Goal: Transaction & Acquisition: Purchase product/service

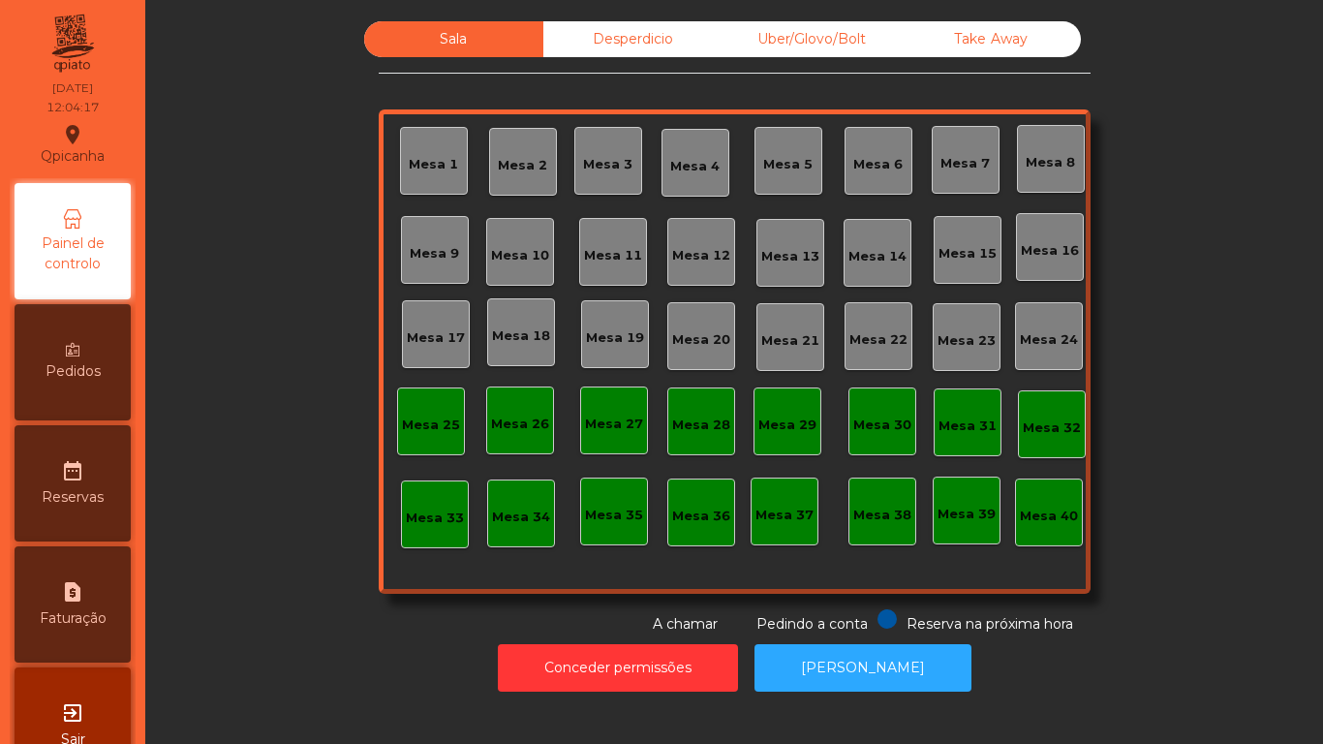
click at [598, 332] on div "Mesa 19" at bounding box center [615, 337] width 58 height 19
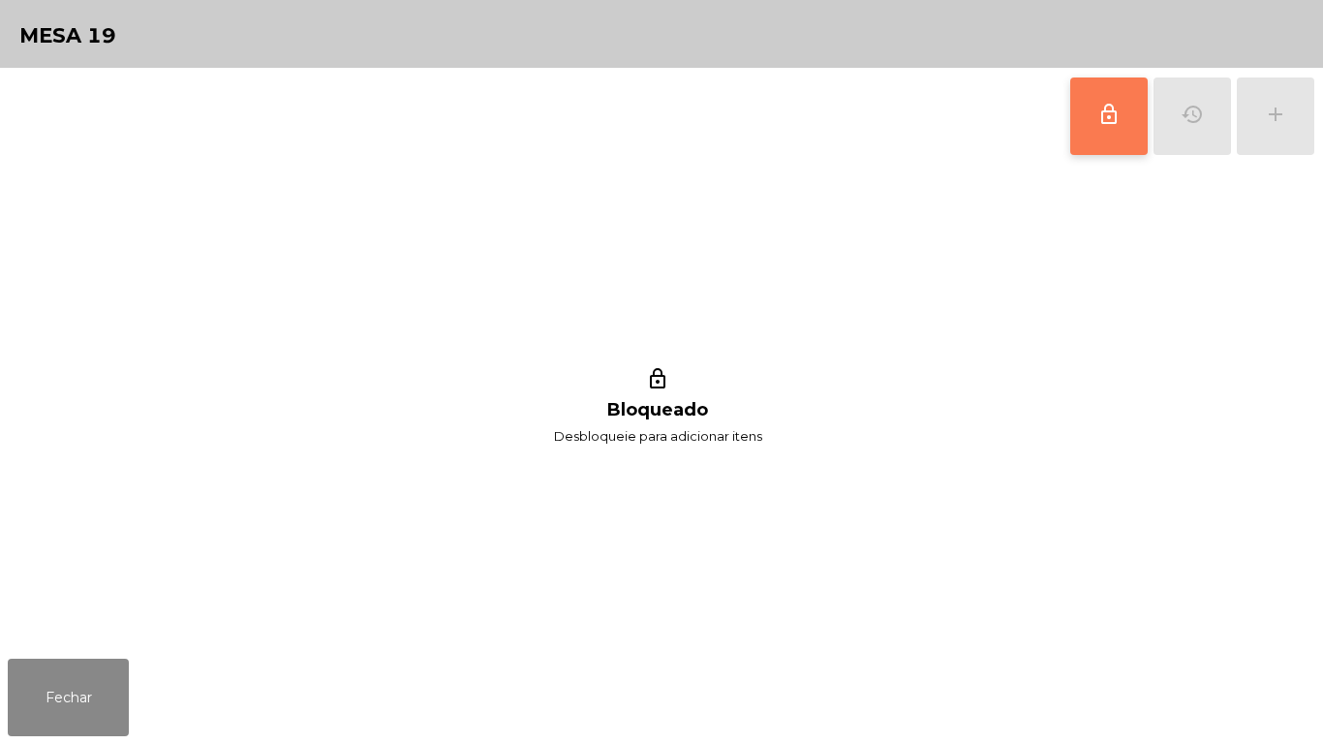
click at [1107, 121] on span "lock_outline" at bounding box center [1108, 114] width 23 height 23
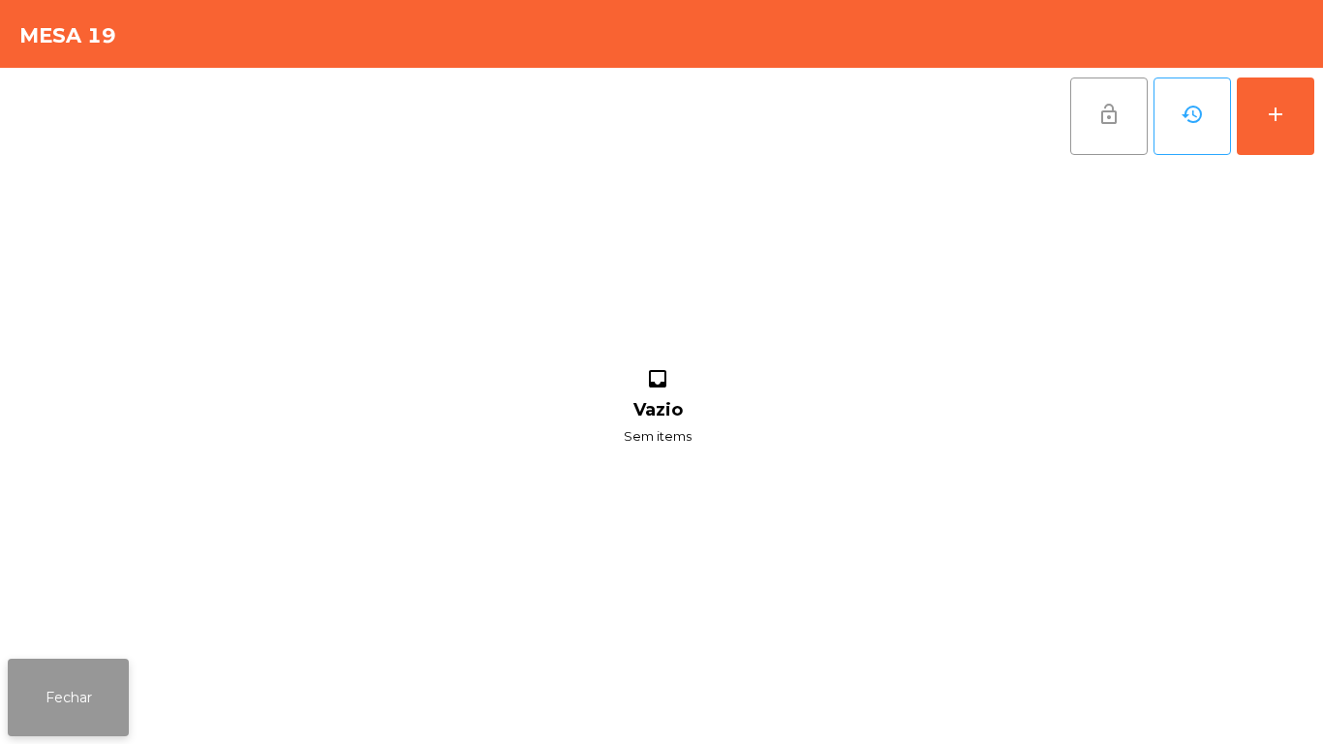
click at [79, 673] on button "Fechar" at bounding box center [68, 697] width 121 height 77
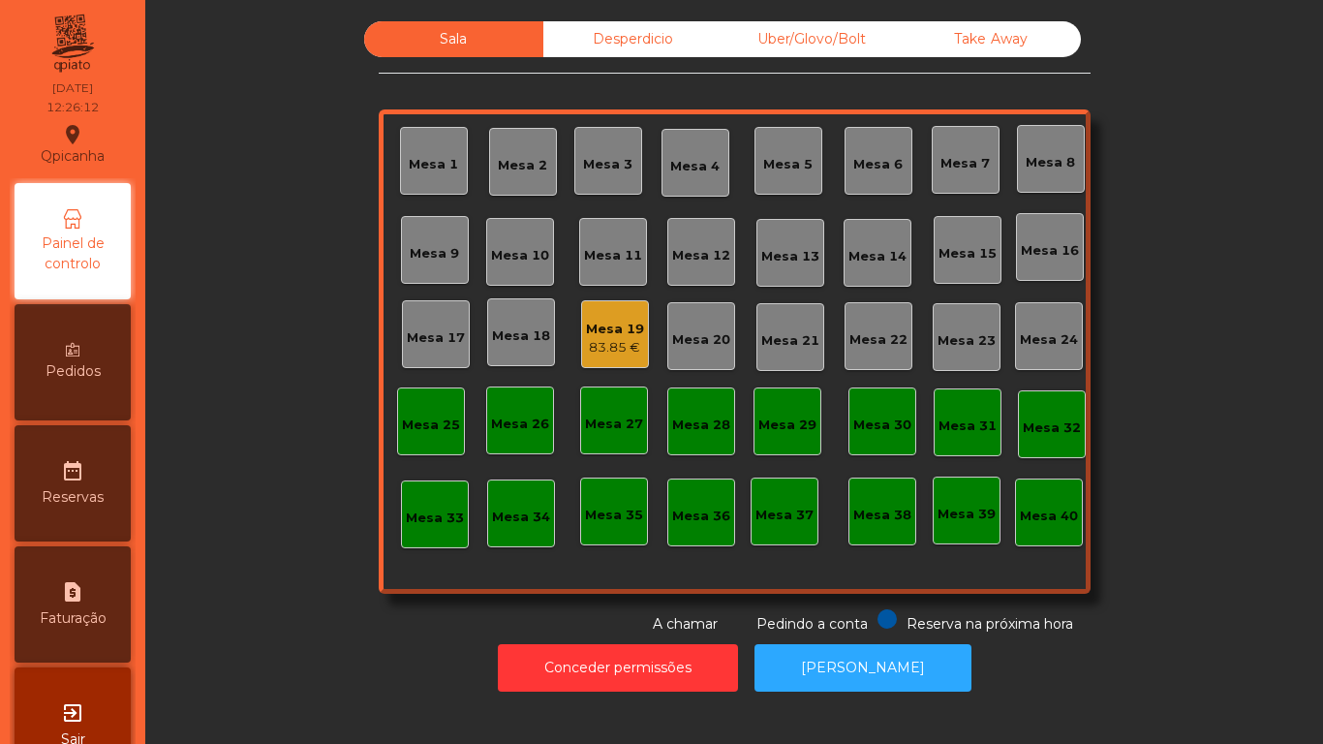
click at [598, 269] on div "Mesa 11" at bounding box center [613, 252] width 68 height 68
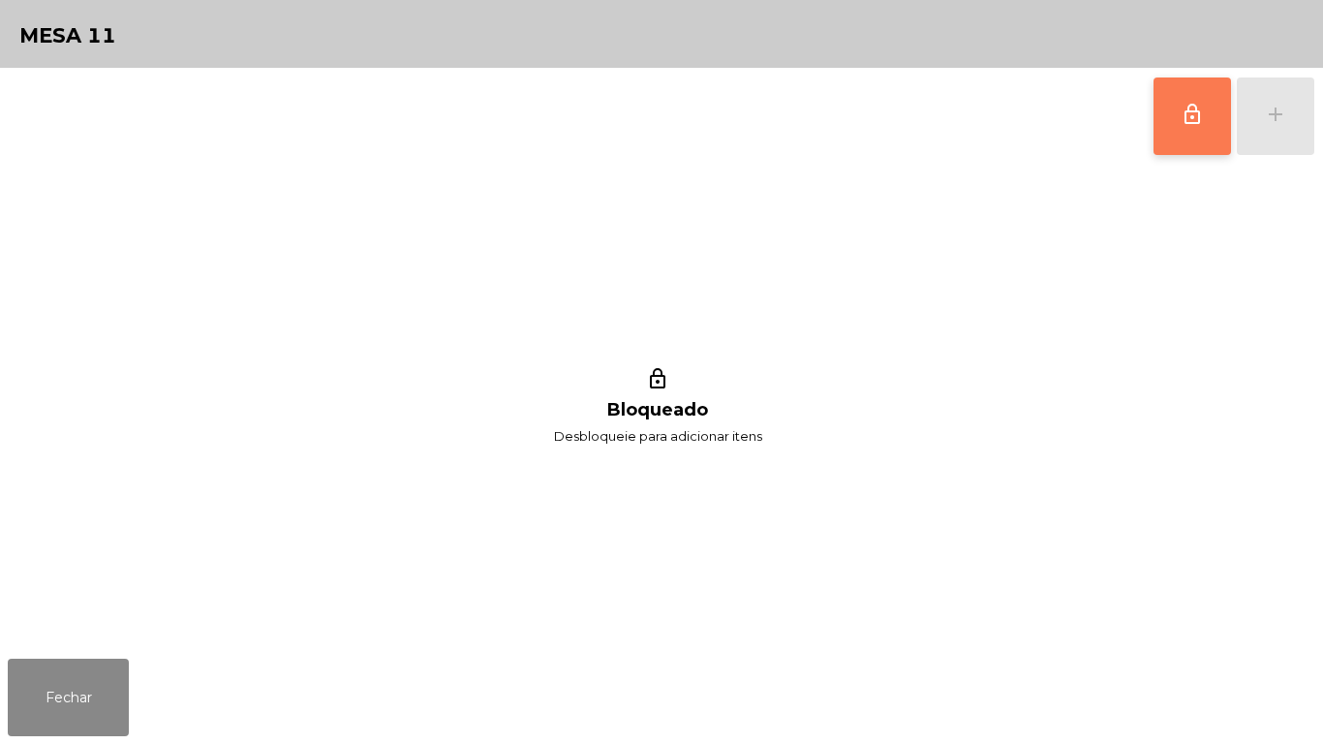
click at [1175, 134] on button "lock_outline" at bounding box center [1191, 115] width 77 height 77
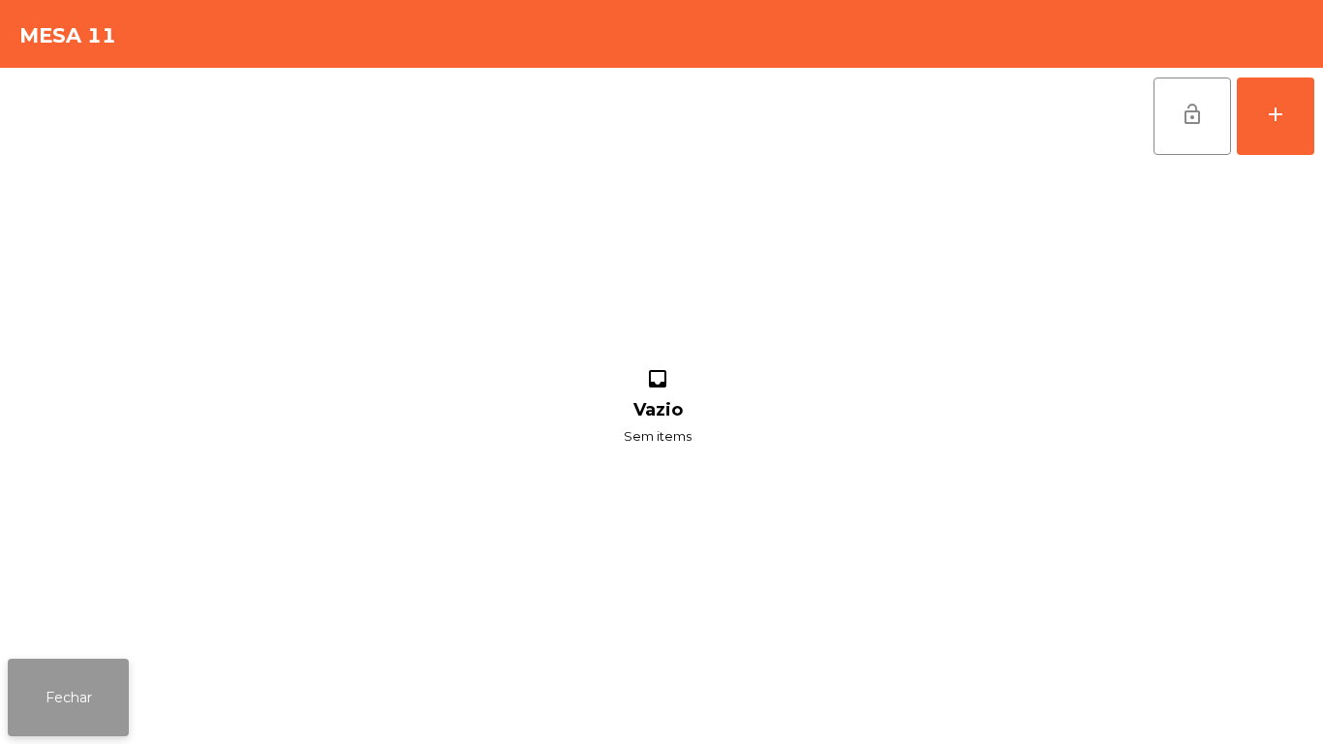
click at [59, 691] on button "Fechar" at bounding box center [68, 697] width 121 height 77
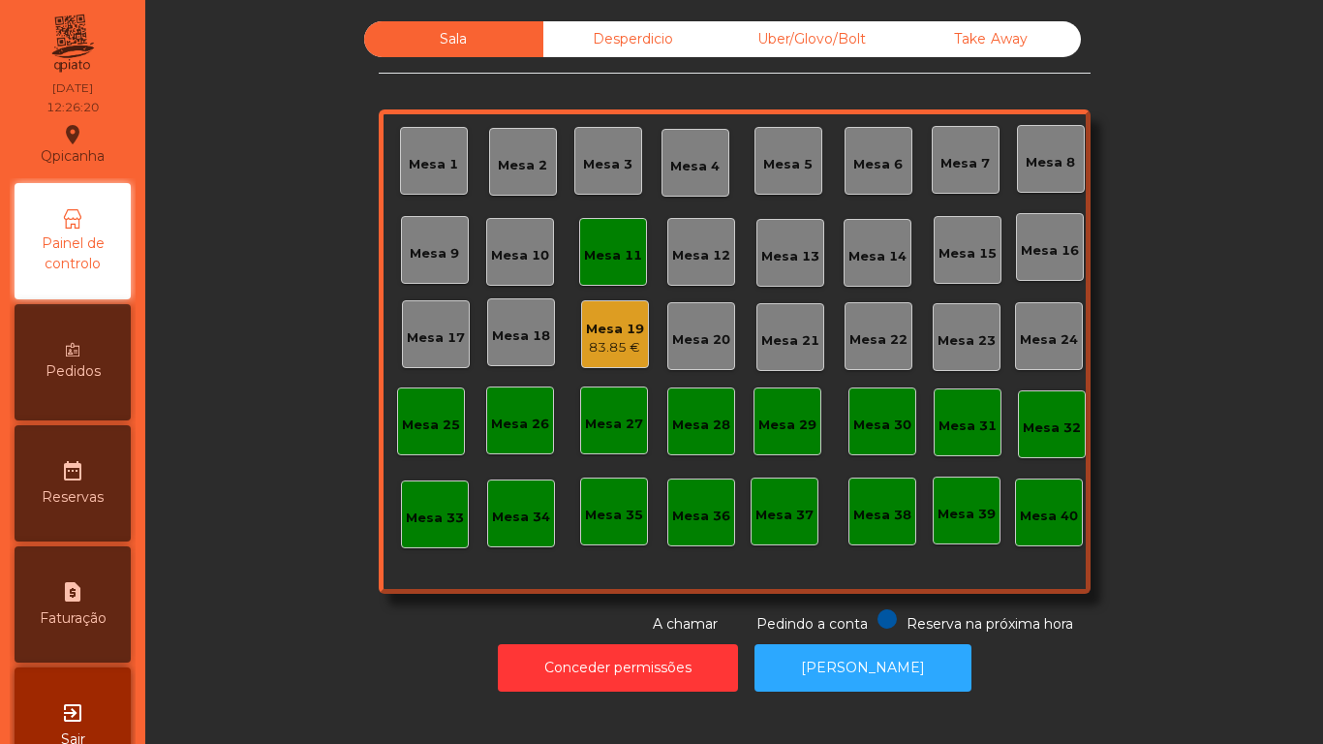
click at [607, 328] on div "Mesa 19" at bounding box center [615, 329] width 58 height 19
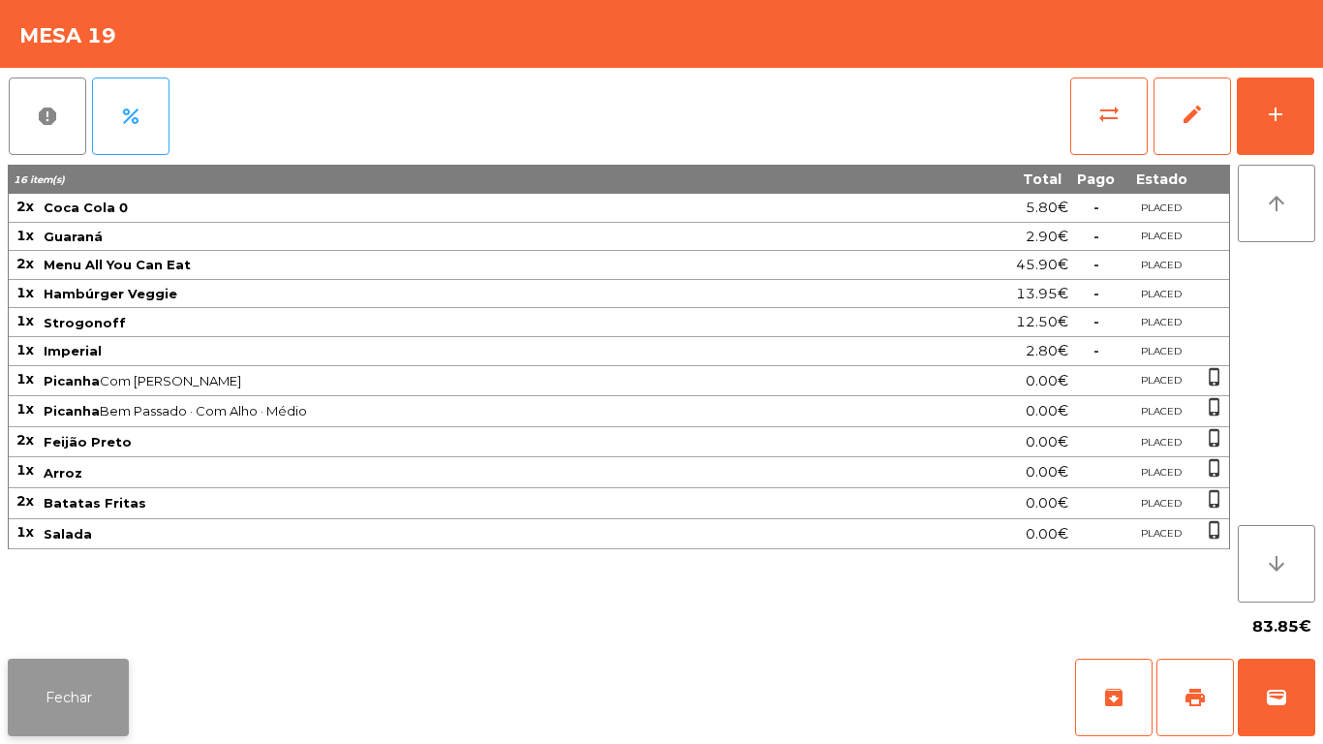
click at [95, 681] on button "Fechar" at bounding box center [68, 697] width 121 height 77
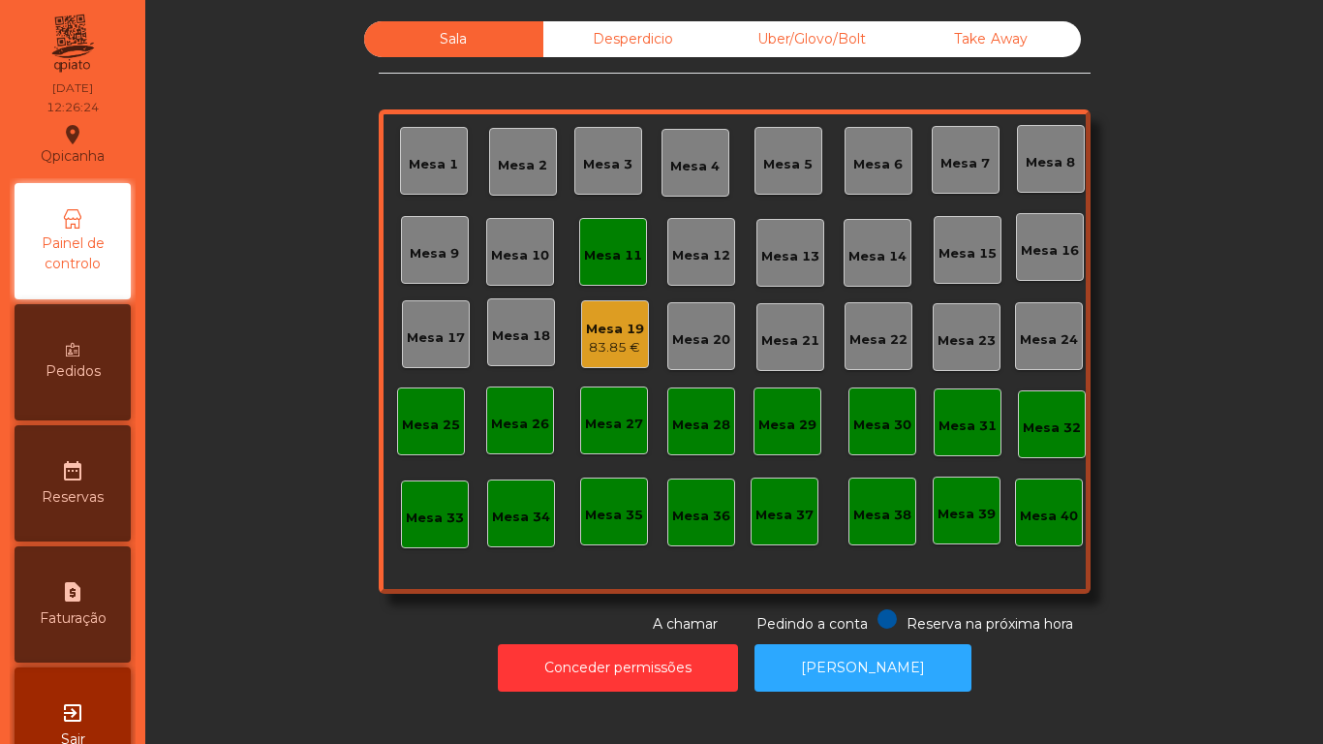
click at [625, 357] on div "Mesa 19 83.85 €" at bounding box center [615, 334] width 68 height 68
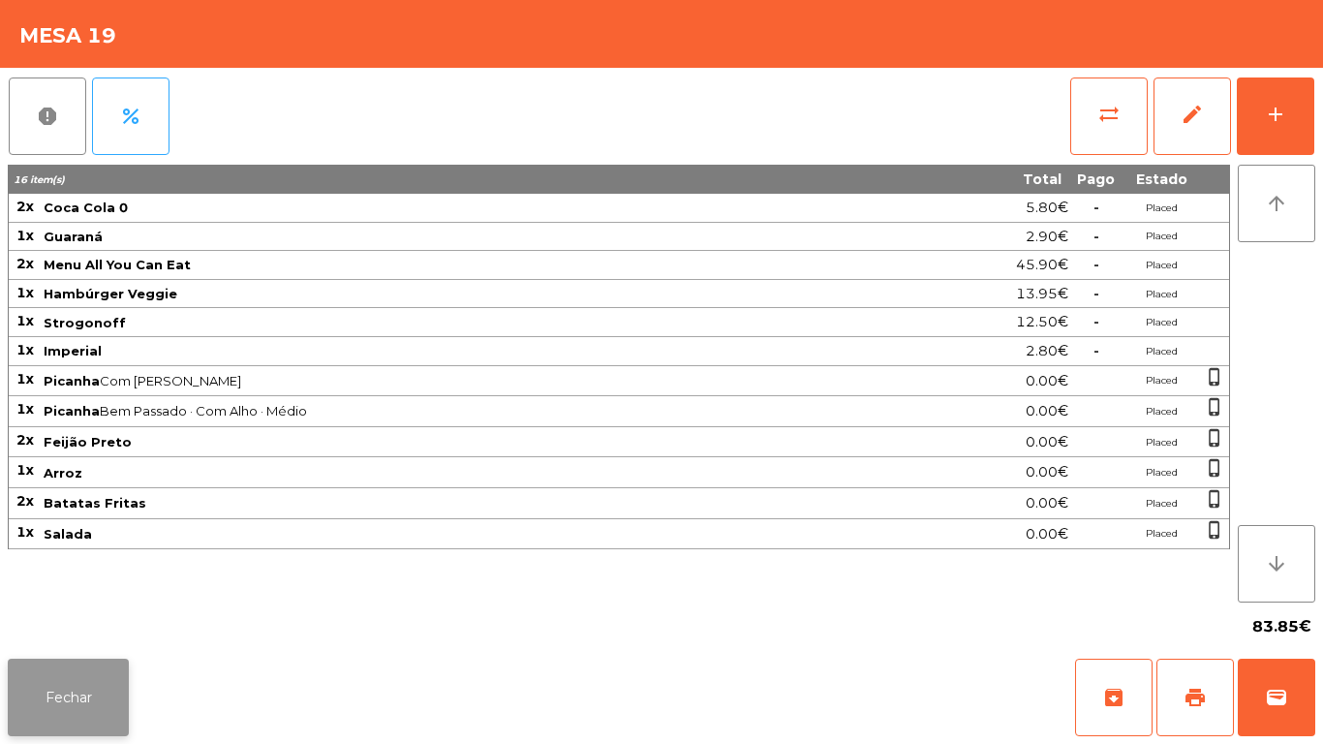
click at [56, 685] on button "Fechar" at bounding box center [68, 697] width 121 height 77
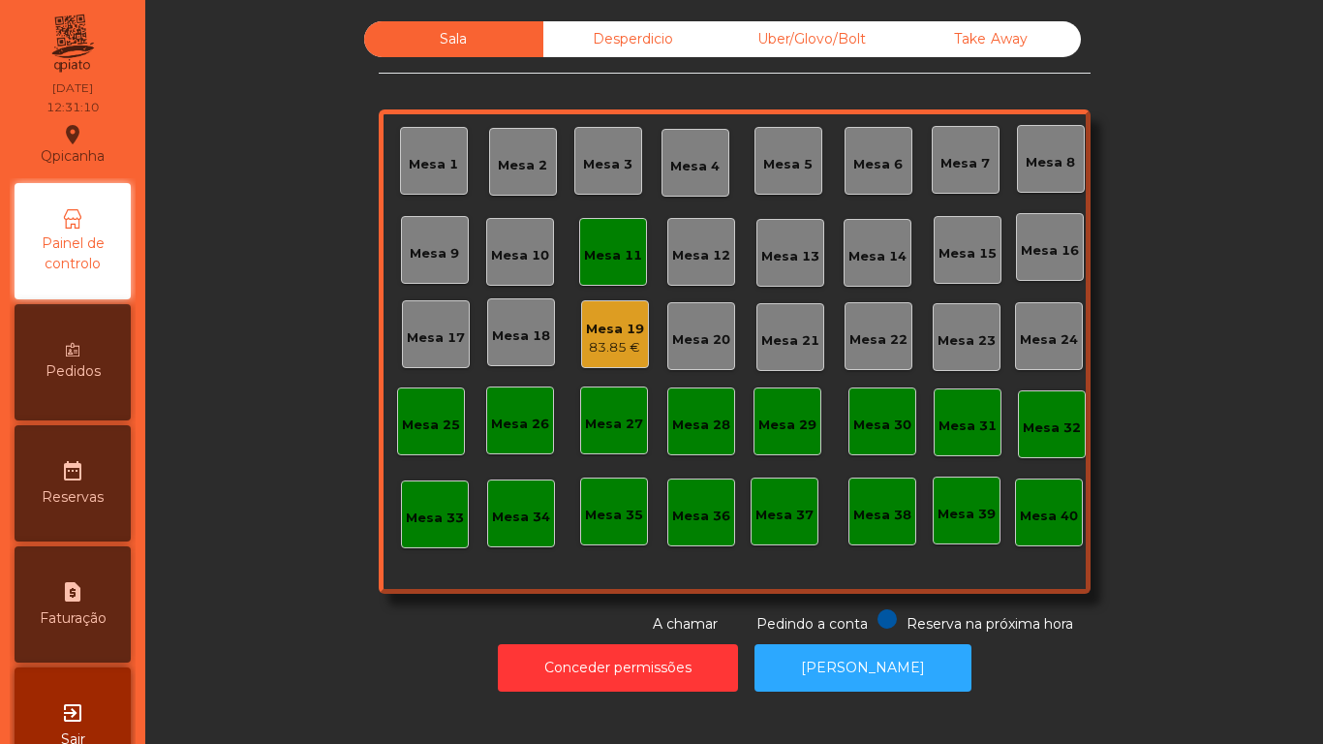
click at [606, 265] on div "Mesa 11" at bounding box center [613, 252] width 68 height 68
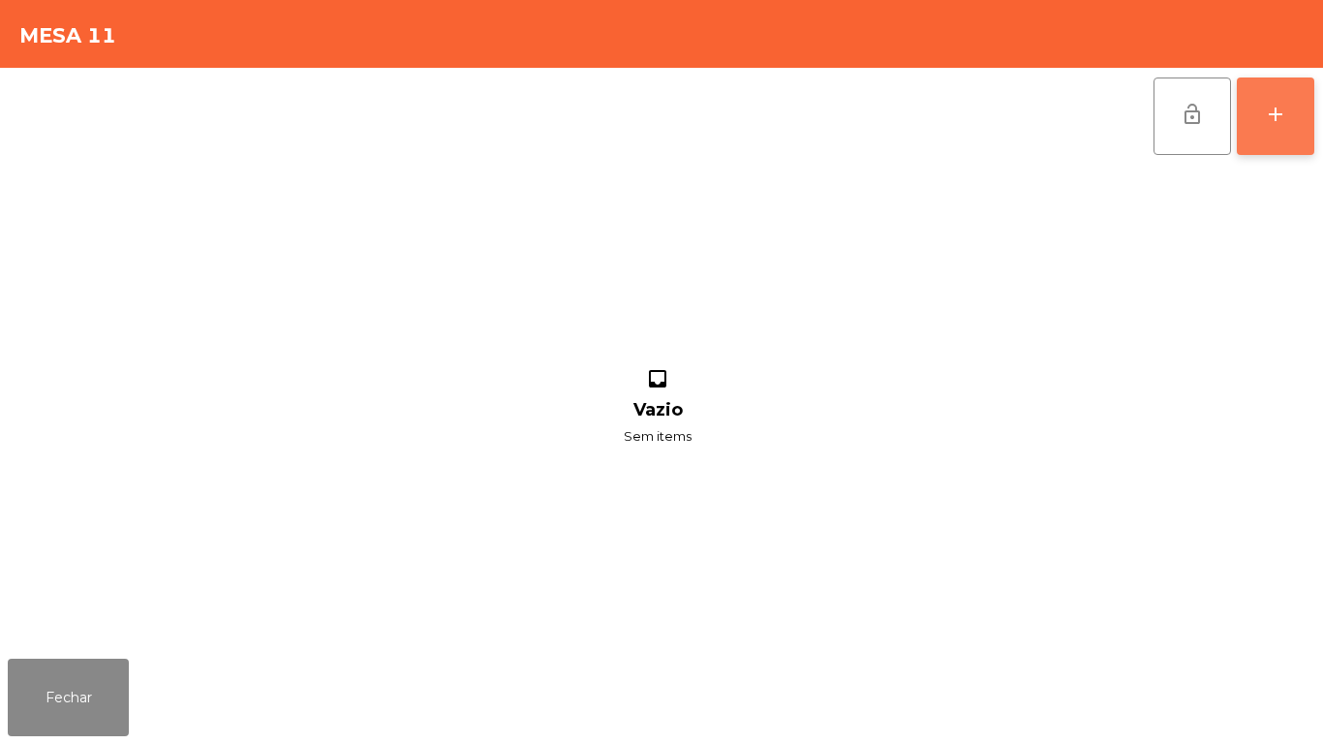
click at [1270, 125] on div "add" at bounding box center [1275, 114] width 23 height 23
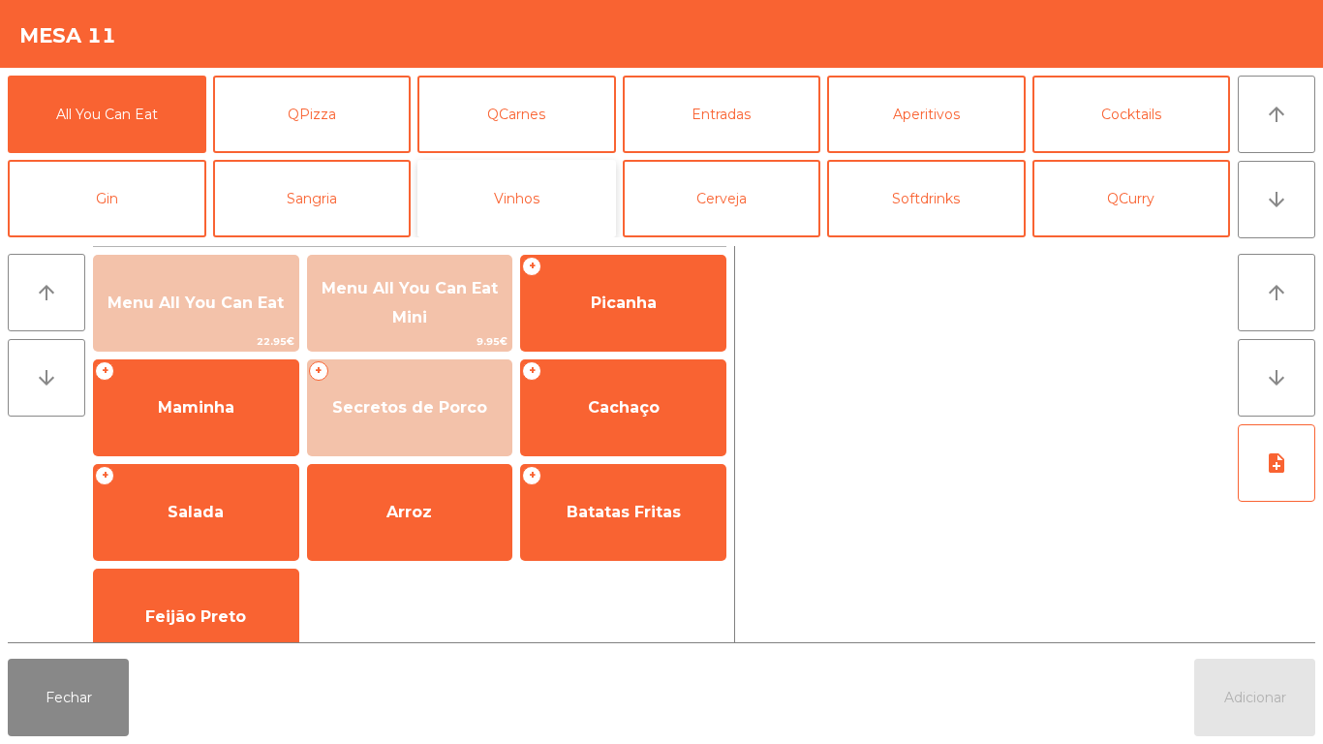
click at [548, 198] on button "Vinhos" at bounding box center [516, 198] width 199 height 77
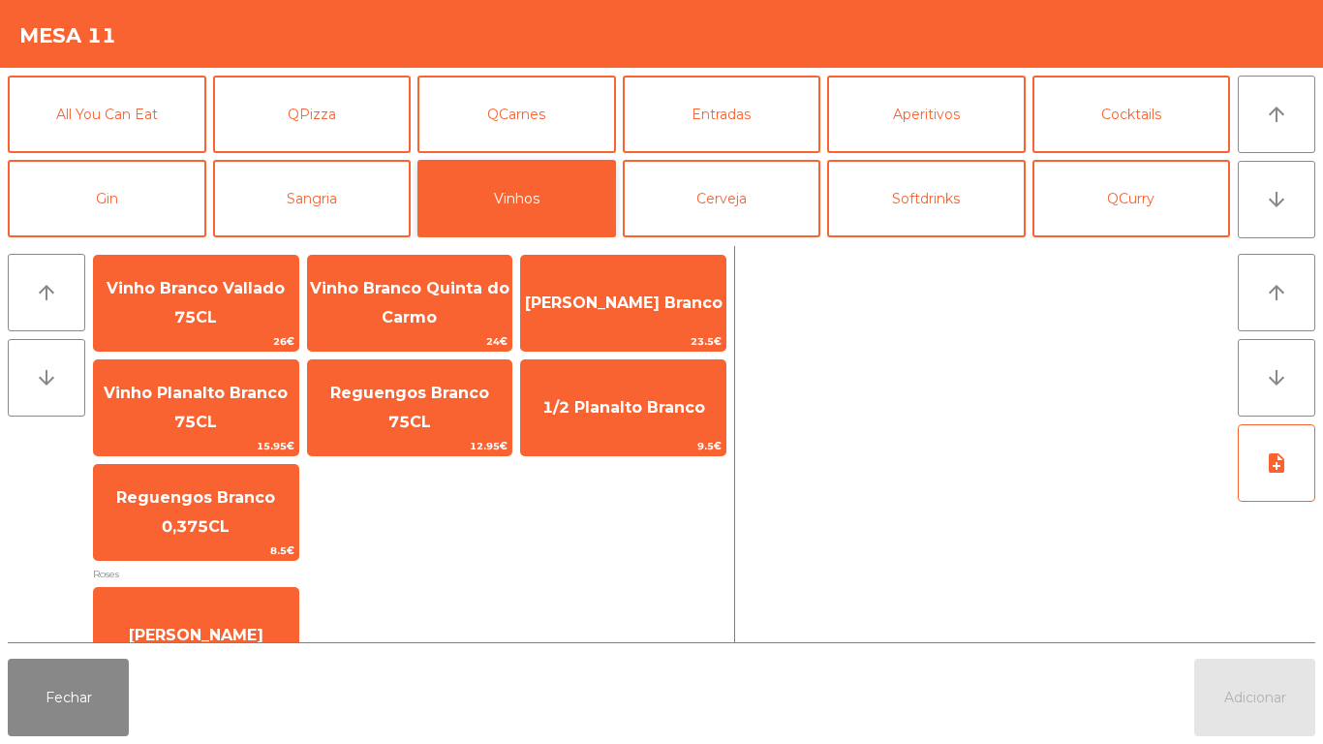
scroll to position [481, 0]
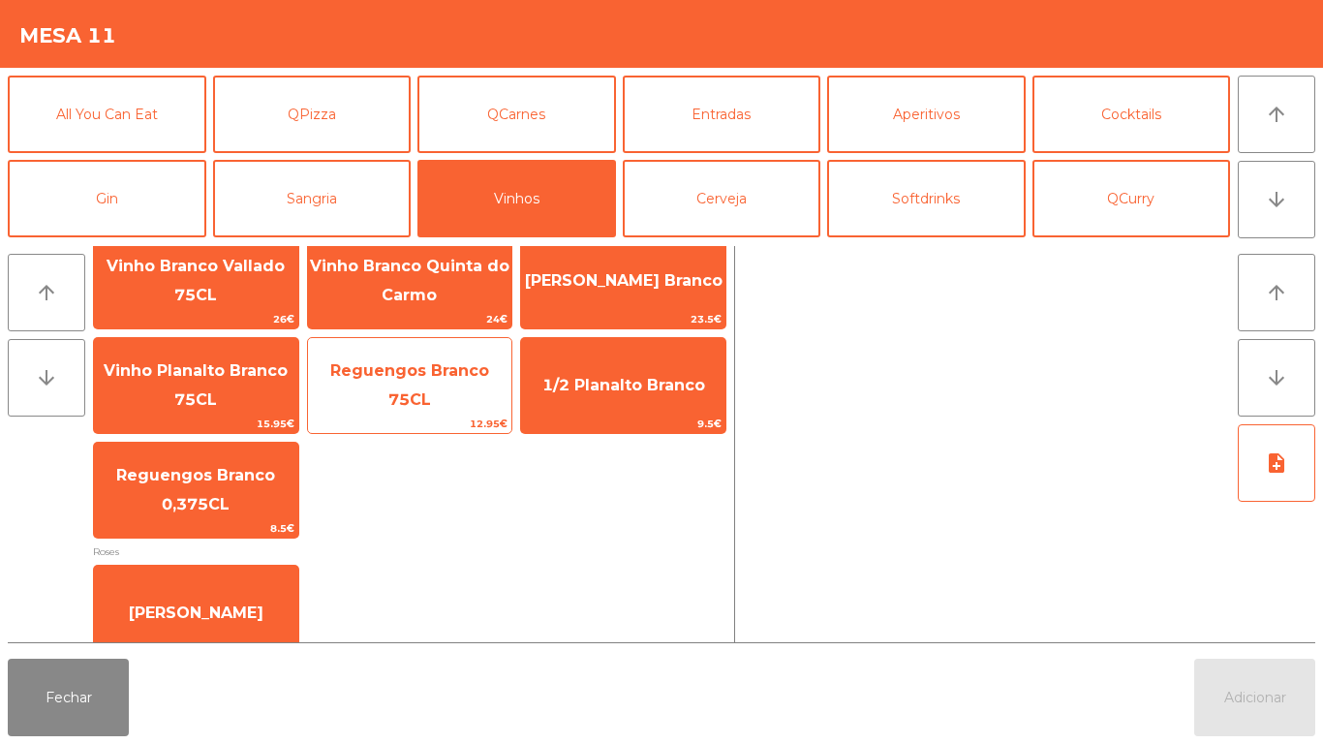
click at [449, 393] on span "Reguengos Branco 75CL" at bounding box center [409, 384] width 159 height 47
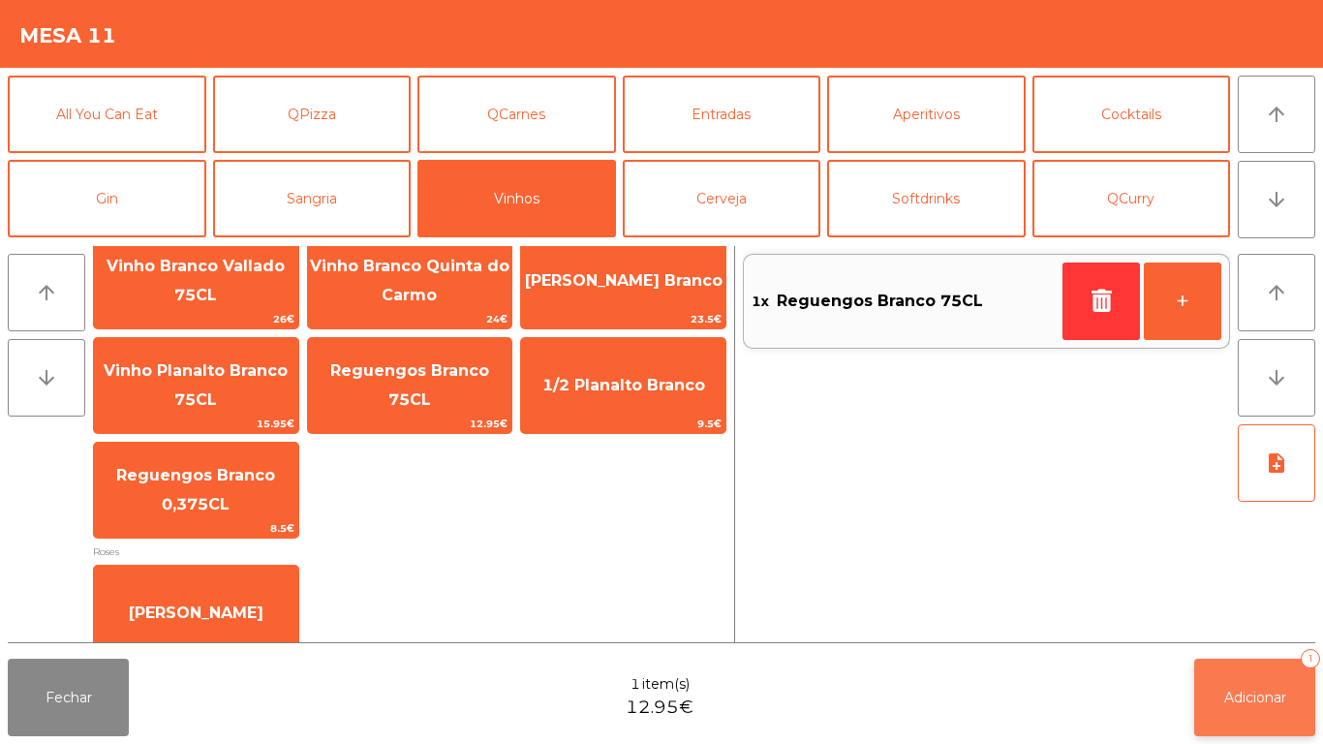
click at [1274, 677] on button "Adicionar 1" at bounding box center [1254, 697] width 121 height 77
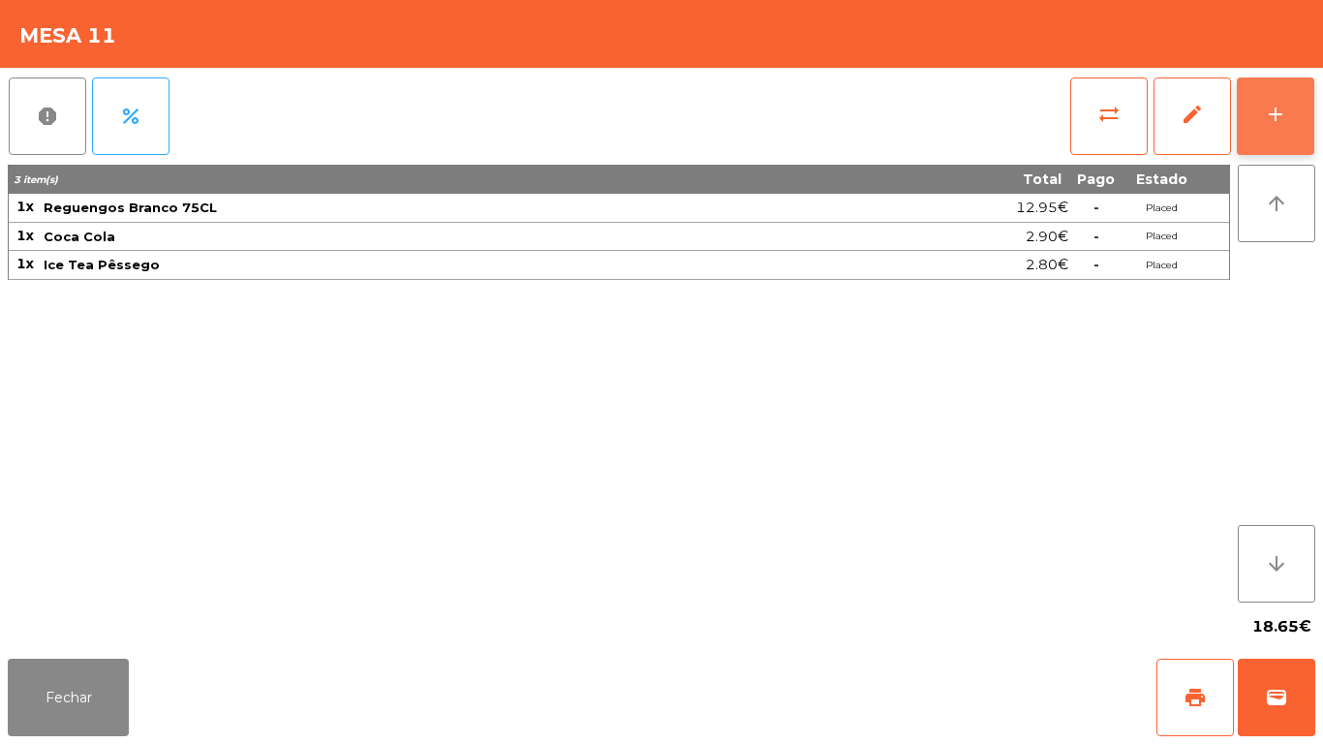
click at [1264, 111] on div "add" at bounding box center [1275, 114] width 23 height 23
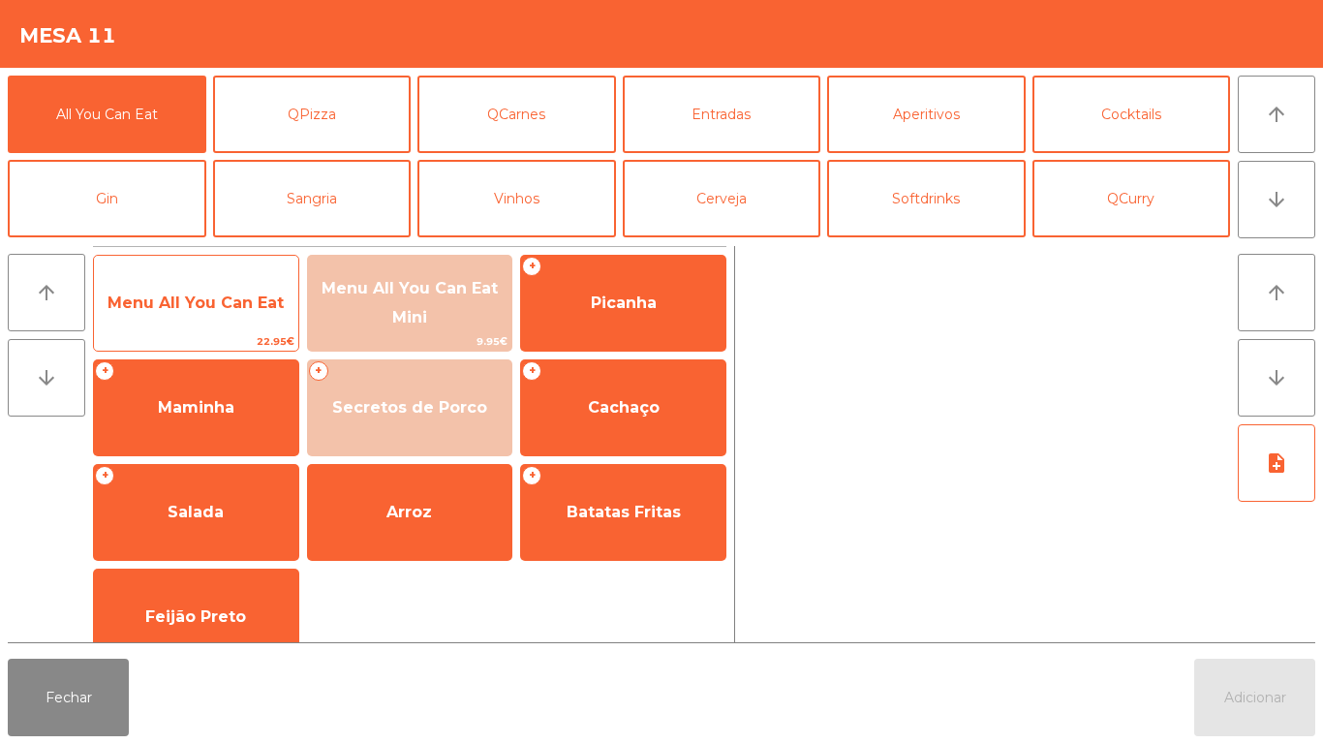
click at [230, 300] on span "Menu All You Can Eat" at bounding box center [195, 302] width 176 height 18
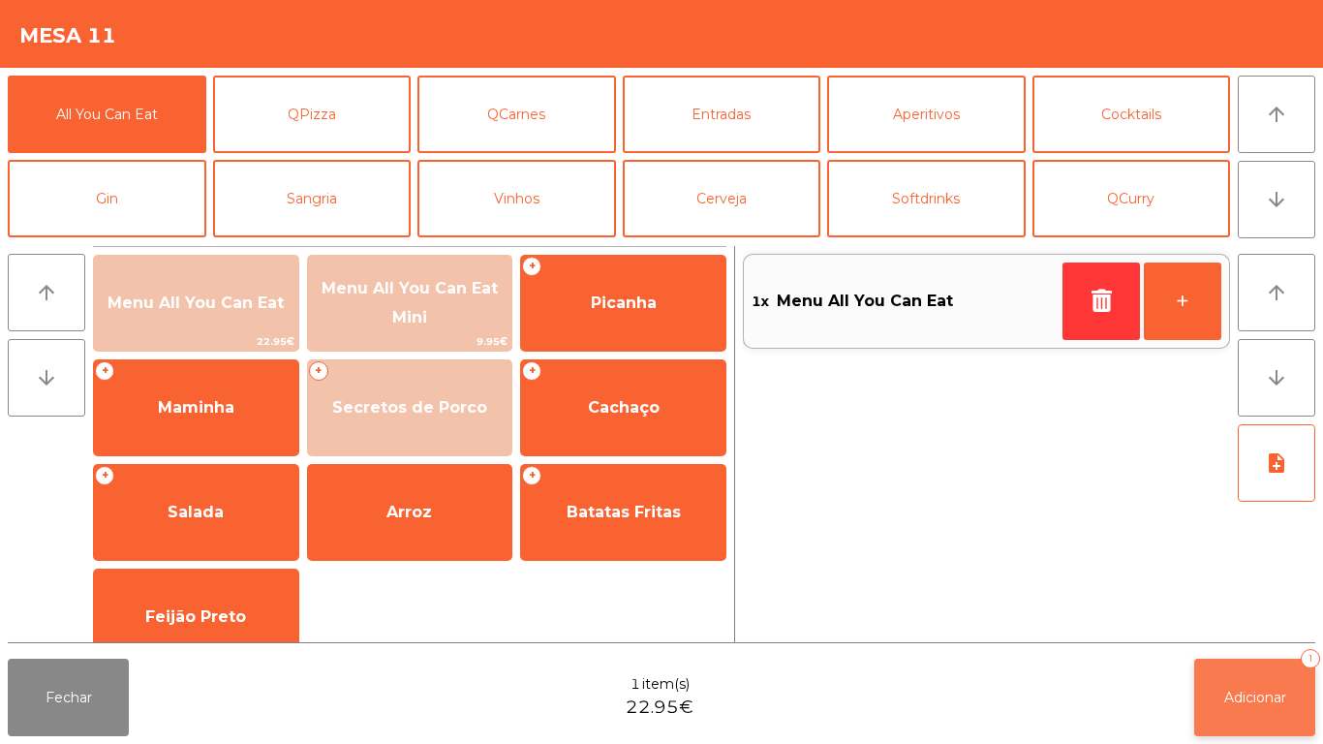
click at [1261, 676] on button "Adicionar 1" at bounding box center [1254, 697] width 121 height 77
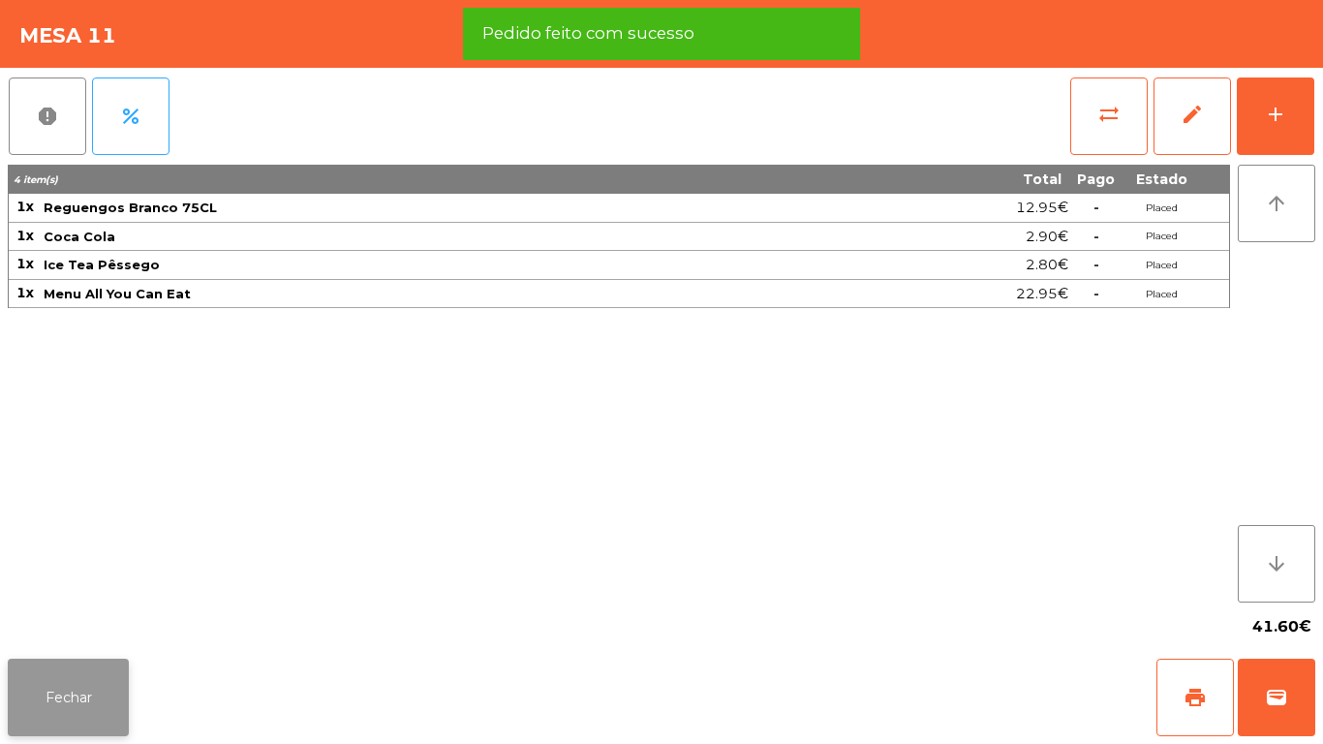
click at [119, 661] on button "Fechar" at bounding box center [68, 697] width 121 height 77
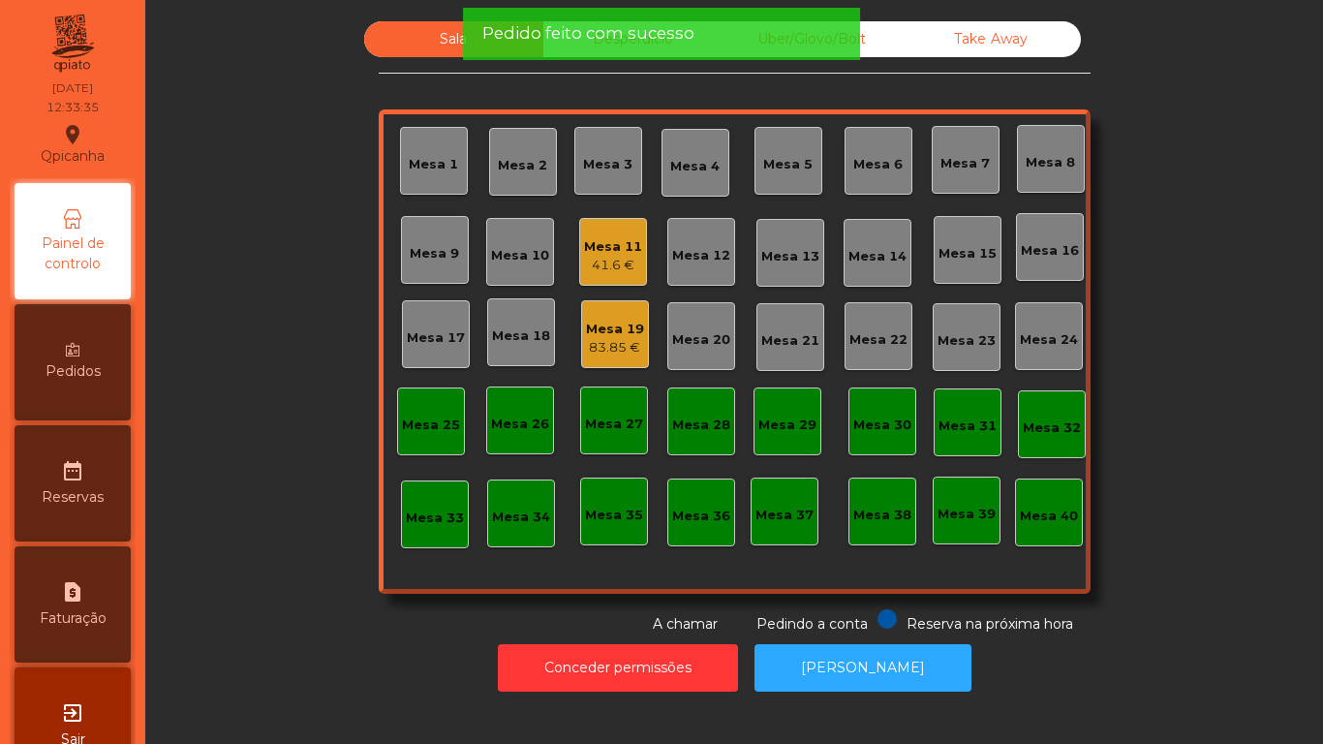
click at [617, 258] on div "41.6 €" at bounding box center [613, 265] width 58 height 19
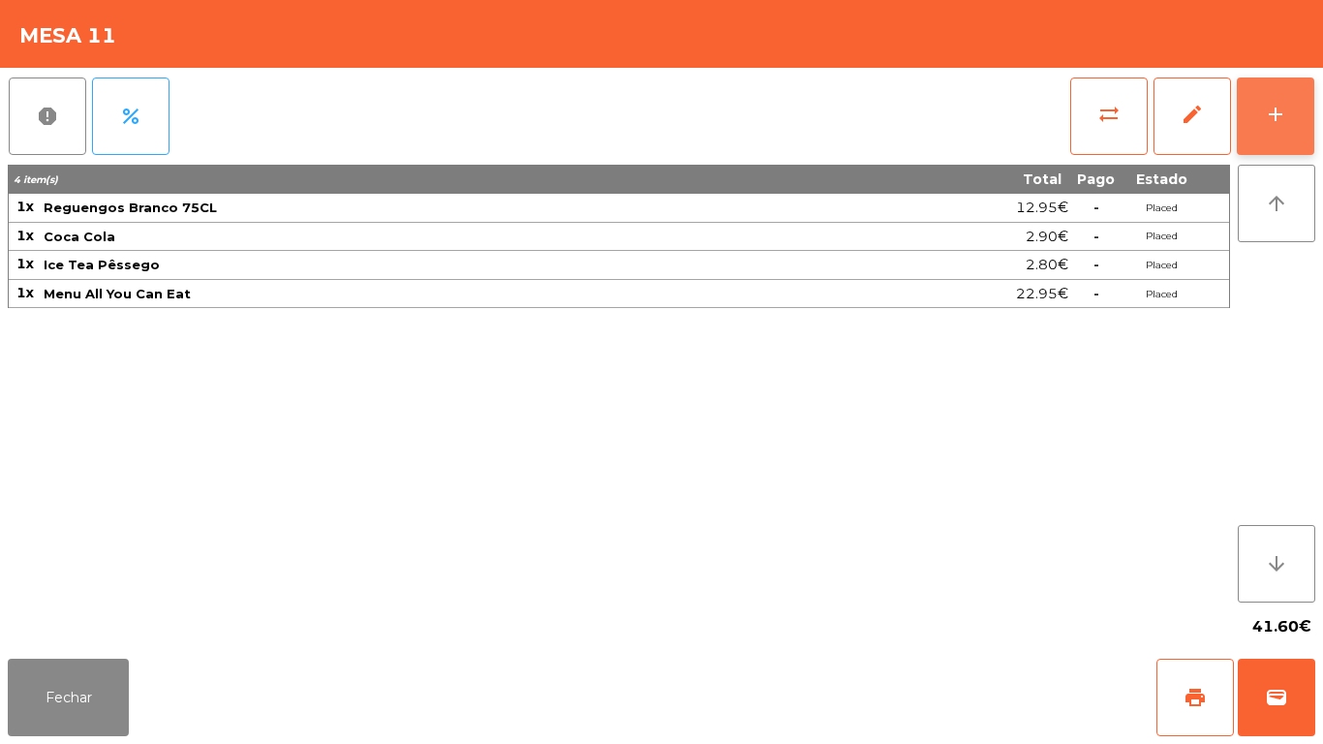
click at [1269, 117] on div "add" at bounding box center [1275, 114] width 23 height 23
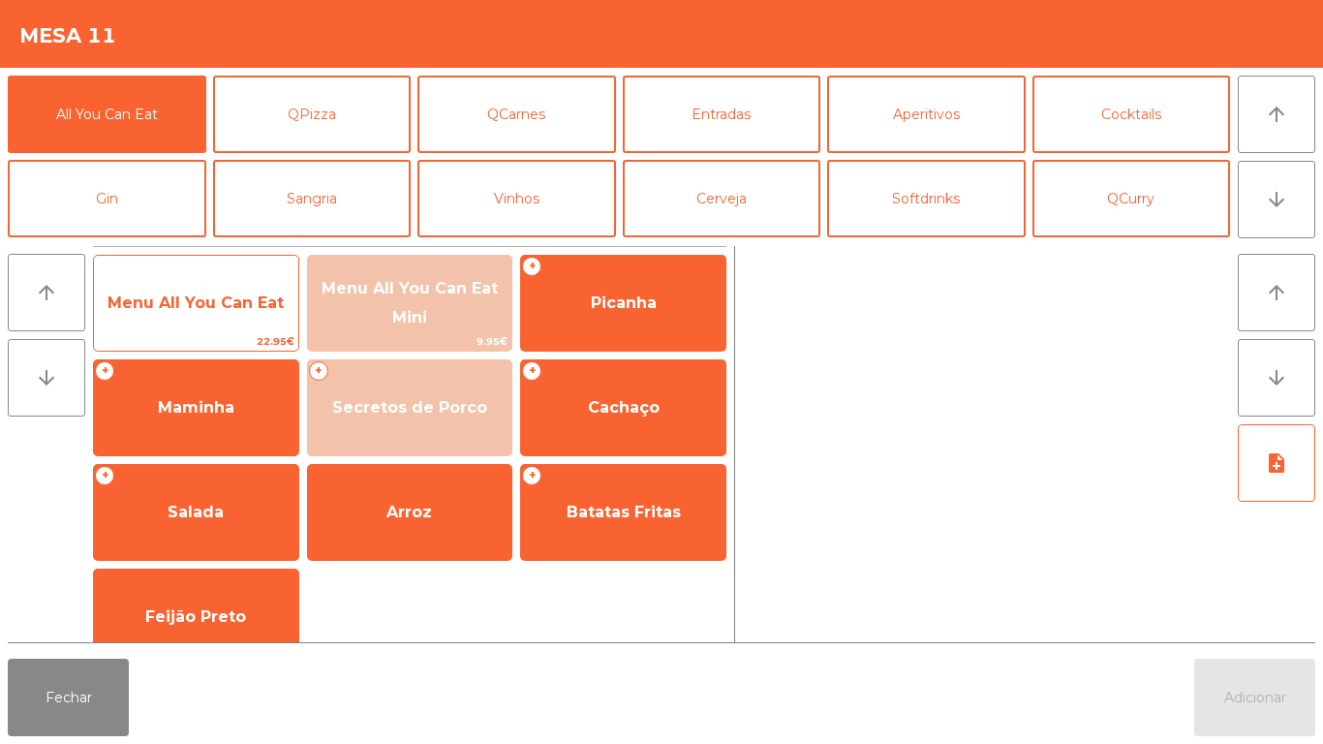
click at [234, 308] on span "Menu All You Can Eat" at bounding box center [195, 302] width 176 height 18
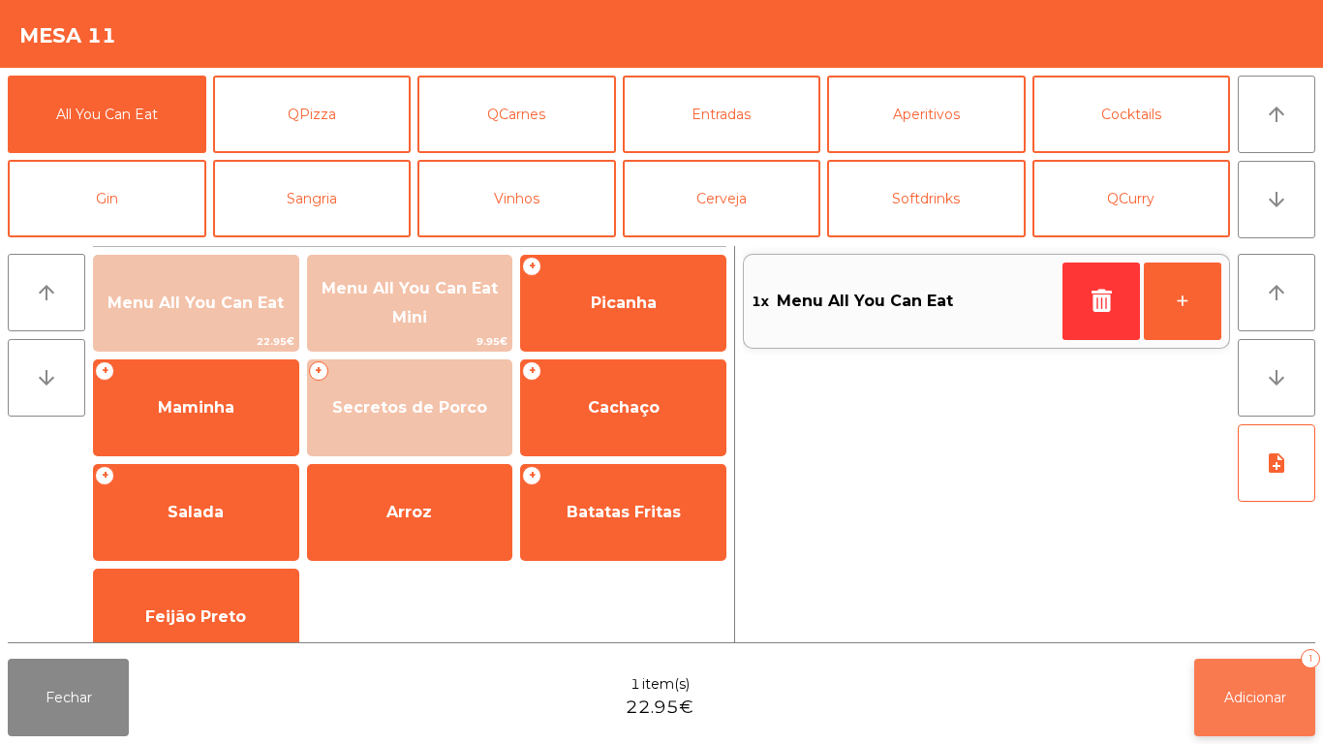
click at [1223, 669] on button "Adicionar 1" at bounding box center [1254, 697] width 121 height 77
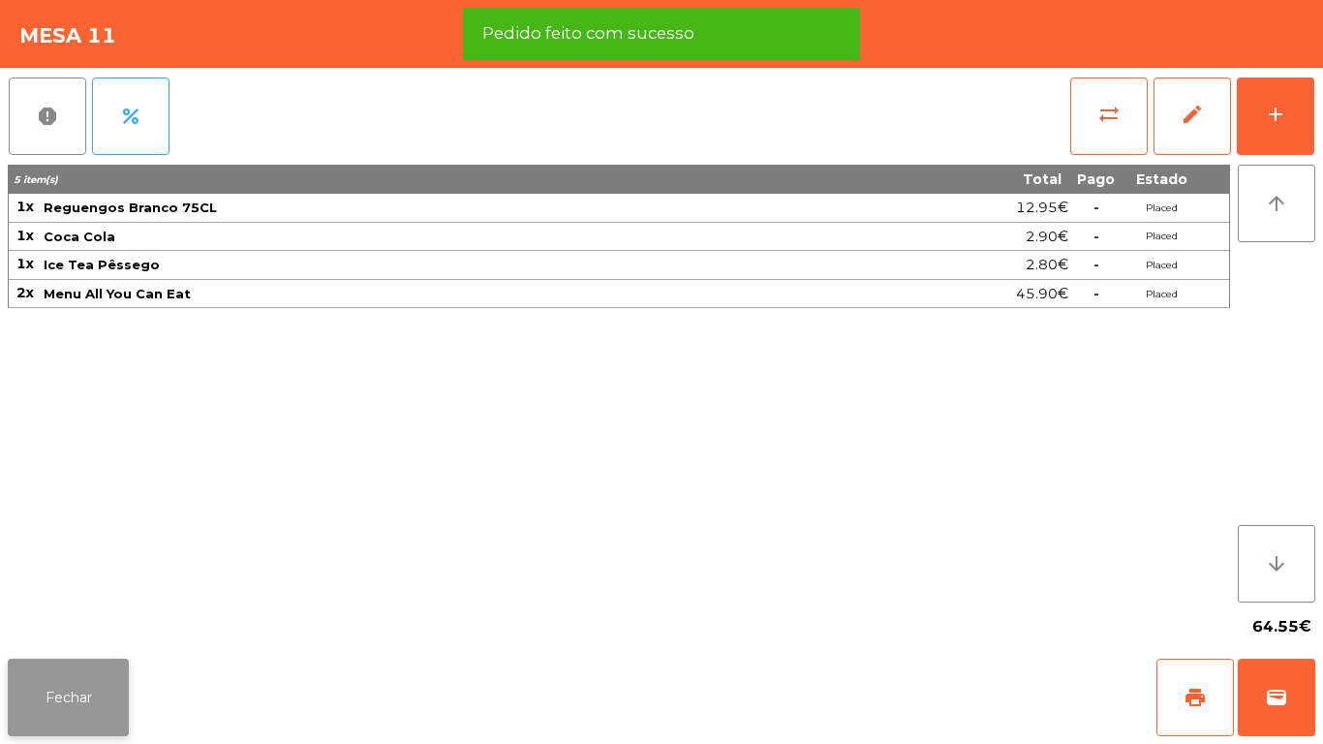
click at [83, 688] on button "Fechar" at bounding box center [68, 697] width 121 height 77
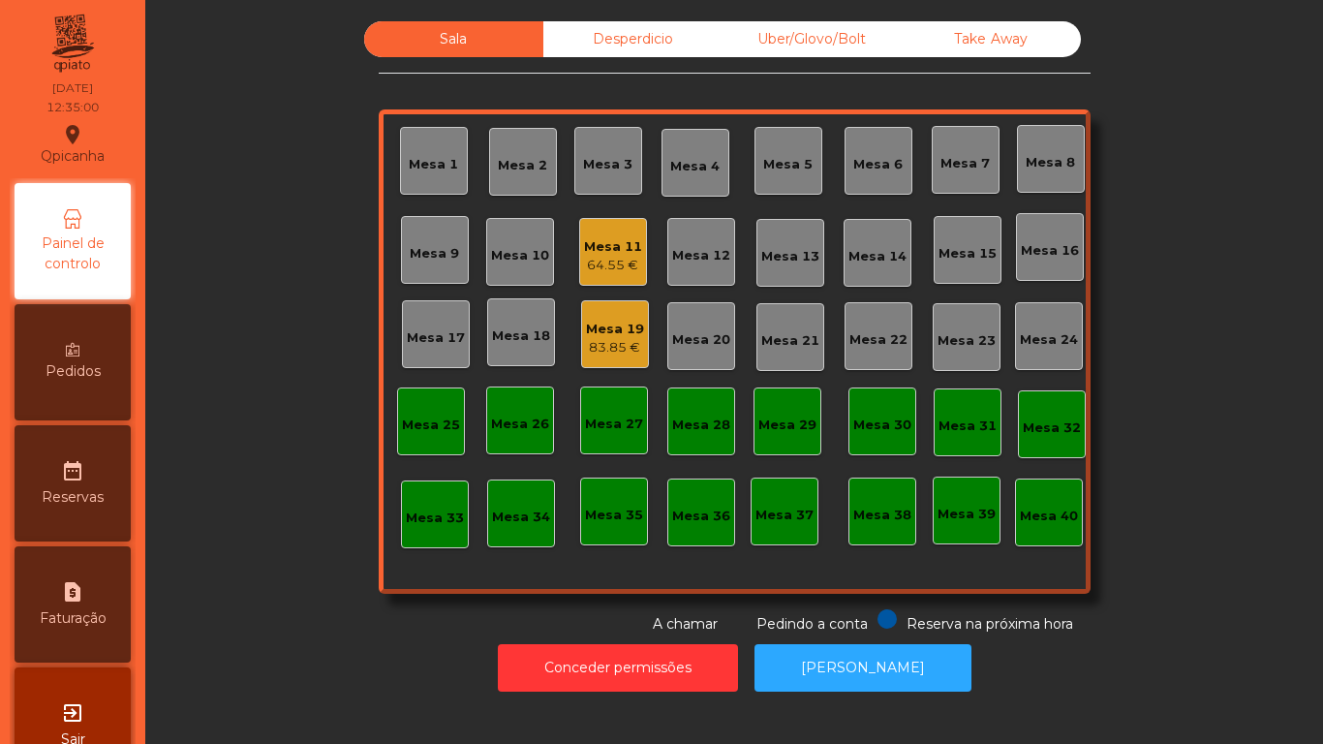
click at [598, 250] on div "Mesa 11" at bounding box center [613, 246] width 58 height 19
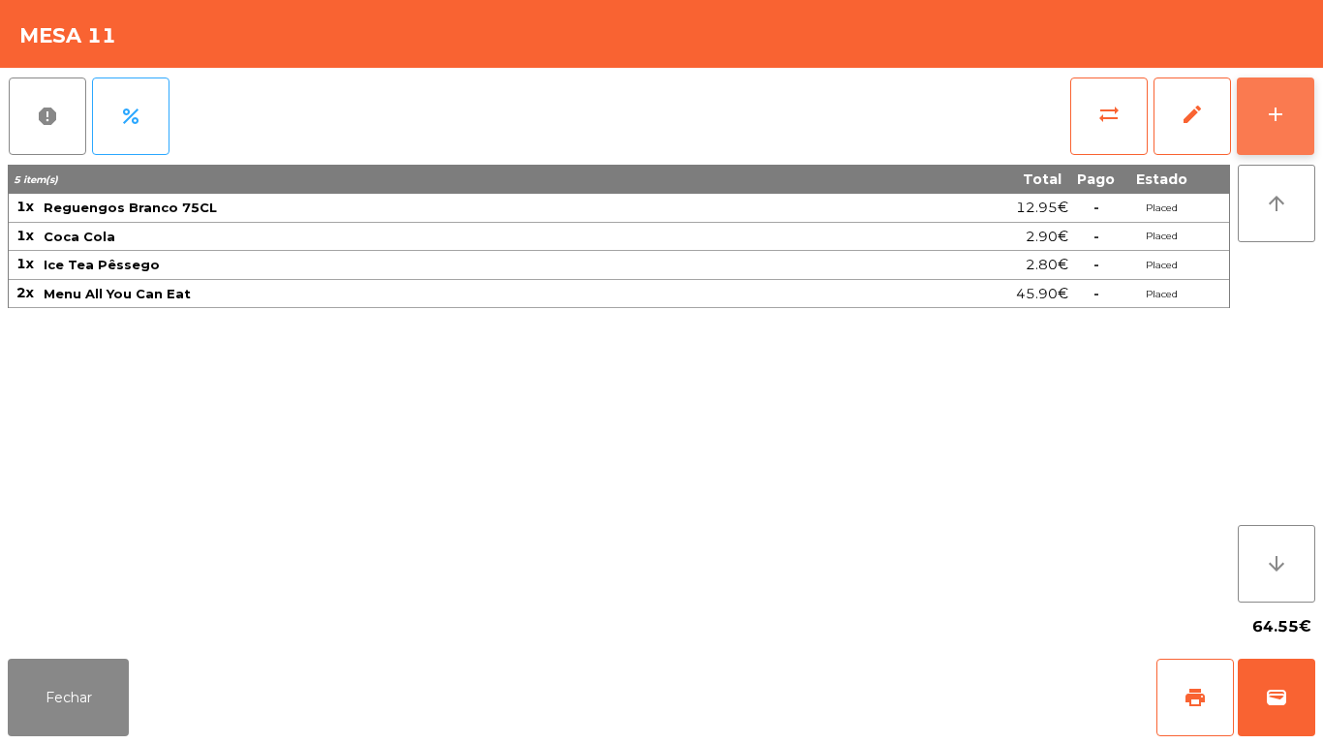
click at [1255, 113] on button "add" at bounding box center [1275, 115] width 77 height 77
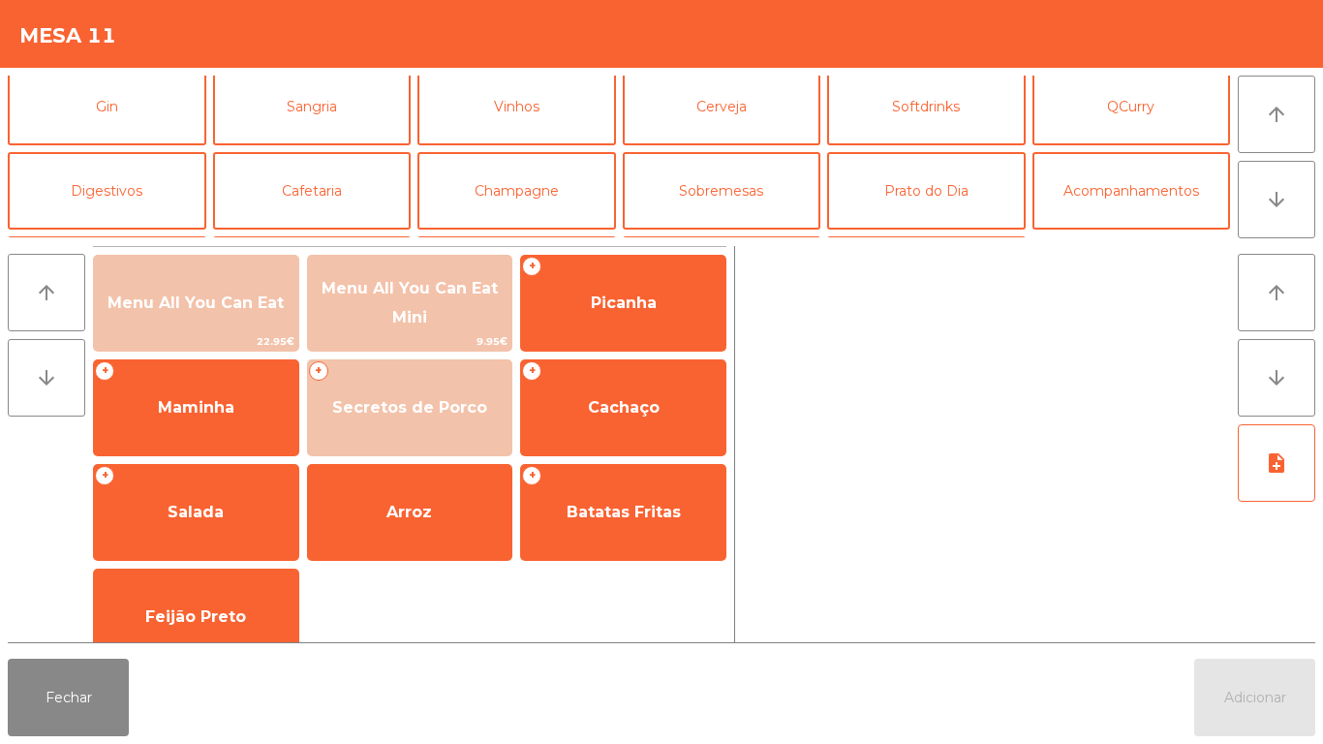
scroll to position [0, 0]
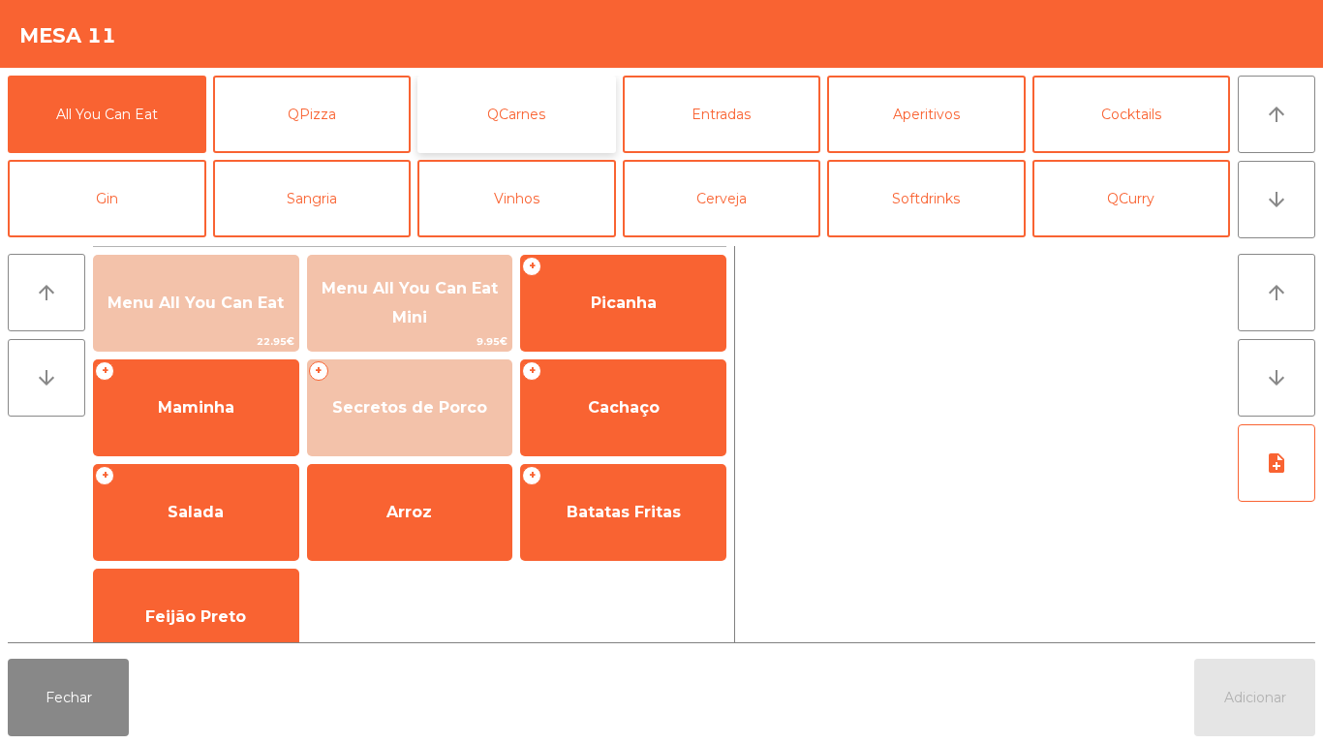
click at [527, 116] on button "QCarnes" at bounding box center [516, 114] width 199 height 77
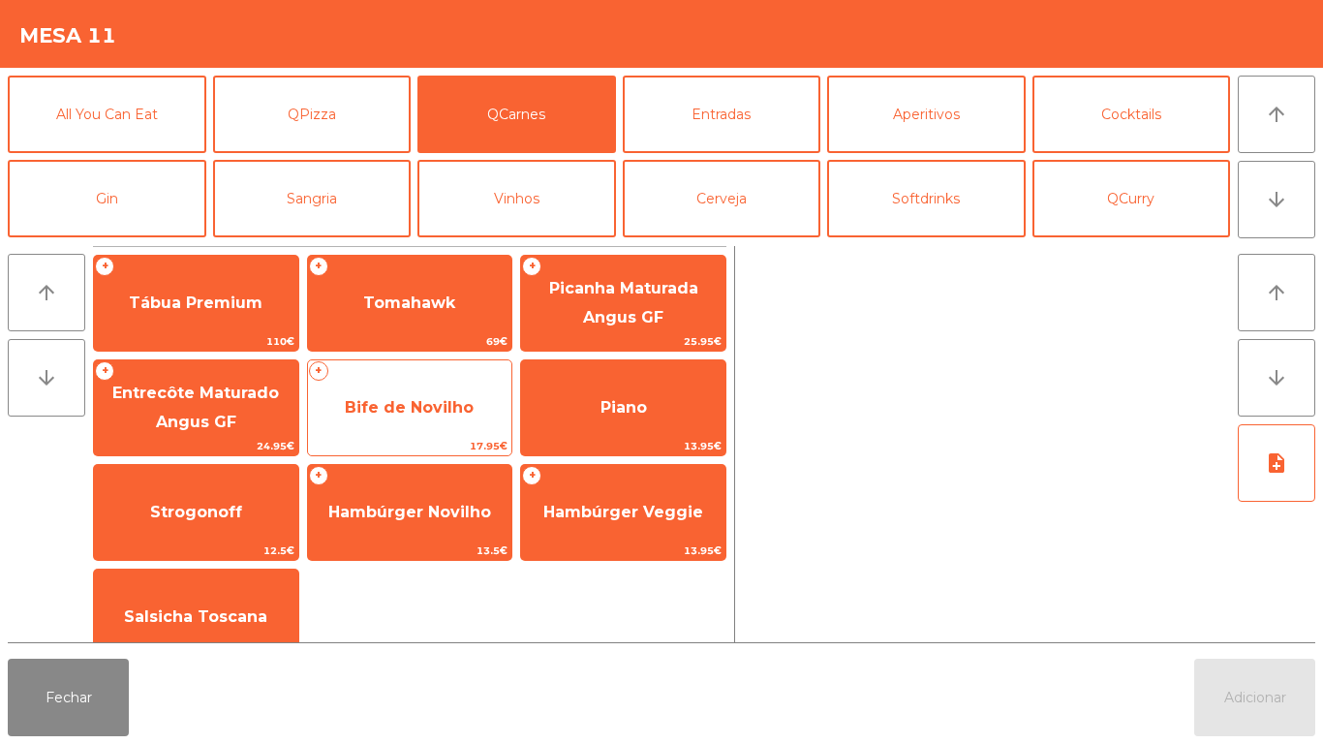
click at [438, 410] on span "Bife de Novilho" at bounding box center [409, 407] width 129 height 18
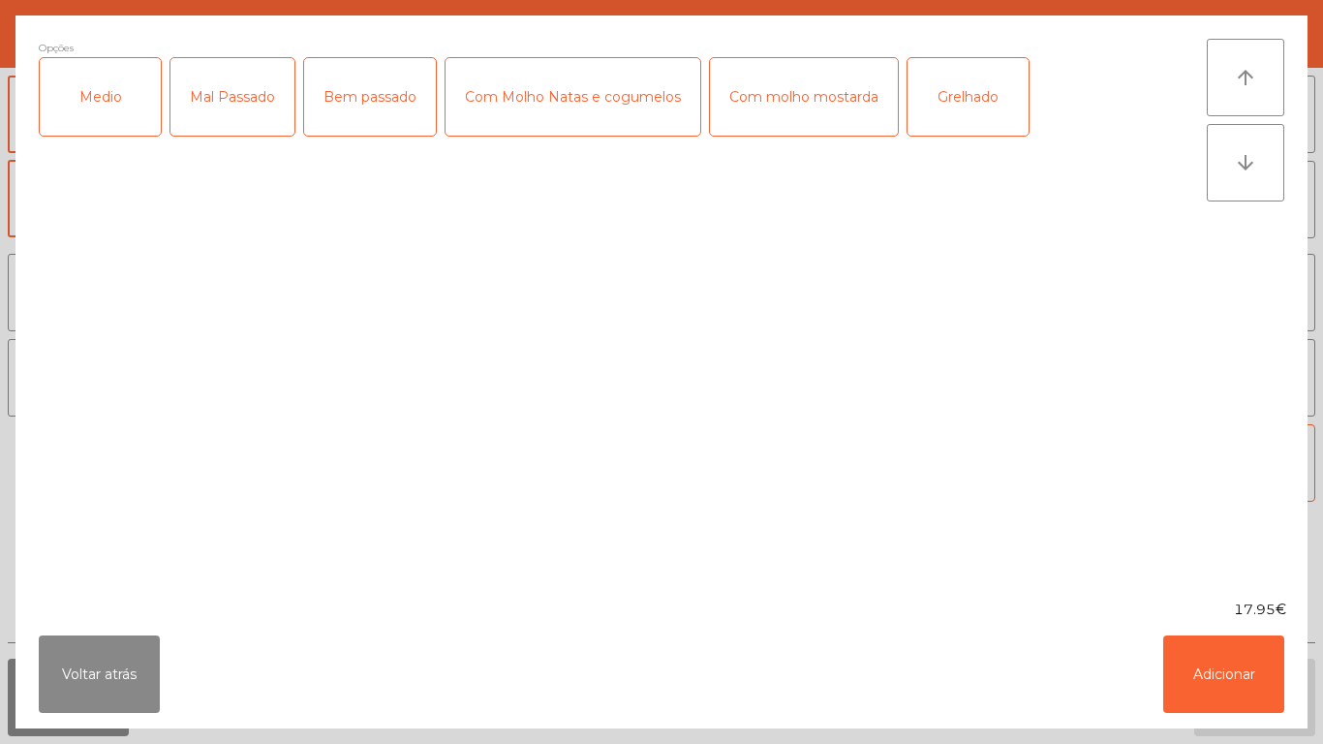
click at [230, 111] on div "Mal Passado" at bounding box center [232, 96] width 124 height 77
click at [969, 107] on div "Grelhado" at bounding box center [967, 96] width 121 height 77
click at [1214, 694] on button "Adicionar" at bounding box center [1223, 673] width 121 height 77
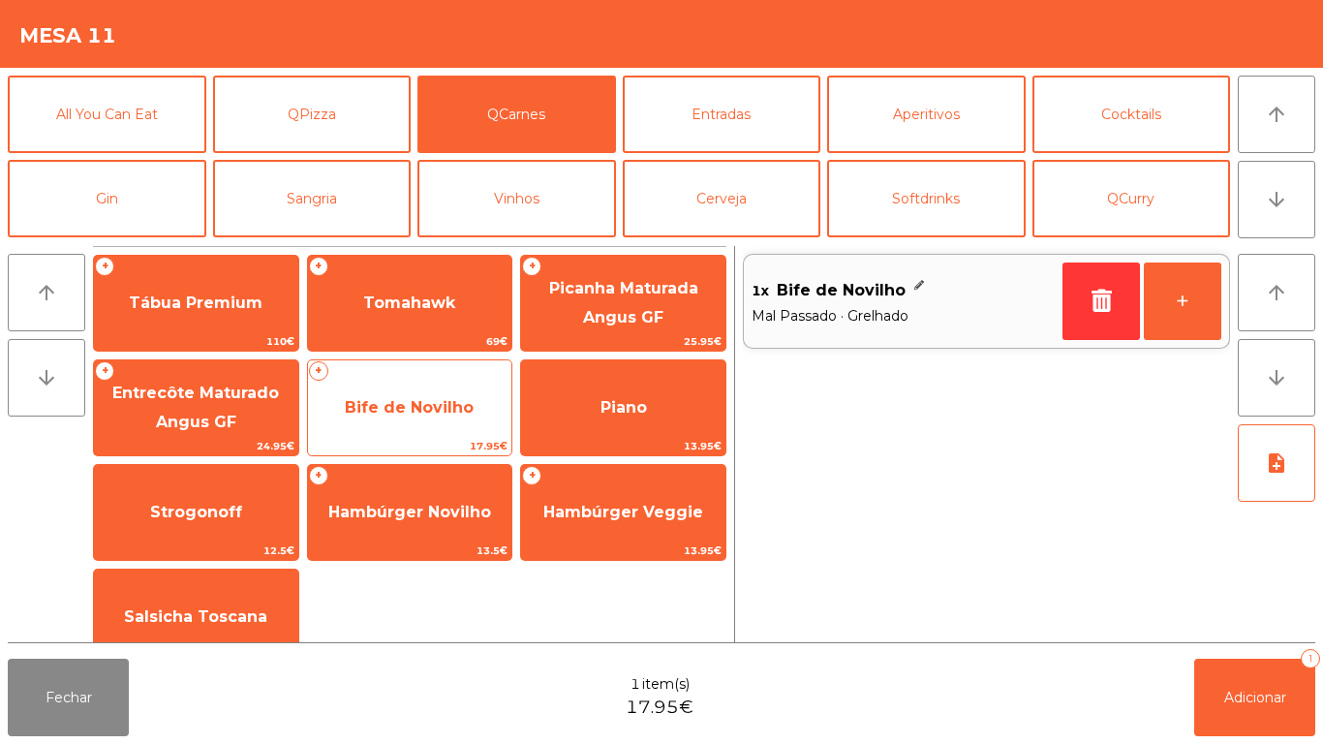
click at [451, 422] on span "Bife de Novilho" at bounding box center [410, 408] width 204 height 52
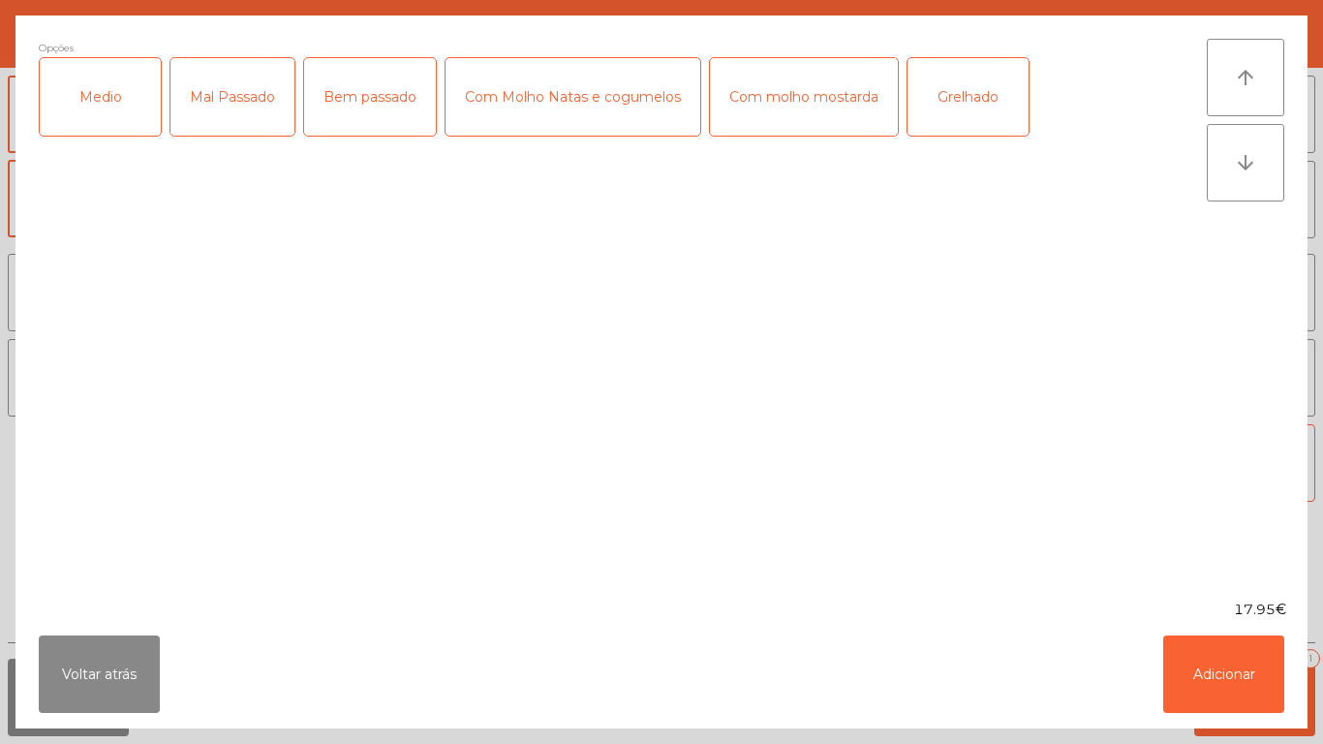
click at [110, 124] on div "Medio" at bounding box center [100, 96] width 121 height 77
click at [230, 128] on div "Mal Passado" at bounding box center [232, 96] width 124 height 77
click at [809, 112] on div "Com molho mostarda" at bounding box center [804, 96] width 188 height 77
click at [1203, 657] on button "Adicionar" at bounding box center [1223, 673] width 121 height 77
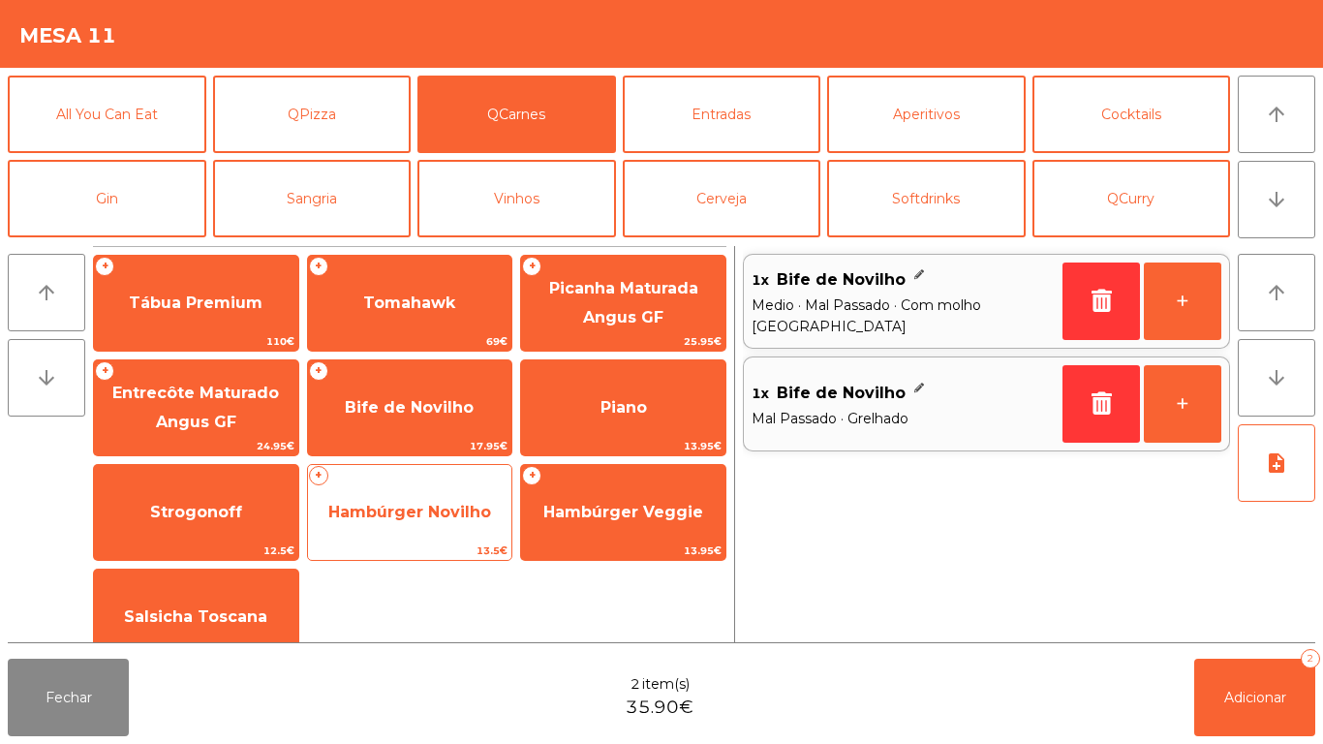
click at [452, 532] on span "Hambúrger Novilho" at bounding box center [410, 512] width 204 height 52
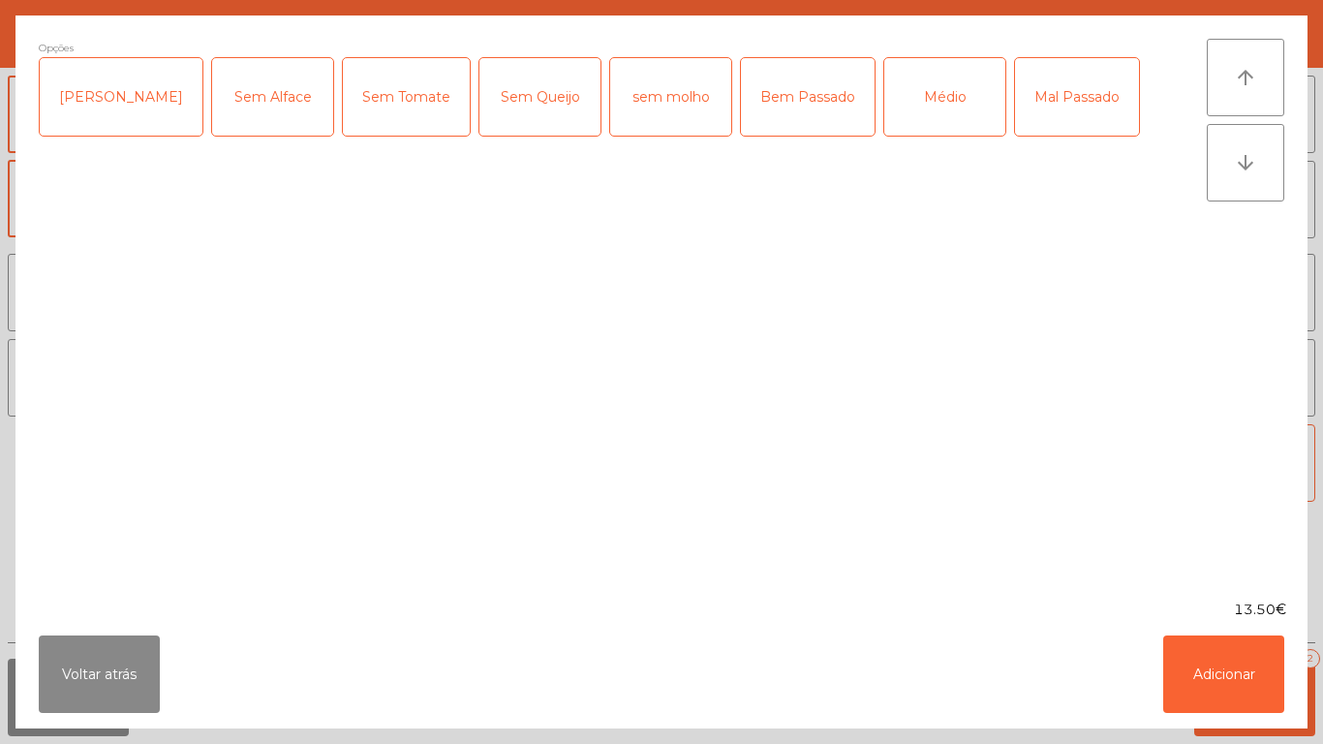
click at [890, 107] on div "Médio" at bounding box center [944, 96] width 121 height 77
click at [1229, 663] on button "Adicionar" at bounding box center [1223, 673] width 121 height 77
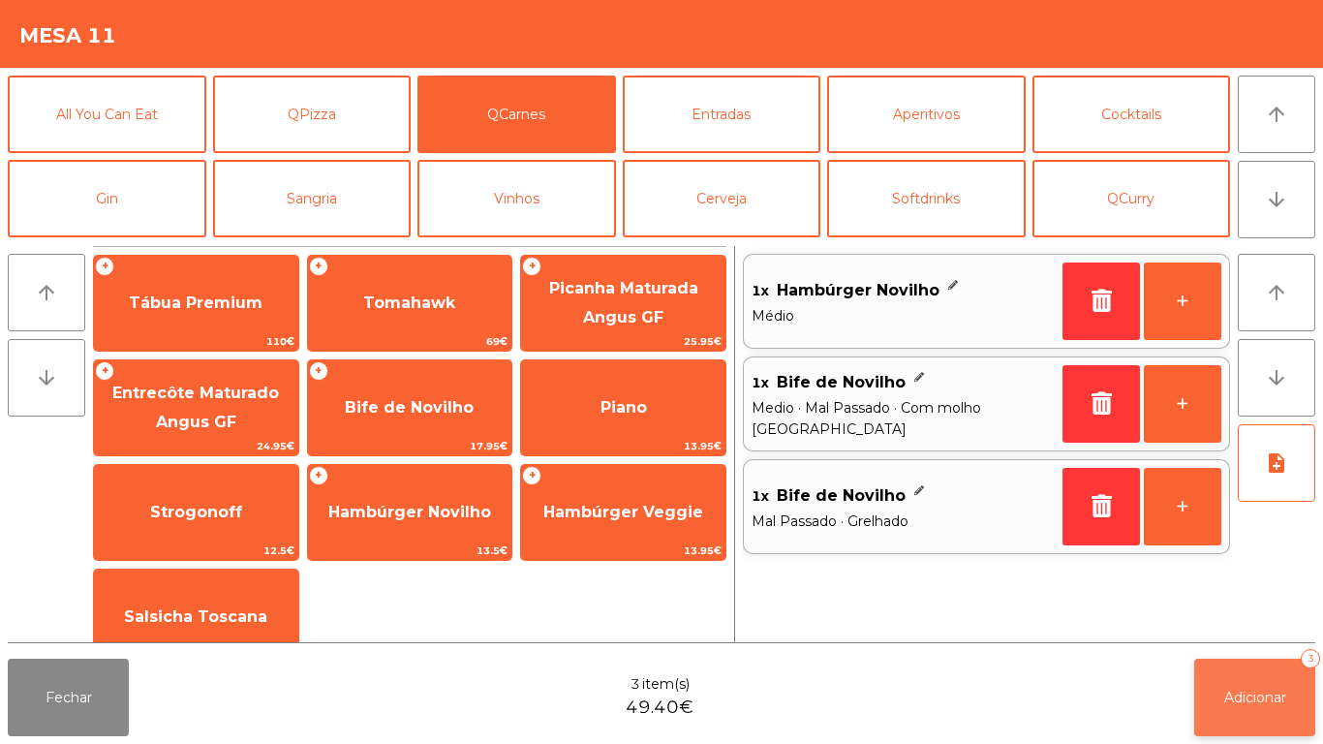
click at [1251, 698] on span "Adicionar" at bounding box center [1255, 697] width 62 height 17
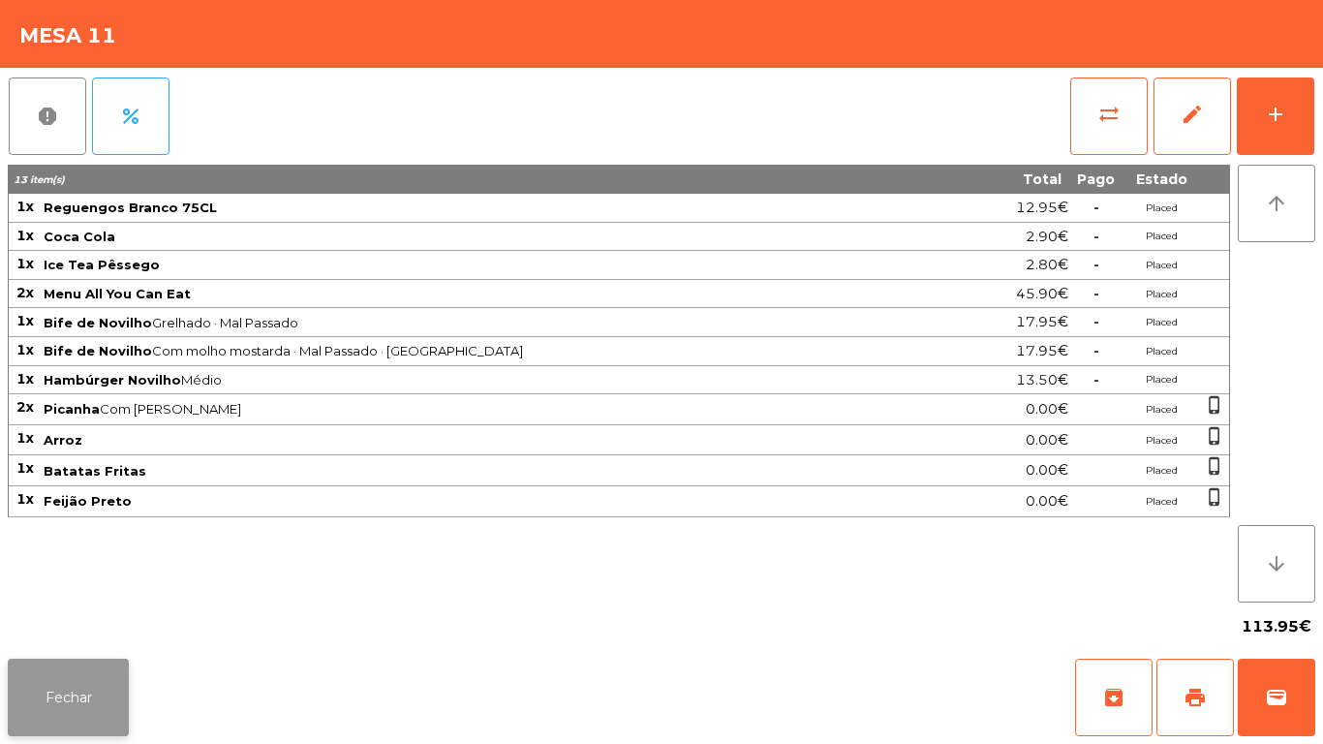
click at [22, 687] on button "Fechar" at bounding box center [68, 697] width 121 height 77
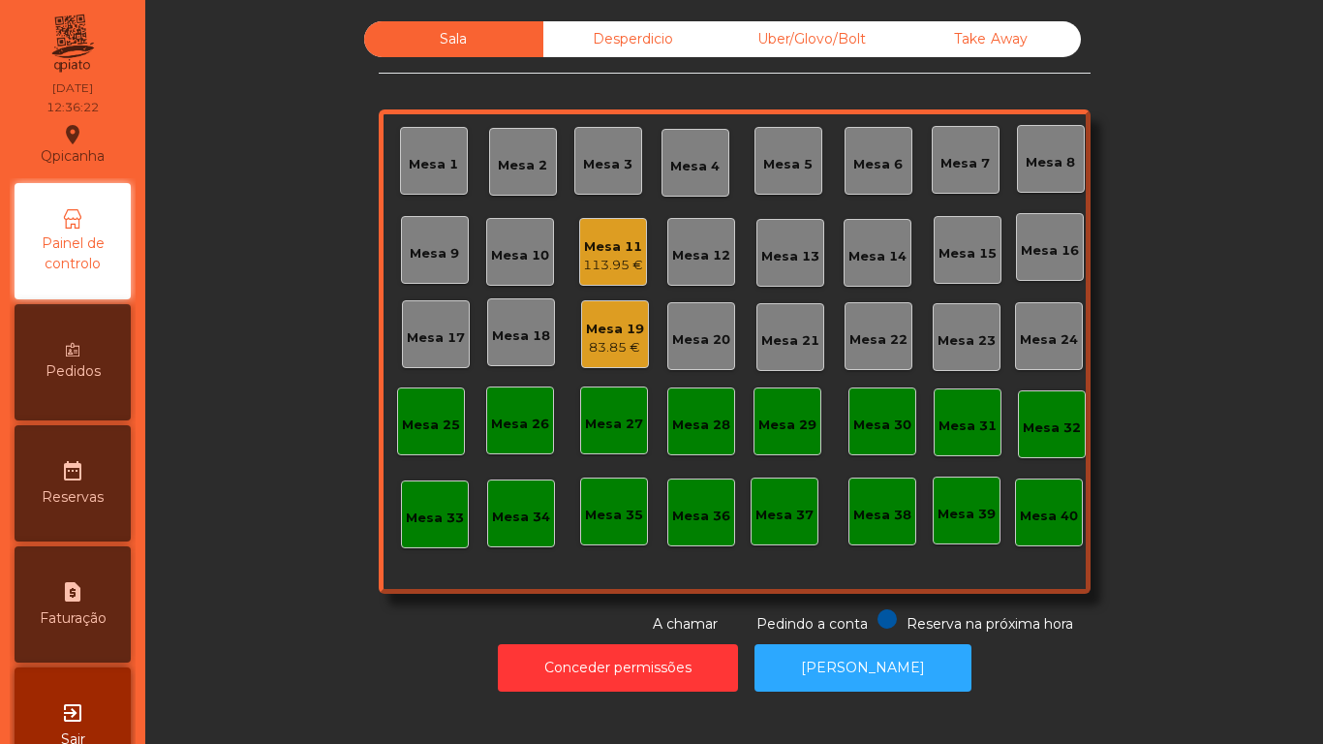
click at [588, 339] on div "83.85 €" at bounding box center [615, 347] width 58 height 19
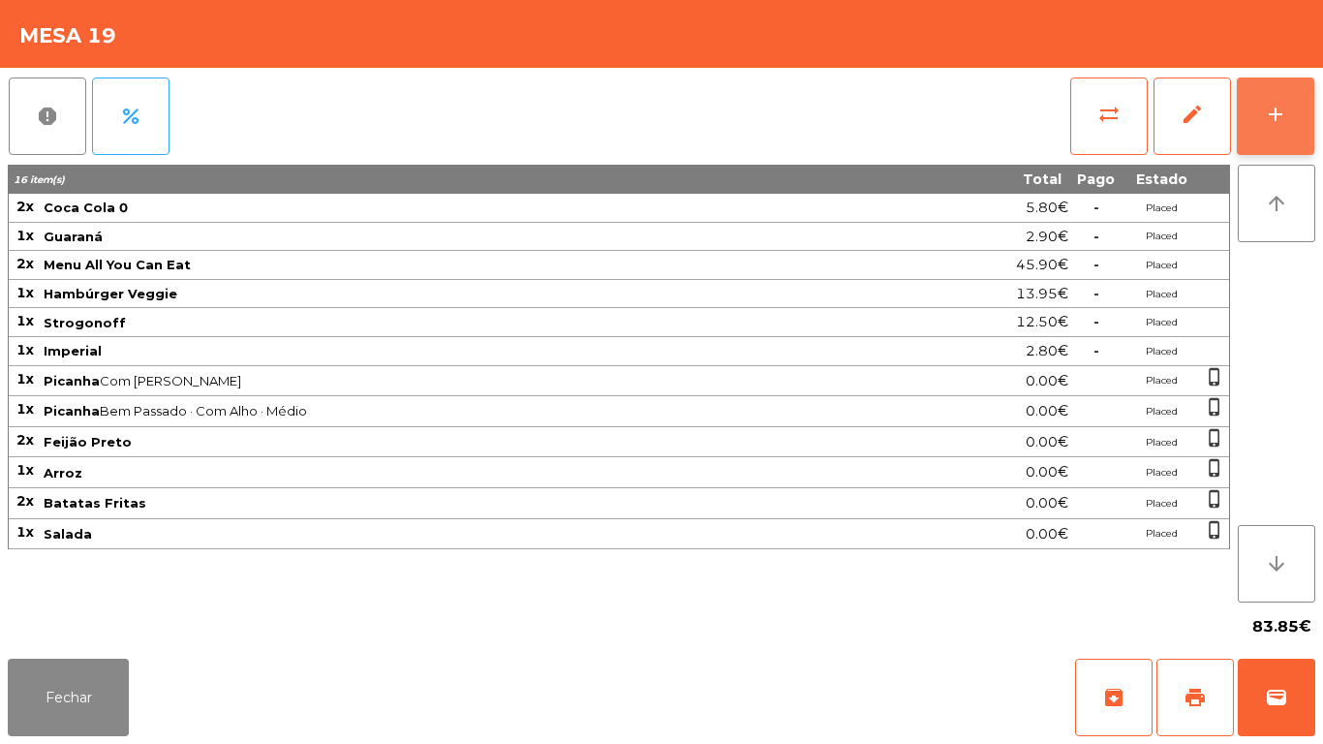
click at [1266, 139] on button "add" at bounding box center [1275, 115] width 77 height 77
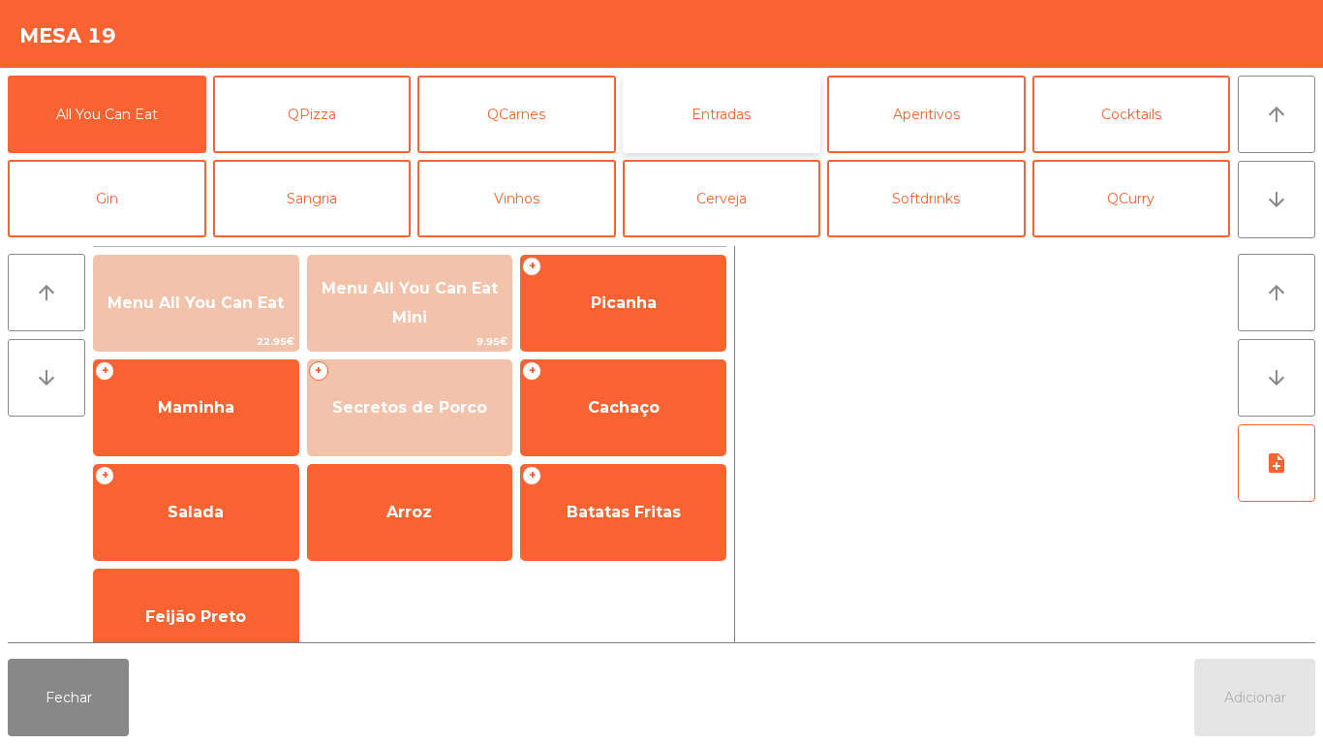
click at [691, 128] on button "Entradas" at bounding box center [722, 114] width 199 height 77
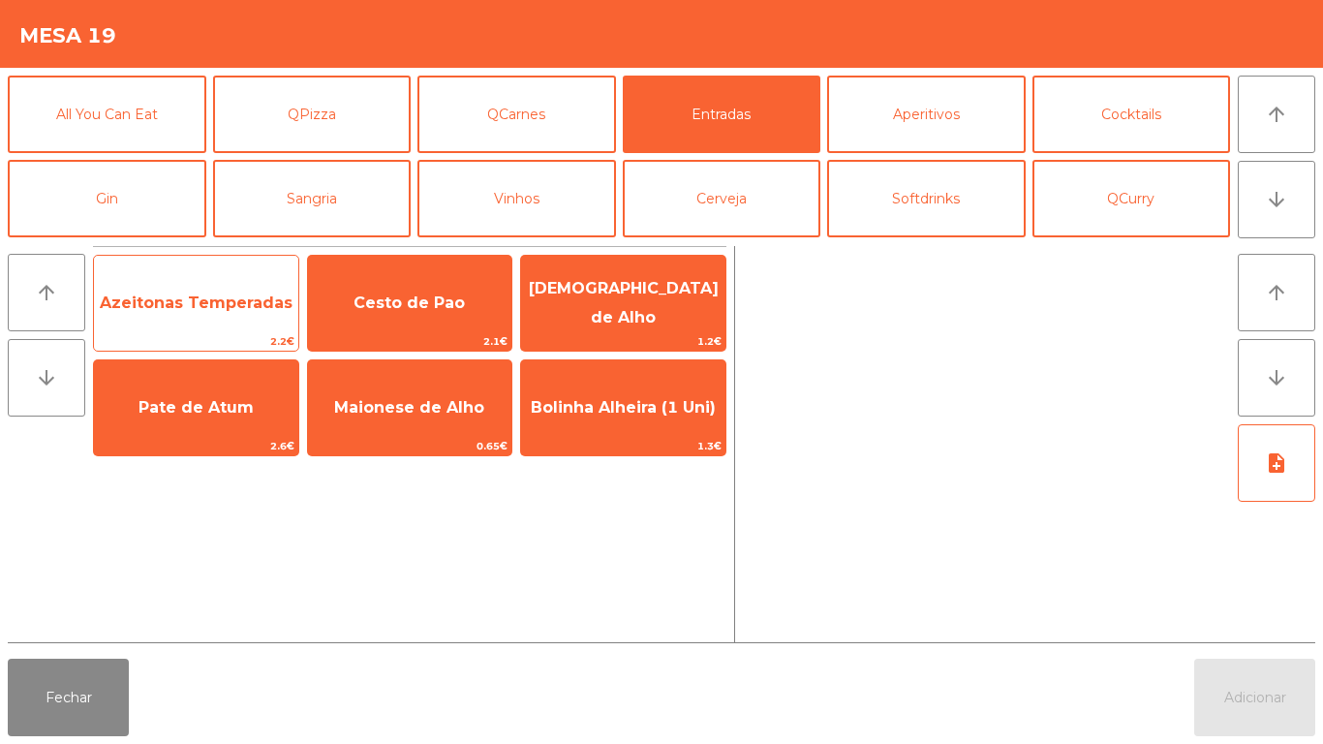
click at [188, 318] on span "Azeitonas Temperadas" at bounding box center [196, 303] width 204 height 52
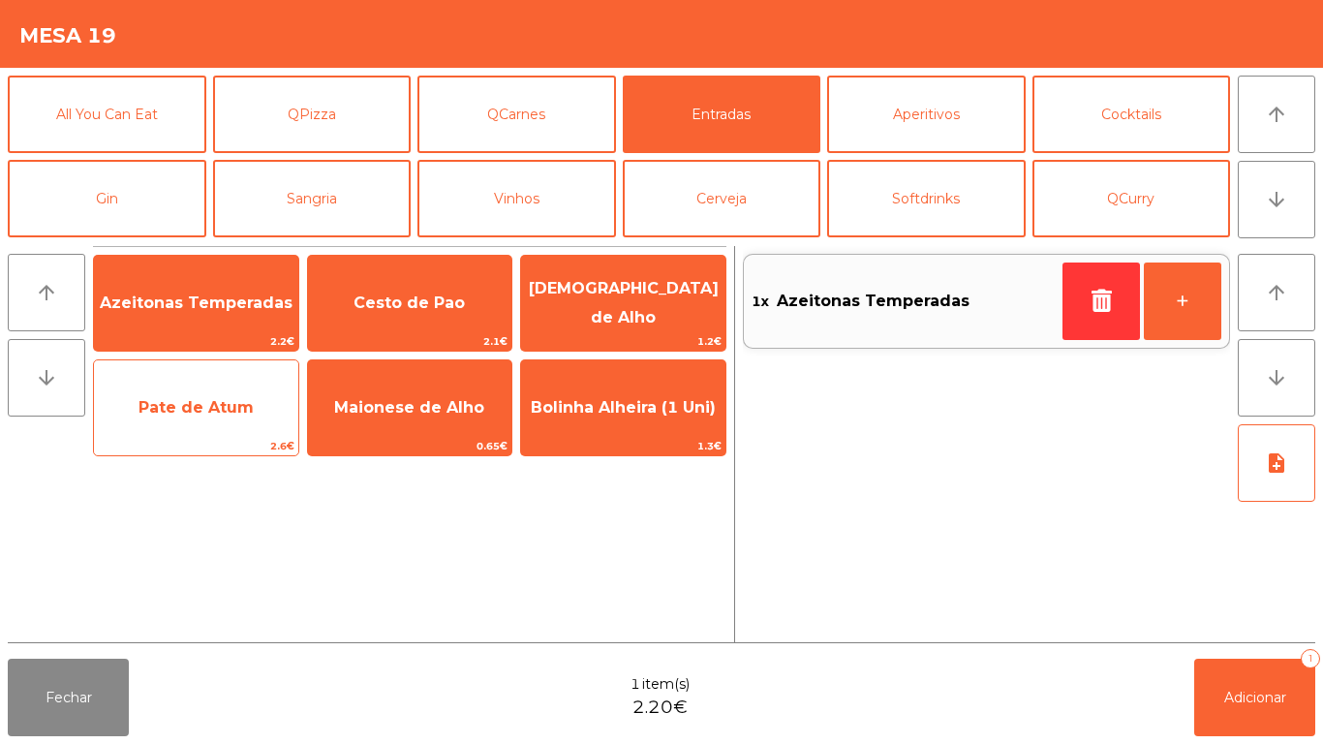
click at [207, 423] on span "Pate de Atum" at bounding box center [196, 408] width 204 height 52
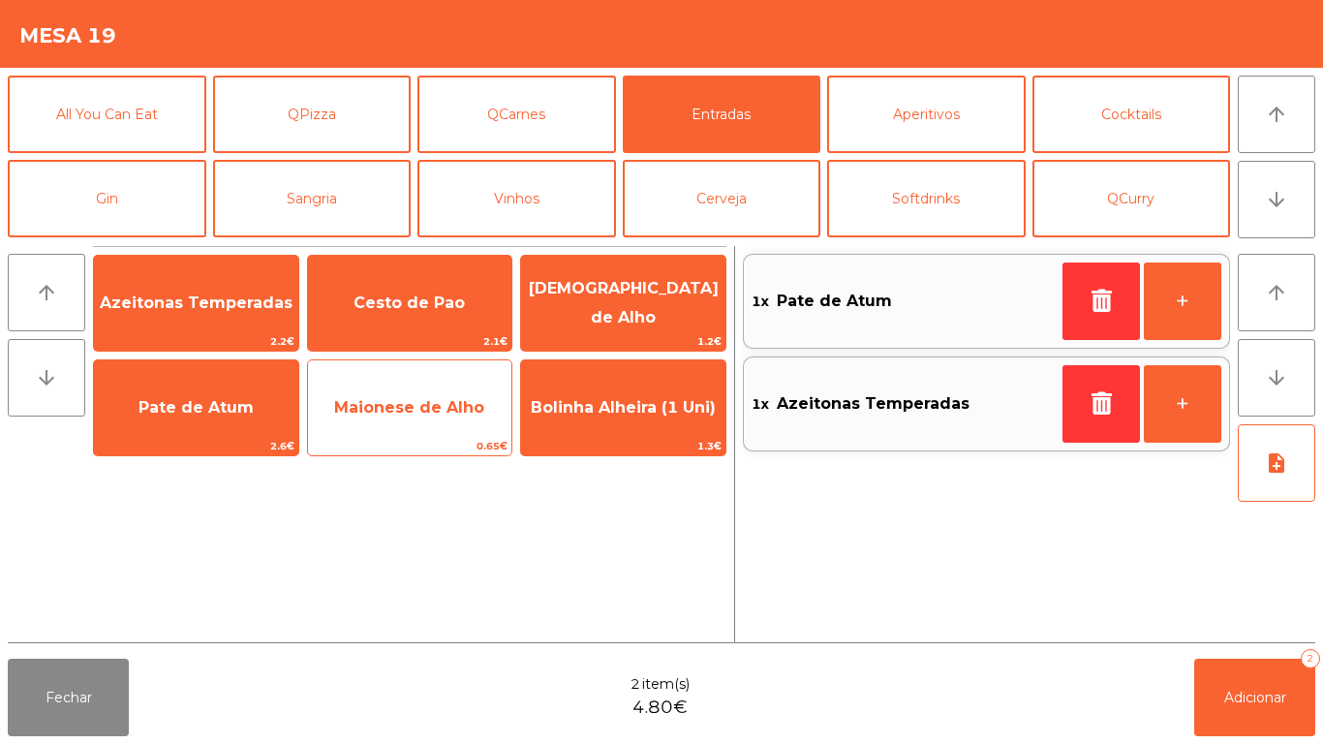
click at [405, 414] on span "Maionese de Alho" at bounding box center [409, 407] width 150 height 18
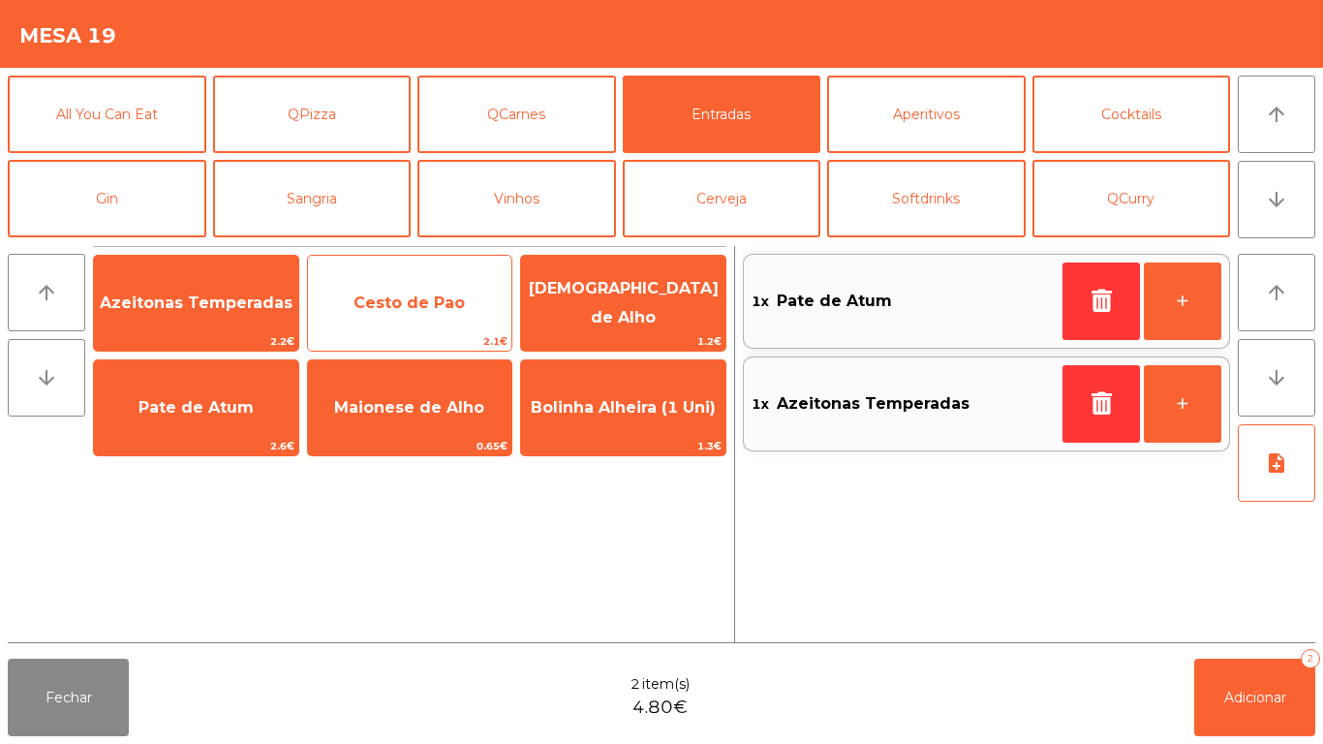
click at [389, 311] on span "Cesto de Pao" at bounding box center [408, 302] width 111 height 18
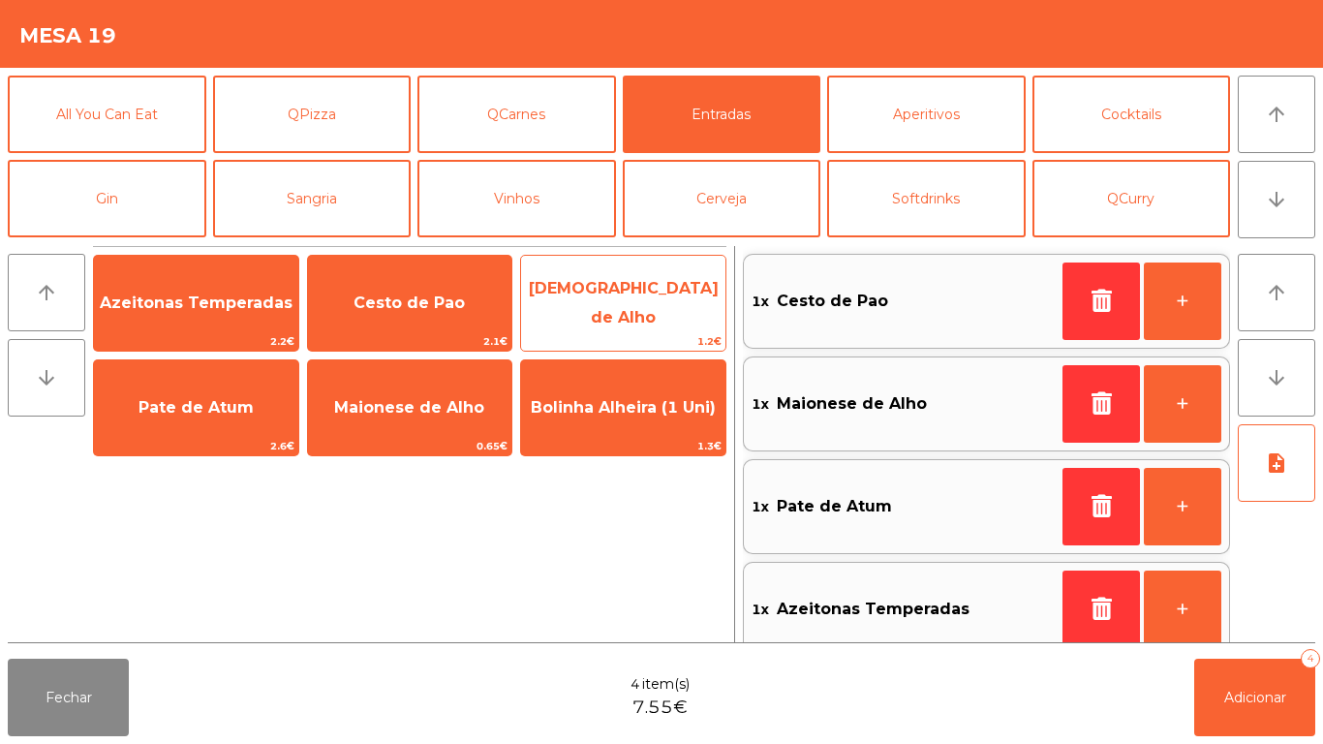
click at [597, 314] on span "[DEMOGRAPHIC_DATA] de Alho" at bounding box center [623, 303] width 204 height 82
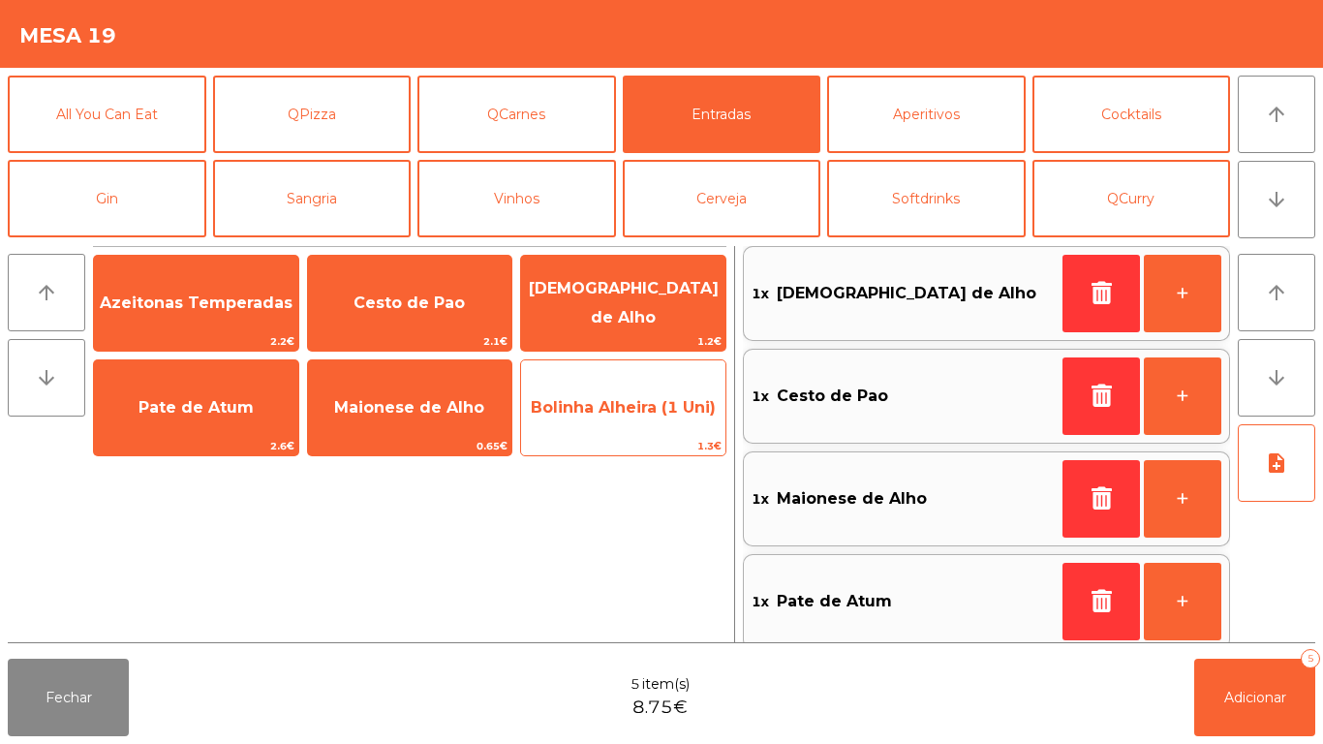
click at [594, 411] on span "Bolinha Alheira (1 Uni)" at bounding box center [623, 407] width 185 height 18
click at [607, 421] on span "Bolinha Alheira (1 Uni)" at bounding box center [623, 408] width 204 height 52
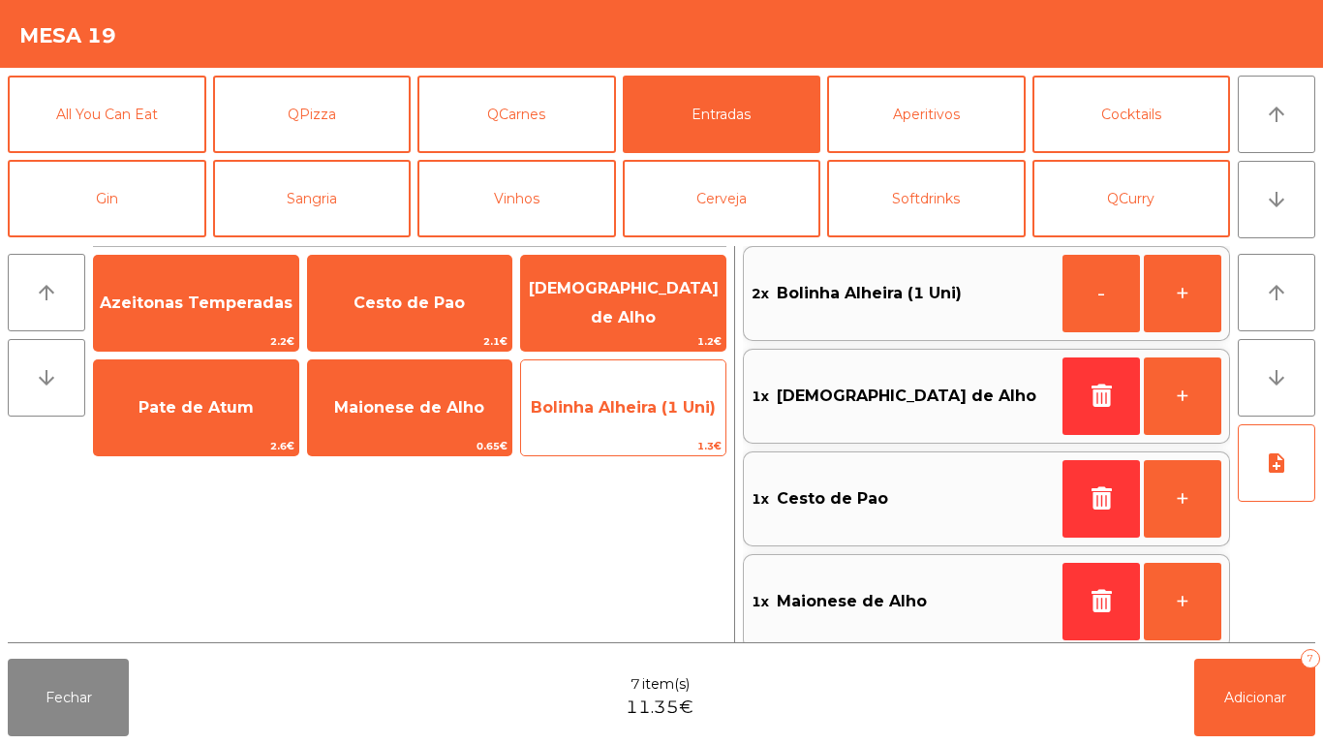
click at [610, 416] on span "Bolinha Alheira (1 Uni)" at bounding box center [623, 408] width 204 height 52
click at [616, 408] on span "Bolinha Alheira (1 Uni)" at bounding box center [623, 407] width 185 height 18
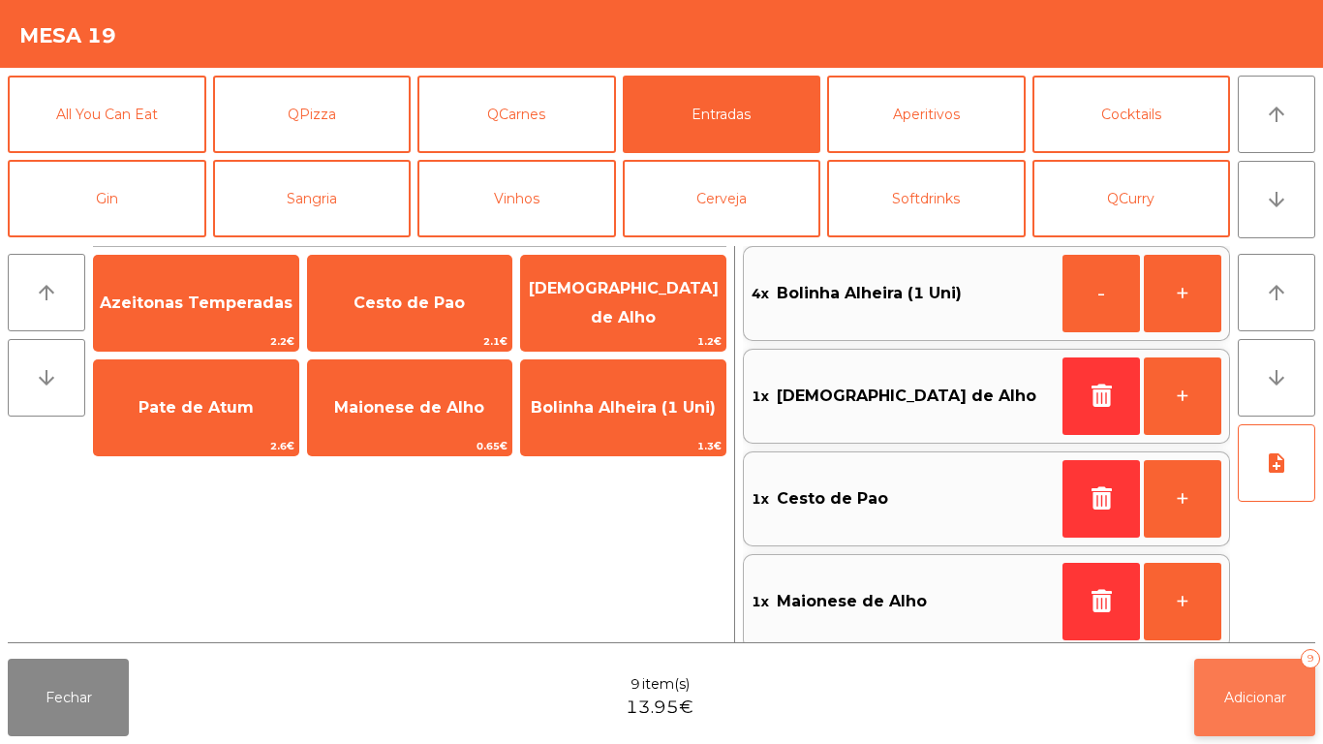
click at [1208, 678] on button "Adicionar 9" at bounding box center [1254, 697] width 121 height 77
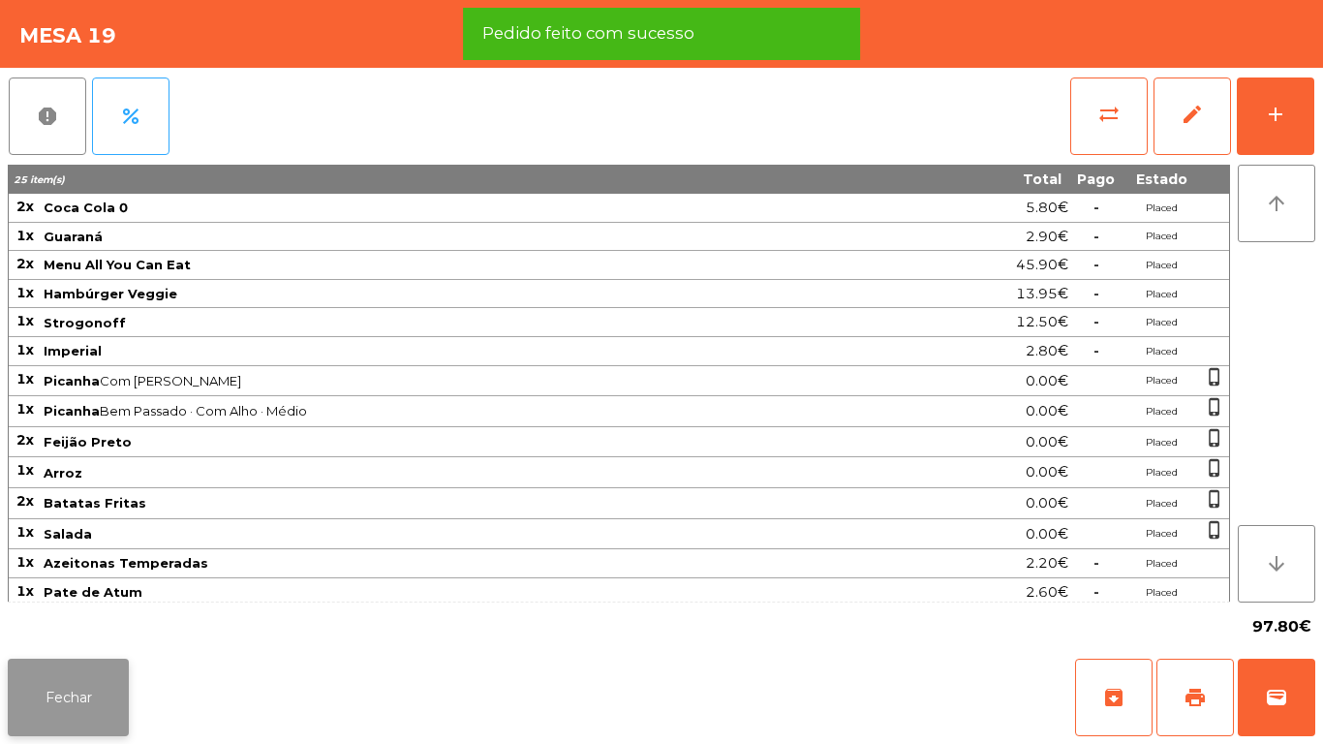
click at [93, 660] on button "Fechar" at bounding box center [68, 697] width 121 height 77
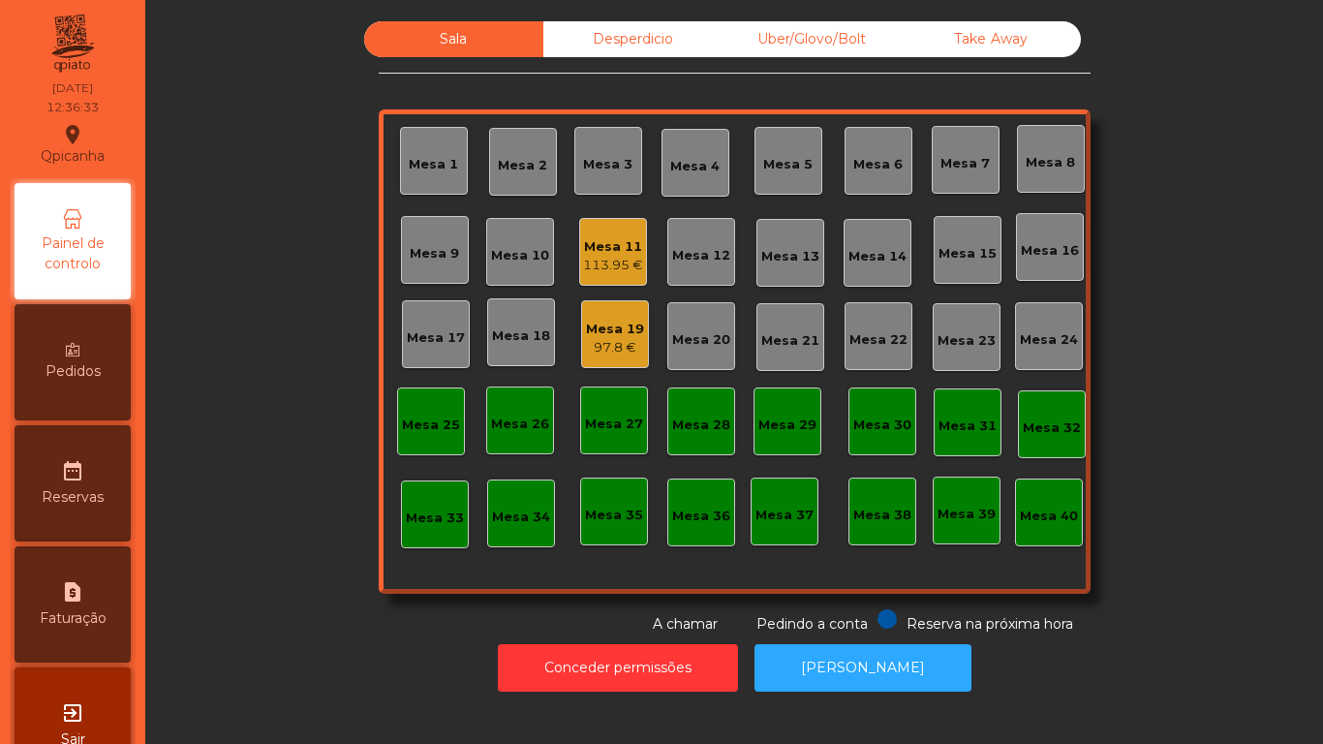
click at [620, 266] on div "113.95 €" at bounding box center [613, 265] width 60 height 19
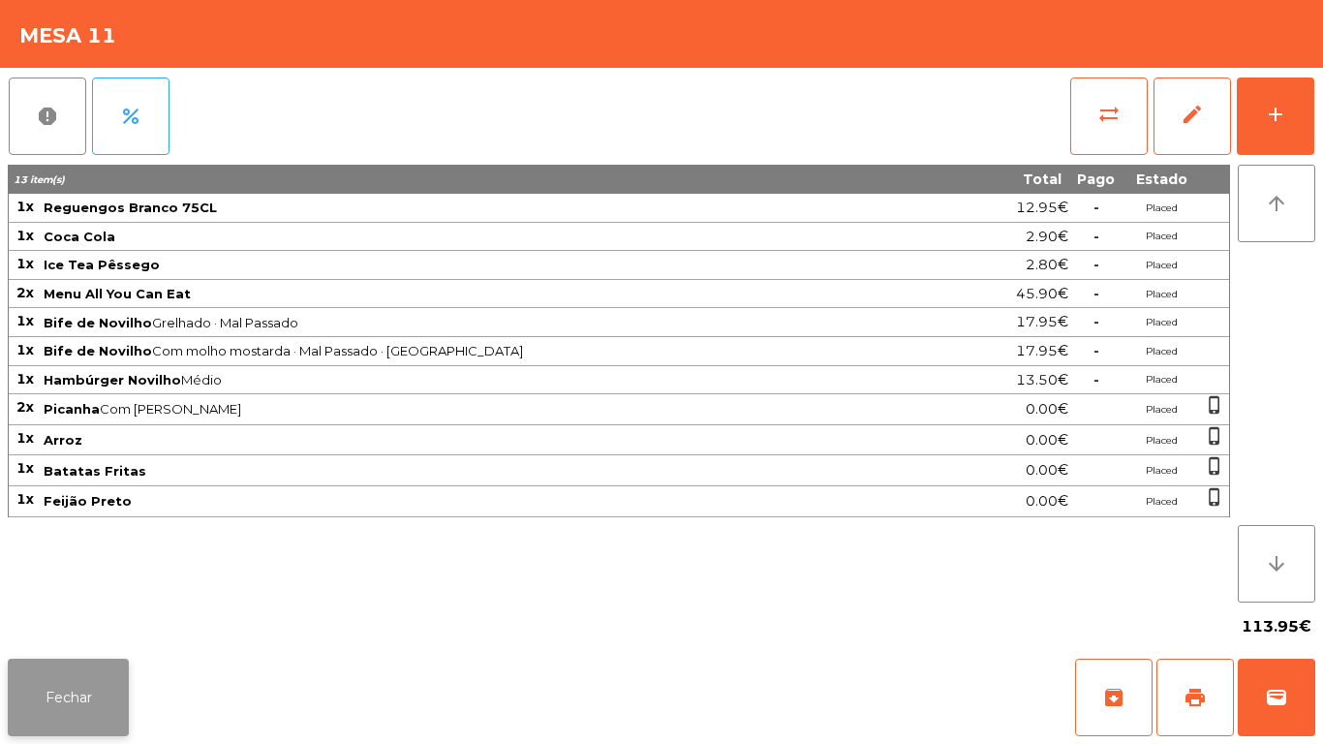
click at [91, 677] on button "Fechar" at bounding box center [68, 697] width 121 height 77
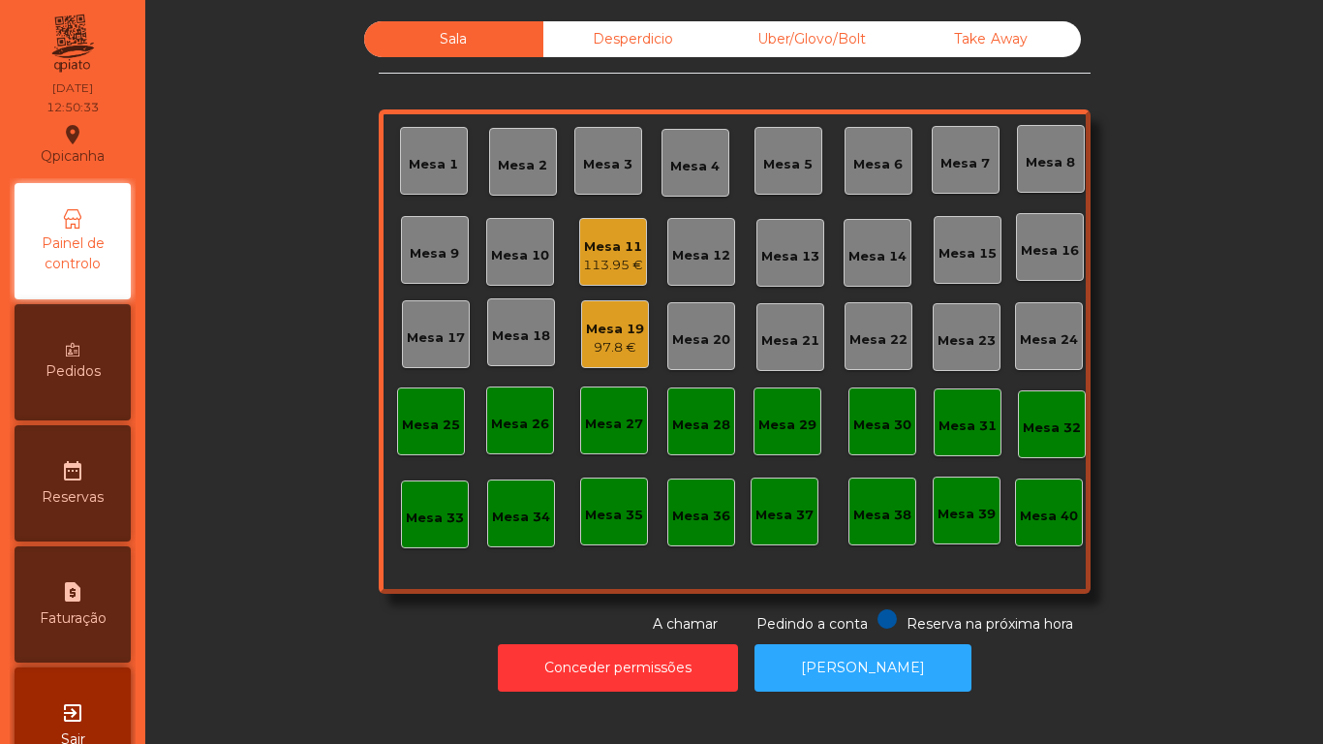
click at [588, 259] on div "113.95 €" at bounding box center [613, 265] width 60 height 19
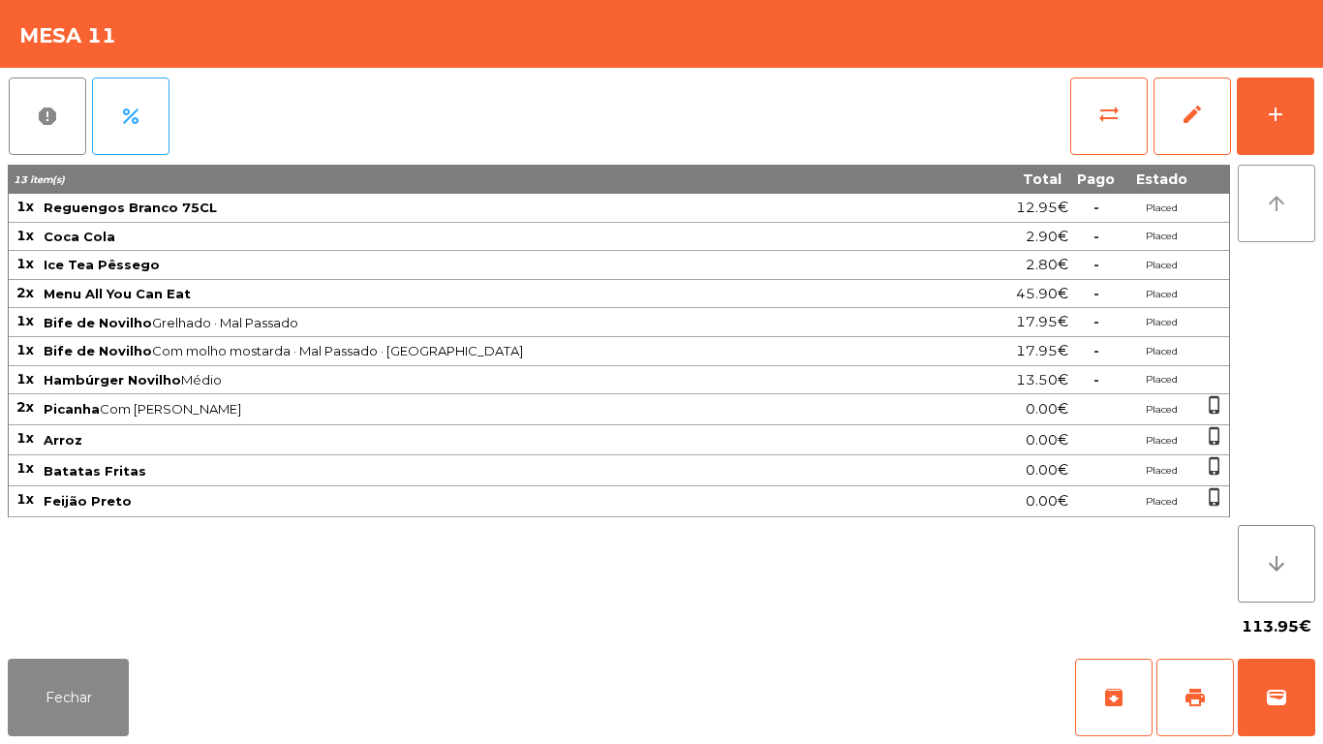
click at [1242, 178] on button "arrow_upward" at bounding box center [1276, 203] width 77 height 77
click at [1256, 136] on button "add" at bounding box center [1275, 115] width 77 height 77
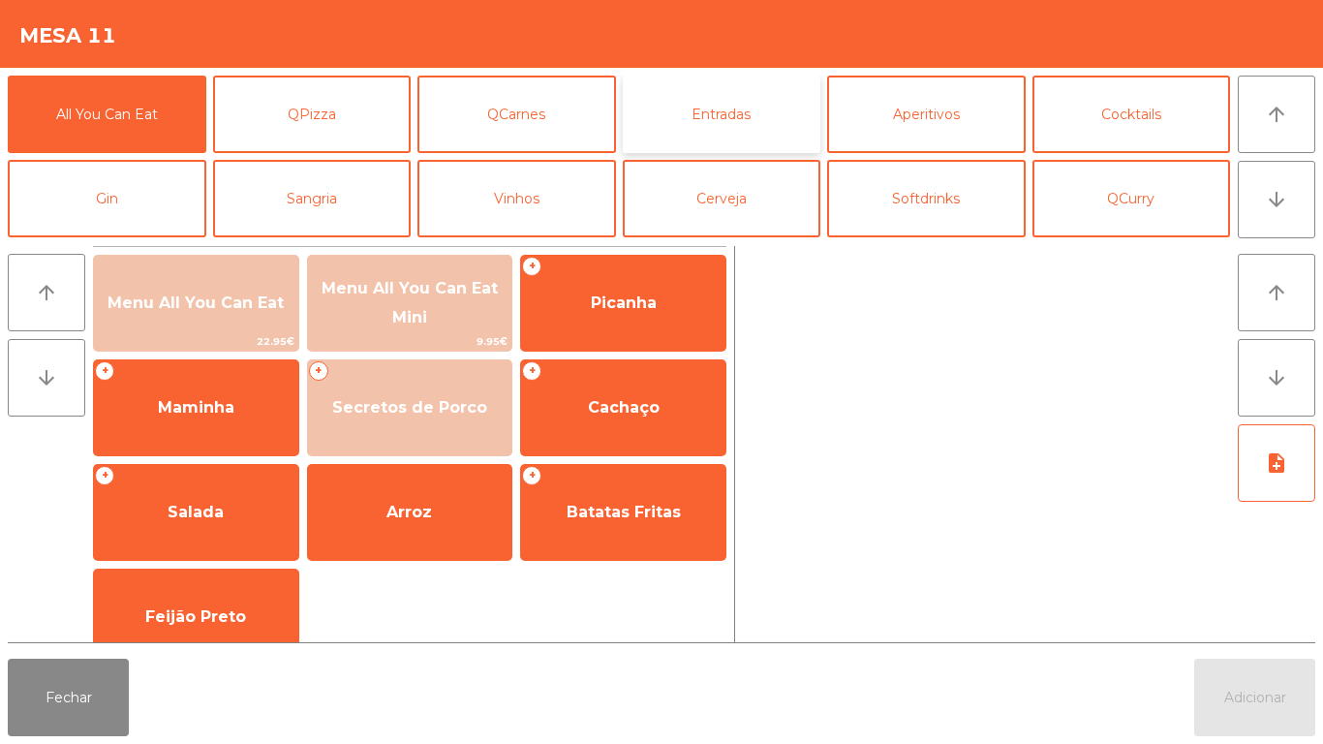
click at [725, 96] on button "Entradas" at bounding box center [722, 114] width 199 height 77
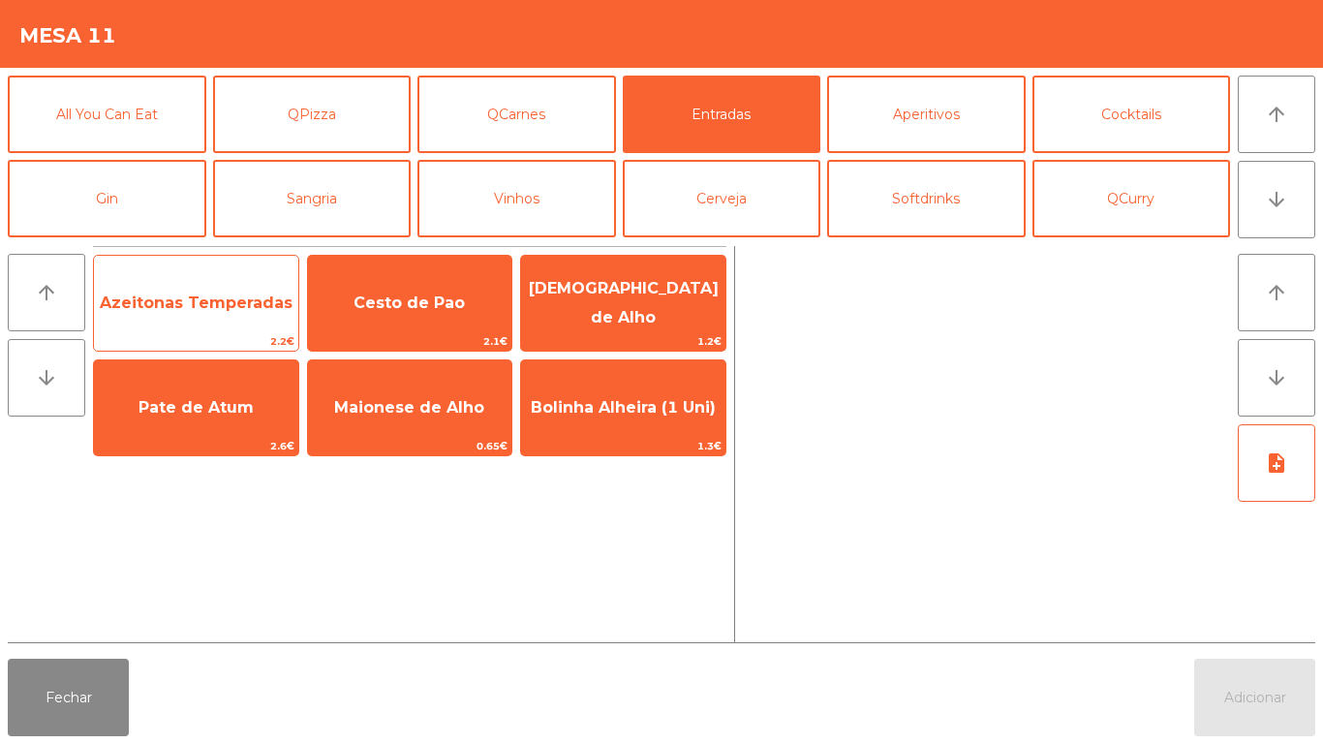
click at [238, 309] on span "Azeitonas Temperadas" at bounding box center [196, 302] width 193 height 18
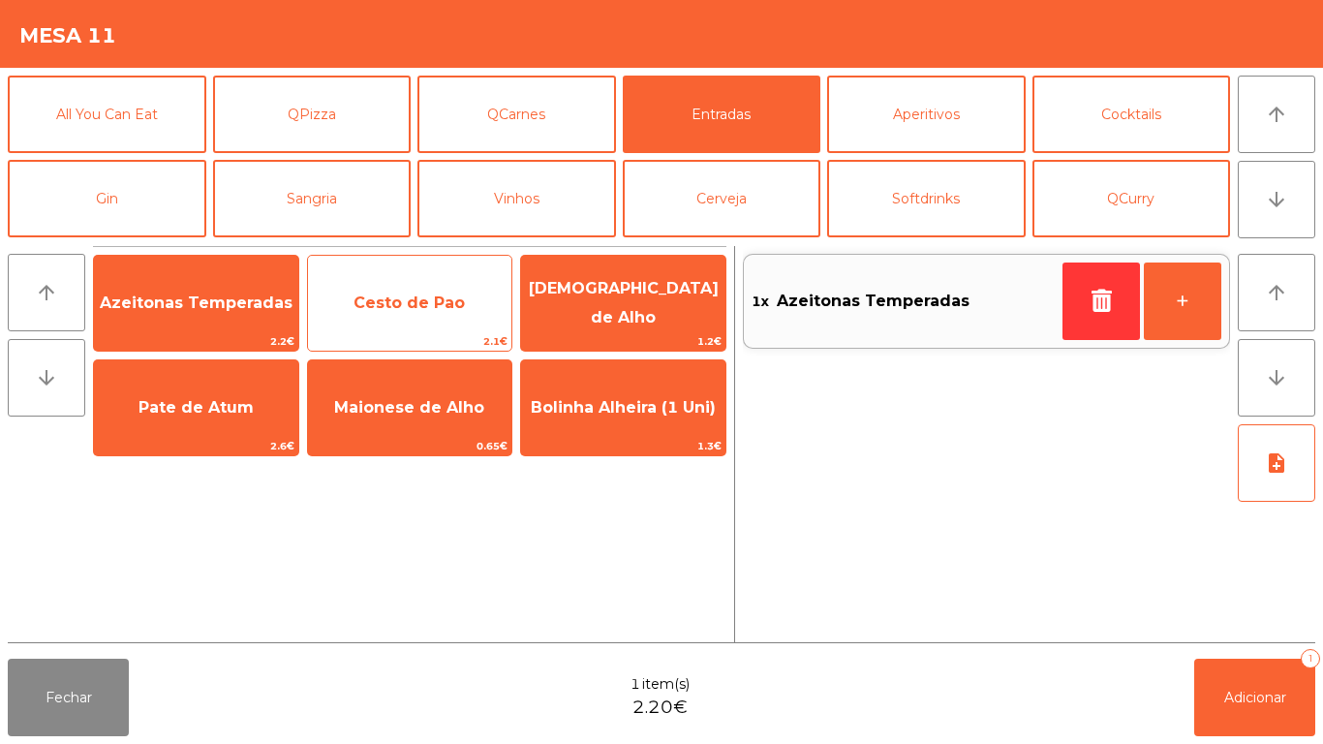
click at [406, 301] on span "Cesto de Pao" at bounding box center [408, 302] width 111 height 18
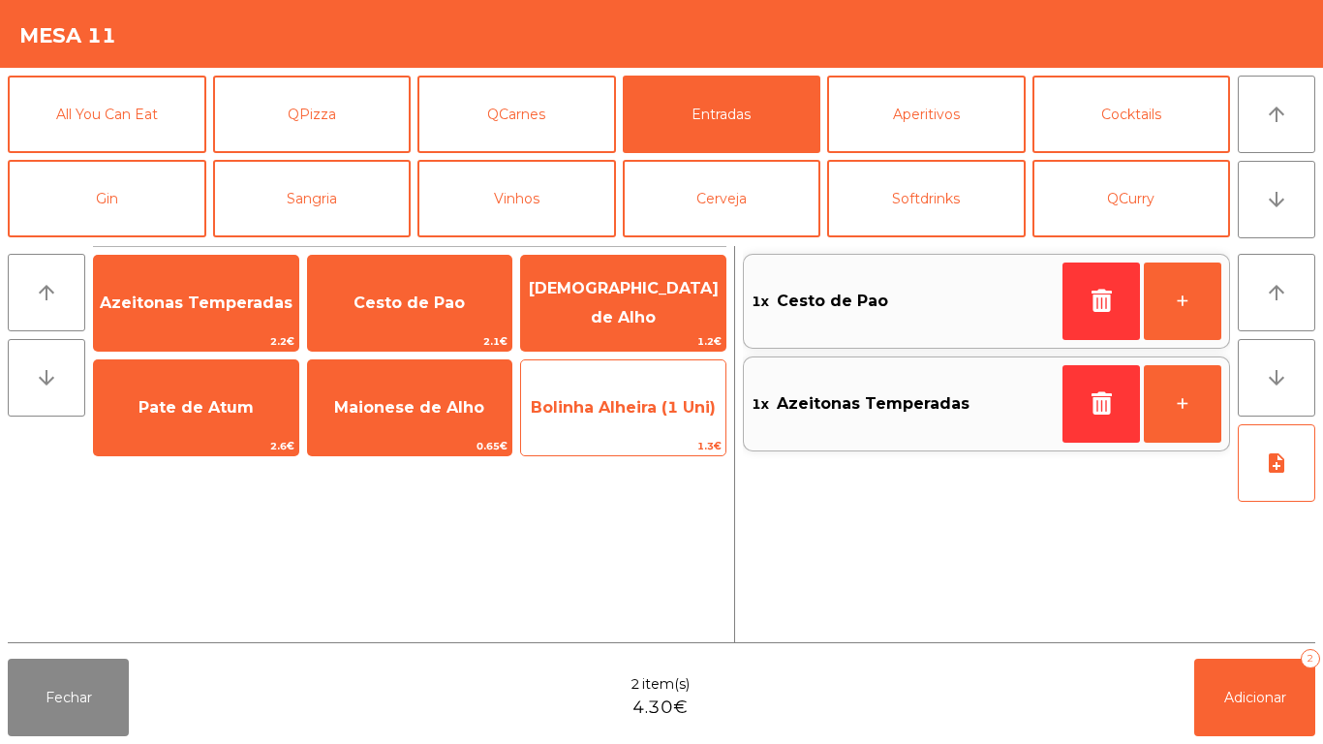
click at [678, 403] on span "Bolinha Alheira (1 Uni)" at bounding box center [623, 407] width 185 height 18
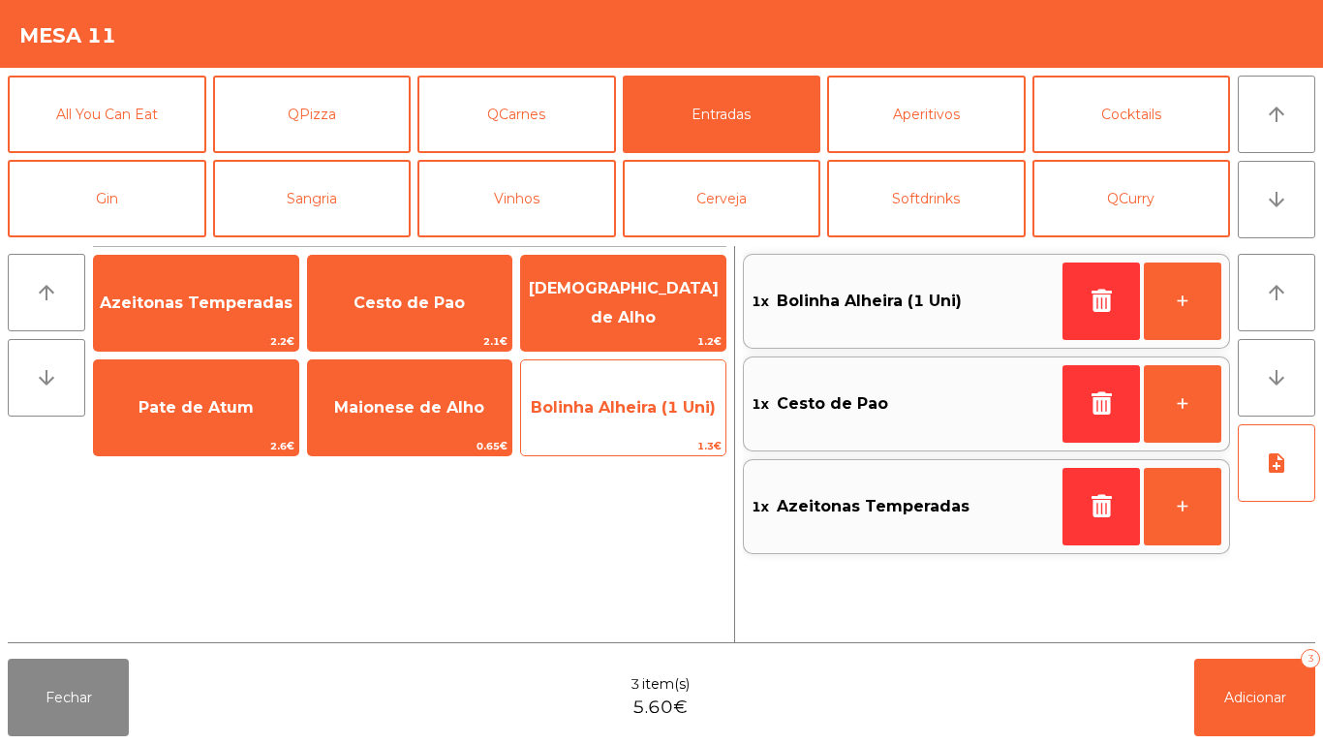
click at [659, 406] on span "Bolinha Alheira (1 Uni)" at bounding box center [623, 407] width 185 height 18
click at [655, 389] on span "Bolinha Alheira (1 Uni)" at bounding box center [623, 408] width 204 height 52
click at [672, 417] on span "Bolinha Alheira (1 Uni)" at bounding box center [623, 408] width 204 height 52
click at [661, 413] on span "Bolinha Alheira (1 Uni)" at bounding box center [623, 407] width 185 height 18
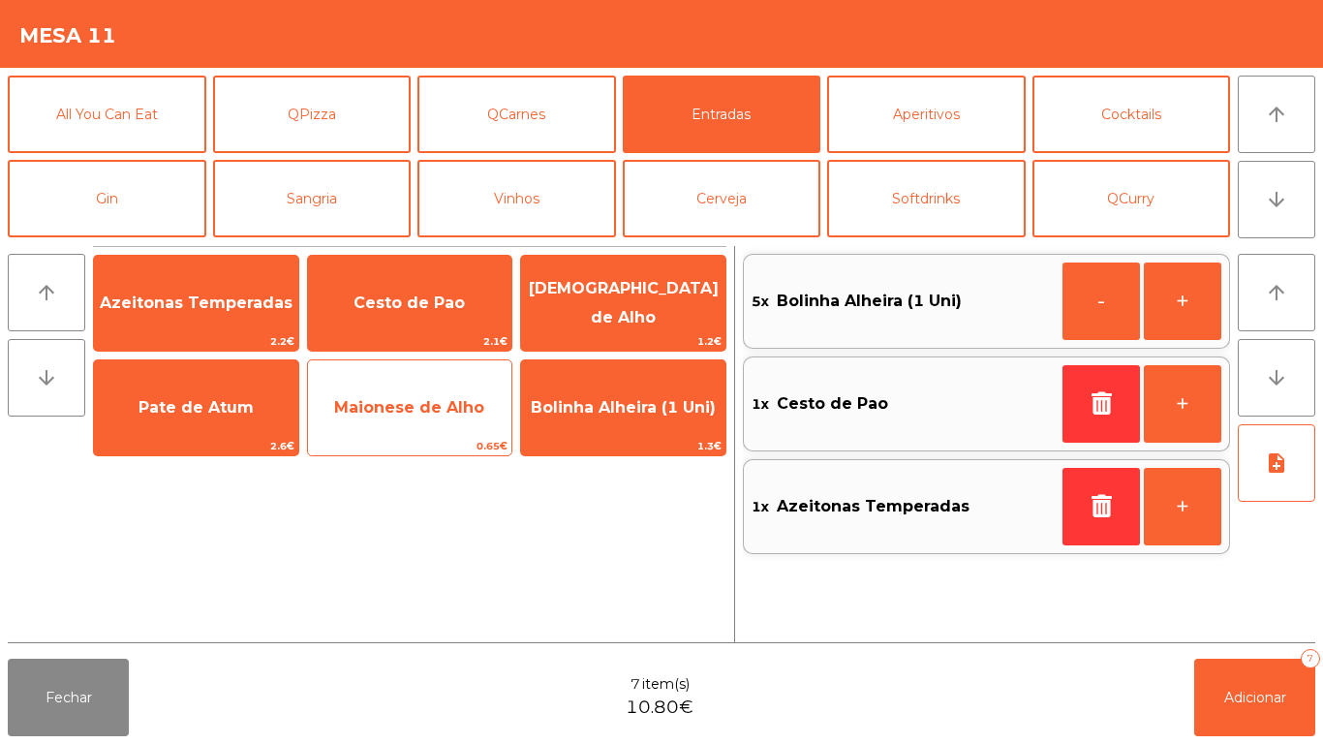
click at [409, 414] on span "Maionese de Alho" at bounding box center [409, 407] width 150 height 18
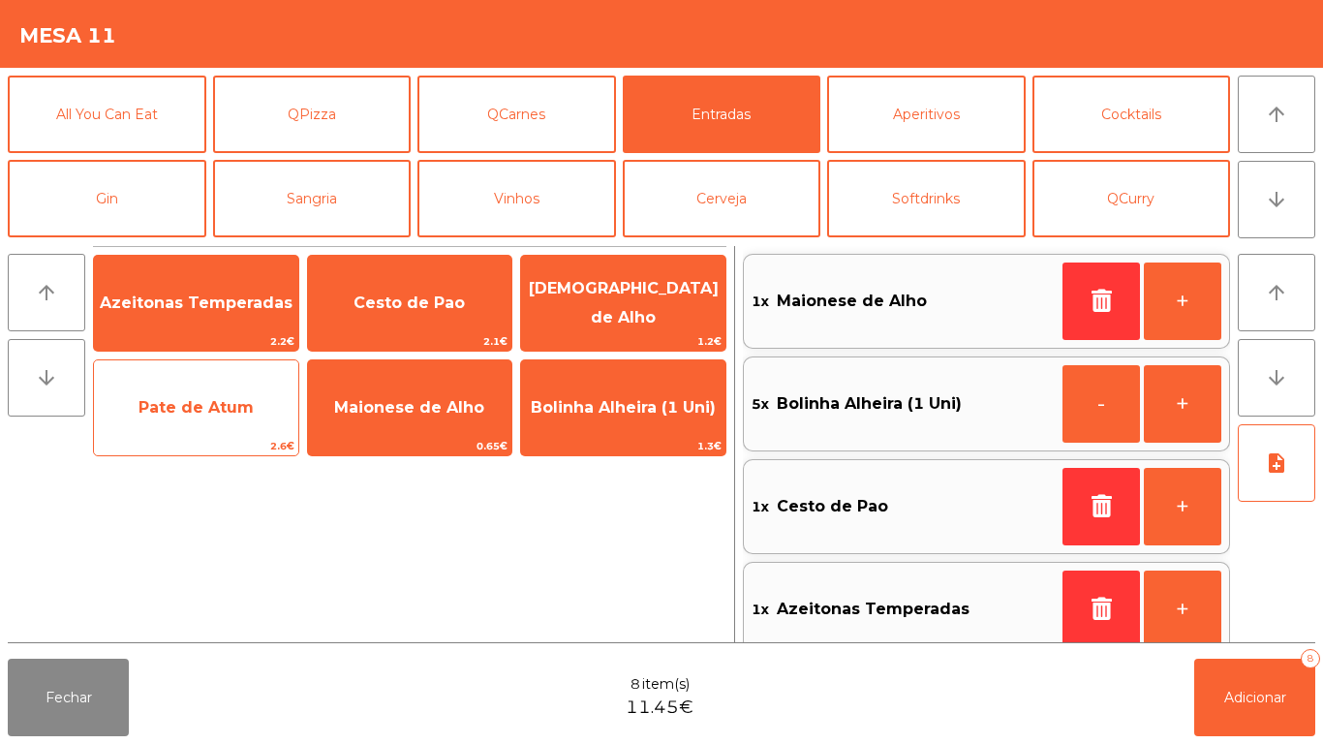
click at [202, 404] on span "Pate de Atum" at bounding box center [195, 407] width 115 height 18
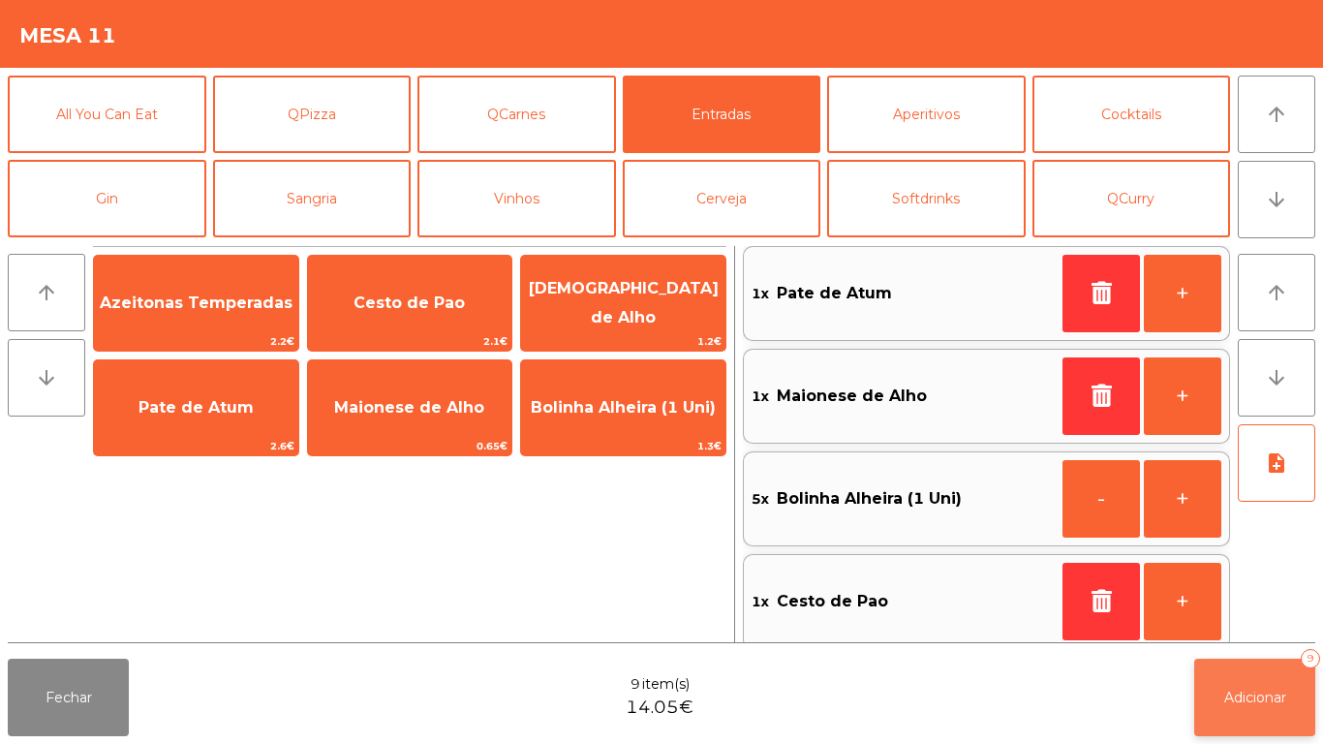
click at [1263, 687] on button "Adicionar 9" at bounding box center [1254, 697] width 121 height 77
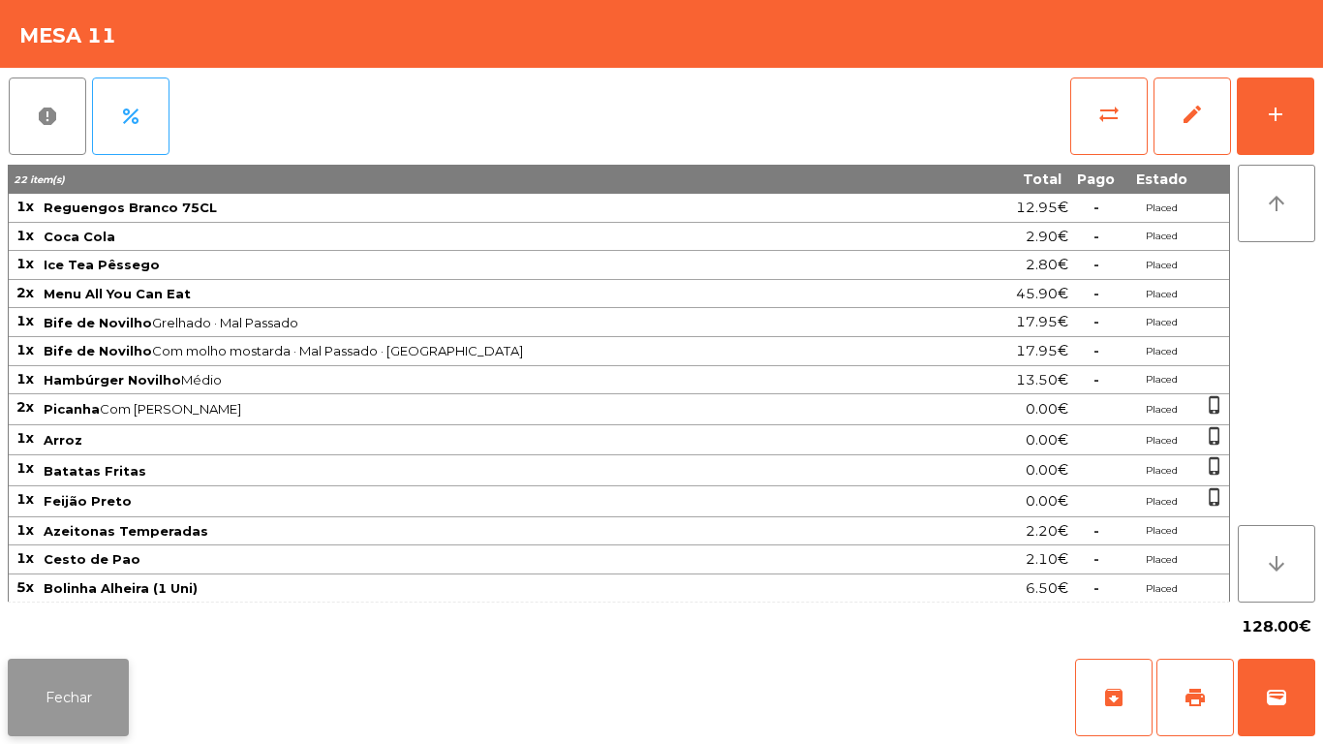
click at [65, 692] on button "Fechar" at bounding box center [68, 697] width 121 height 77
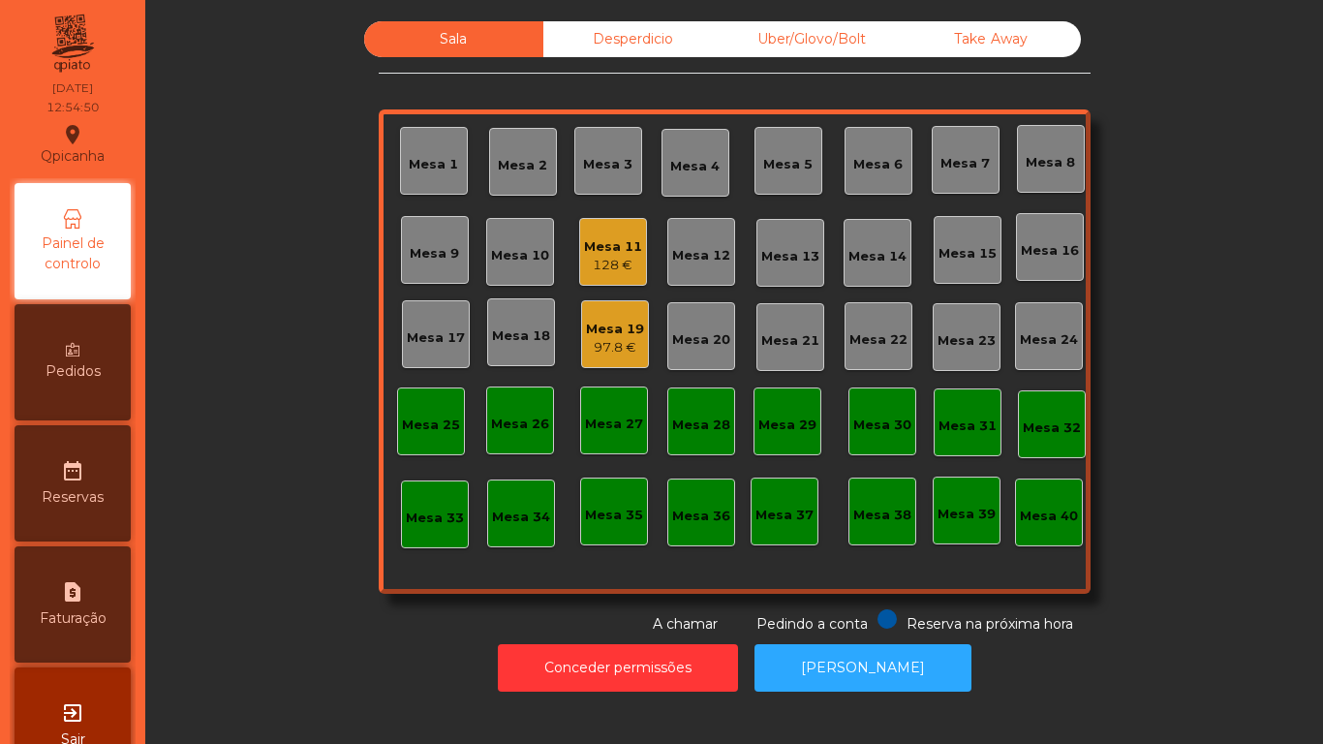
click at [620, 260] on div "128 €" at bounding box center [613, 265] width 58 height 19
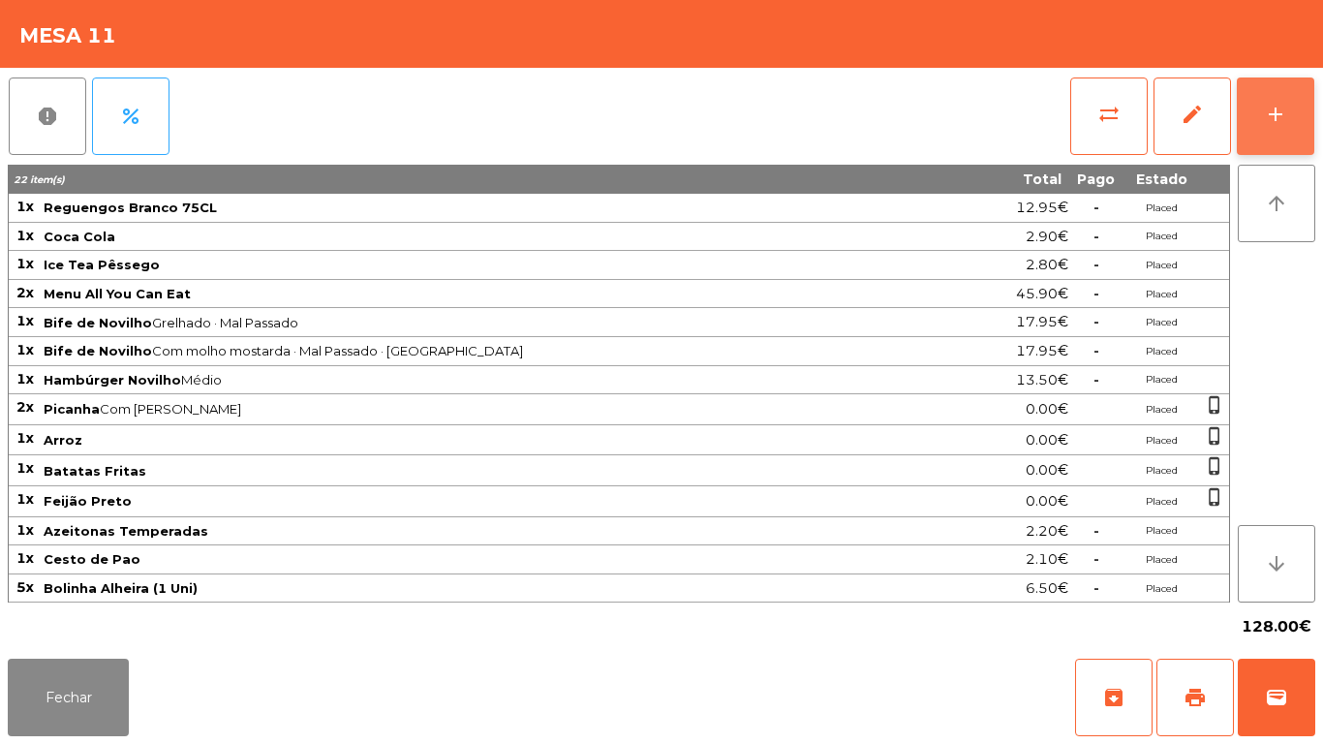
click at [1274, 121] on div "add" at bounding box center [1275, 114] width 23 height 23
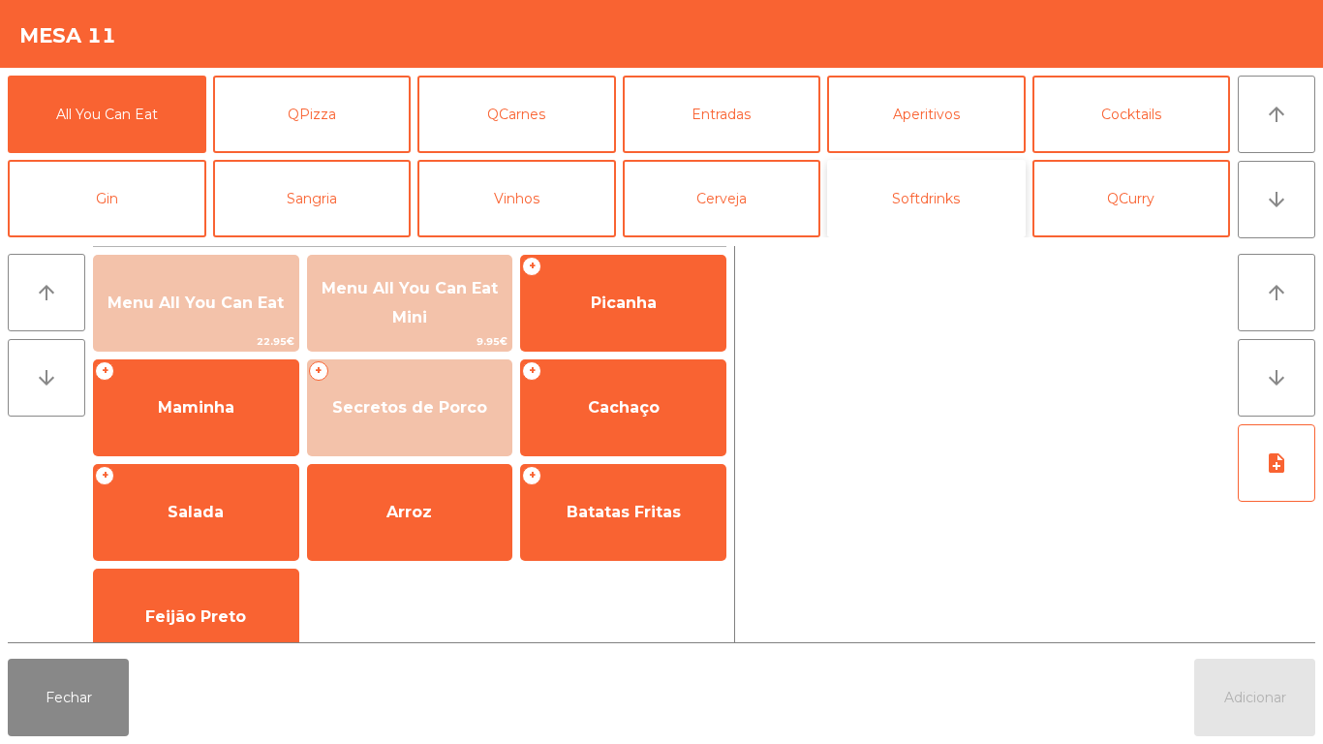
click at [891, 203] on button "Softdrinks" at bounding box center [926, 198] width 199 height 77
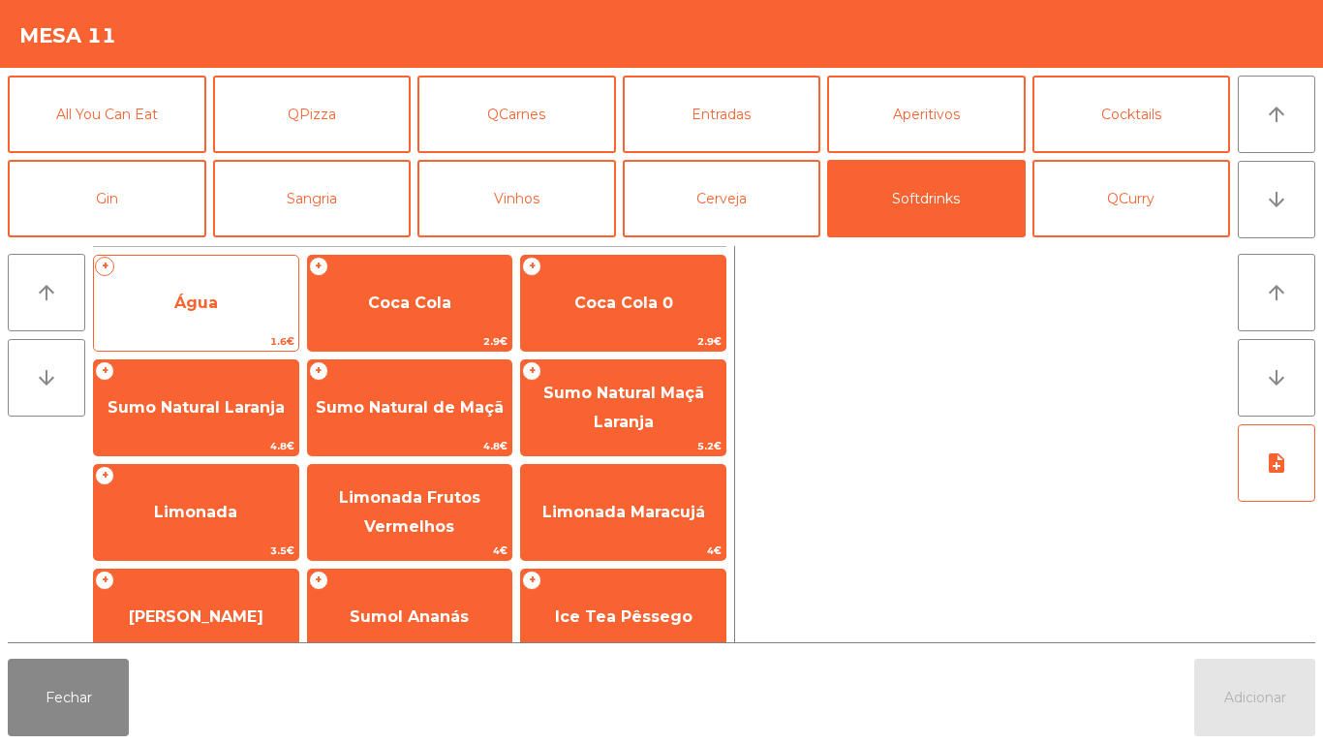
click at [234, 334] on span "1.6€" at bounding box center [196, 341] width 204 height 18
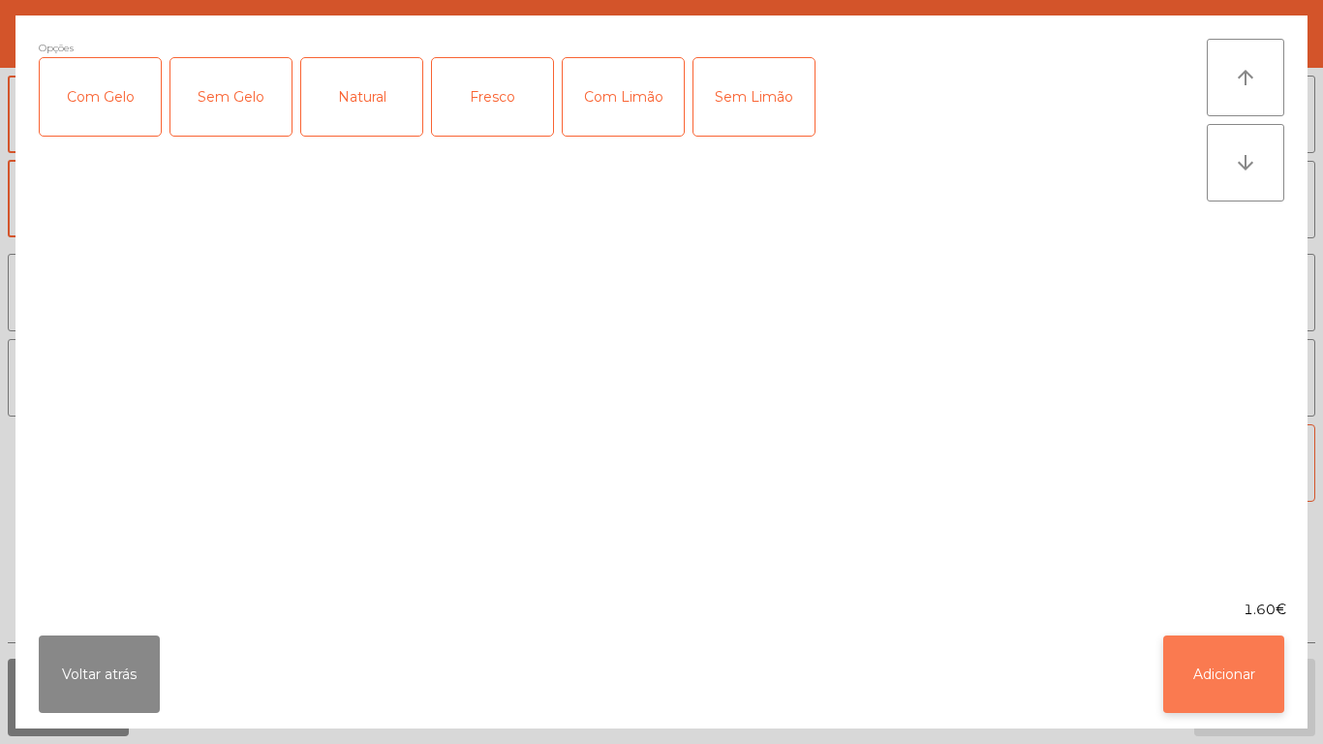
click at [1207, 652] on button "Adicionar" at bounding box center [1223, 673] width 121 height 77
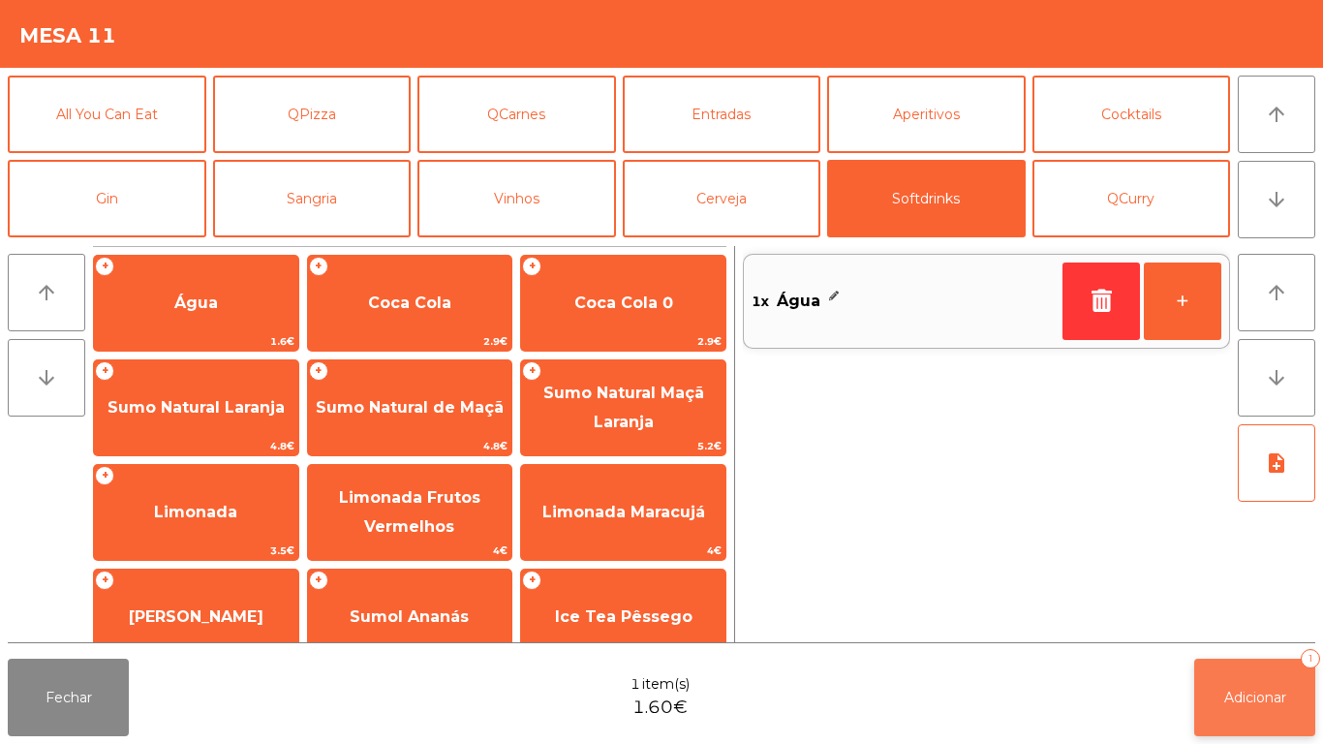
click at [1275, 689] on span "Adicionar" at bounding box center [1255, 697] width 62 height 17
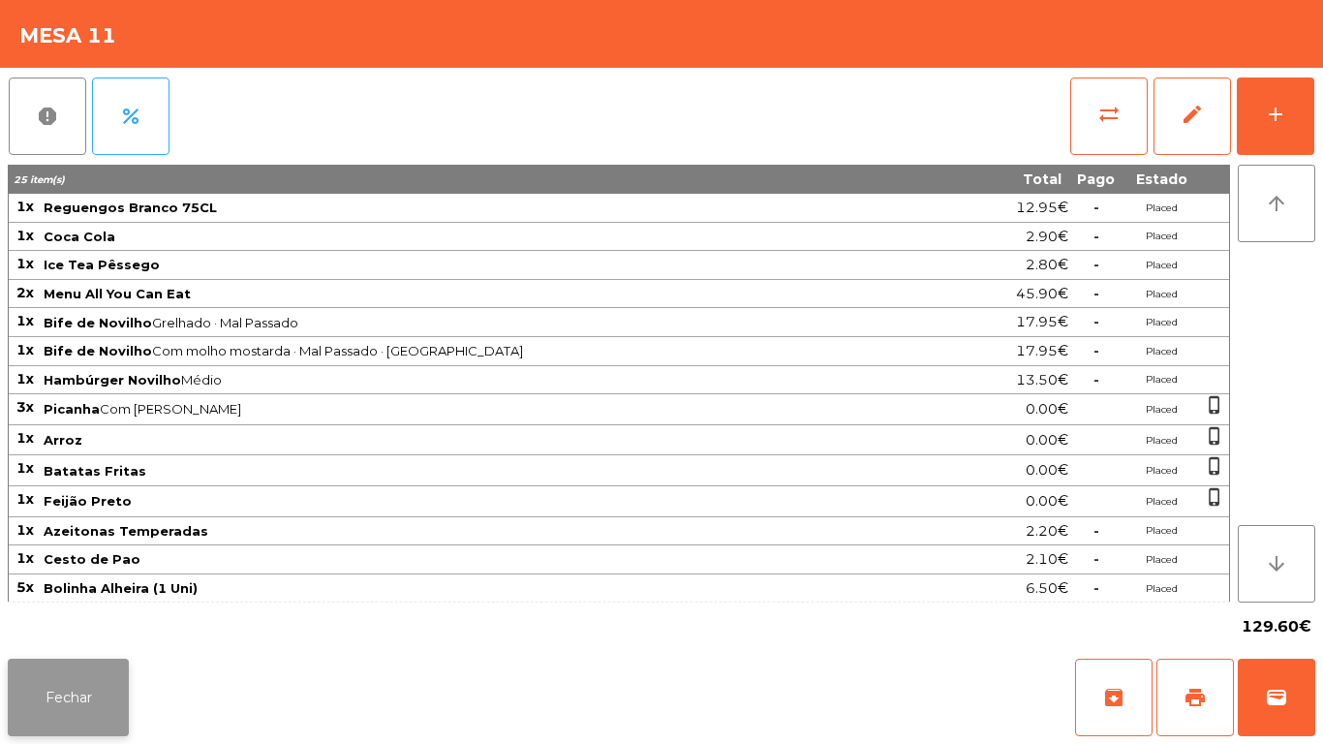
click at [90, 664] on button "Fechar" at bounding box center [68, 697] width 121 height 77
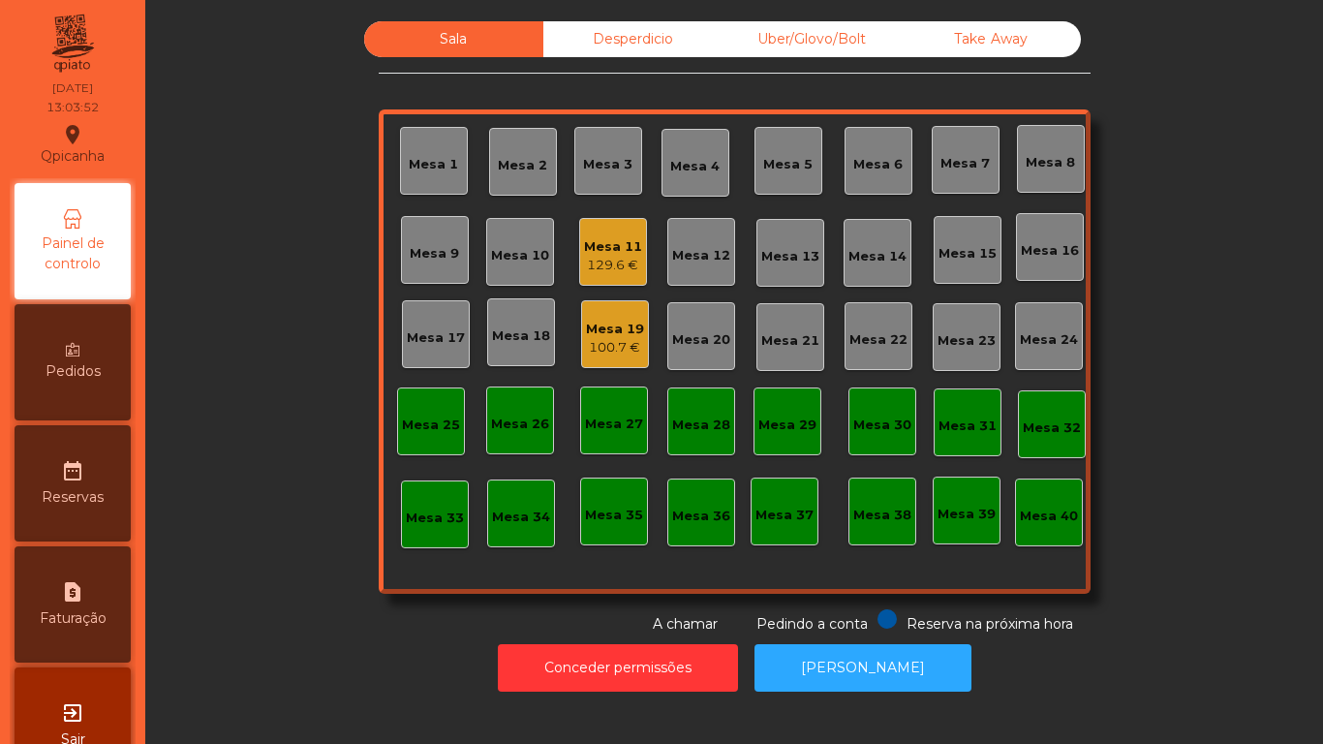
click at [957, 157] on div "Mesa 7" at bounding box center [964, 163] width 49 height 19
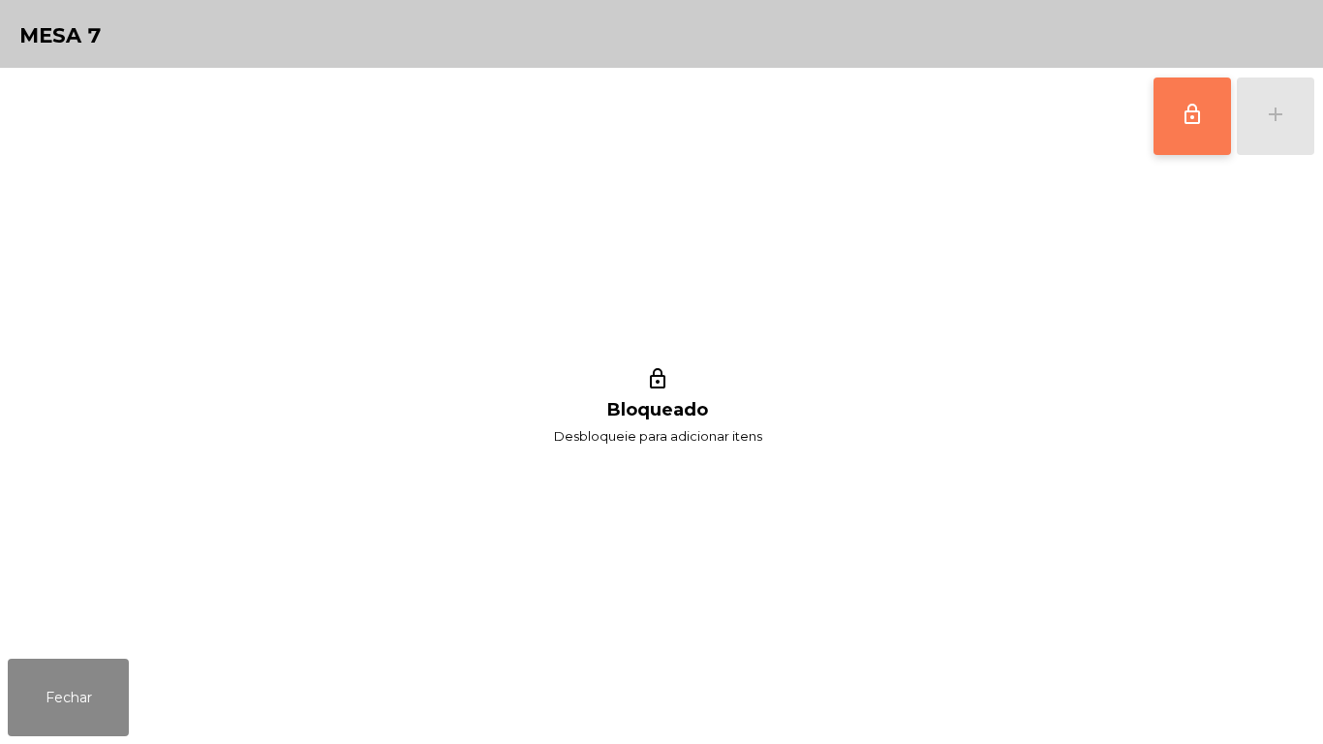
click at [1168, 119] on button "lock_outline" at bounding box center [1191, 115] width 77 height 77
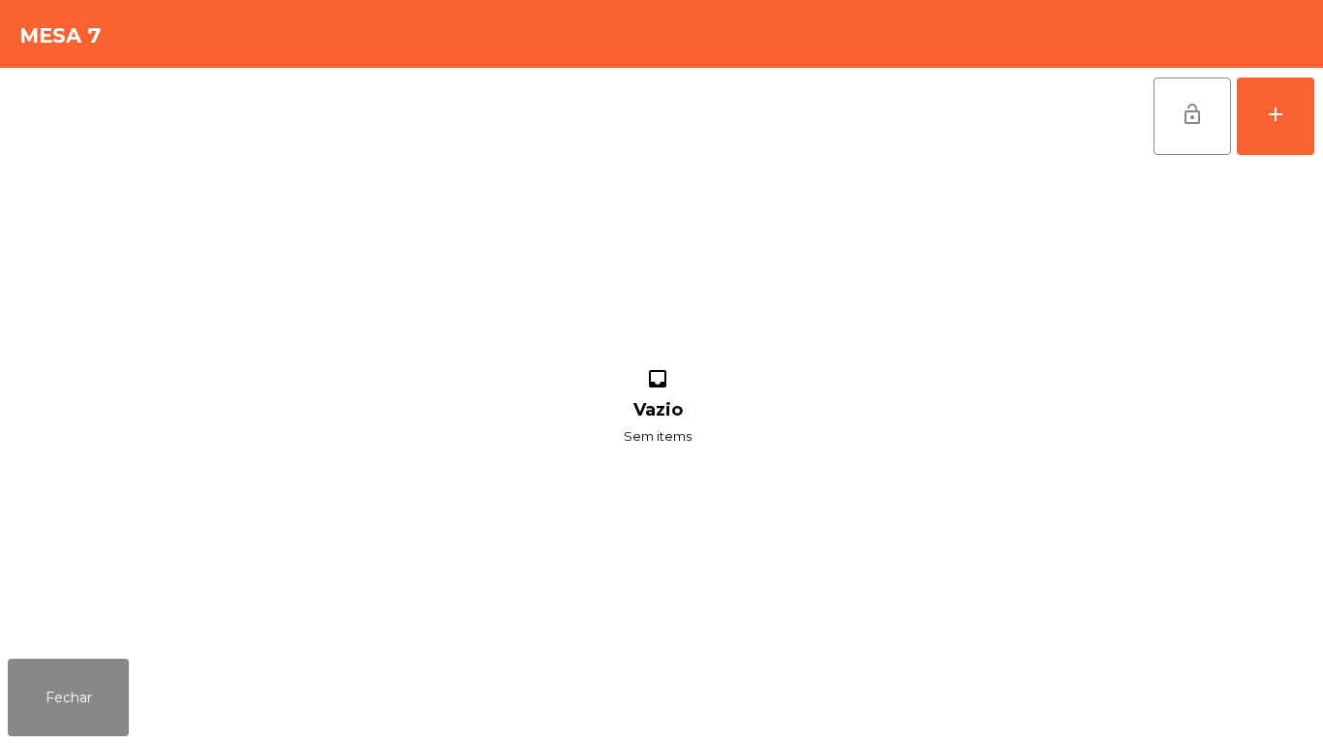
click at [107, 642] on div "inbox Vazio Sem items" at bounding box center [658, 408] width 1300 height 486
click at [64, 663] on button "Fechar" at bounding box center [68, 697] width 121 height 77
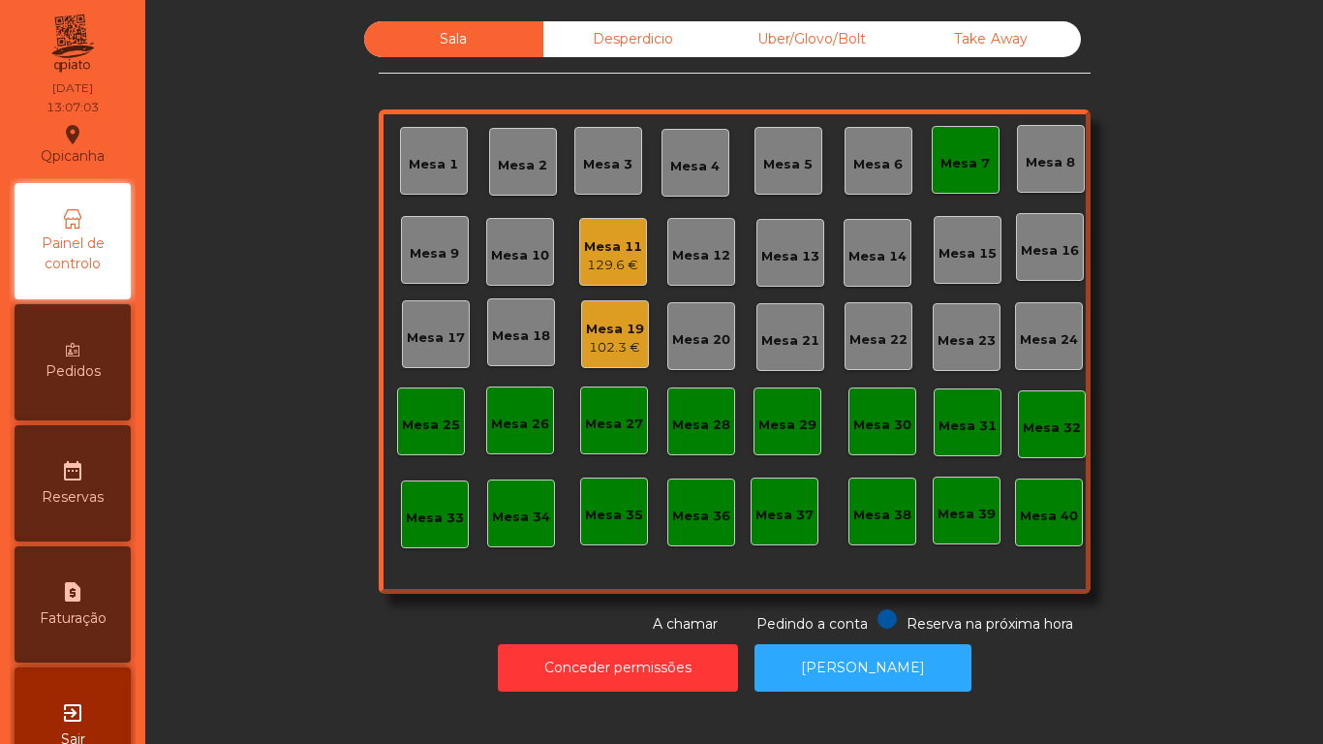
click at [958, 163] on div "Mesa 7" at bounding box center [964, 163] width 49 height 19
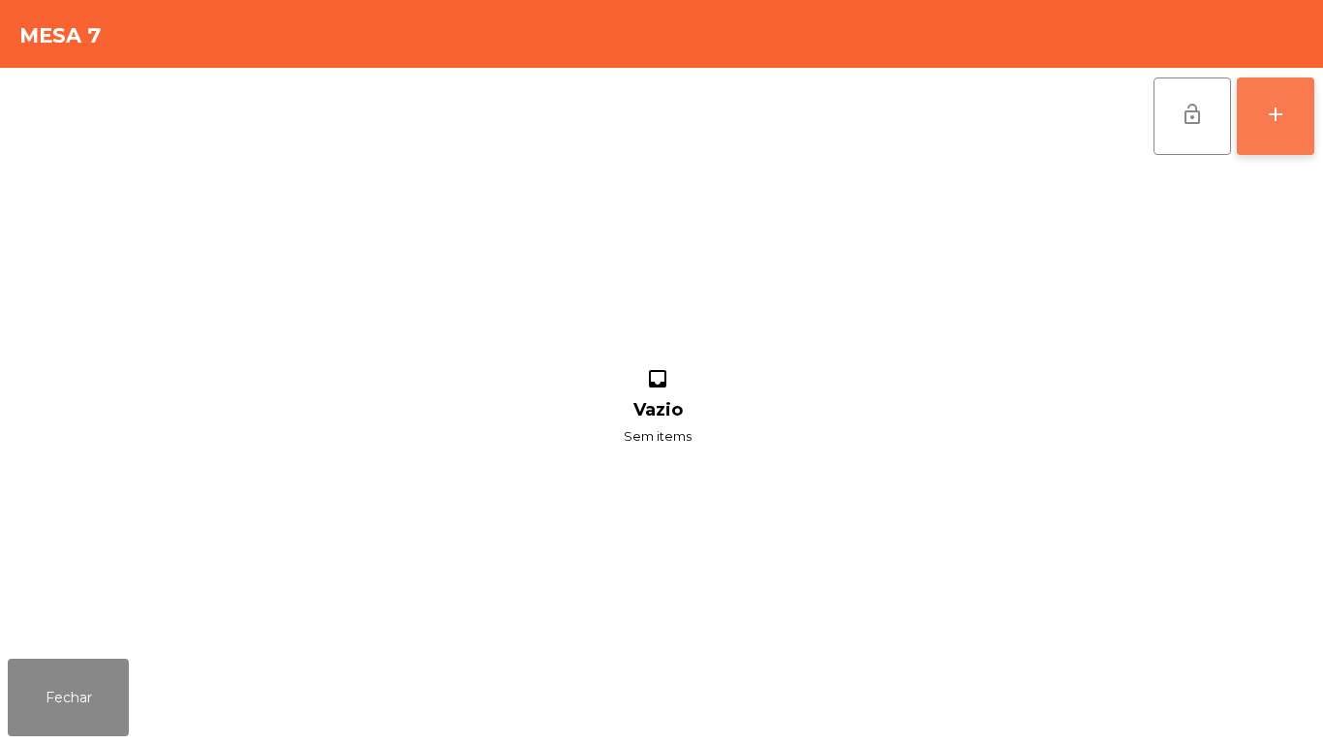
click at [1277, 132] on button "add" at bounding box center [1275, 115] width 77 height 77
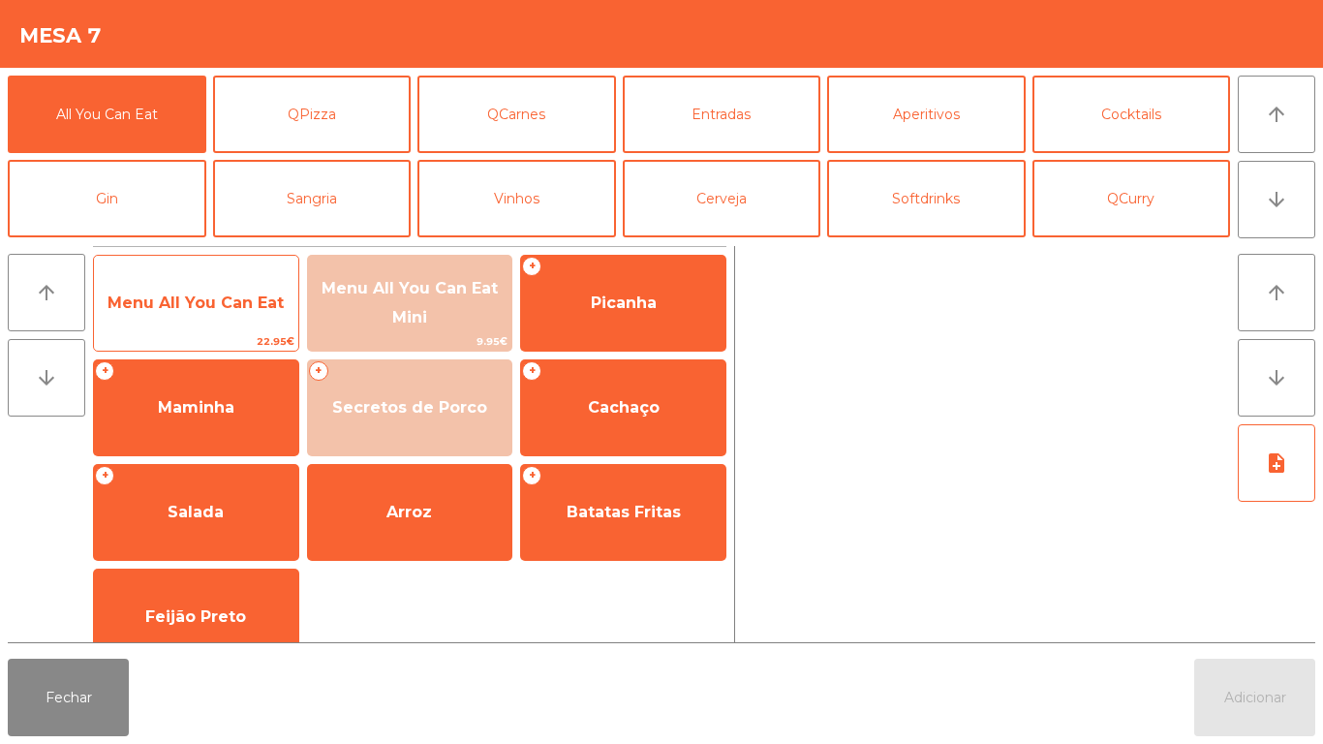
click at [244, 320] on span "Menu All You Can Eat" at bounding box center [196, 303] width 204 height 52
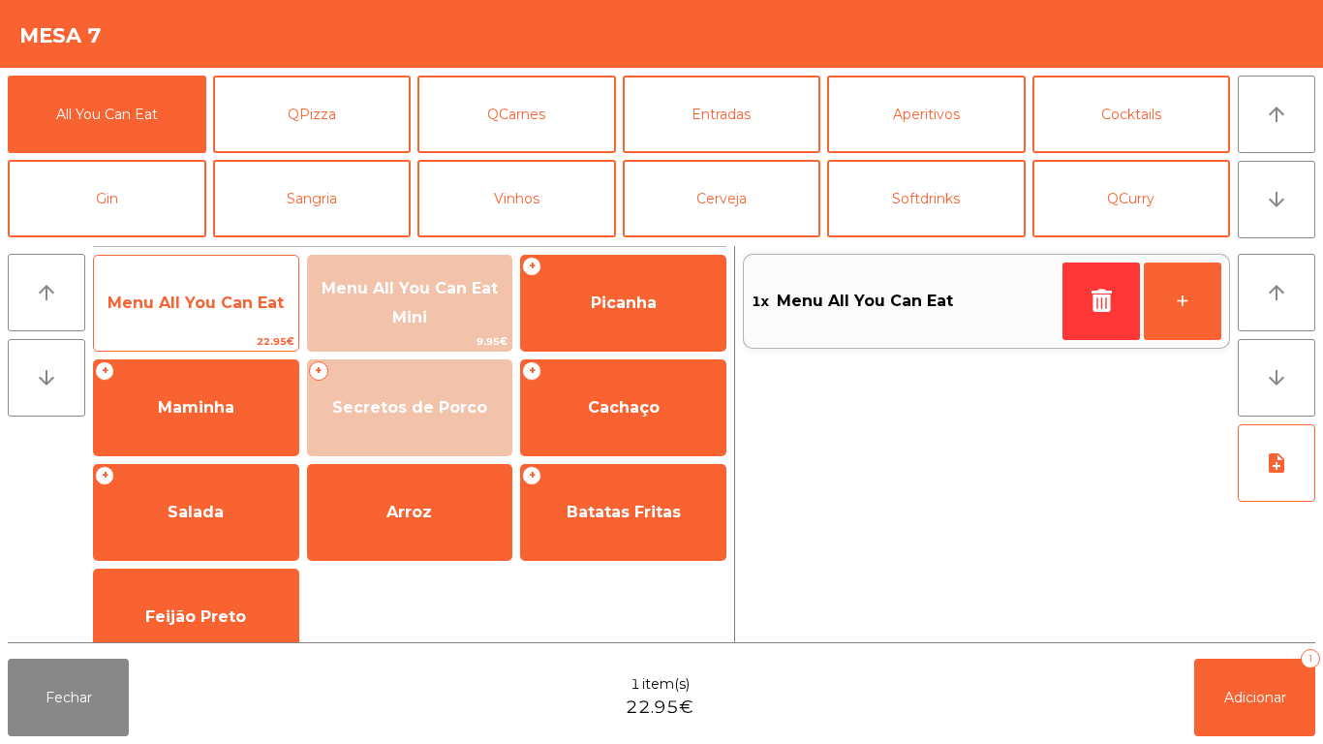
click at [249, 322] on span "Menu All You Can Eat" at bounding box center [196, 303] width 204 height 52
click at [263, 303] on span "Menu All You Can Eat" at bounding box center [195, 302] width 176 height 18
click at [254, 289] on span "Menu All You Can Eat" at bounding box center [196, 303] width 204 height 52
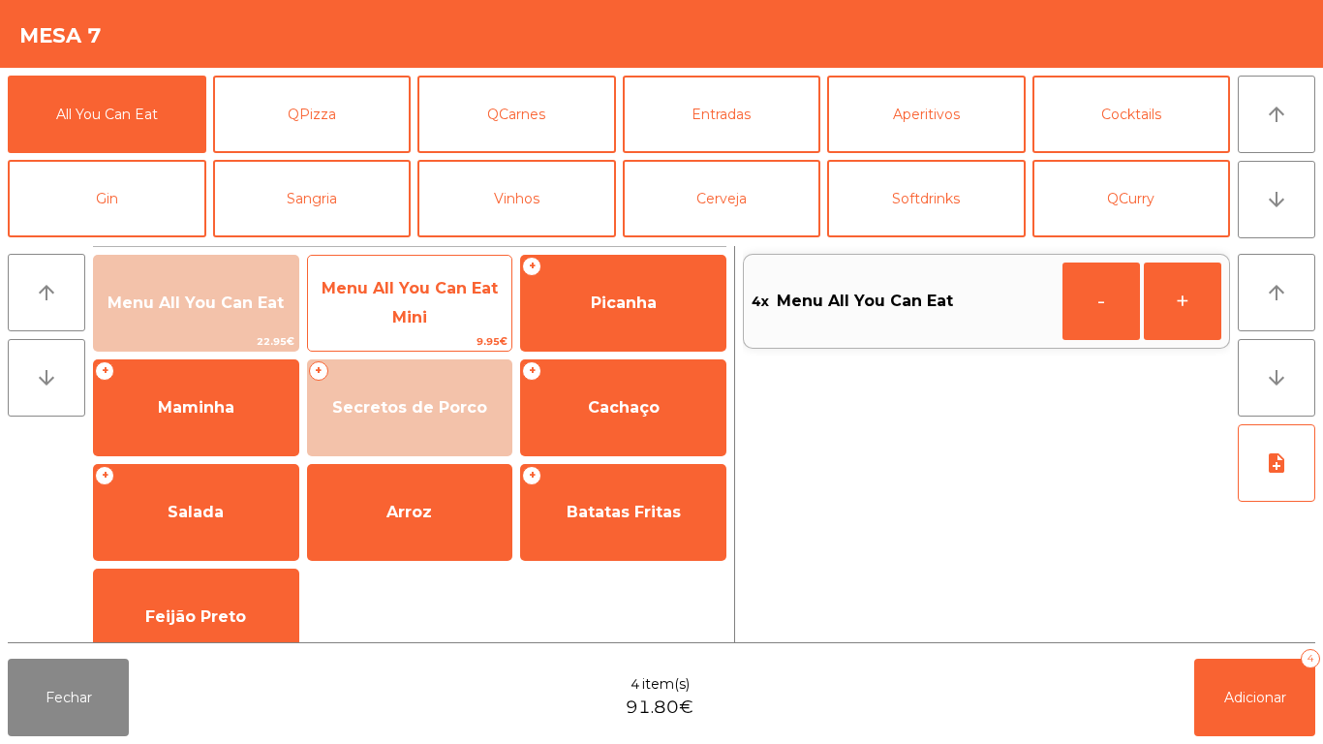
click at [410, 324] on span "Menu All You Can Eat Mini" at bounding box center [410, 302] width 176 height 47
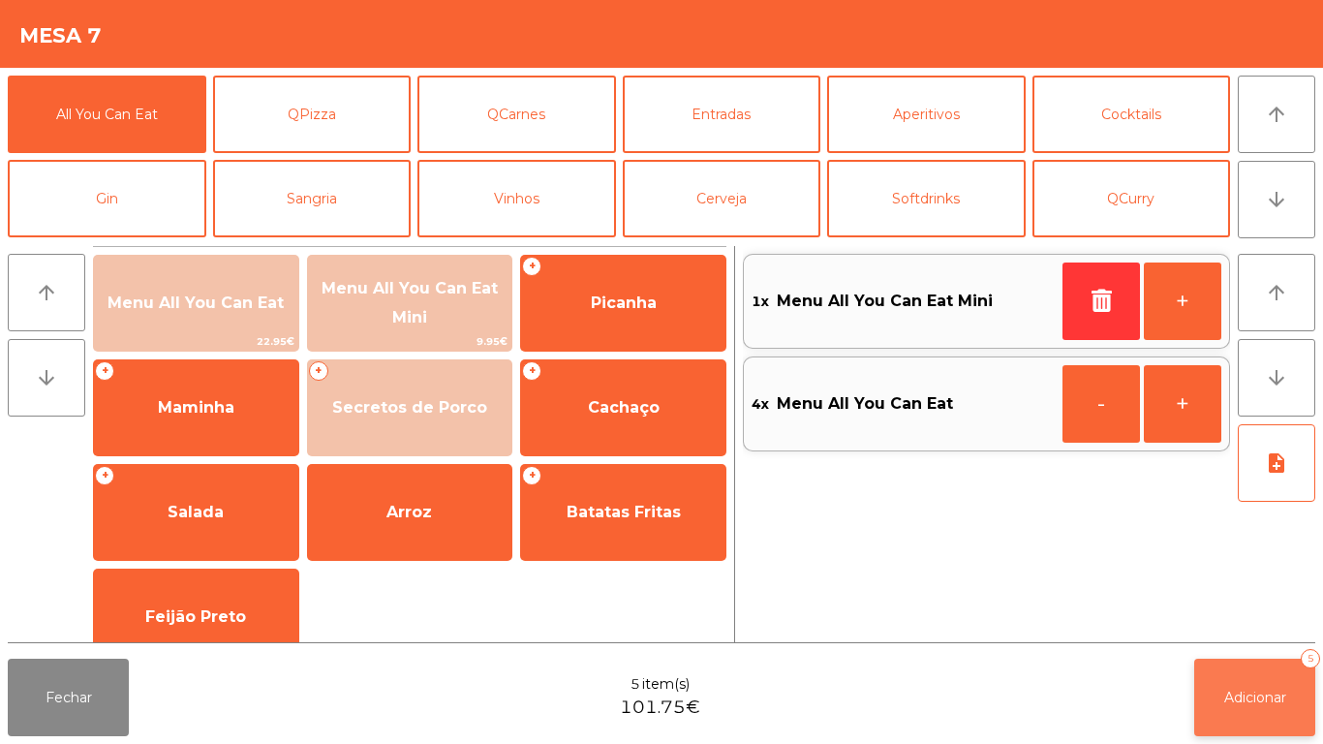
click at [1270, 665] on button "Adicionar 5" at bounding box center [1254, 697] width 121 height 77
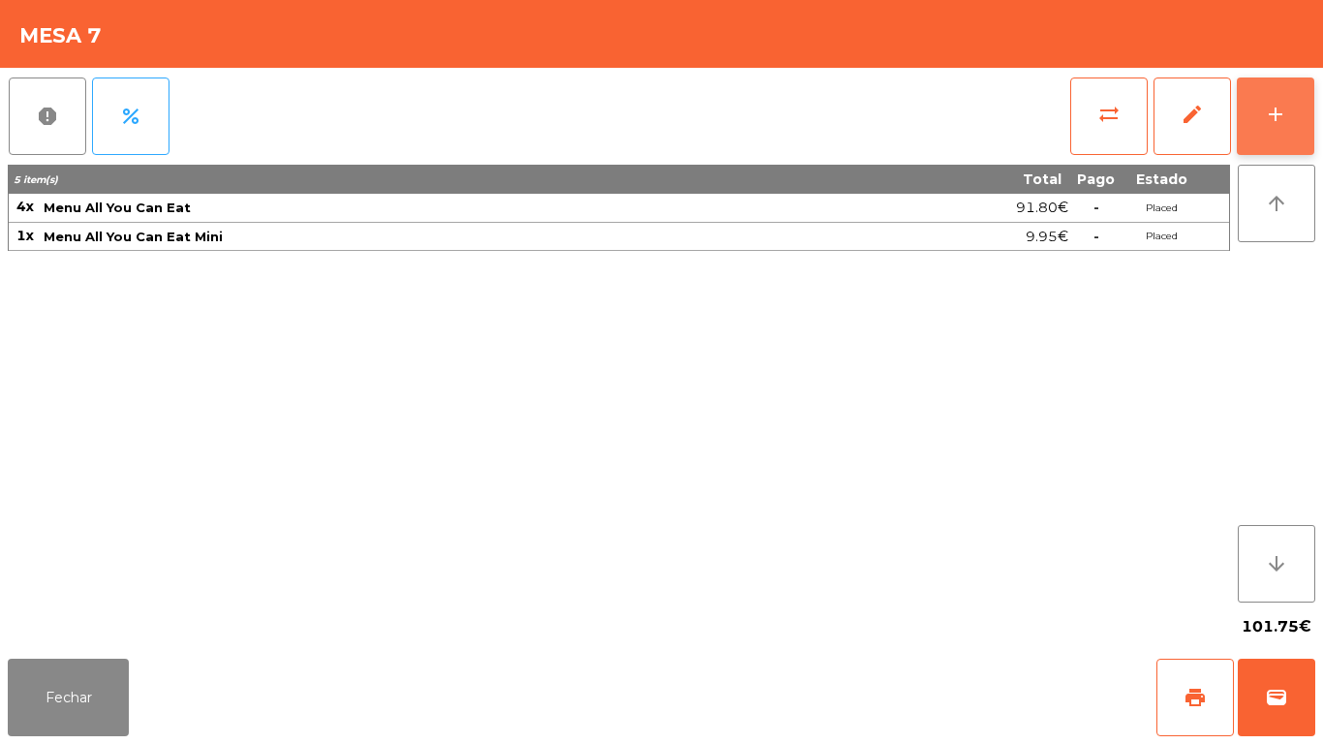
click at [1267, 100] on button "add" at bounding box center [1275, 115] width 77 height 77
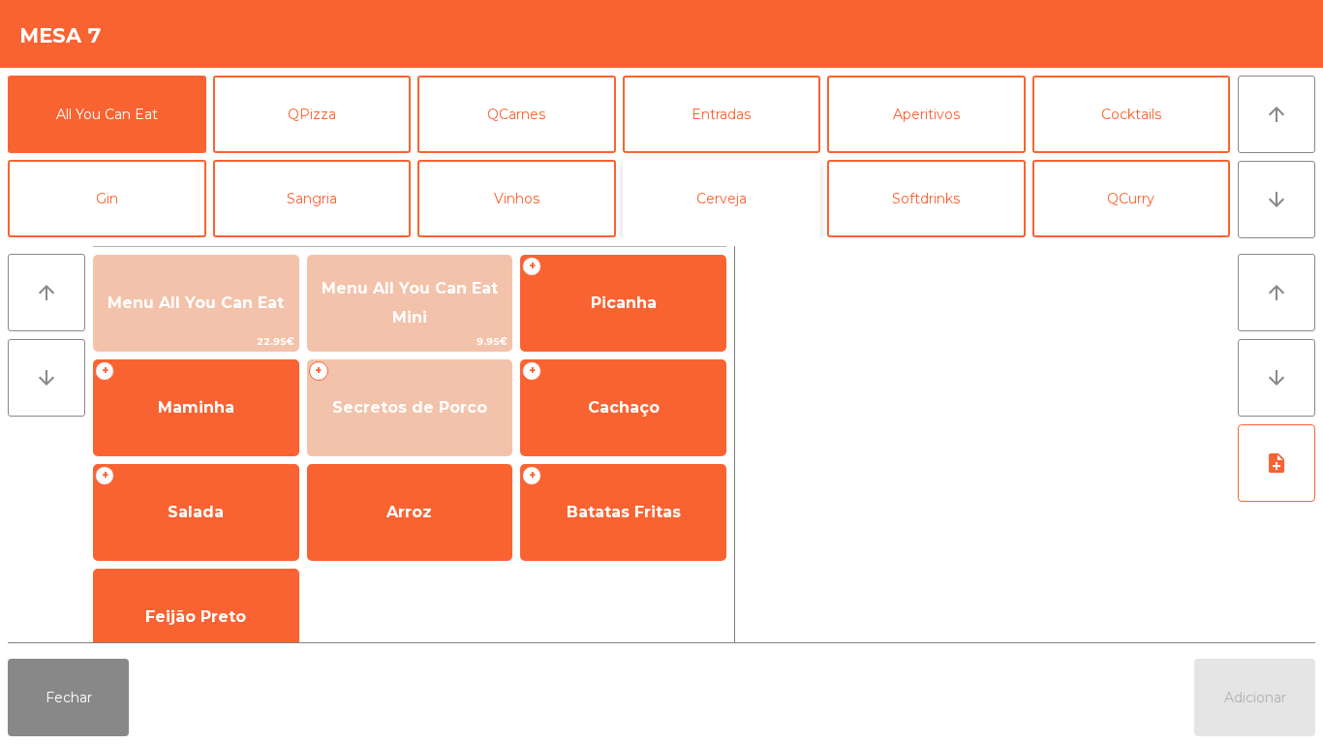
click at [749, 192] on button "Cerveja" at bounding box center [722, 198] width 199 height 77
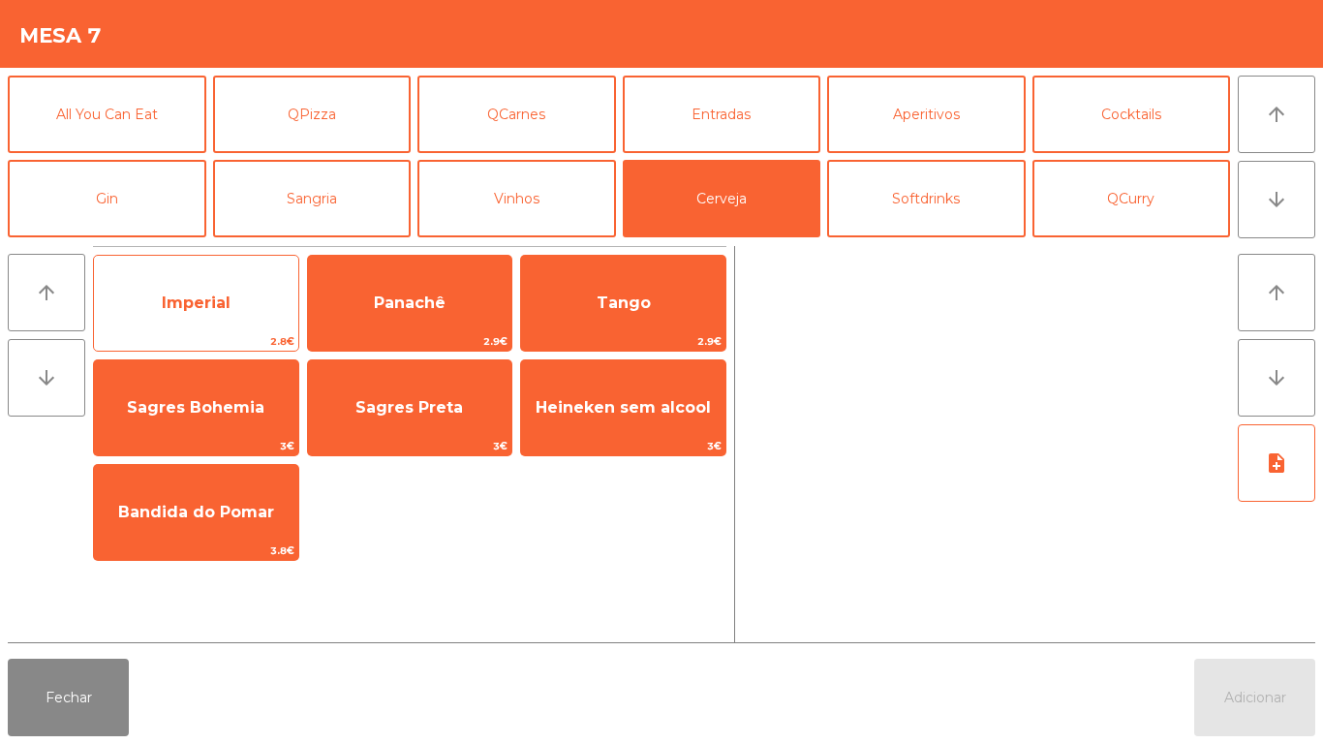
click at [246, 306] on span "Imperial" at bounding box center [196, 303] width 204 height 52
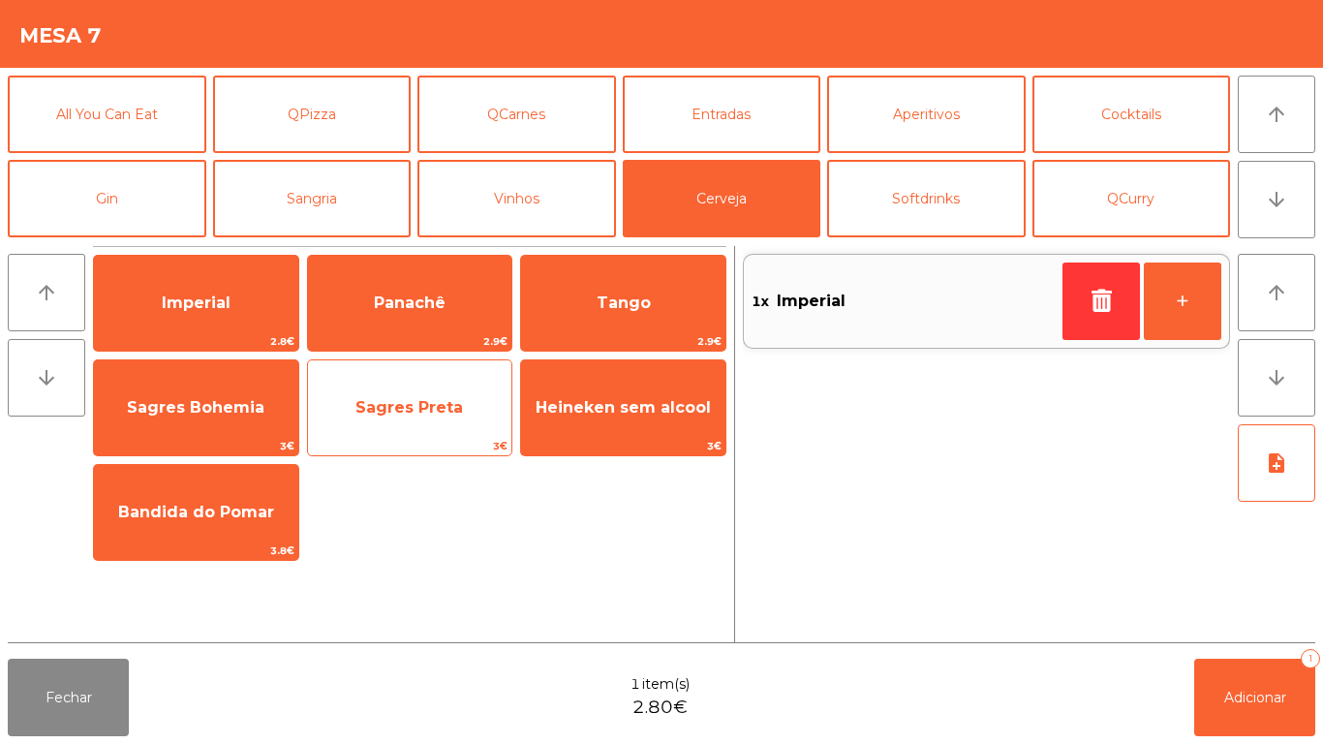
click at [446, 419] on span "Sagres Preta" at bounding box center [410, 408] width 204 height 52
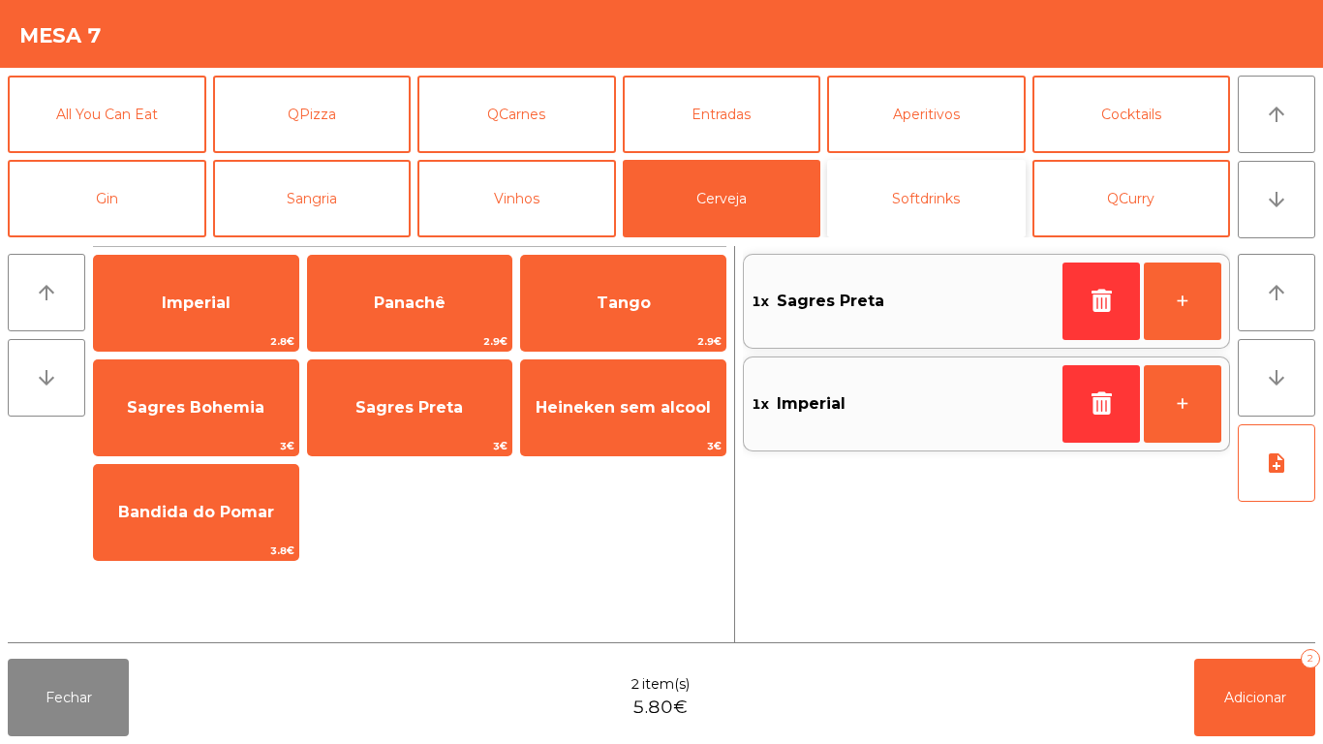
click at [935, 197] on button "Softdrinks" at bounding box center [926, 198] width 199 height 77
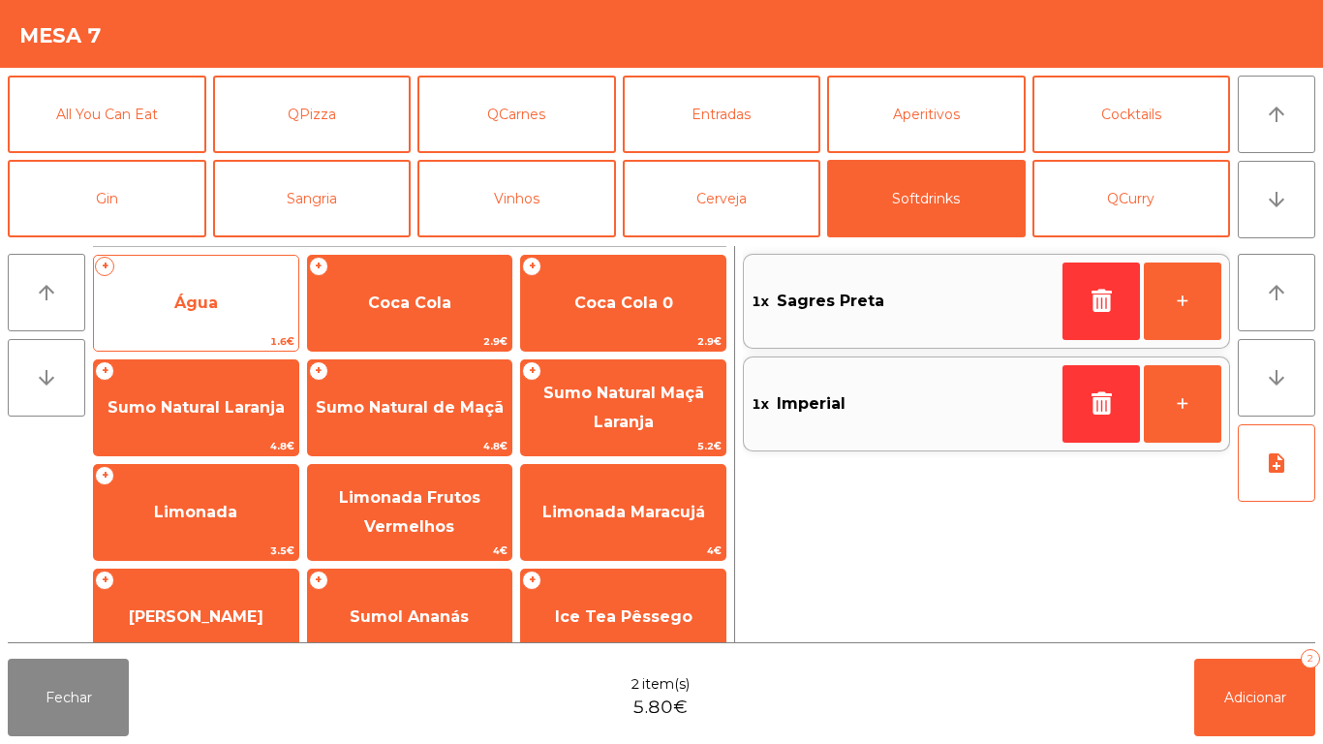
click at [261, 319] on span "Água" at bounding box center [196, 303] width 204 height 52
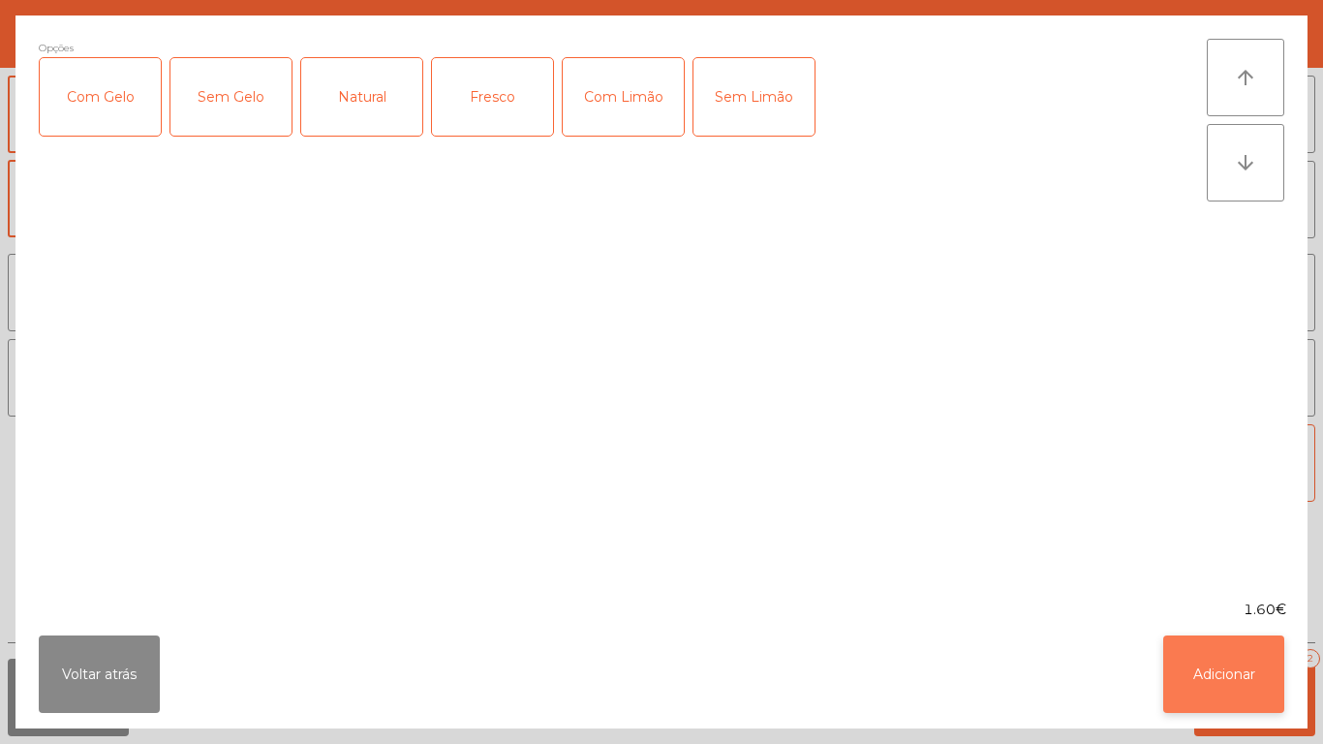
click at [1195, 665] on button "Adicionar" at bounding box center [1223, 673] width 121 height 77
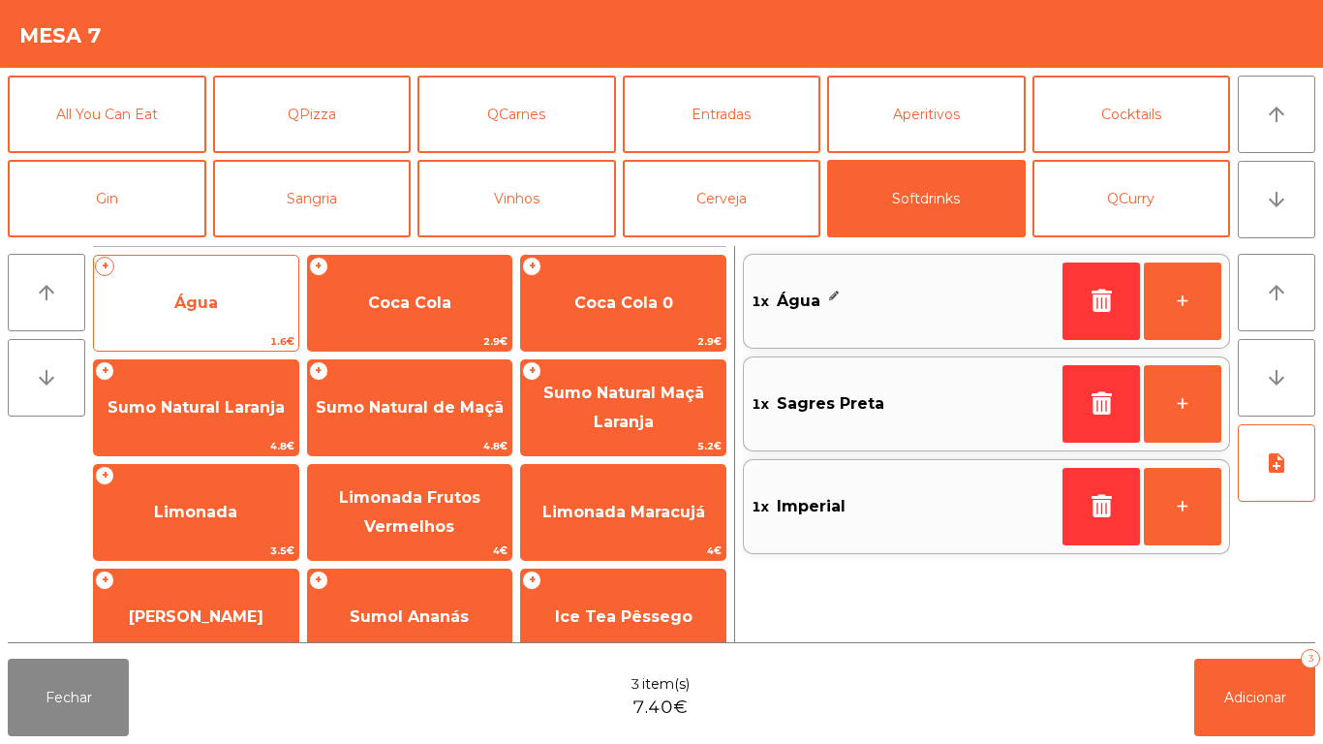
click at [206, 309] on span "Água" at bounding box center [196, 302] width 44 height 18
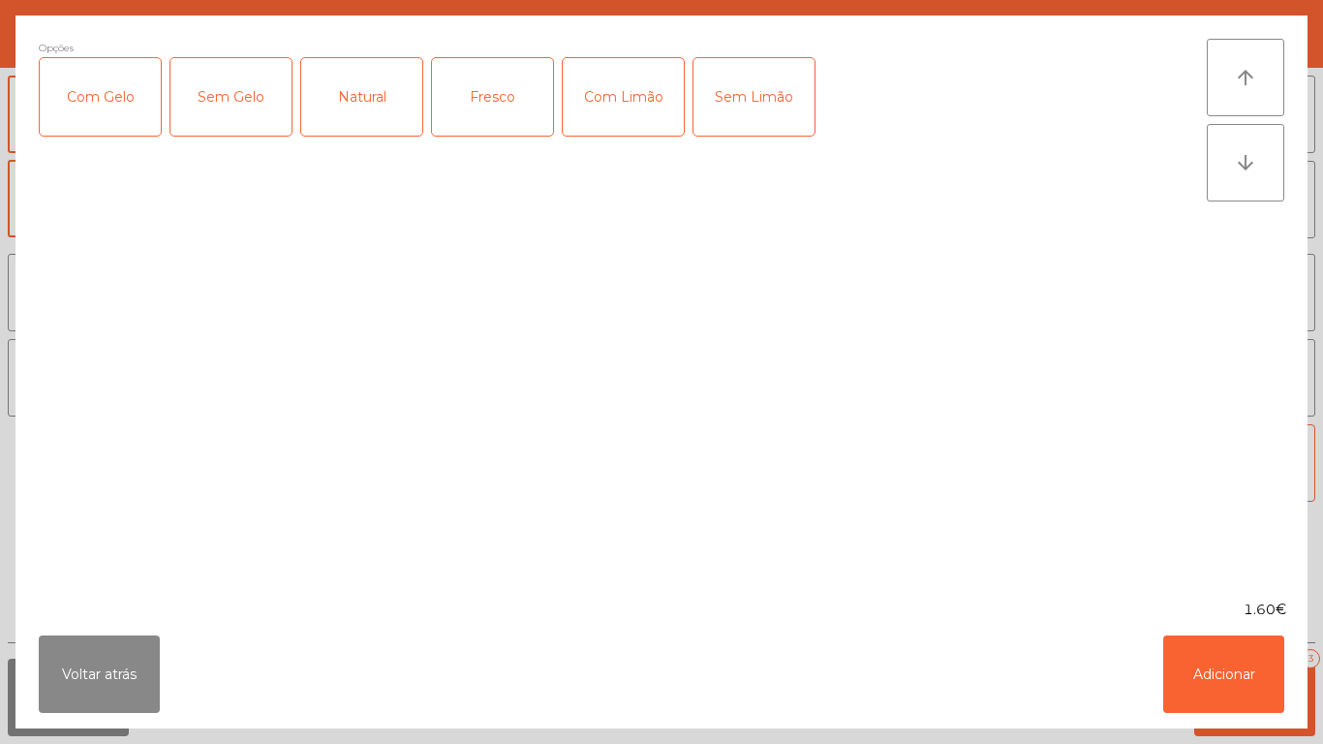
click at [496, 122] on div "Fresco" at bounding box center [492, 96] width 121 height 77
click at [1221, 668] on button "Adicionar" at bounding box center [1223, 673] width 121 height 77
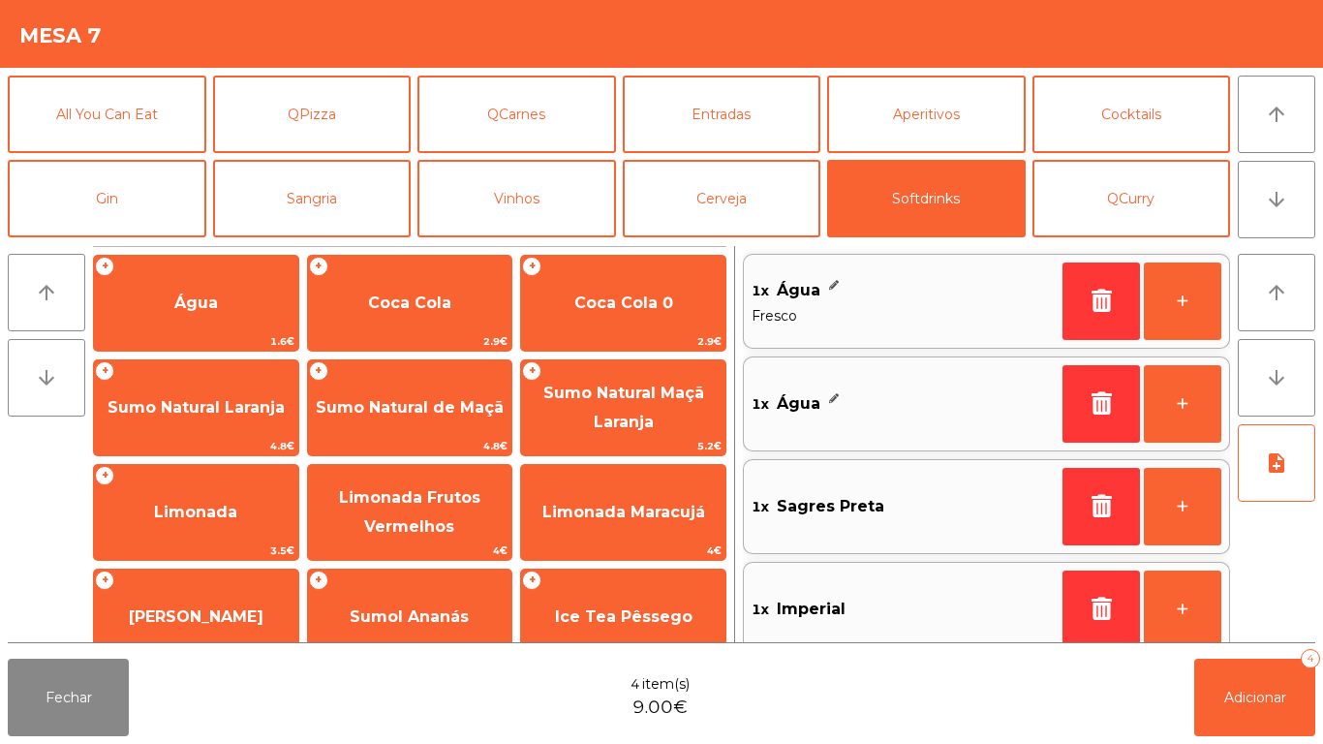
scroll to position [22, 0]
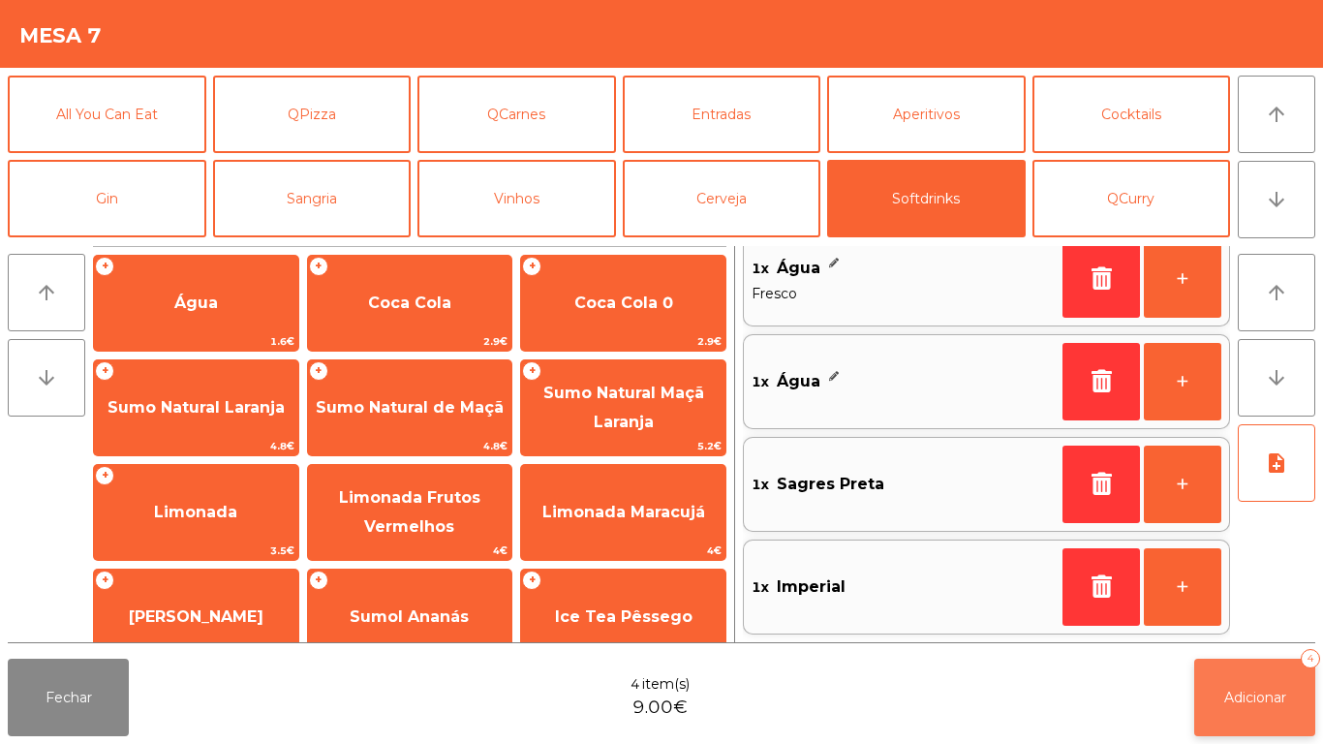
click at [1252, 668] on button "Adicionar 4" at bounding box center [1254, 697] width 121 height 77
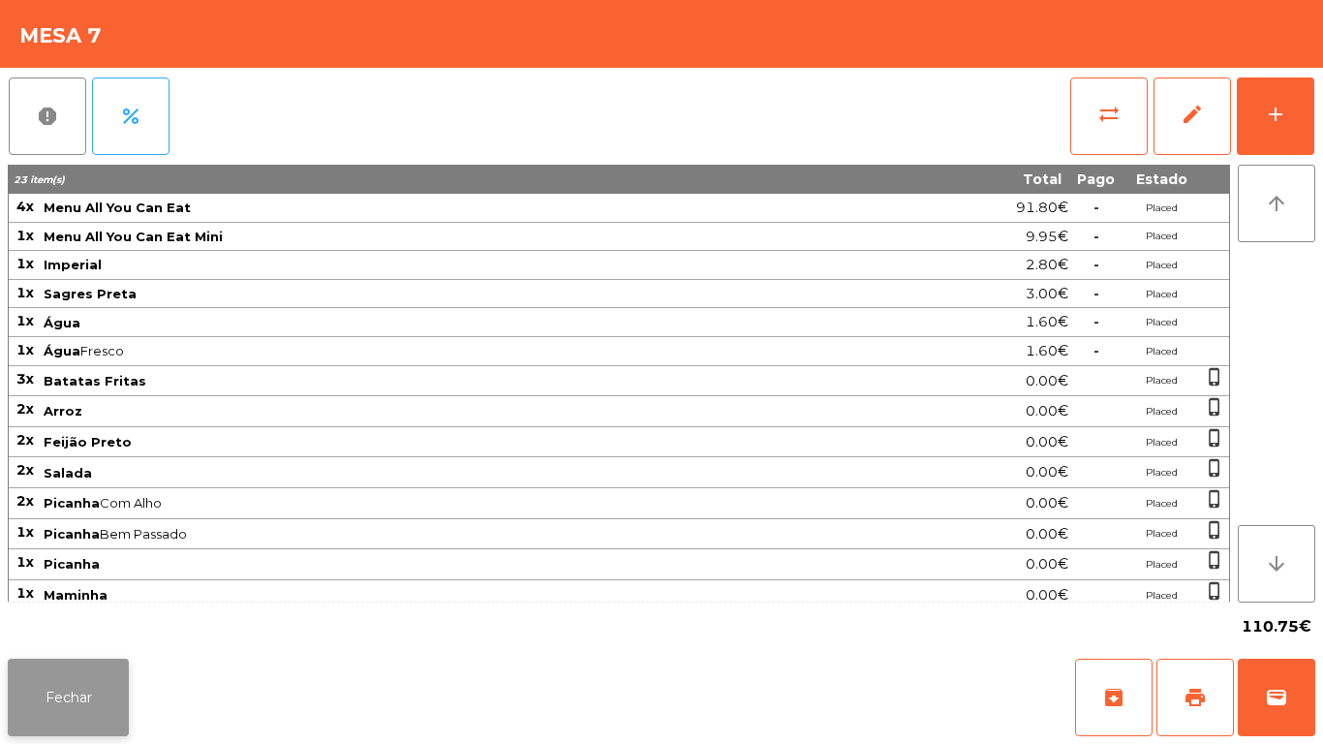
click at [75, 678] on button "Fechar" at bounding box center [68, 697] width 121 height 77
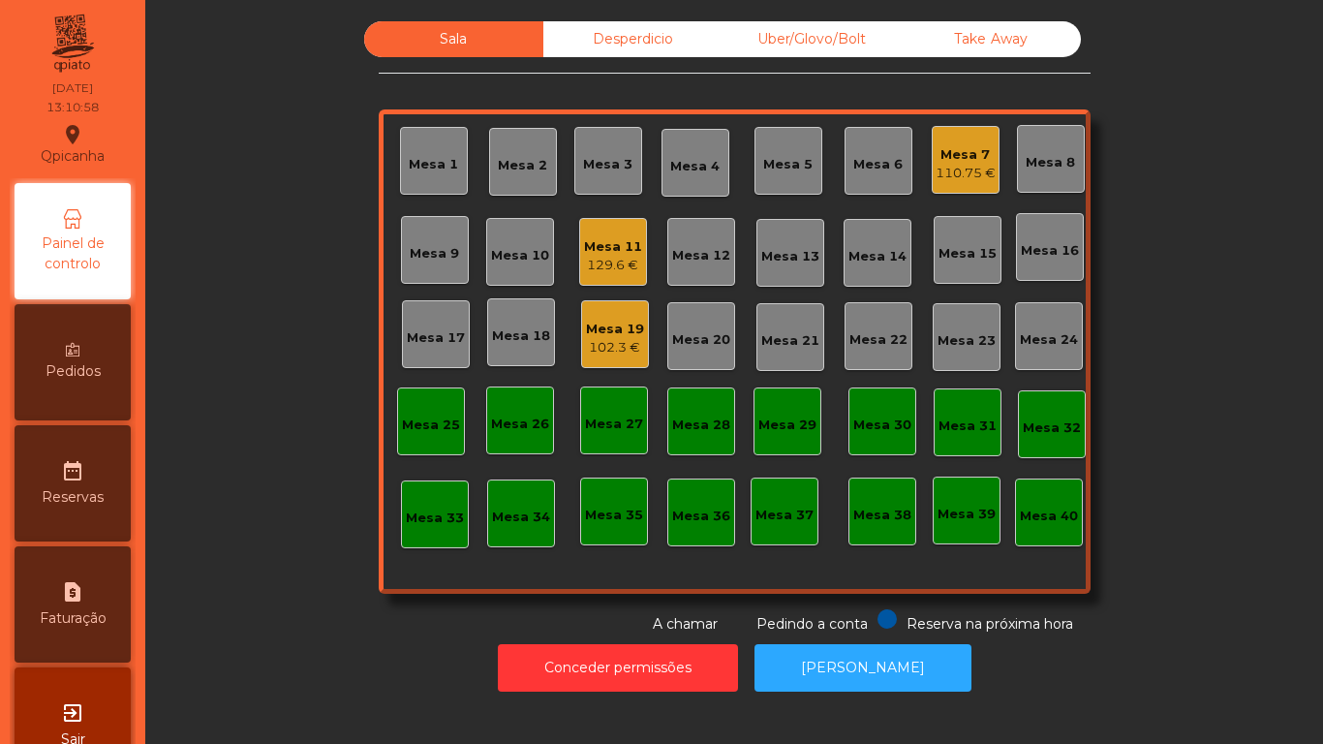
click at [957, 163] on div "Mesa 7" at bounding box center [965, 154] width 60 height 19
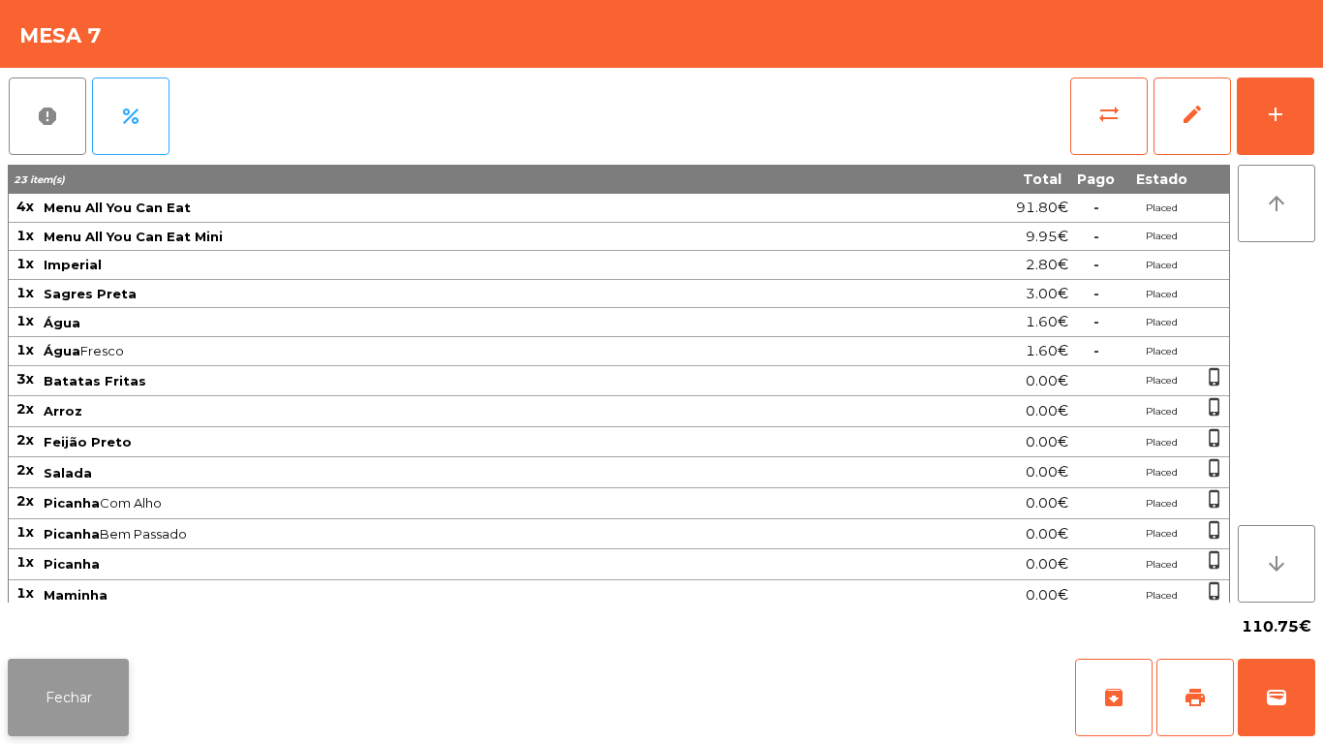
click at [66, 692] on button "Fechar" at bounding box center [68, 697] width 121 height 77
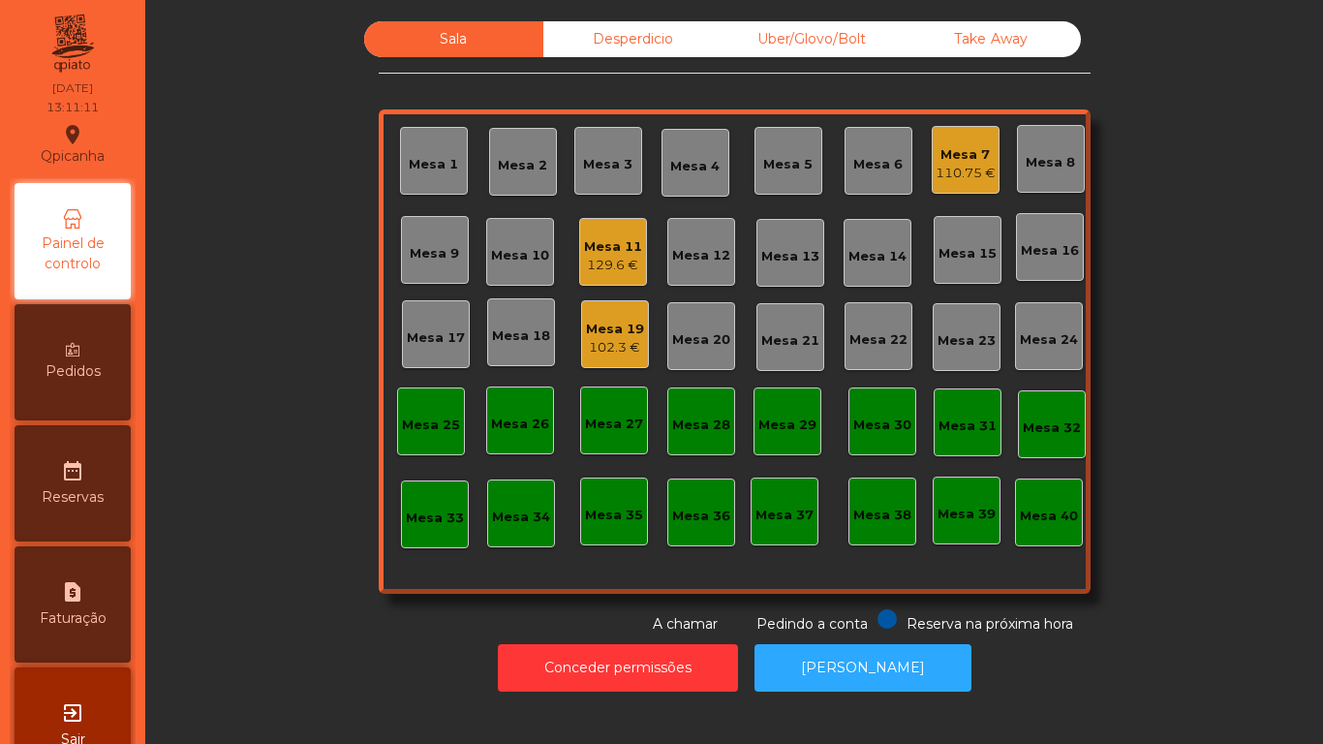
click at [611, 261] on div "129.6 €" at bounding box center [613, 265] width 58 height 19
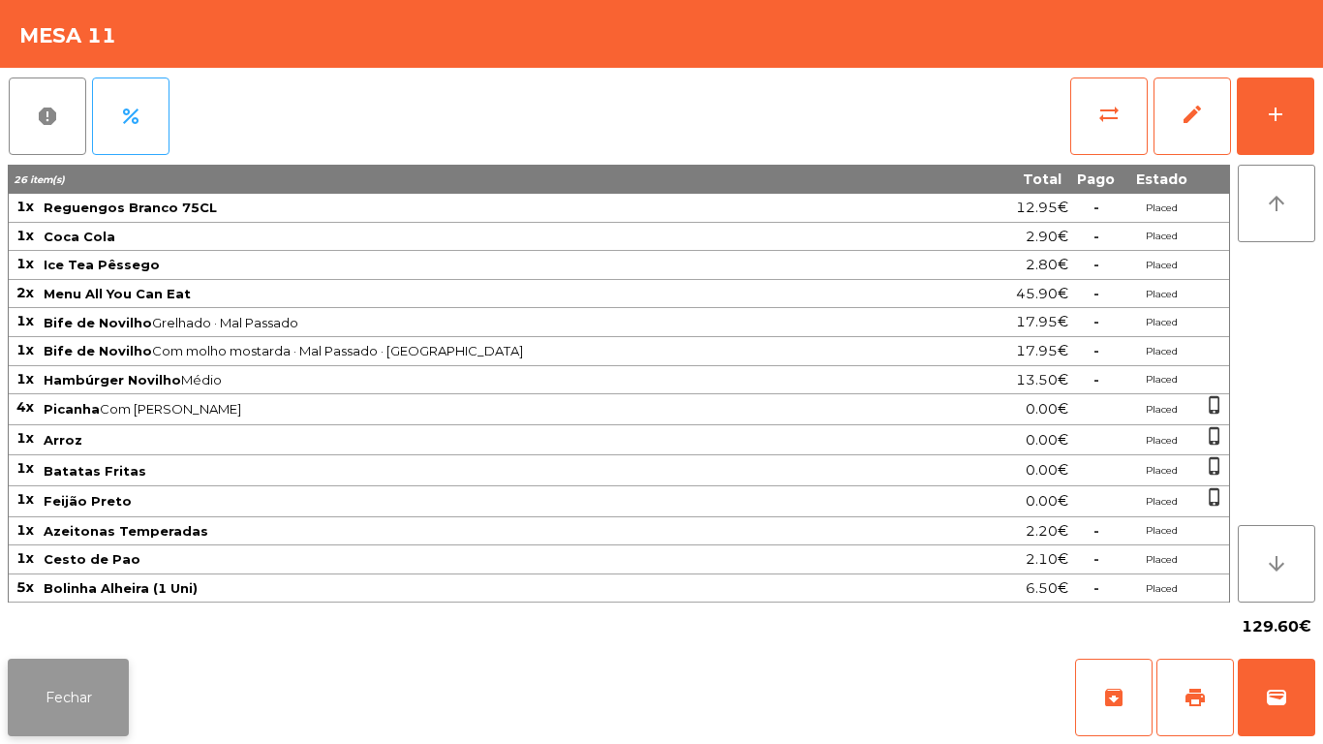
click at [125, 678] on button "Fechar" at bounding box center [68, 697] width 121 height 77
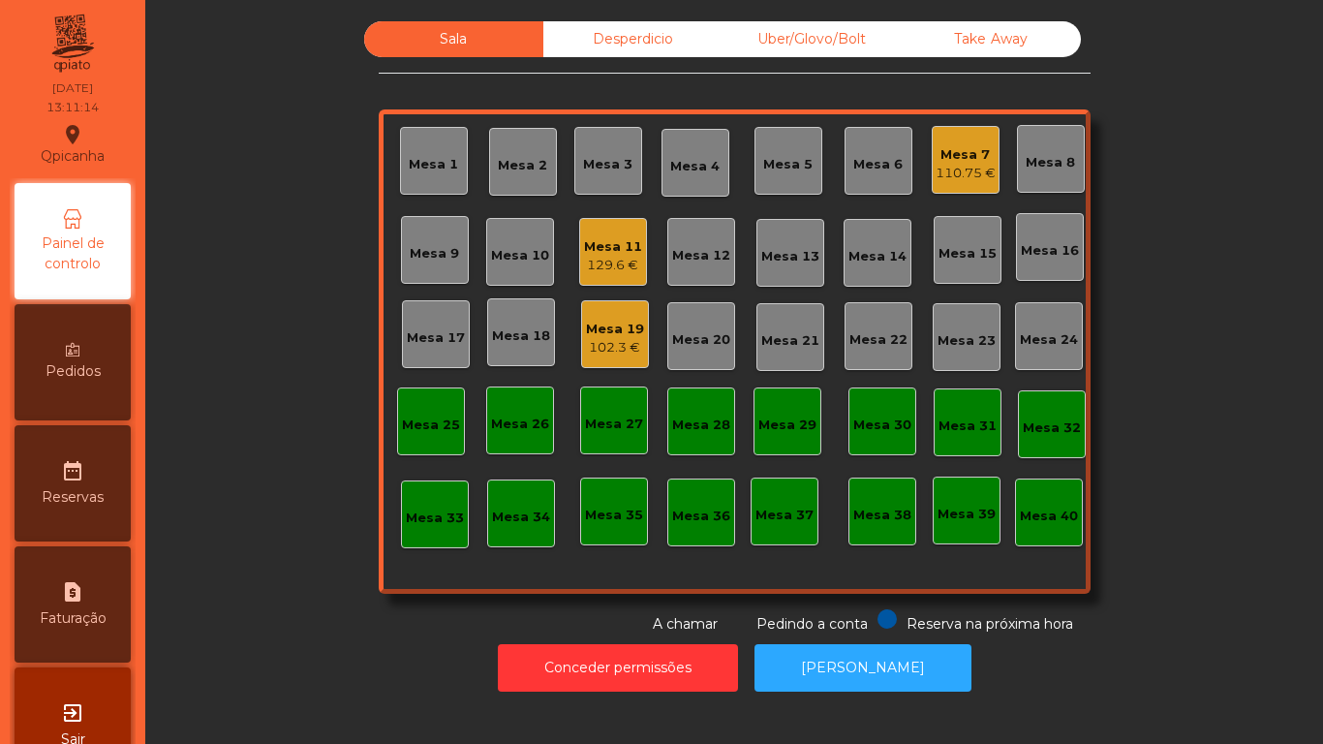
click at [621, 266] on div "129.6 €" at bounding box center [613, 265] width 58 height 19
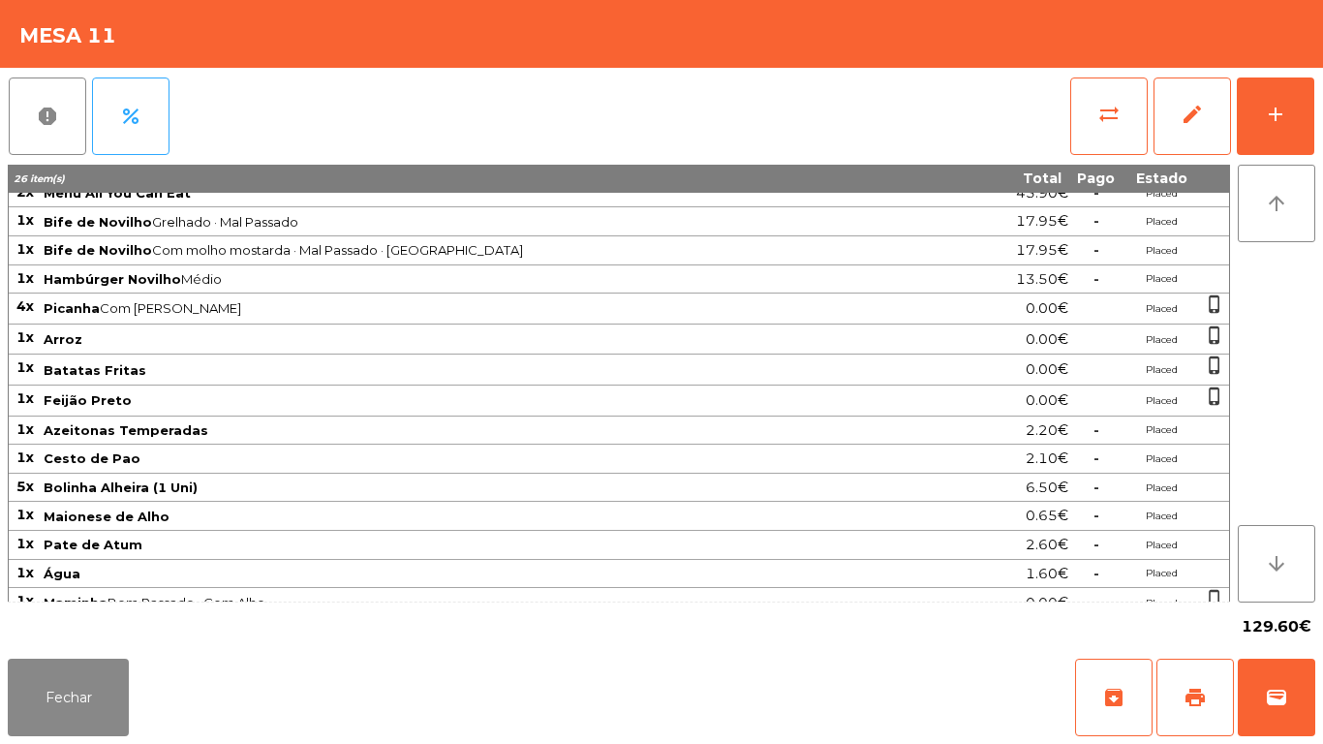
scroll to position [118, 0]
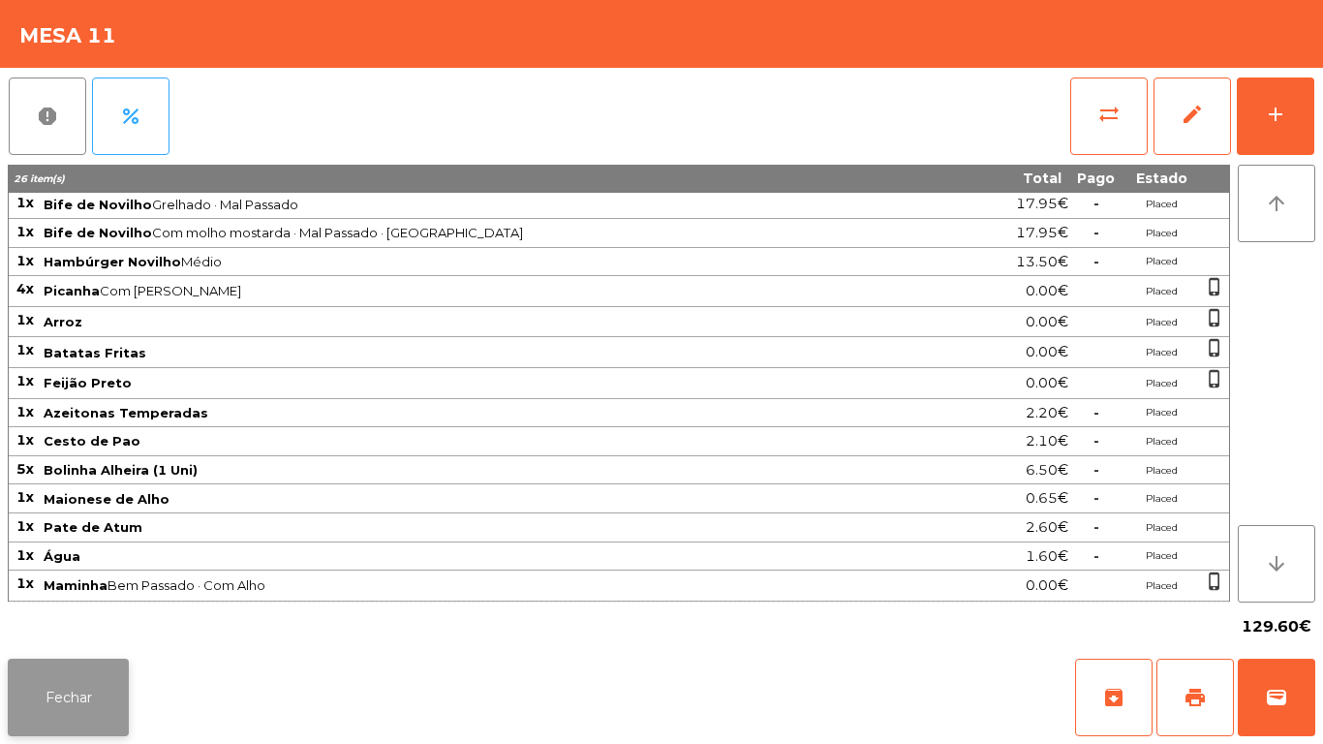
click at [122, 679] on button "Fechar" at bounding box center [68, 697] width 121 height 77
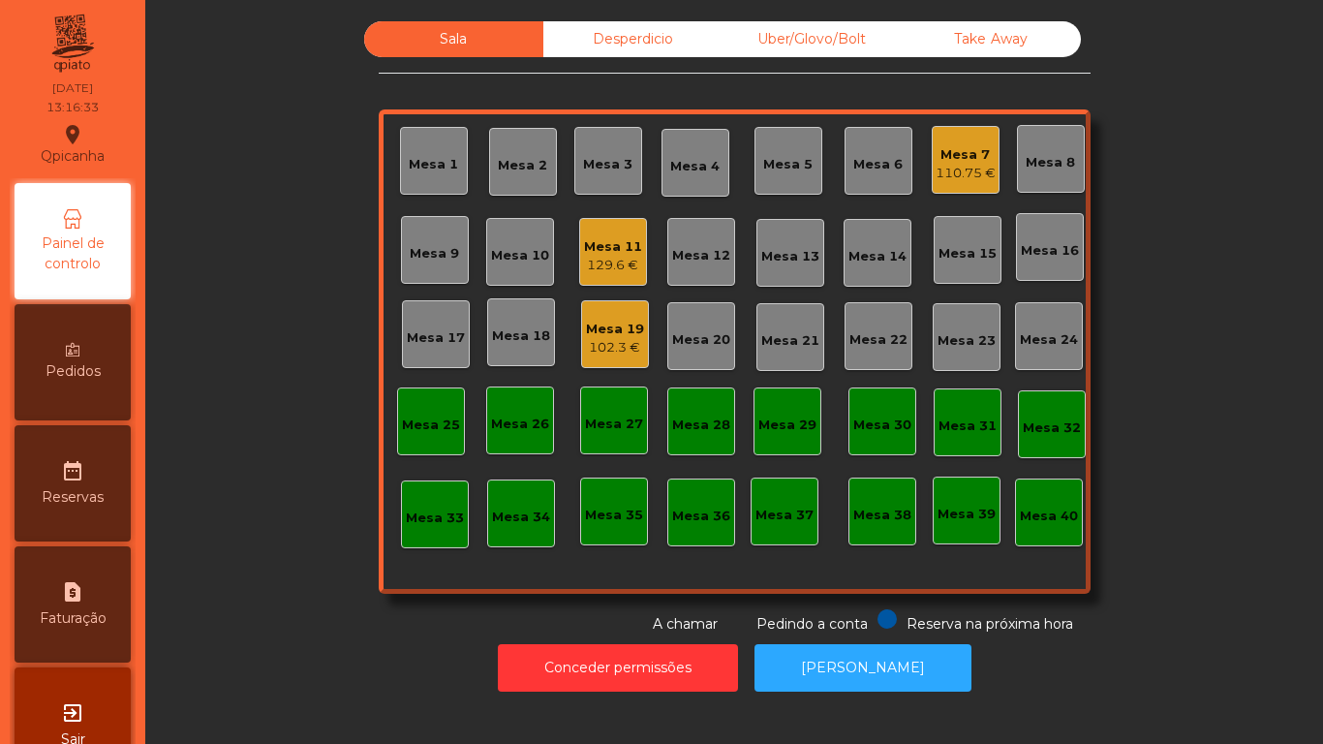
click at [516, 166] on div "Mesa 2" at bounding box center [522, 165] width 49 height 19
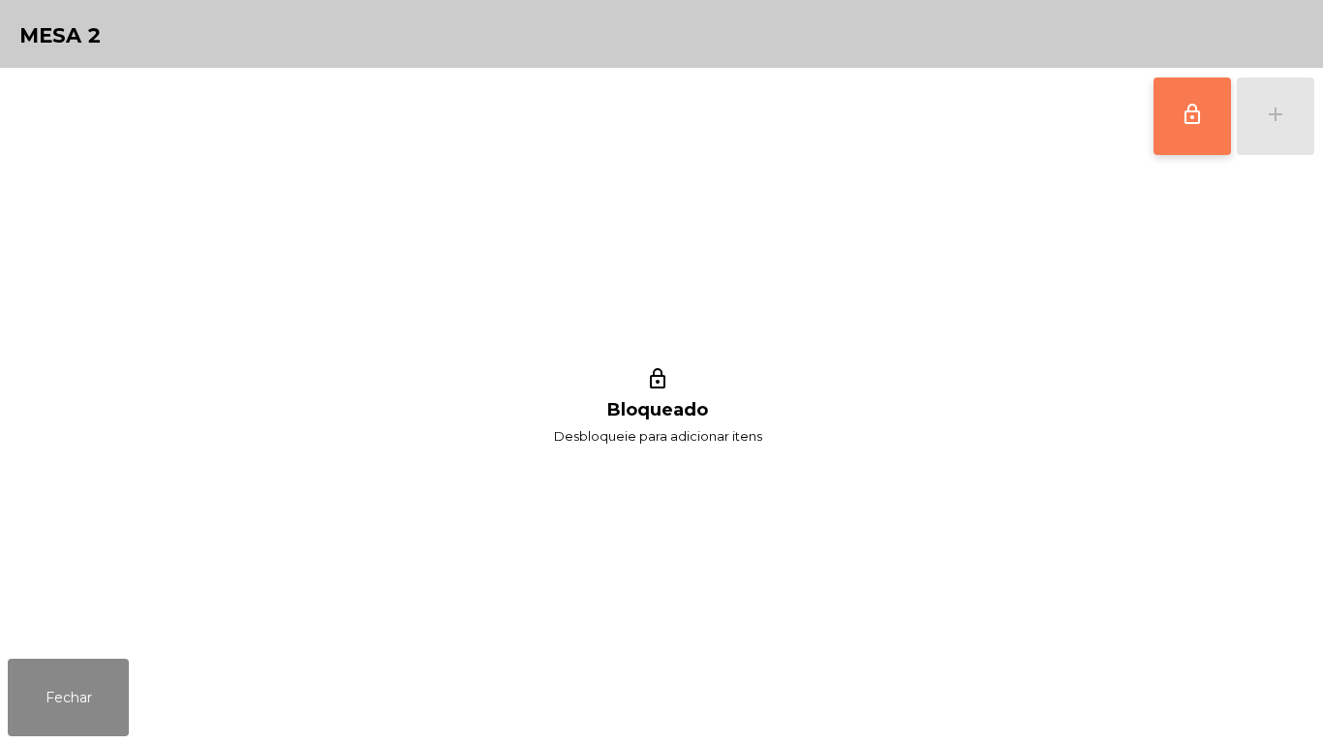
click at [1176, 125] on button "lock_outline" at bounding box center [1191, 115] width 77 height 77
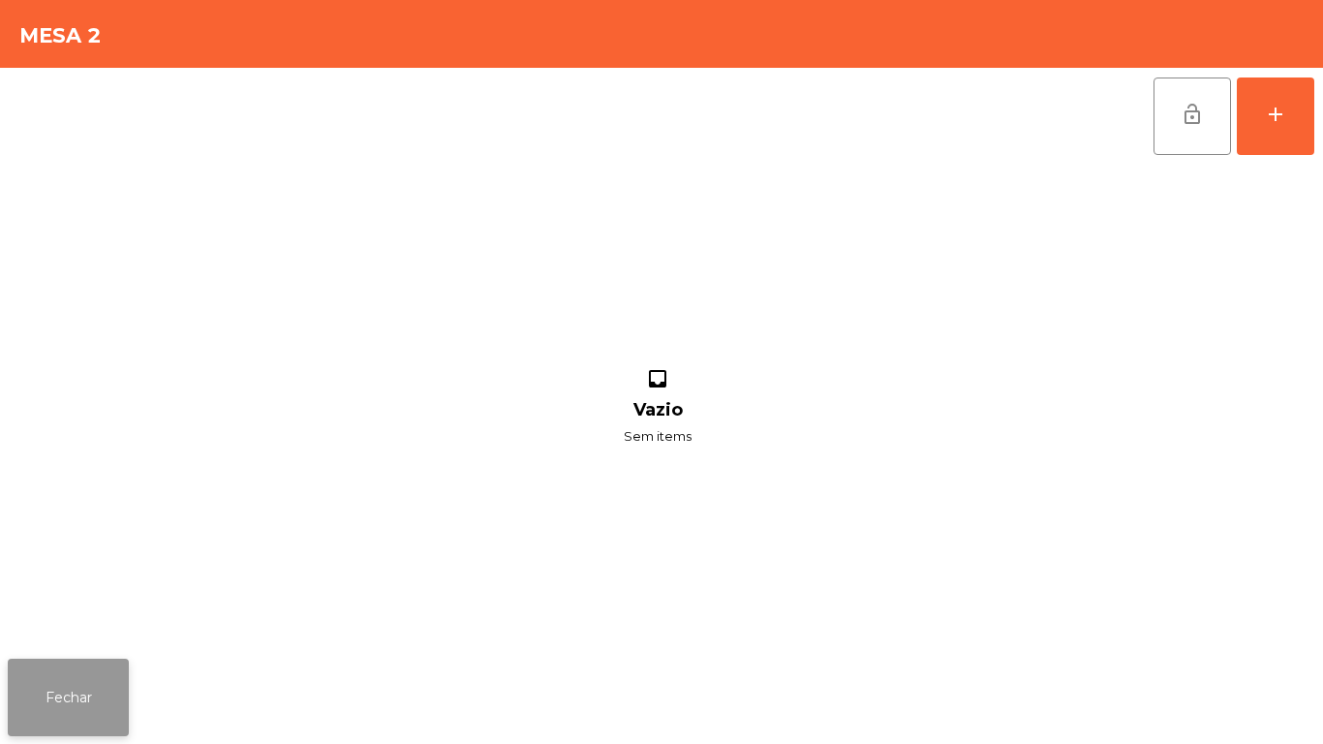
click at [80, 662] on button "Fechar" at bounding box center [68, 697] width 121 height 77
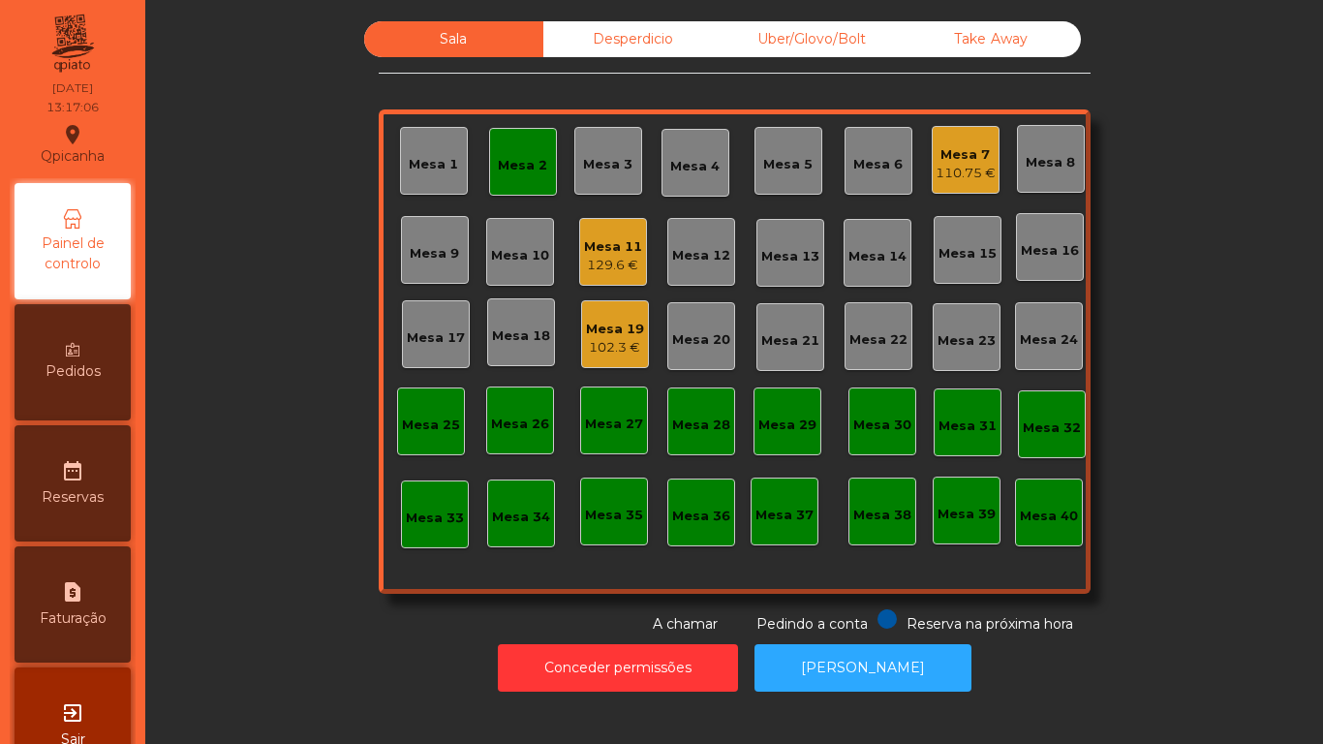
click at [512, 178] on div "Mesa 2" at bounding box center [523, 162] width 68 height 68
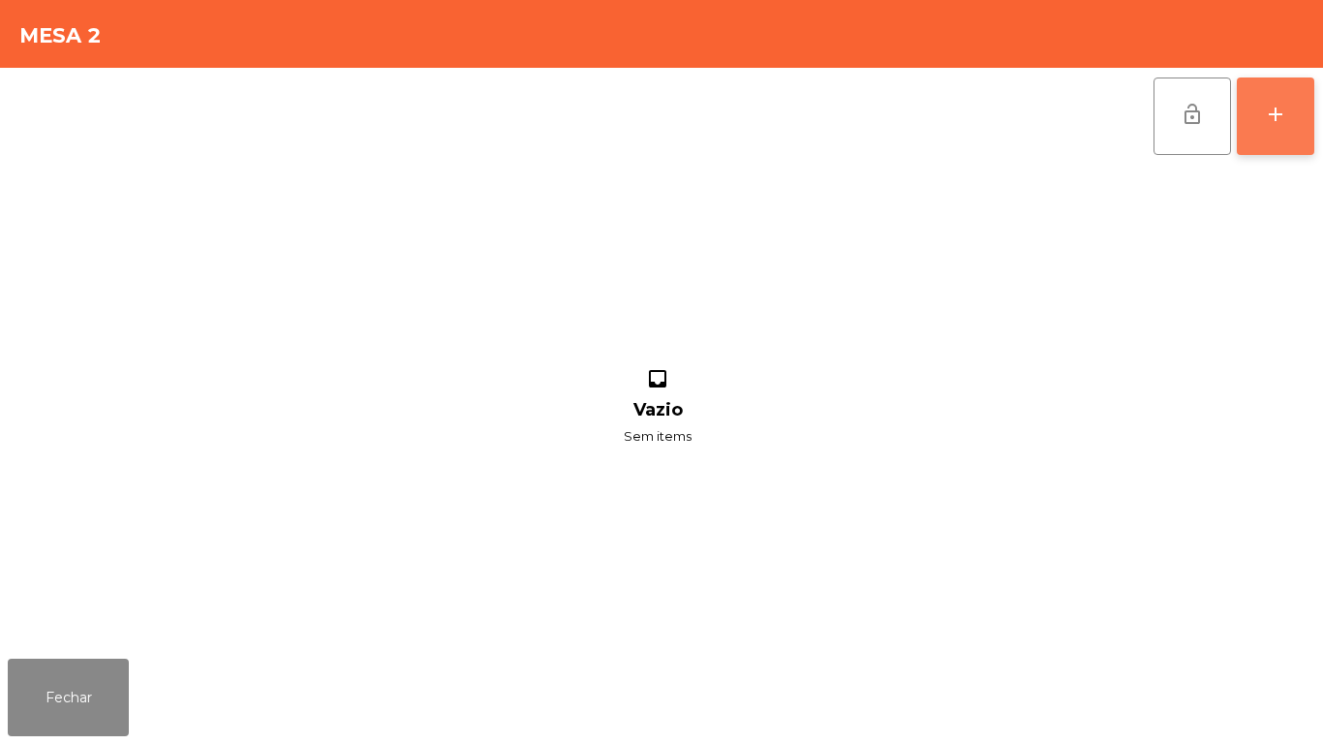
click at [1273, 126] on button "add" at bounding box center [1275, 115] width 77 height 77
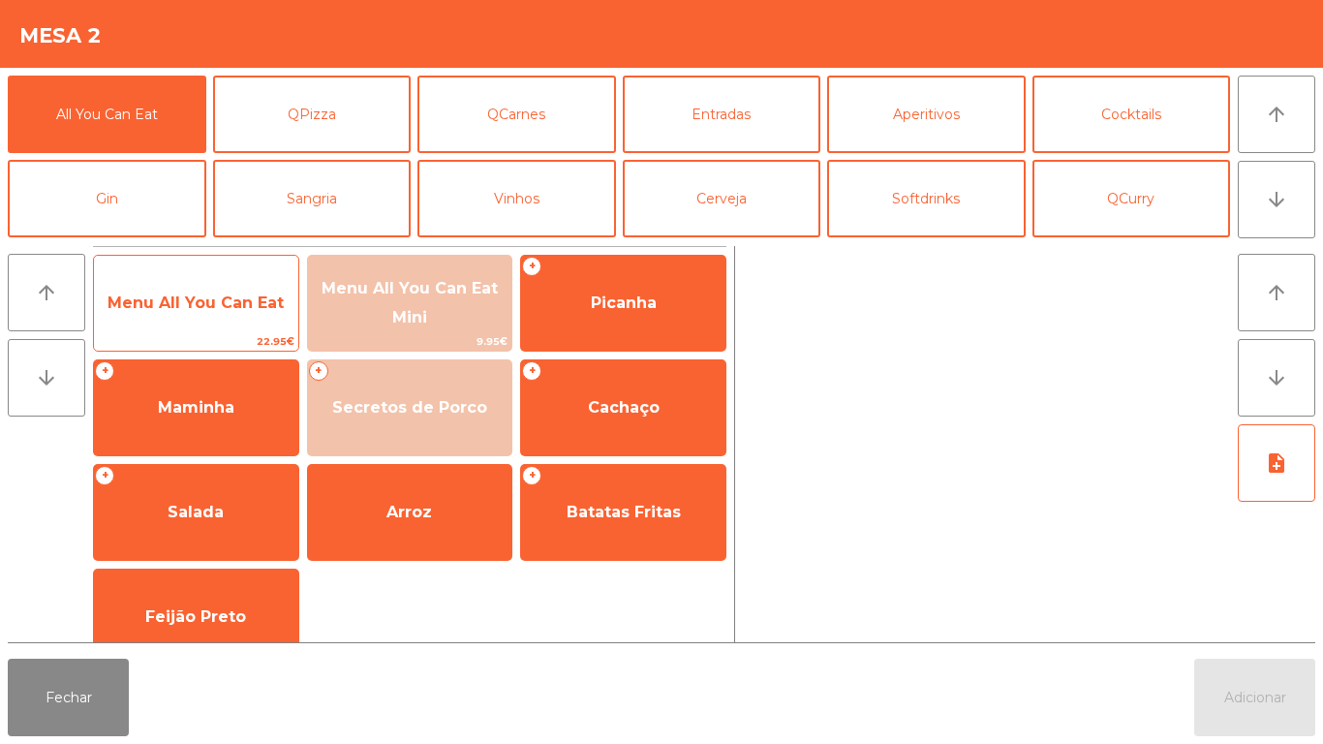
click at [245, 281] on span "Menu All You Can Eat" at bounding box center [196, 303] width 204 height 52
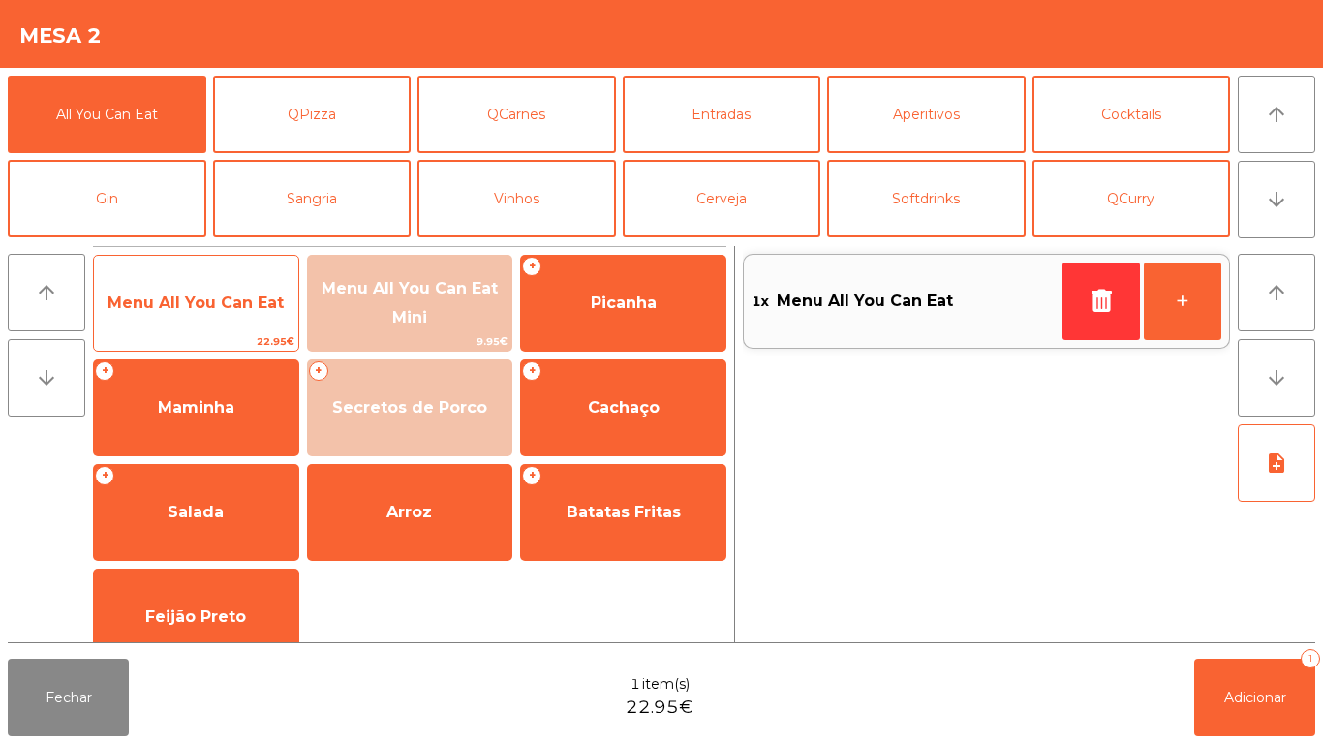
click at [236, 293] on span "Menu All You Can Eat" at bounding box center [195, 302] width 176 height 18
click at [238, 290] on span "Menu All You Can Eat" at bounding box center [196, 303] width 204 height 52
click at [239, 291] on span "Menu All You Can Eat" at bounding box center [196, 303] width 204 height 52
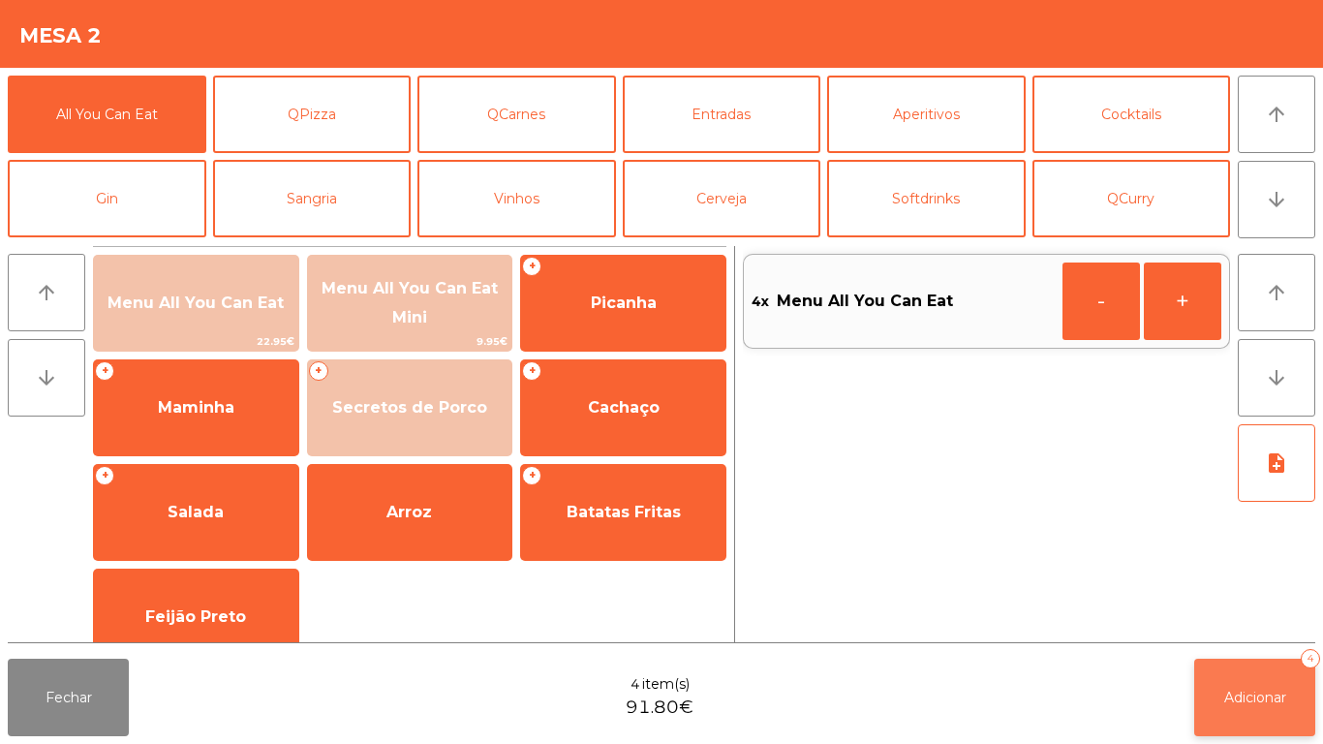
click at [1306, 697] on button "Adicionar 4" at bounding box center [1254, 697] width 121 height 77
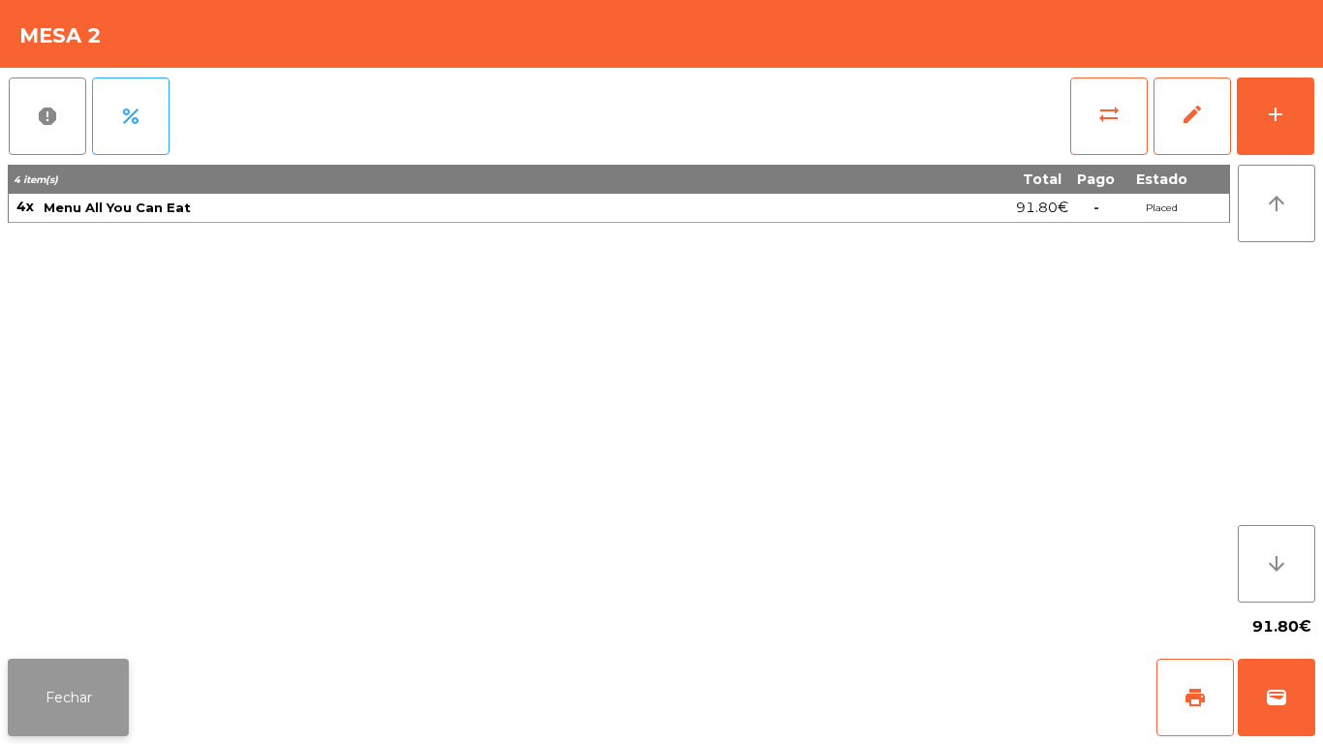
click at [87, 676] on button "Fechar" at bounding box center [68, 697] width 121 height 77
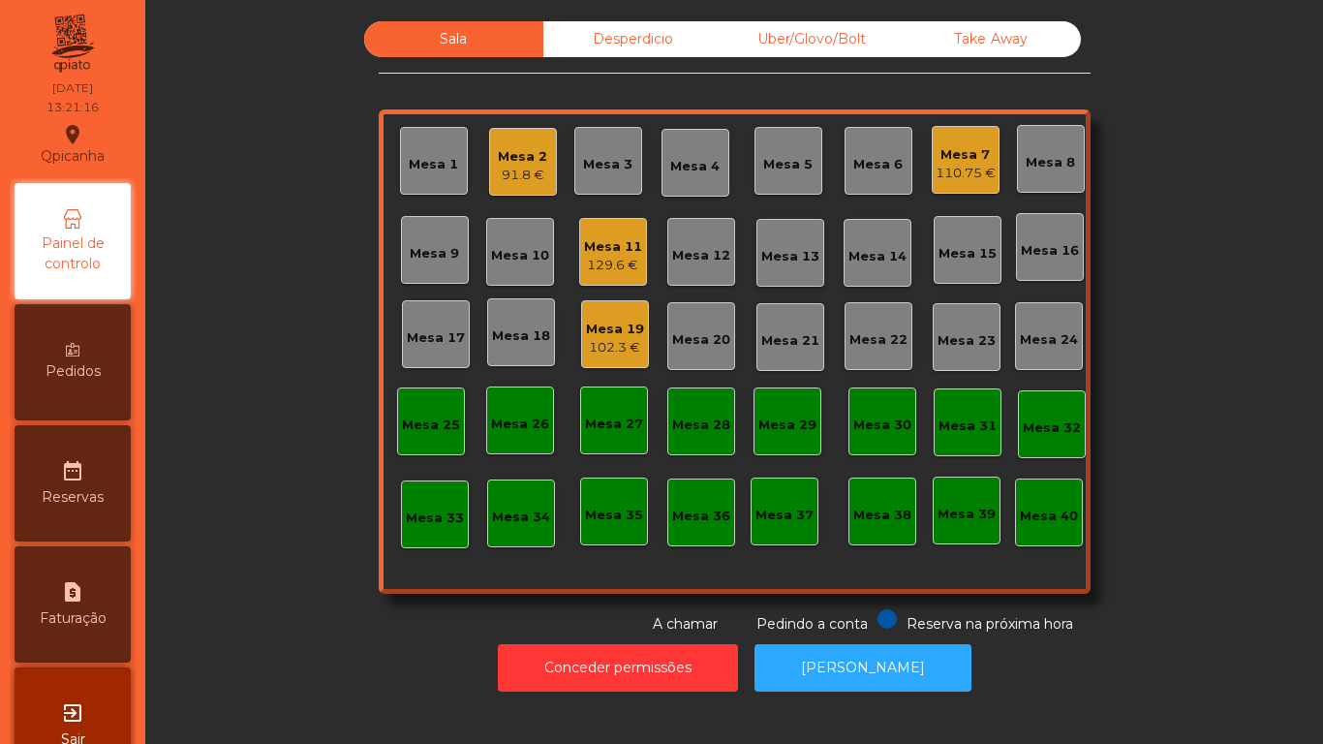
click at [602, 350] on div "102.3 €" at bounding box center [615, 347] width 58 height 19
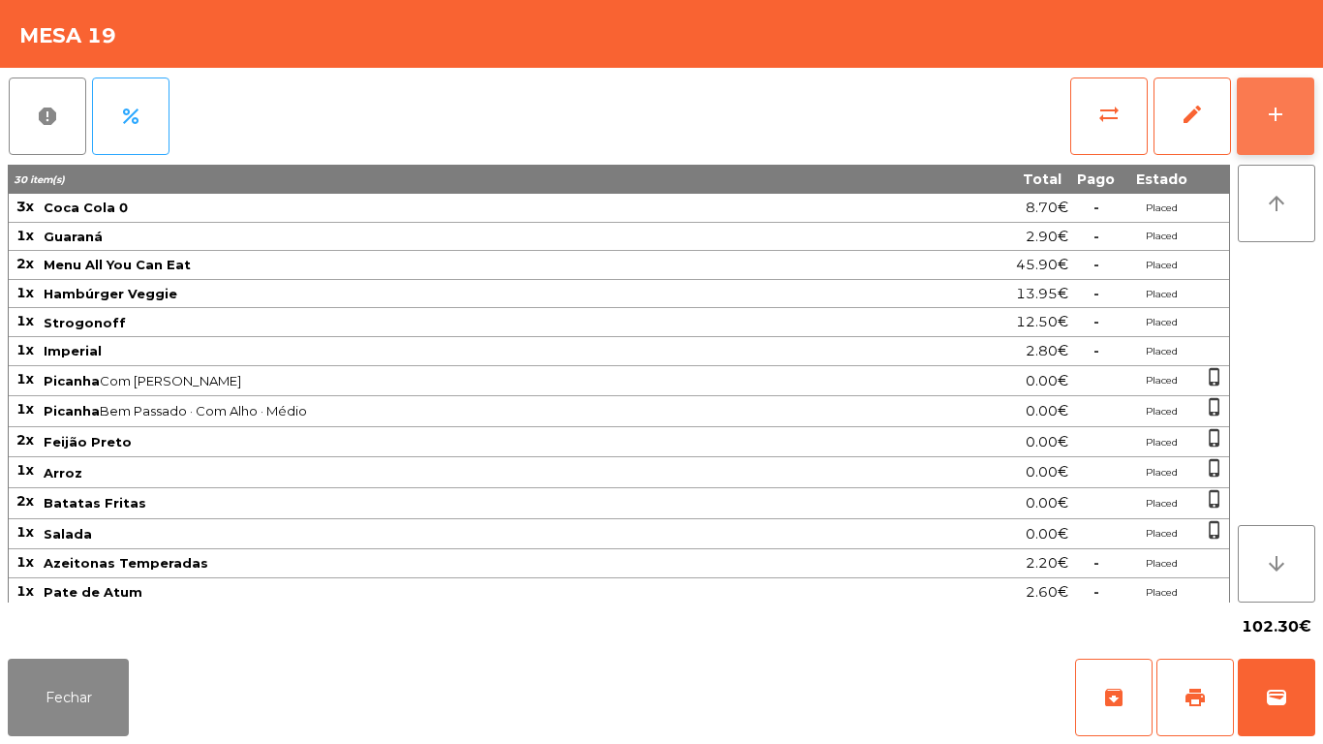
click at [1254, 116] on button "add" at bounding box center [1275, 115] width 77 height 77
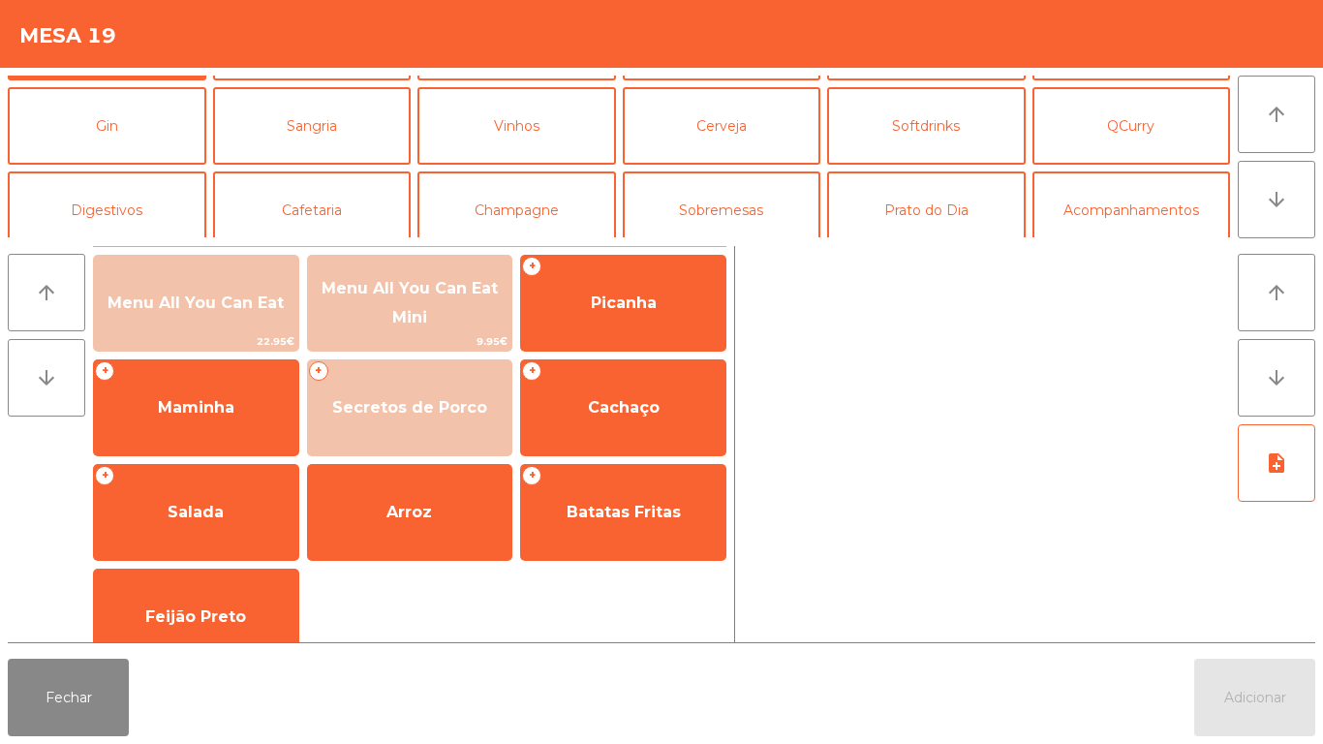
scroll to position [89, 0]
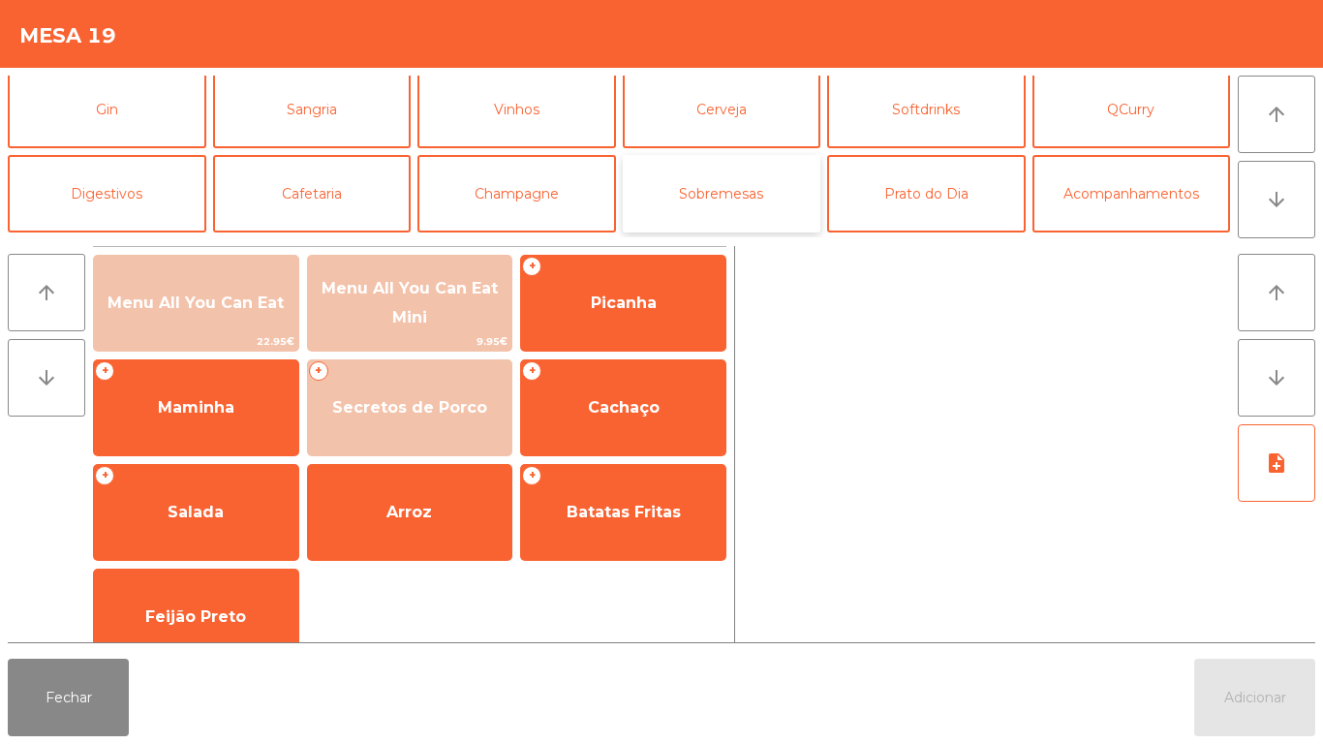
click at [722, 188] on button "Sobremesas" at bounding box center [722, 193] width 199 height 77
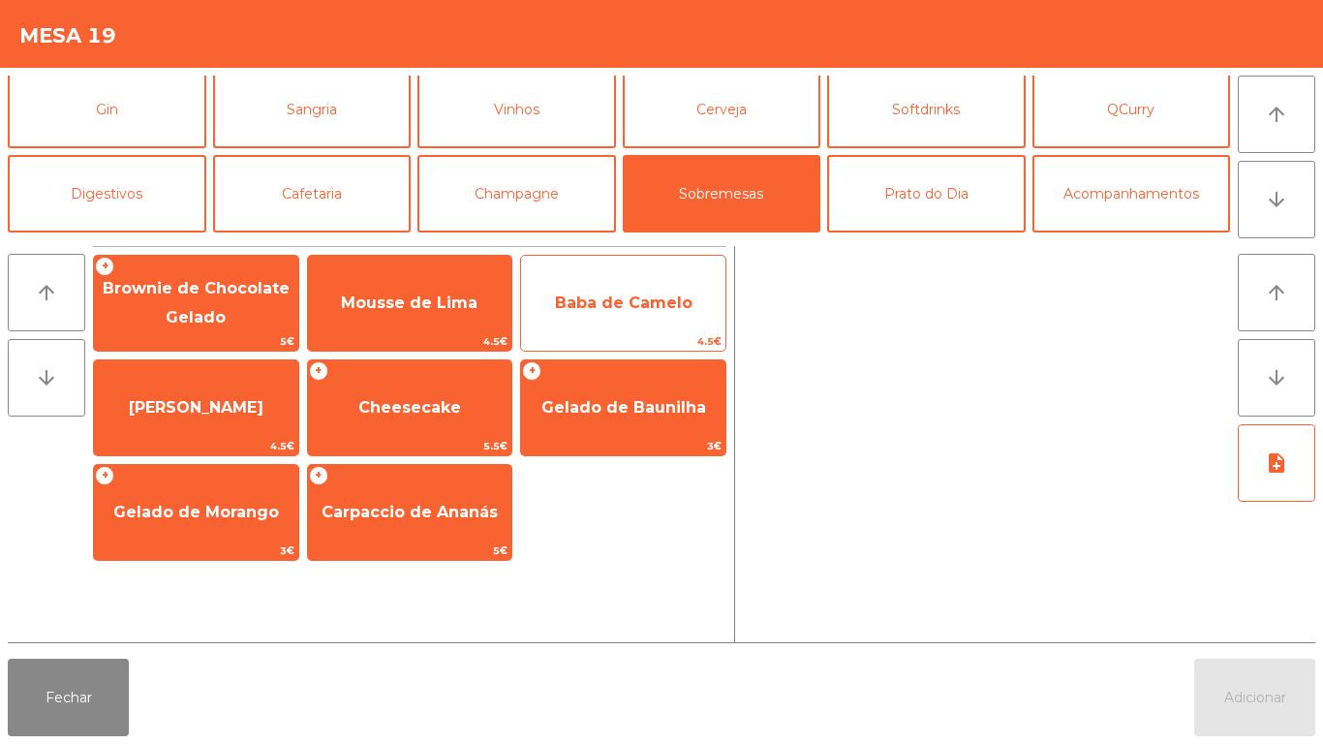
click at [580, 309] on span "Baba de Camelo" at bounding box center [624, 302] width 138 height 18
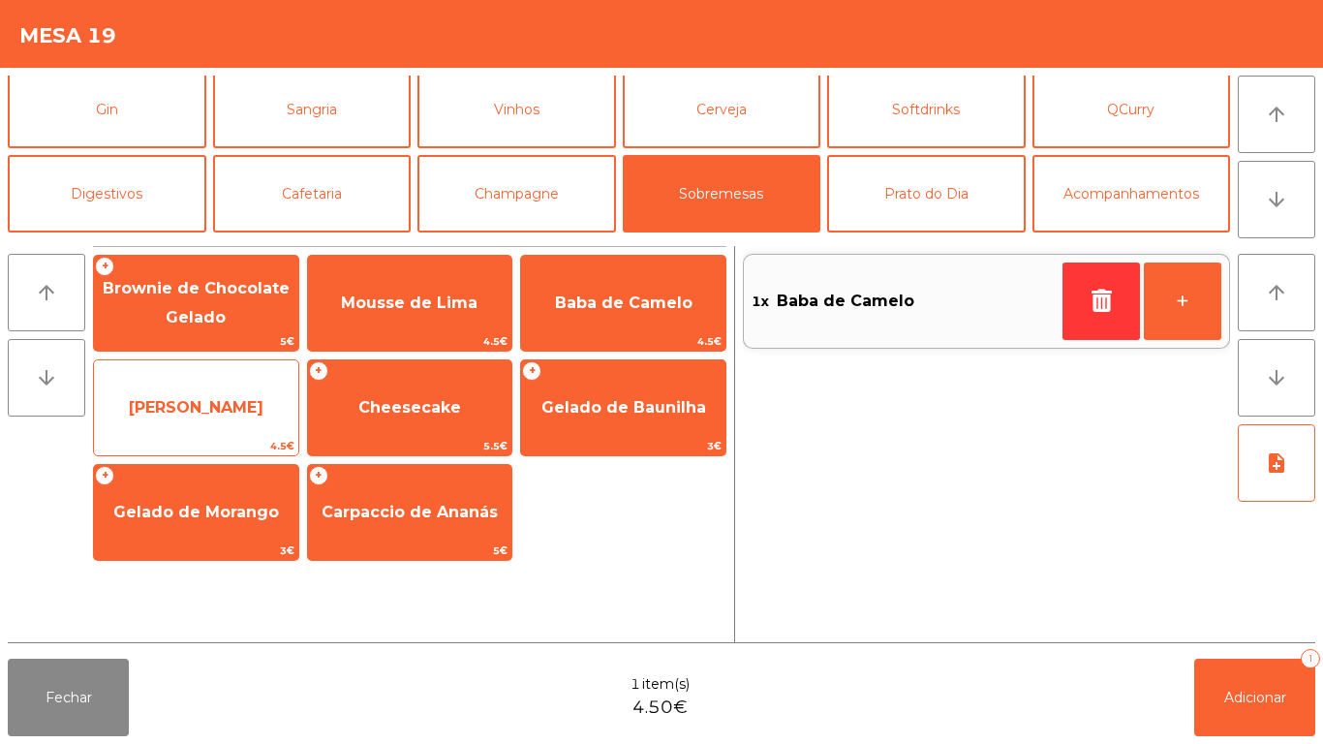
click at [208, 411] on span "[PERSON_NAME]" at bounding box center [196, 407] width 135 height 18
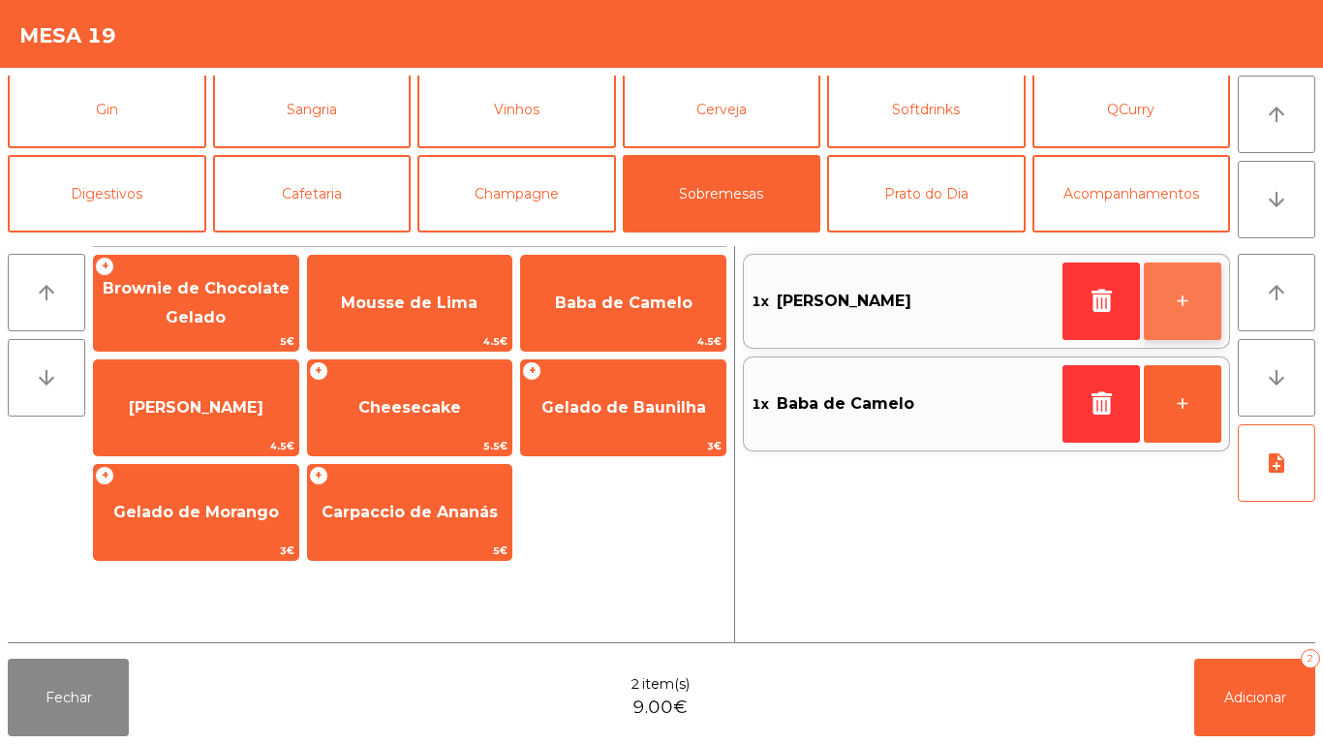
click at [1185, 302] on button "+" at bounding box center [1182, 300] width 77 height 77
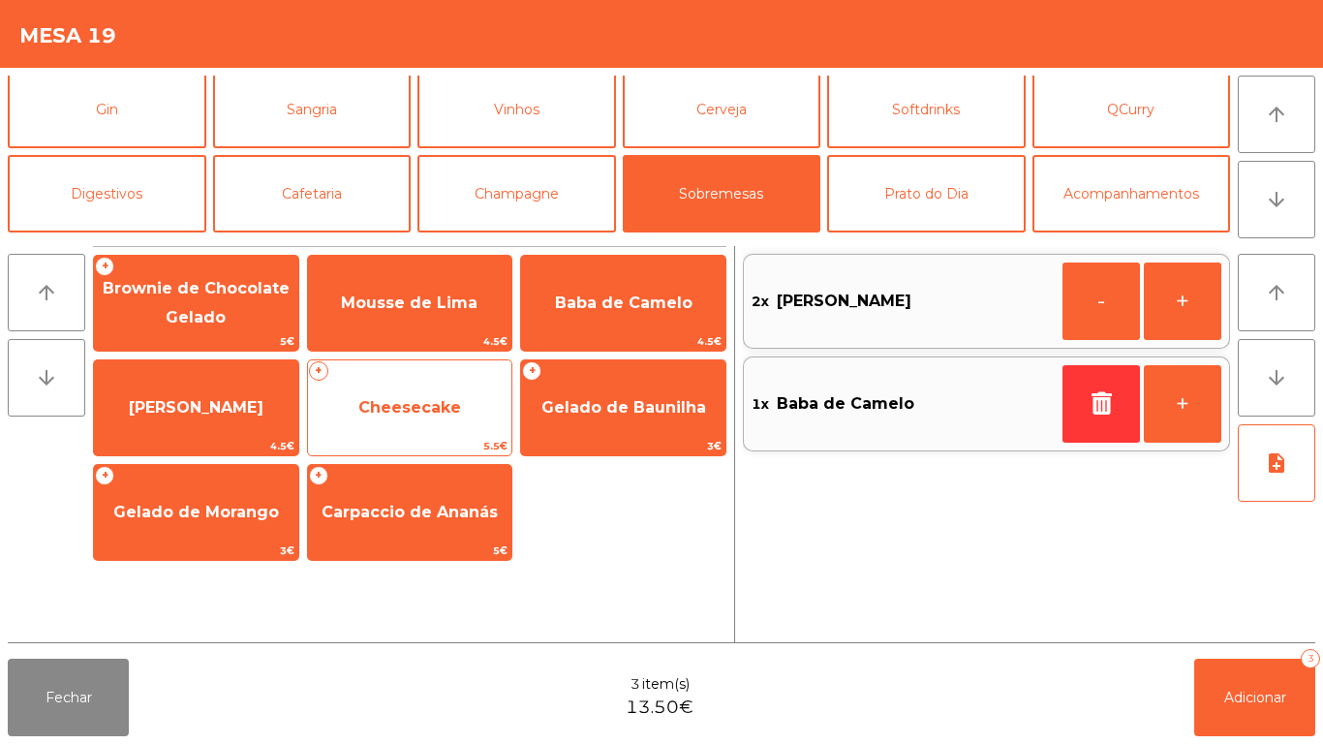
click at [467, 406] on span "Cheesecake" at bounding box center [410, 408] width 204 height 52
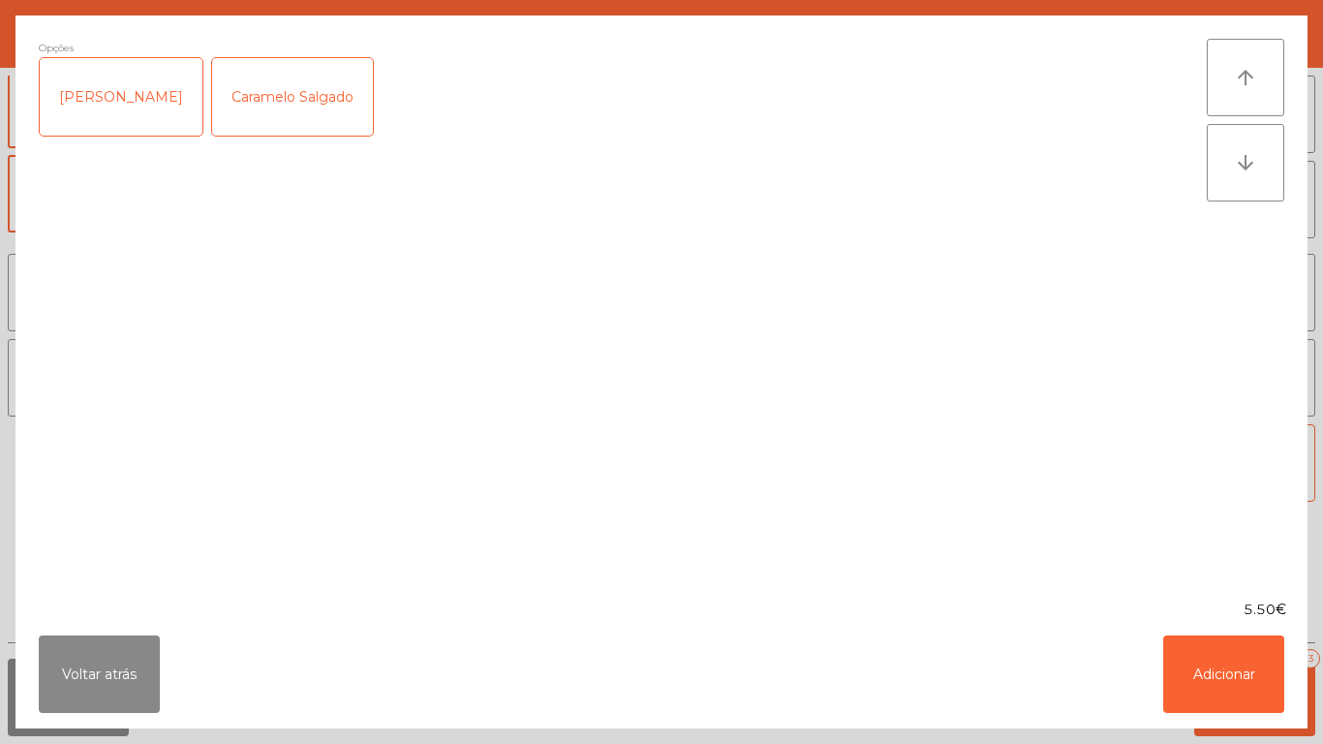
click at [331, 85] on div "Caramelo Salgado" at bounding box center [292, 96] width 161 height 77
click at [1230, 656] on button "Adicionar" at bounding box center [1223, 673] width 121 height 77
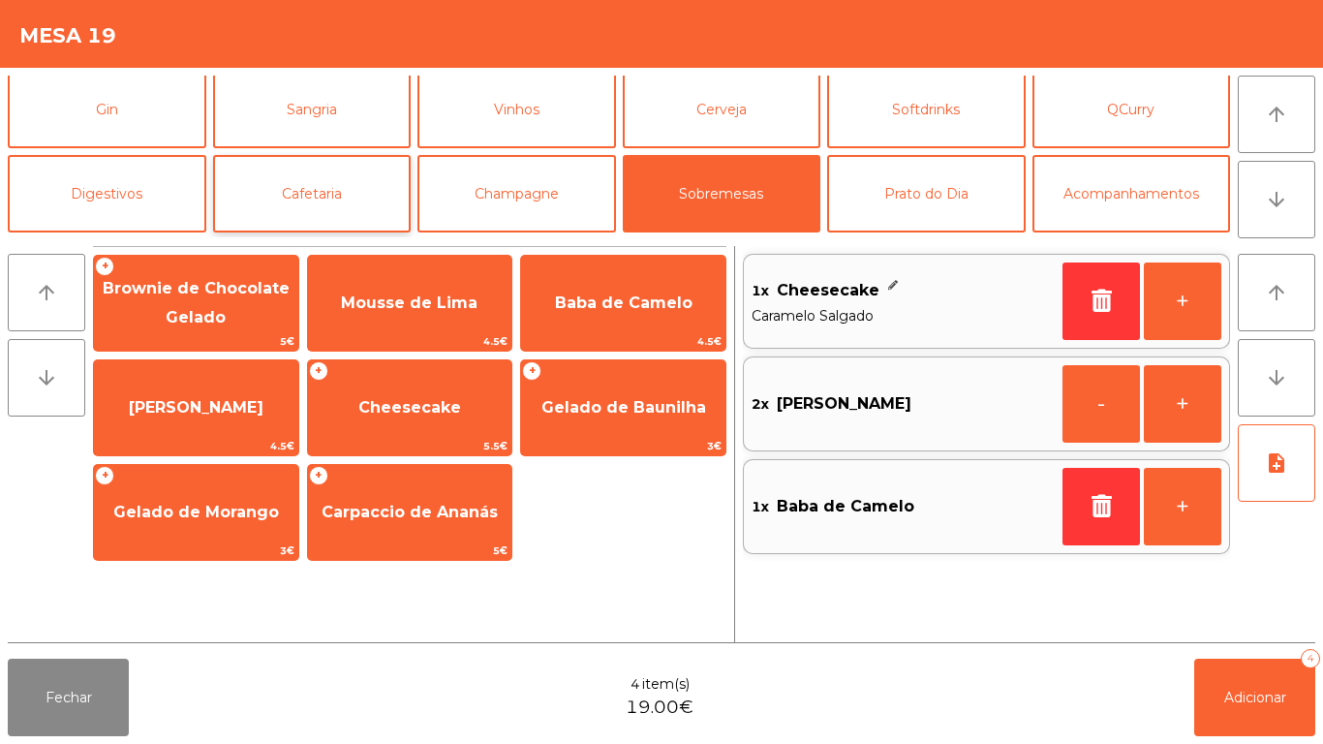
click at [331, 191] on button "Cafetaria" at bounding box center [312, 193] width 199 height 77
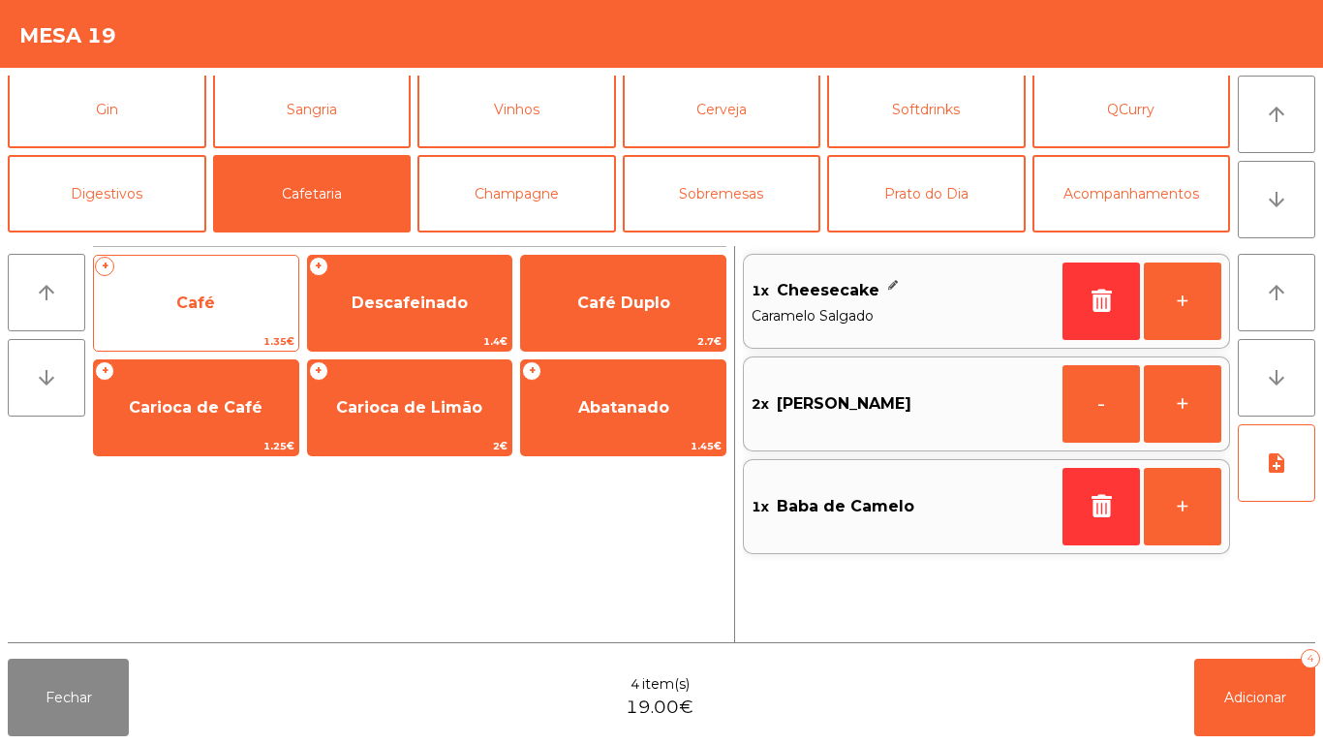
click at [184, 311] on span "Café" at bounding box center [195, 302] width 39 height 18
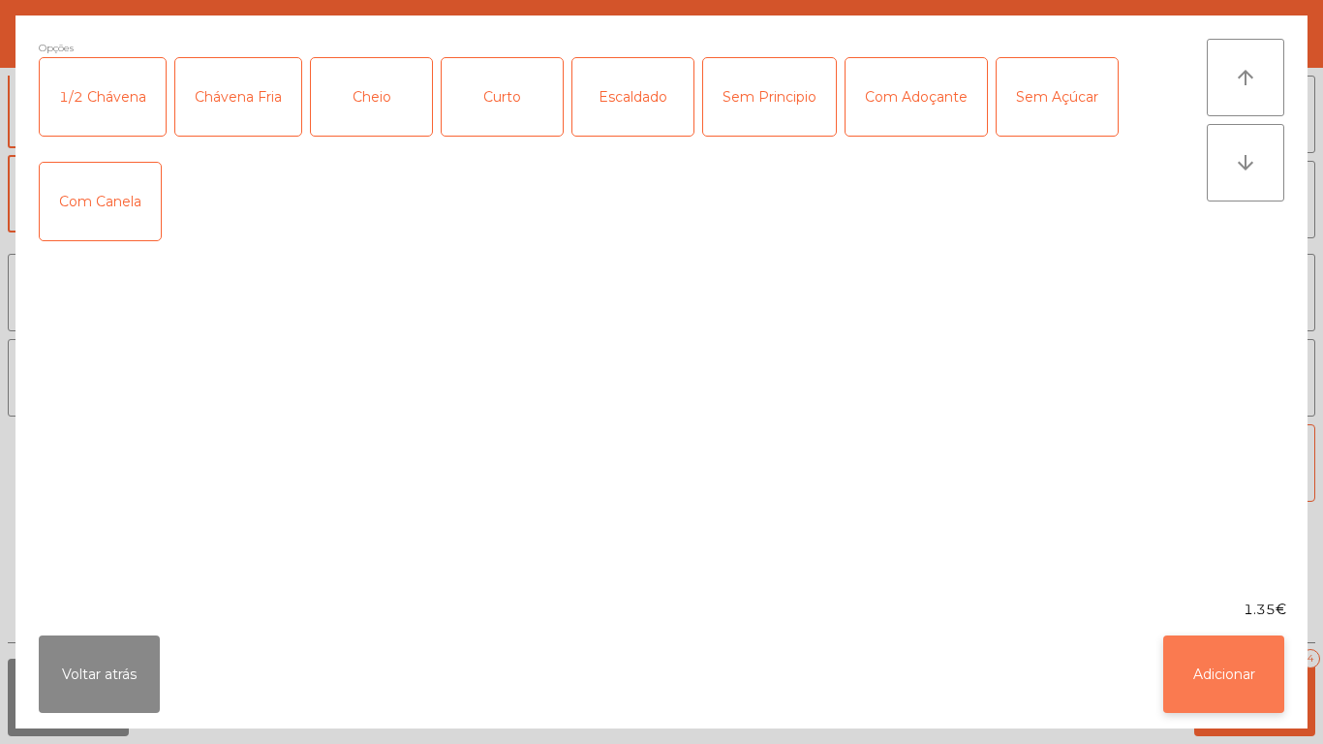
click at [1217, 638] on button "Adicionar" at bounding box center [1223, 673] width 121 height 77
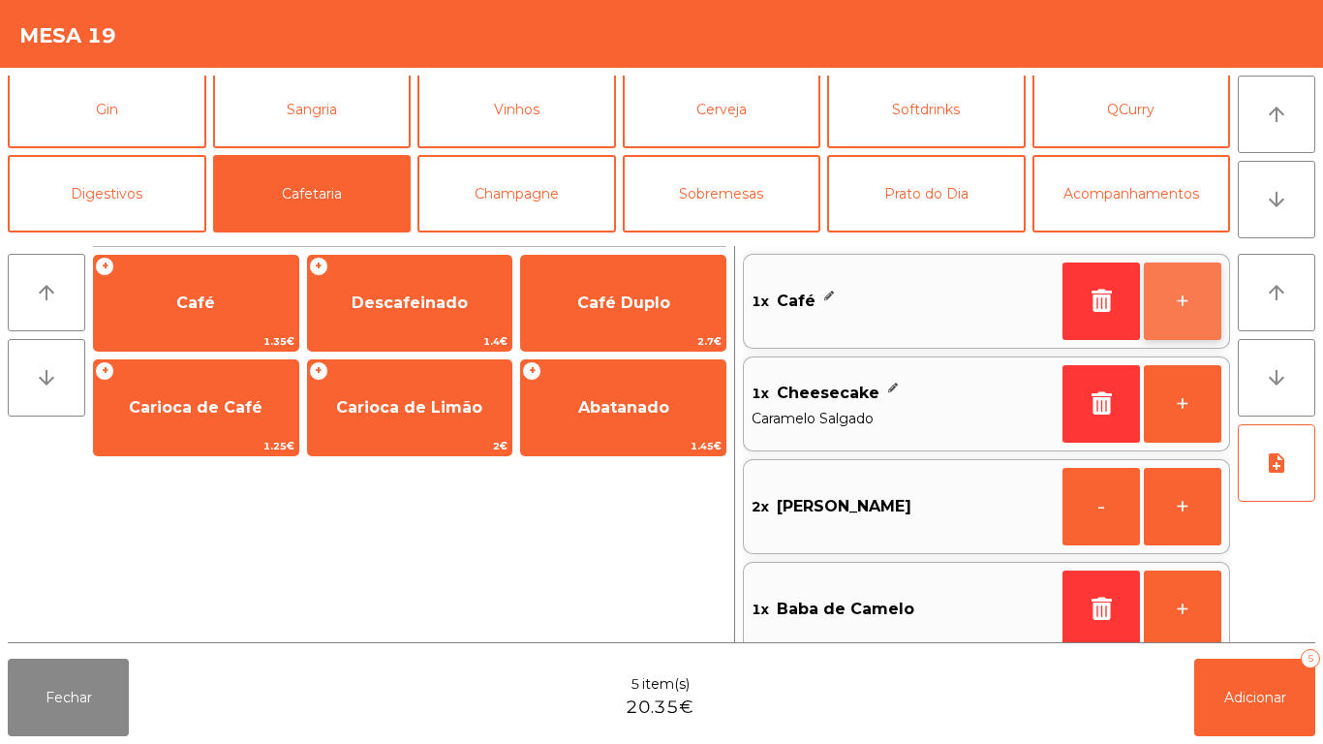
click at [1175, 291] on button "+" at bounding box center [1182, 300] width 77 height 77
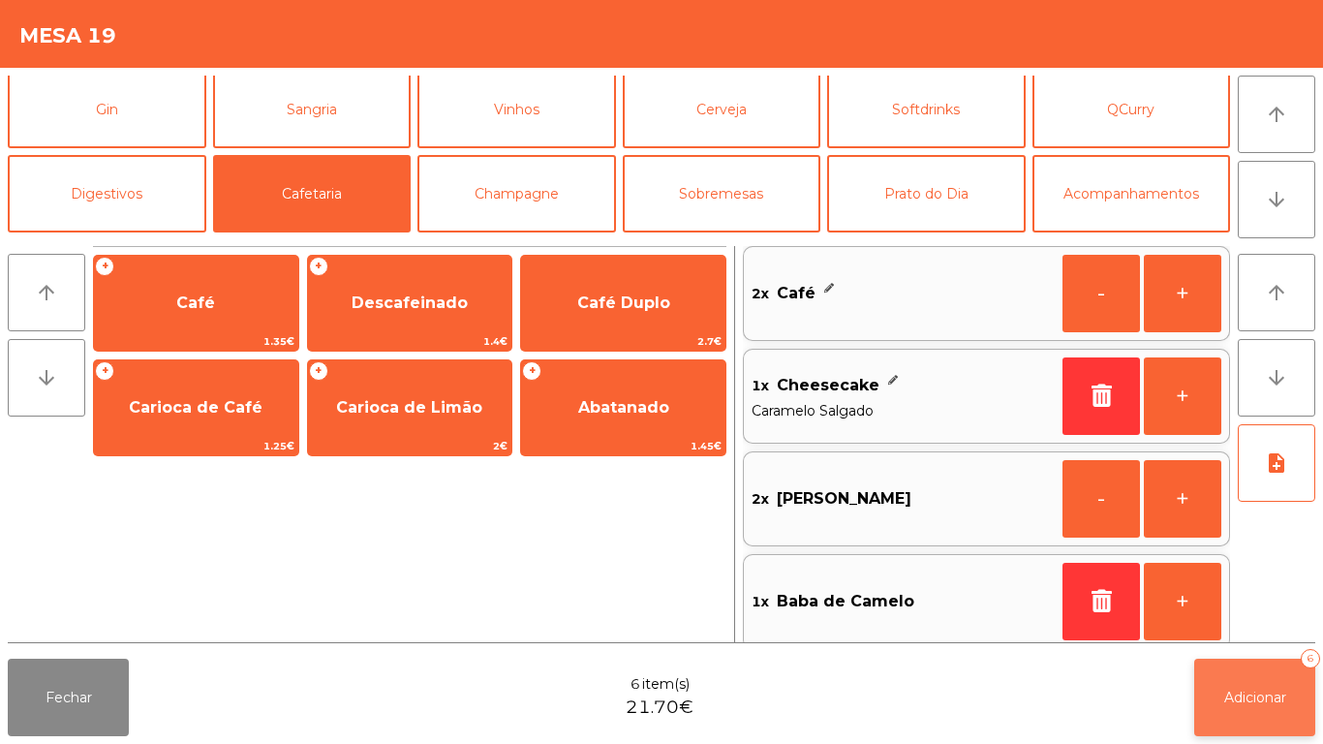
click at [1266, 693] on span "Adicionar" at bounding box center [1255, 697] width 62 height 17
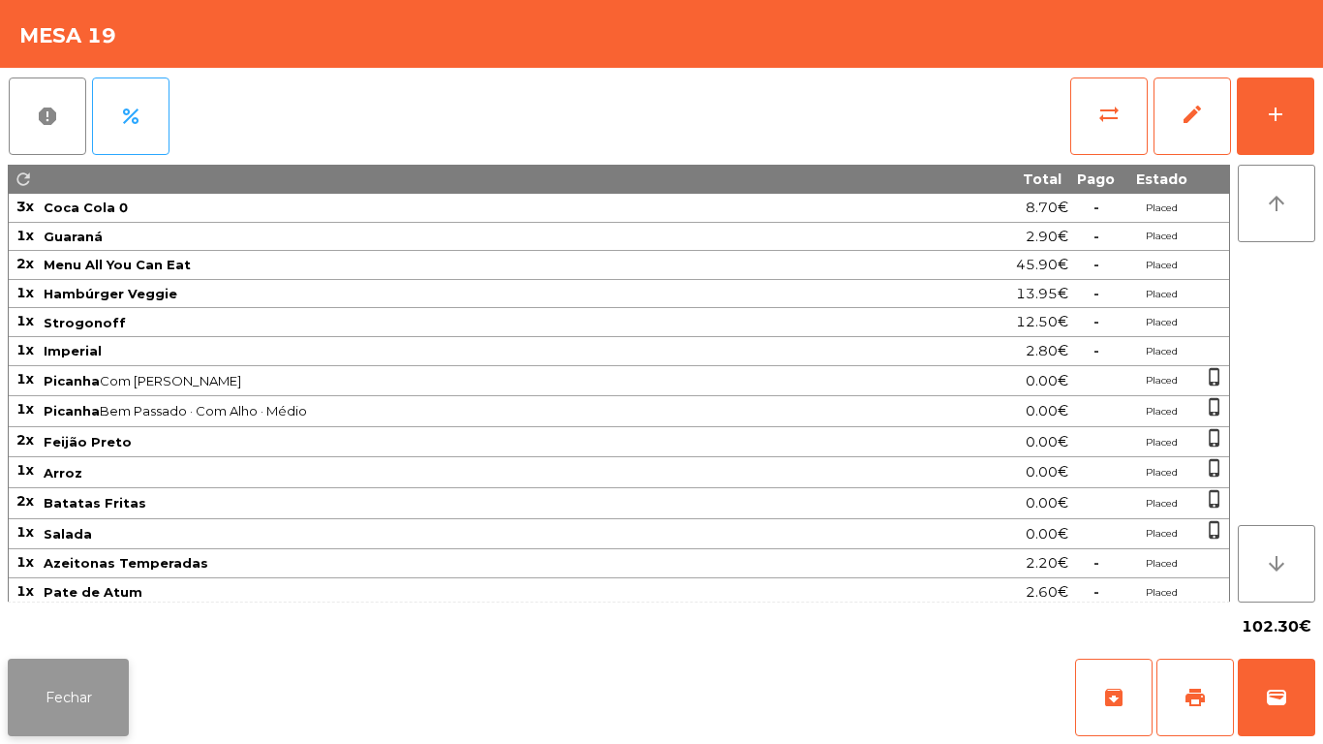
click at [98, 688] on button "Fechar" at bounding box center [68, 697] width 121 height 77
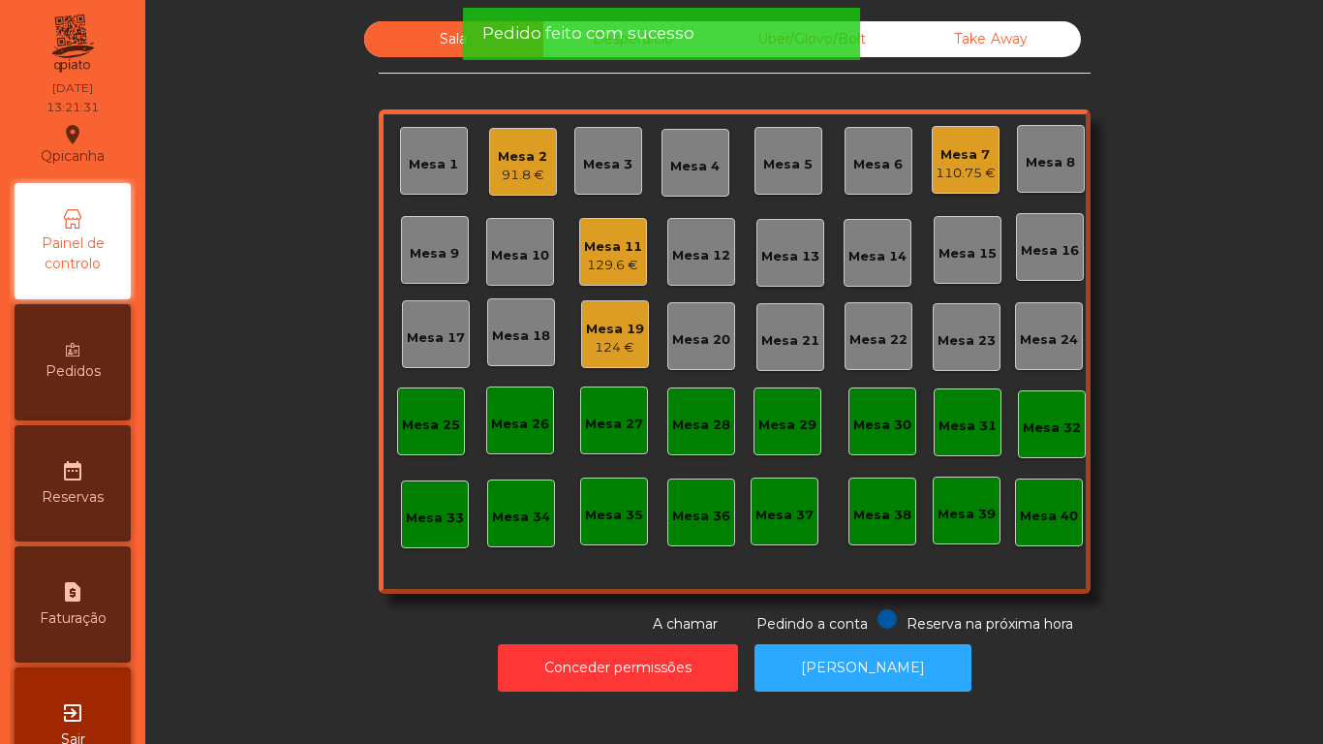
click at [949, 178] on div "110.75 €" at bounding box center [965, 173] width 60 height 19
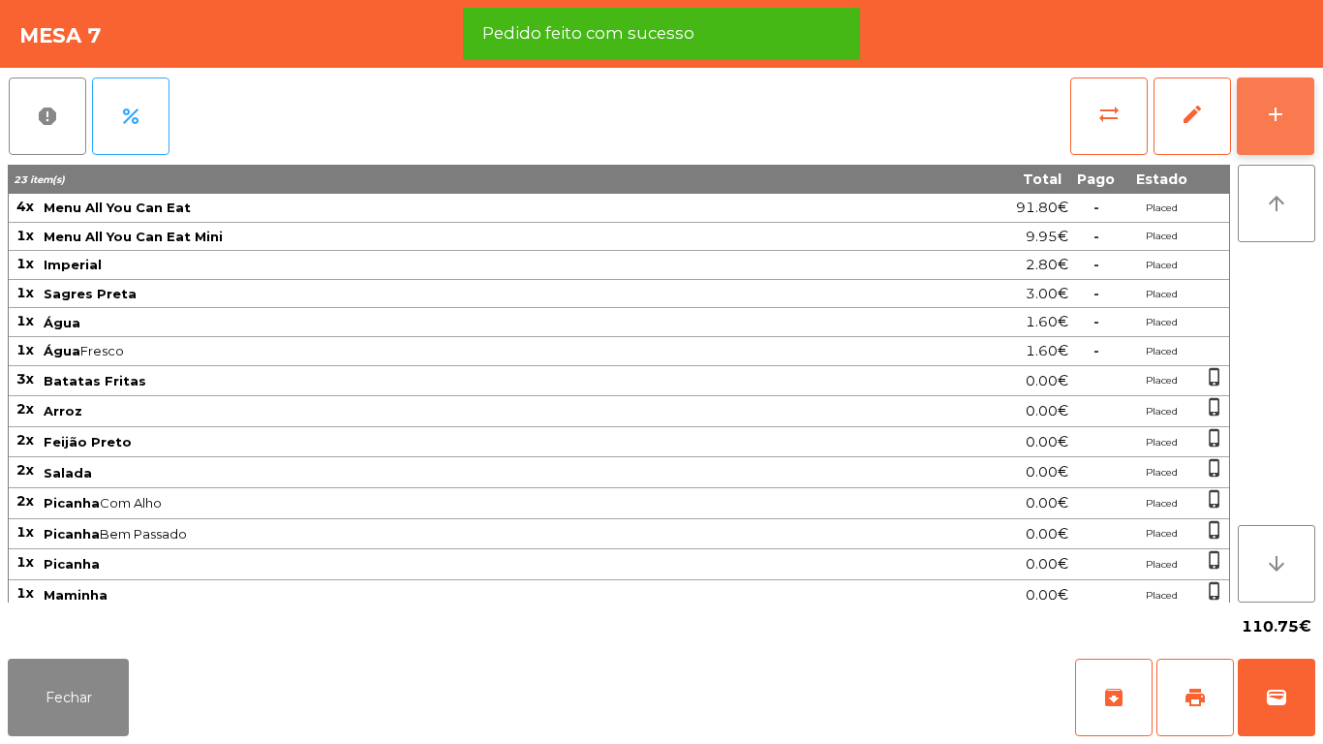
click at [1276, 118] on div "add" at bounding box center [1275, 114] width 23 height 23
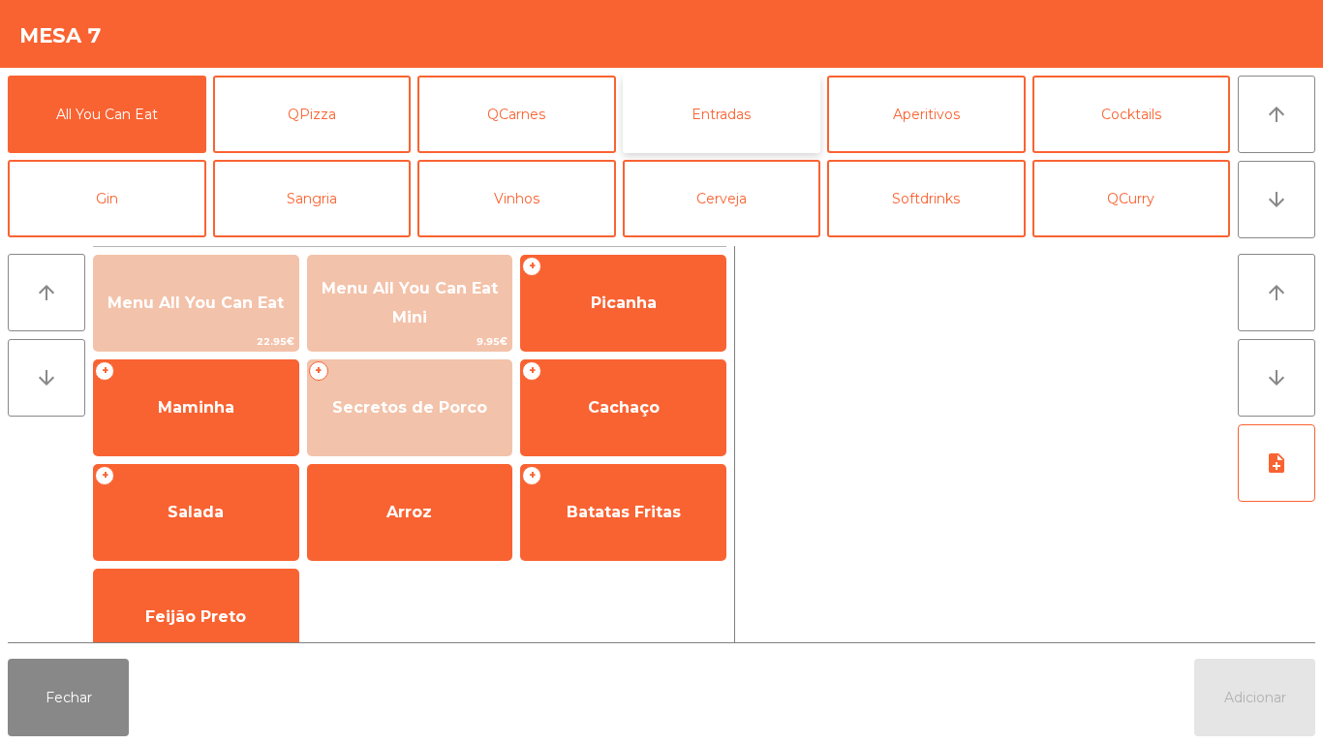
click at [751, 80] on button "Entradas" at bounding box center [722, 114] width 199 height 77
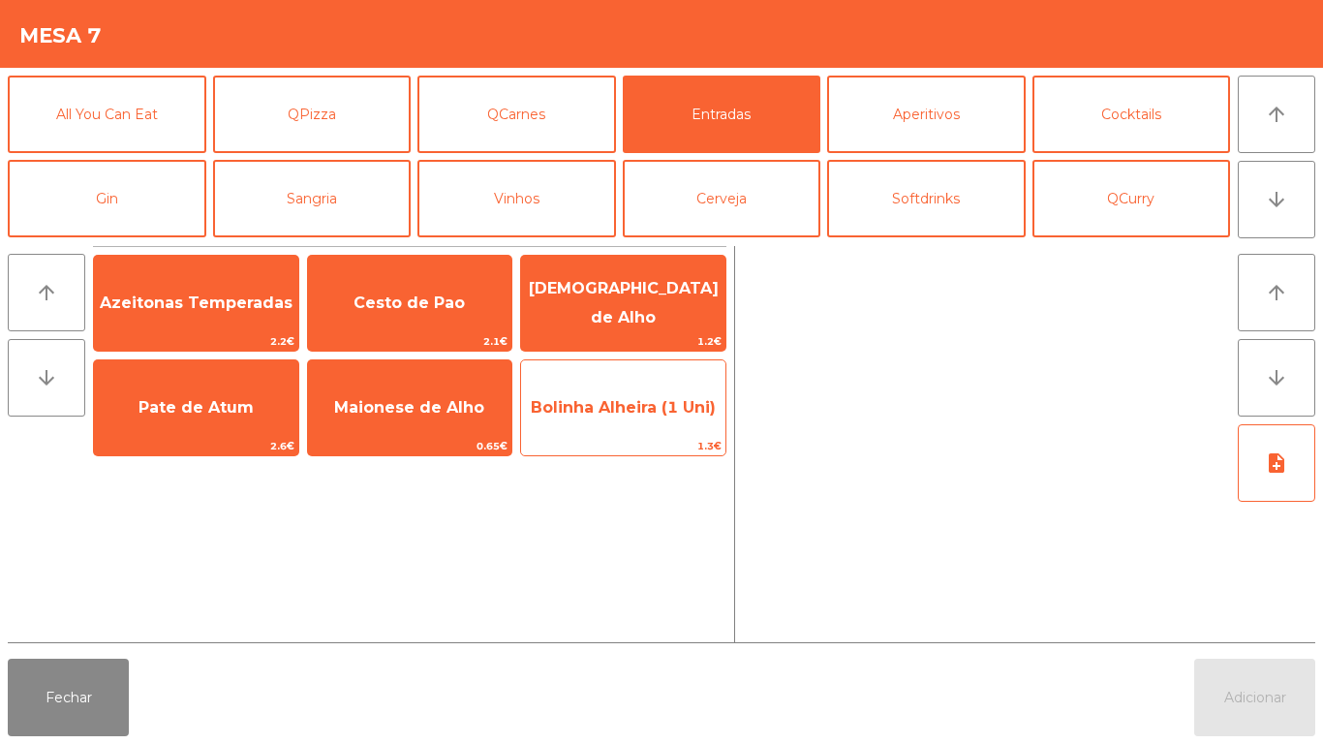
click at [628, 393] on span "Bolinha Alheira (1 Uni)" at bounding box center [623, 408] width 204 height 52
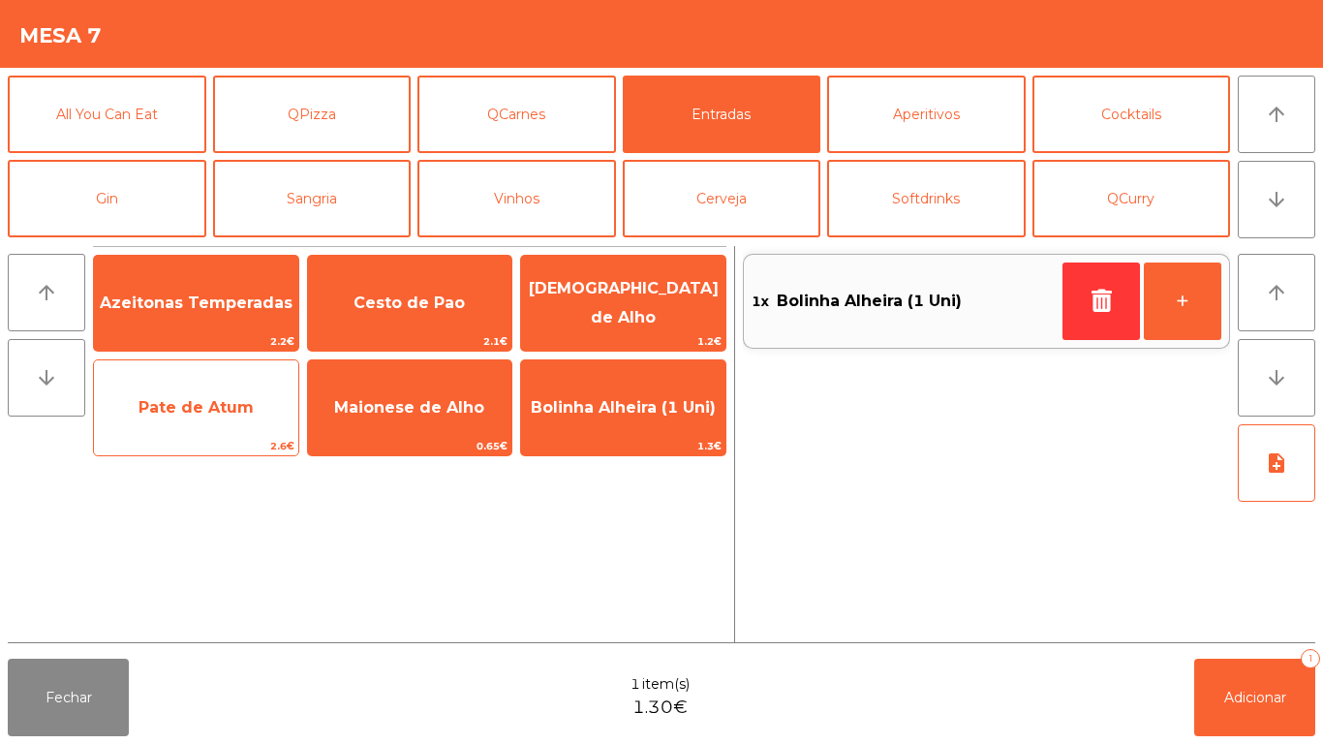
click at [216, 415] on span "Pate de Atum" at bounding box center [195, 407] width 115 height 18
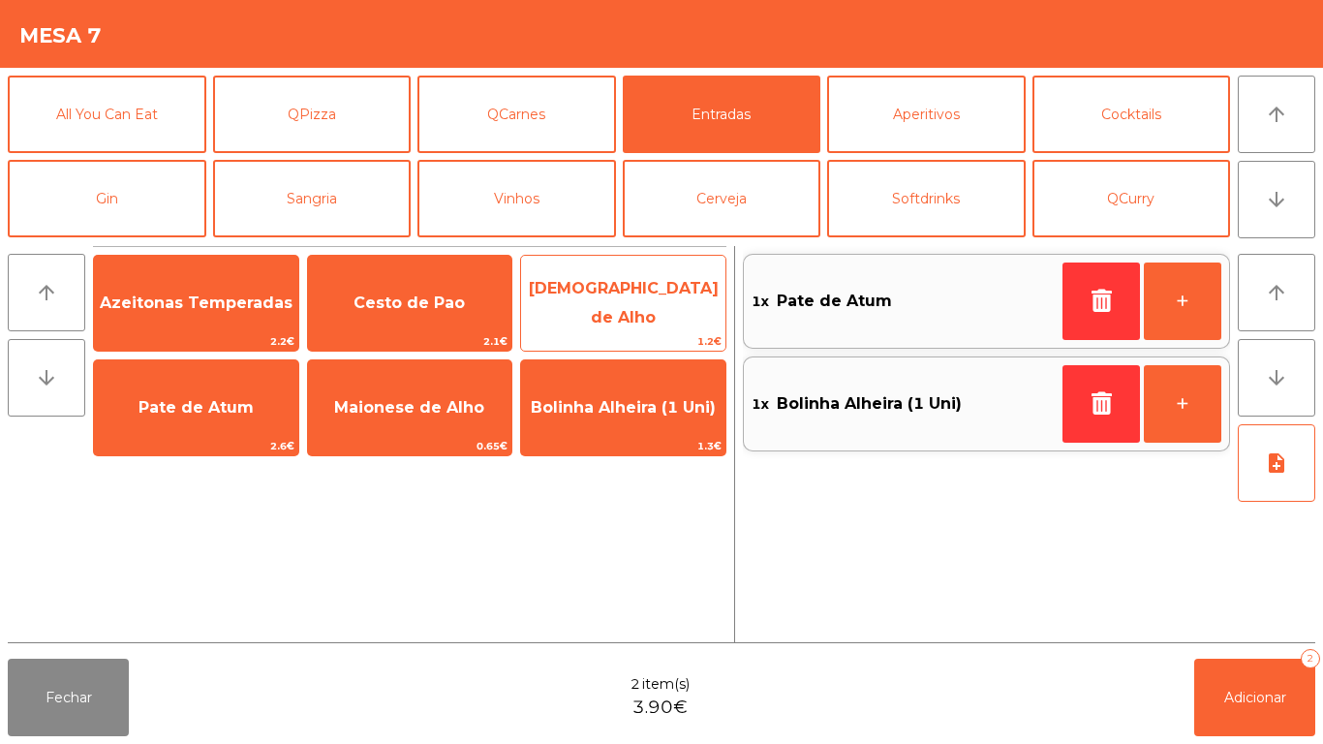
click at [660, 295] on span "[DEMOGRAPHIC_DATA] de Alho" at bounding box center [624, 302] width 190 height 47
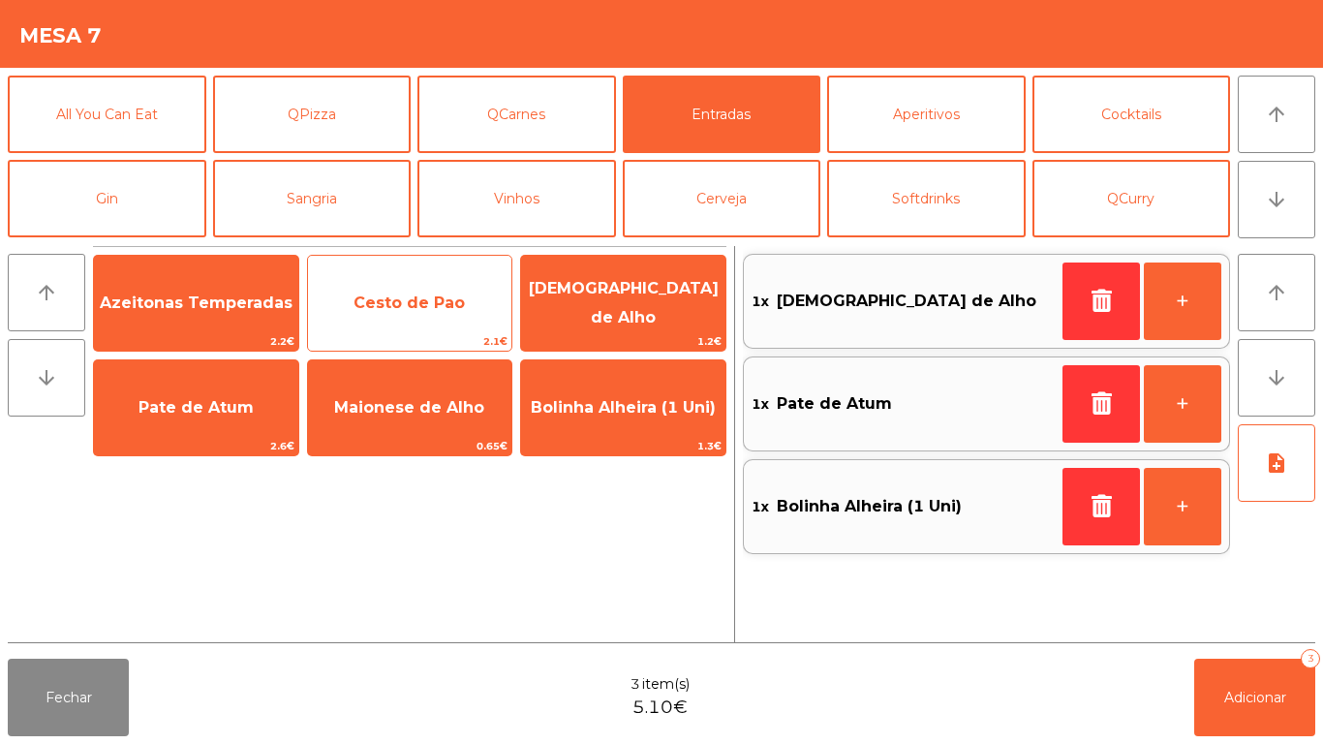
click at [429, 308] on span "Cesto de Pao" at bounding box center [408, 302] width 111 height 18
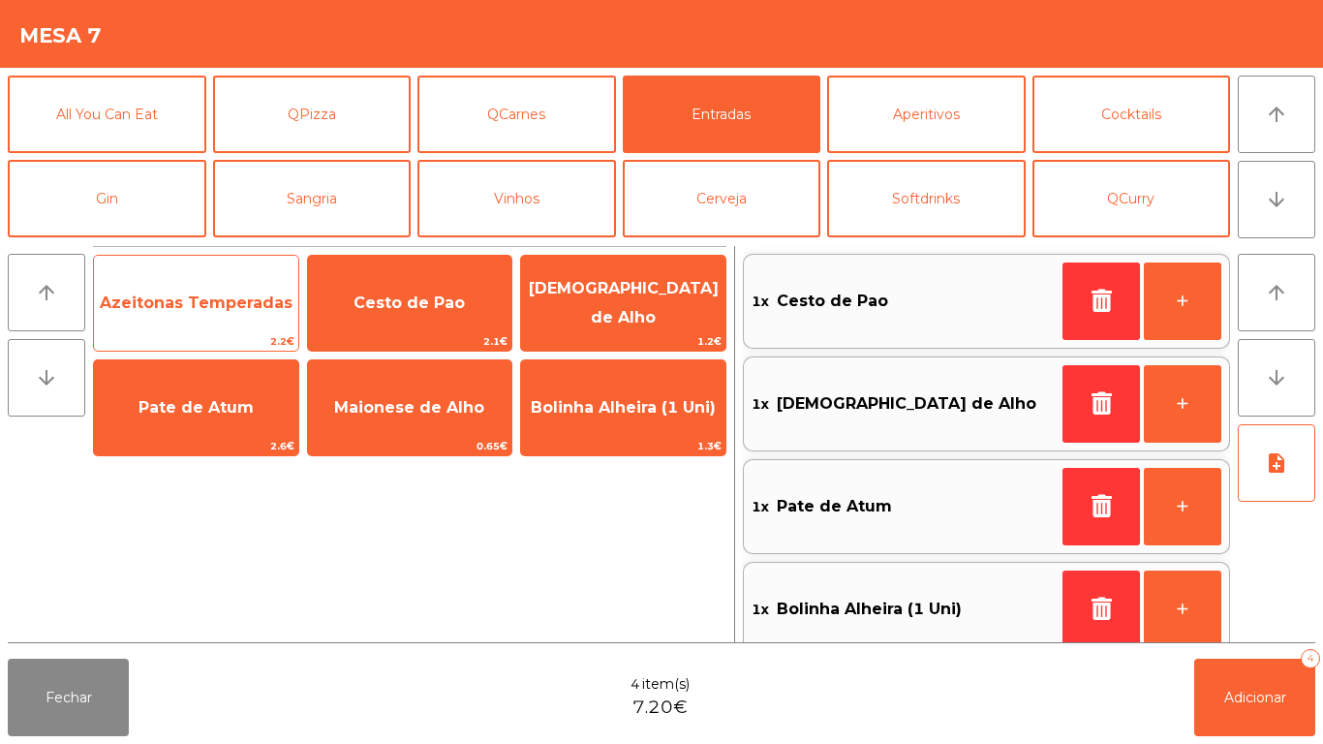
click at [181, 314] on span "Azeitonas Temperadas" at bounding box center [196, 303] width 204 height 52
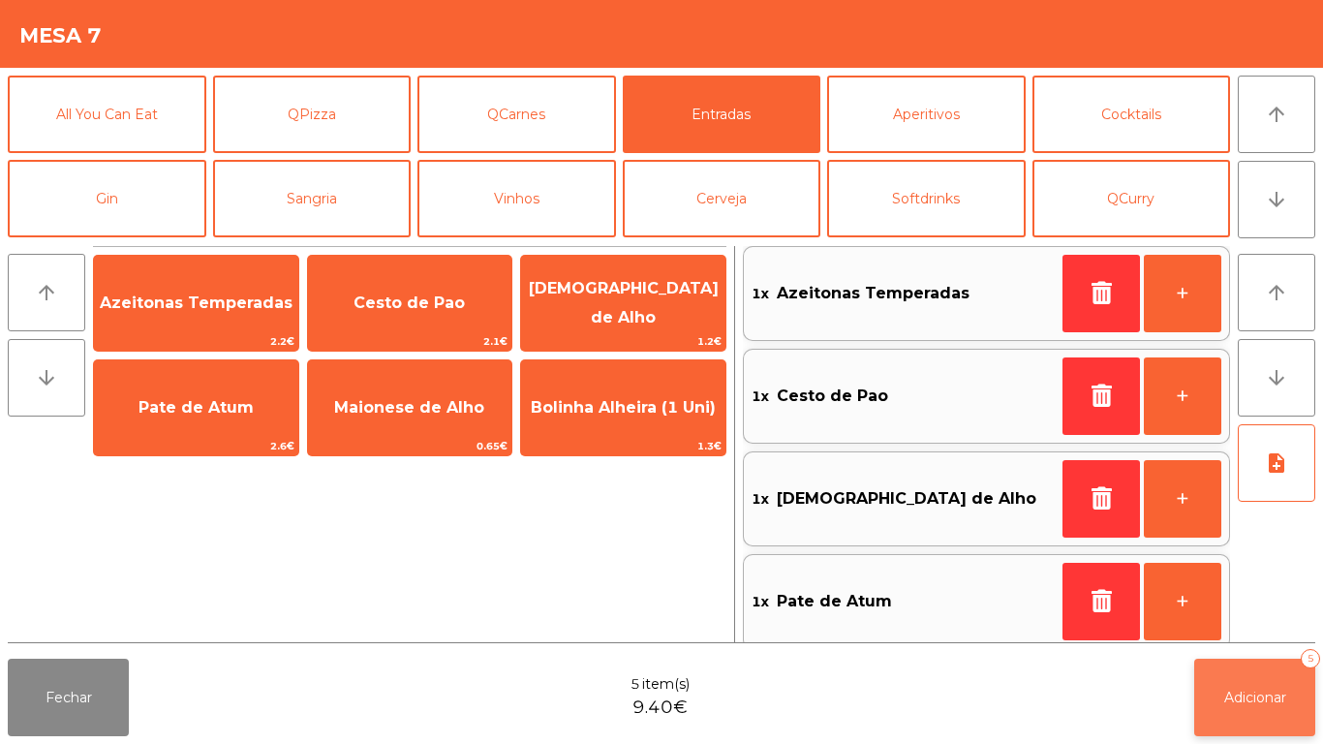
click at [1289, 714] on button "Adicionar 5" at bounding box center [1254, 697] width 121 height 77
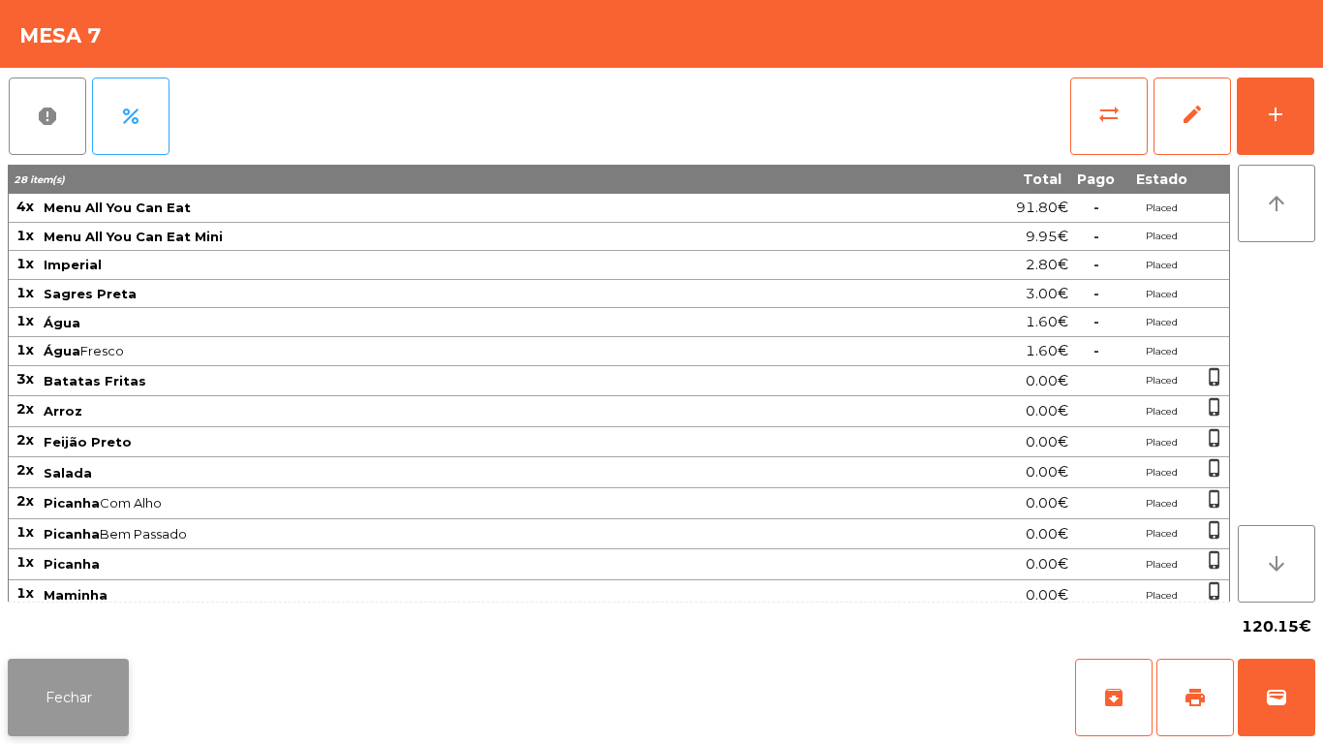
click at [68, 692] on button "Fechar" at bounding box center [68, 697] width 121 height 77
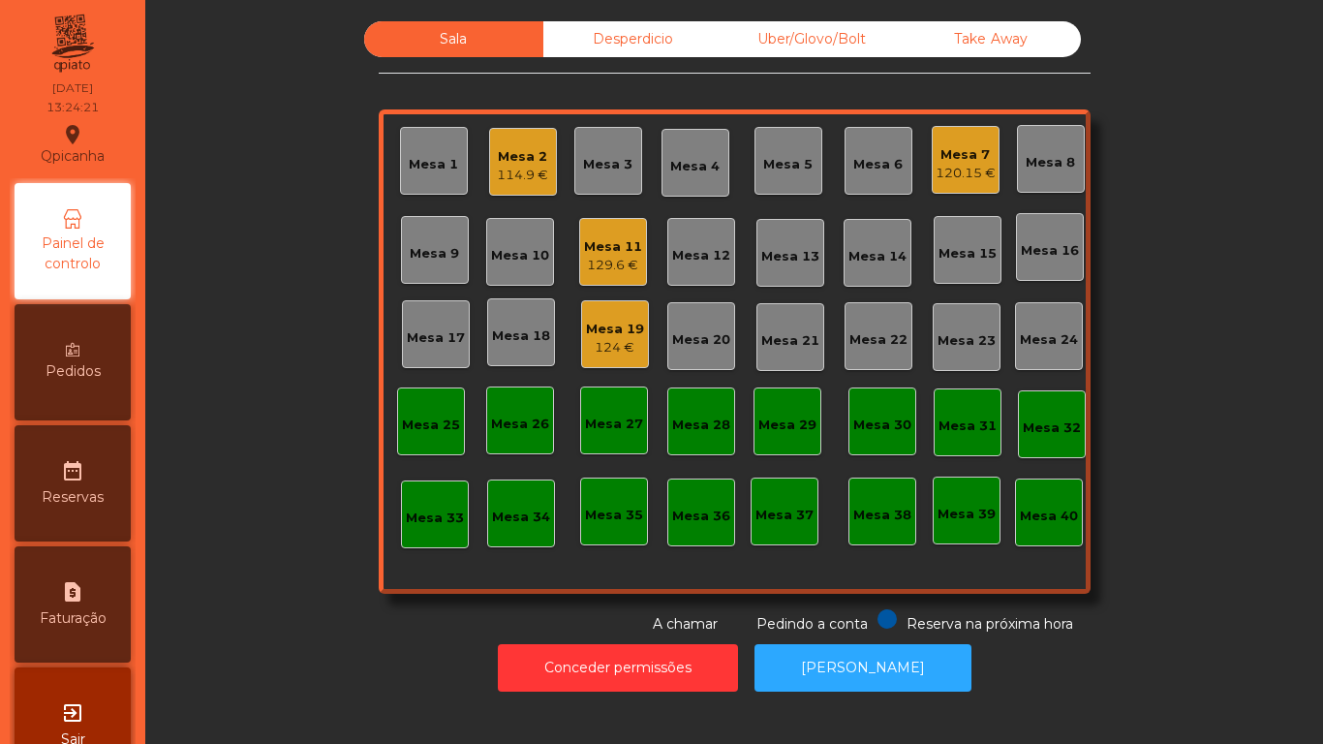
click at [619, 162] on div "Mesa 3" at bounding box center [607, 164] width 49 height 19
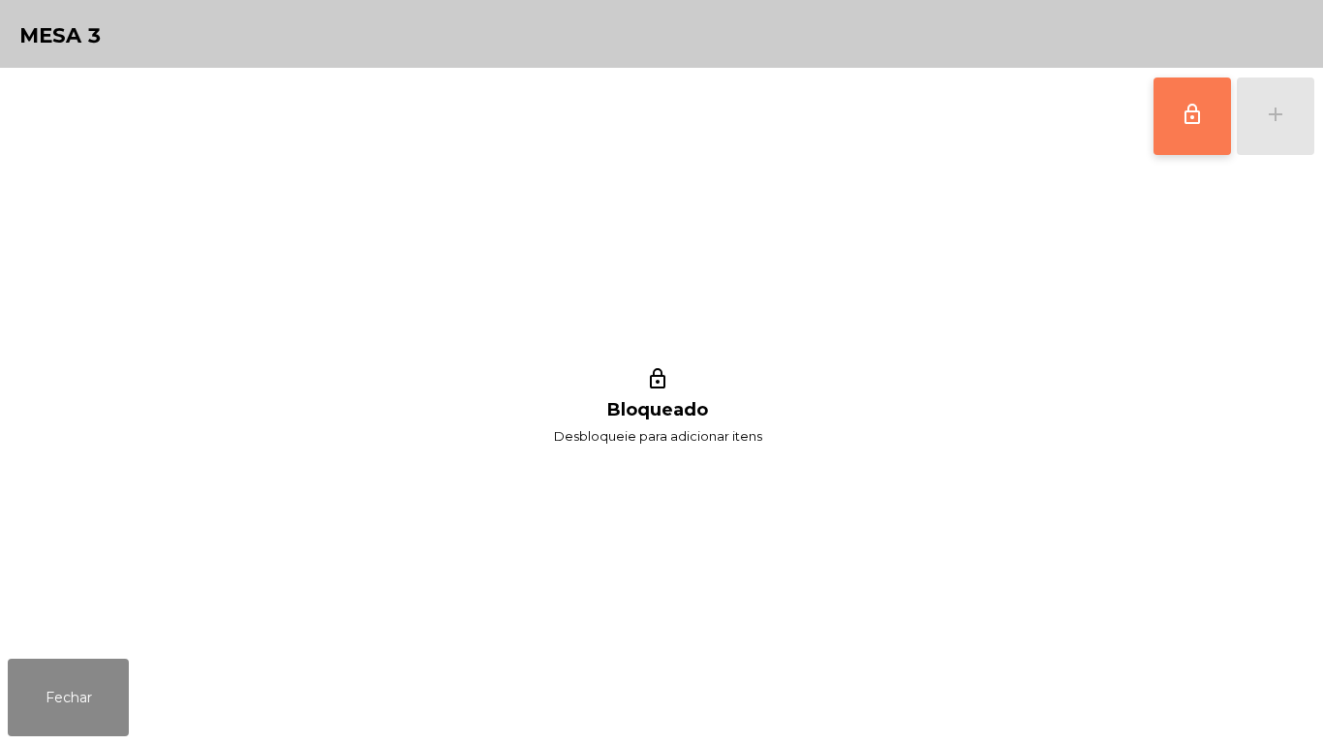
click at [1163, 102] on button "lock_outline" at bounding box center [1191, 115] width 77 height 77
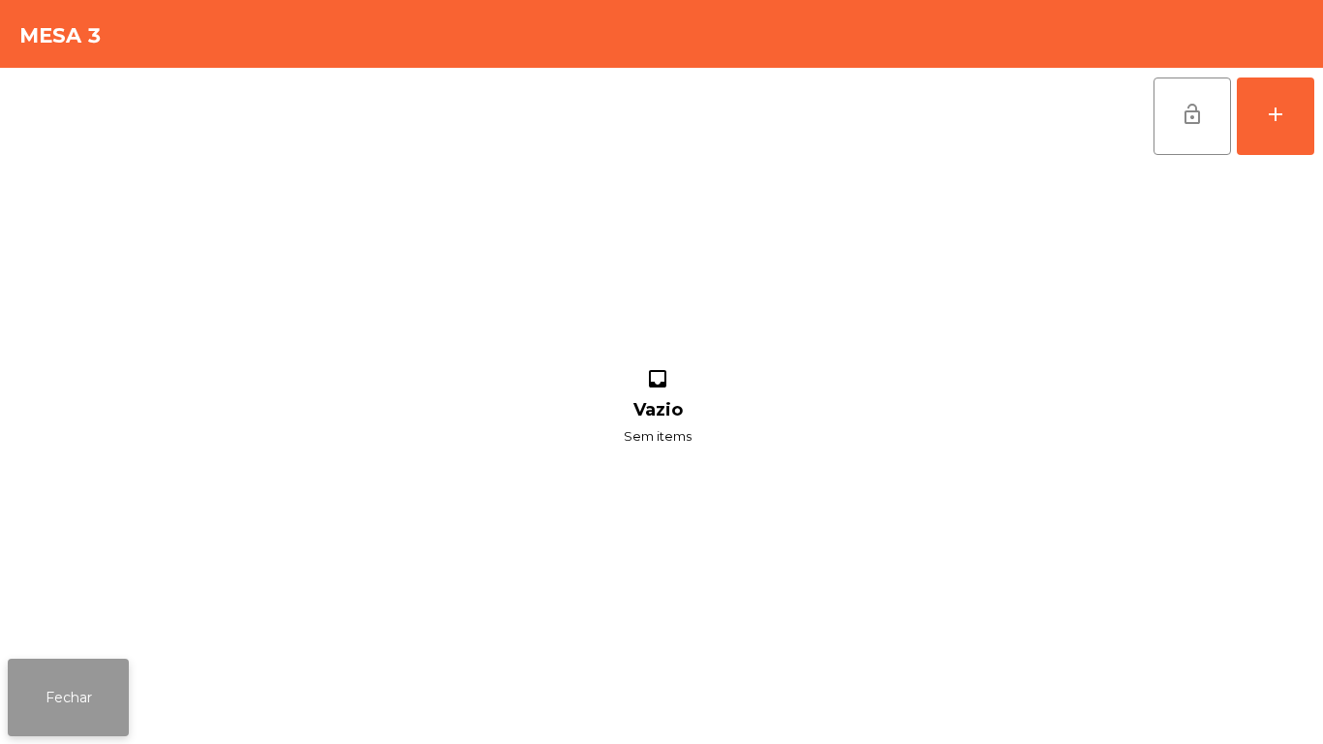
click at [65, 697] on button "Fechar" at bounding box center [68, 697] width 121 height 77
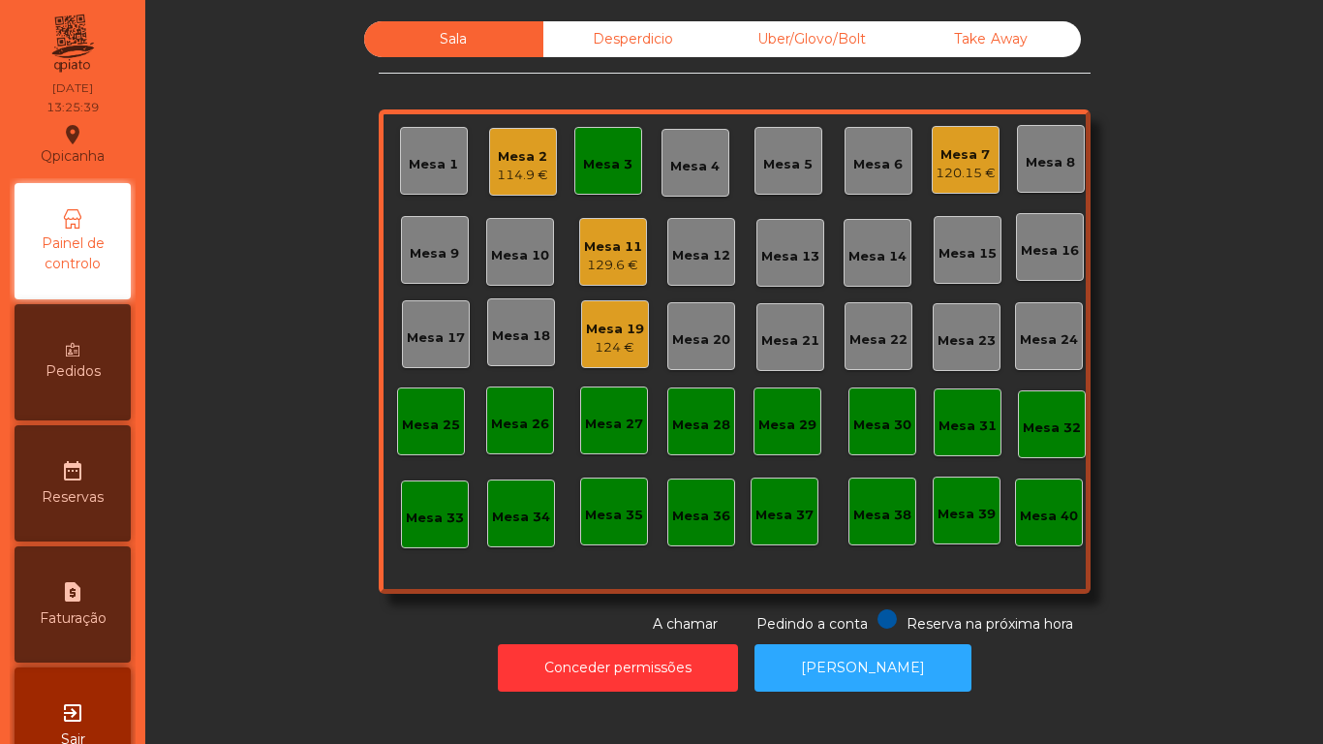
click at [939, 190] on div "Mesa 7 120.15 €" at bounding box center [966, 160] width 68 height 68
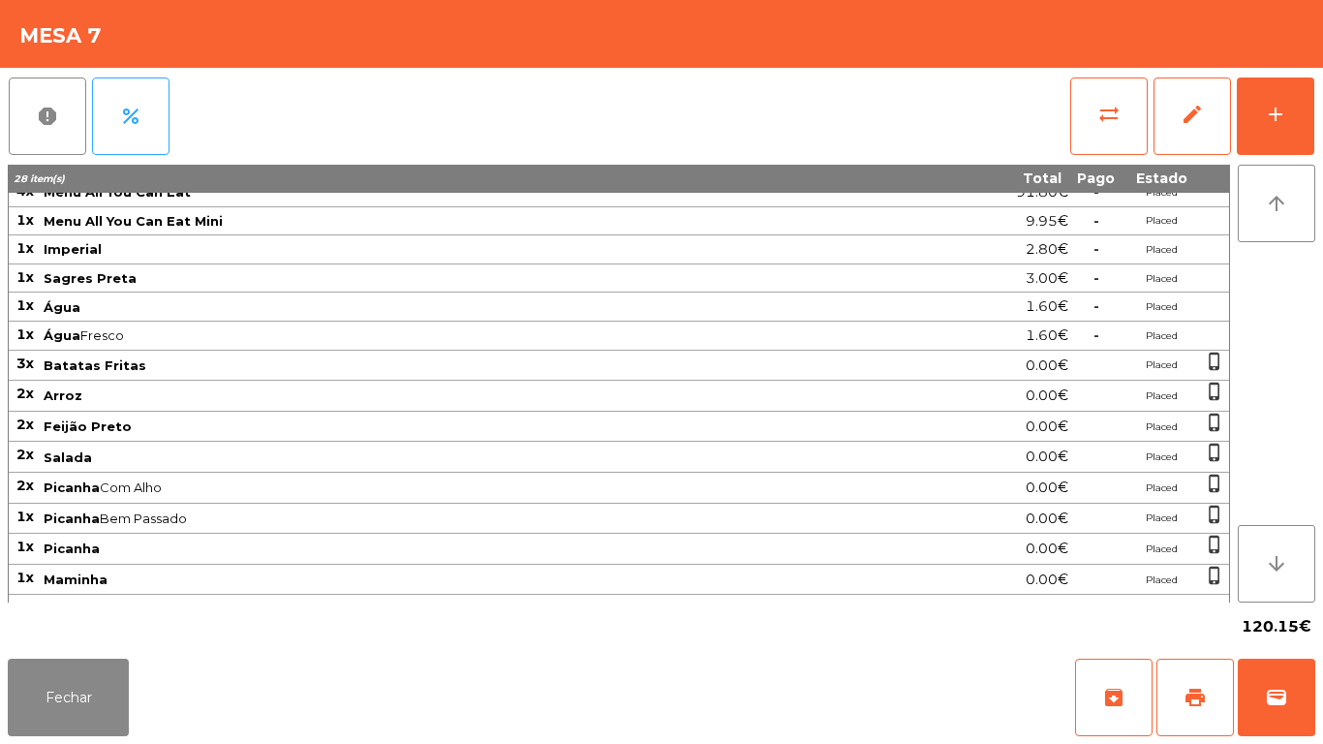
scroll to position [0, 0]
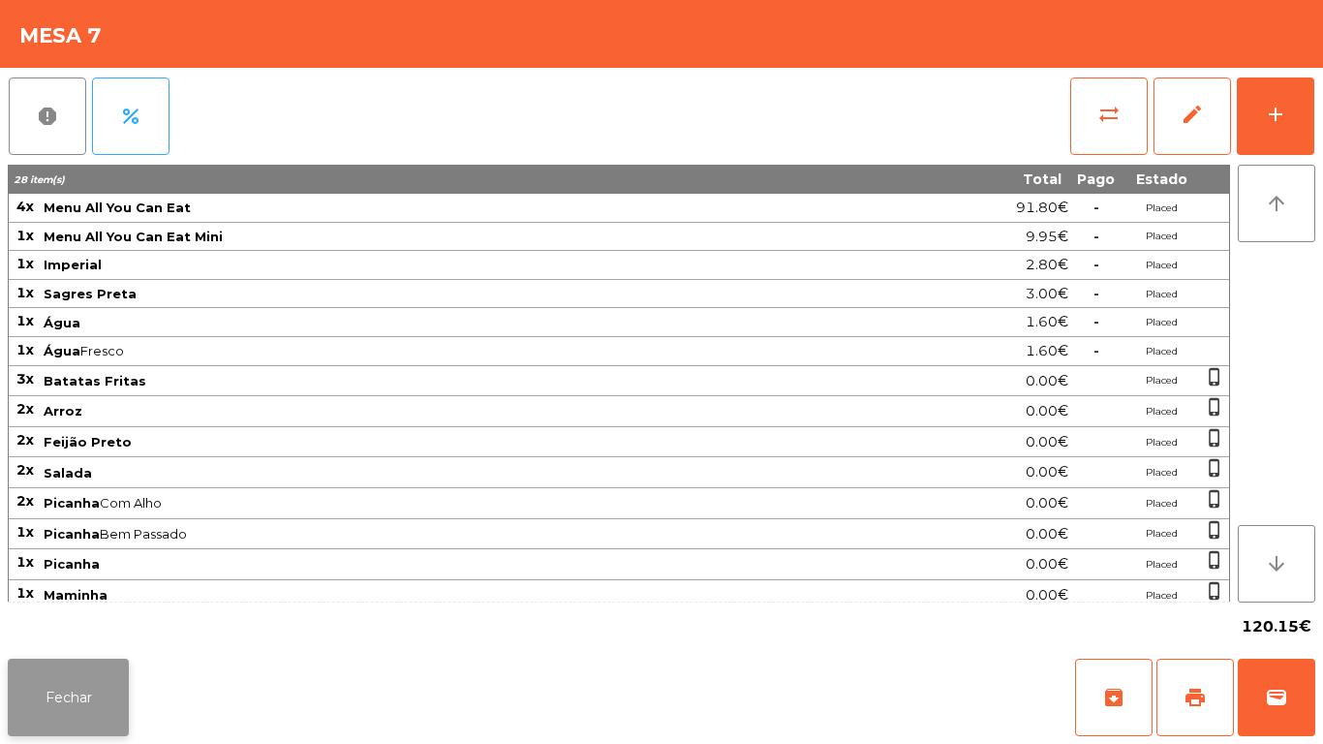
click at [81, 692] on button "Fechar" at bounding box center [68, 697] width 121 height 77
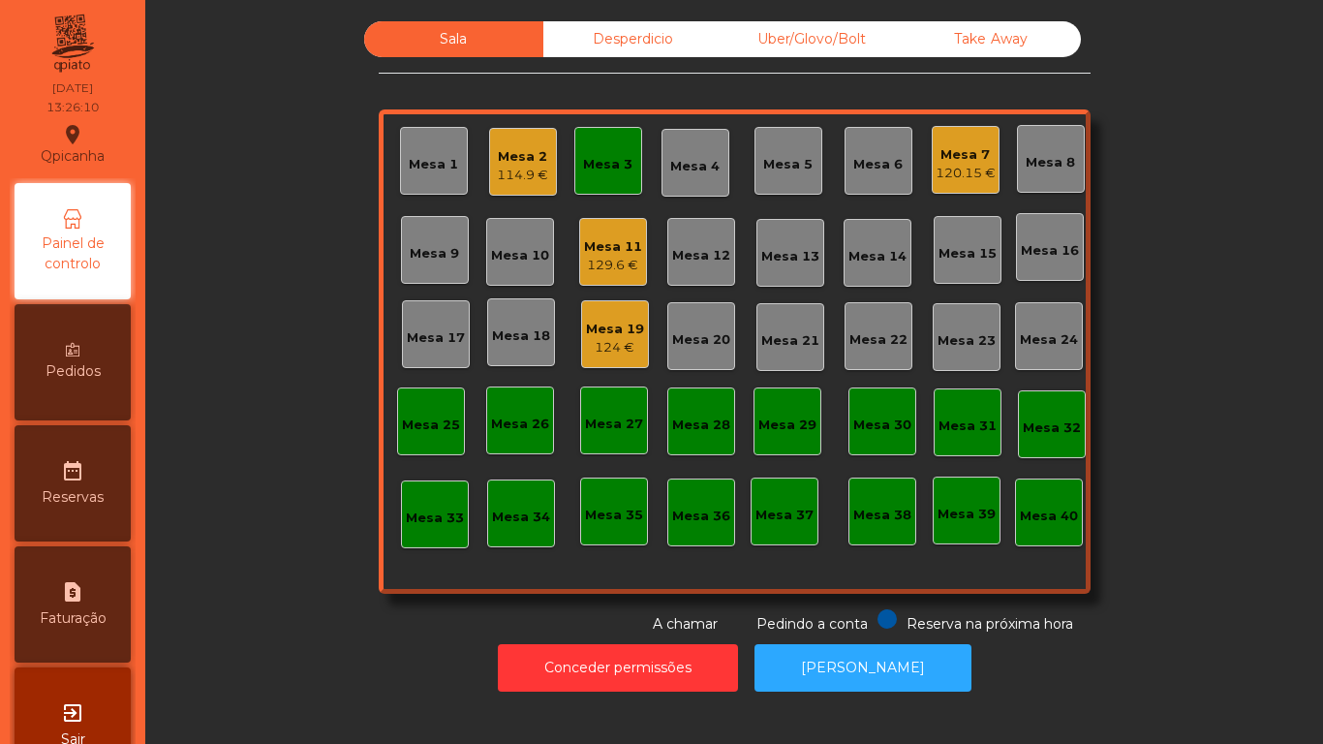
click at [535, 171] on div "114.9 €" at bounding box center [522, 175] width 51 height 19
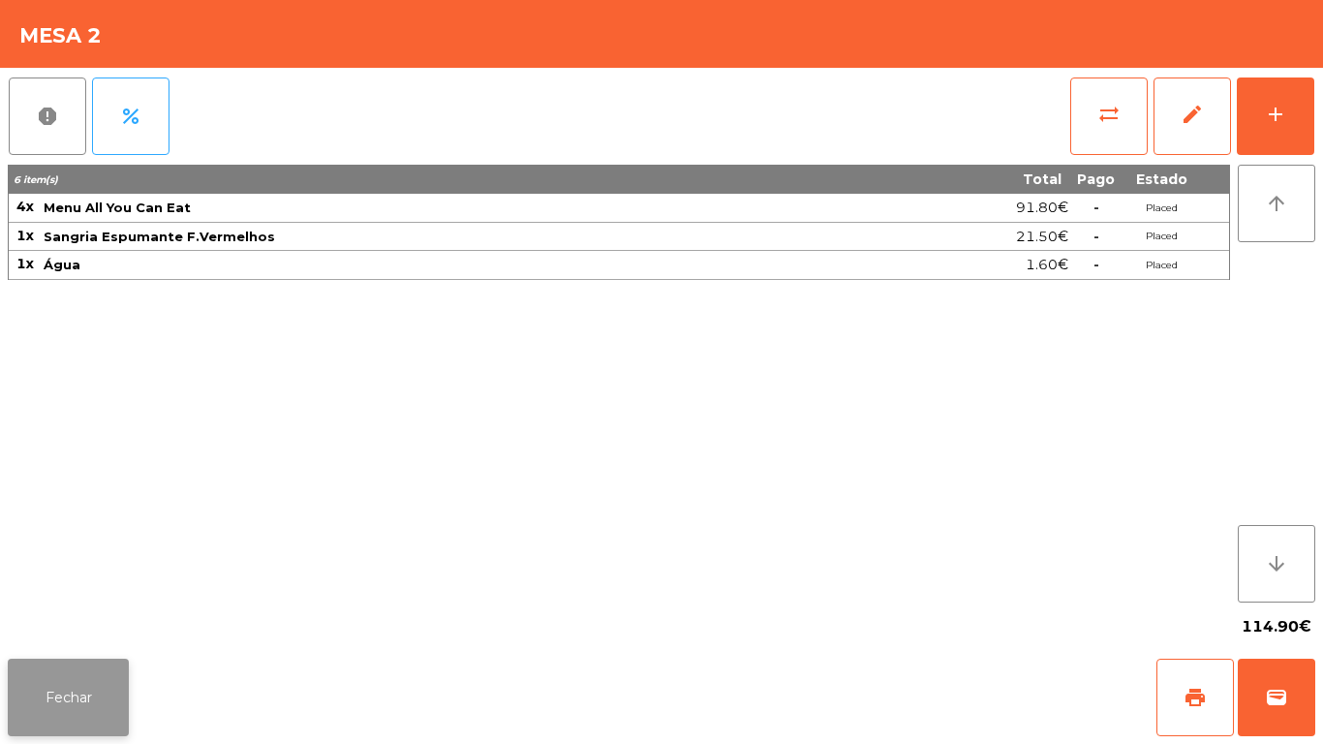
click at [76, 665] on button "Fechar" at bounding box center [68, 697] width 121 height 77
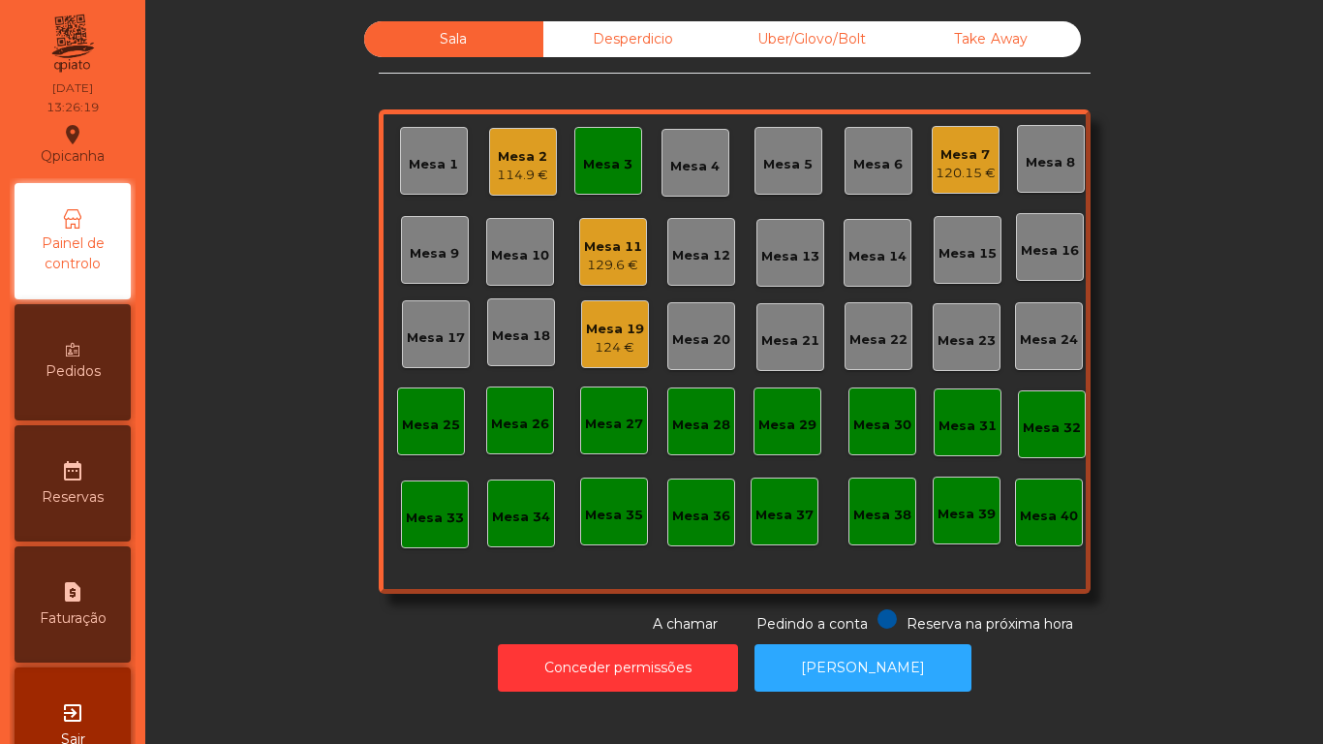
click at [607, 191] on div "Mesa 3" at bounding box center [608, 161] width 68 height 68
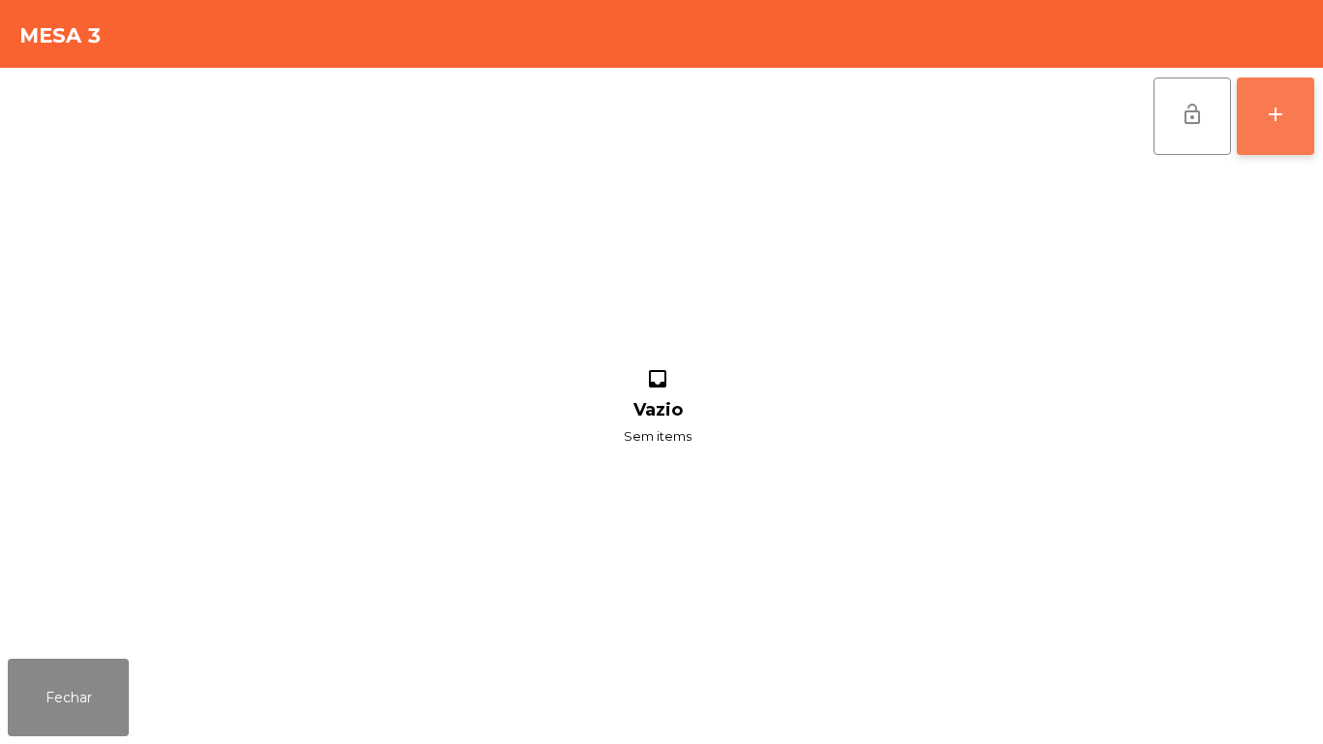
click at [1258, 128] on button "add" at bounding box center [1275, 115] width 77 height 77
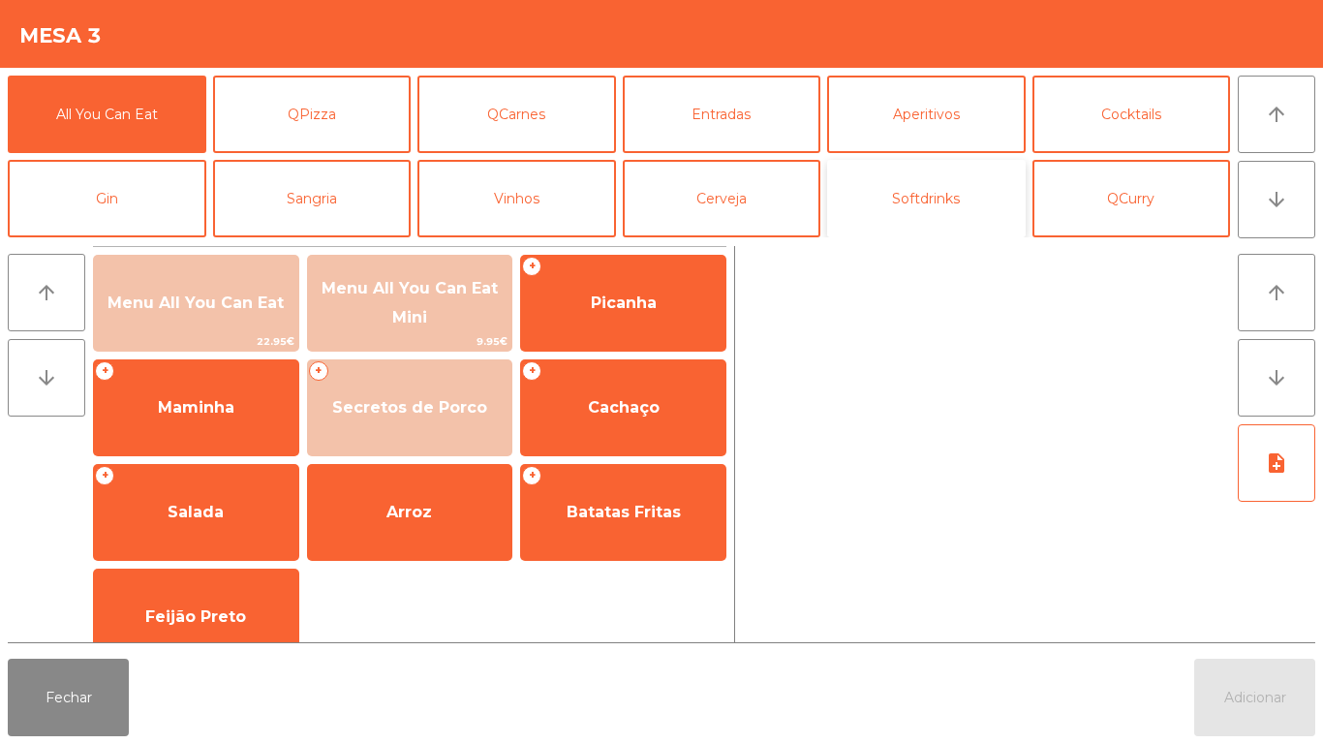
click at [919, 221] on button "Softdrinks" at bounding box center [926, 198] width 199 height 77
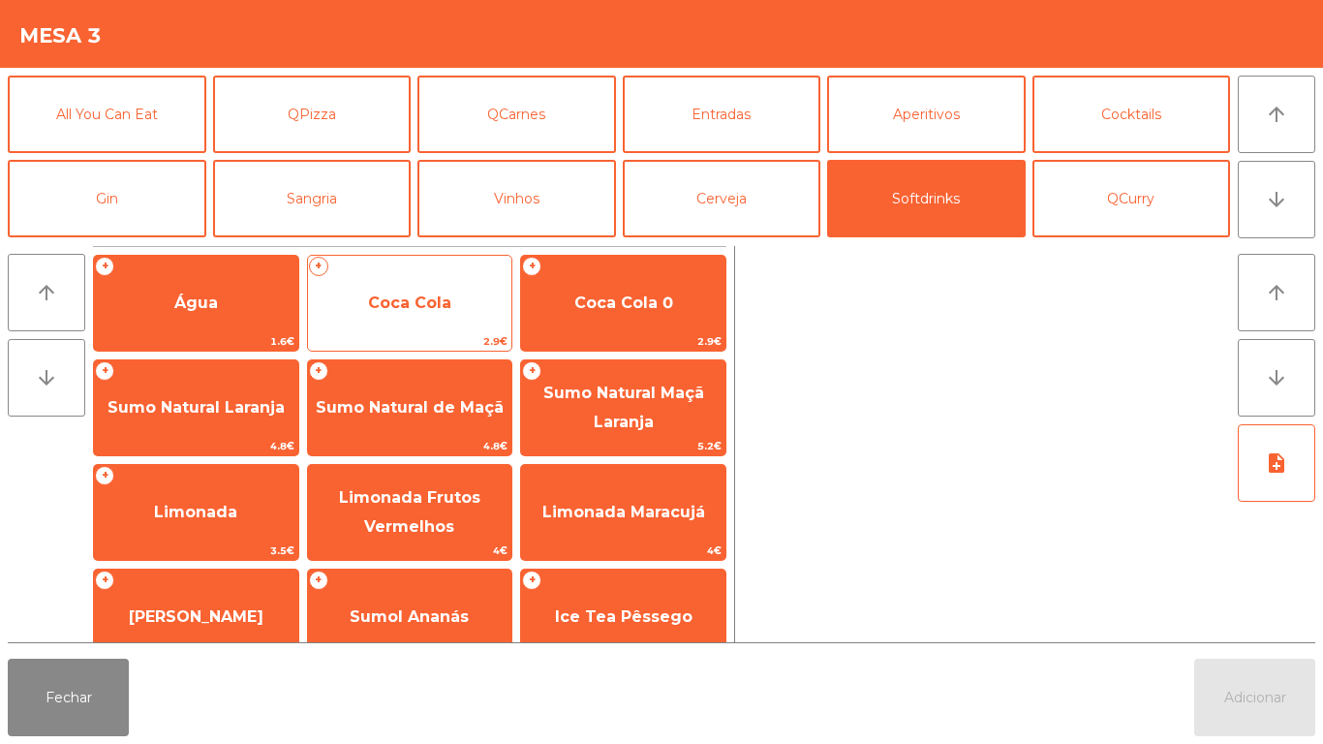
click at [456, 322] on span "Coca Cola" at bounding box center [410, 303] width 204 height 52
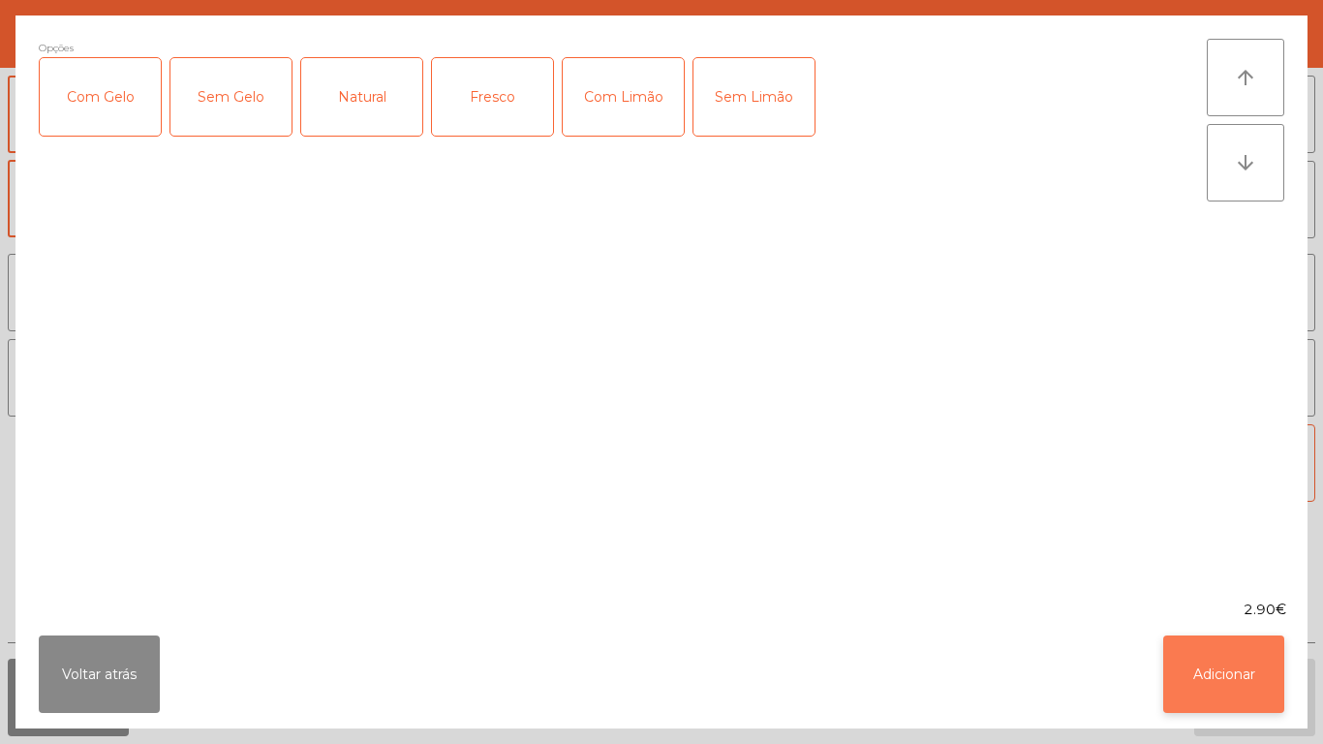
click at [1201, 640] on button "Adicionar" at bounding box center [1223, 673] width 121 height 77
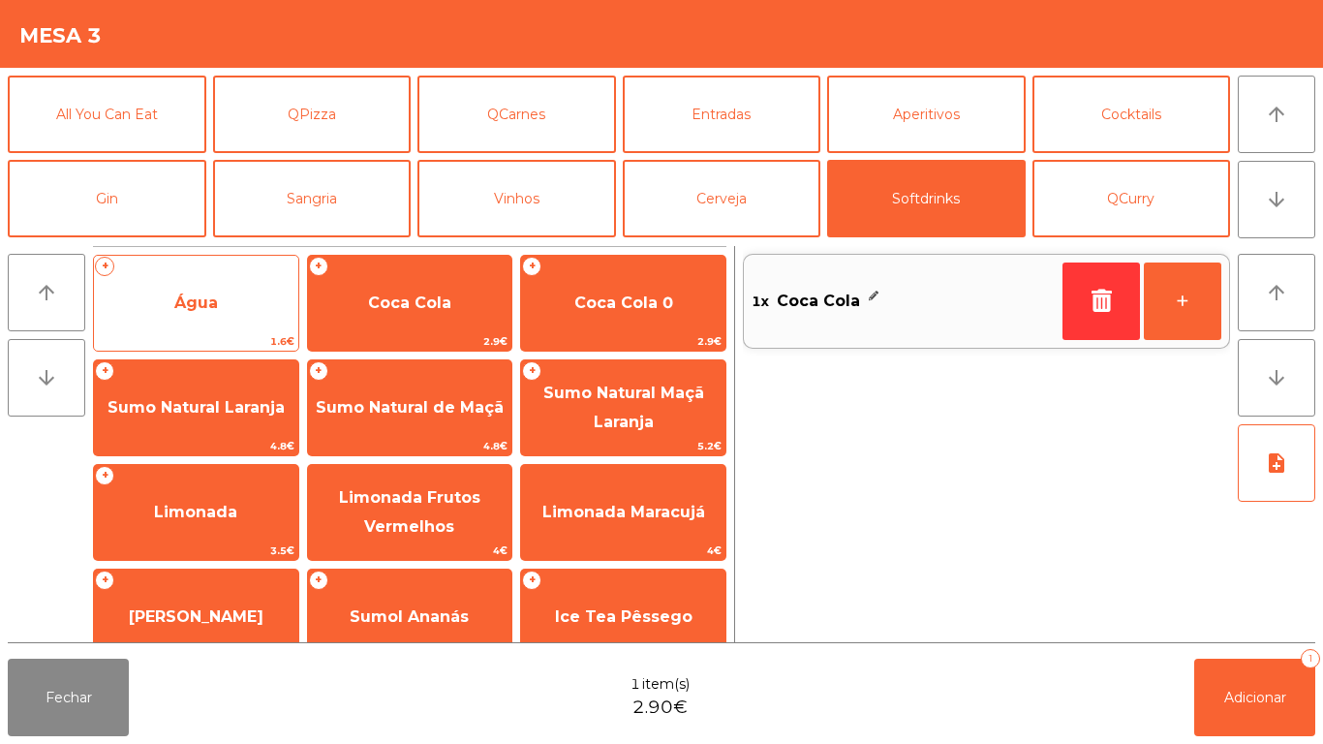
click at [245, 315] on span "Água" at bounding box center [196, 303] width 204 height 52
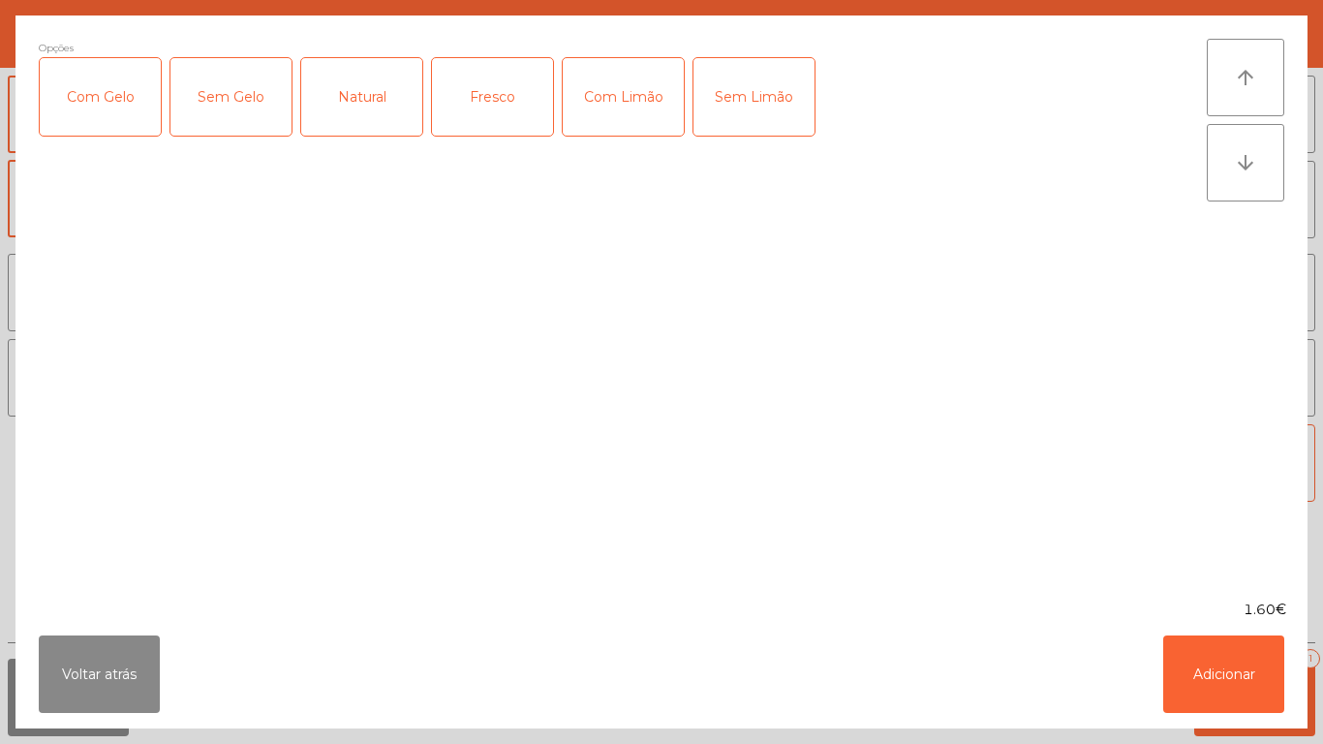
click at [505, 92] on div "Fresco" at bounding box center [492, 96] width 121 height 77
click at [1206, 696] on button "Adicionar" at bounding box center [1223, 673] width 121 height 77
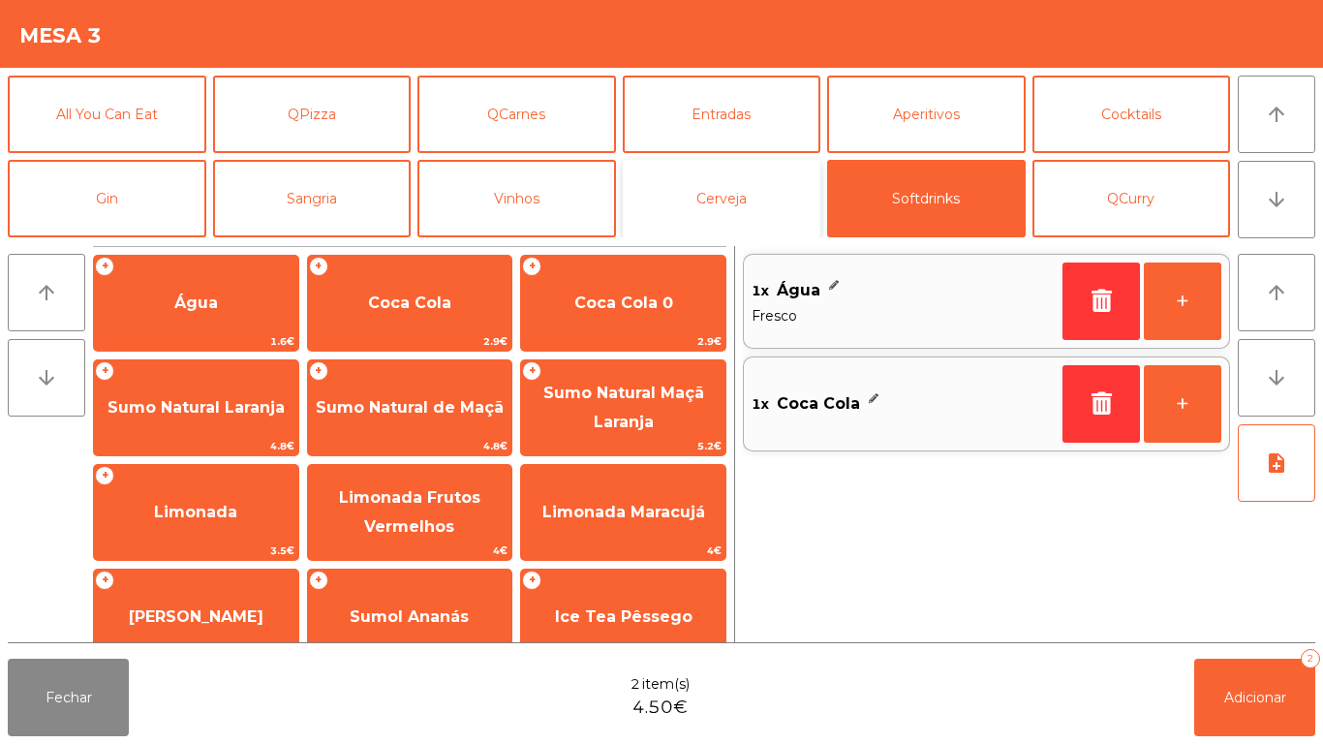
click at [744, 192] on button "Cerveja" at bounding box center [722, 198] width 199 height 77
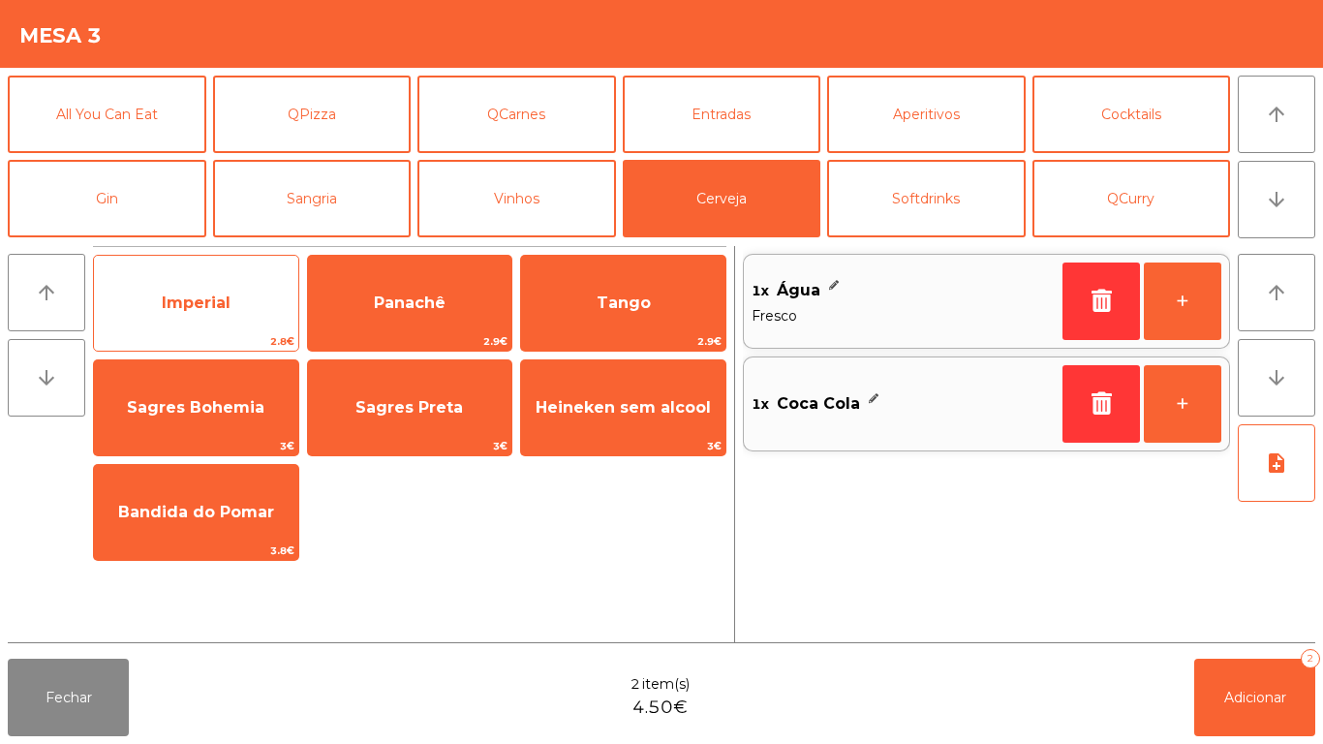
click at [250, 300] on span "Imperial" at bounding box center [196, 303] width 204 height 52
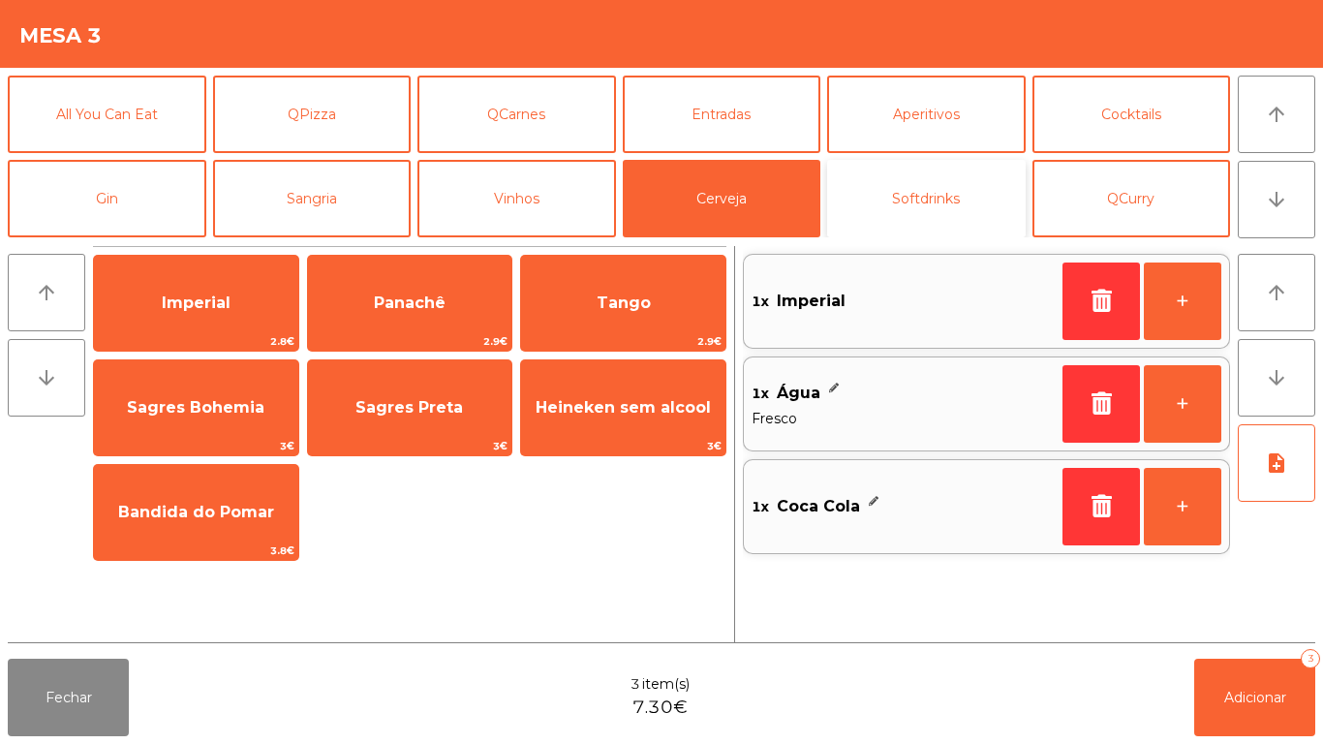
click at [941, 219] on button "Softdrinks" at bounding box center [926, 198] width 199 height 77
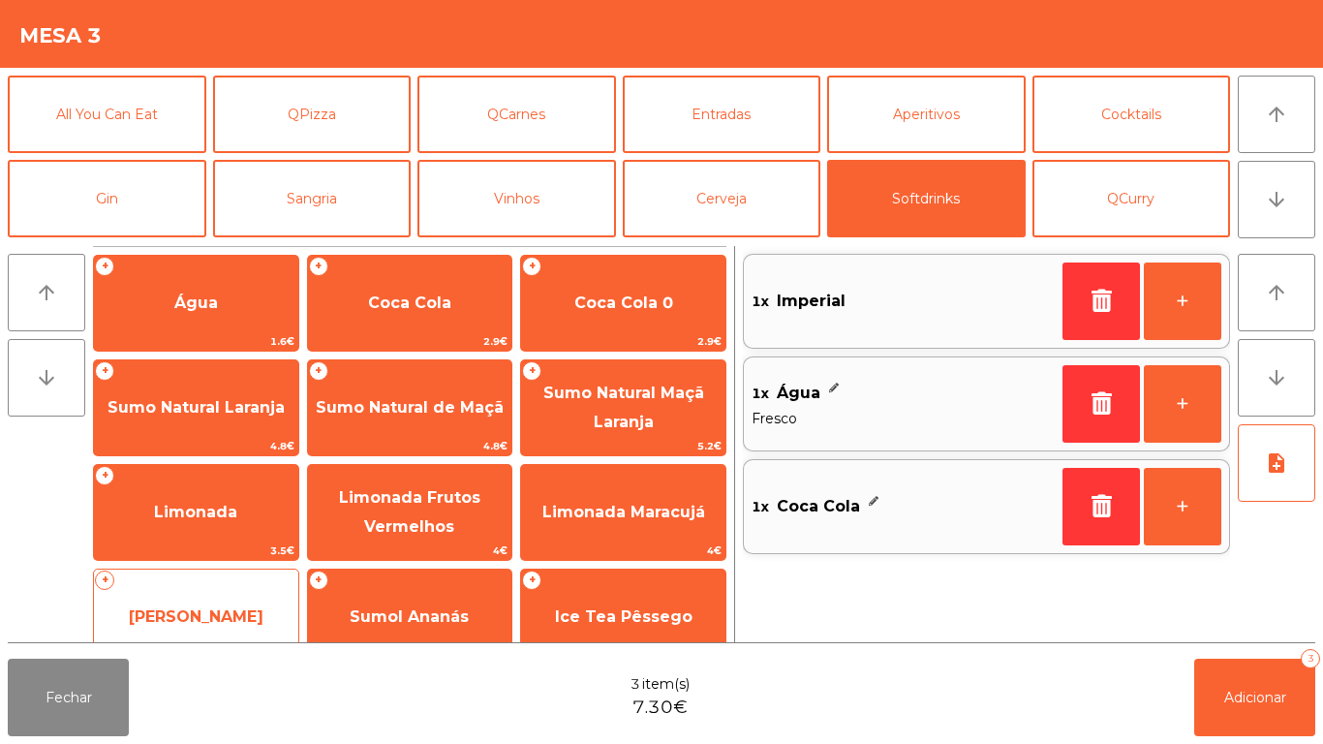
click at [256, 591] on span "[PERSON_NAME]" at bounding box center [196, 617] width 204 height 52
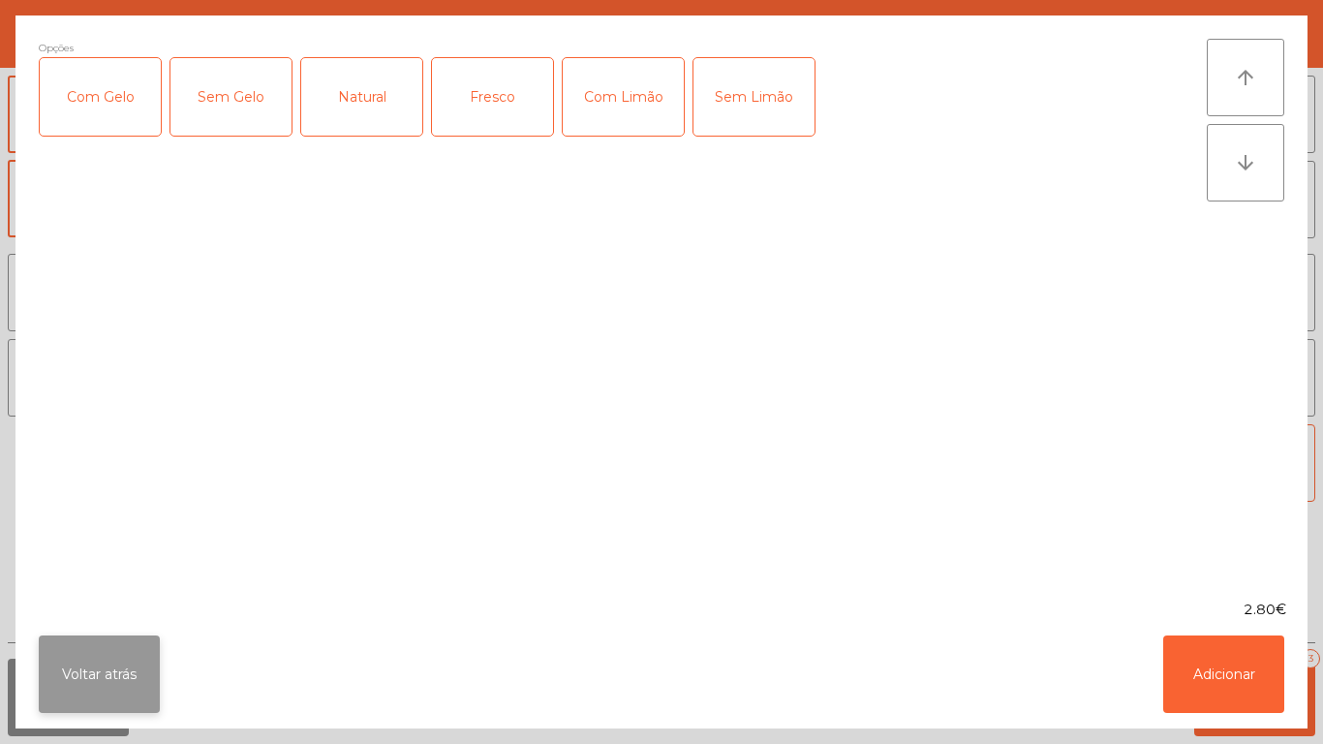
click at [132, 681] on button "Voltar atrás" at bounding box center [99, 673] width 121 height 77
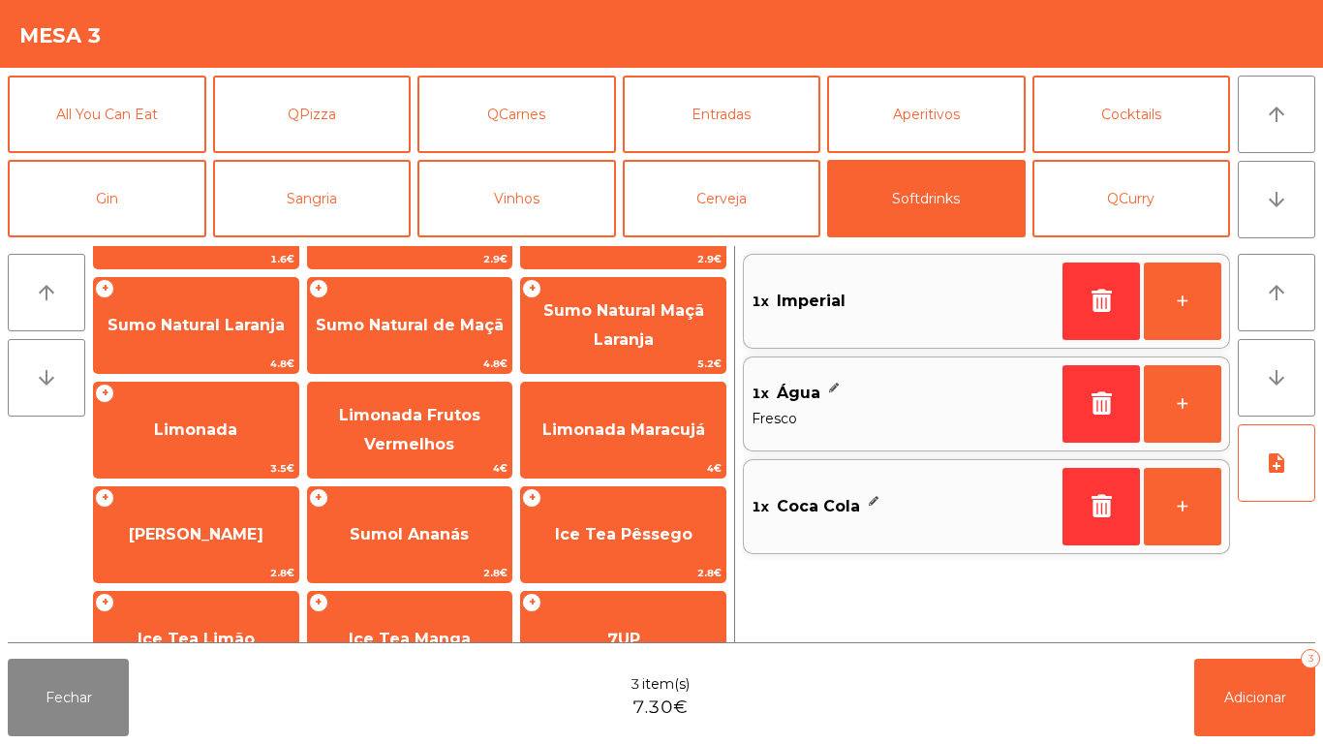
scroll to position [131, 0]
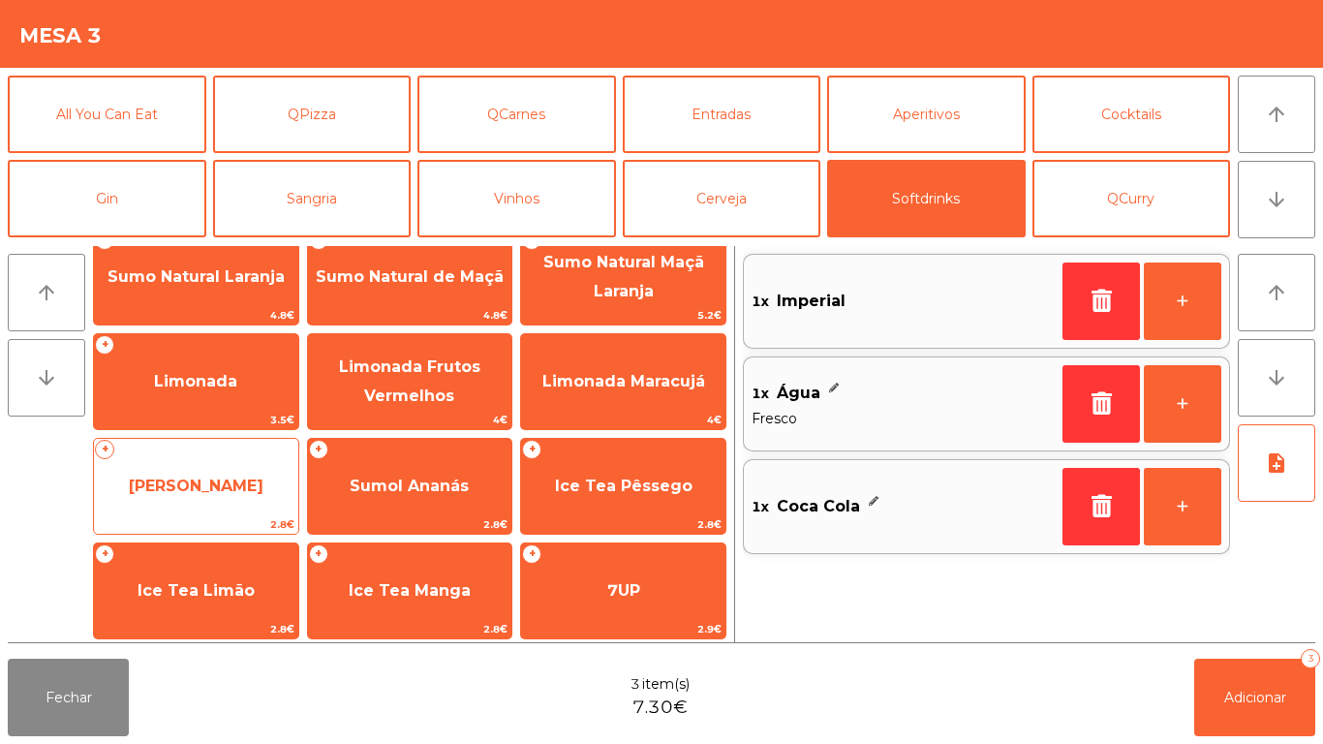
click at [243, 494] on span "[PERSON_NAME]" at bounding box center [196, 485] width 135 height 18
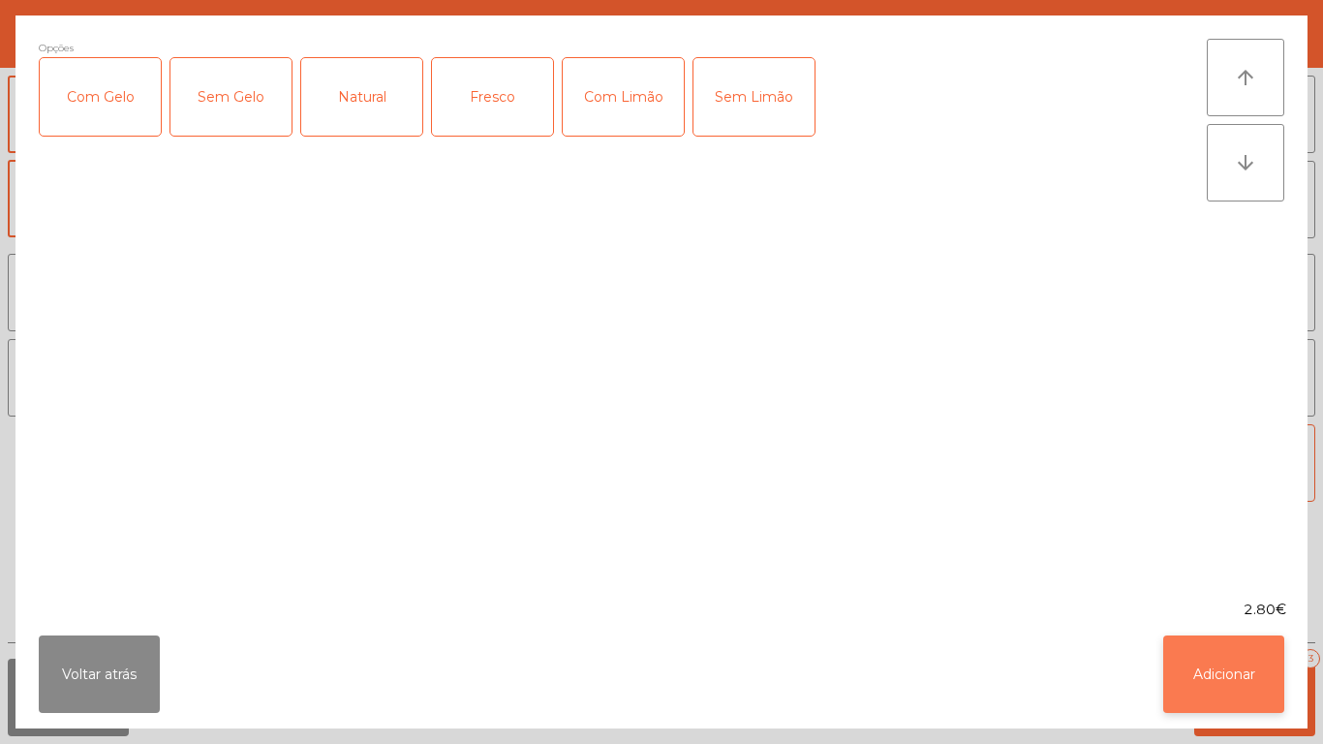
click at [1203, 647] on button "Adicionar" at bounding box center [1223, 673] width 121 height 77
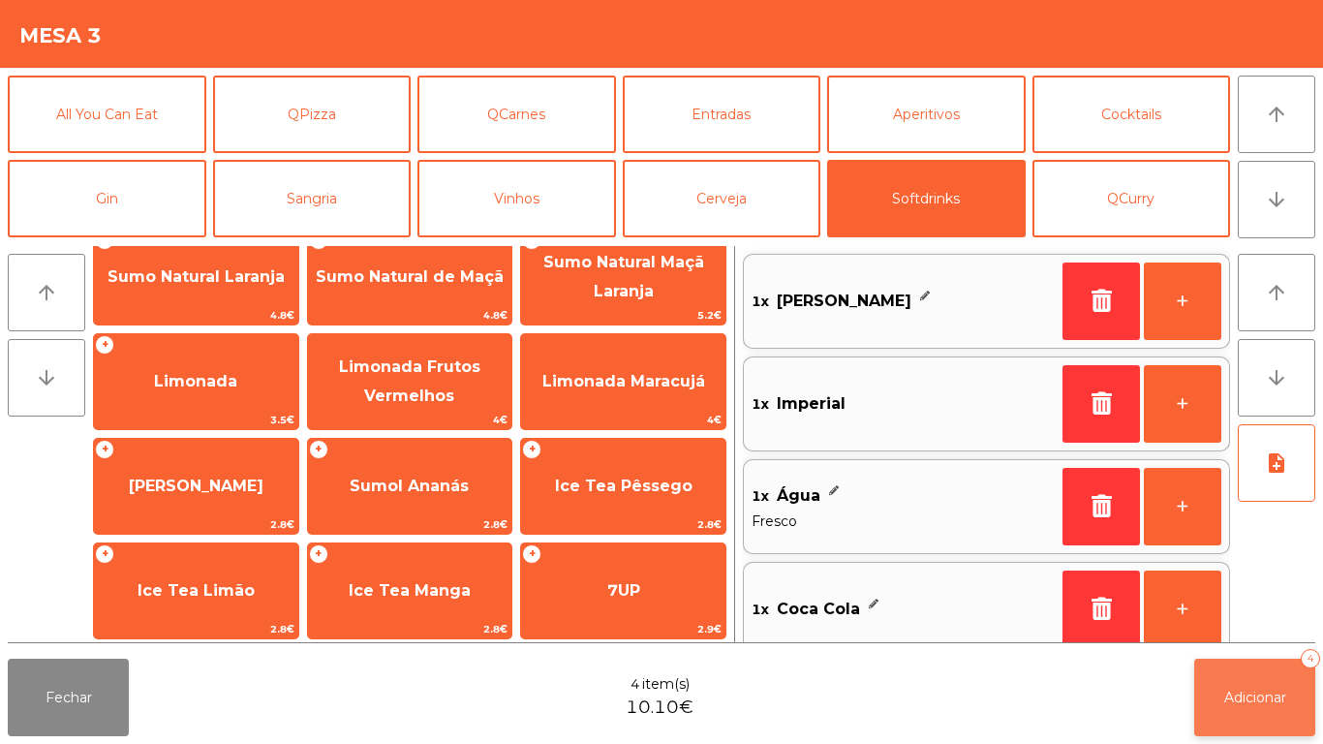
click at [1239, 663] on button "Adicionar 4" at bounding box center [1254, 697] width 121 height 77
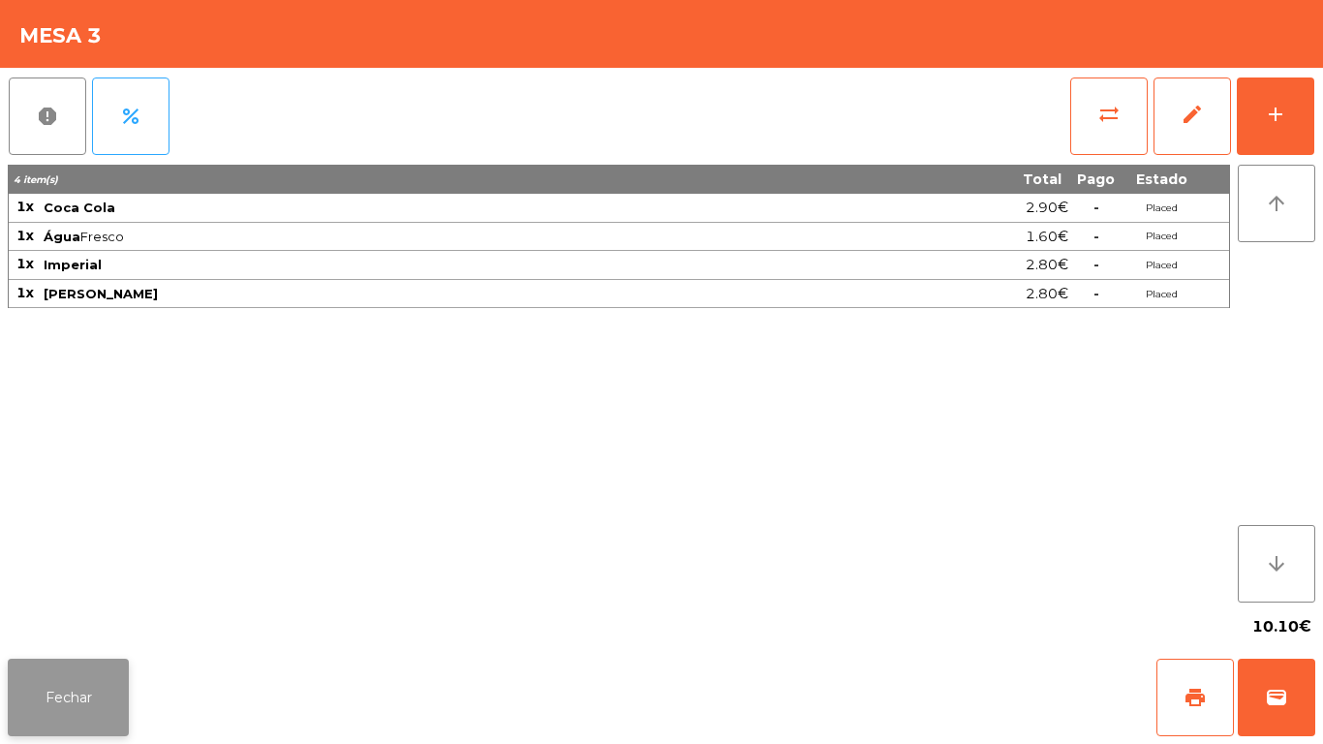
click at [92, 690] on button "Fechar" at bounding box center [68, 697] width 121 height 77
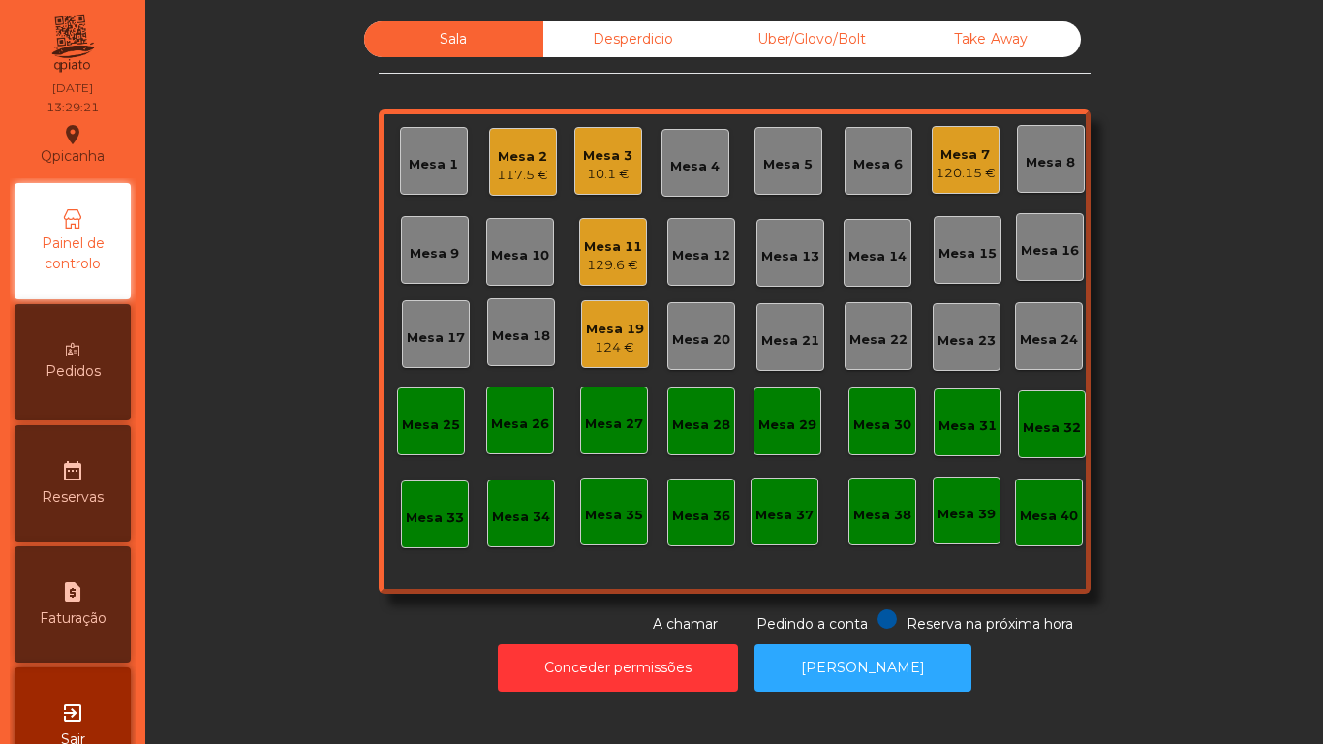
click at [585, 160] on div "Mesa 3" at bounding box center [607, 155] width 49 height 19
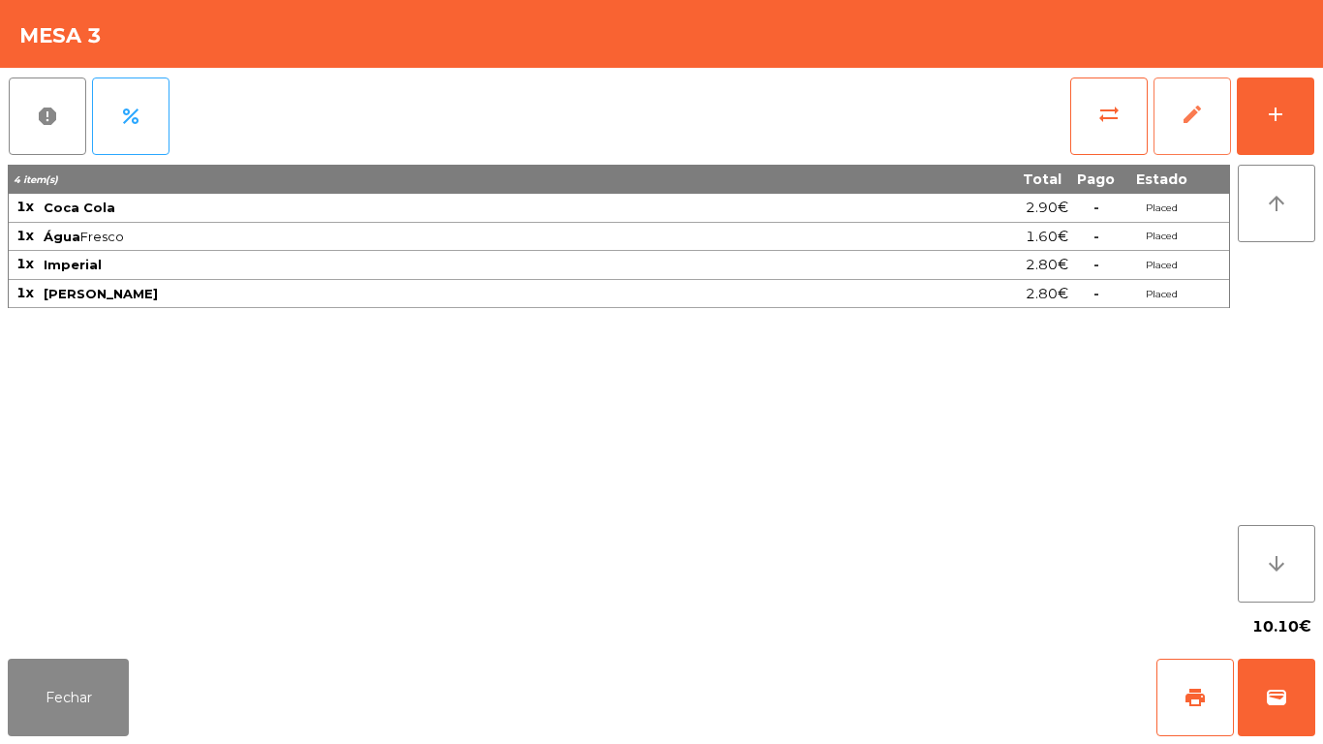
click at [1224, 127] on button "edit" at bounding box center [1191, 115] width 77 height 77
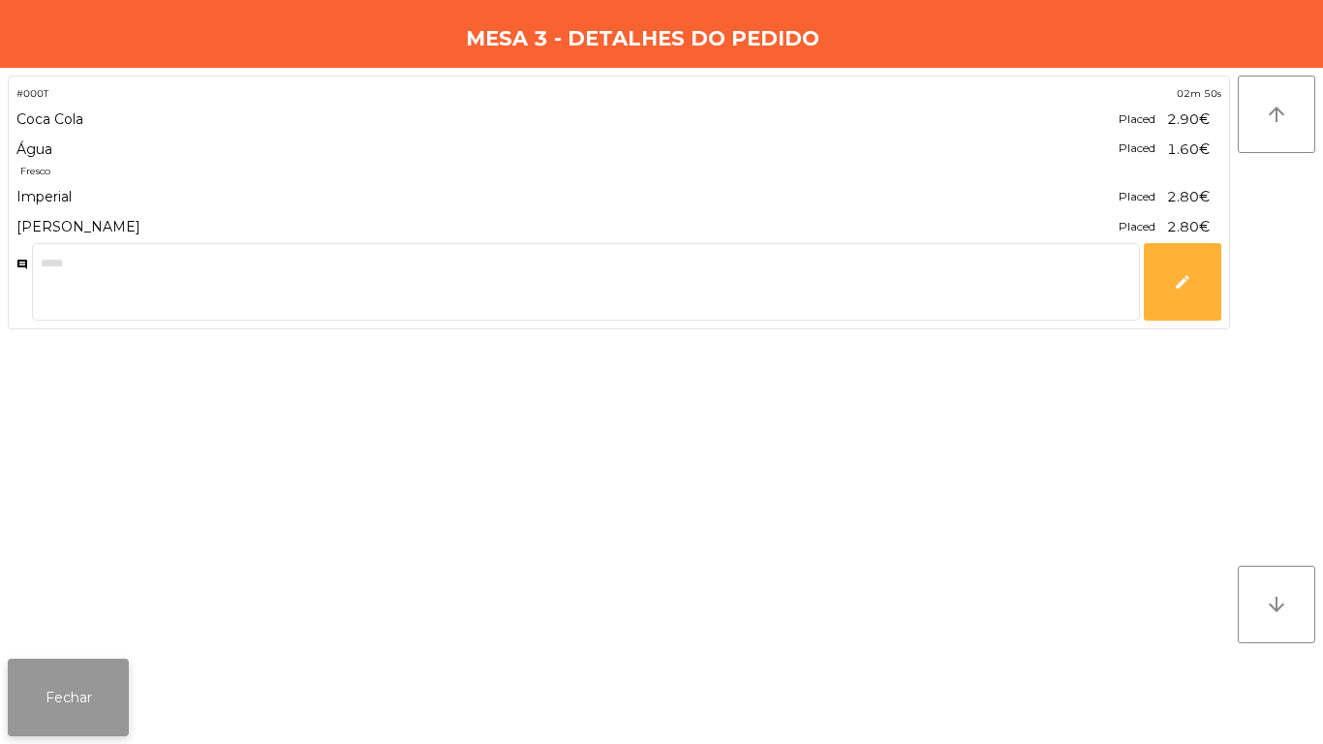
click at [113, 692] on button "Fechar" at bounding box center [68, 697] width 121 height 77
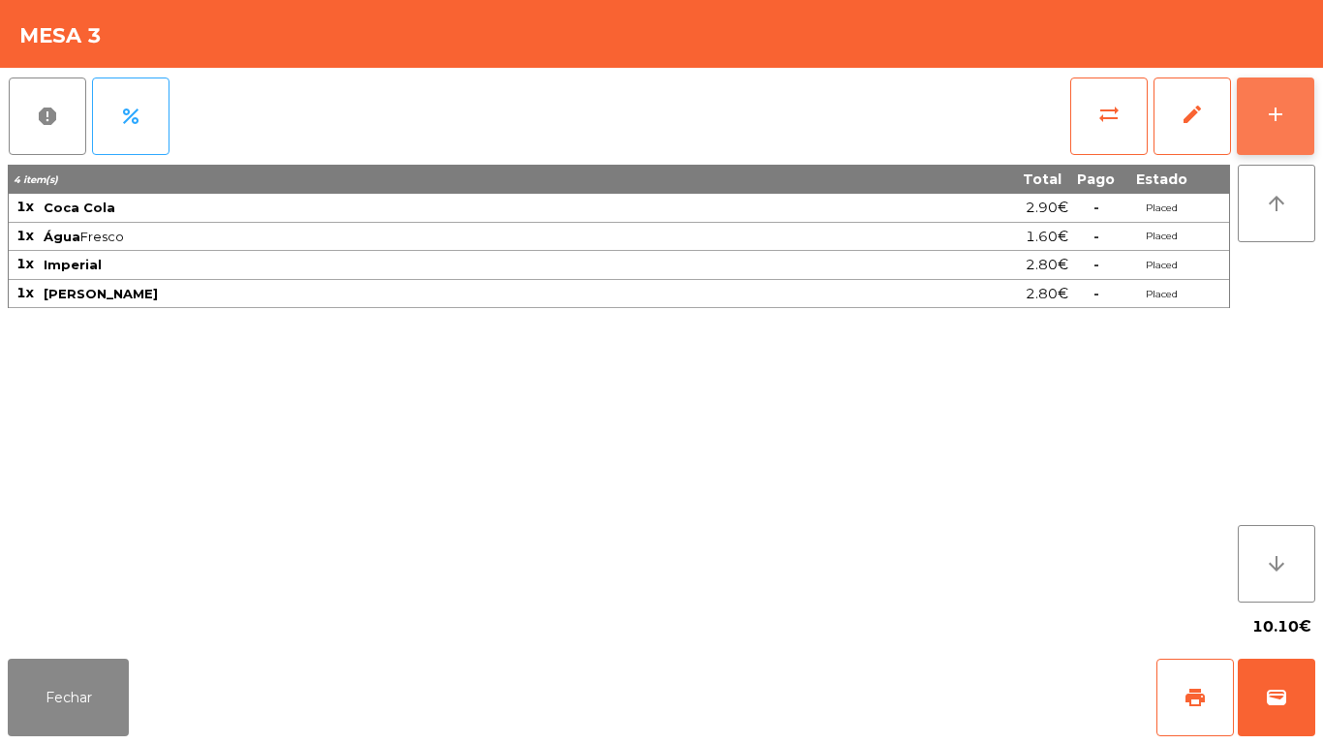
click at [1265, 128] on button "add" at bounding box center [1275, 115] width 77 height 77
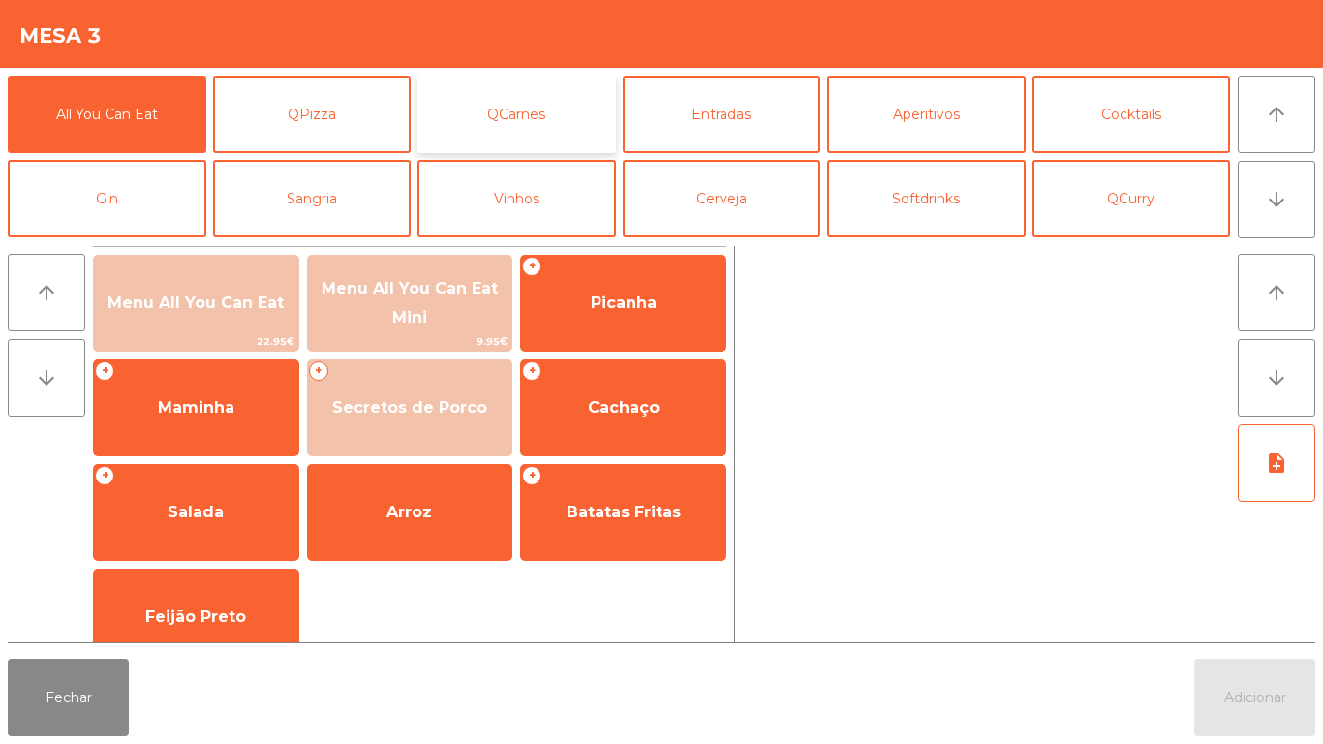
click at [557, 125] on button "QCarnes" at bounding box center [516, 114] width 199 height 77
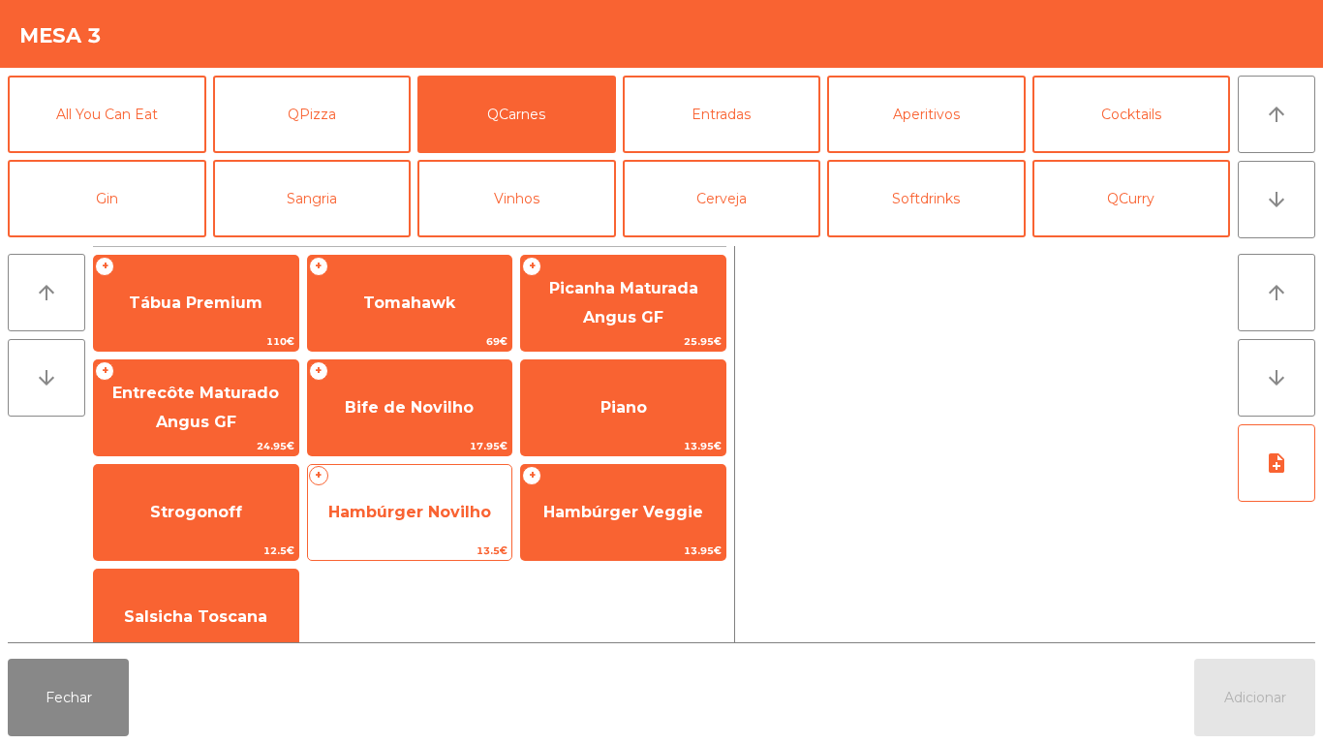
click at [455, 508] on span "Hambúrger Novilho" at bounding box center [409, 512] width 163 height 18
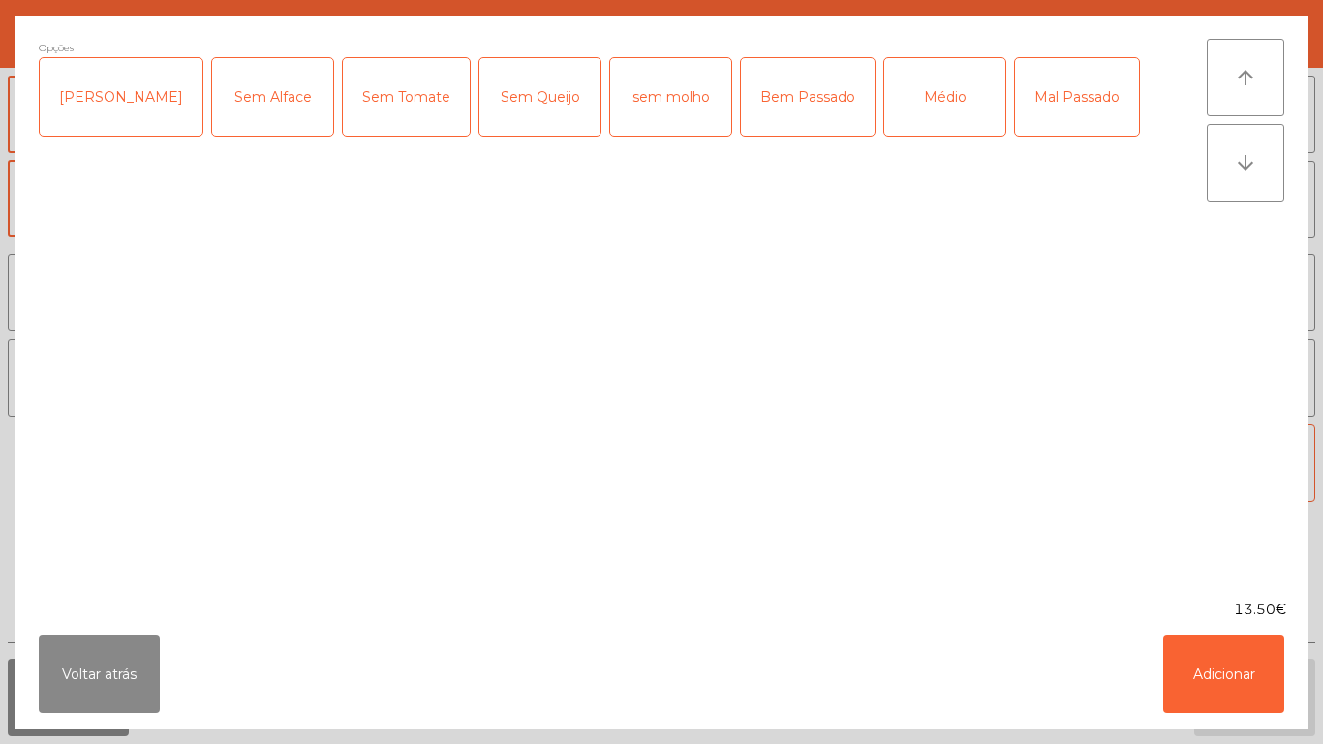
click at [921, 95] on div "Médio" at bounding box center [944, 96] width 121 height 77
click at [1228, 663] on button "Adicionar" at bounding box center [1223, 673] width 121 height 77
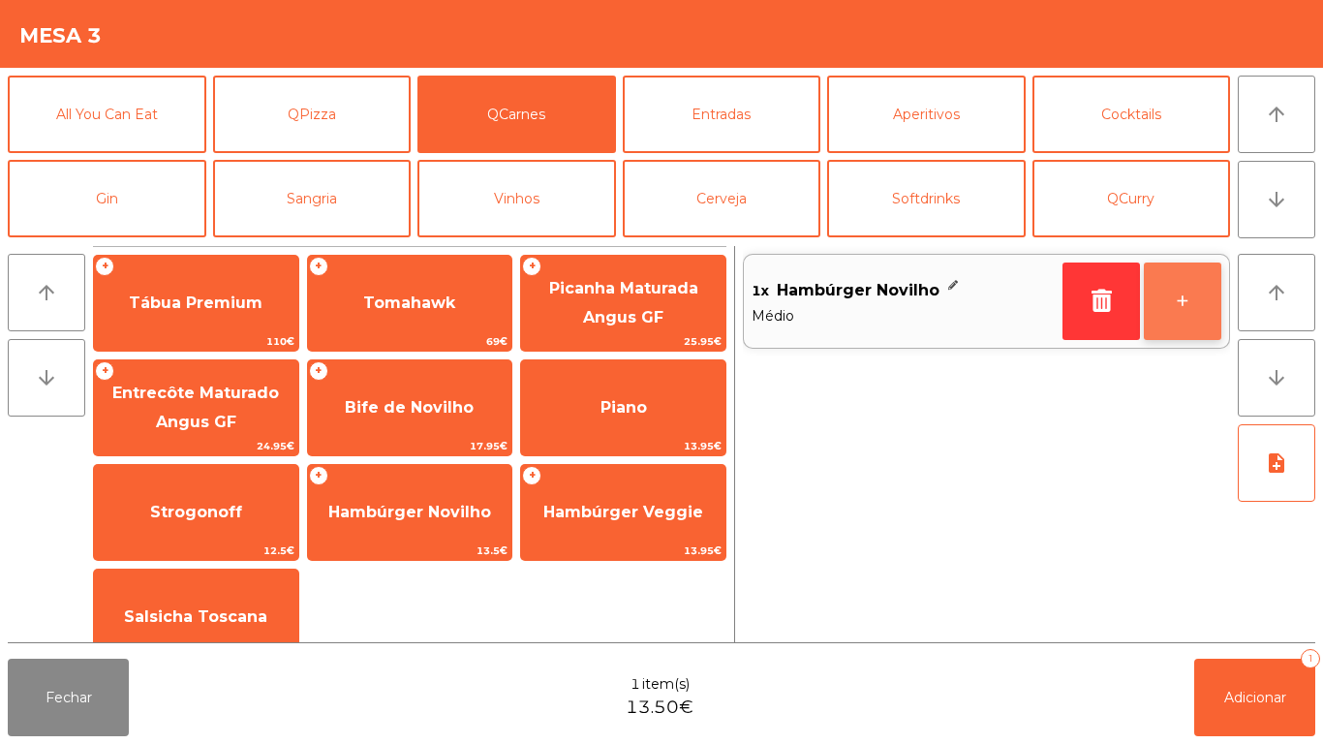
click at [1181, 316] on button "+" at bounding box center [1182, 300] width 77 height 77
click at [1168, 320] on button "+" at bounding box center [1182, 300] width 77 height 77
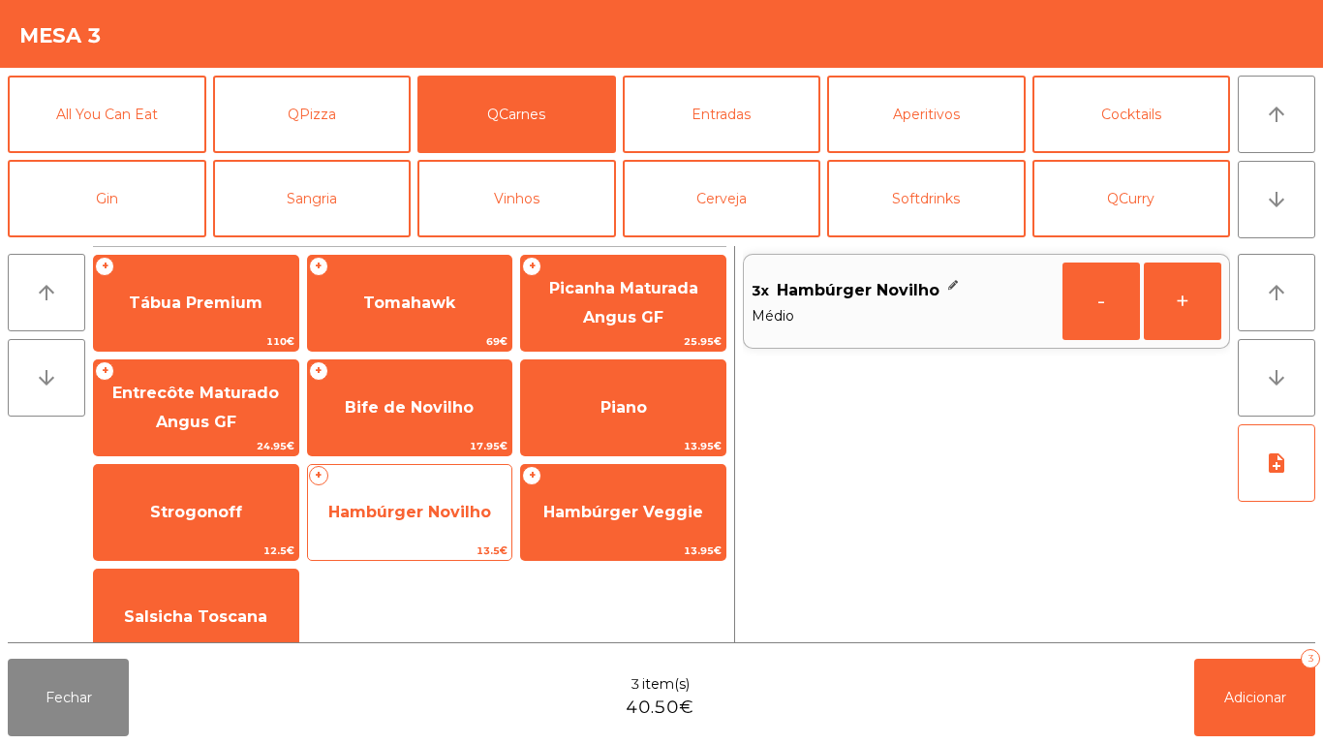
click at [462, 519] on span "Hambúrger Novilho" at bounding box center [409, 512] width 163 height 18
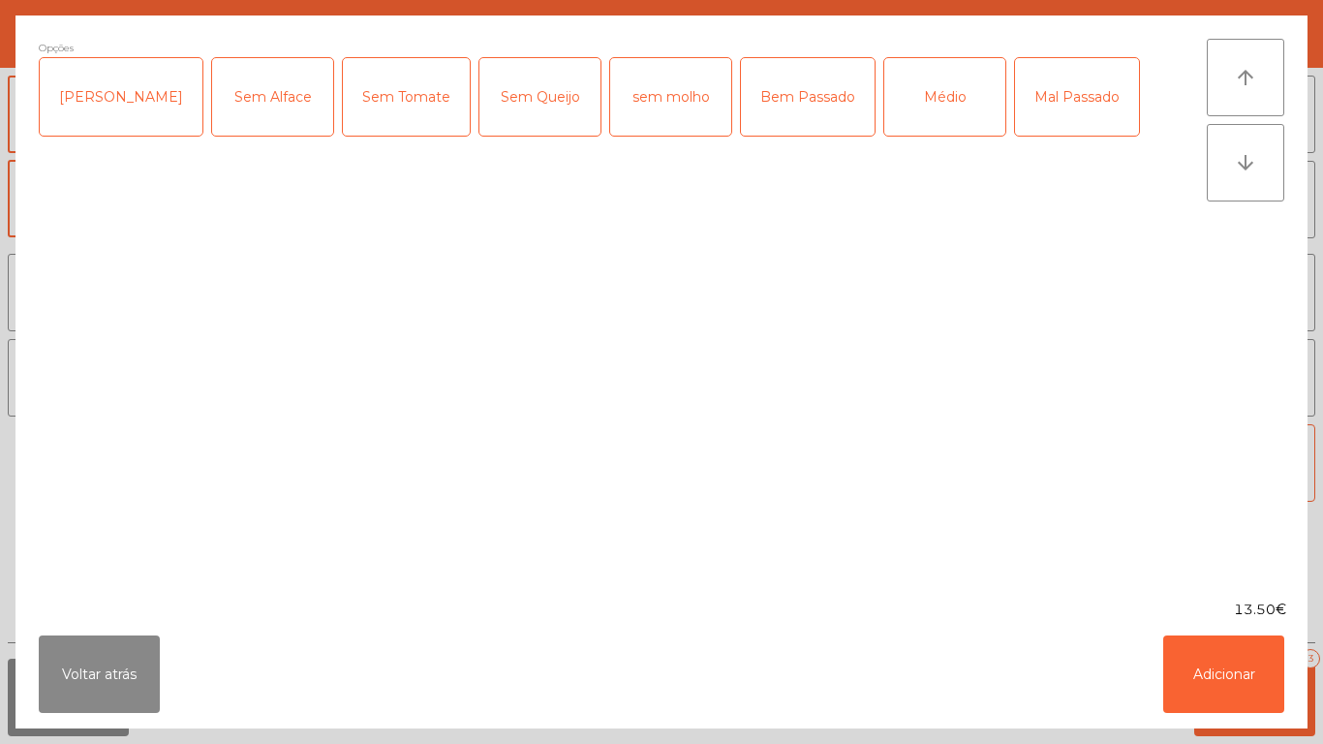
click at [884, 104] on div "Médio" at bounding box center [944, 96] width 121 height 77
click at [772, 116] on div "Bem Passado" at bounding box center [808, 96] width 134 height 77
click at [1200, 659] on button "Adicionar" at bounding box center [1223, 673] width 121 height 77
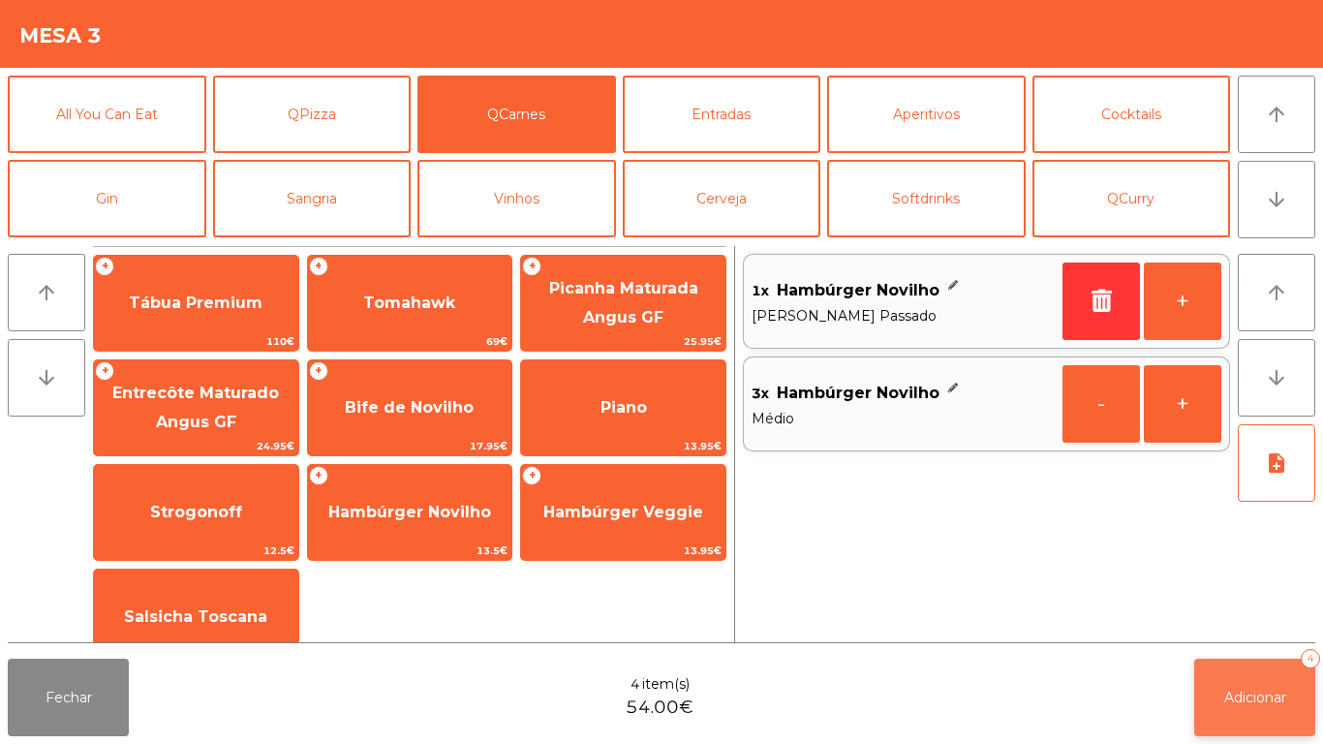
click at [1238, 679] on button "Adicionar 4" at bounding box center [1254, 697] width 121 height 77
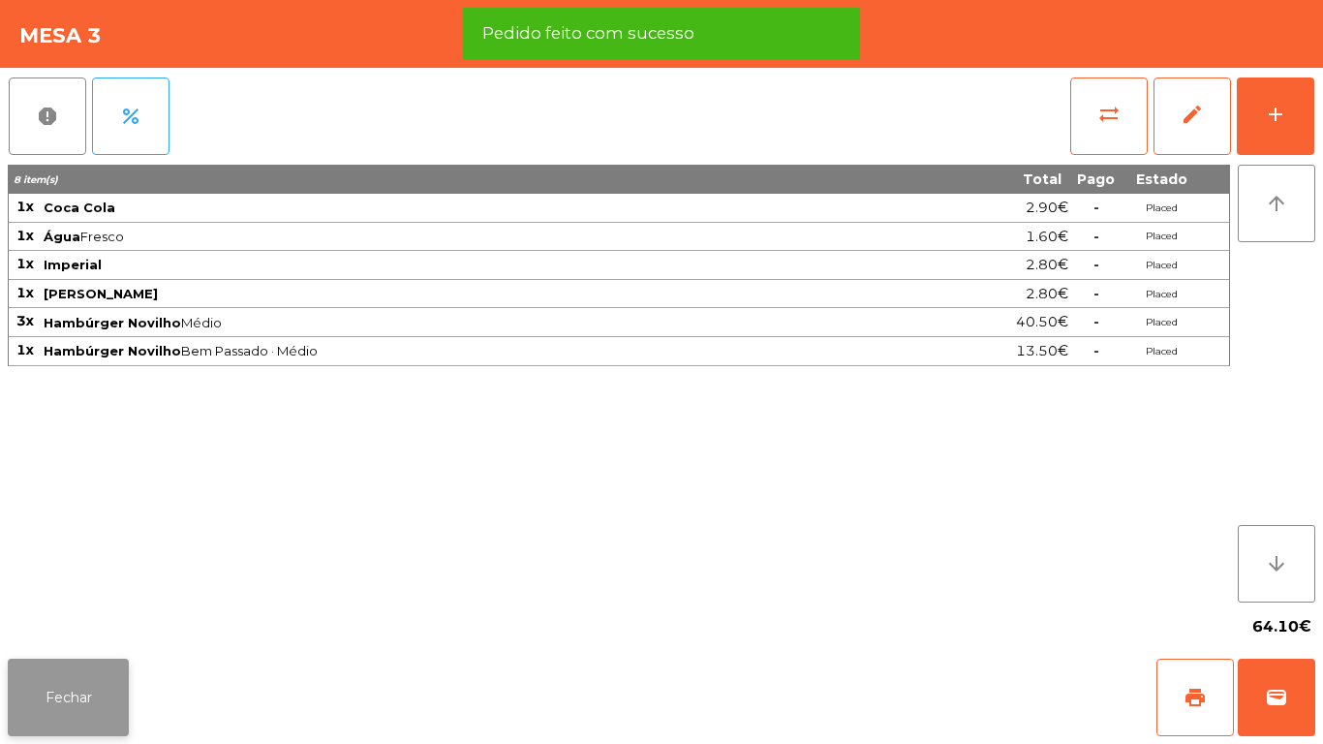
click at [71, 672] on button "Fechar" at bounding box center [68, 697] width 121 height 77
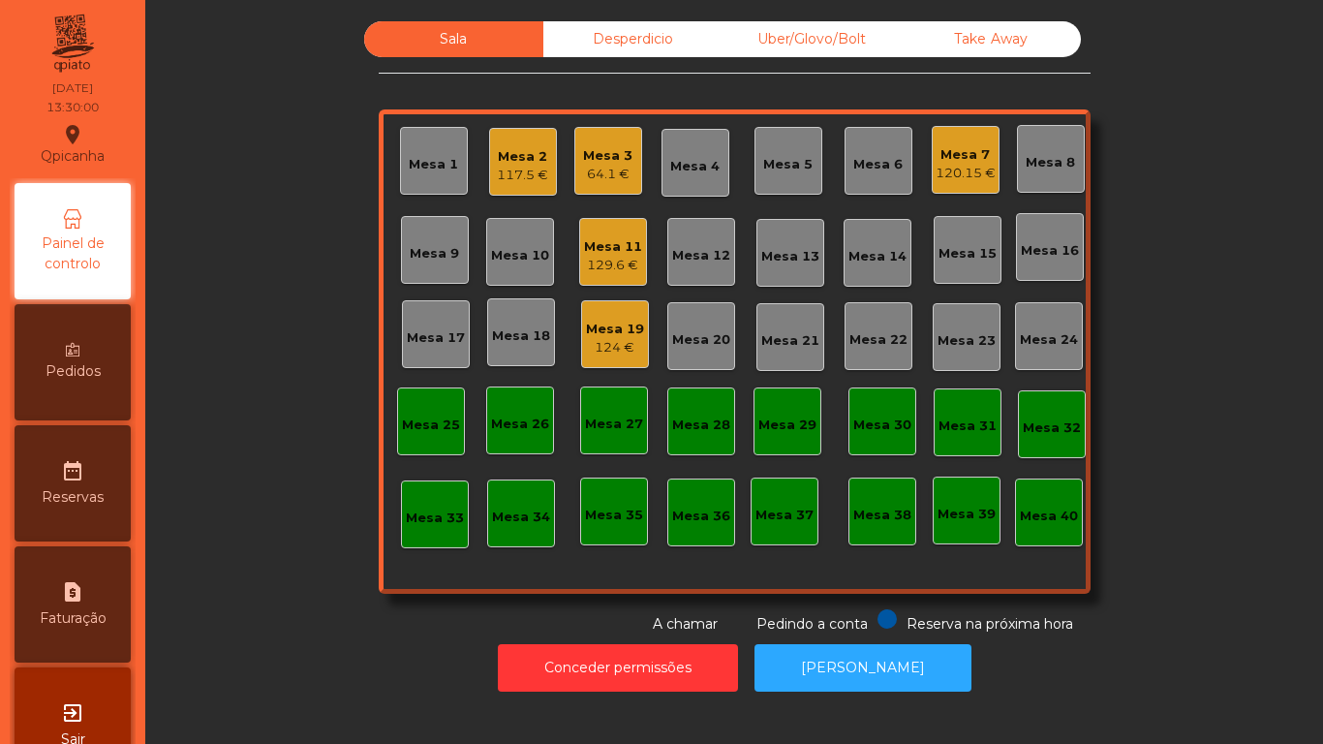
click at [960, 185] on div "Mesa 7 120.15 €" at bounding box center [966, 160] width 68 height 68
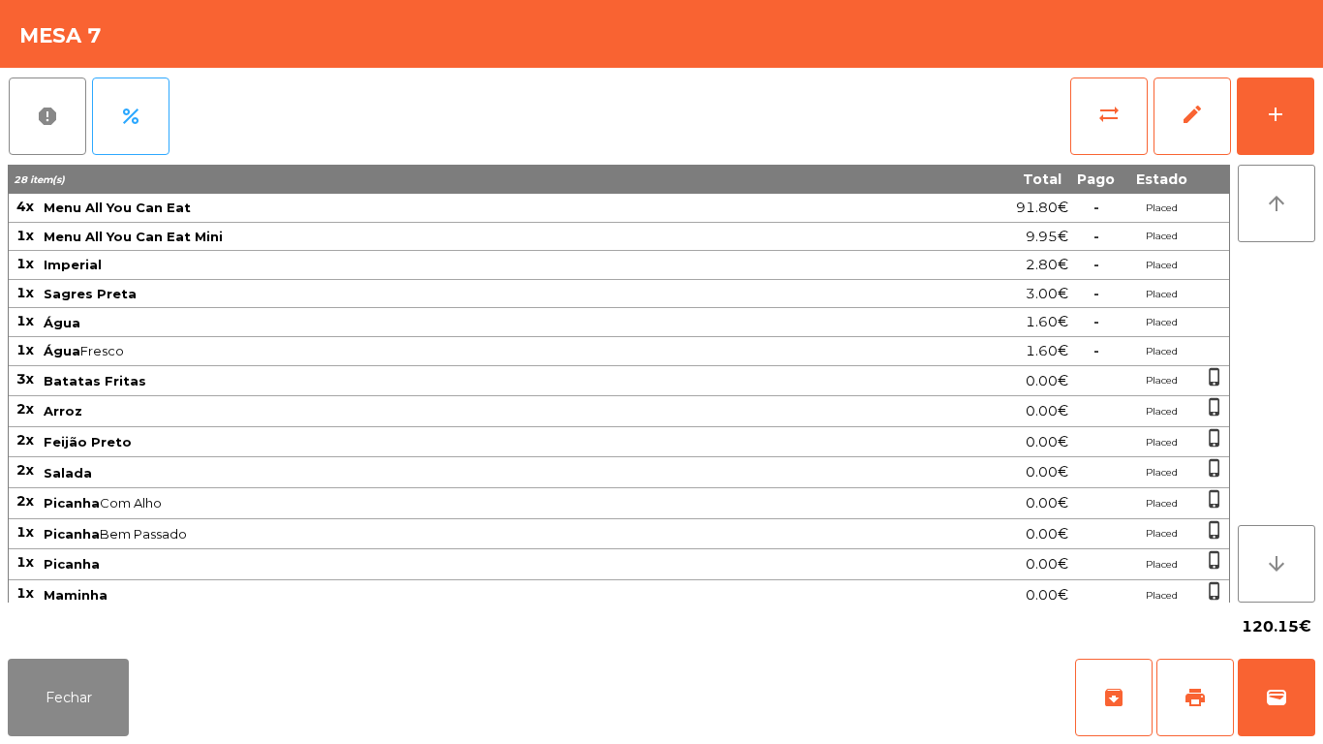
scroll to position [151, 0]
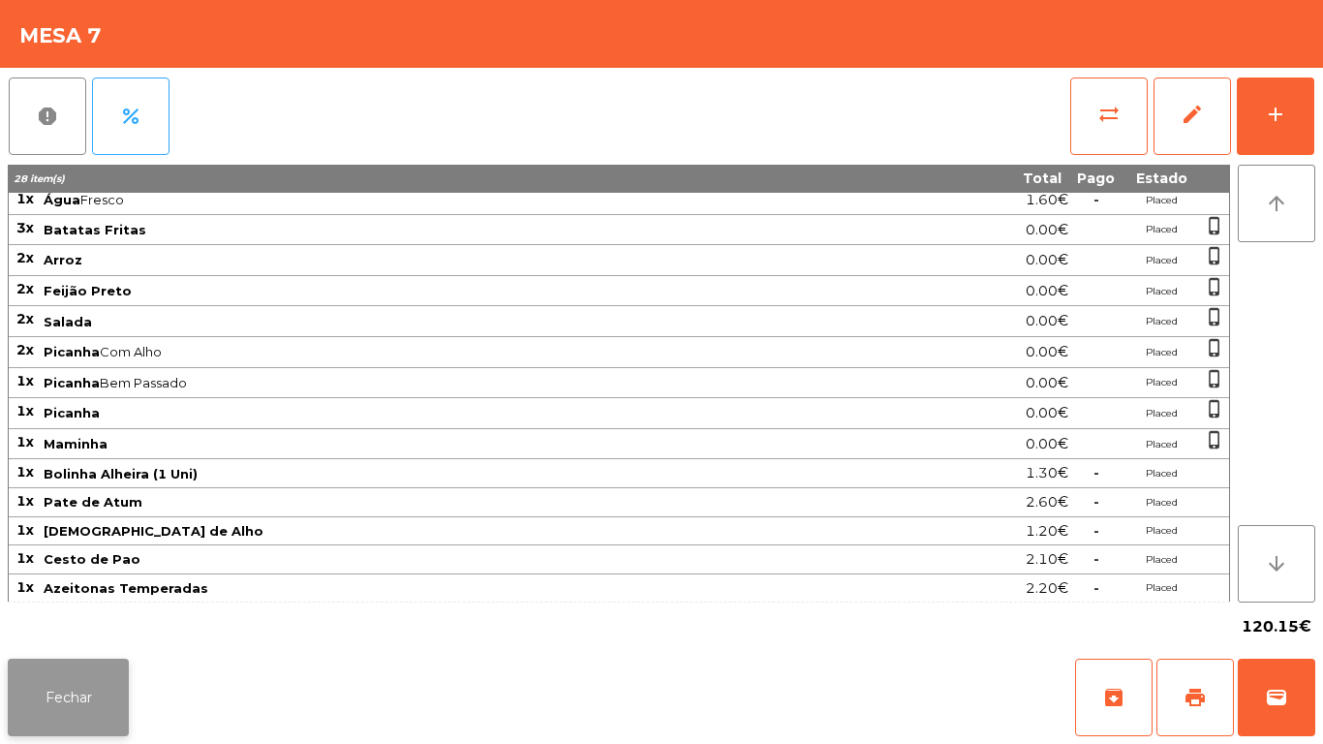
click at [120, 675] on button "Fechar" at bounding box center [68, 697] width 121 height 77
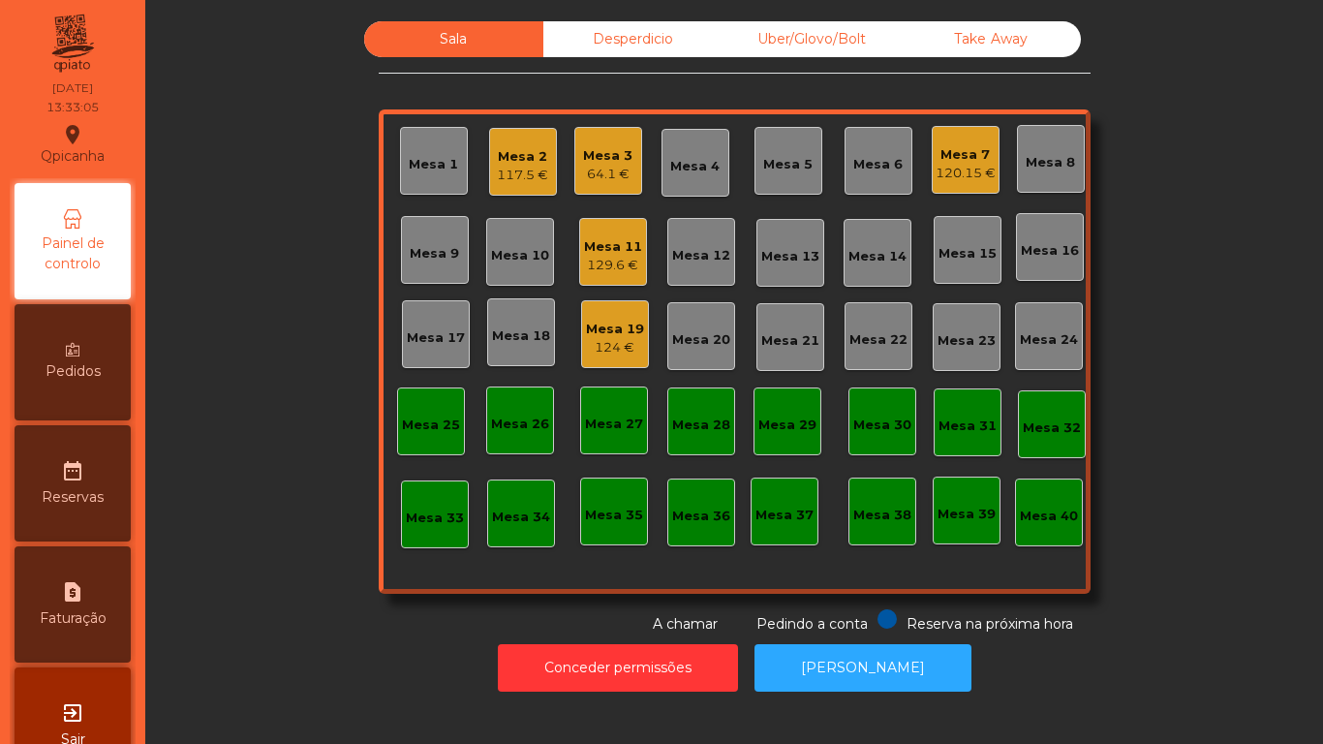
click at [526, 174] on div "117.5 €" at bounding box center [522, 175] width 51 height 19
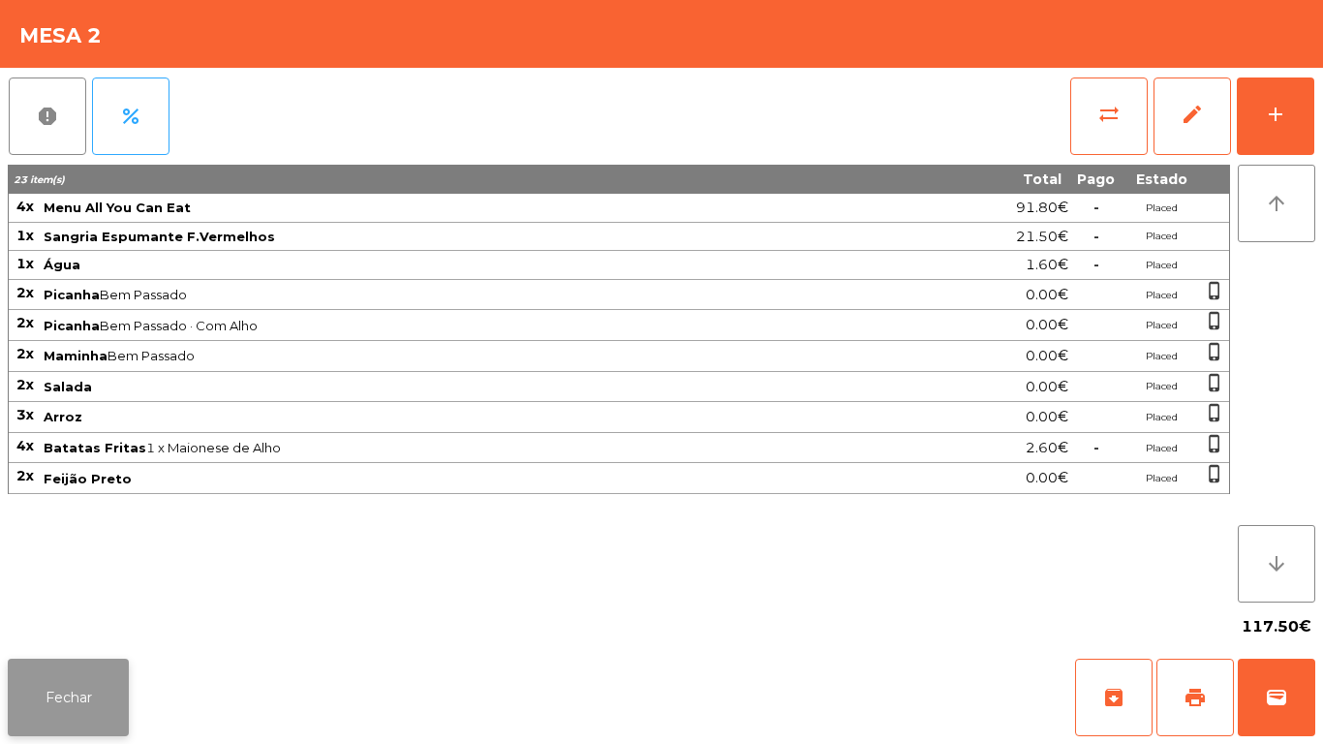
click at [83, 675] on button "Fechar" at bounding box center [68, 697] width 121 height 77
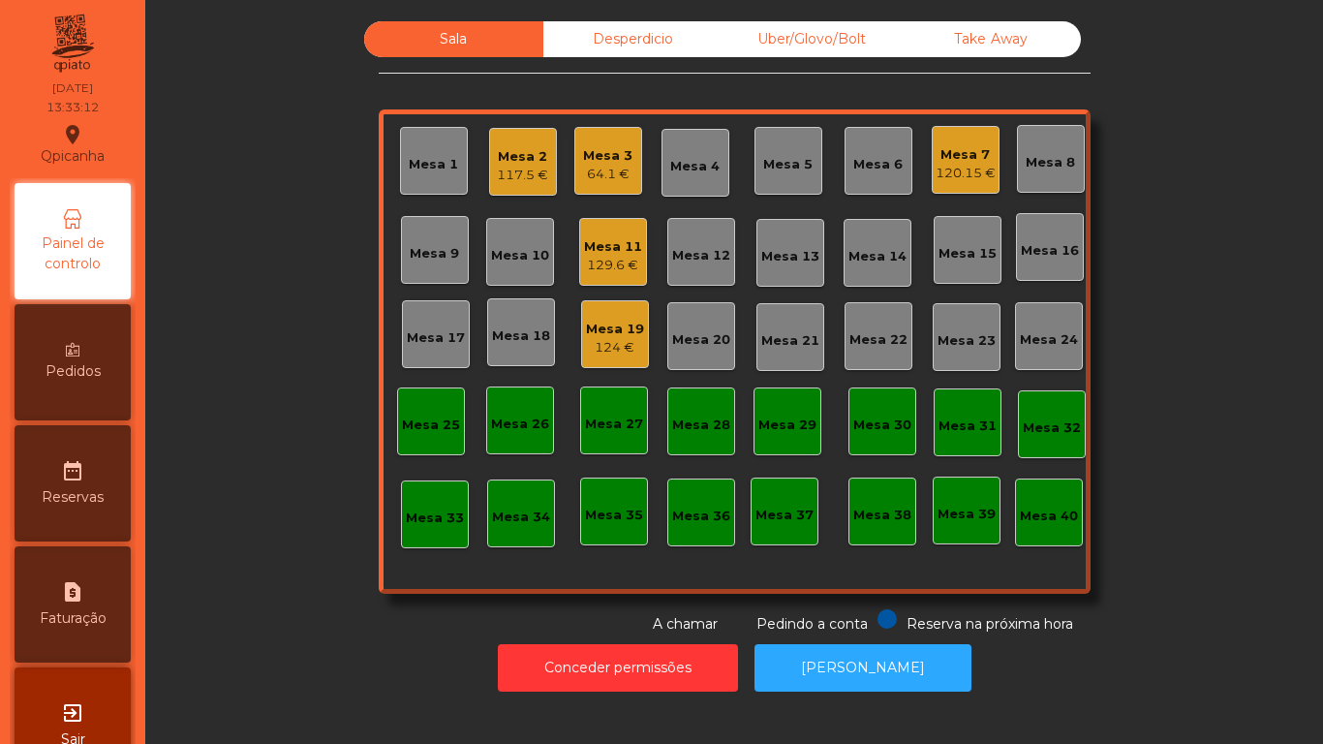
click at [621, 176] on div "64.1 €" at bounding box center [607, 174] width 49 height 19
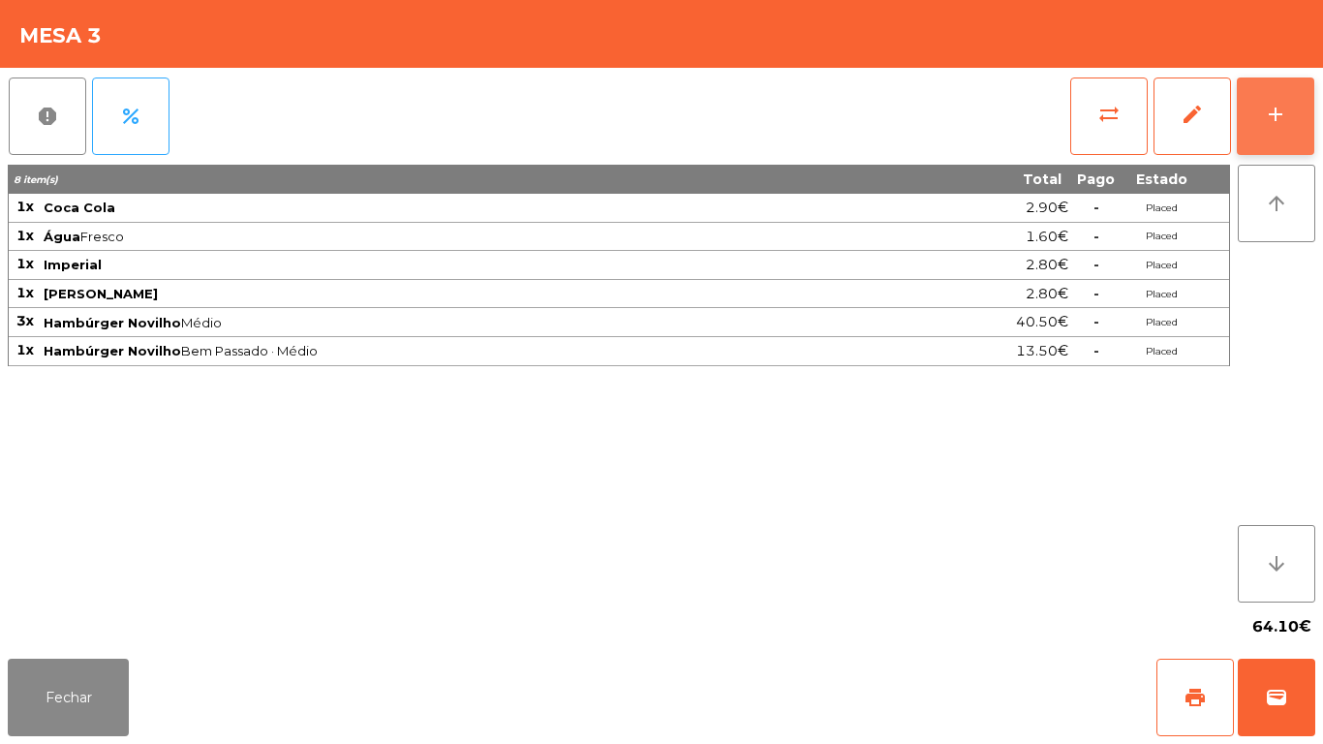
click at [1283, 128] on button "add" at bounding box center [1275, 115] width 77 height 77
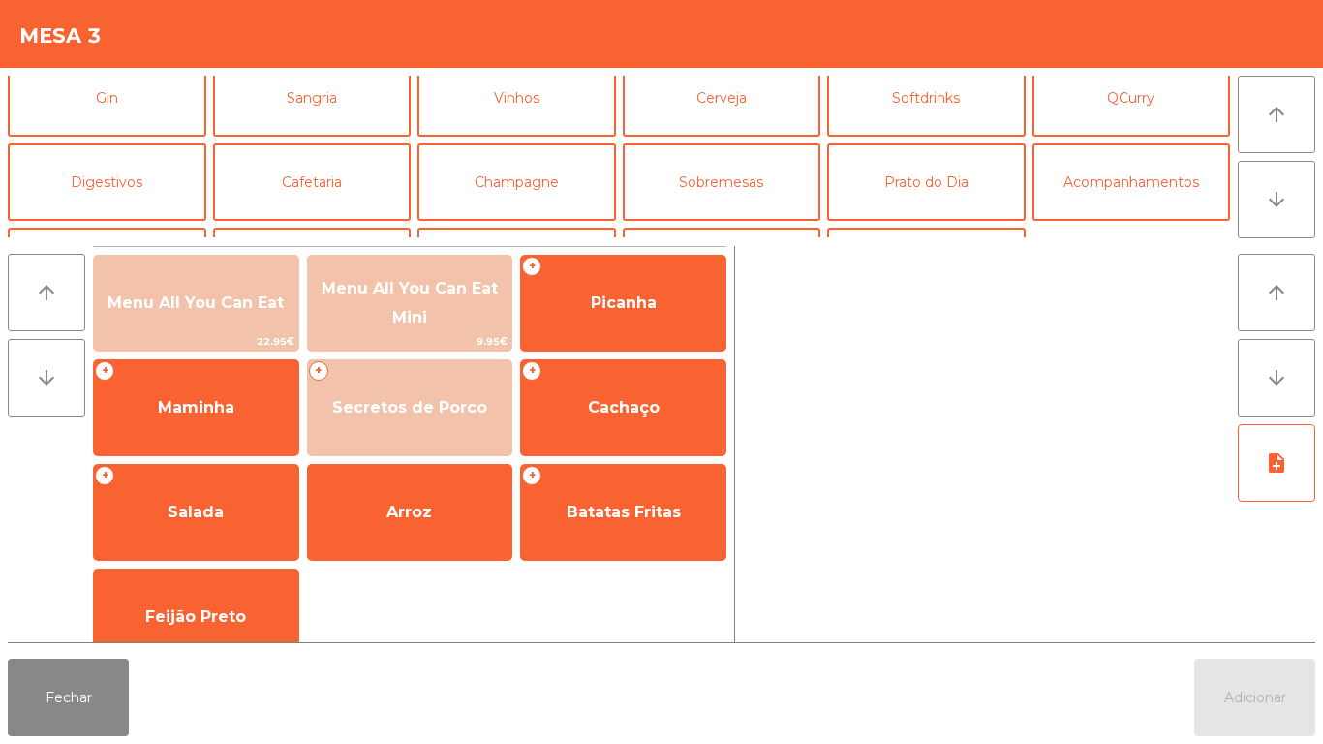
scroll to position [111, 0]
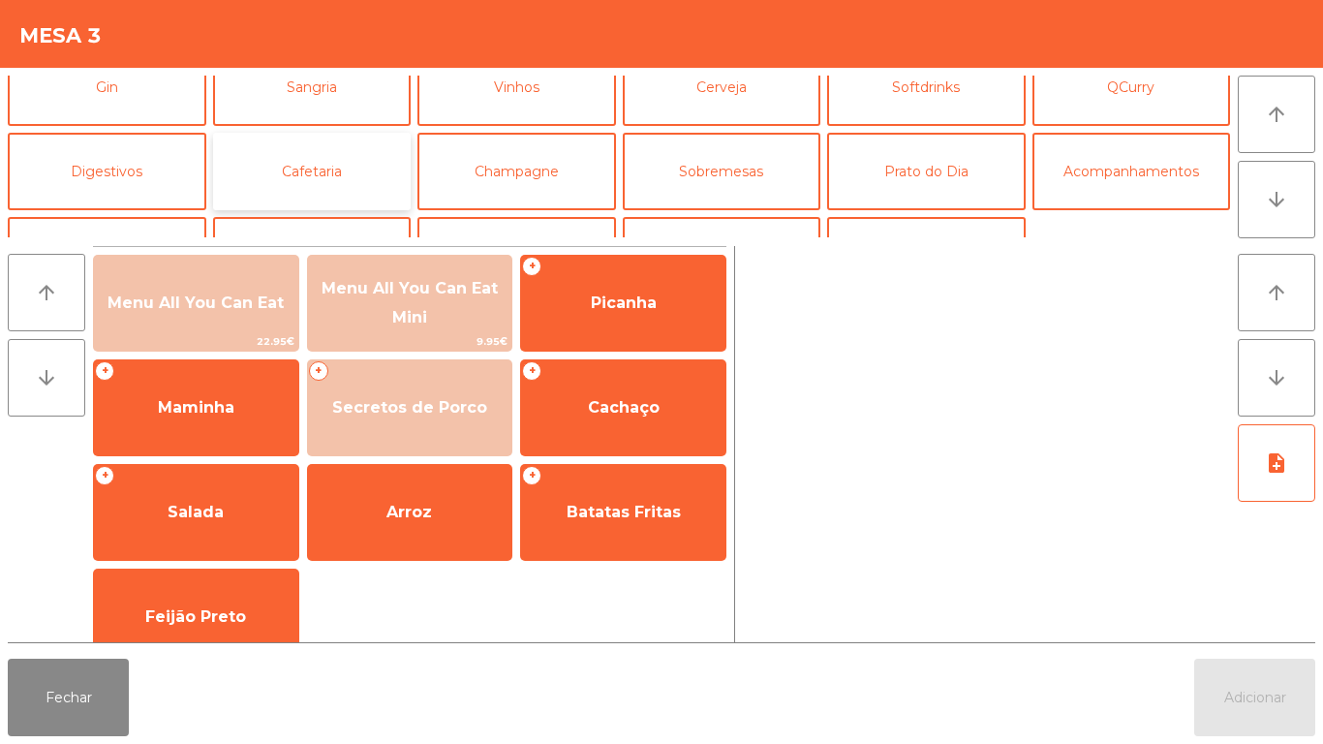
click at [334, 180] on button "Cafetaria" at bounding box center [312, 171] width 199 height 77
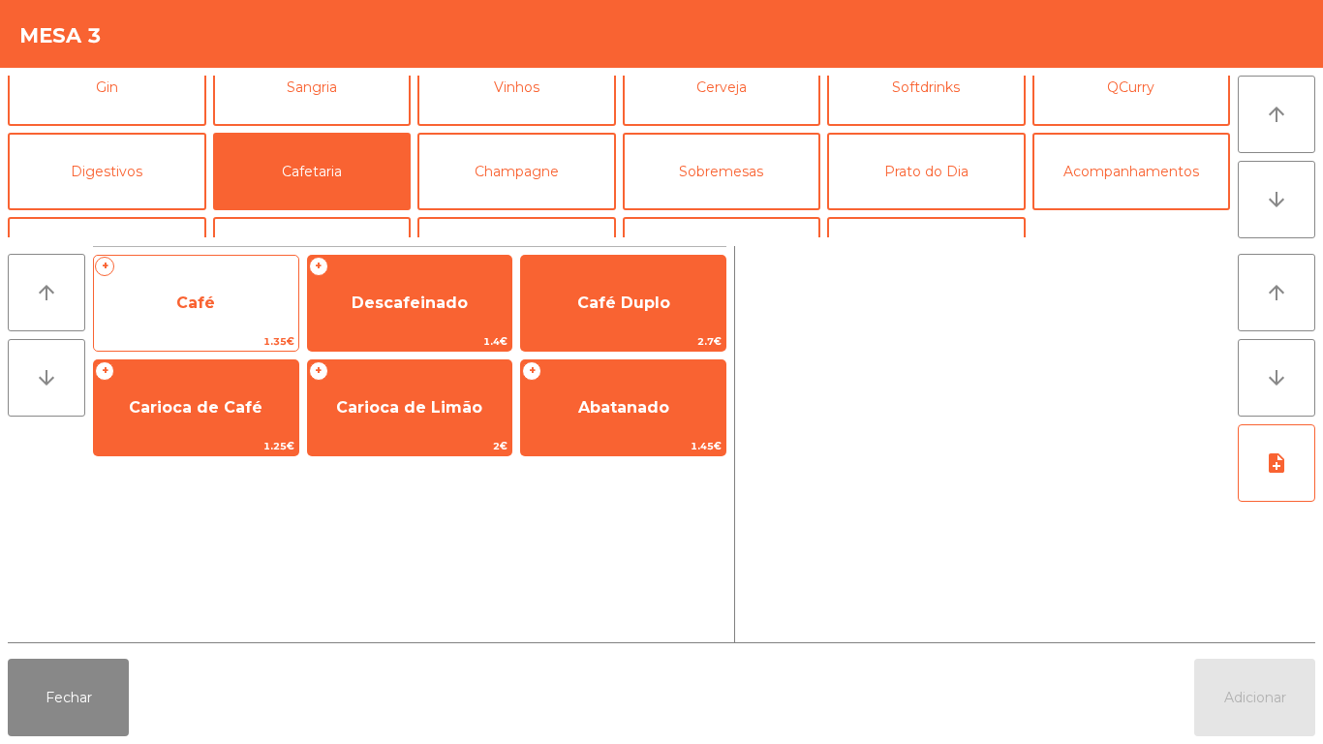
click at [260, 307] on span "Café" at bounding box center [196, 303] width 204 height 52
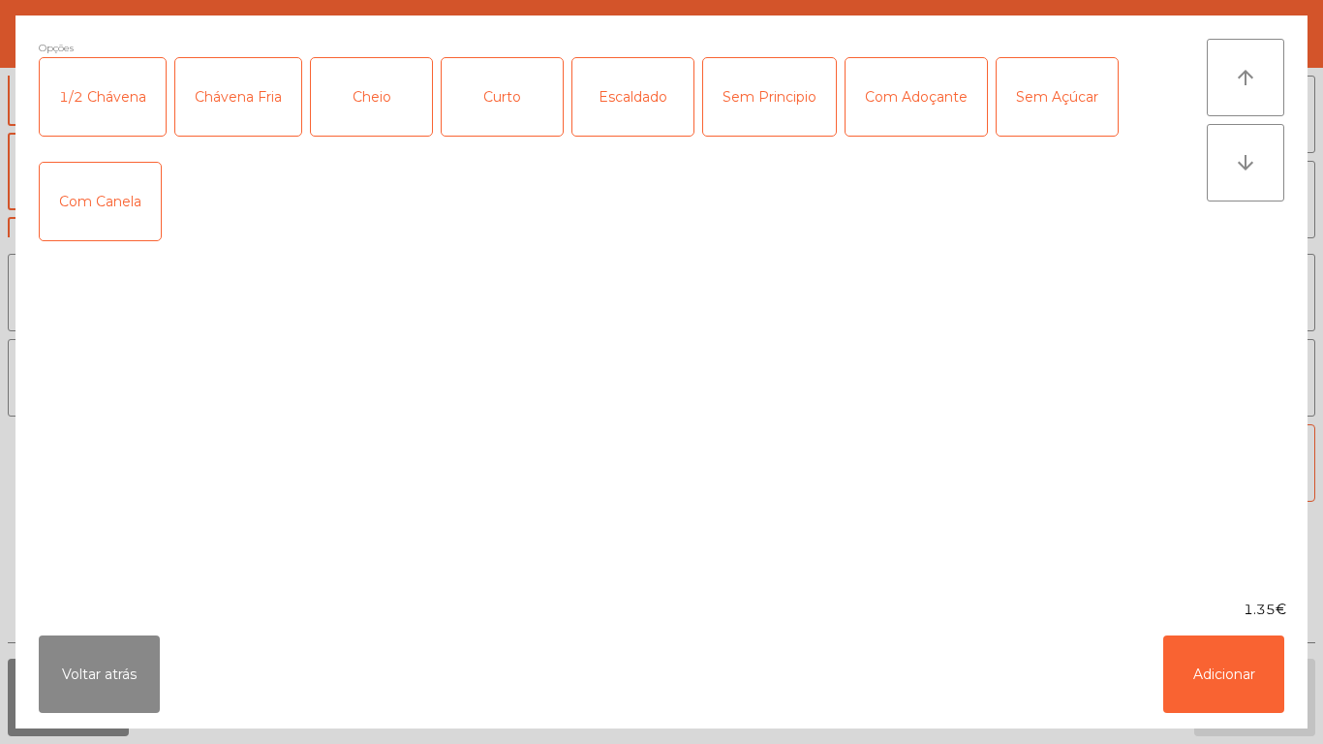
click at [251, 106] on div "Chávena Fria" at bounding box center [238, 96] width 126 height 77
click at [1193, 669] on button "Adicionar" at bounding box center [1223, 673] width 121 height 77
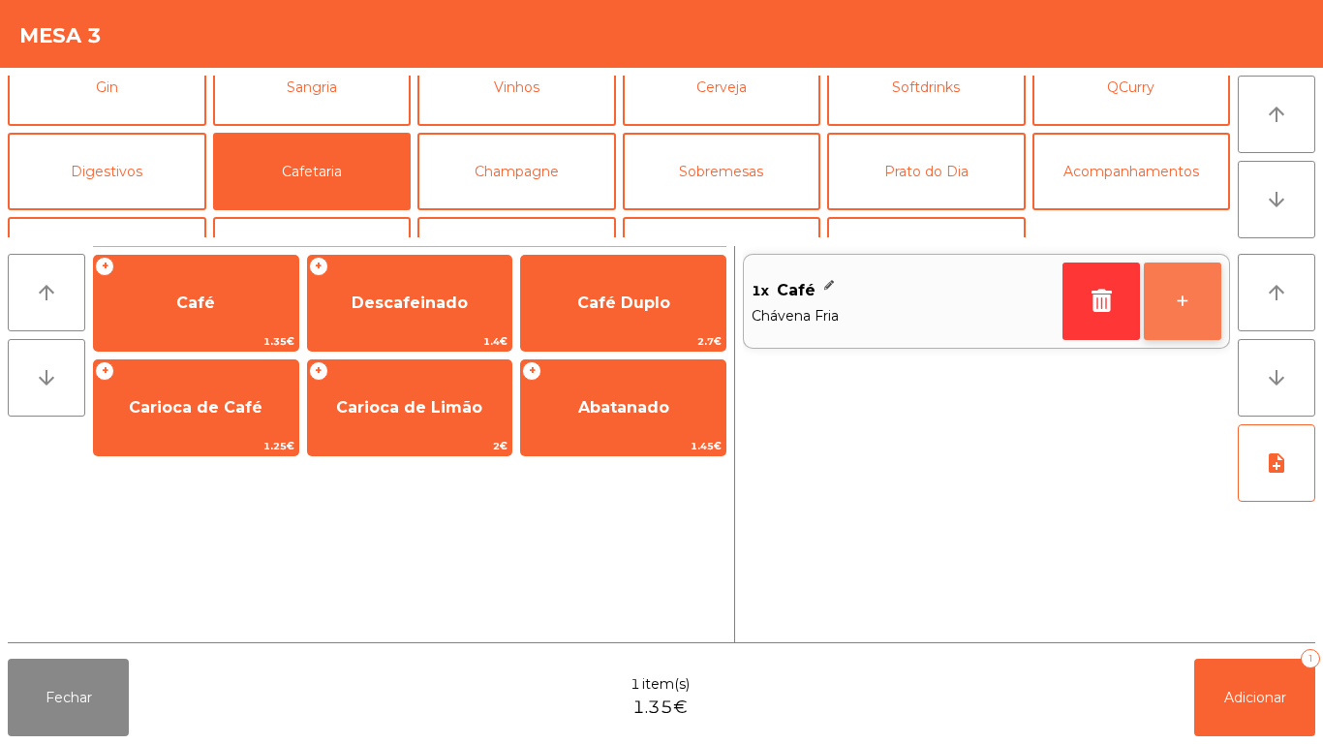
click at [1193, 310] on button "+" at bounding box center [1182, 300] width 77 height 77
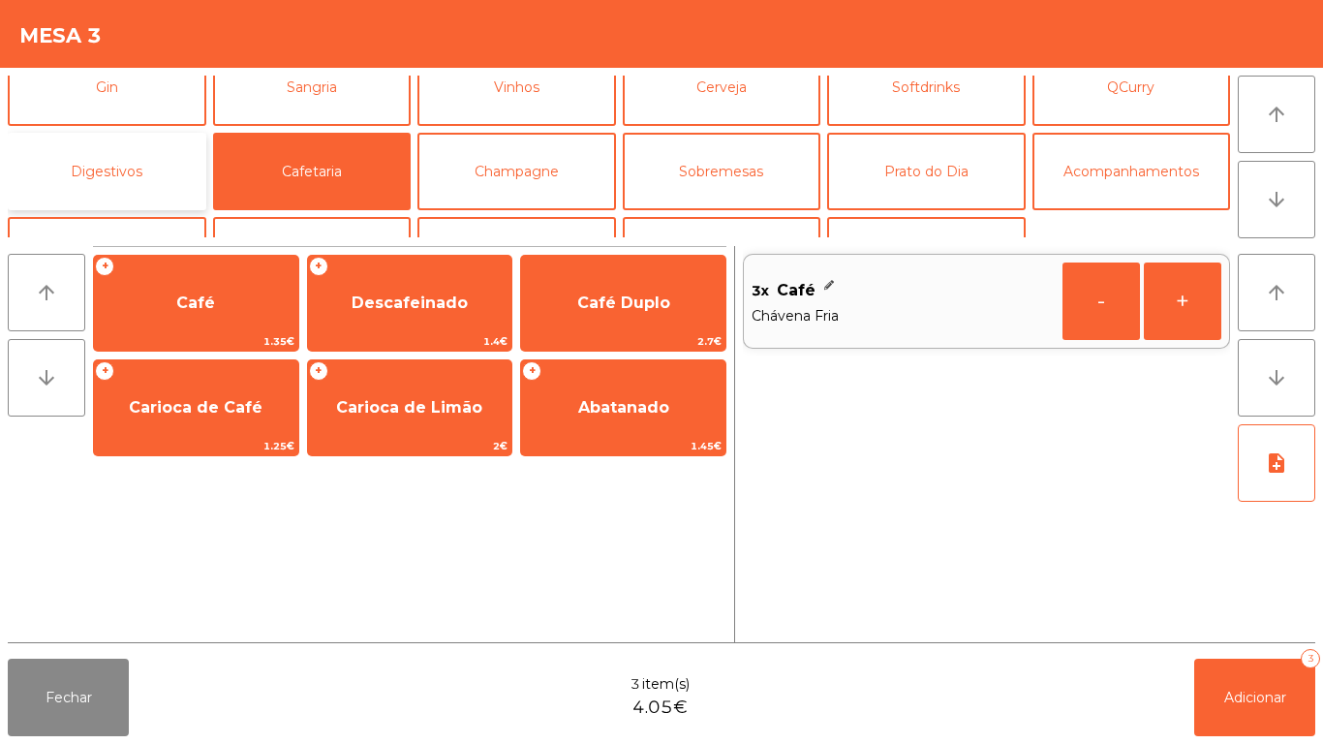
click at [154, 169] on button "Digestivos" at bounding box center [107, 171] width 199 height 77
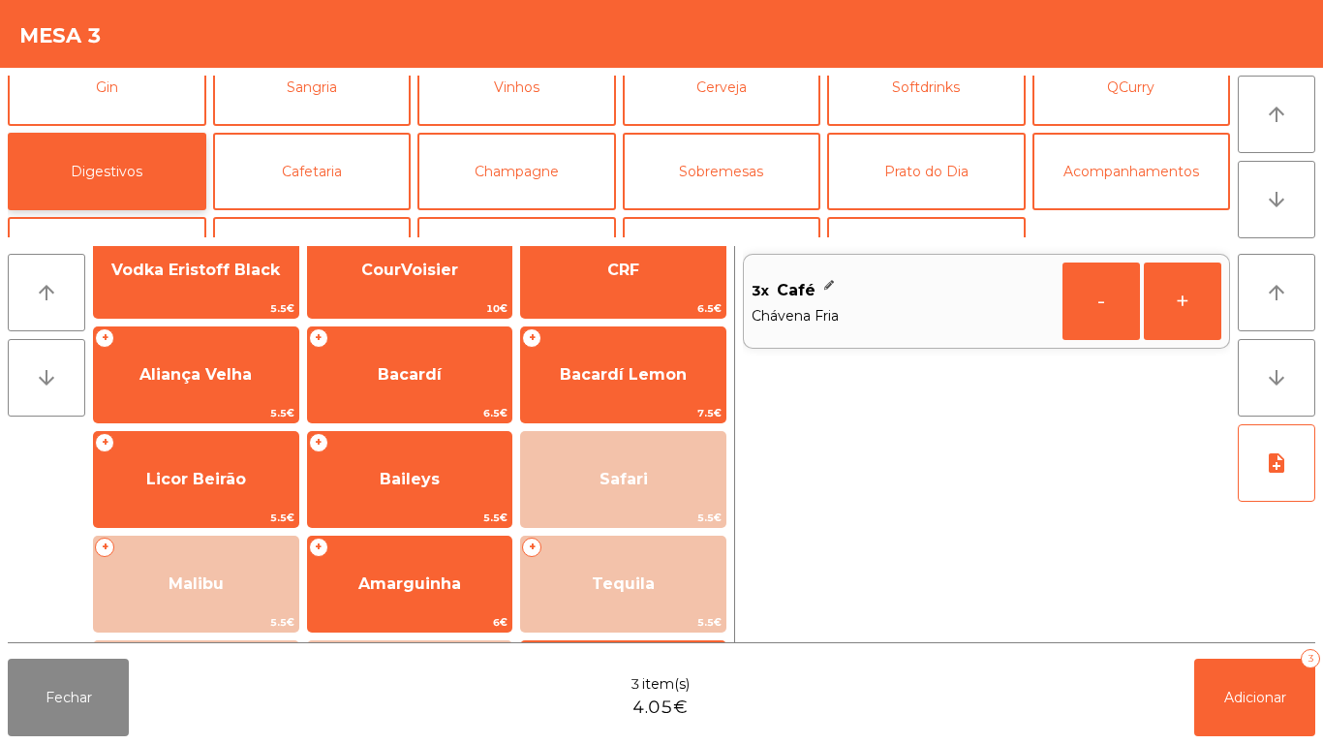
scroll to position [454, 0]
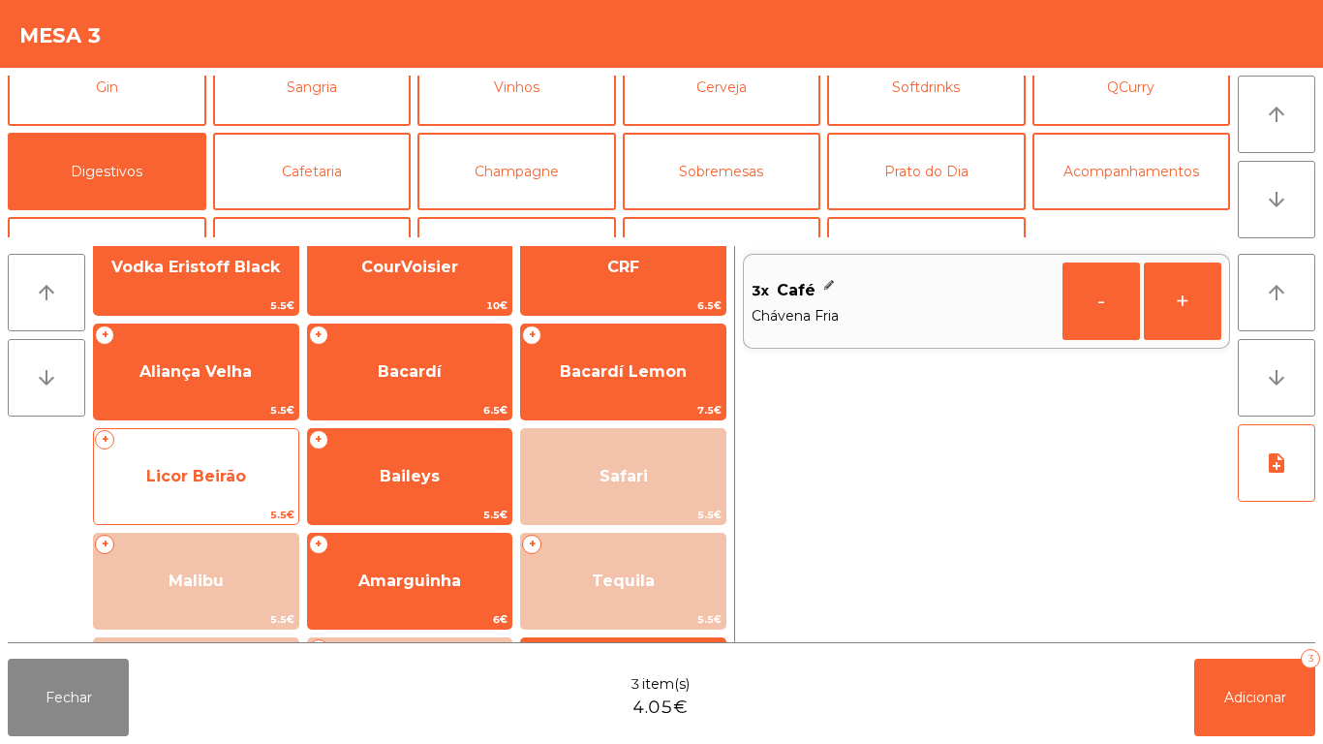
click at [221, 460] on span "Licor Beirão" at bounding box center [196, 476] width 204 height 52
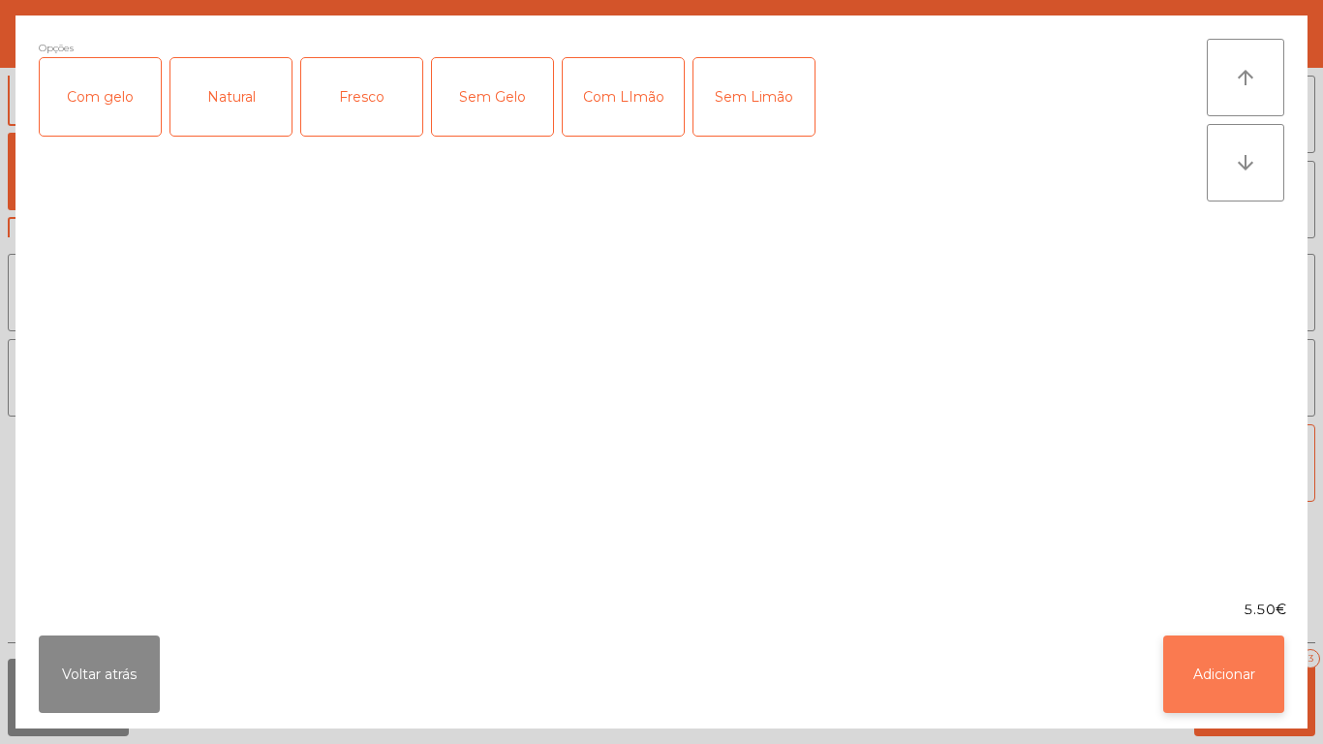
click at [1228, 647] on button "Adicionar" at bounding box center [1223, 673] width 121 height 77
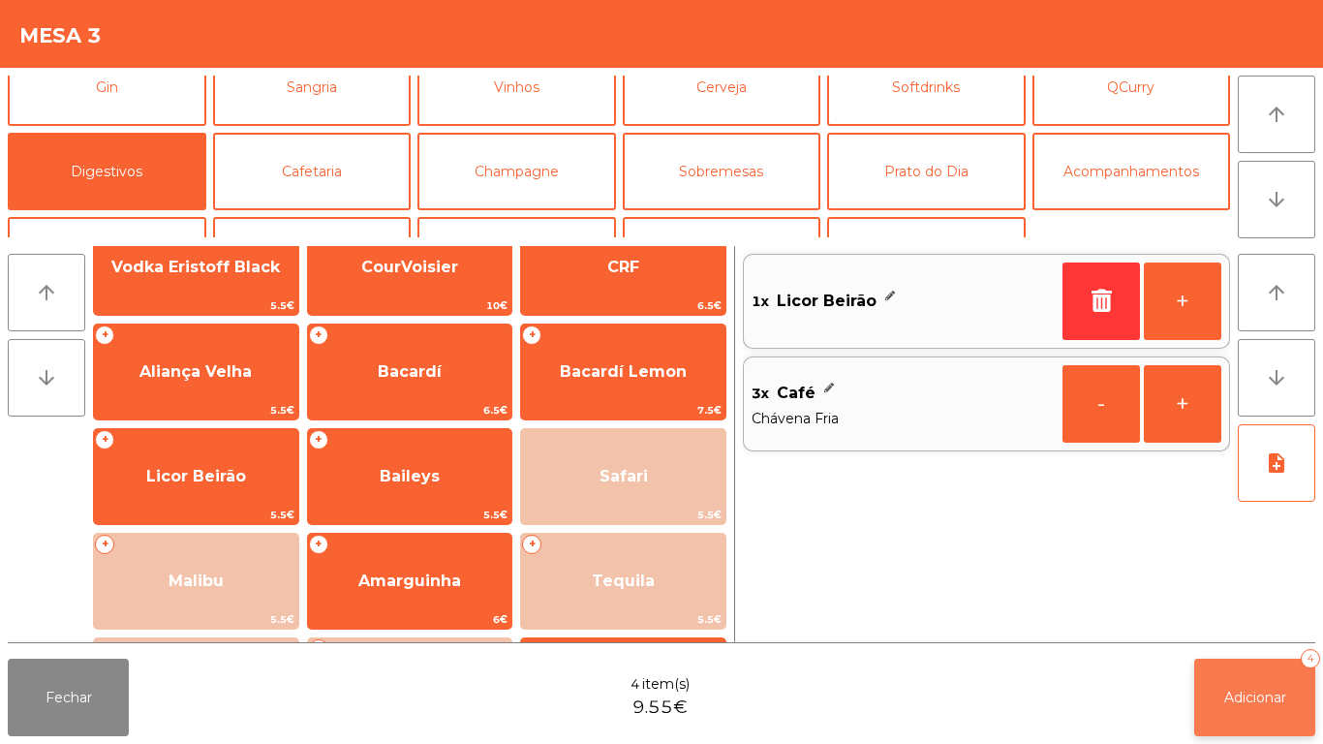
click at [1255, 689] on span "Adicionar" at bounding box center [1255, 697] width 62 height 17
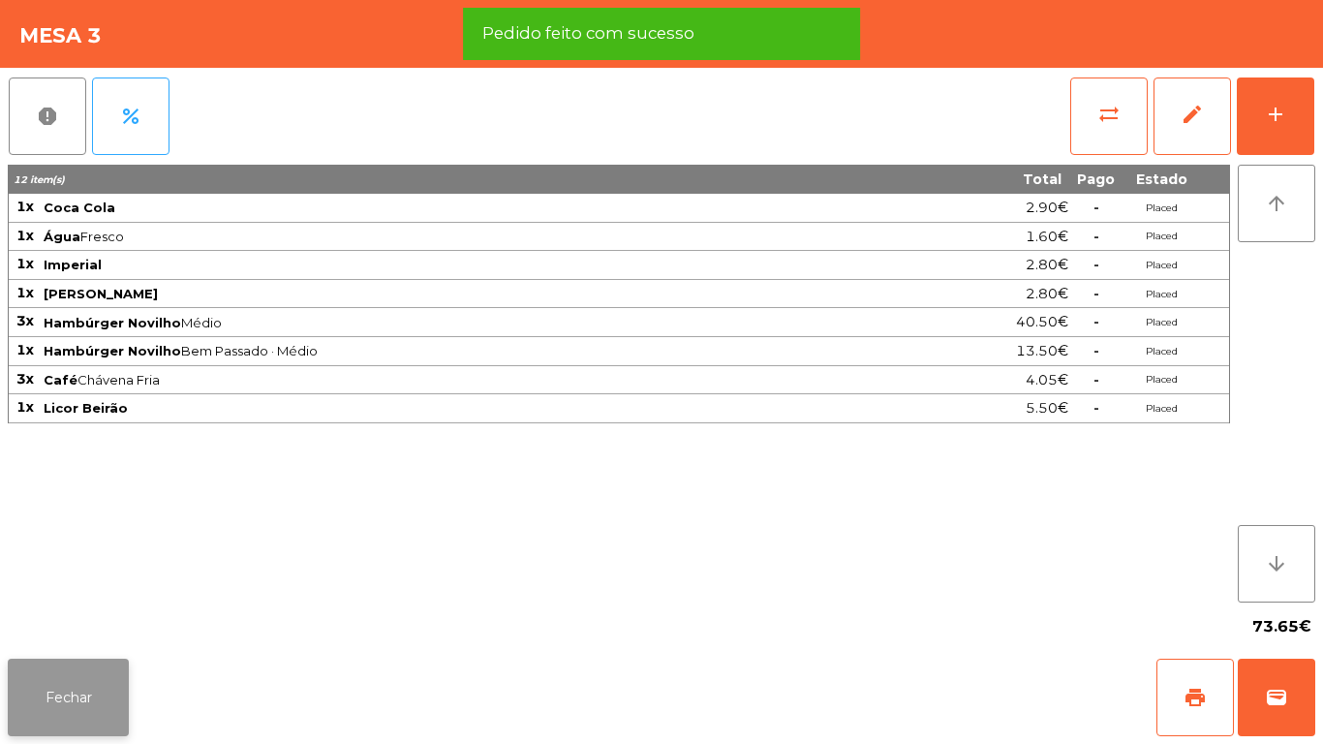
click at [65, 715] on button "Fechar" at bounding box center [68, 697] width 121 height 77
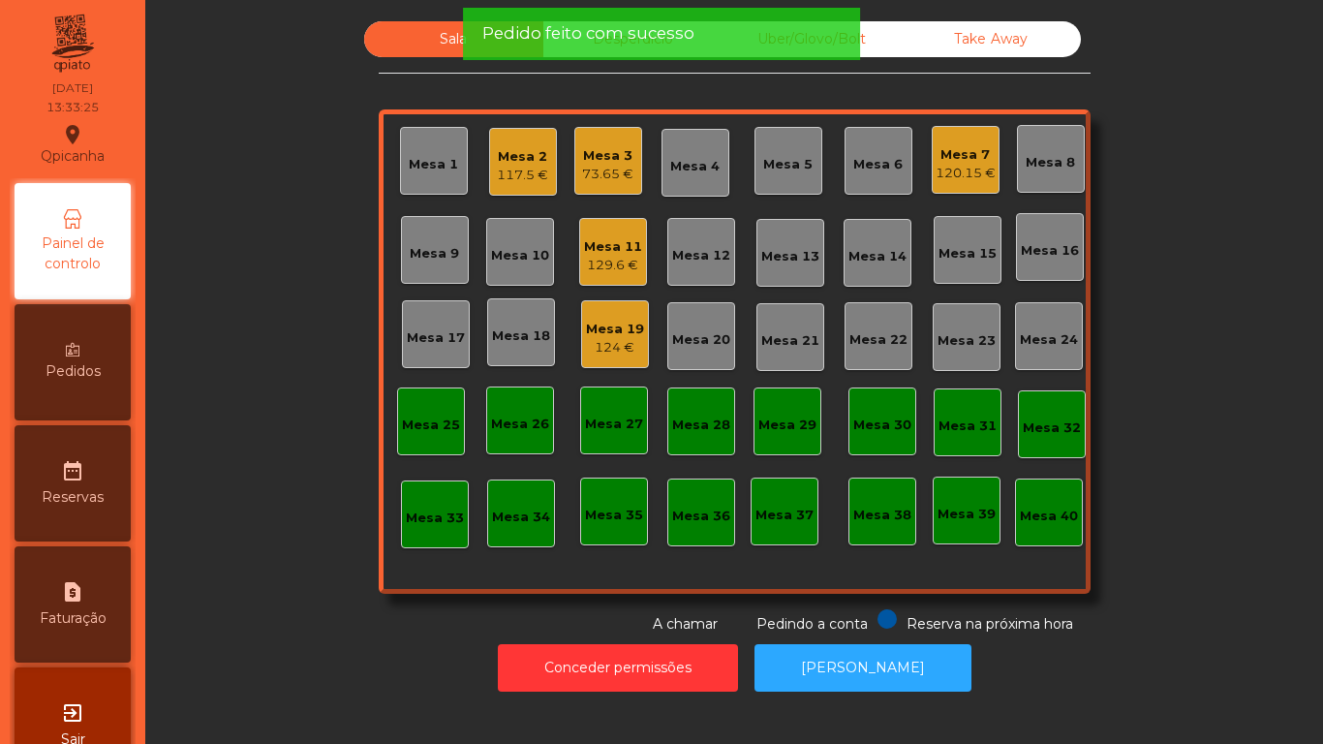
click at [602, 163] on div "Mesa 3" at bounding box center [607, 155] width 51 height 19
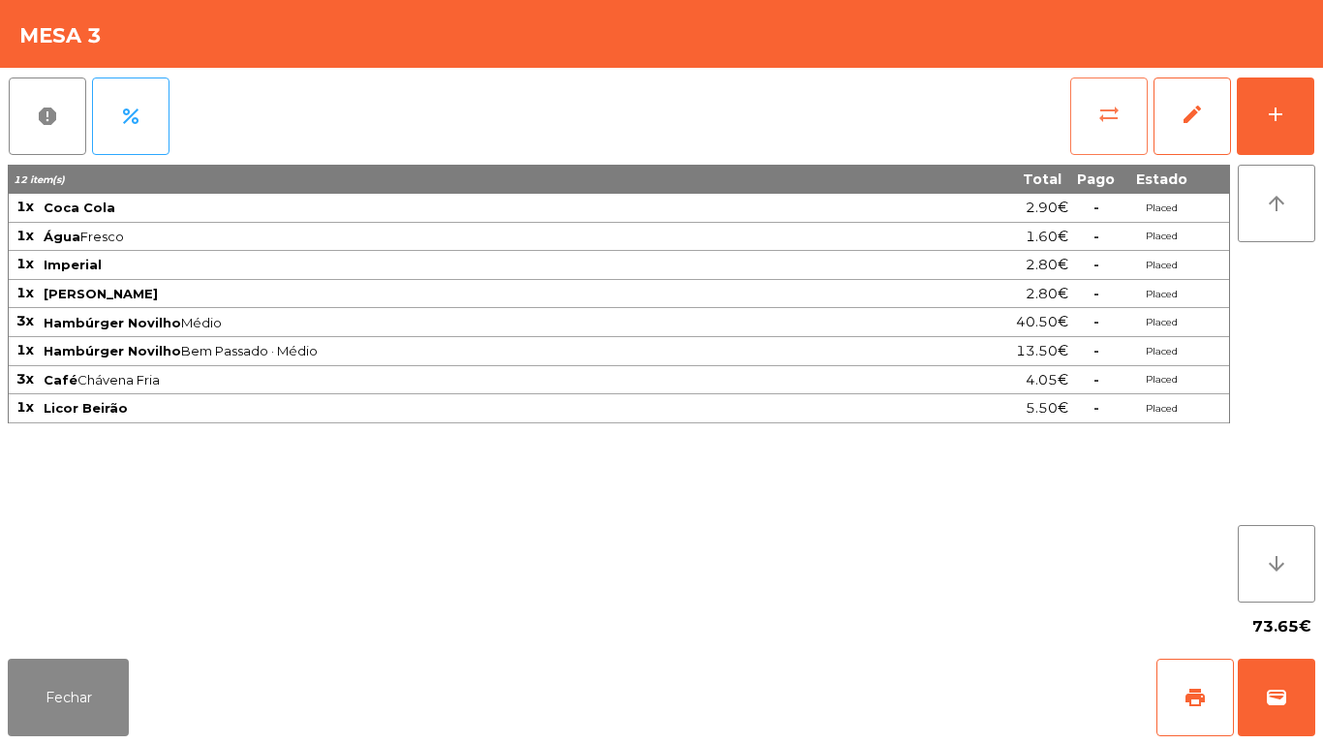
click at [1088, 127] on button "sync_alt" at bounding box center [1108, 115] width 77 height 77
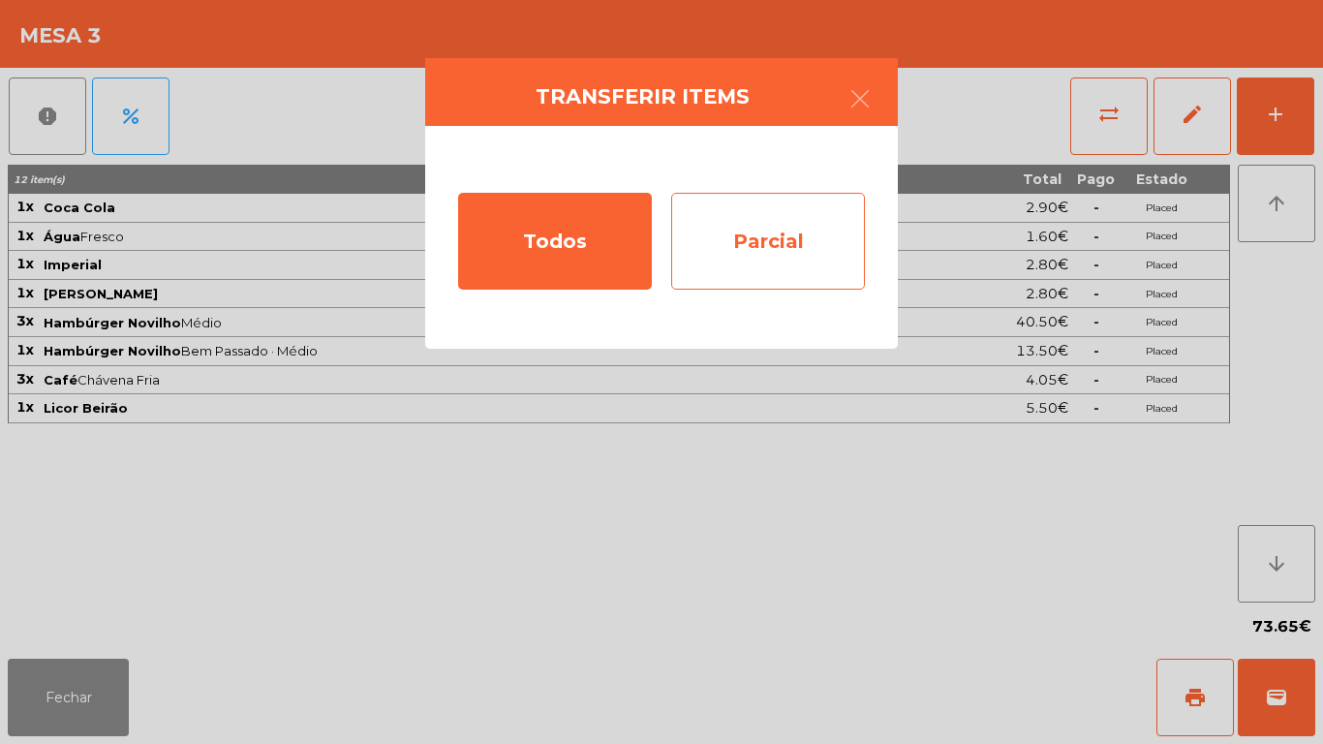
click at [762, 229] on div "Parcial" at bounding box center [768, 241] width 194 height 97
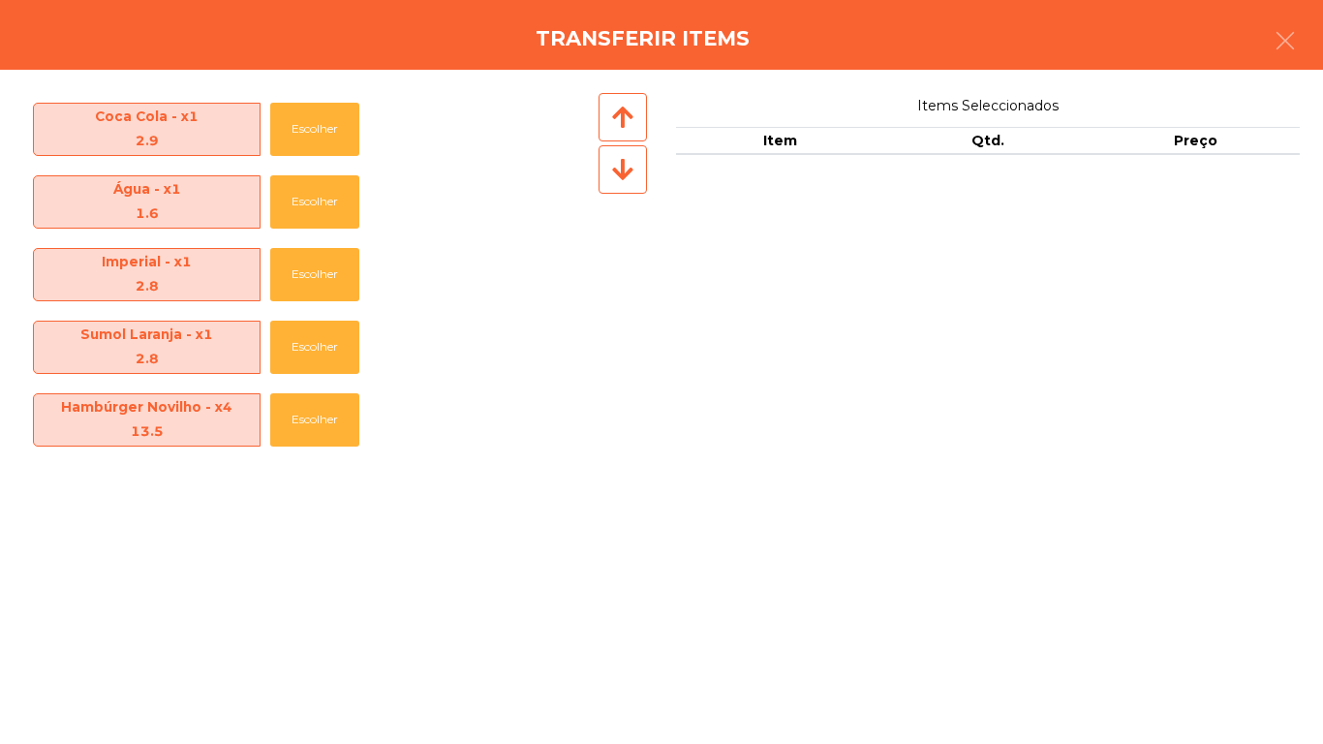
scroll to position [140, 0]
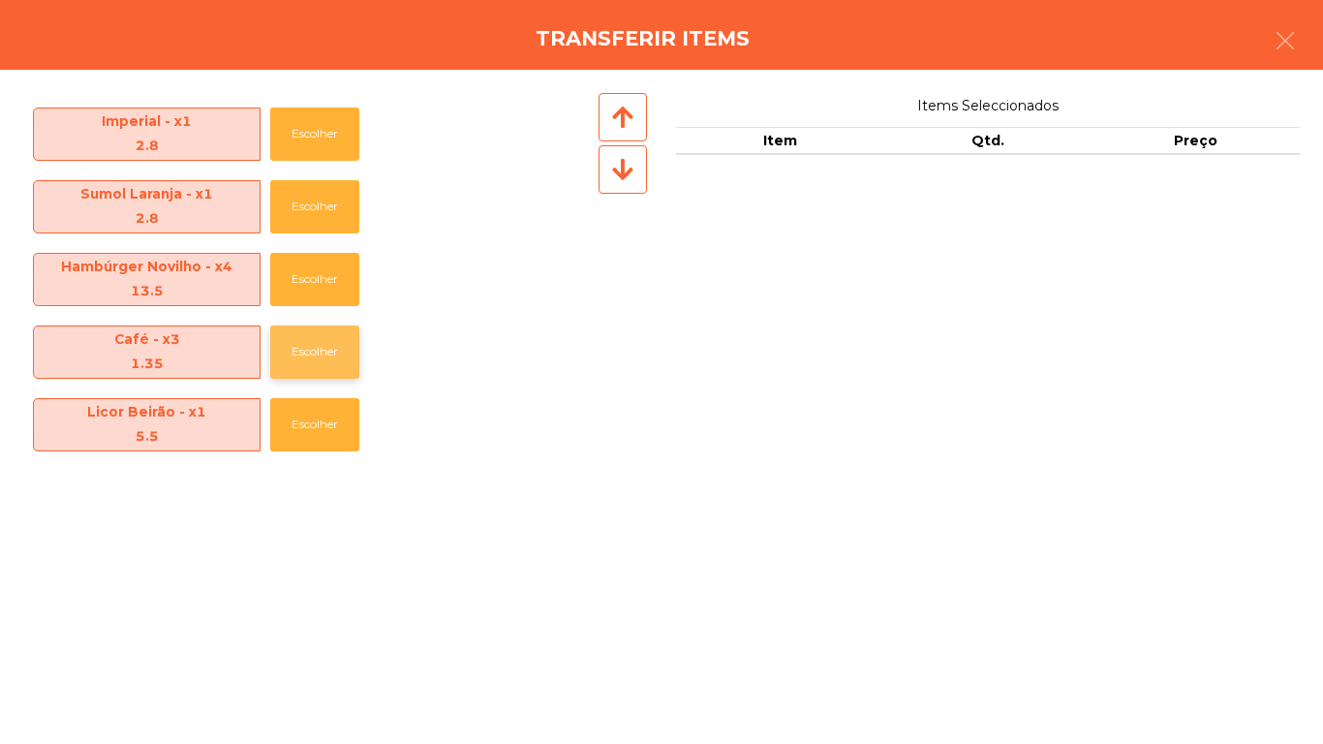
click at [343, 365] on button "Escolher" at bounding box center [314, 351] width 89 height 53
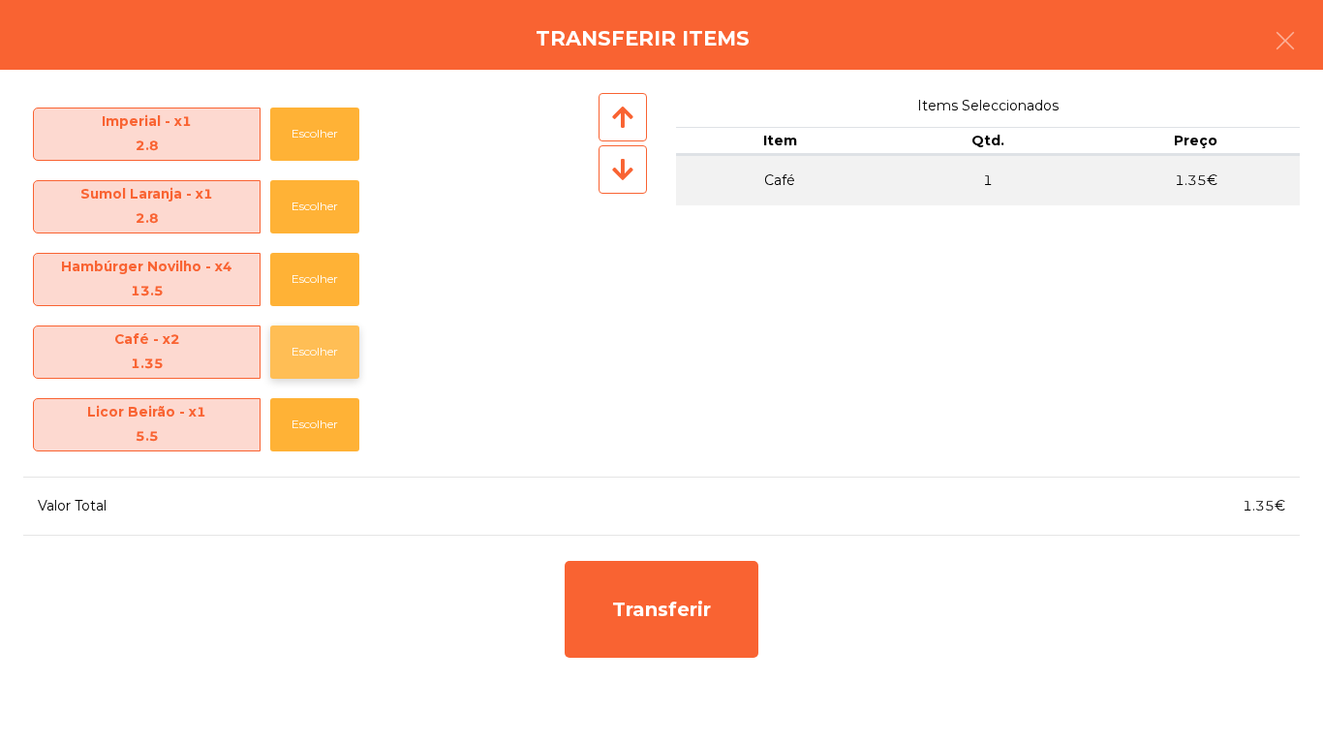
click at [350, 350] on button "Escolher" at bounding box center [314, 351] width 89 height 53
click at [336, 358] on button "Escolher" at bounding box center [314, 351] width 89 height 53
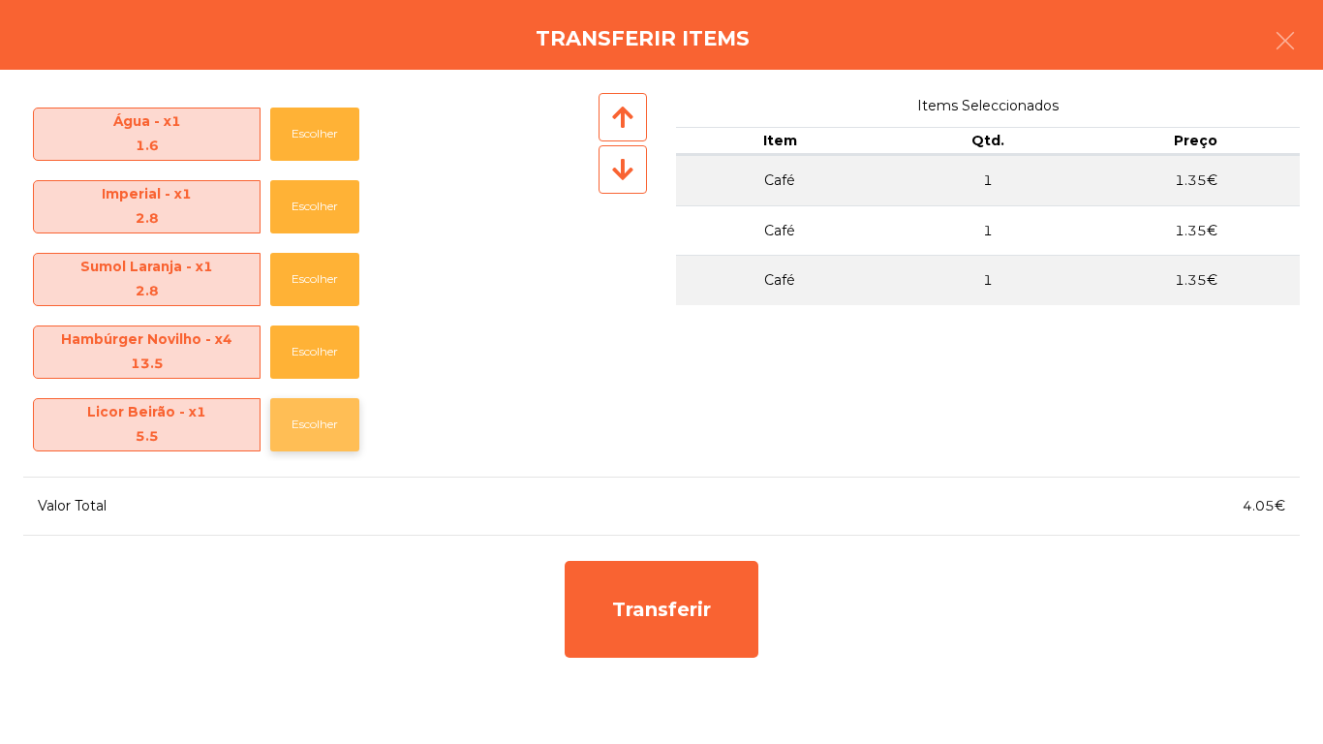
click at [345, 426] on button "Escolher" at bounding box center [314, 424] width 89 height 53
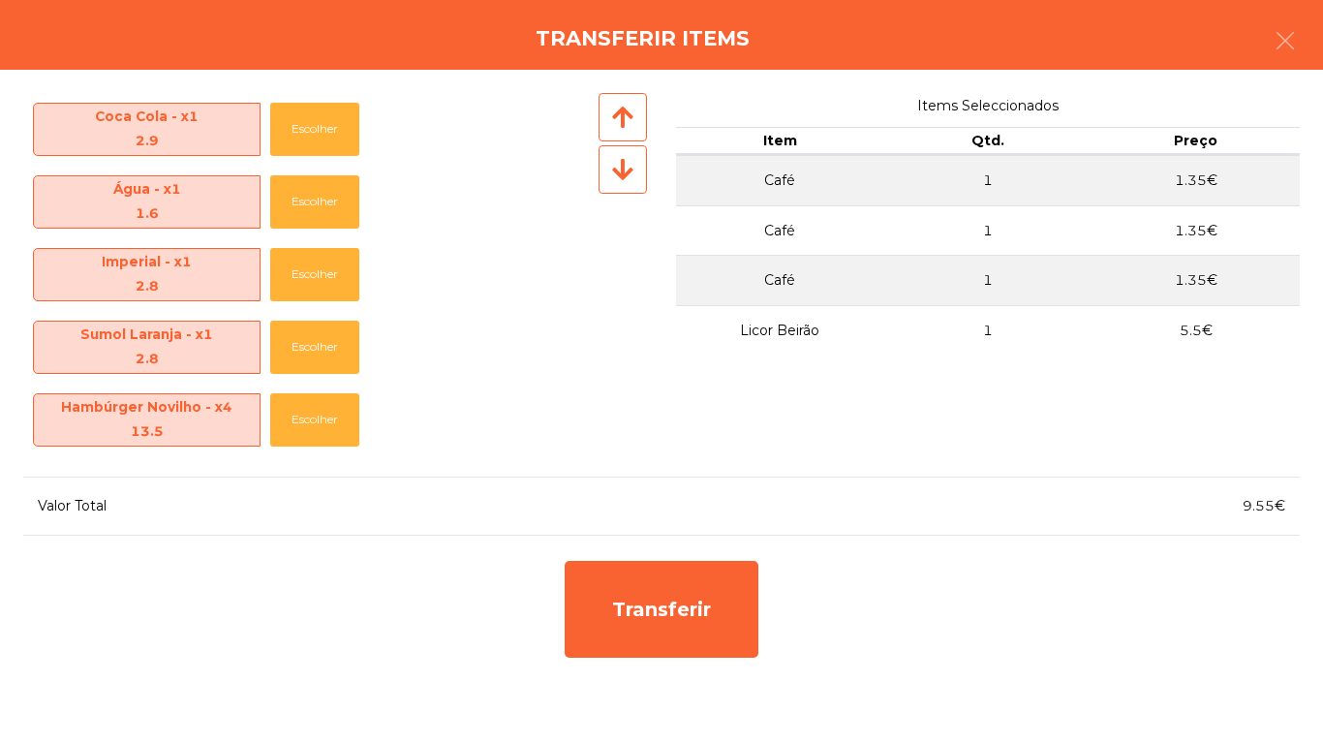
scroll to position [0, 0]
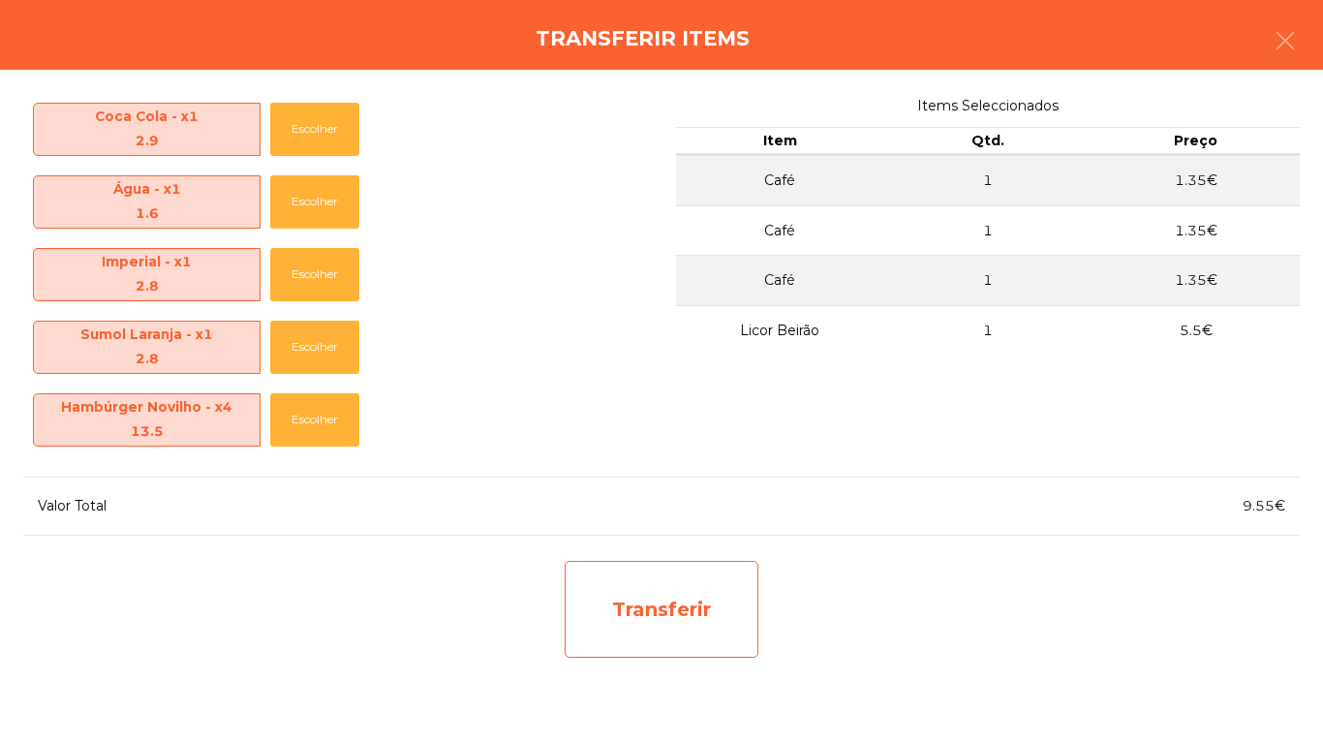
click at [708, 607] on div "Transferir" at bounding box center [662, 609] width 194 height 97
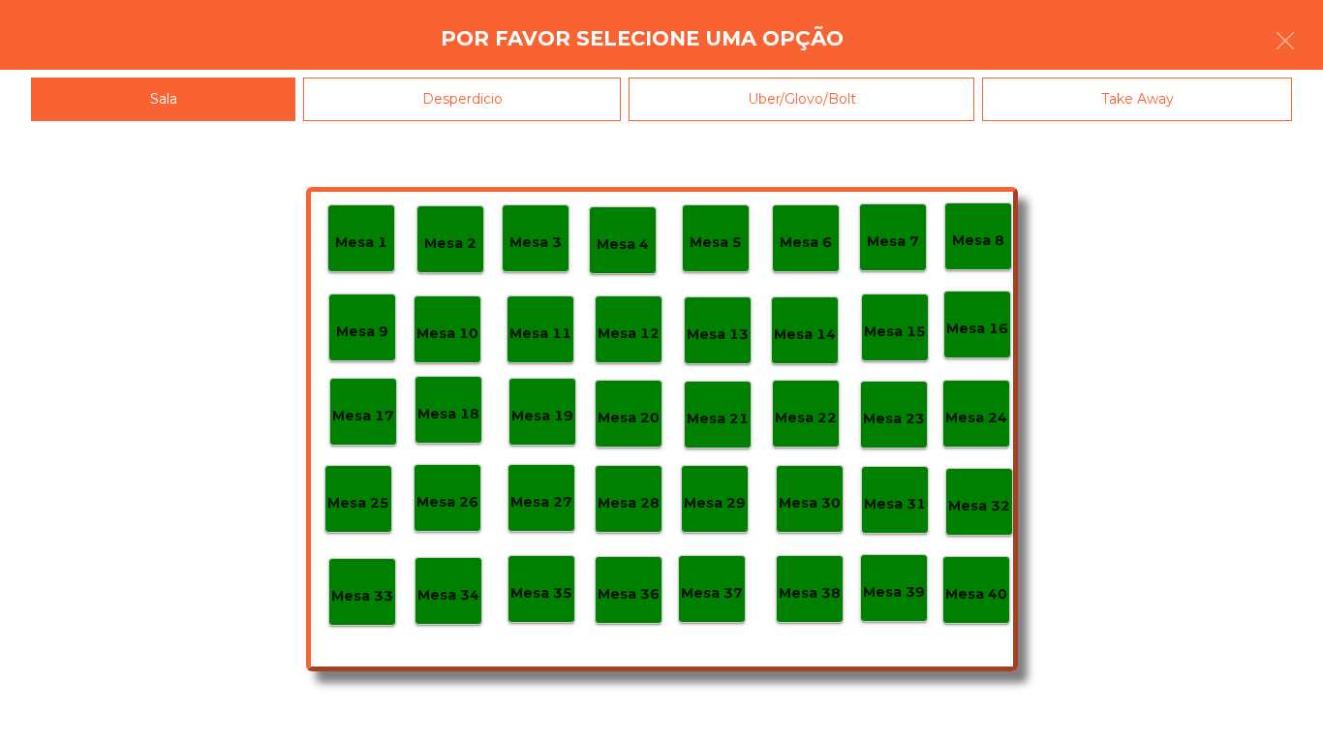
click at [551, 327] on p "Mesa 11" at bounding box center [540, 333] width 62 height 22
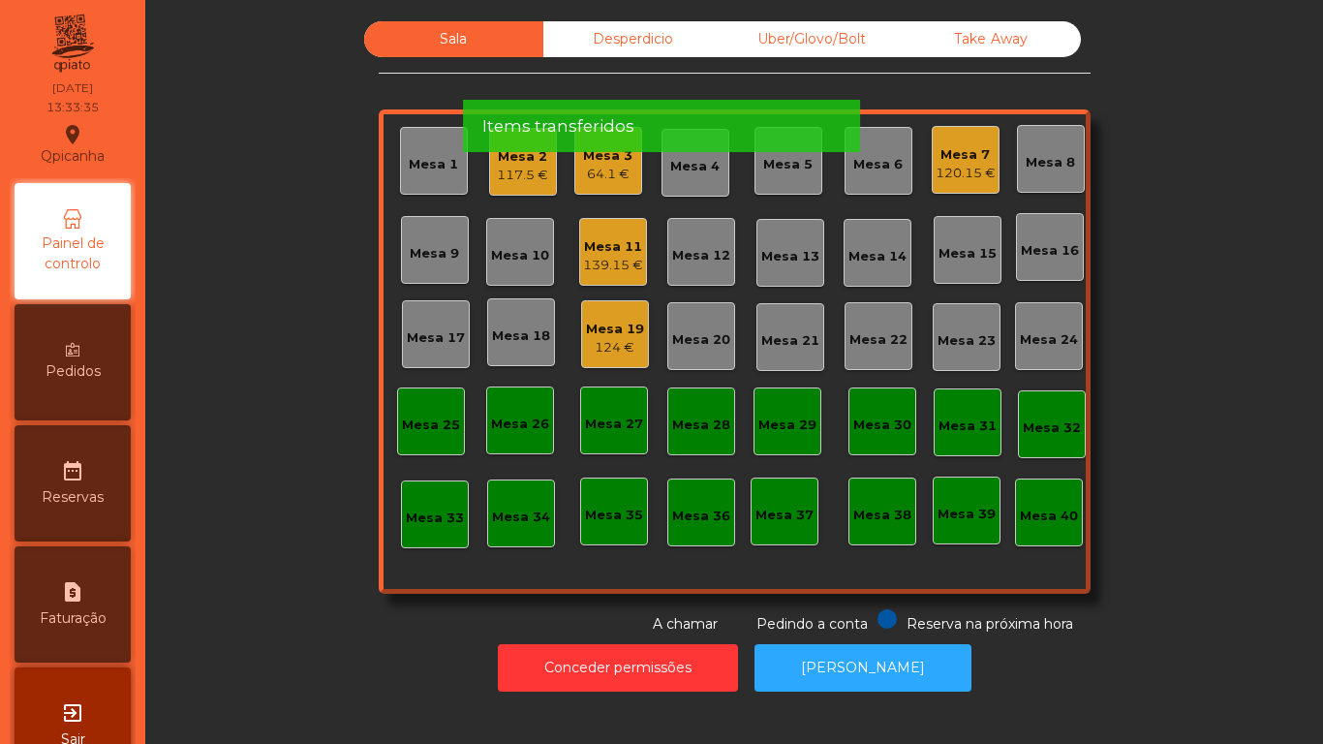
click at [518, 176] on div "117.5 €" at bounding box center [522, 175] width 51 height 19
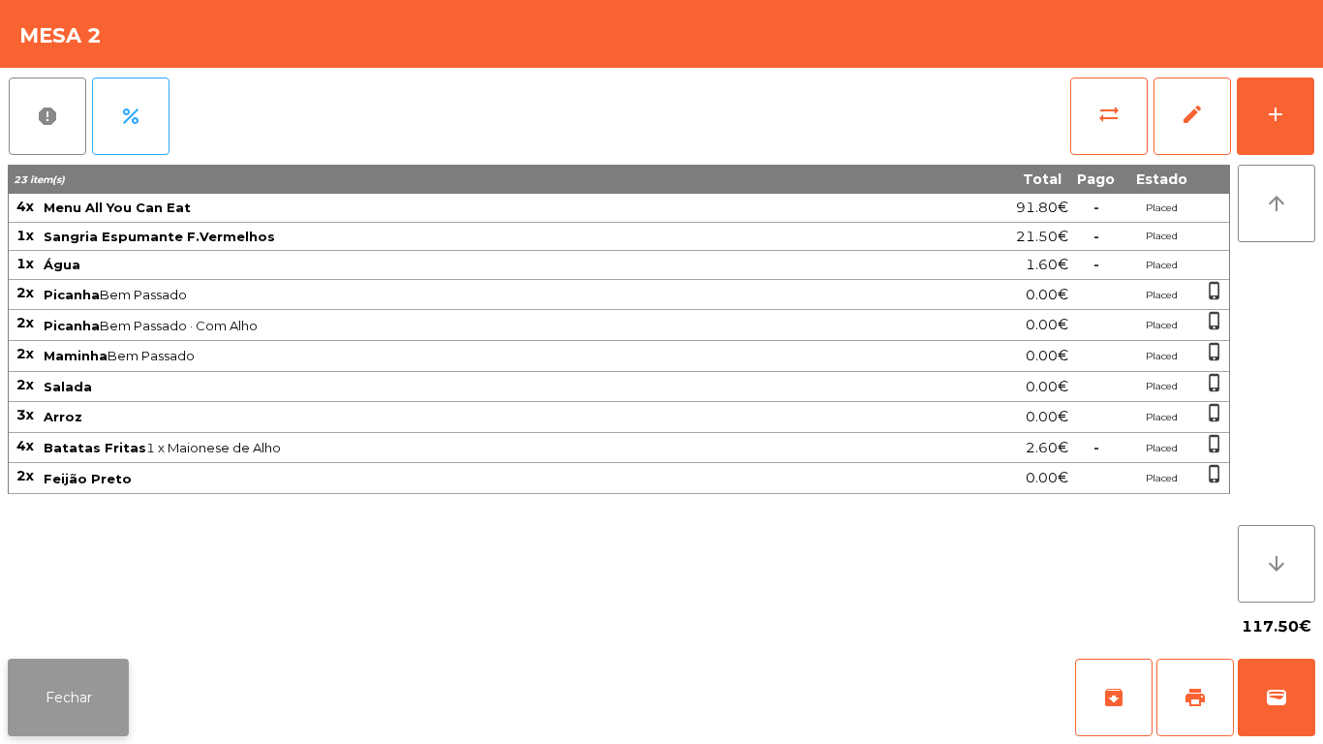
click at [91, 698] on button "Fechar" at bounding box center [68, 697] width 121 height 77
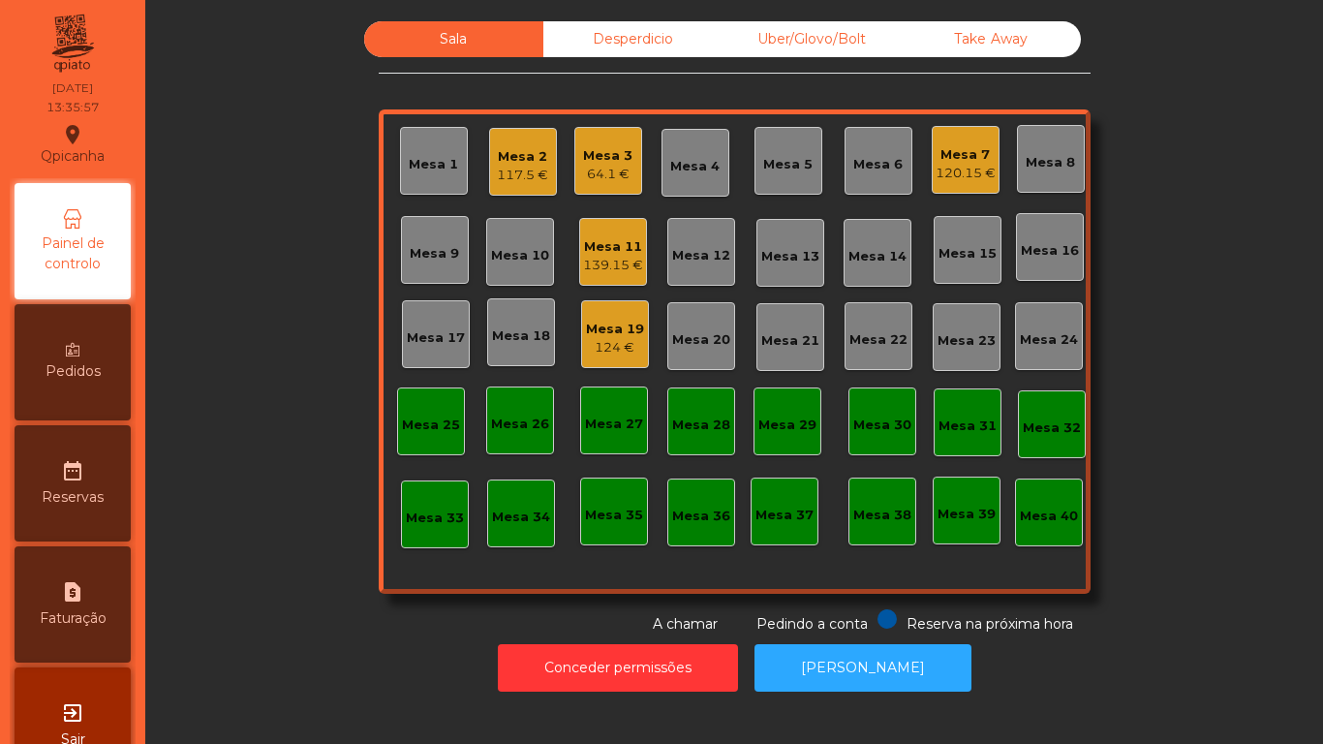
click at [968, 175] on div "120.15 €" at bounding box center [965, 173] width 60 height 19
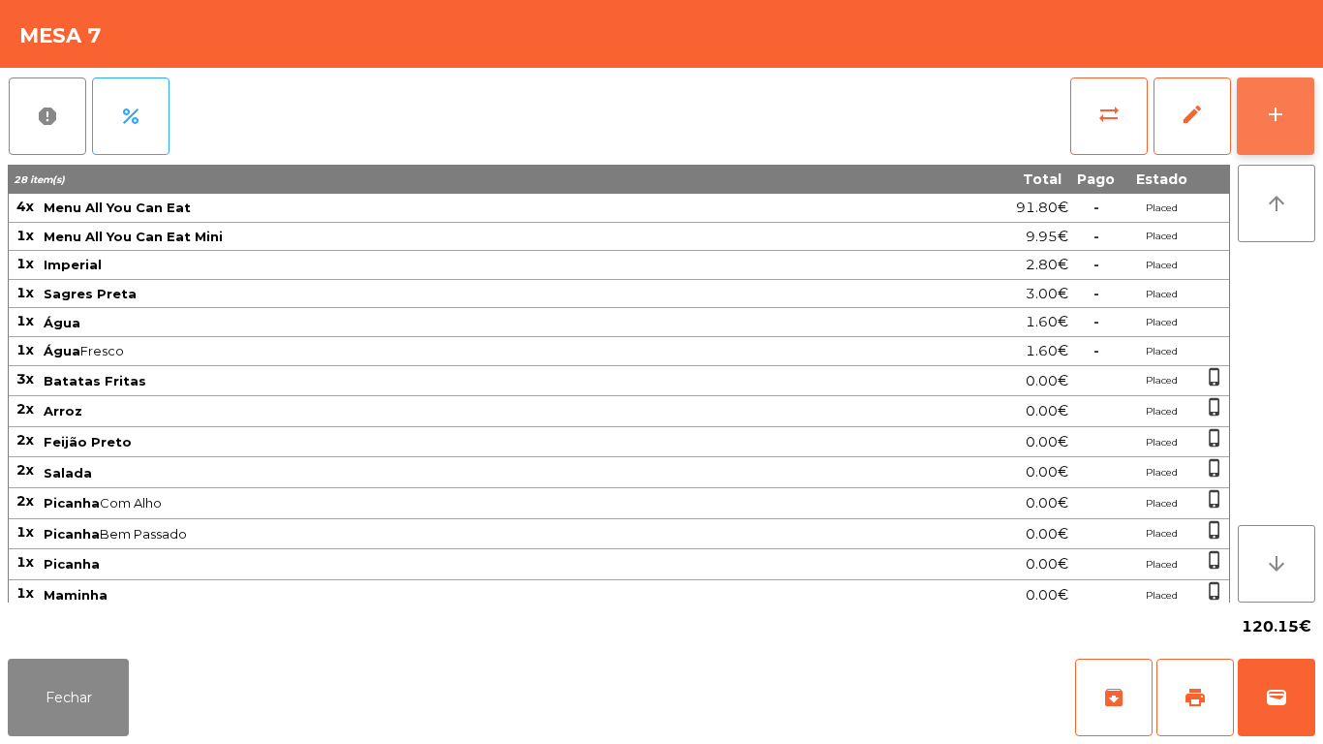
click at [1287, 101] on button "add" at bounding box center [1275, 115] width 77 height 77
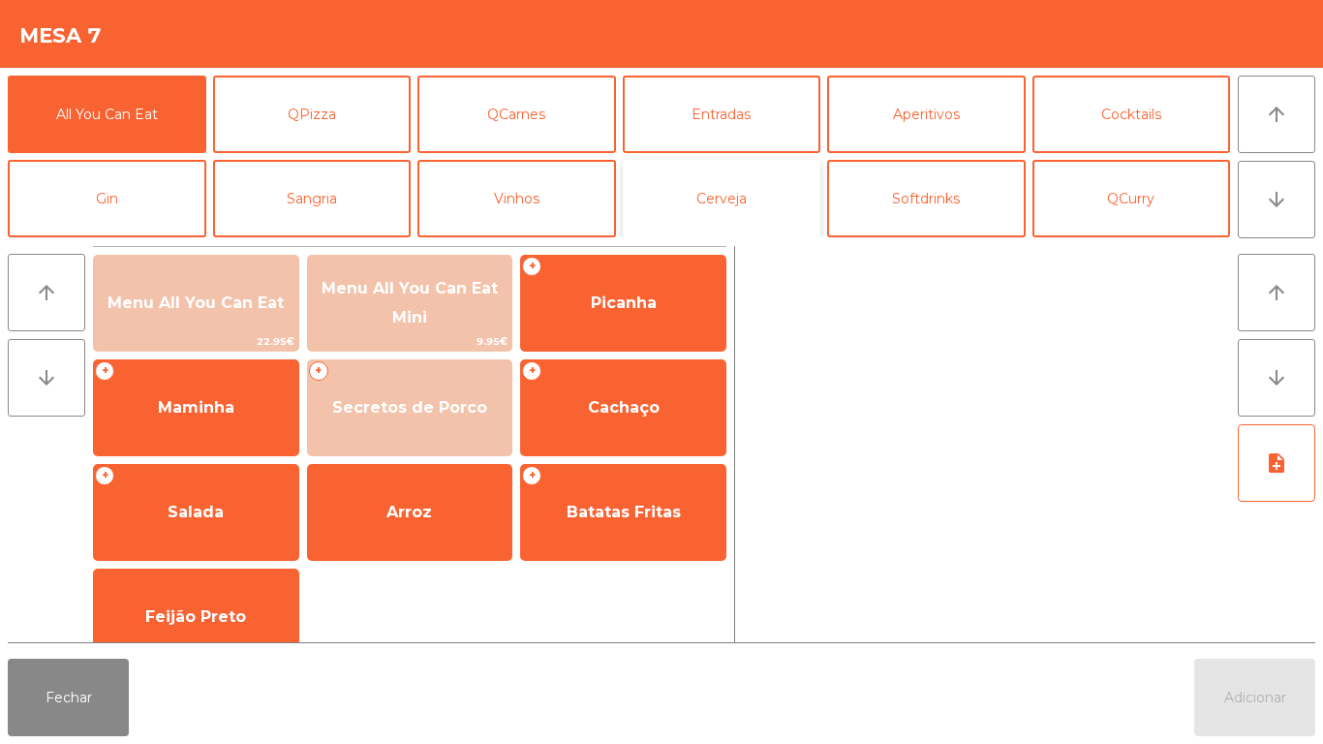
click at [772, 183] on button "Cerveja" at bounding box center [722, 198] width 199 height 77
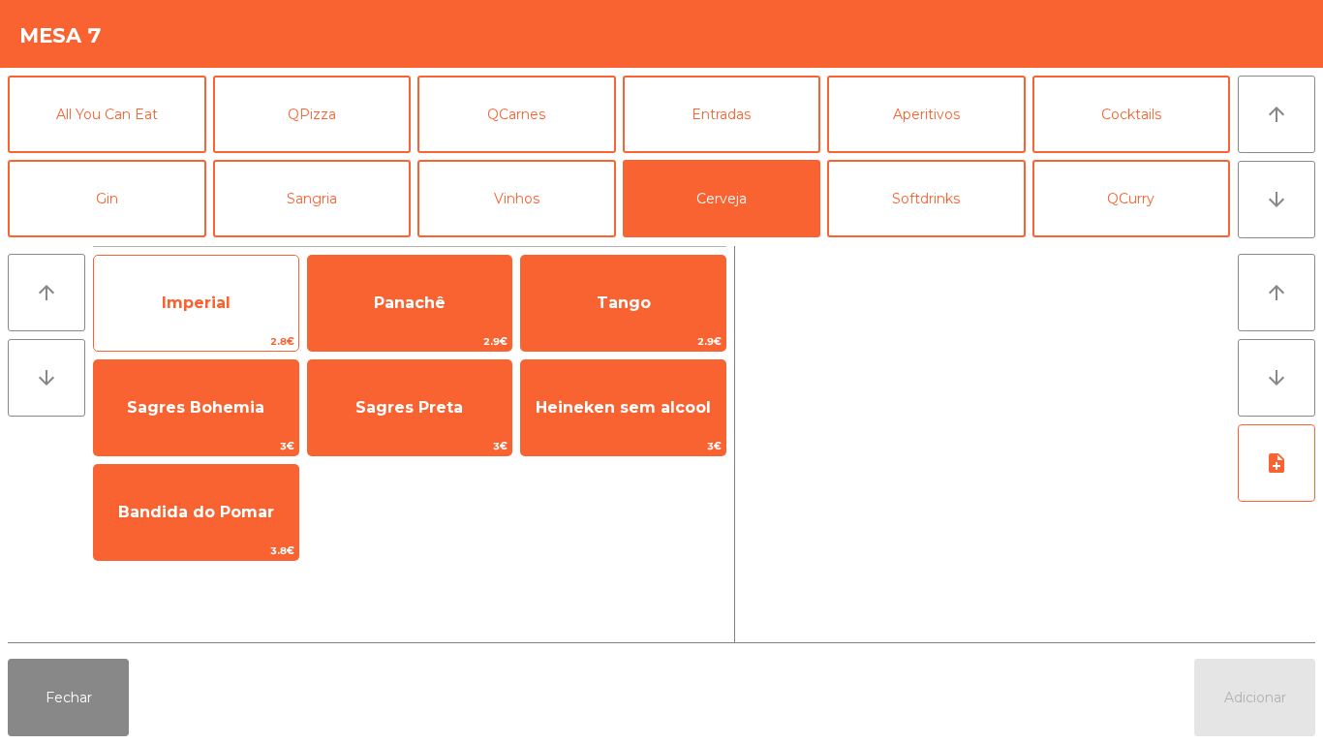
click at [184, 298] on span "Imperial" at bounding box center [196, 302] width 69 height 18
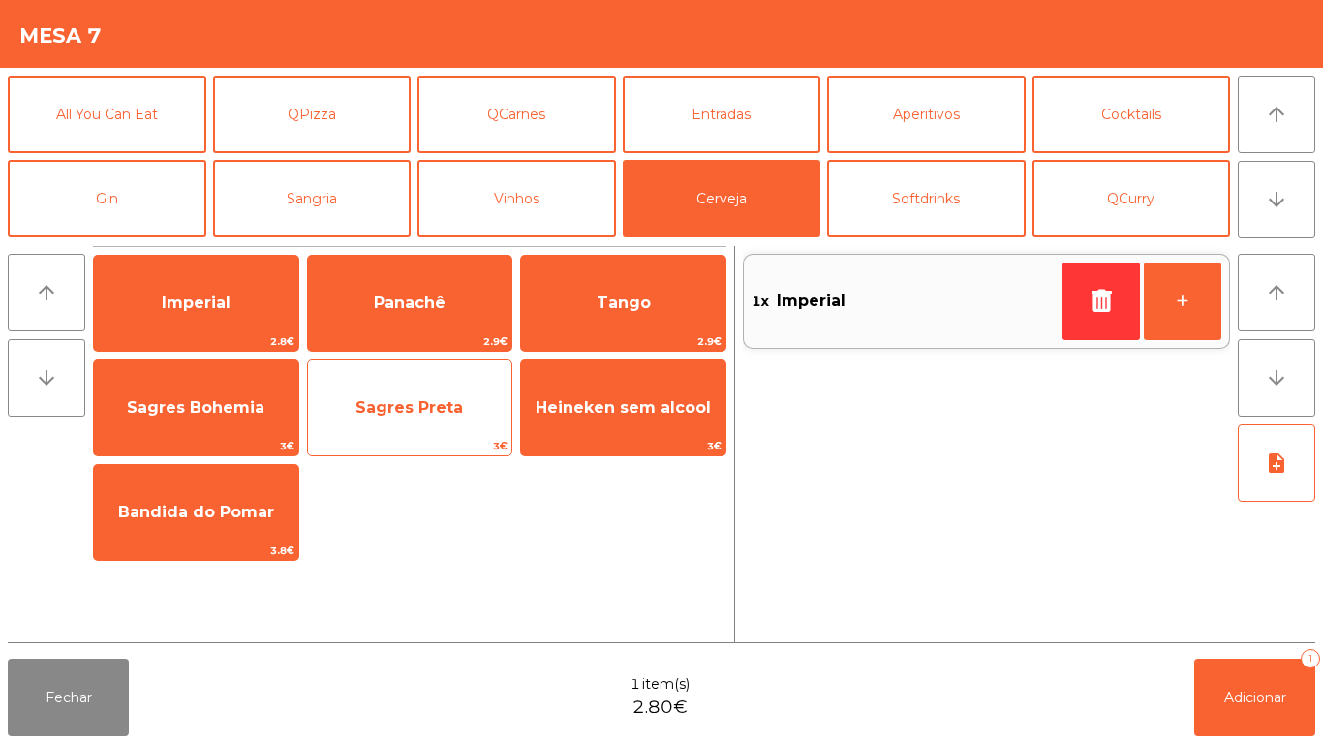
click at [415, 402] on span "Sagres Preta" at bounding box center [408, 407] width 107 height 18
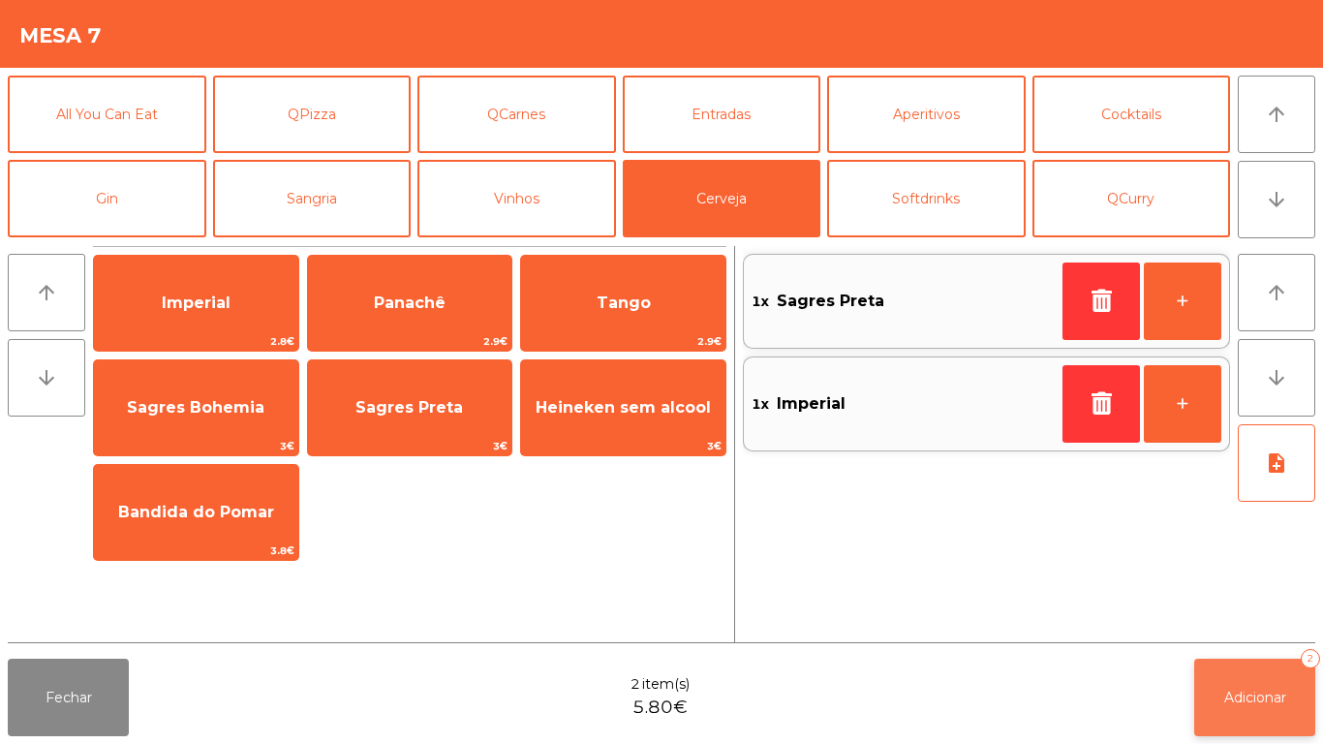
click at [1257, 690] on span "Adicionar" at bounding box center [1255, 697] width 62 height 17
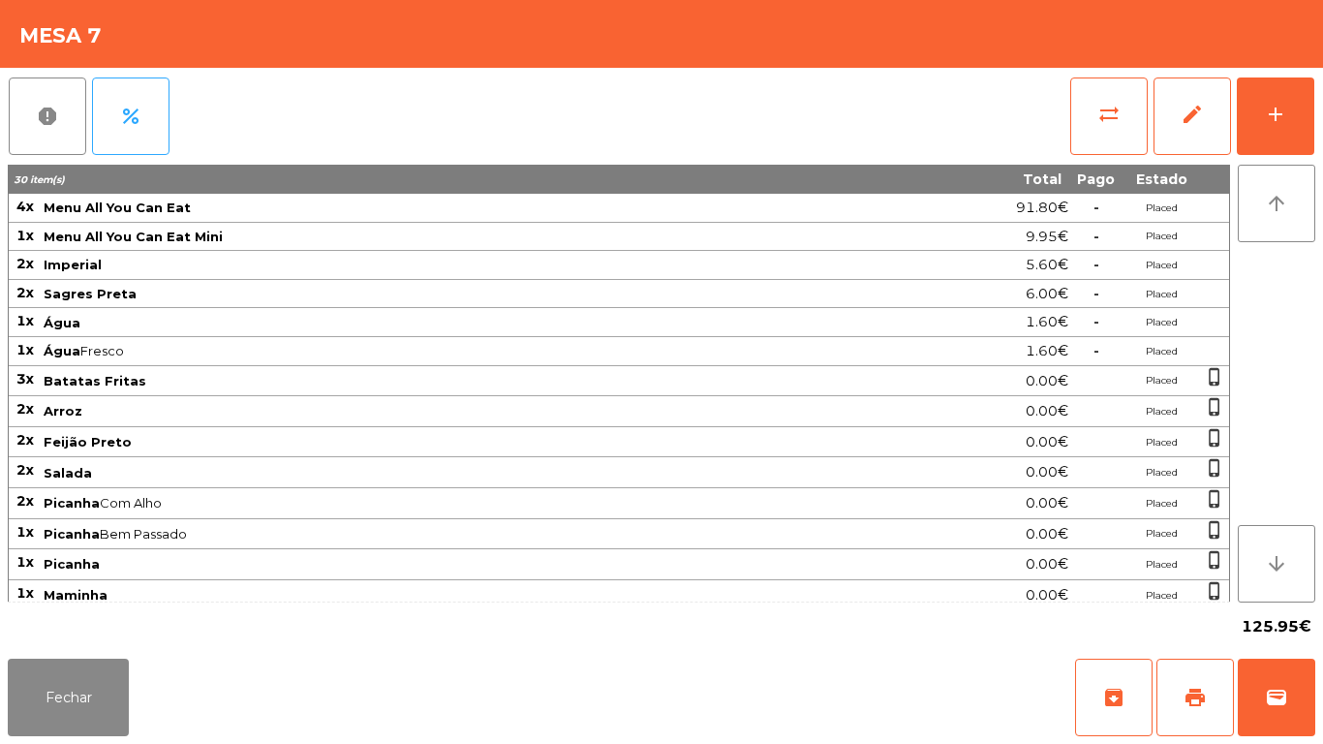
click at [51, 621] on div "125.95€" at bounding box center [661, 626] width 1307 height 48
click at [93, 677] on button "Fechar" at bounding box center [68, 697] width 121 height 77
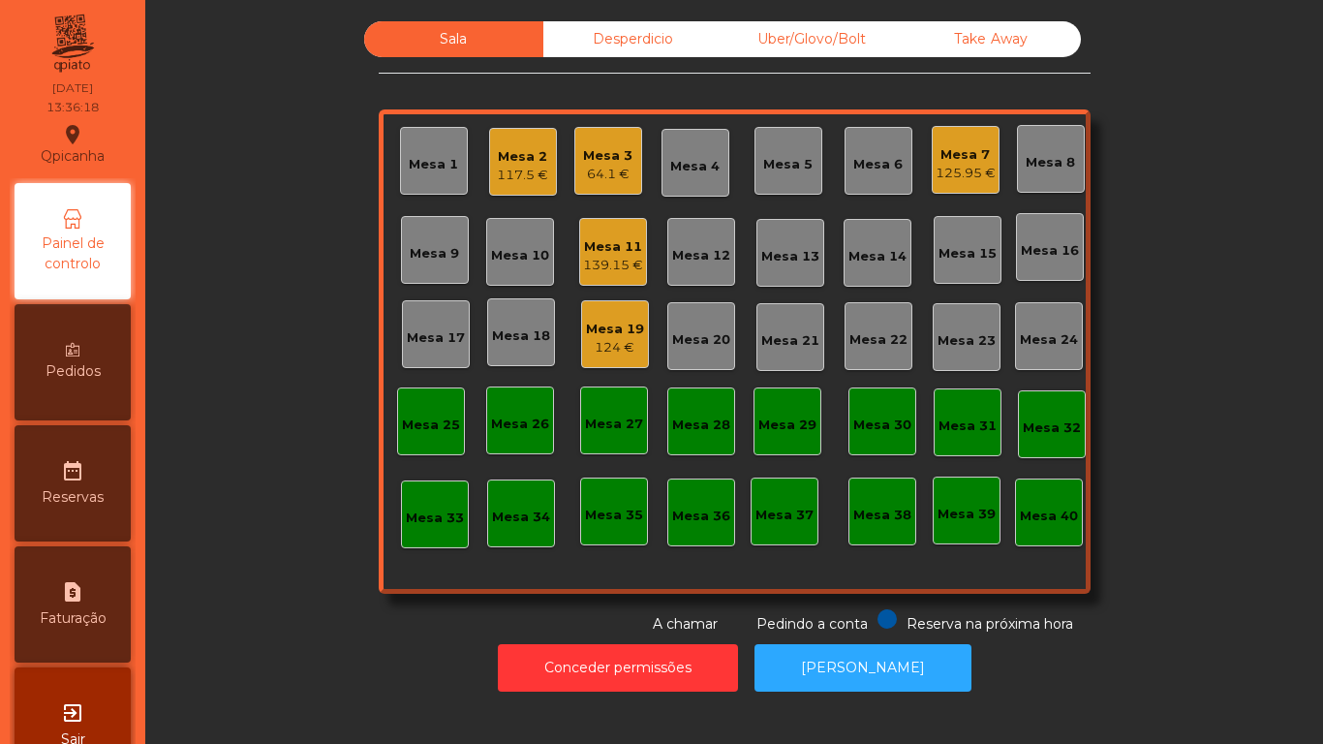
click at [609, 343] on div "124 €" at bounding box center [615, 347] width 58 height 19
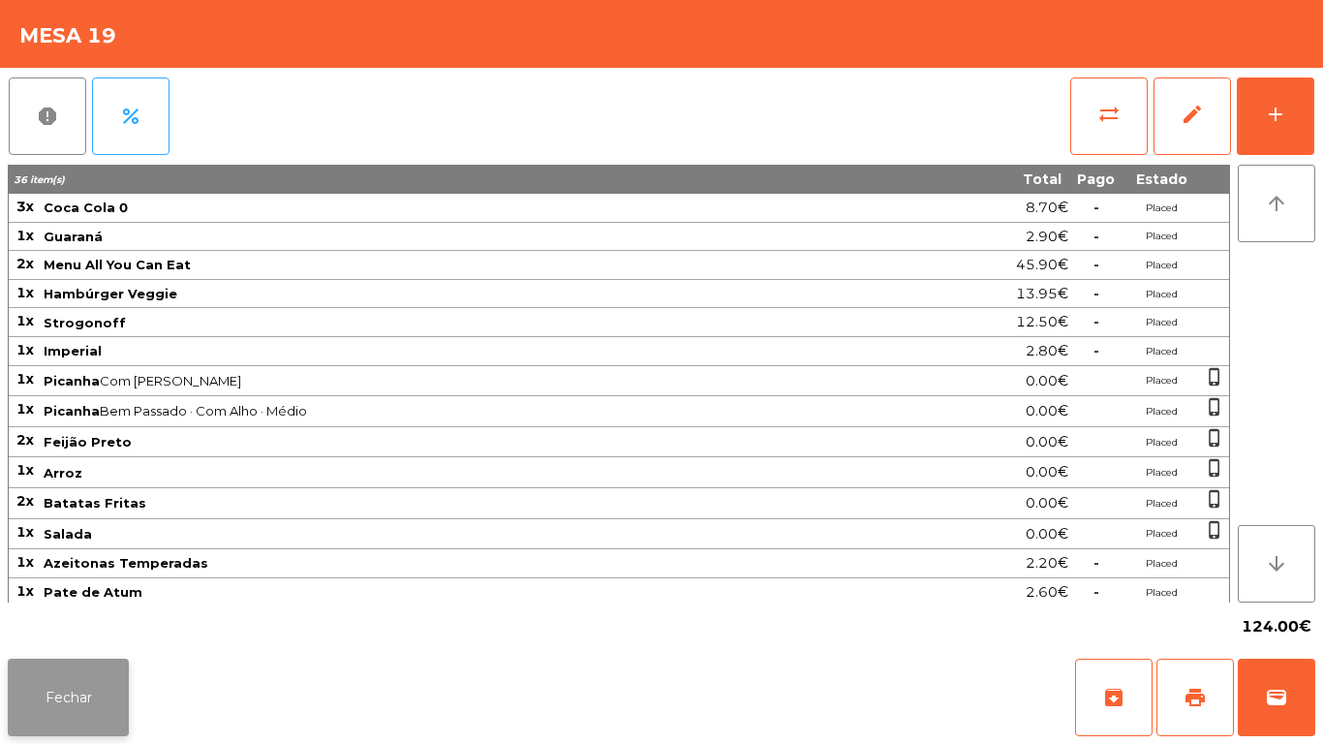
click at [86, 694] on button "Fechar" at bounding box center [68, 697] width 121 height 77
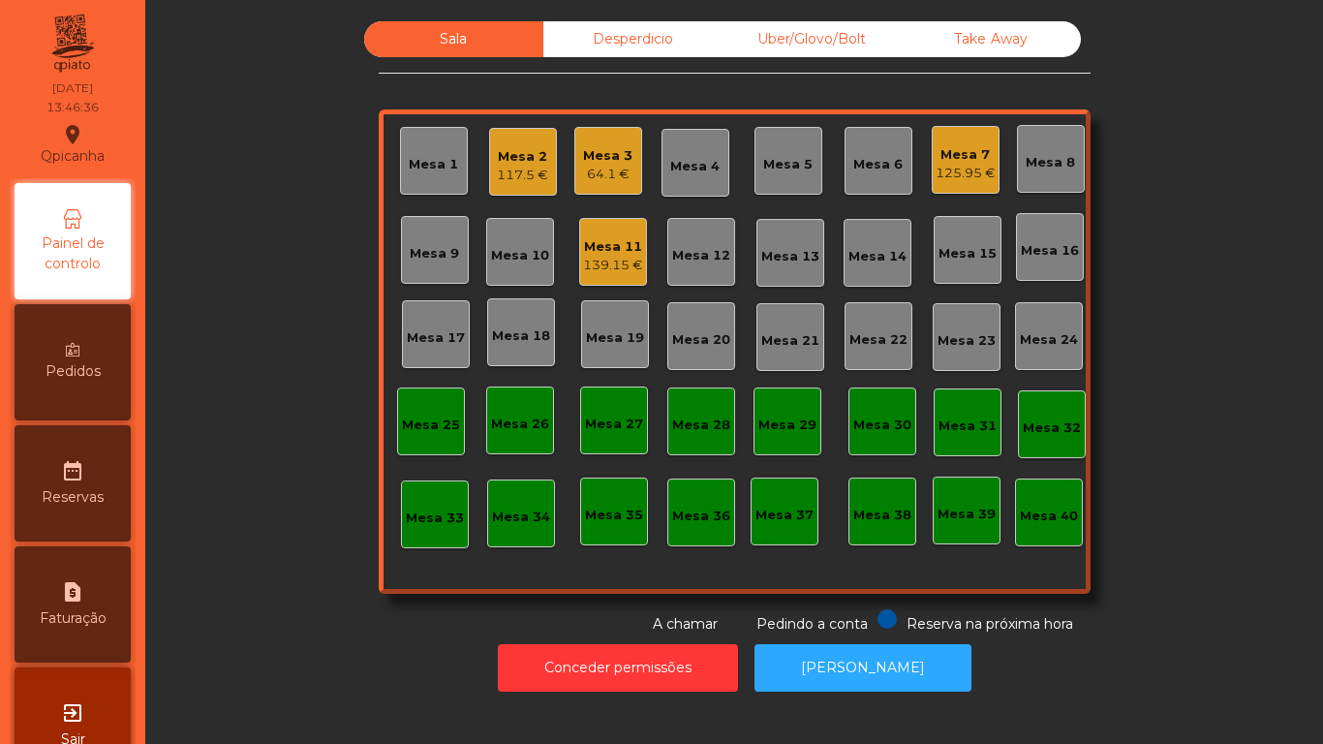
click at [583, 148] on div "Mesa 3" at bounding box center [607, 155] width 49 height 19
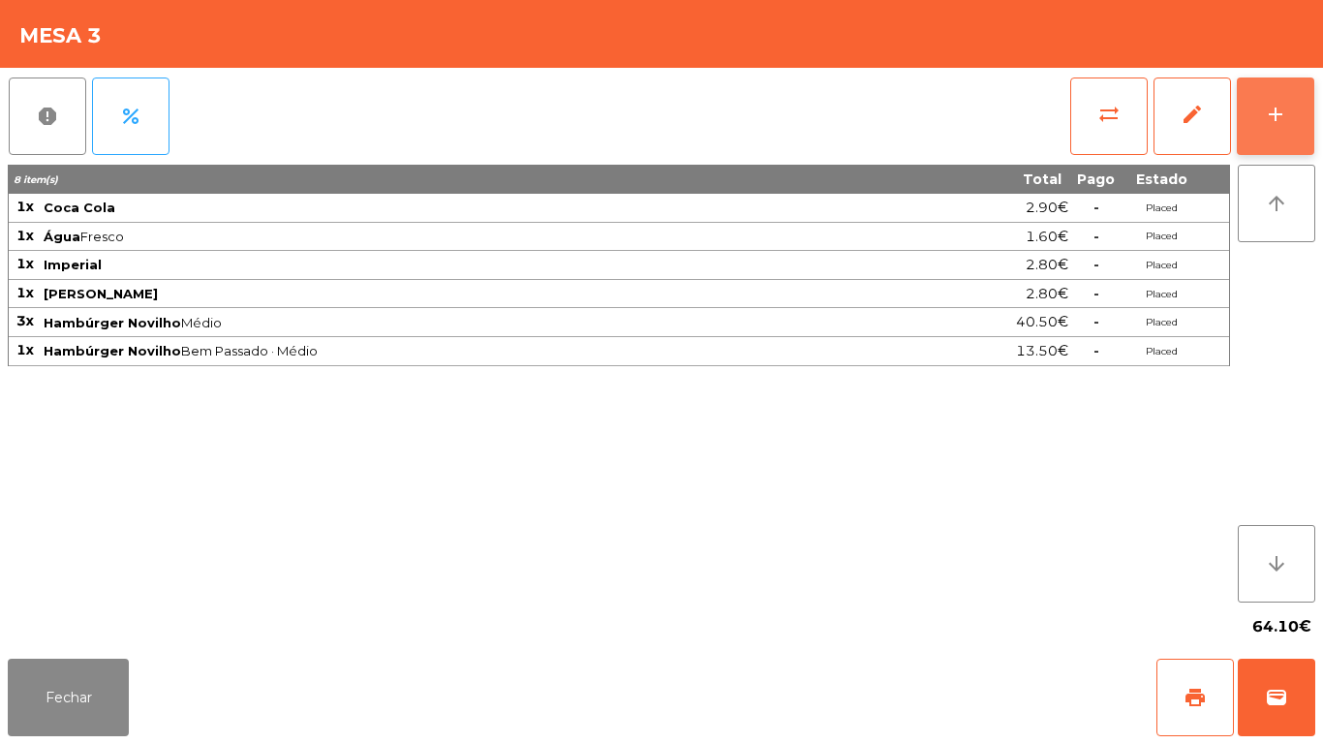
click at [1272, 123] on div "add" at bounding box center [1275, 114] width 23 height 23
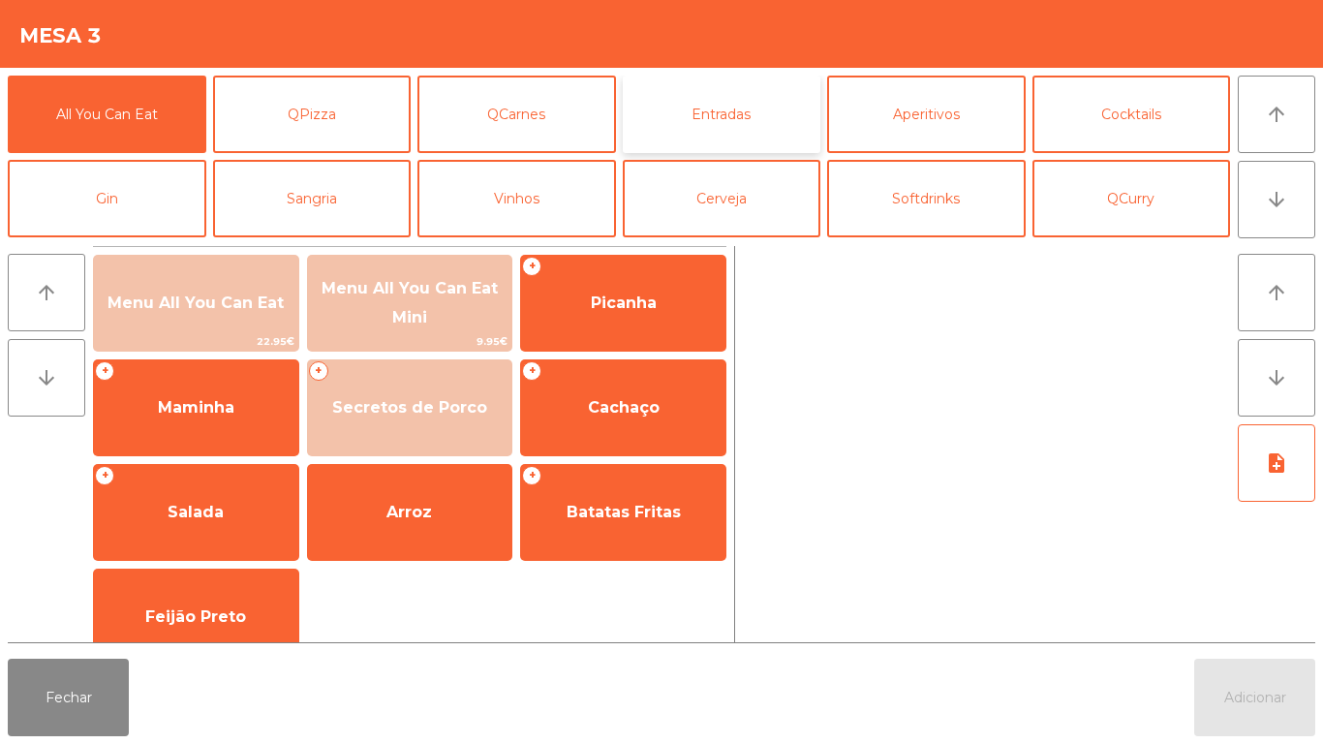
click at [701, 127] on button "Entradas" at bounding box center [722, 114] width 199 height 77
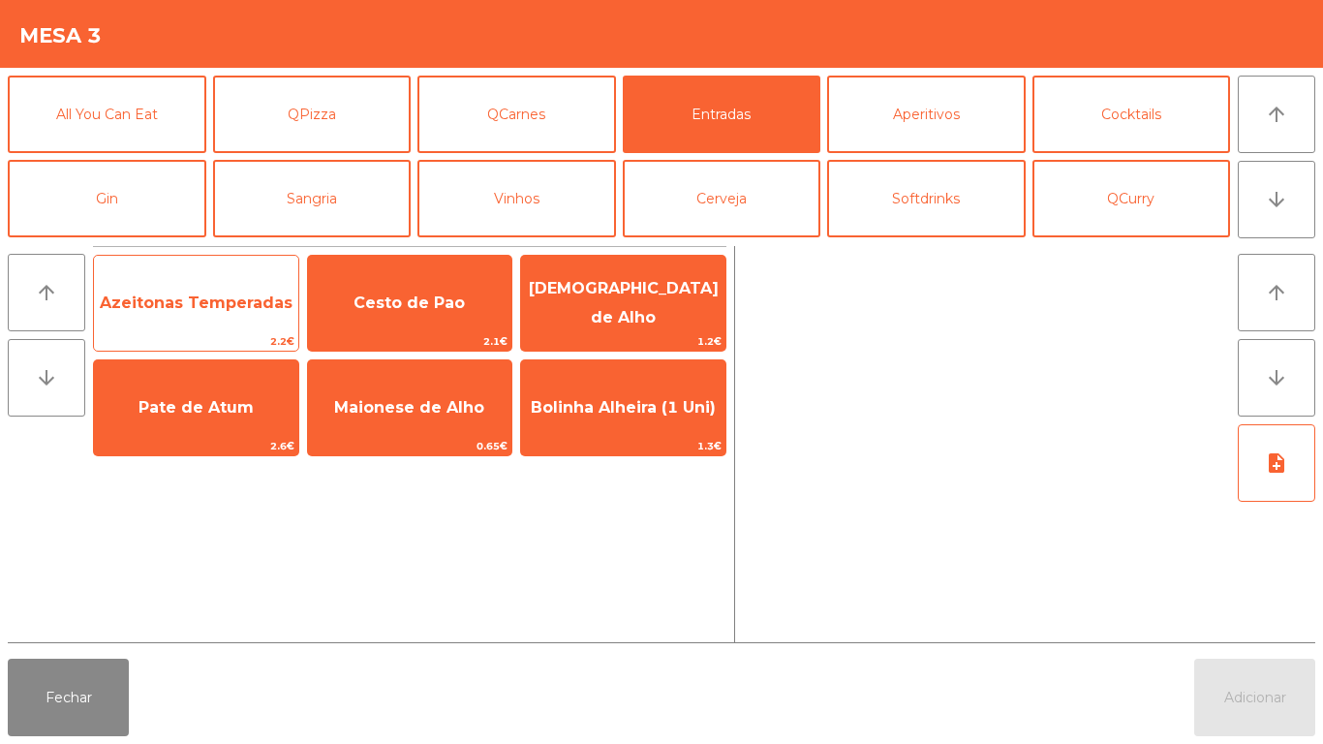
click at [210, 315] on span "Azeitonas Temperadas" at bounding box center [196, 303] width 204 height 52
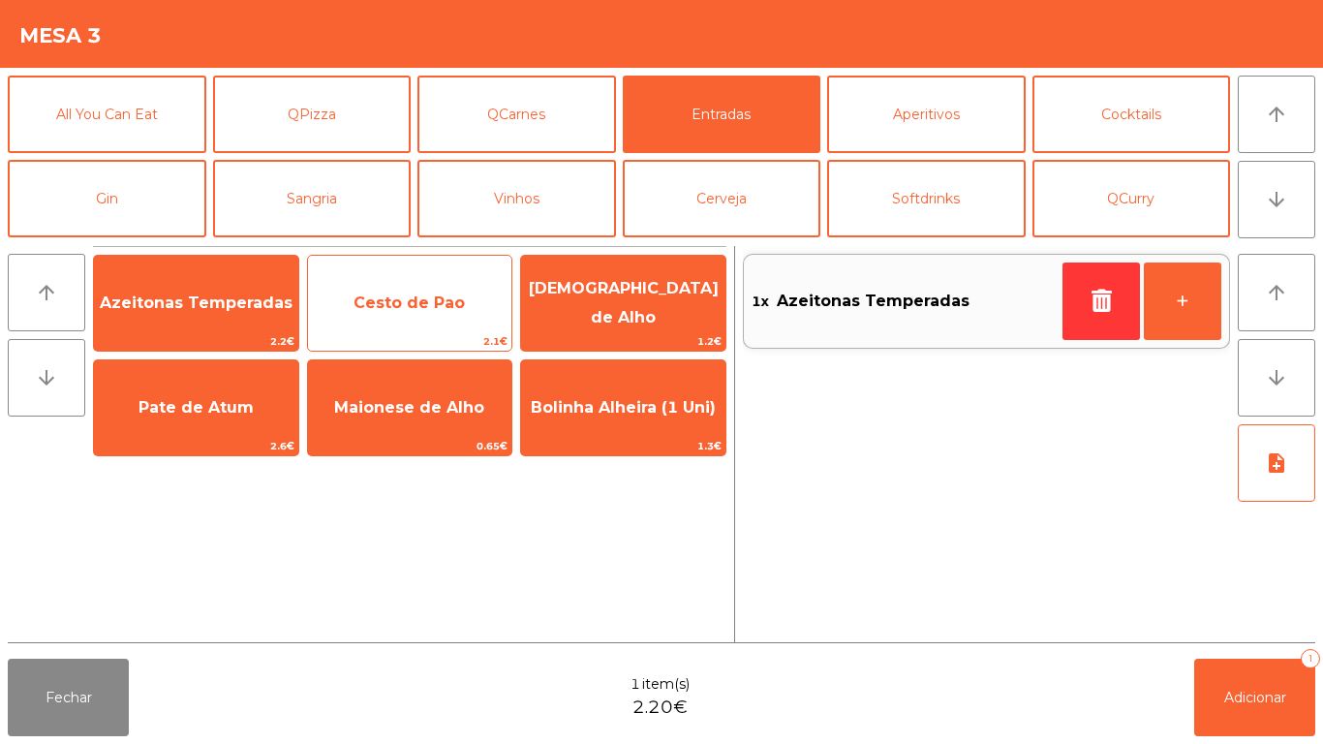
click at [428, 326] on span "Cesto de Pao" at bounding box center [410, 303] width 204 height 52
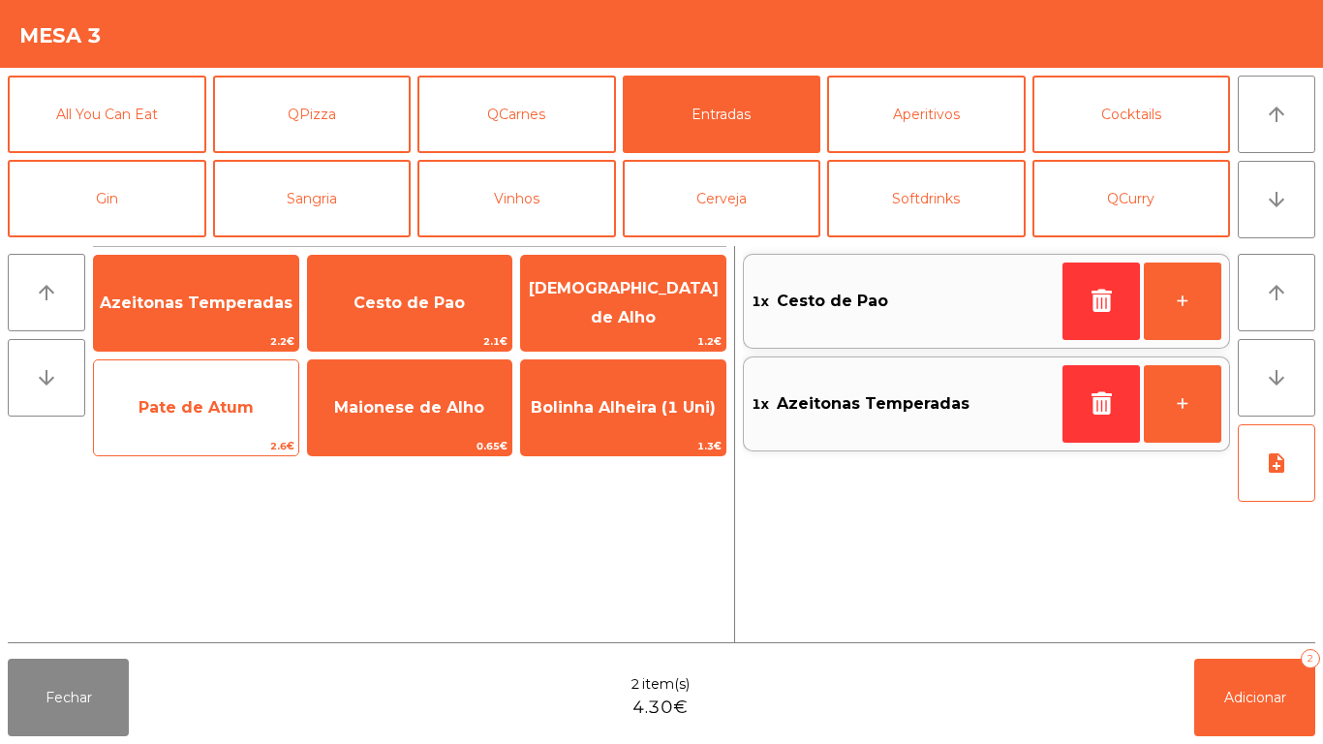
click at [244, 398] on span "Pate de Atum" at bounding box center [195, 407] width 115 height 18
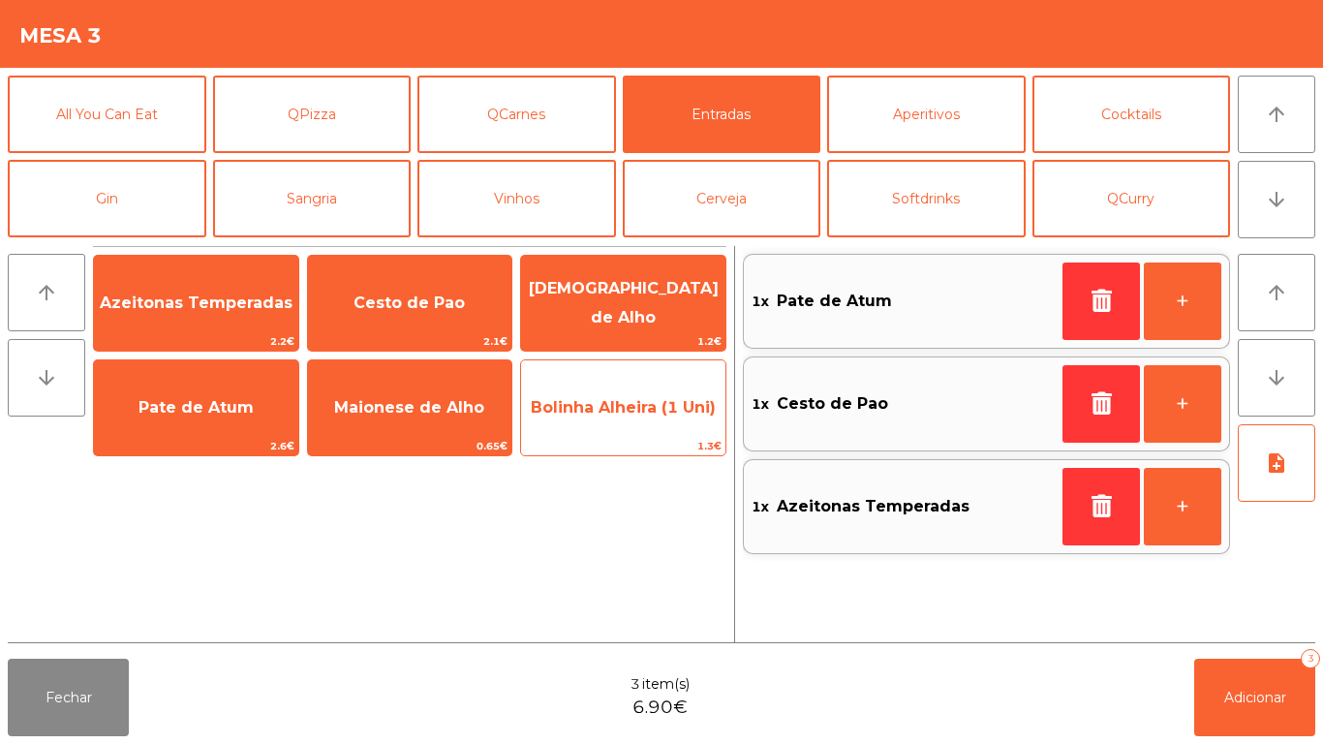
click at [636, 418] on span "Bolinha Alheira (1 Uni)" at bounding box center [623, 408] width 204 height 52
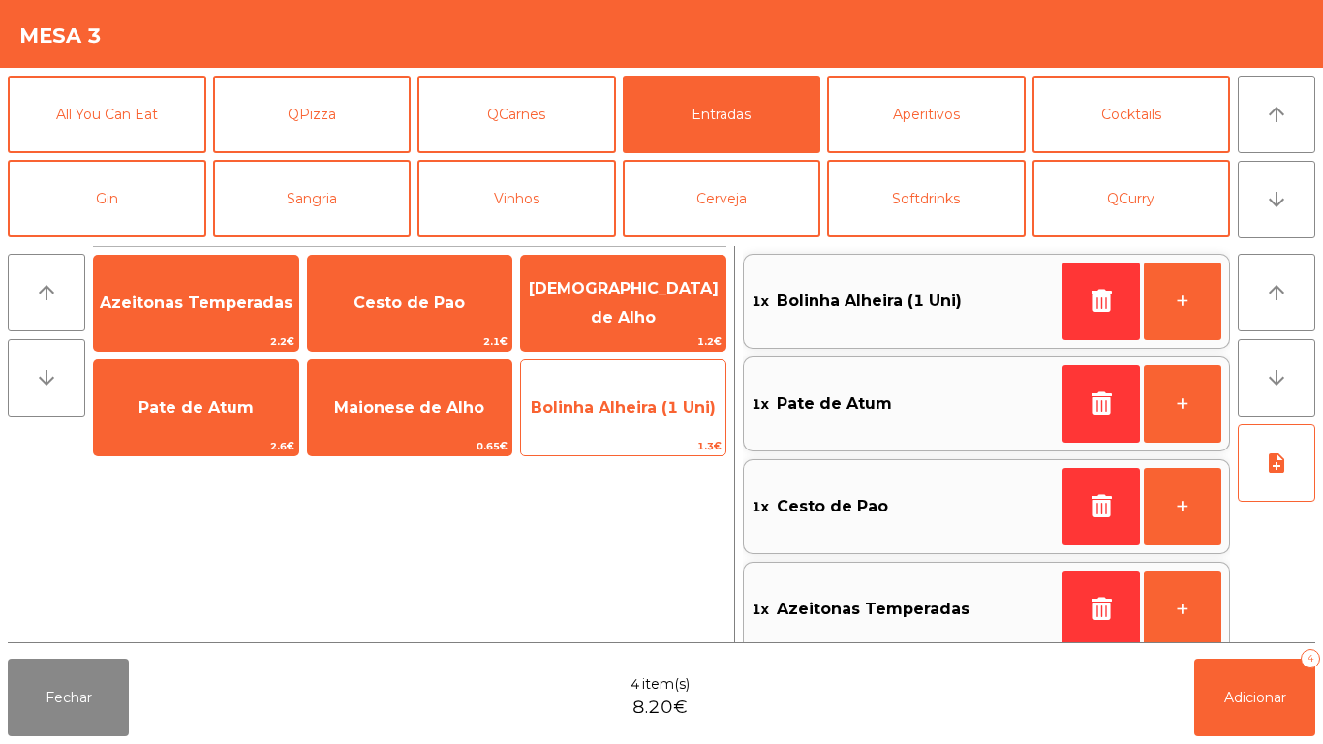
click at [661, 406] on span "Bolinha Alheira (1 Uni)" at bounding box center [623, 407] width 185 height 18
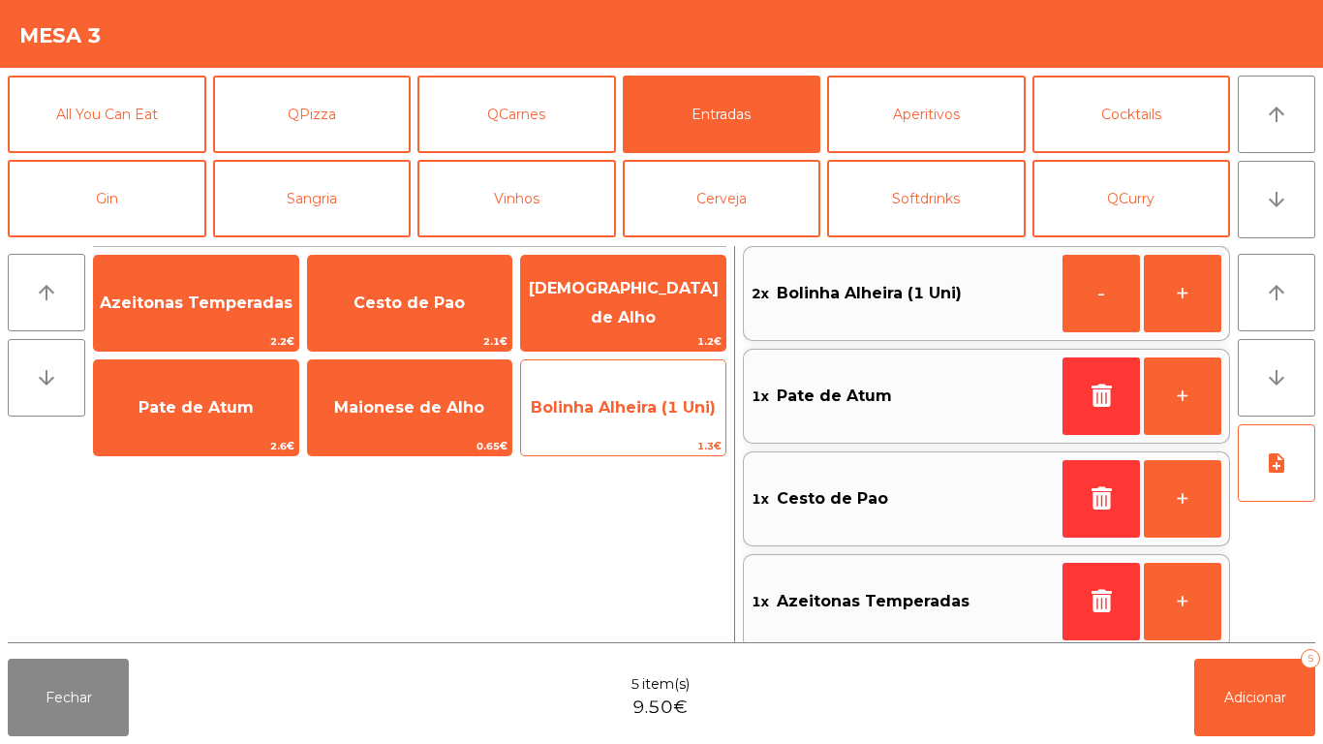
click at [630, 387] on span "Bolinha Alheira (1 Uni)" at bounding box center [623, 408] width 204 height 52
click at [622, 378] on div "Bolinha Alheira (1 Uni) 1.3€" at bounding box center [623, 407] width 206 height 97
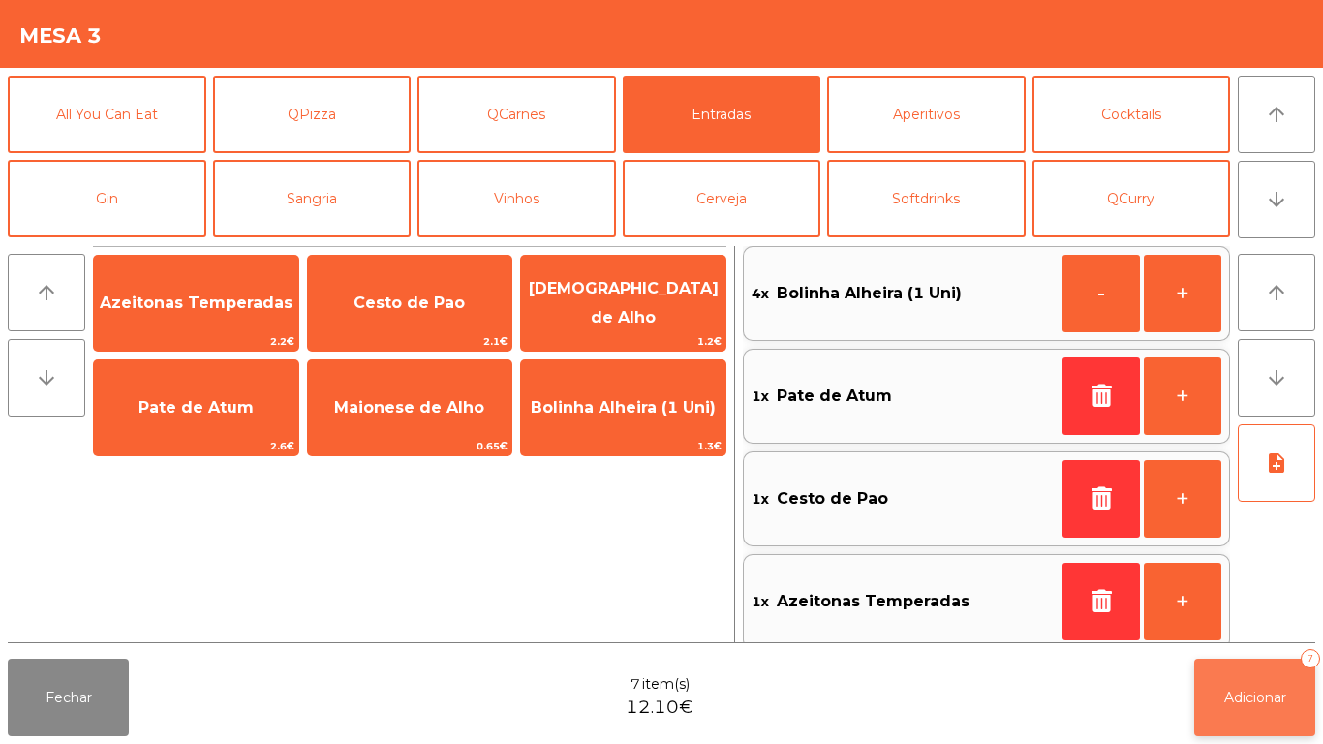
click at [1270, 706] on button "Adicionar 7" at bounding box center [1254, 697] width 121 height 77
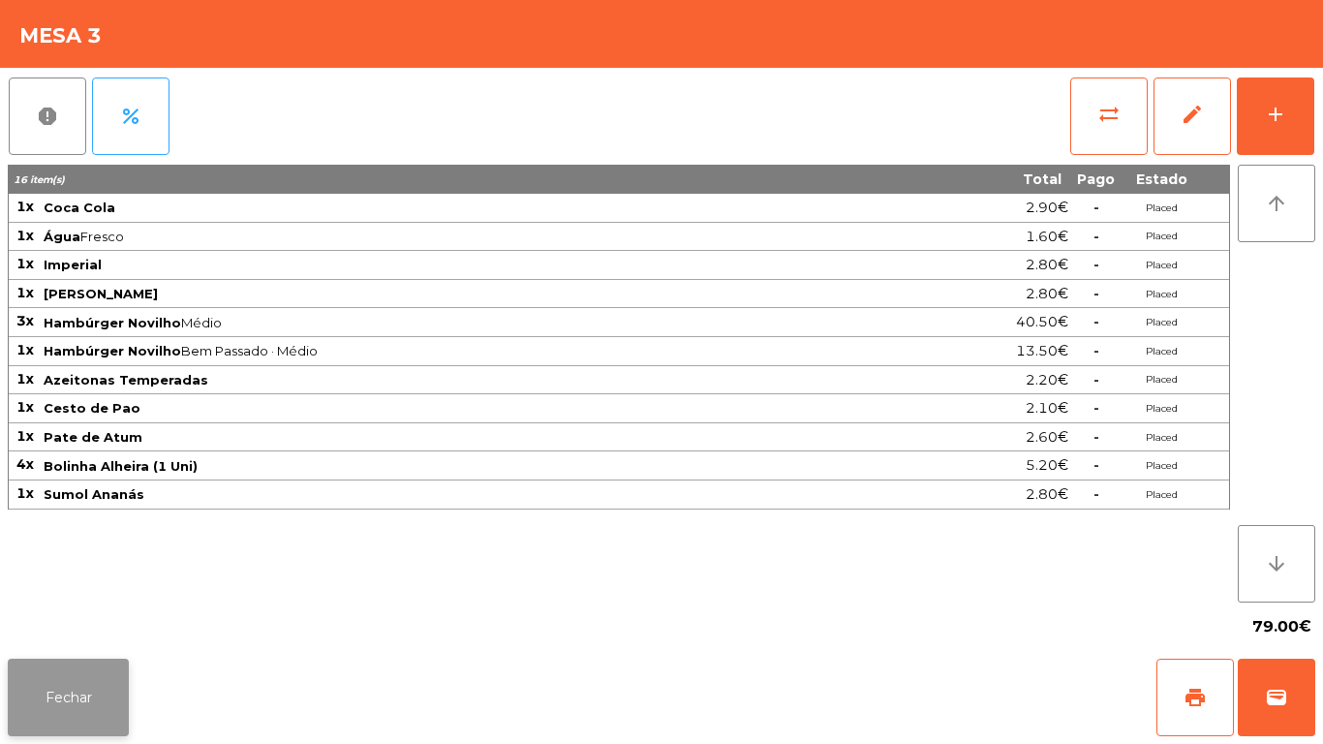
click at [77, 676] on button "Fechar" at bounding box center [68, 697] width 121 height 77
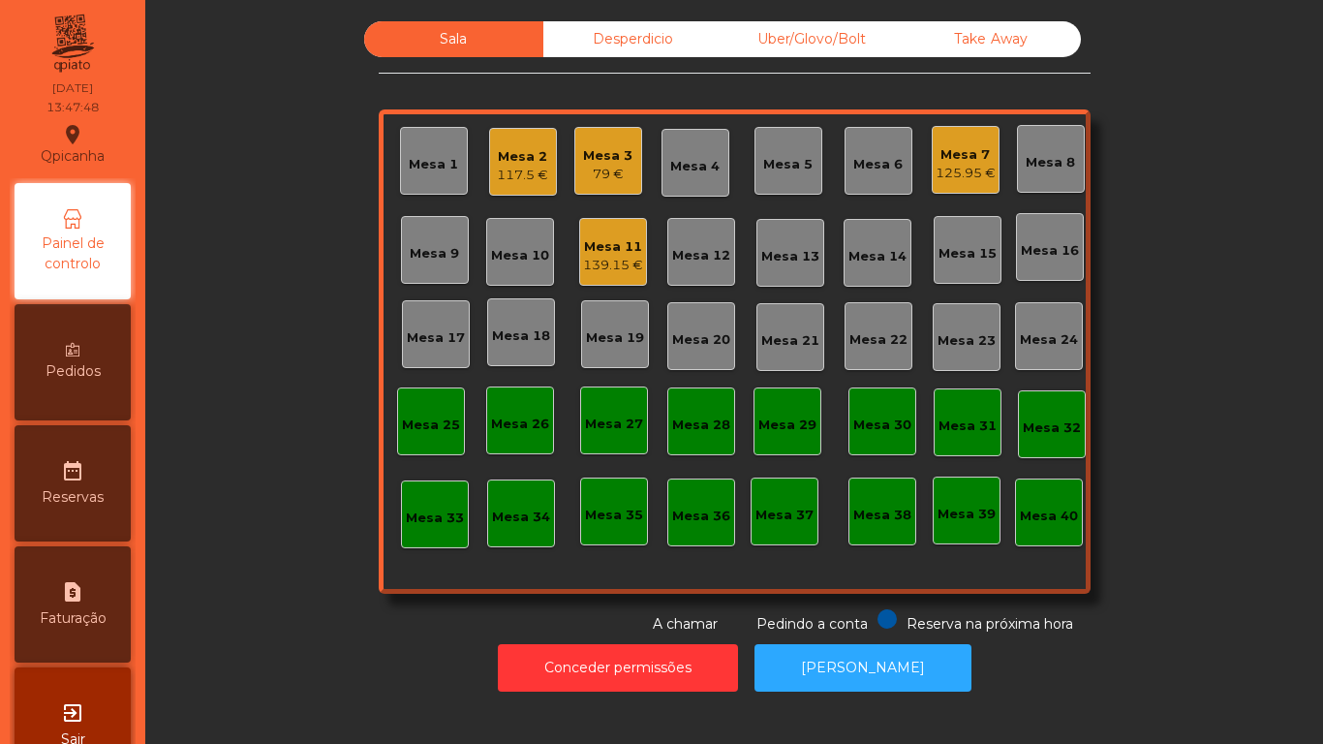
click at [595, 161] on div "Mesa 3" at bounding box center [607, 155] width 49 height 19
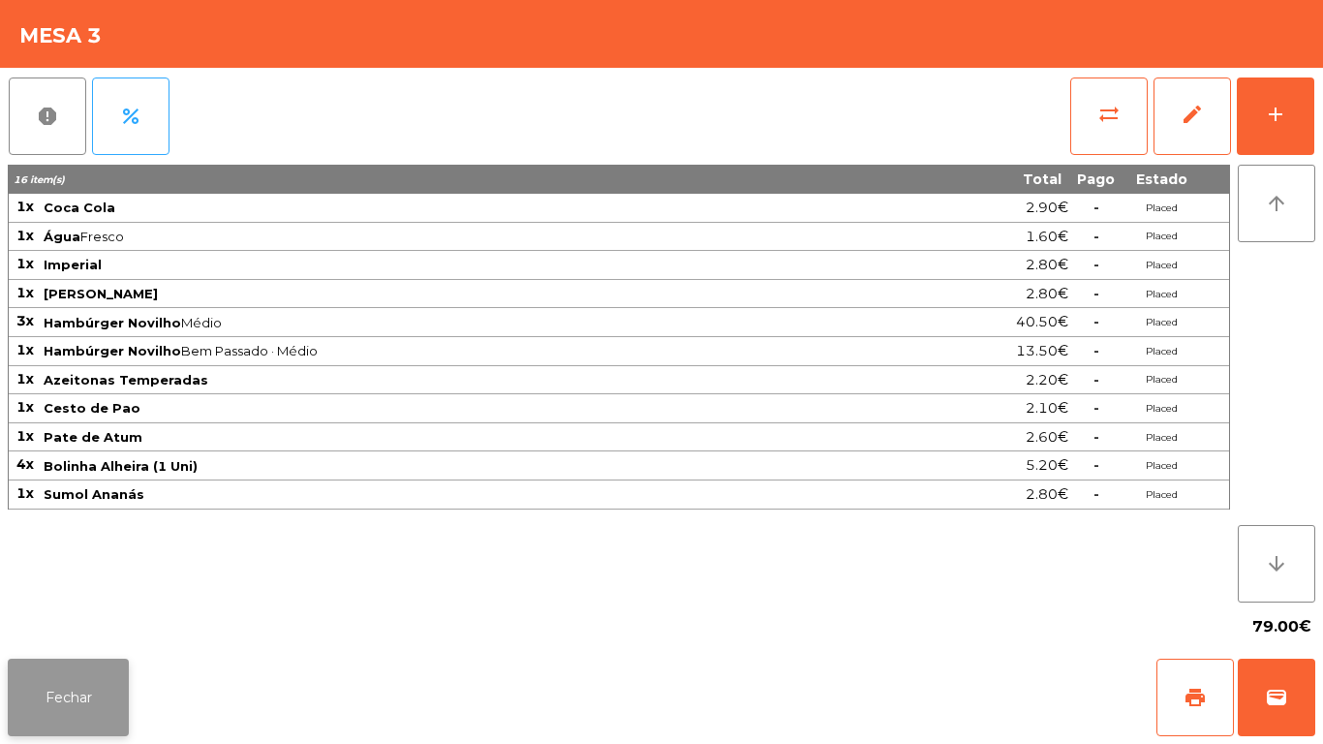
click at [59, 687] on button "Fechar" at bounding box center [68, 697] width 121 height 77
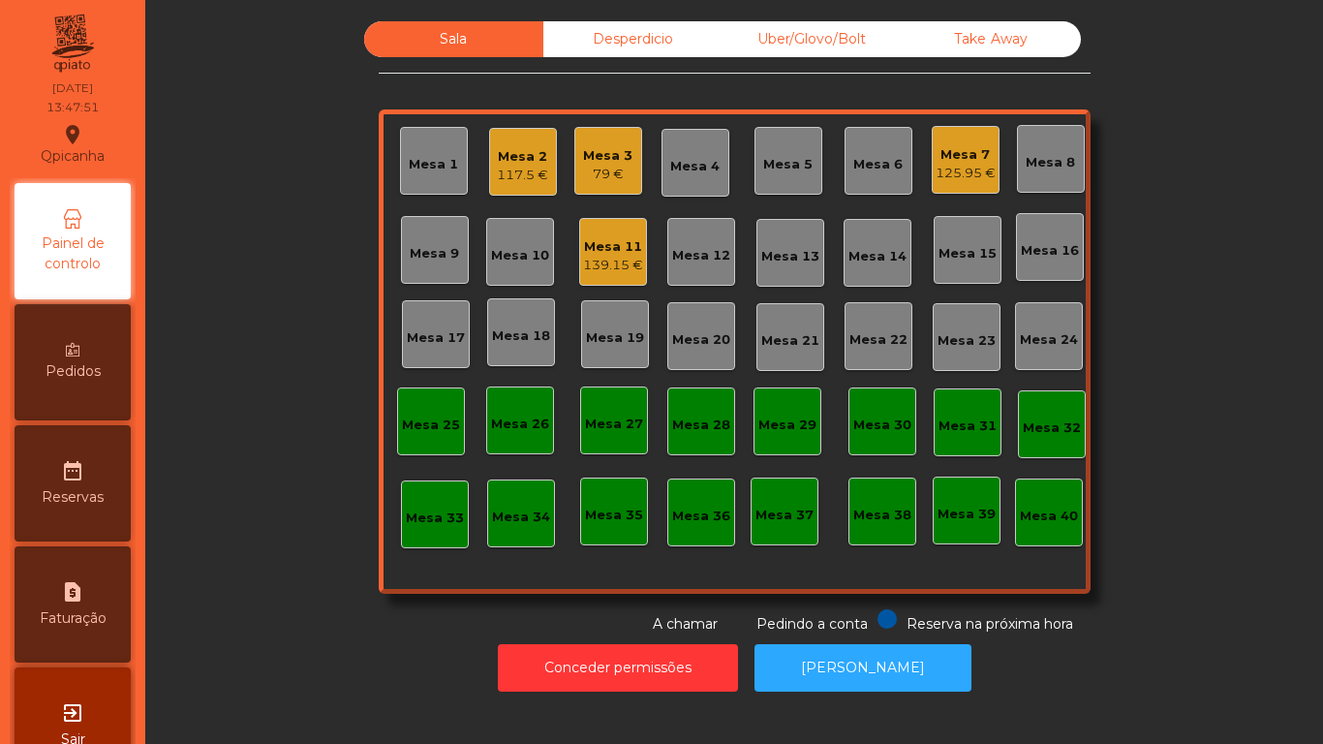
click at [80, 362] on span "Pedidos" at bounding box center [73, 371] width 55 height 20
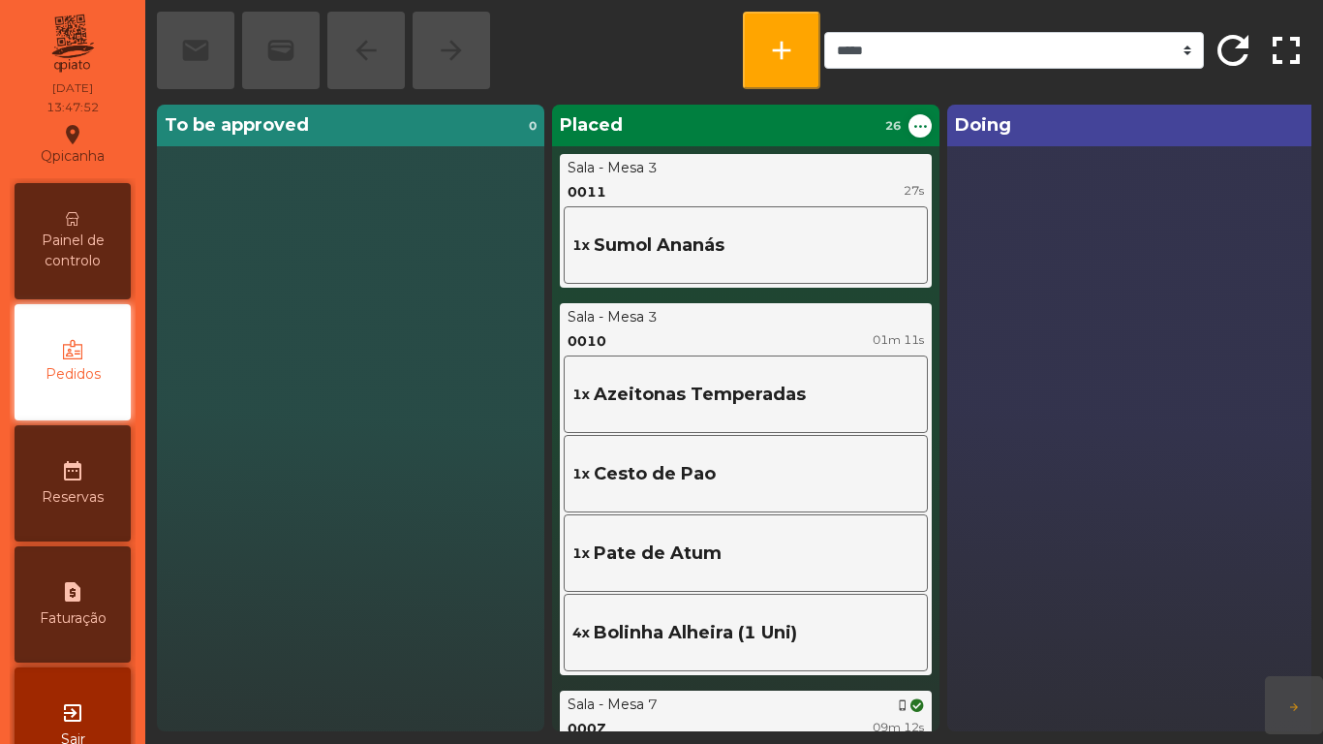
click at [90, 237] on span "Painel de controlo" at bounding box center [72, 250] width 107 height 41
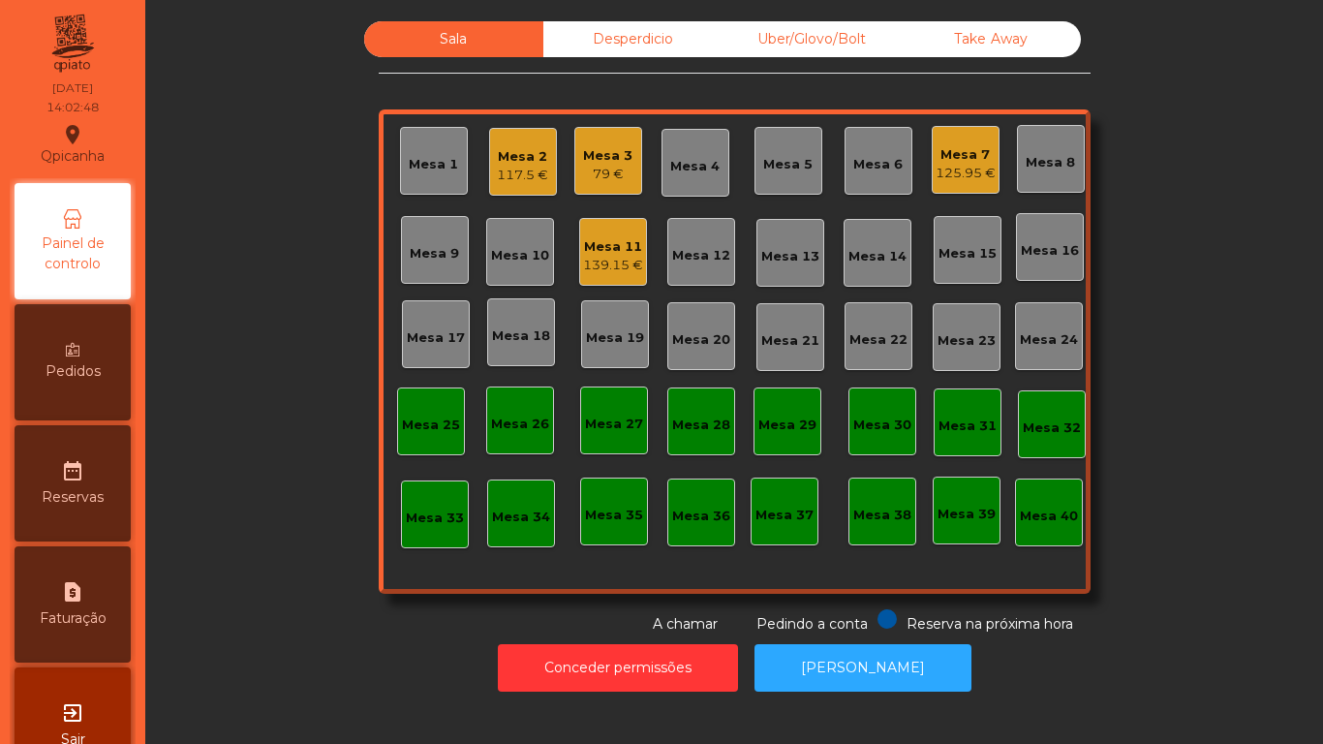
click at [935, 174] on div "125.95 €" at bounding box center [965, 173] width 60 height 19
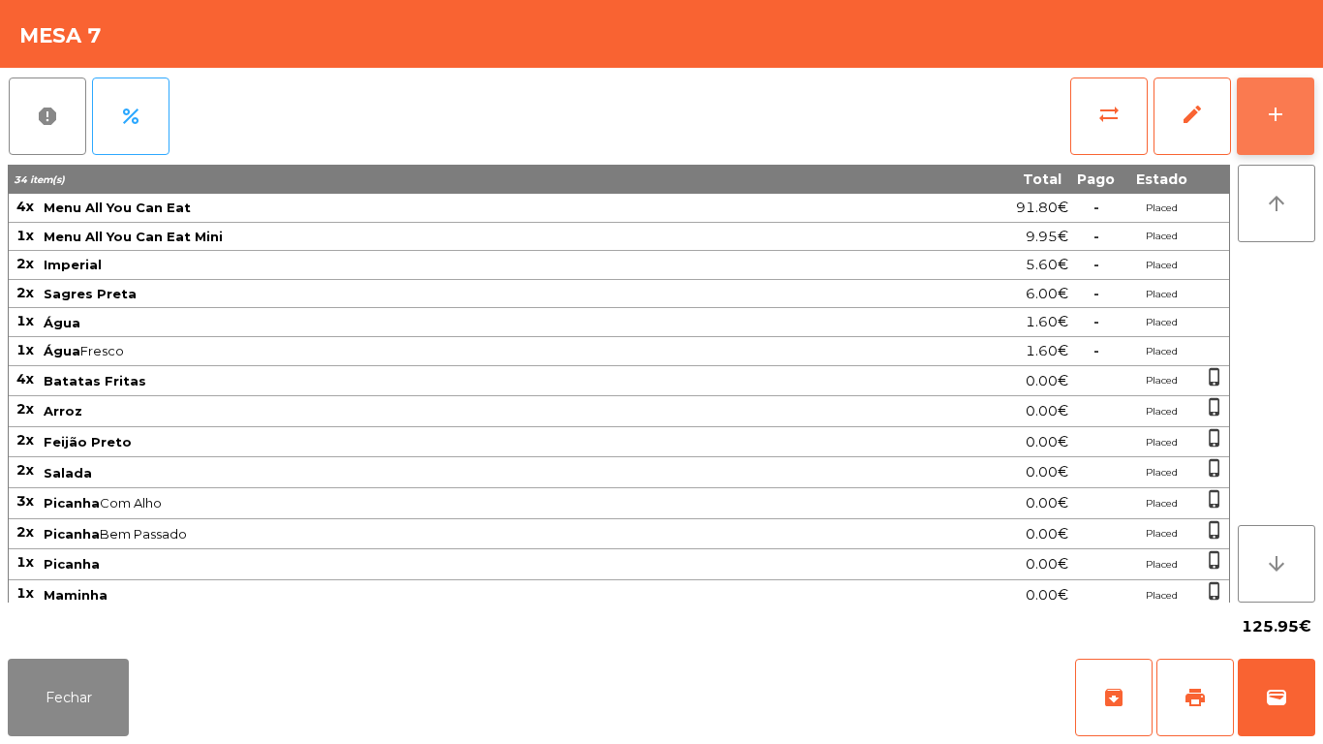
click at [1276, 114] on div "add" at bounding box center [1275, 114] width 23 height 23
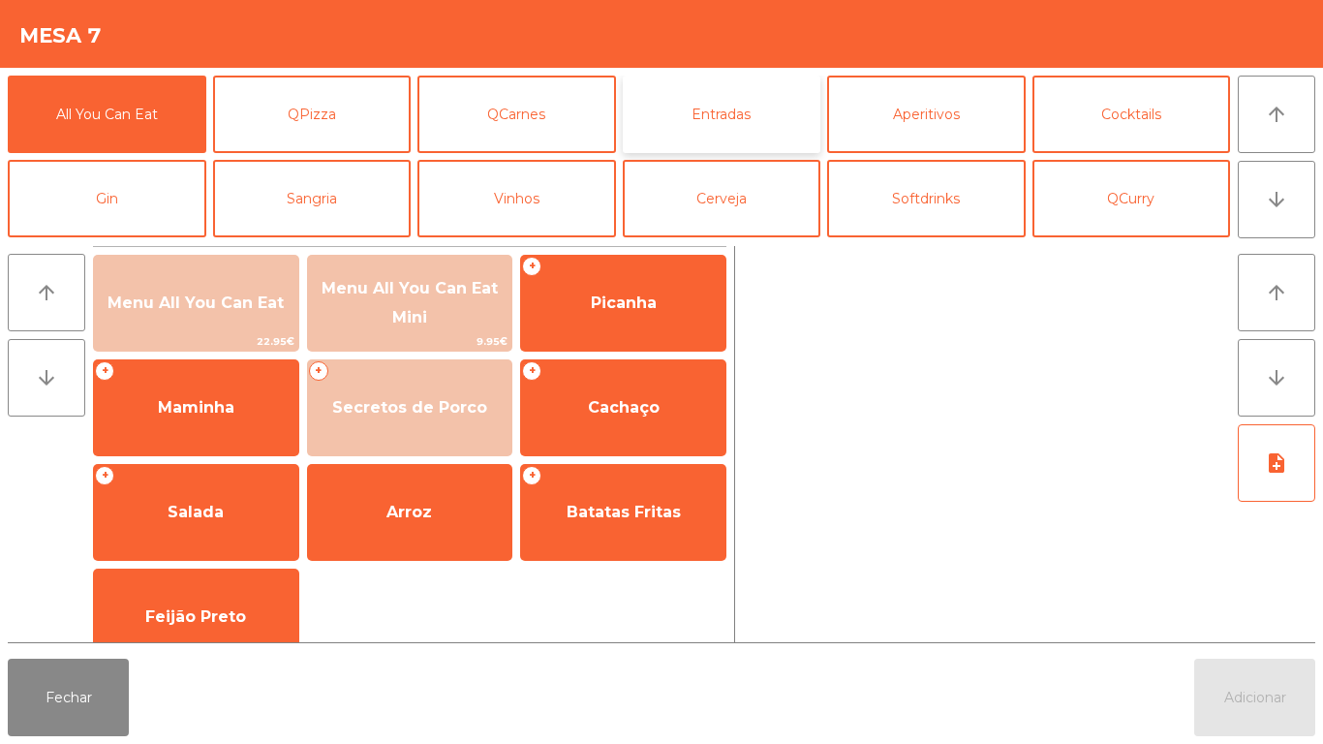
click at [743, 128] on button "Entradas" at bounding box center [722, 114] width 199 height 77
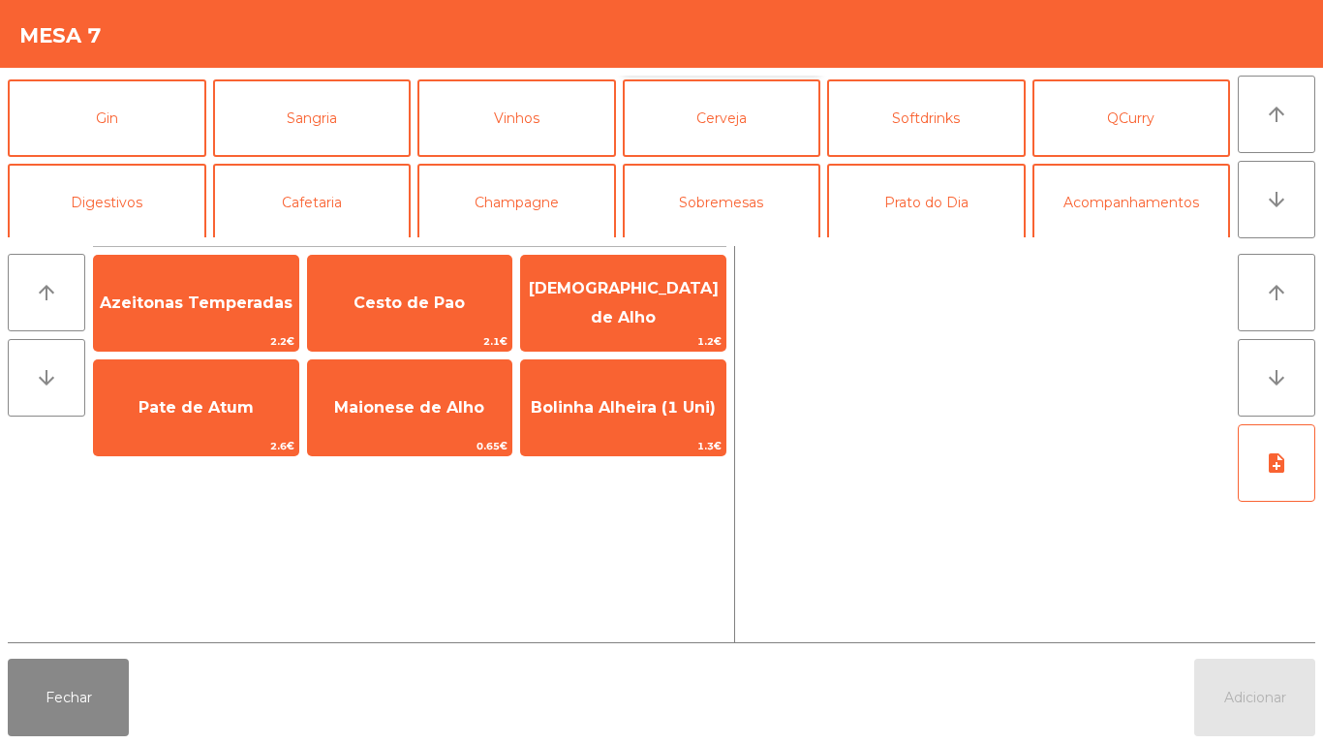
scroll to position [87, 0]
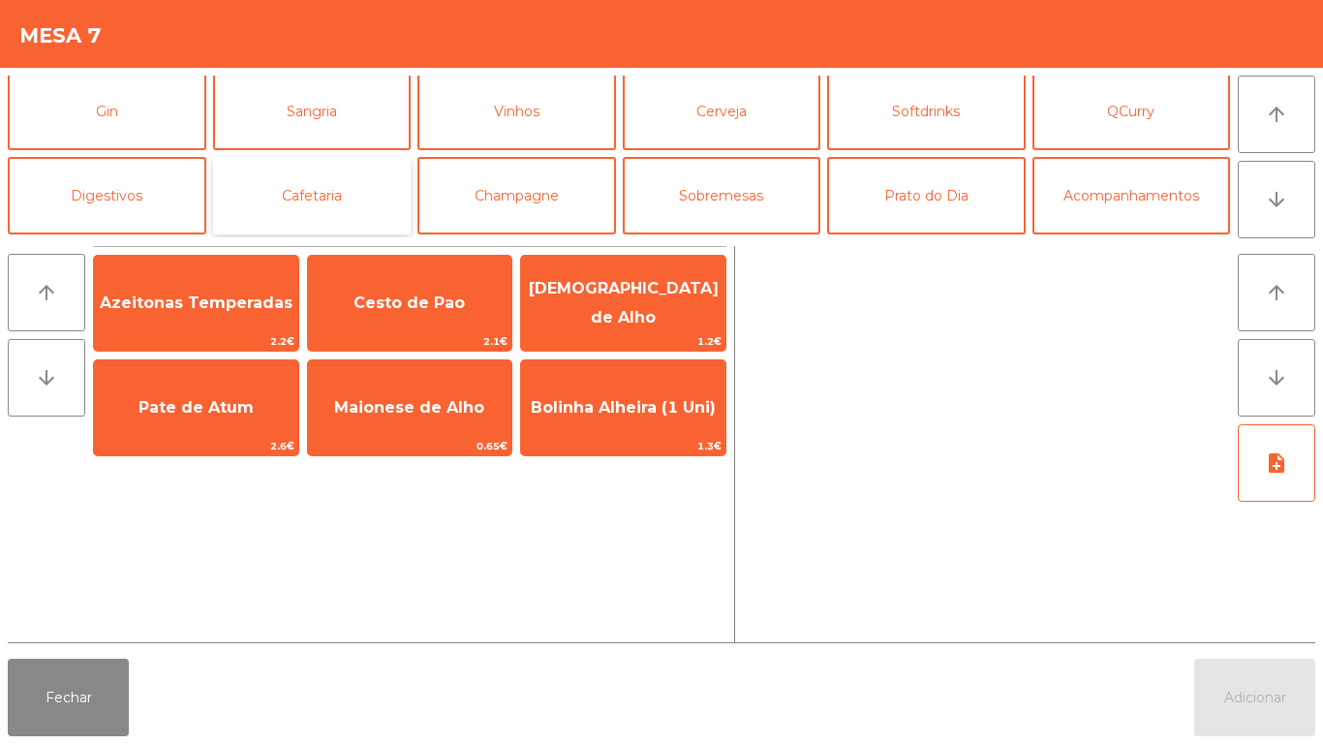
click at [346, 210] on button "Cafetaria" at bounding box center [312, 195] width 199 height 77
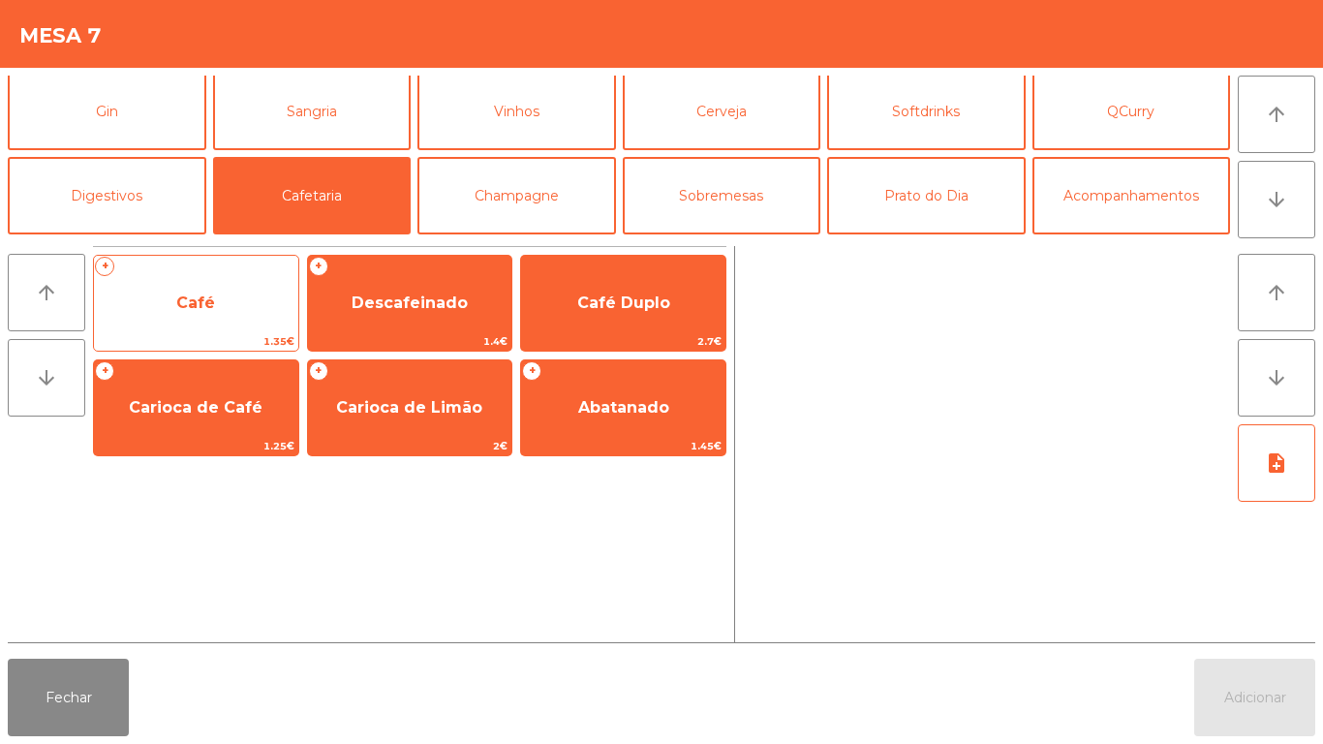
click at [238, 305] on span "Café" at bounding box center [196, 303] width 204 height 52
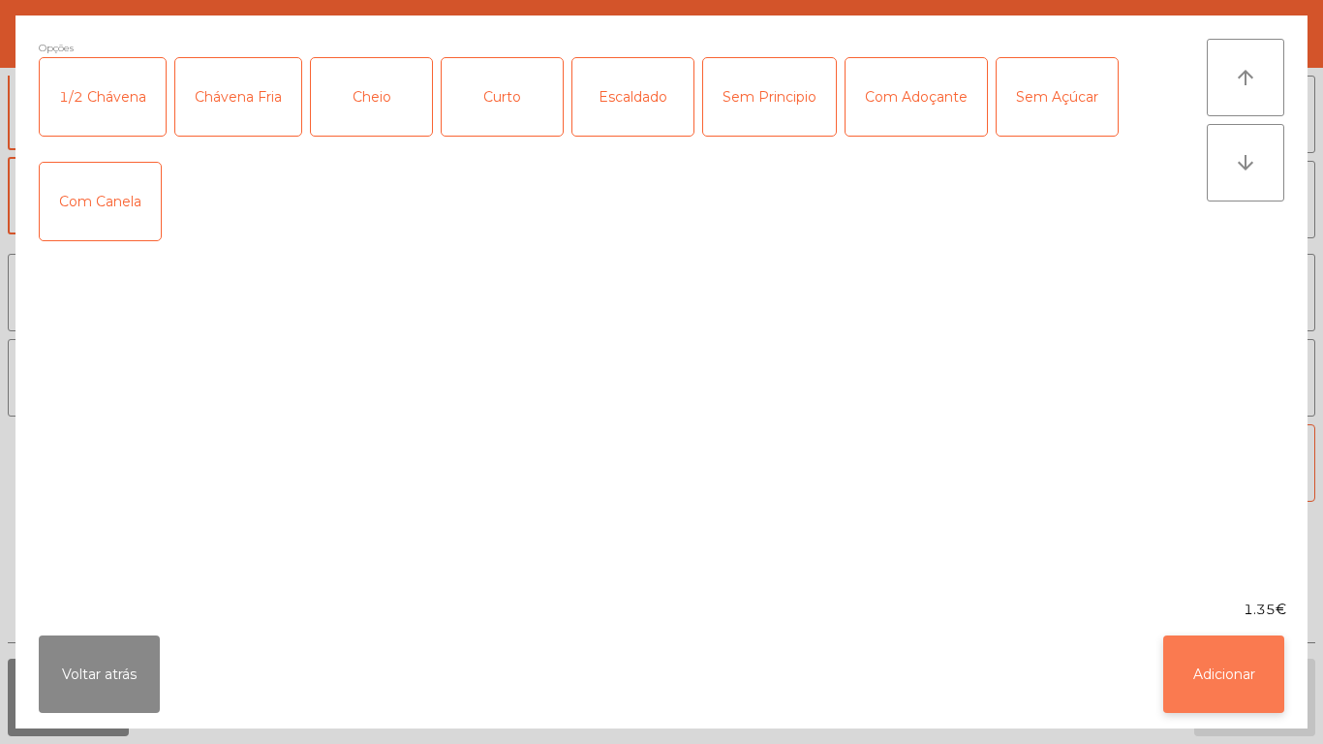
click at [1194, 659] on button "Adicionar" at bounding box center [1223, 673] width 121 height 77
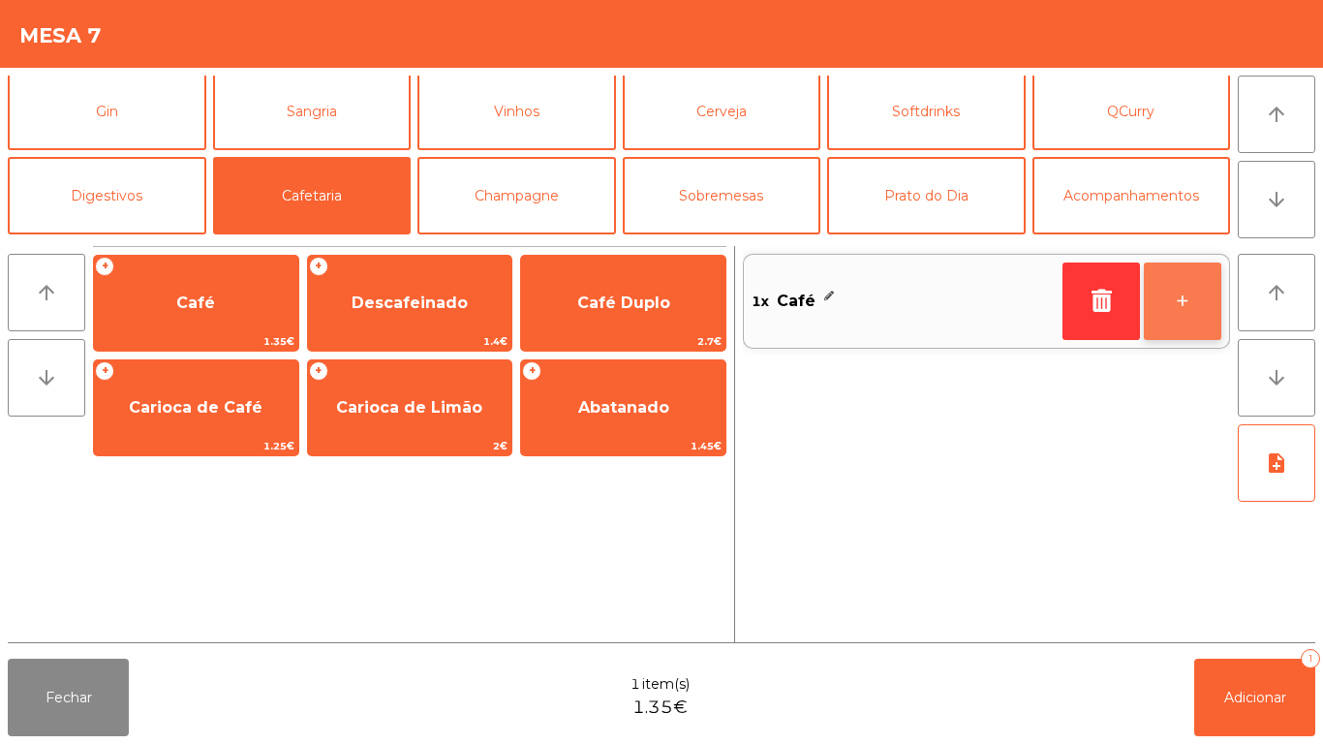
click at [1164, 292] on button "+" at bounding box center [1182, 300] width 77 height 77
click at [1191, 295] on button "+" at bounding box center [1182, 300] width 77 height 77
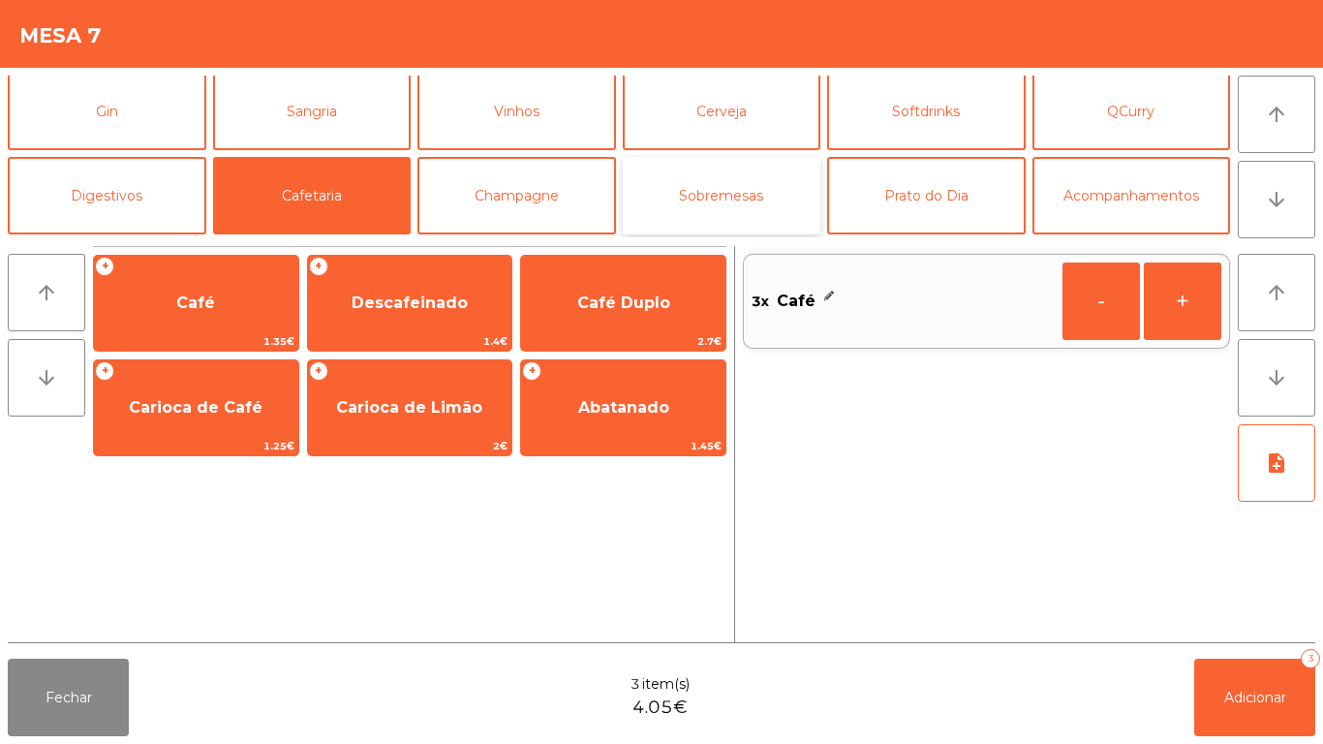
click at [776, 221] on button "Sobremesas" at bounding box center [722, 195] width 199 height 77
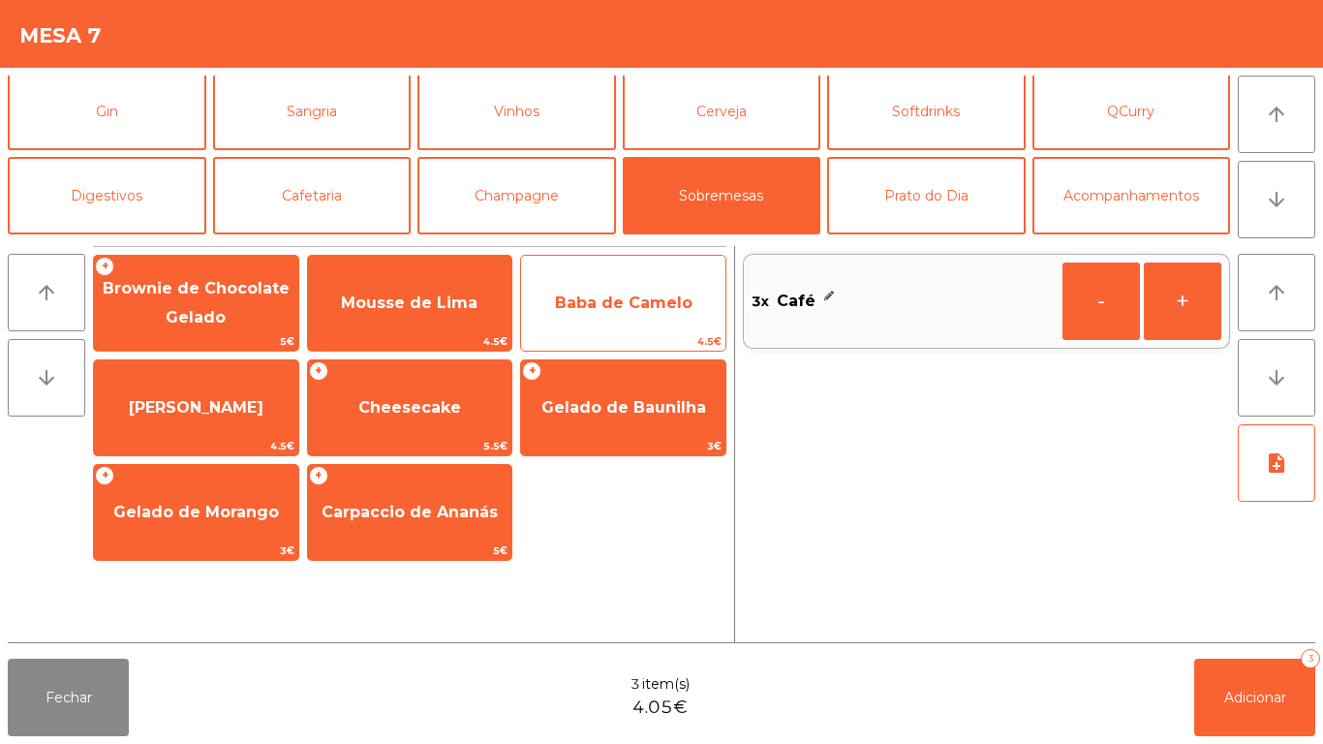
click at [692, 288] on span "Baba de Camelo" at bounding box center [623, 303] width 204 height 52
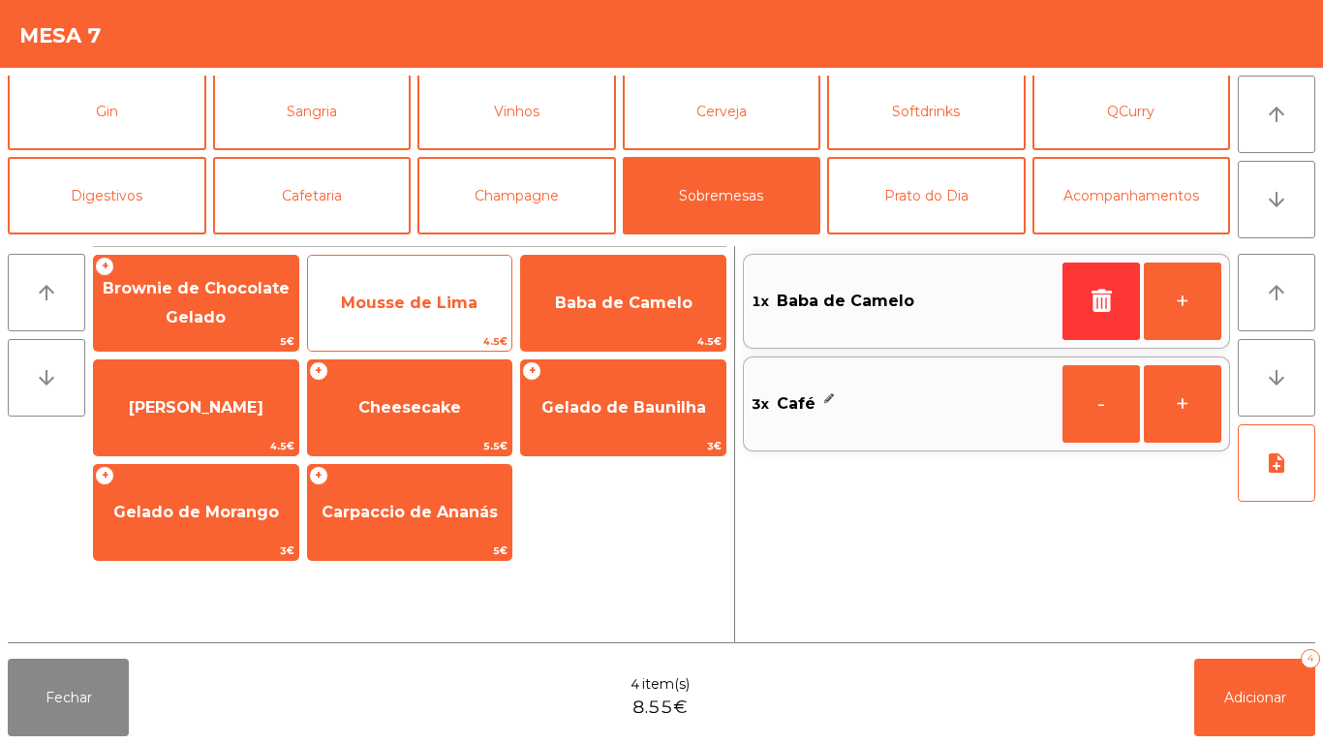
click at [401, 305] on span "Mousse de Lima" at bounding box center [409, 302] width 137 height 18
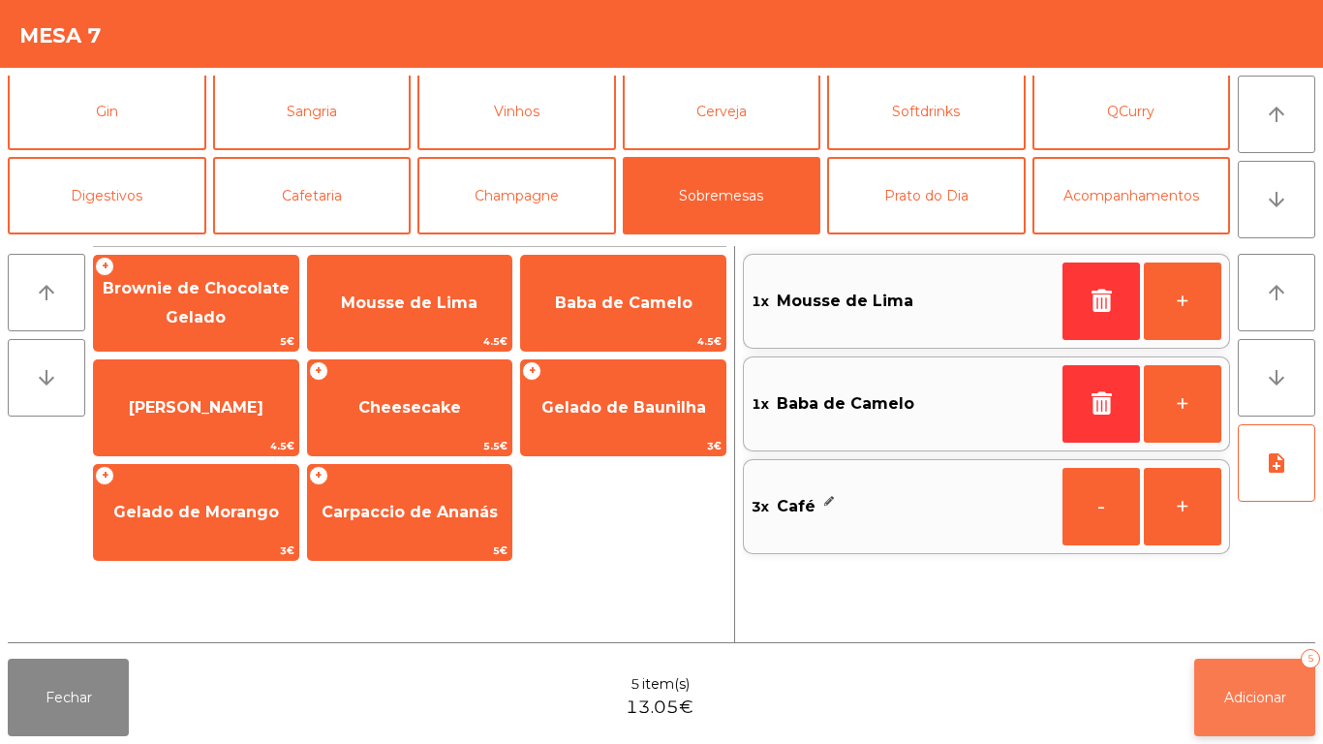
click at [1241, 693] on span "Adicionar" at bounding box center [1255, 697] width 62 height 17
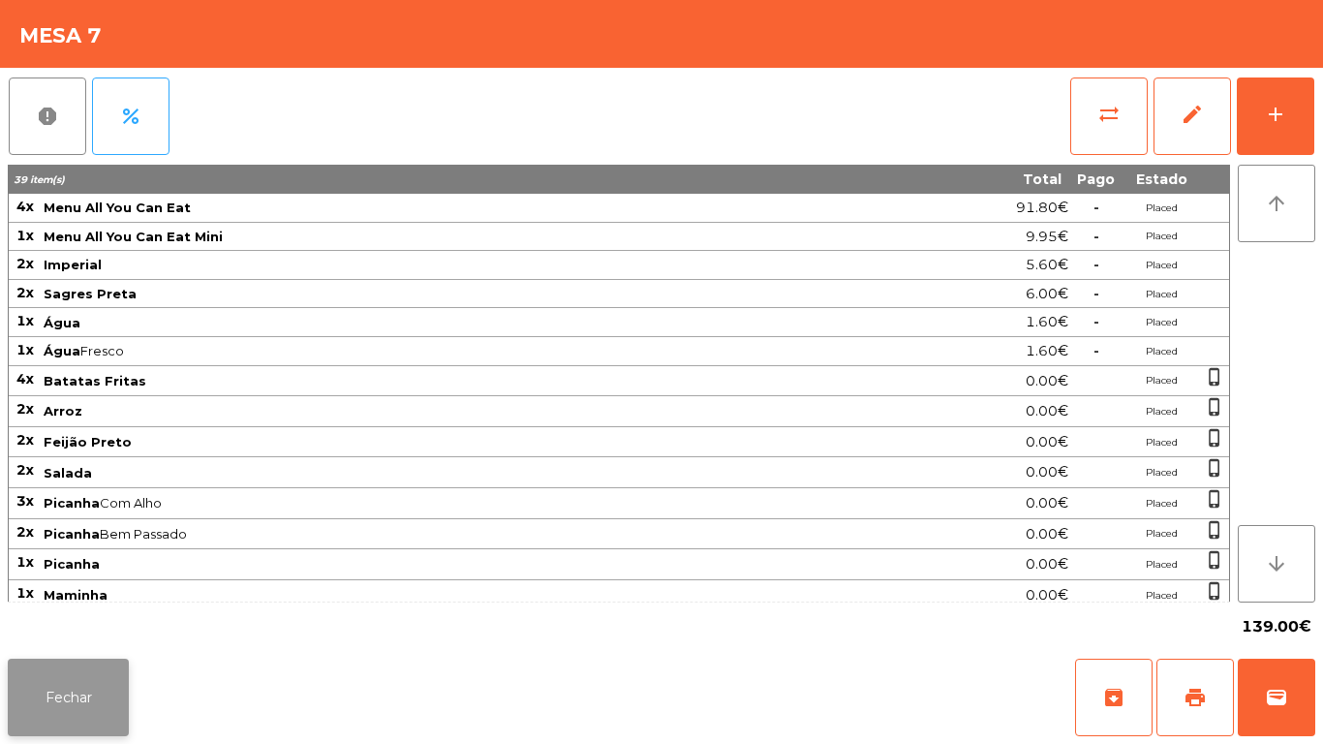
click at [100, 673] on button "Fechar" at bounding box center [68, 697] width 121 height 77
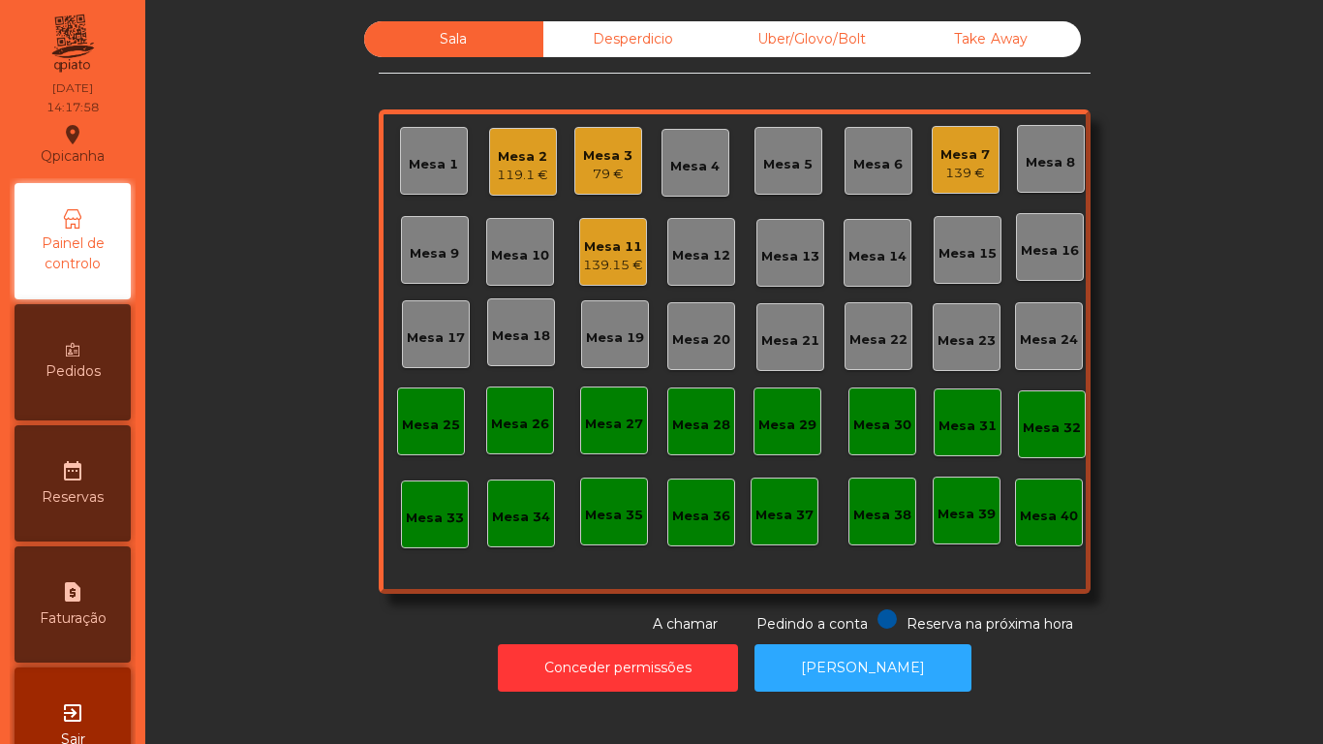
click at [593, 184] on div "Mesa 3 79 €" at bounding box center [608, 161] width 68 height 68
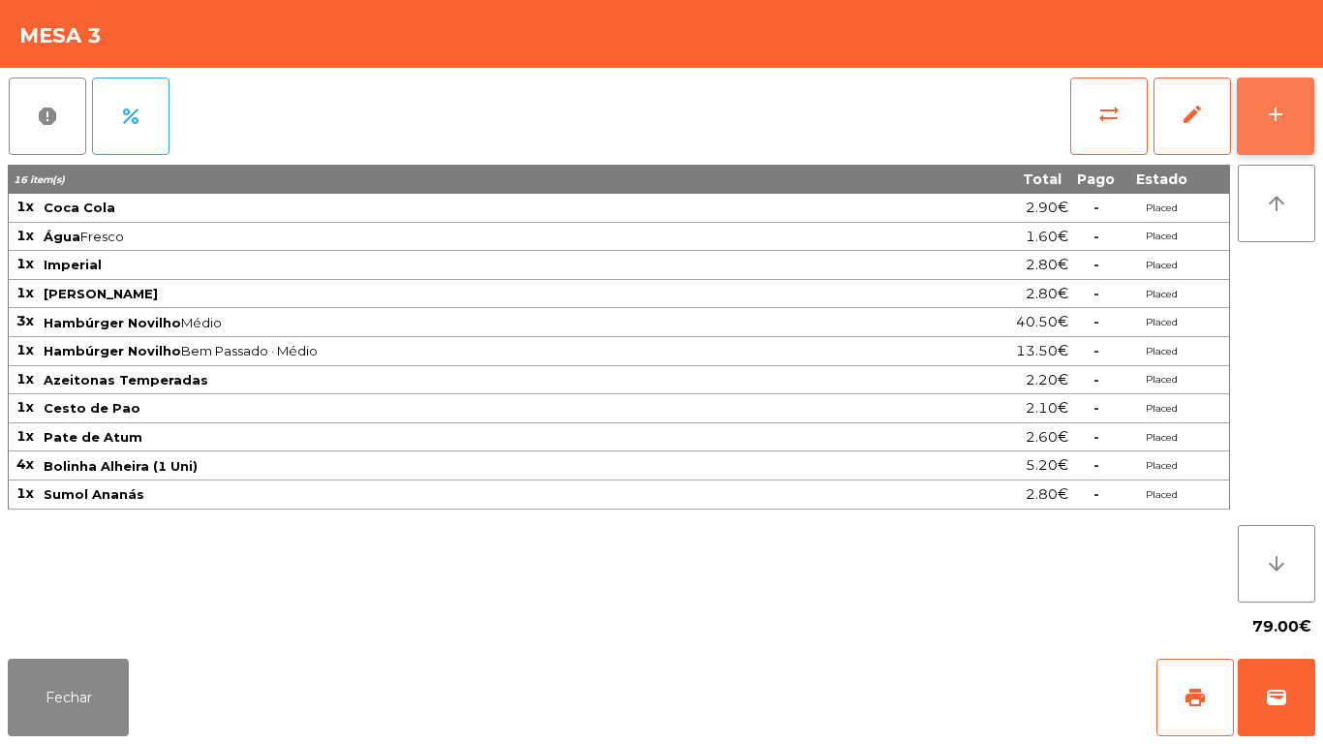
click at [1264, 128] on button "add" at bounding box center [1275, 115] width 77 height 77
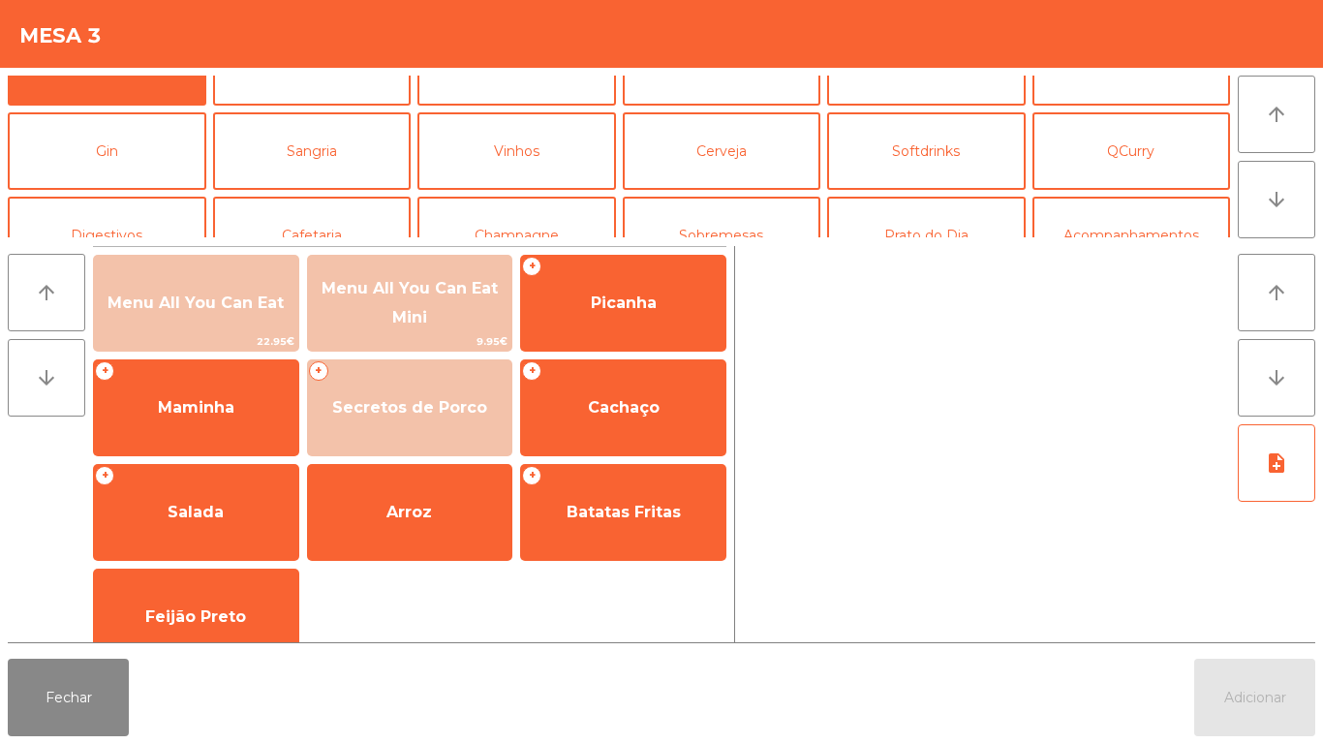
scroll to position [86, 0]
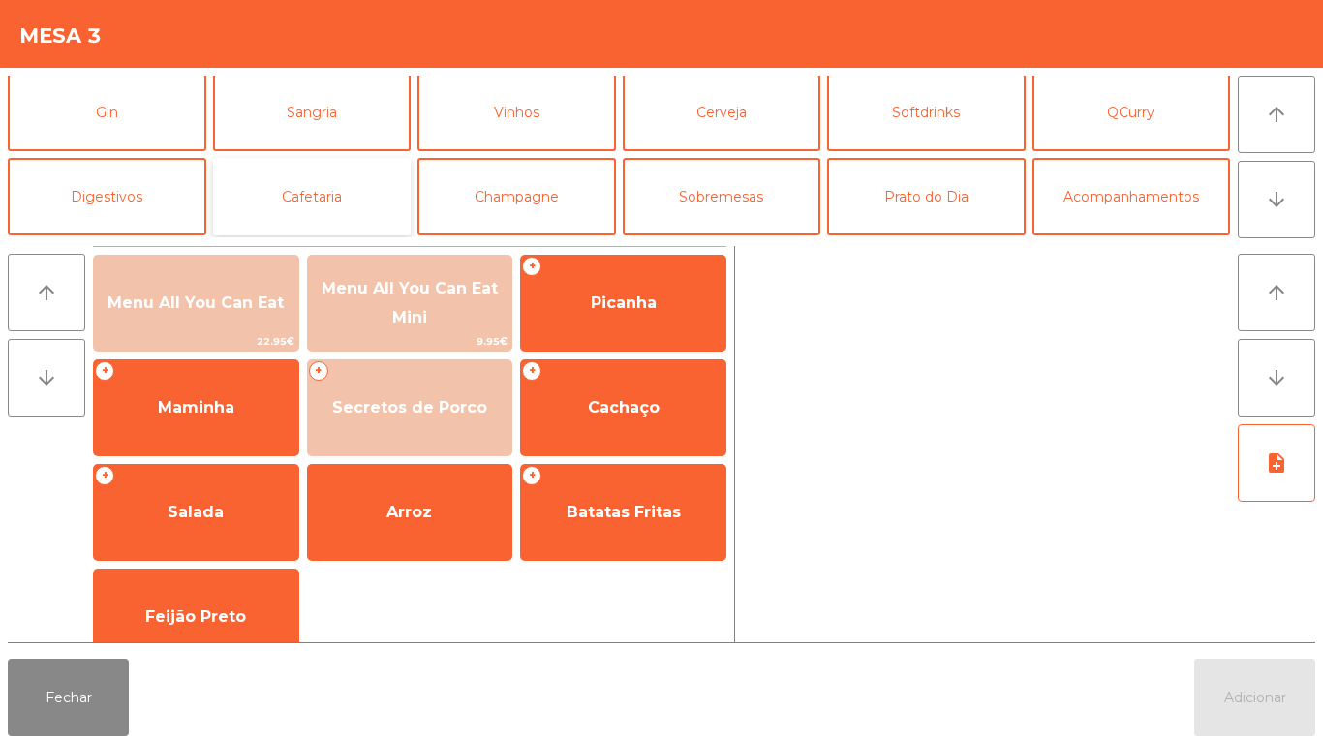
click at [364, 205] on button "Cafetaria" at bounding box center [312, 196] width 199 height 77
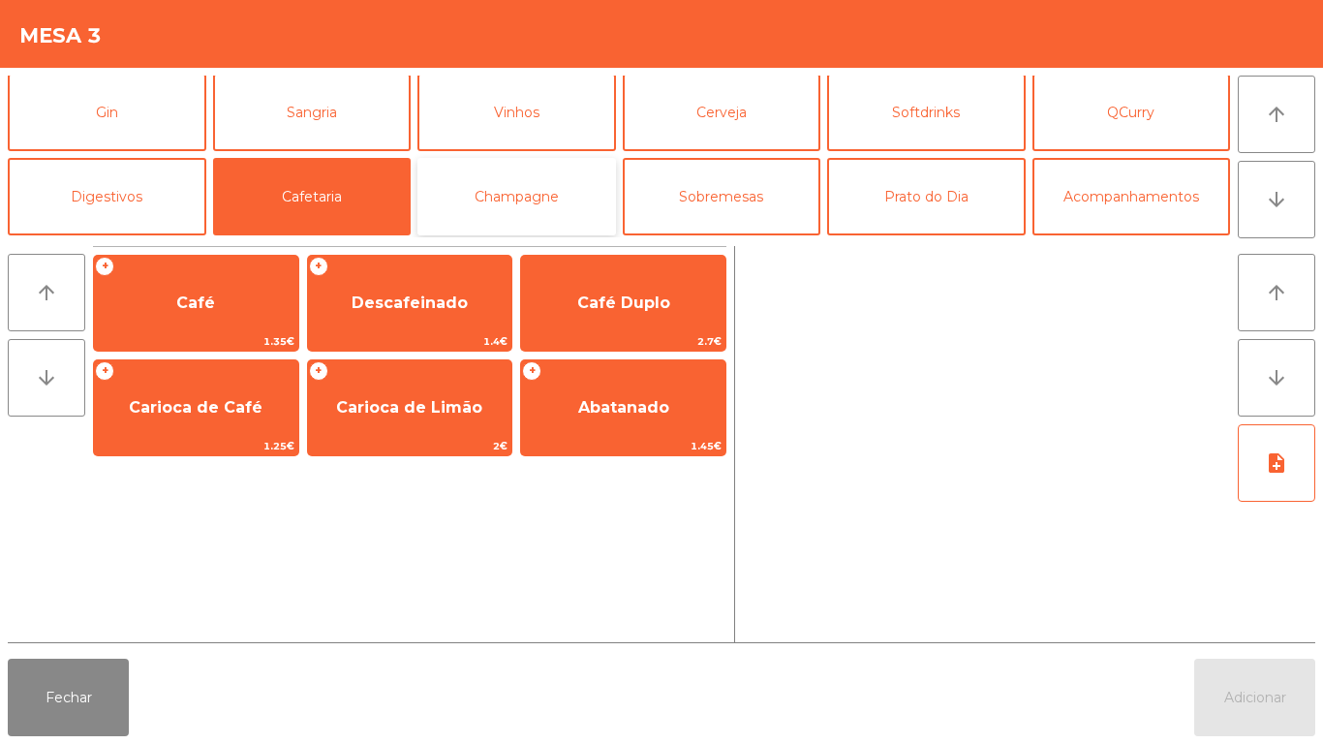
click at [563, 182] on button "Champagne" at bounding box center [516, 196] width 199 height 77
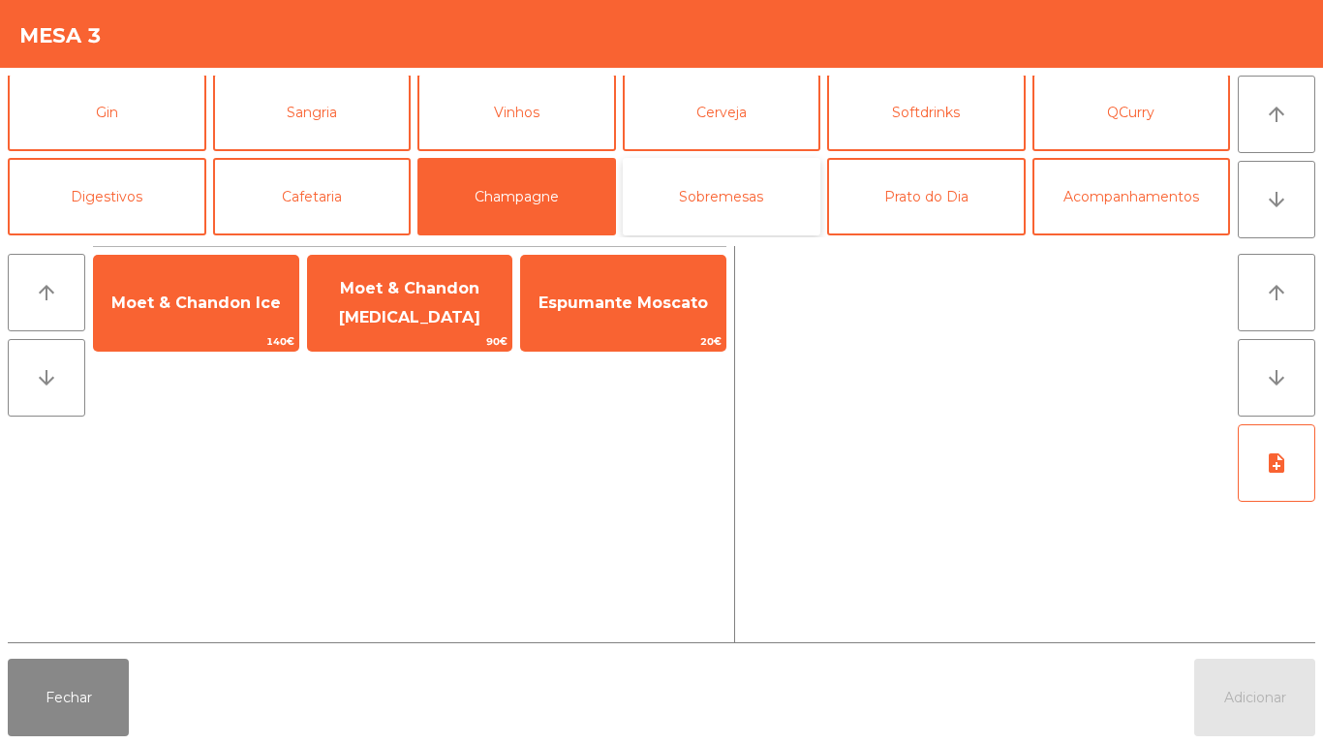
click at [771, 205] on button "Sobremesas" at bounding box center [722, 196] width 199 height 77
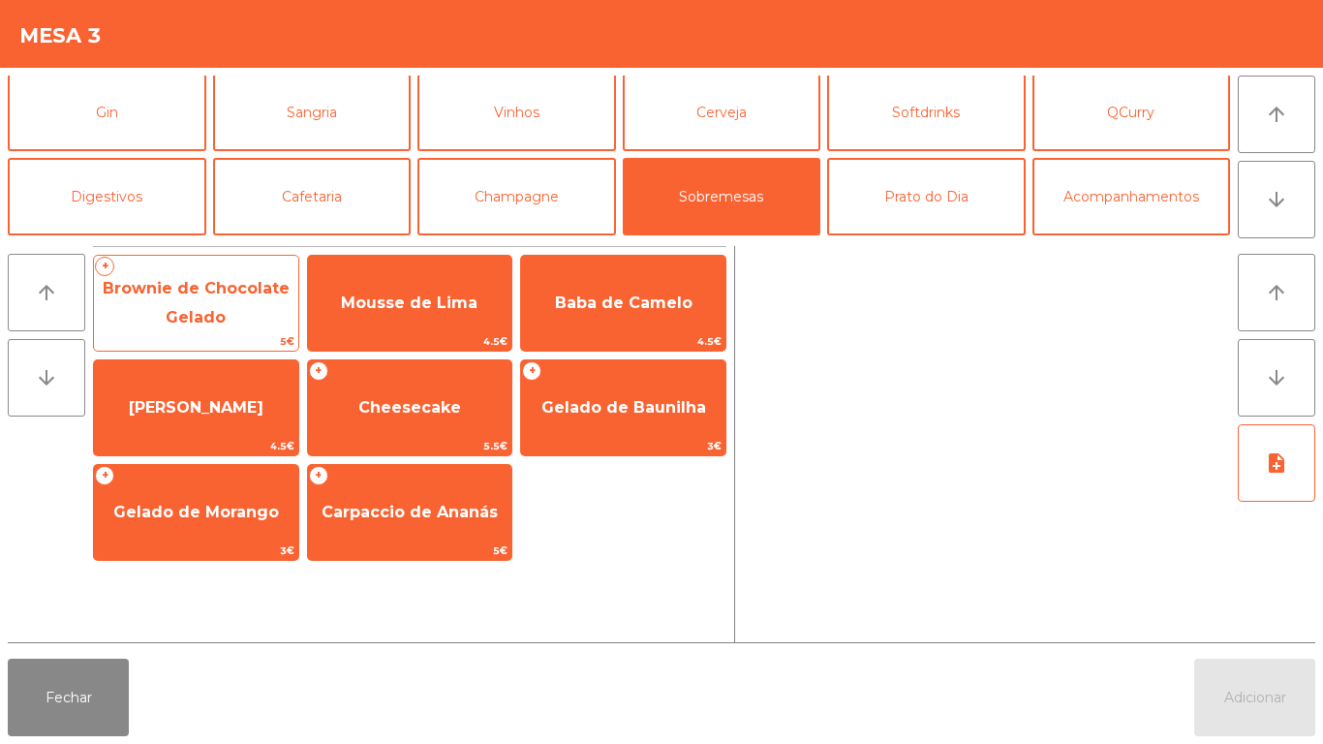
click at [217, 285] on span "Brownie de Chocolate Gelado" at bounding box center [196, 302] width 187 height 47
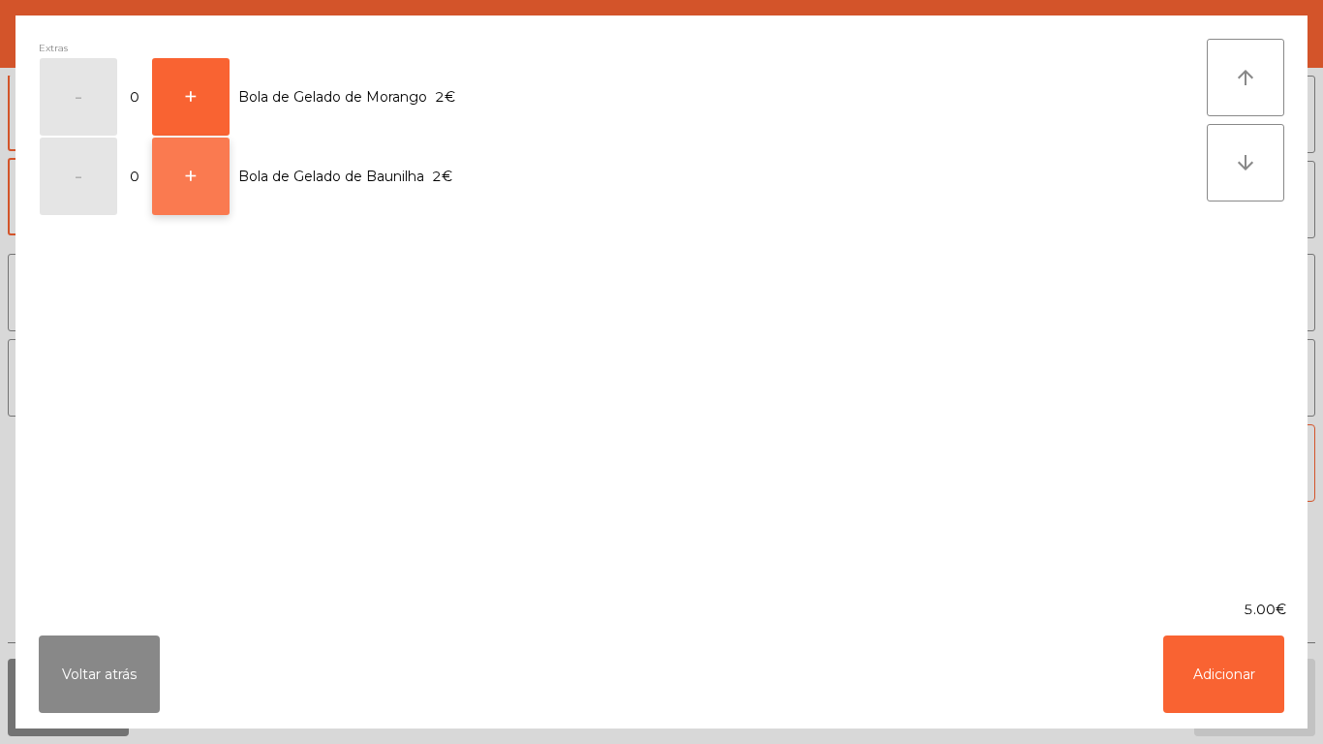
click at [199, 189] on button "+" at bounding box center [190, 176] width 77 height 77
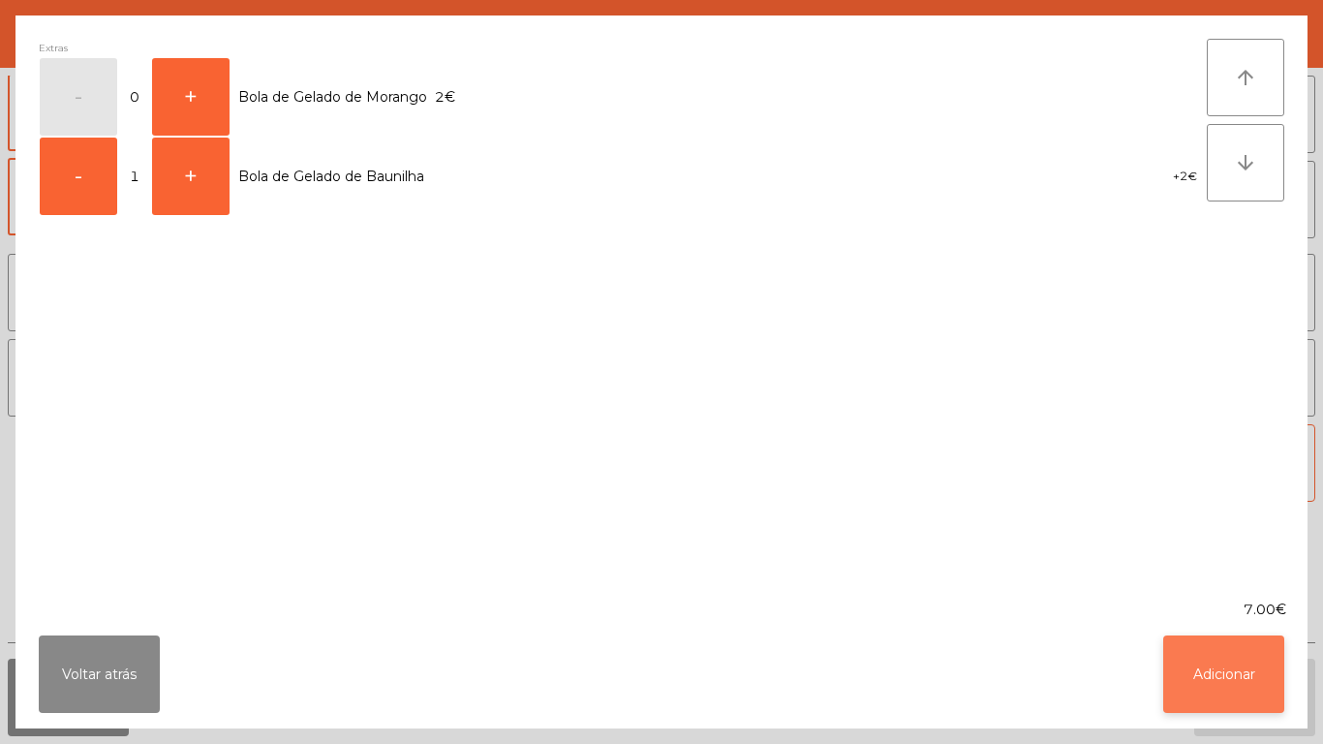
click at [1242, 670] on button "Adicionar" at bounding box center [1223, 673] width 121 height 77
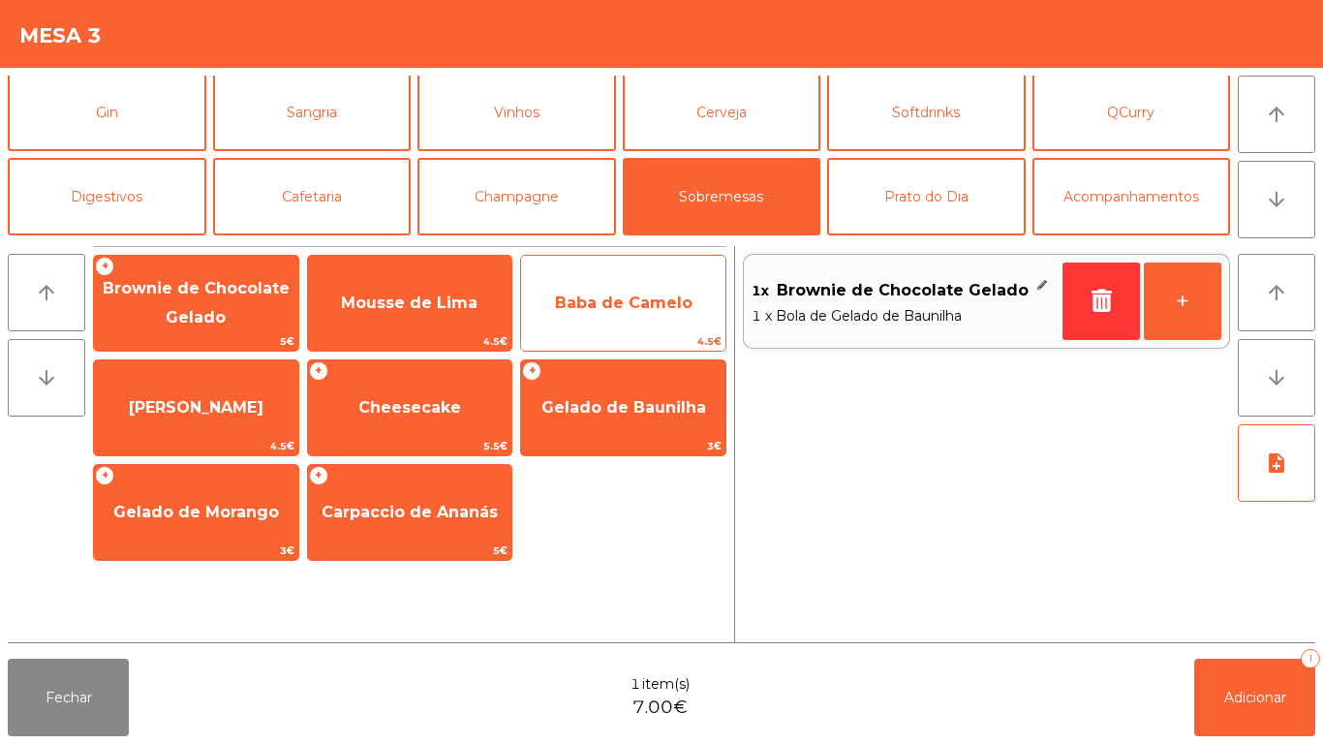
click at [669, 296] on span "Baba de Camelo" at bounding box center [624, 302] width 138 height 18
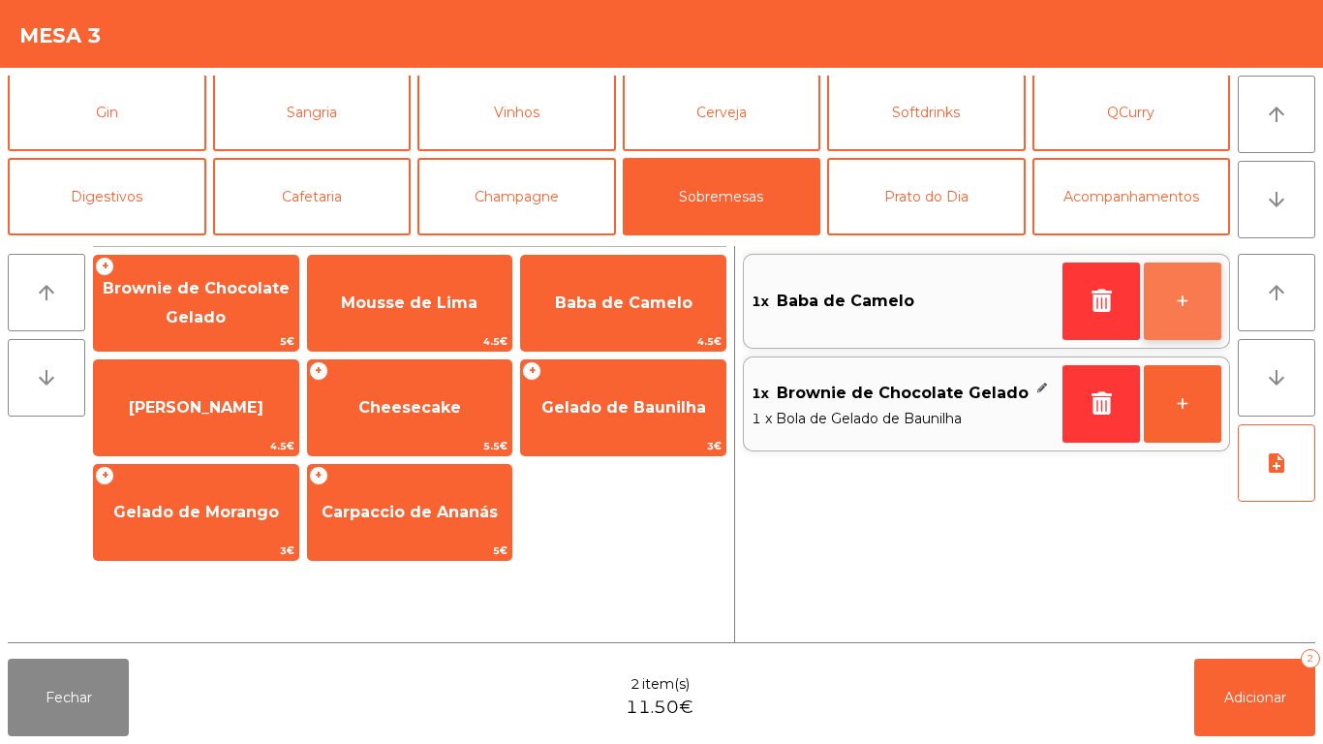
click at [1193, 284] on button "+" at bounding box center [1182, 300] width 77 height 77
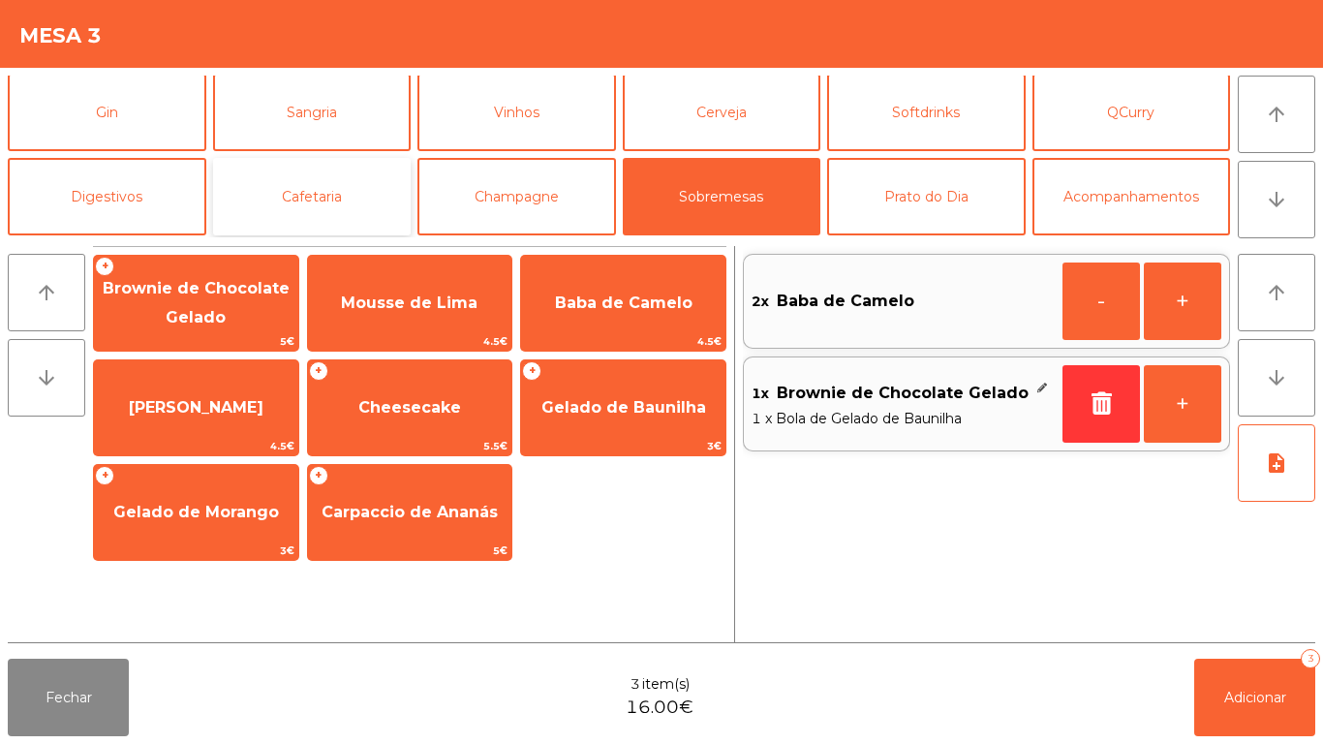
click at [318, 189] on button "Cafetaria" at bounding box center [312, 196] width 199 height 77
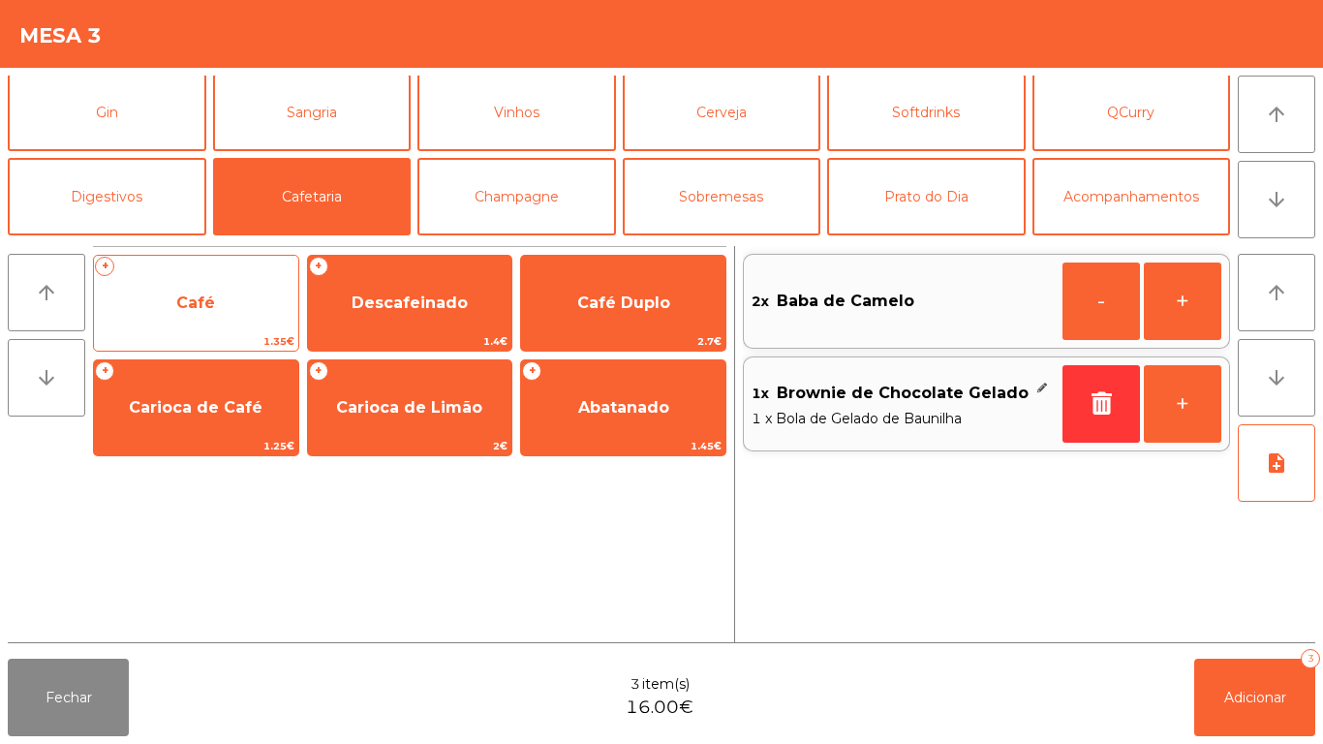
click at [215, 314] on span "Café" at bounding box center [196, 303] width 204 height 52
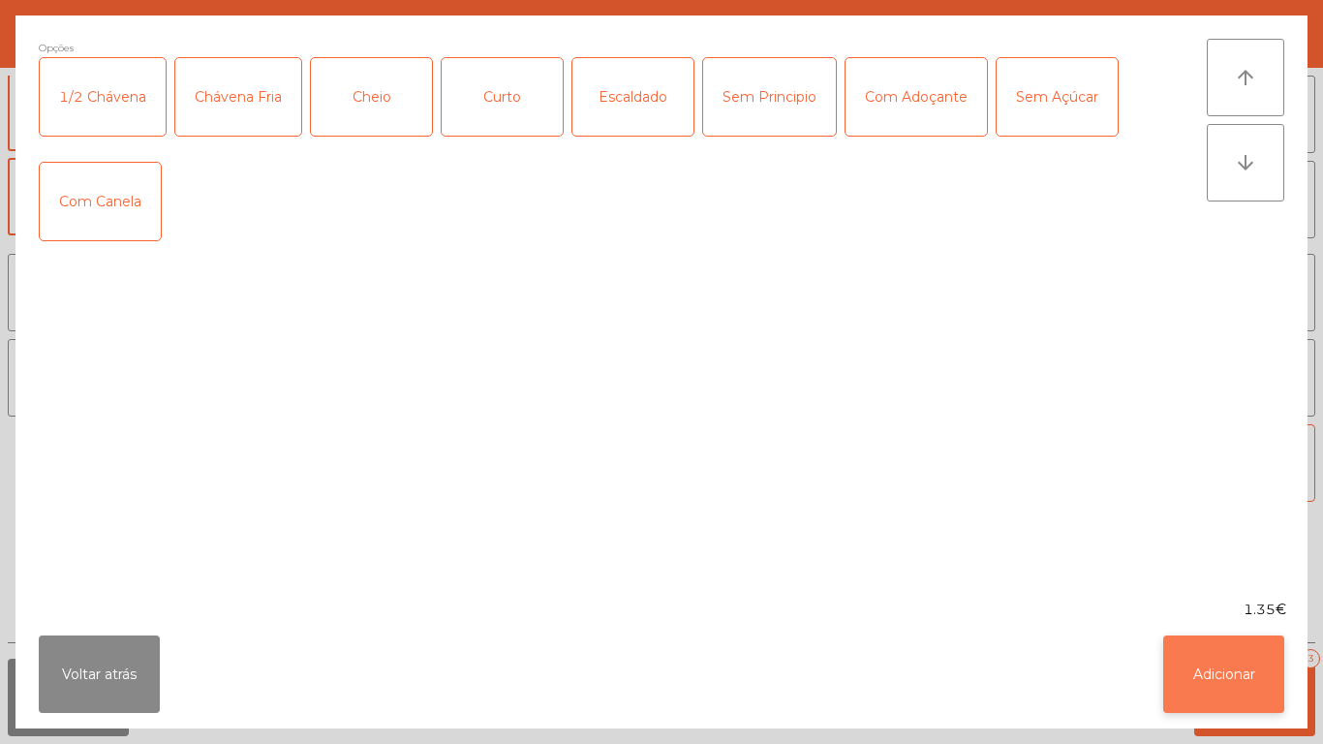
click at [1222, 653] on button "Adicionar" at bounding box center [1223, 673] width 121 height 77
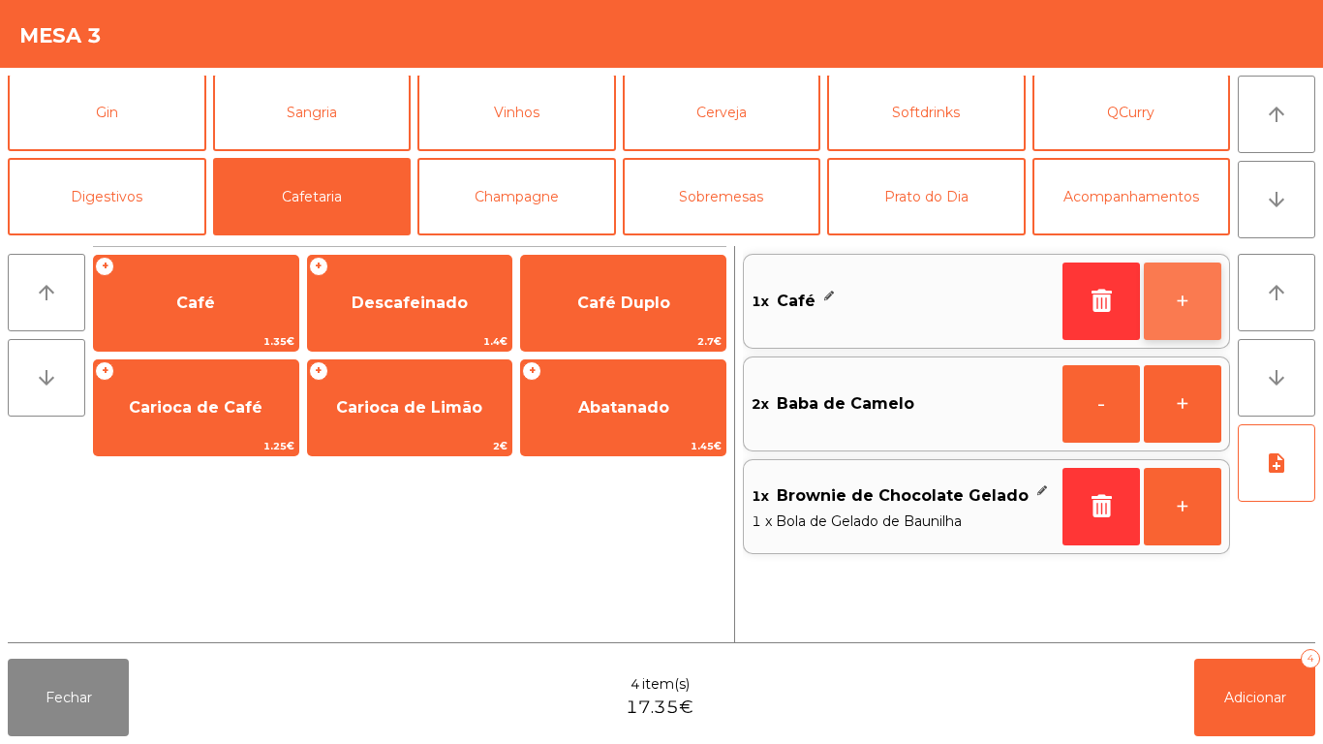
click at [1182, 315] on button "+" at bounding box center [1182, 300] width 77 height 77
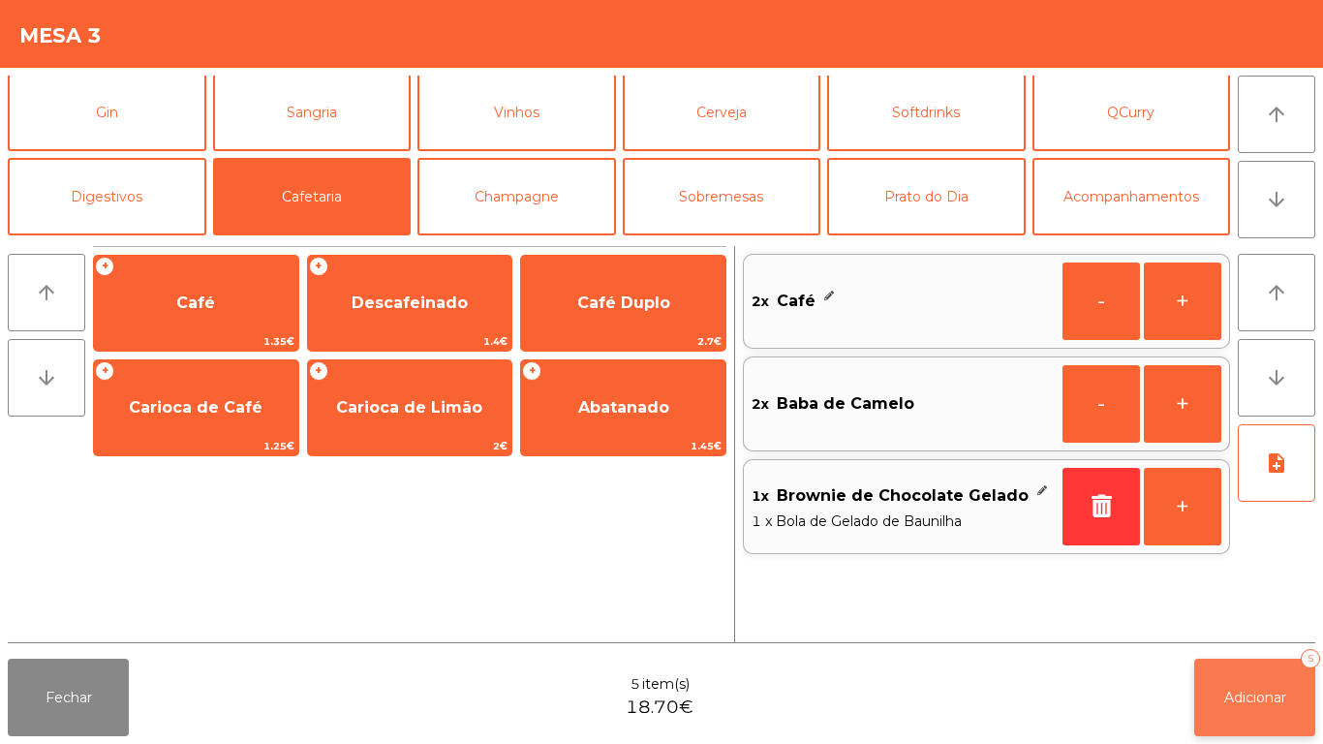
click at [1246, 696] on span "Adicionar" at bounding box center [1255, 697] width 62 height 17
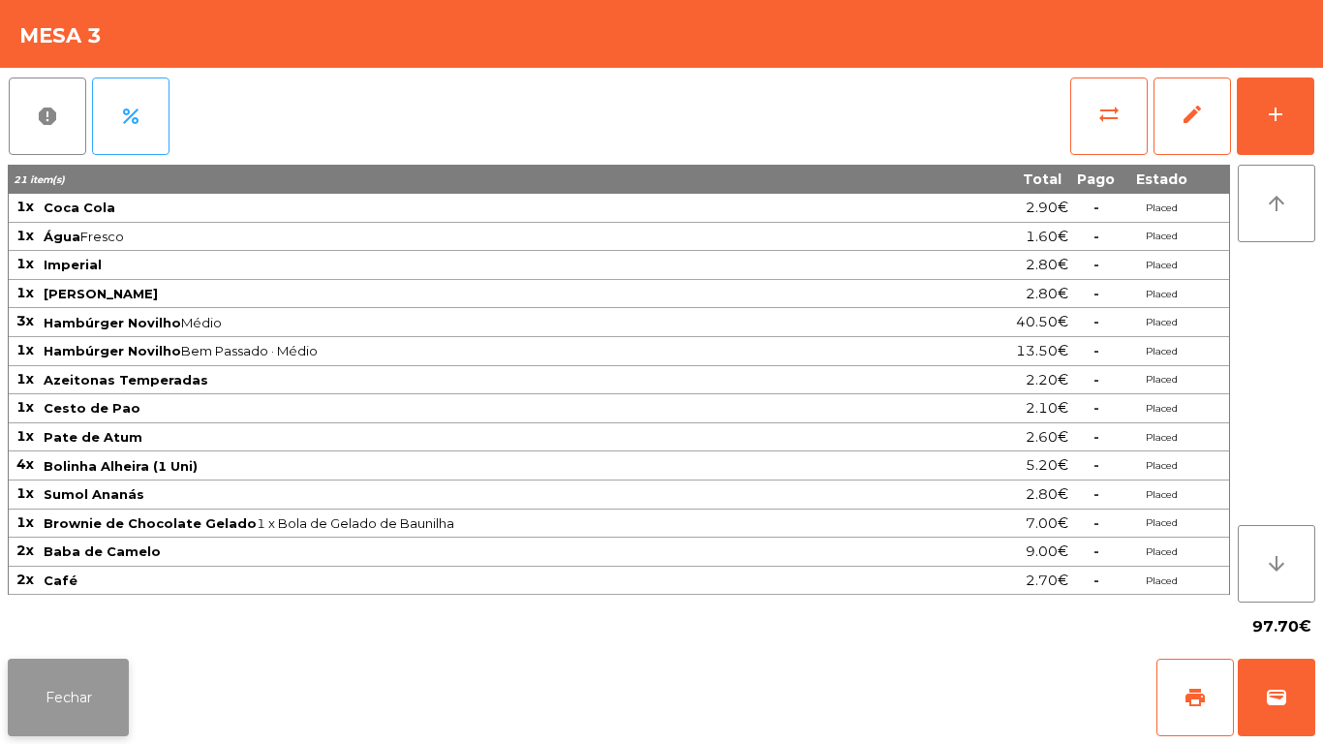
click at [96, 696] on button "Fechar" at bounding box center [68, 697] width 121 height 77
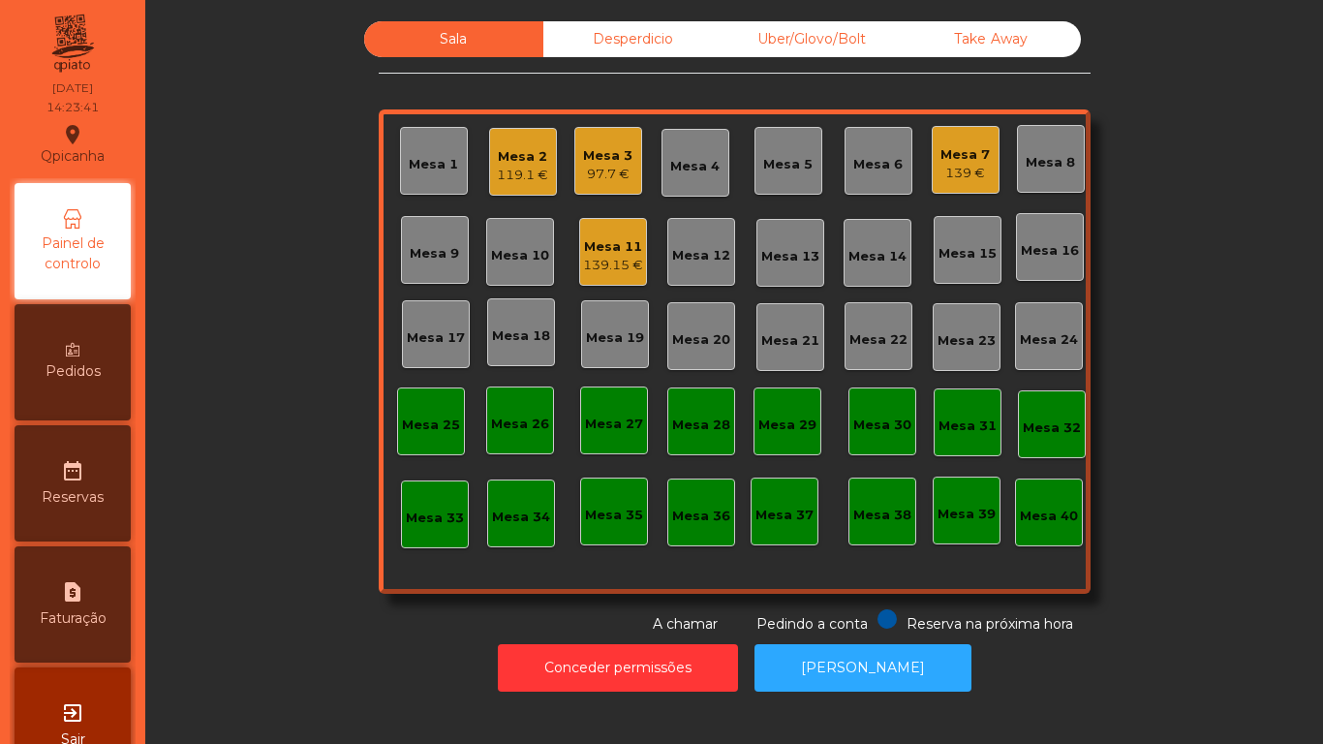
click at [609, 186] on div "Mesa 3 97.7 €" at bounding box center [608, 161] width 68 height 68
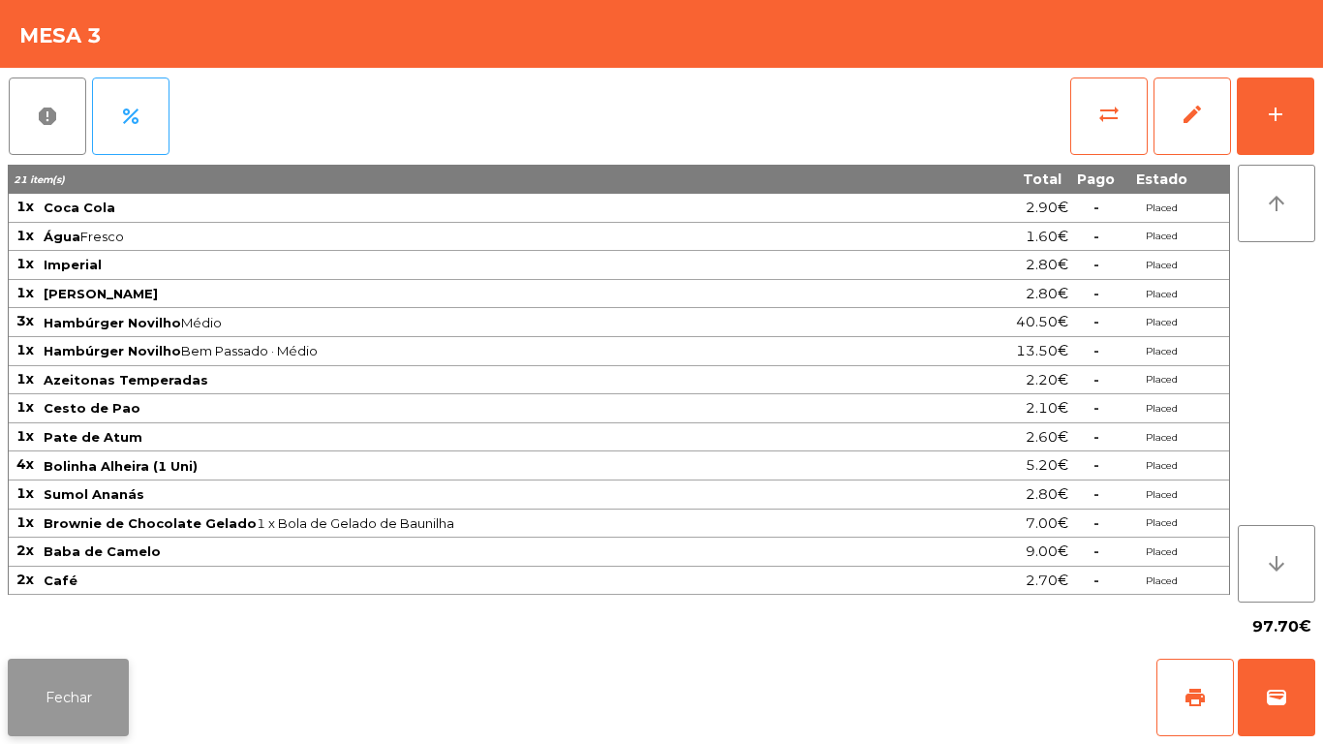
click at [96, 700] on button "Fechar" at bounding box center [68, 697] width 121 height 77
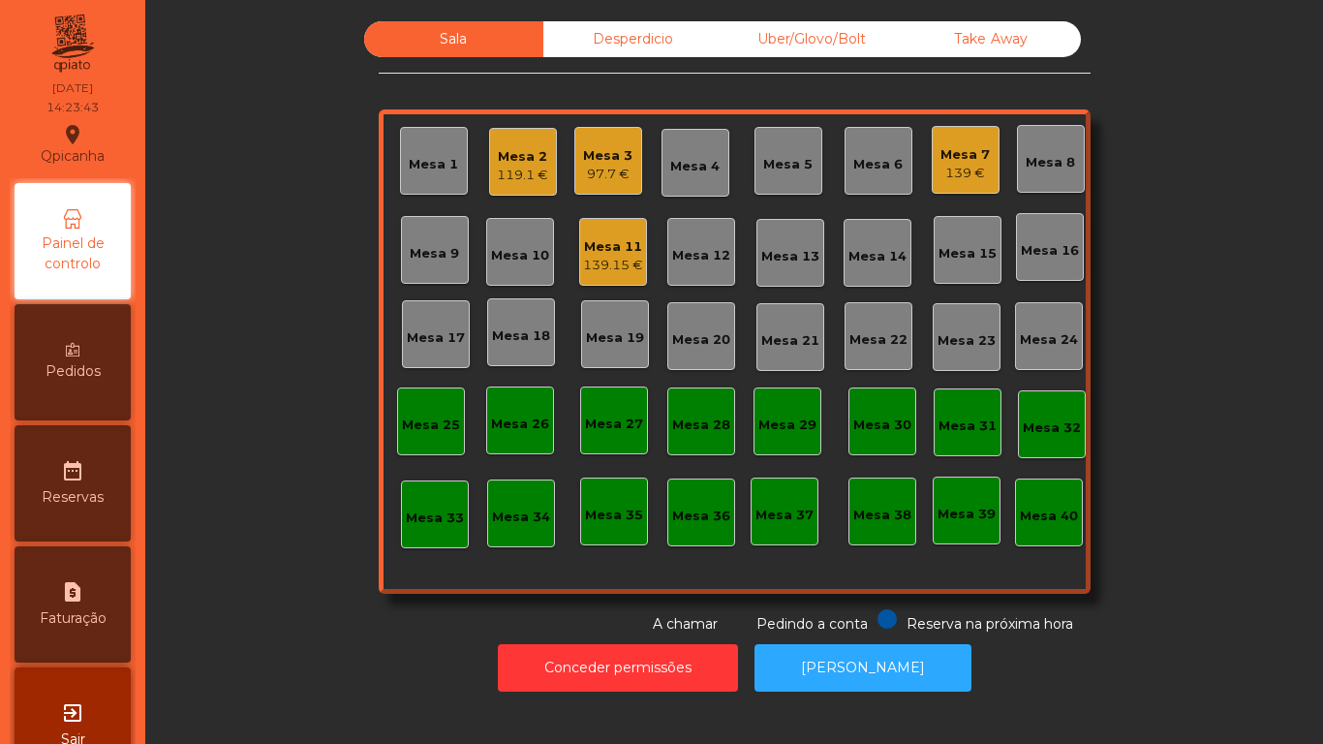
click at [526, 178] on div "119.1 €" at bounding box center [522, 175] width 51 height 19
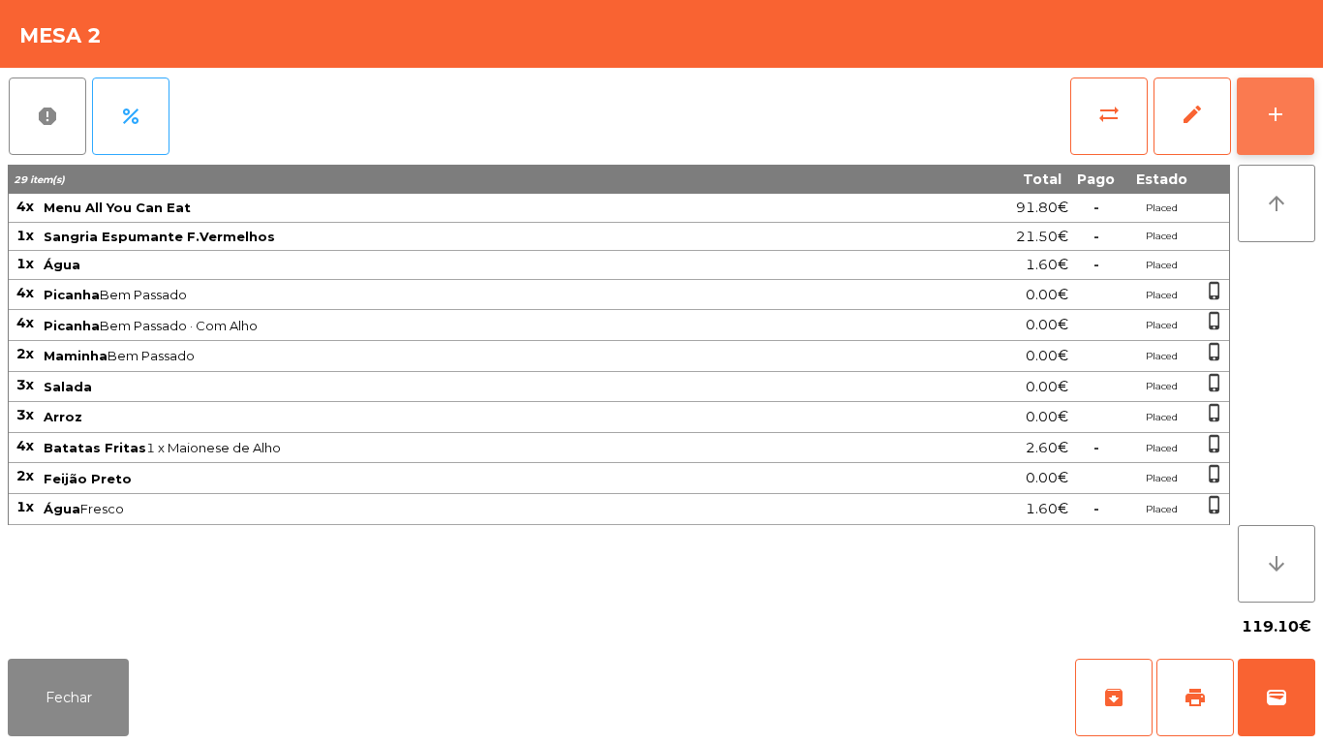
click at [1270, 136] on button "add" at bounding box center [1275, 115] width 77 height 77
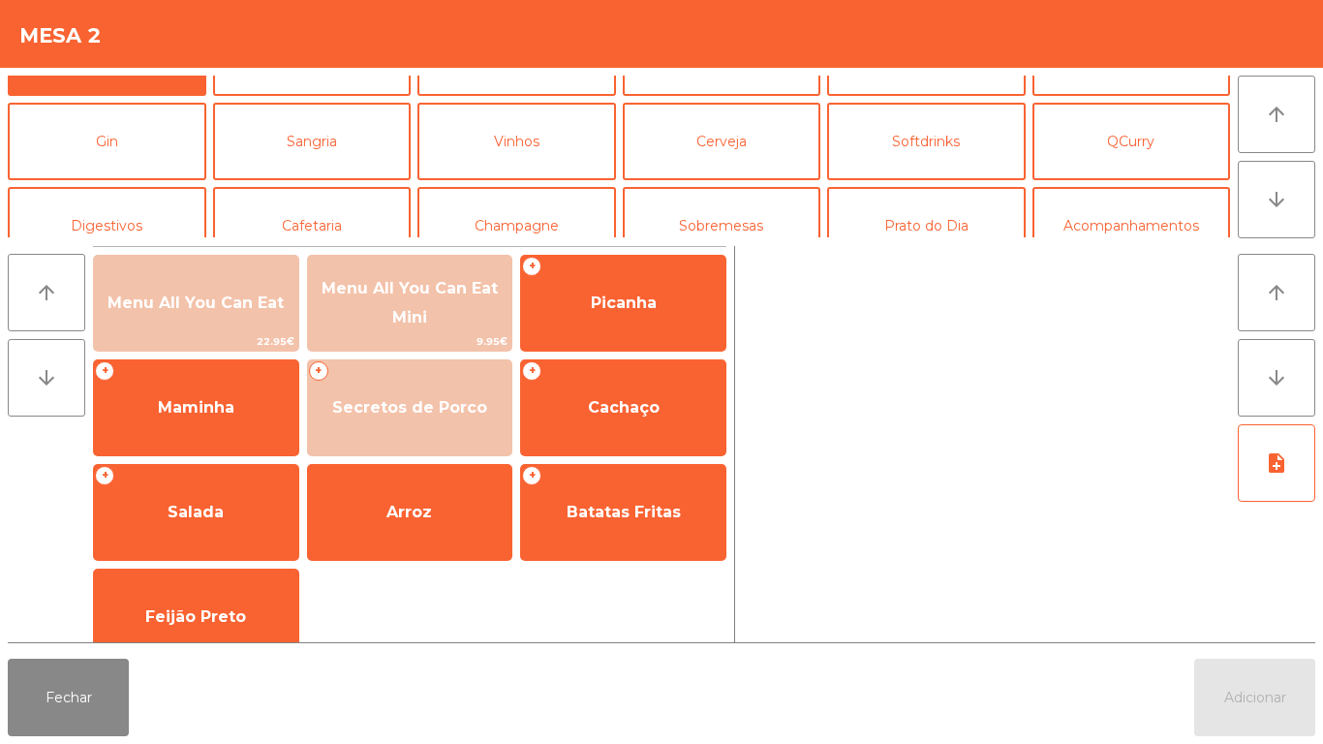
scroll to position [97, 0]
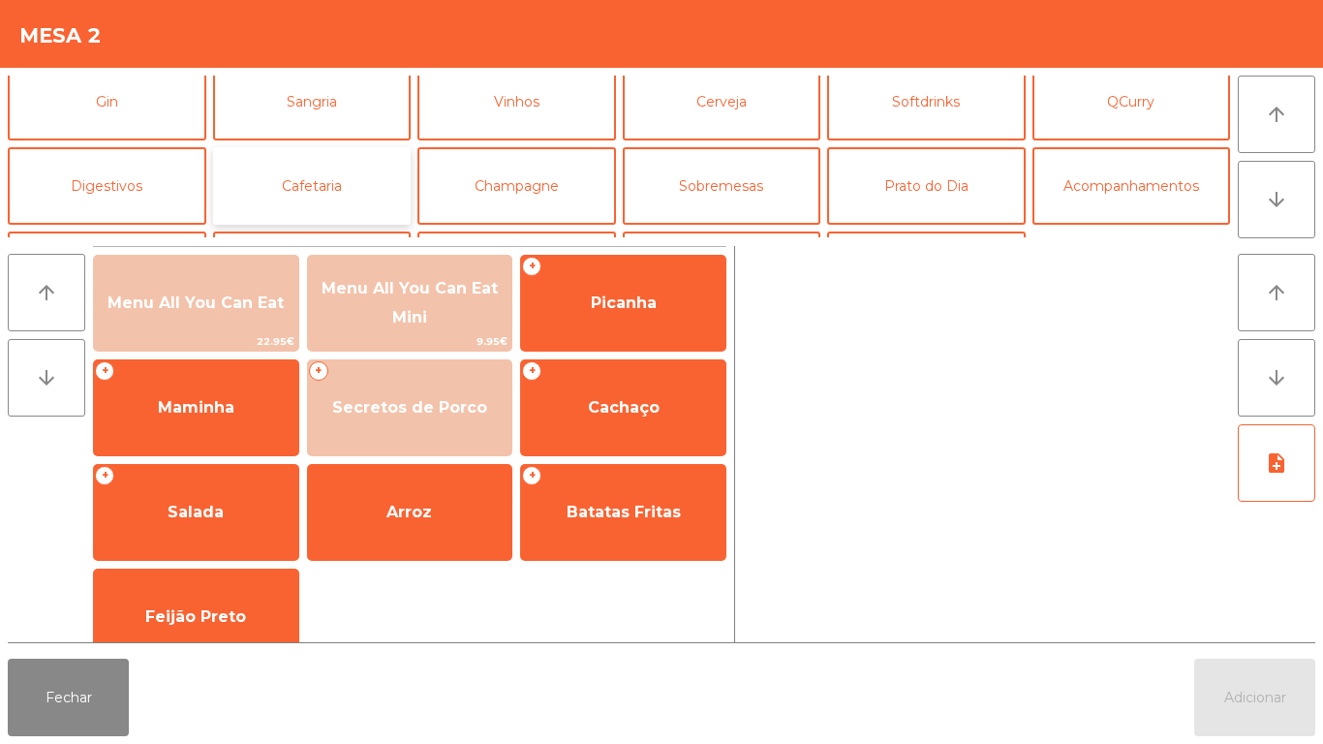
click at [354, 201] on button "Cafetaria" at bounding box center [312, 185] width 199 height 77
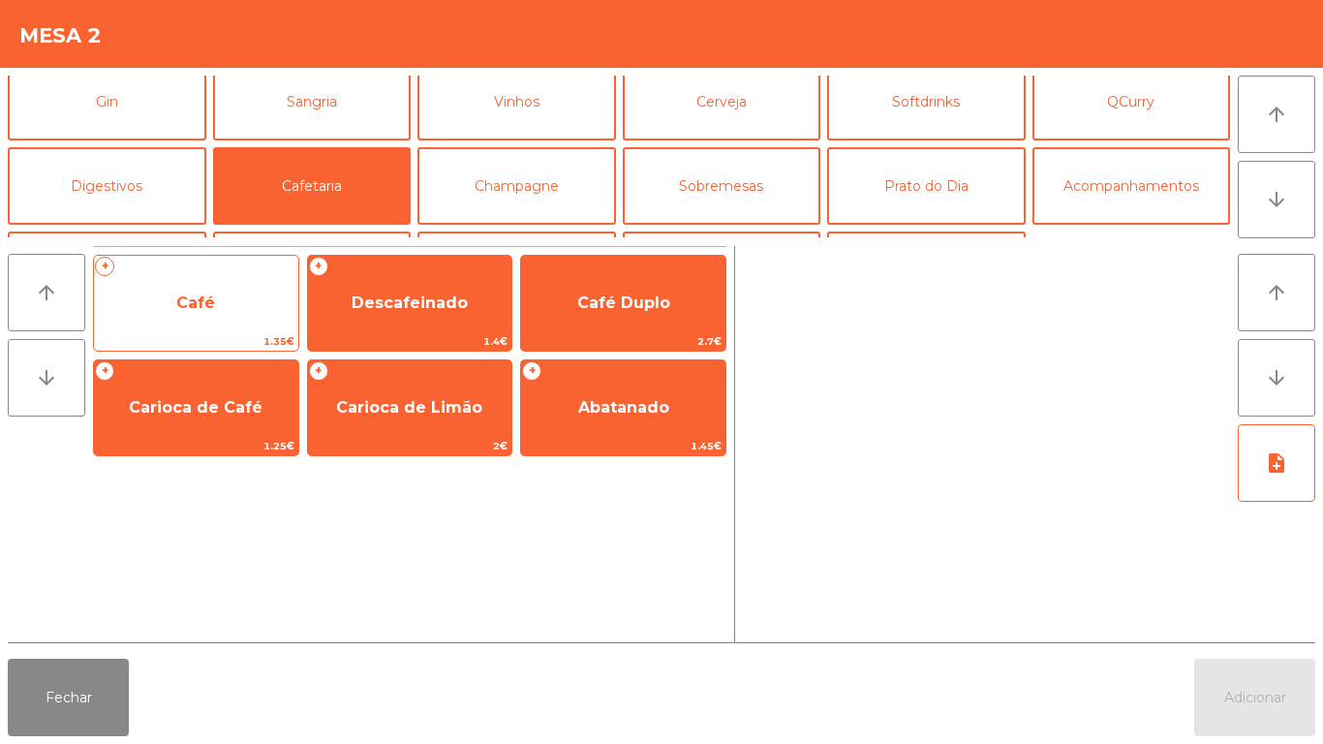
click at [248, 283] on span "Café" at bounding box center [196, 303] width 204 height 52
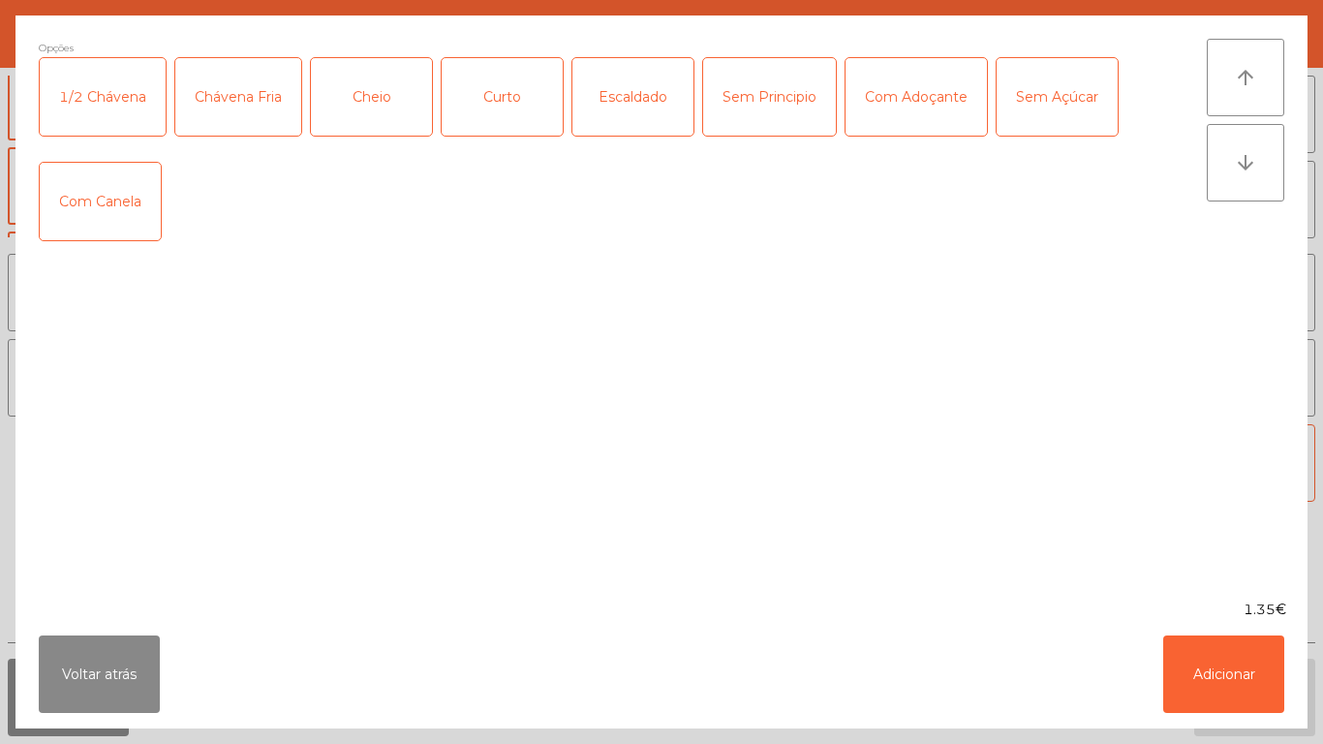
click at [277, 110] on div "Chávena Fria" at bounding box center [238, 96] width 126 height 77
click at [1193, 659] on button "Adicionar" at bounding box center [1223, 673] width 121 height 77
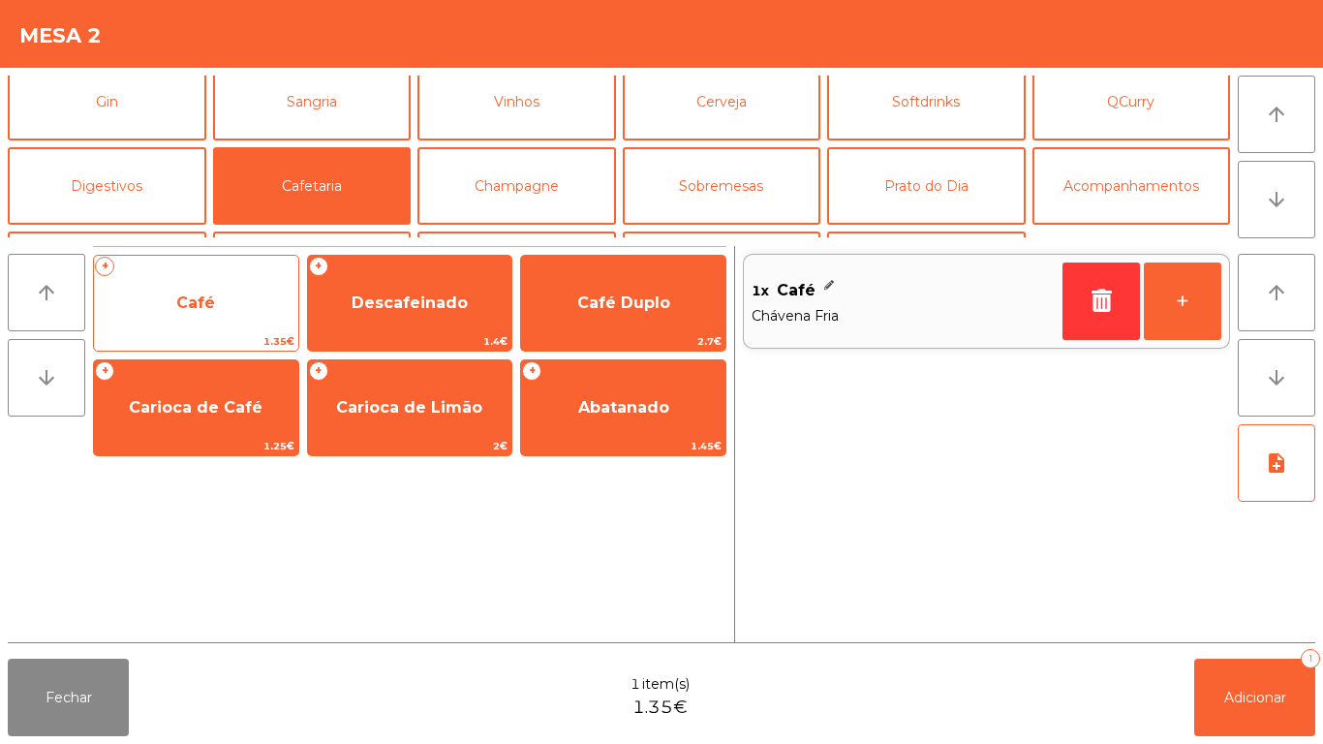
click at [222, 304] on span "Café" at bounding box center [196, 303] width 204 height 52
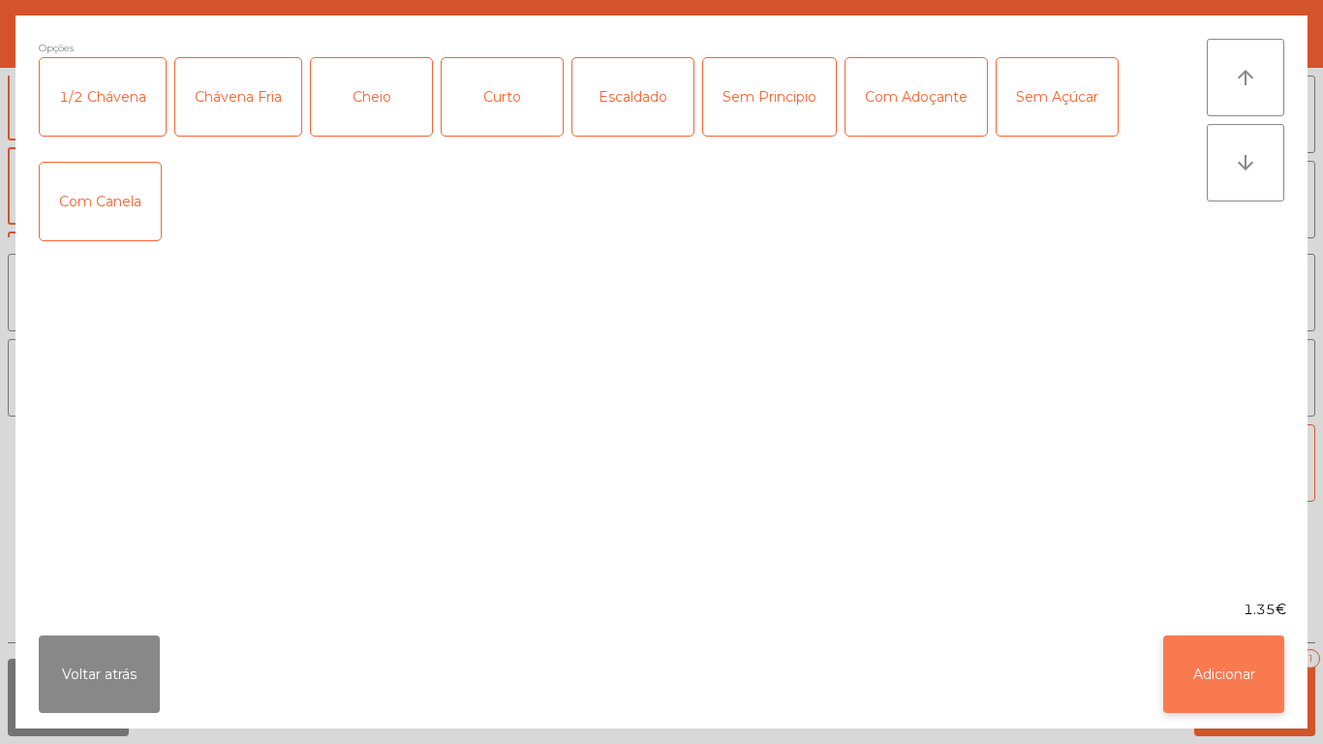
click at [1240, 696] on button "Adicionar" at bounding box center [1223, 673] width 121 height 77
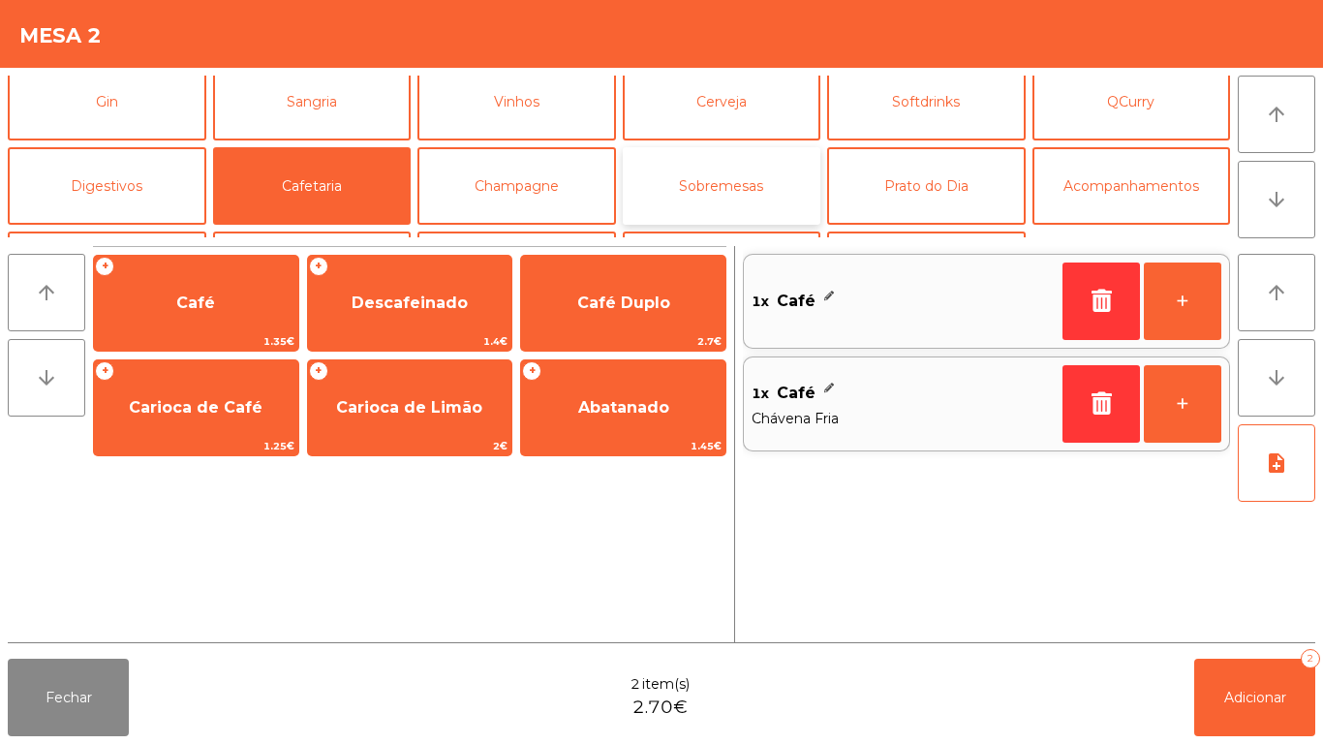
click at [721, 186] on button "Sobremesas" at bounding box center [722, 185] width 199 height 77
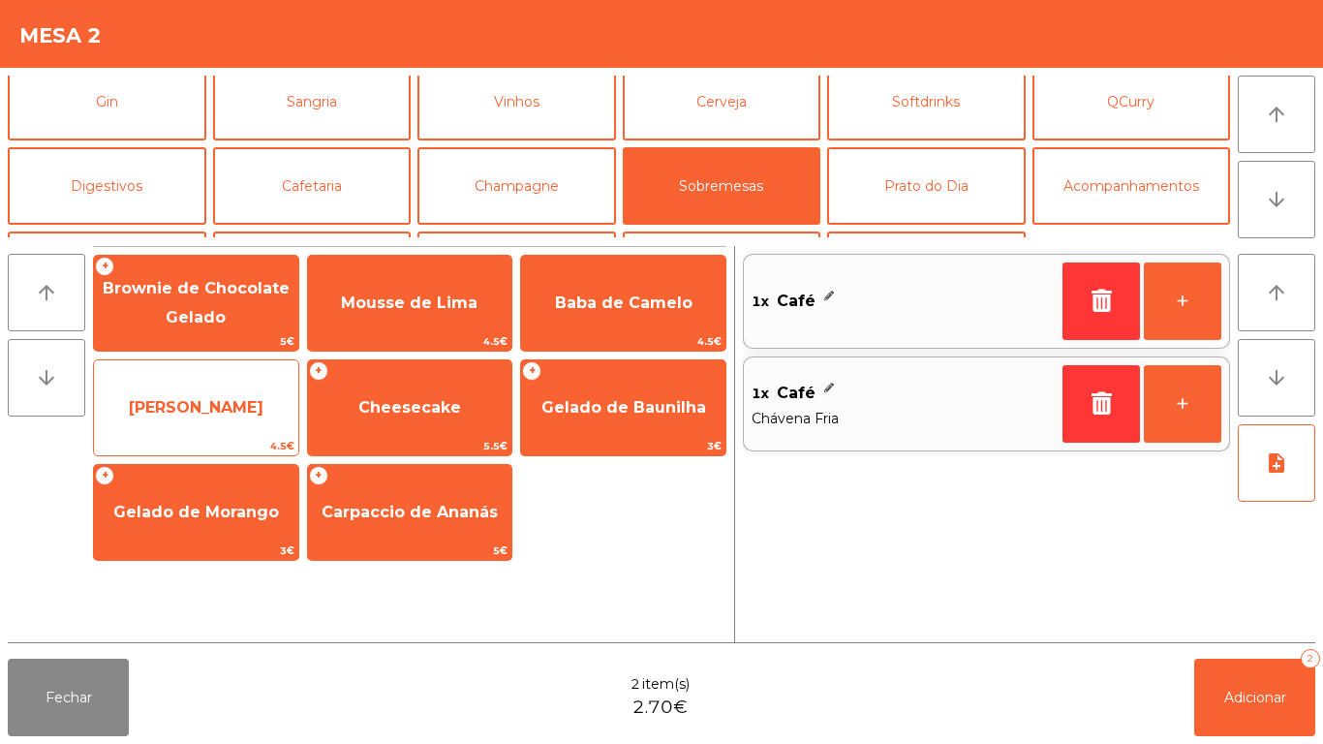
click at [258, 386] on span "[PERSON_NAME]" at bounding box center [196, 408] width 204 height 52
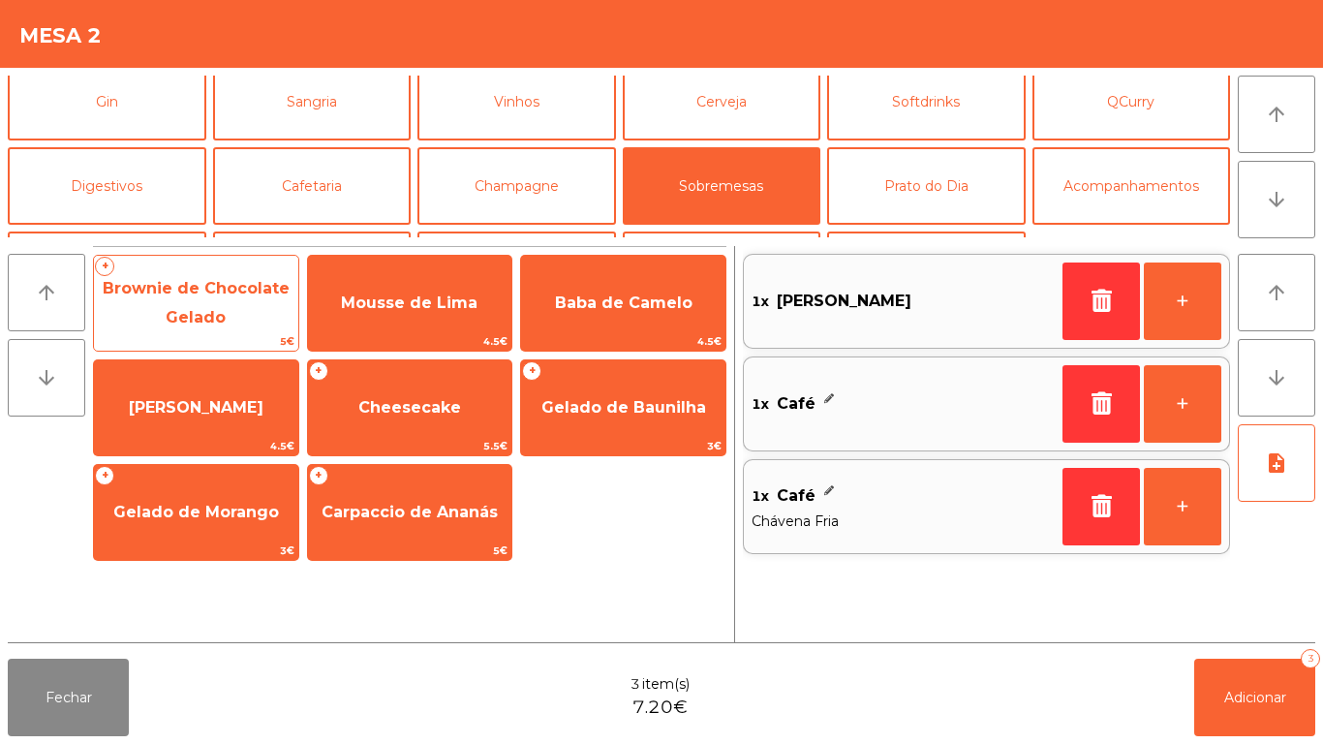
click at [215, 316] on span "Brownie de Chocolate Gelado" at bounding box center [196, 302] width 187 height 47
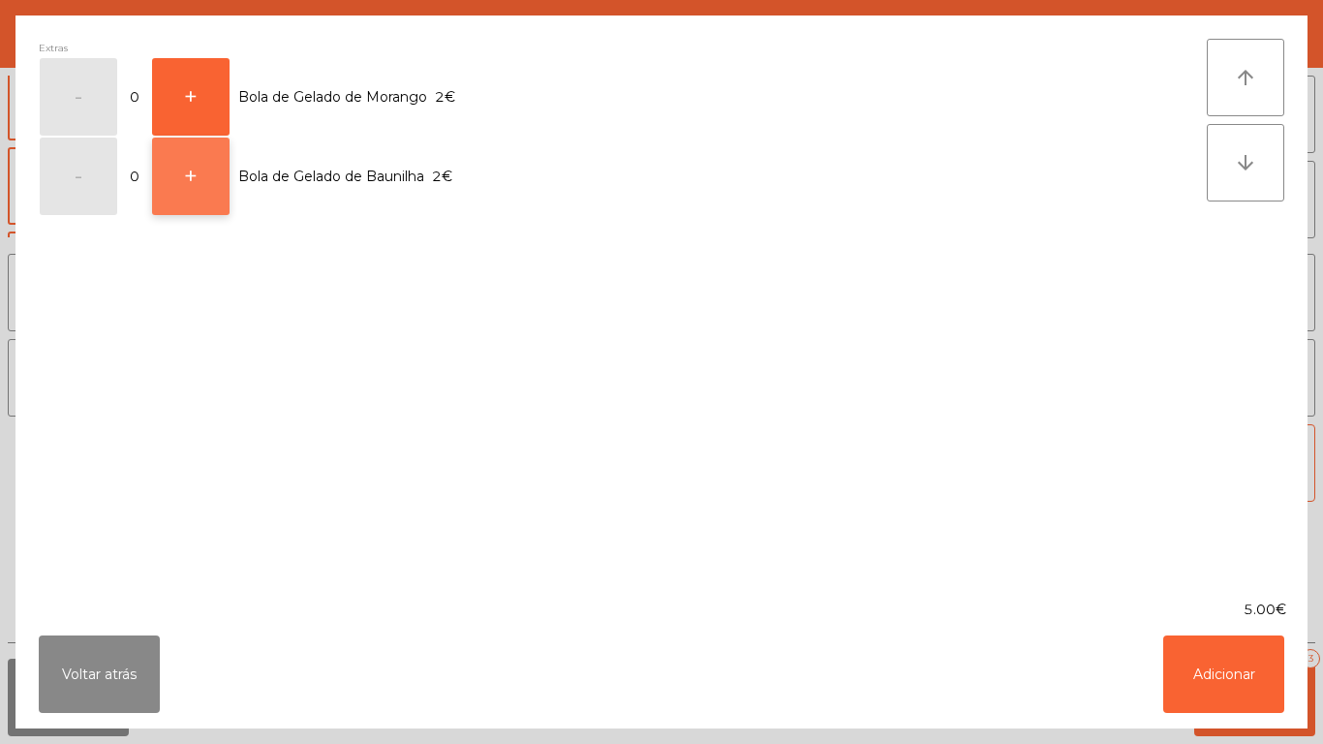
click at [212, 195] on button "+" at bounding box center [190, 176] width 77 height 77
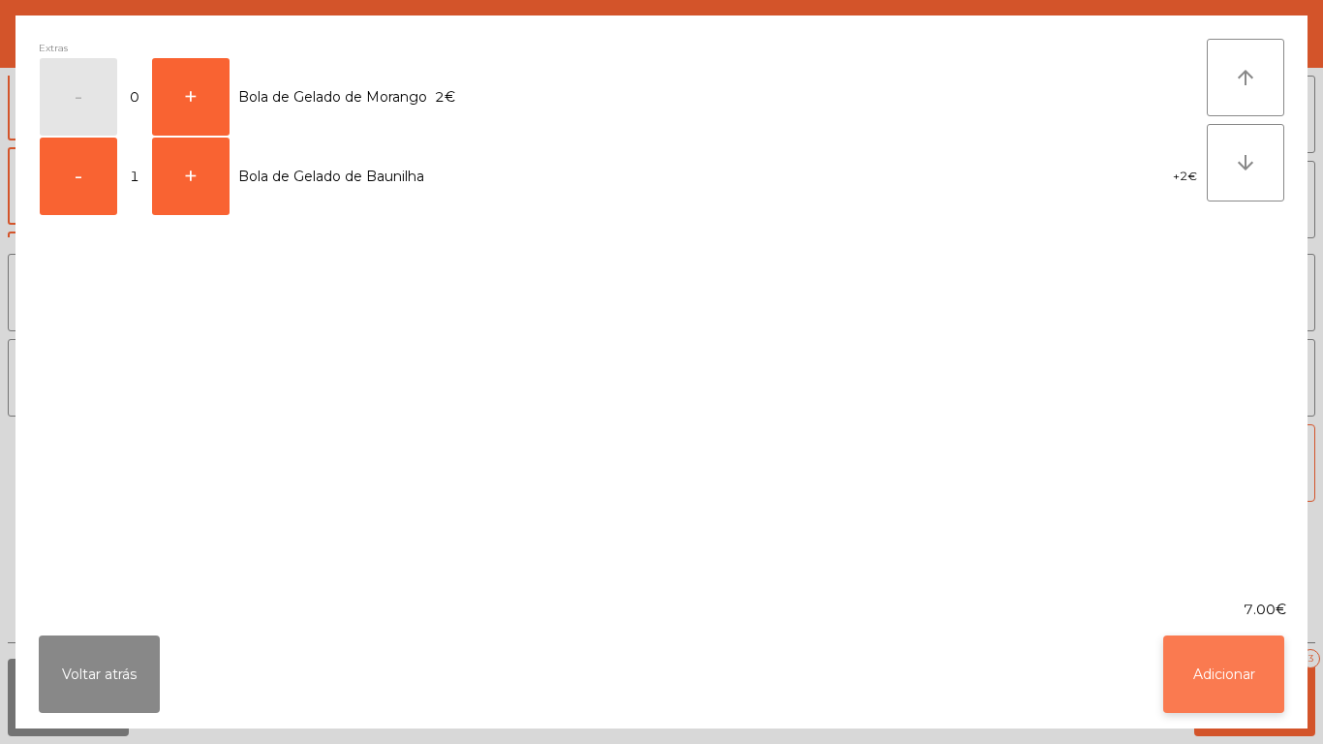
click at [1190, 667] on button "Adicionar" at bounding box center [1223, 673] width 121 height 77
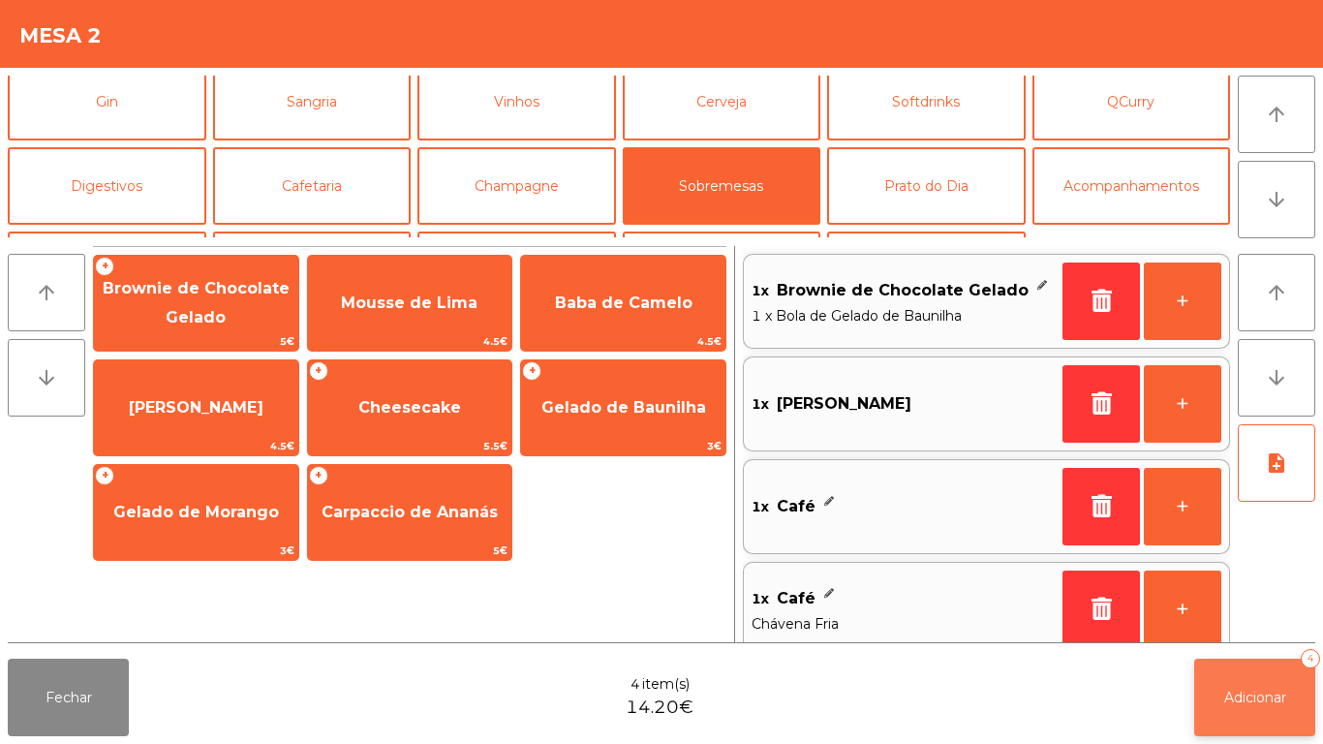
click at [1259, 698] on span "Adicionar" at bounding box center [1255, 697] width 62 height 17
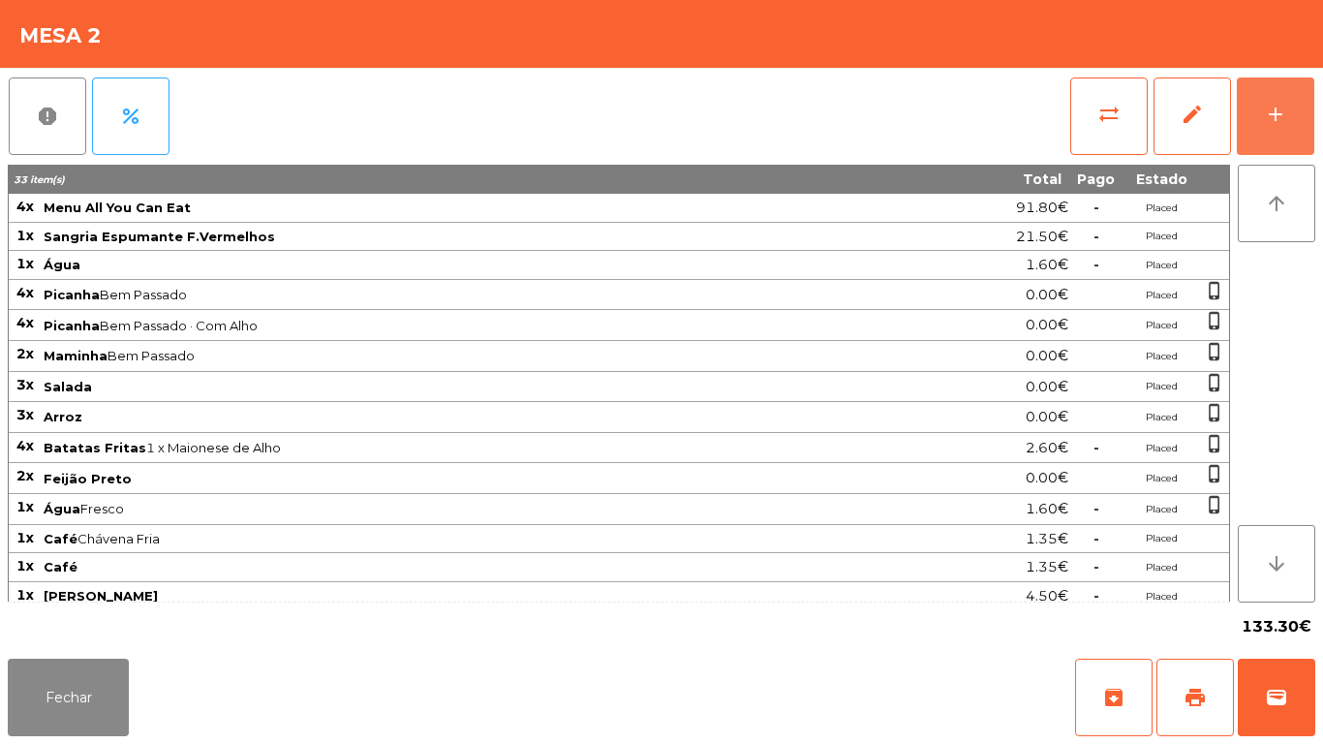
scroll to position [38, 0]
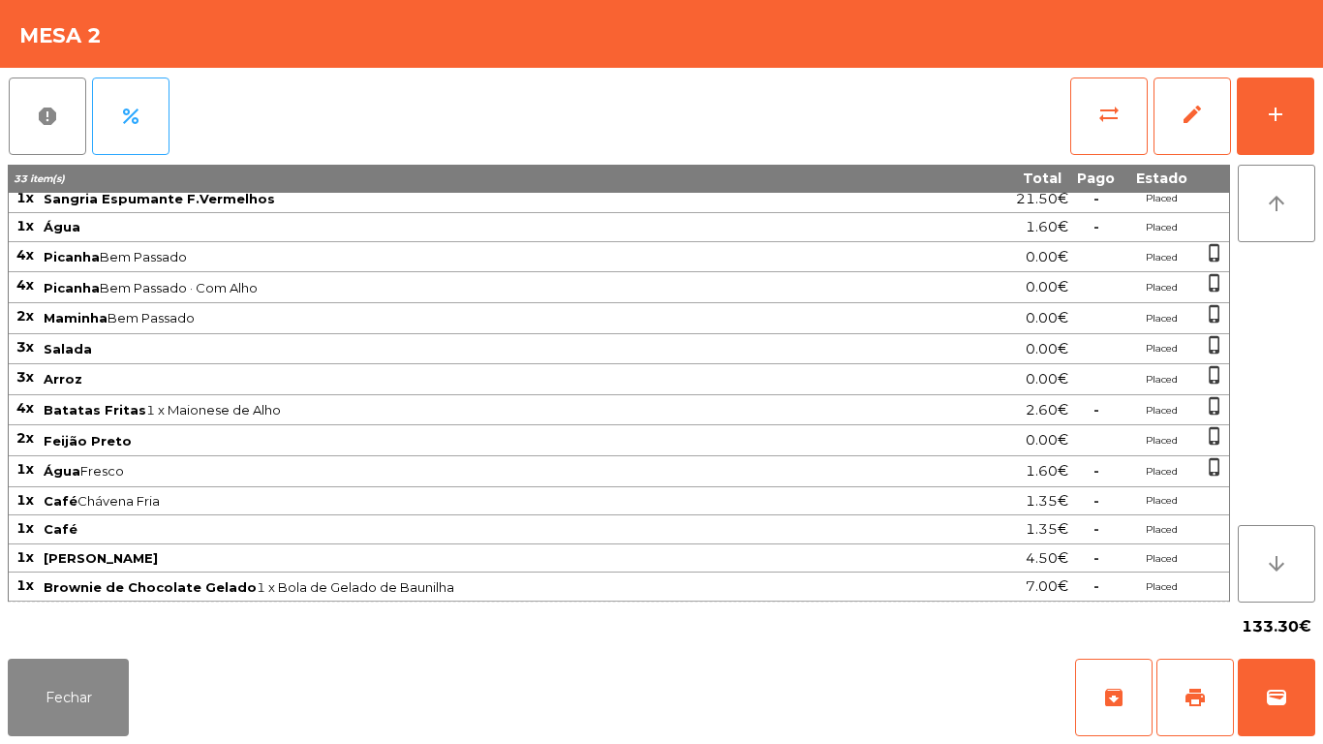
click at [734, 115] on div "report percent sync_alt edit add" at bounding box center [661, 116] width 1307 height 97
click at [89, 721] on button "Fechar" at bounding box center [68, 697] width 121 height 77
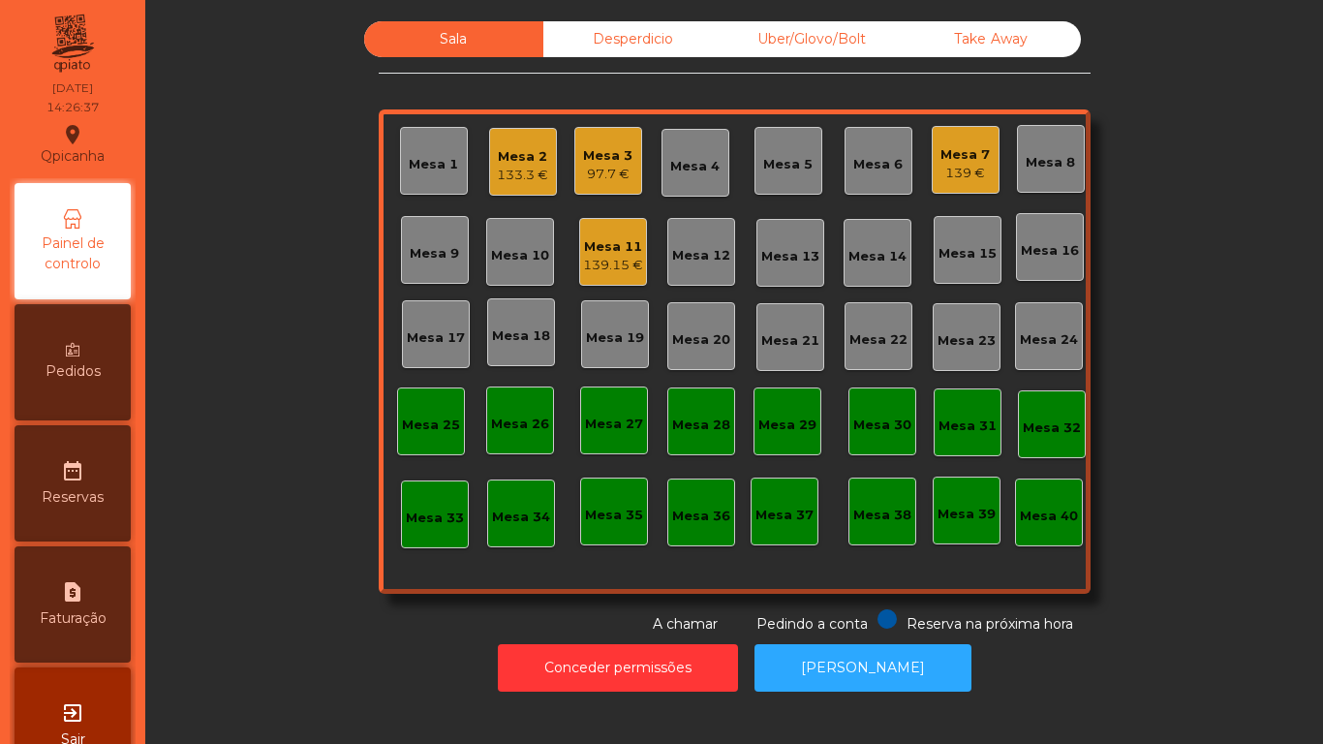
click at [593, 258] on div "139.15 €" at bounding box center [613, 265] width 60 height 19
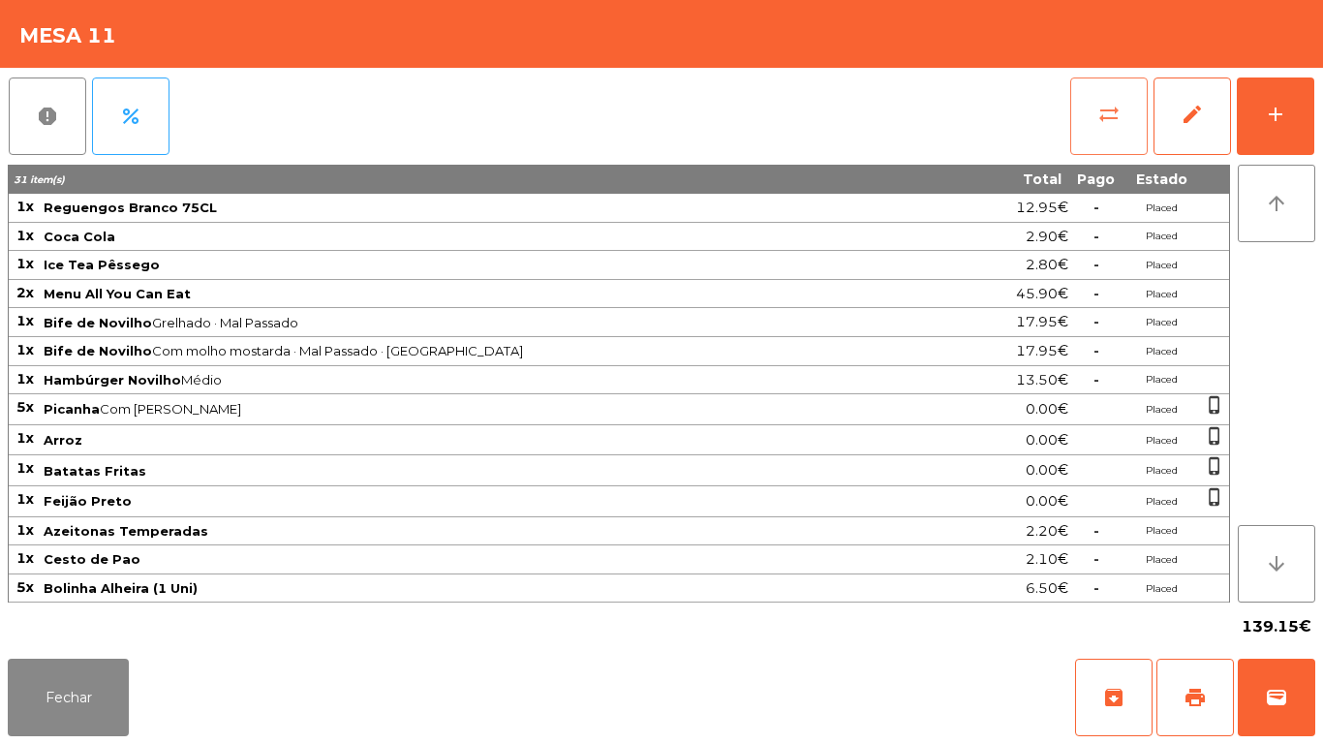
click at [1090, 107] on button "sync_alt" at bounding box center [1108, 115] width 77 height 77
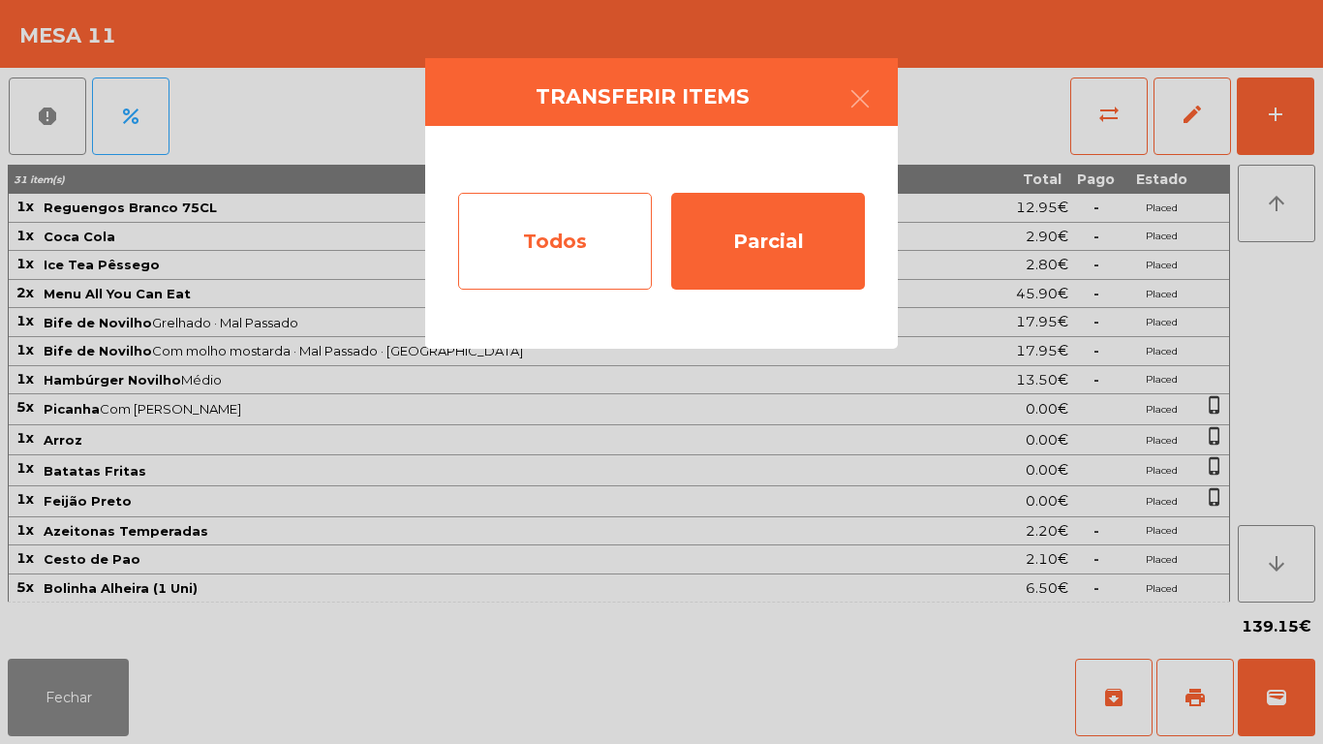
click at [546, 250] on div "Todos" at bounding box center [555, 241] width 194 height 97
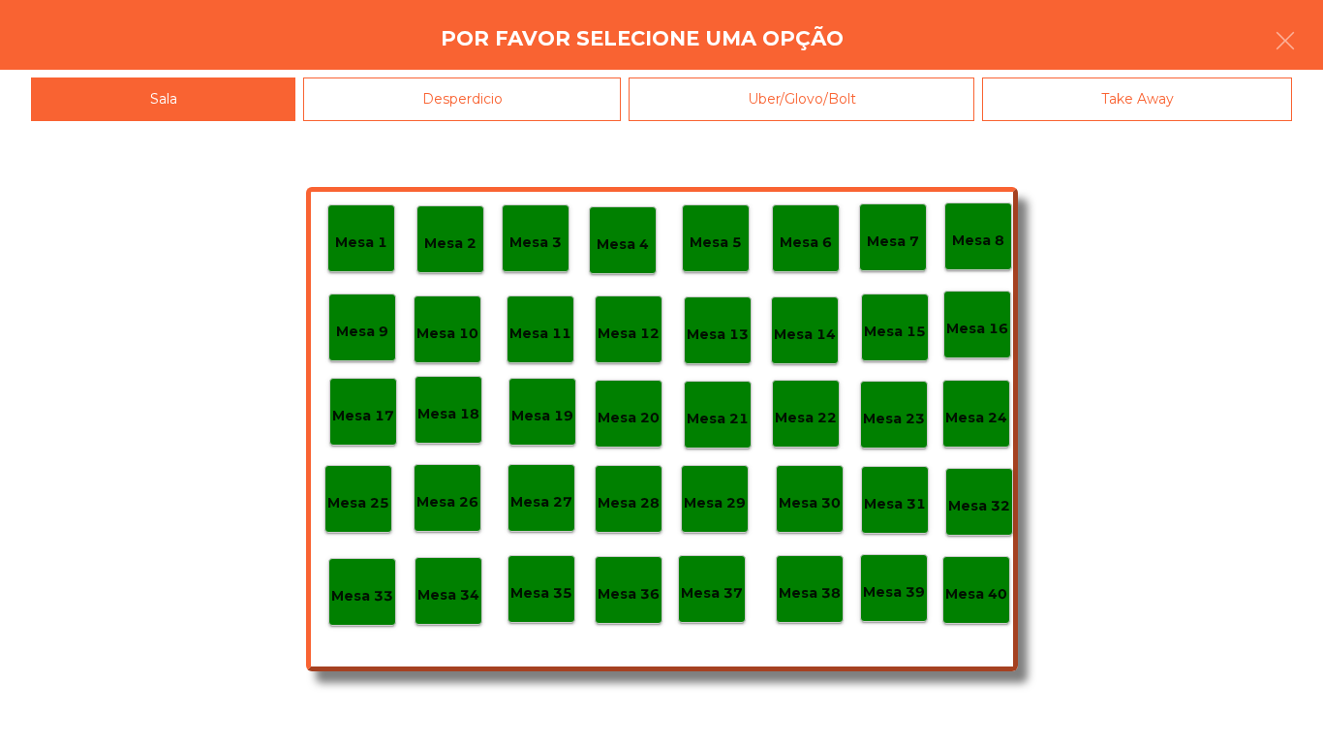
click at [963, 595] on p "Mesa 40" at bounding box center [976, 594] width 62 height 22
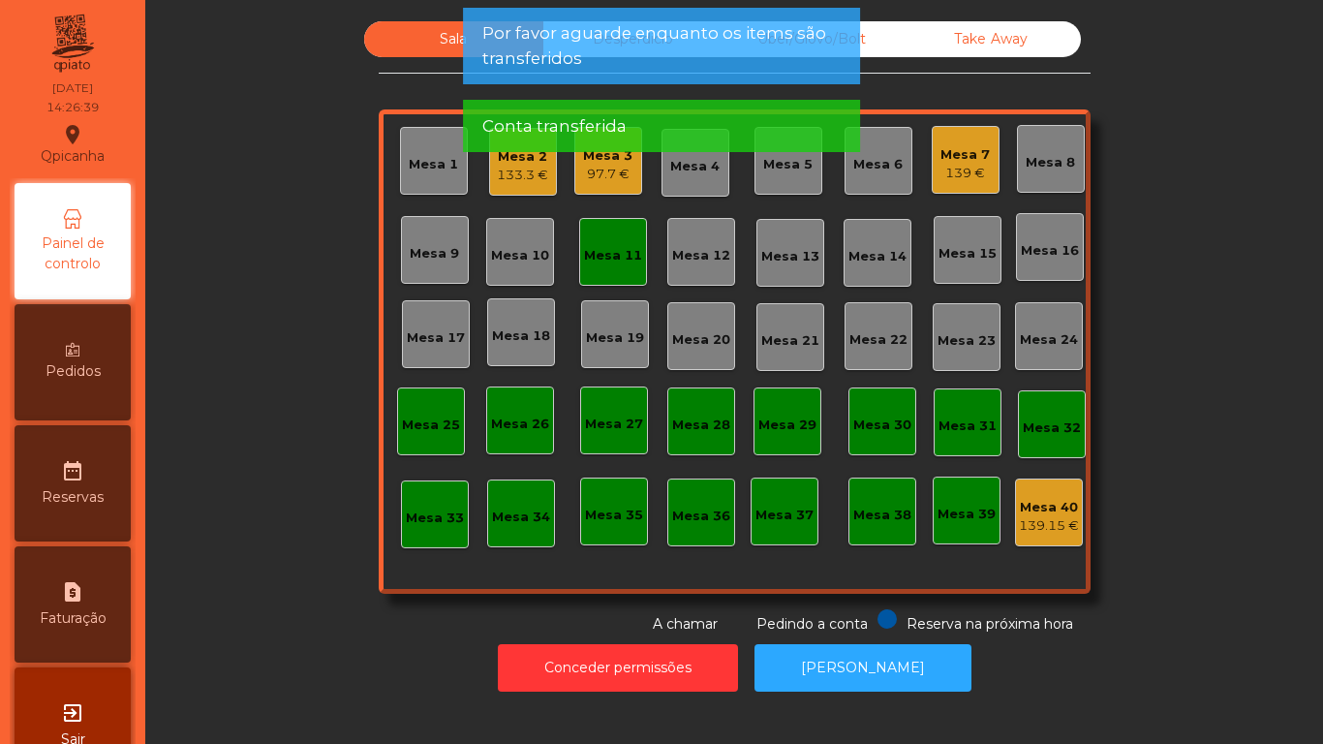
click at [597, 260] on div "Mesa 11" at bounding box center [613, 255] width 58 height 19
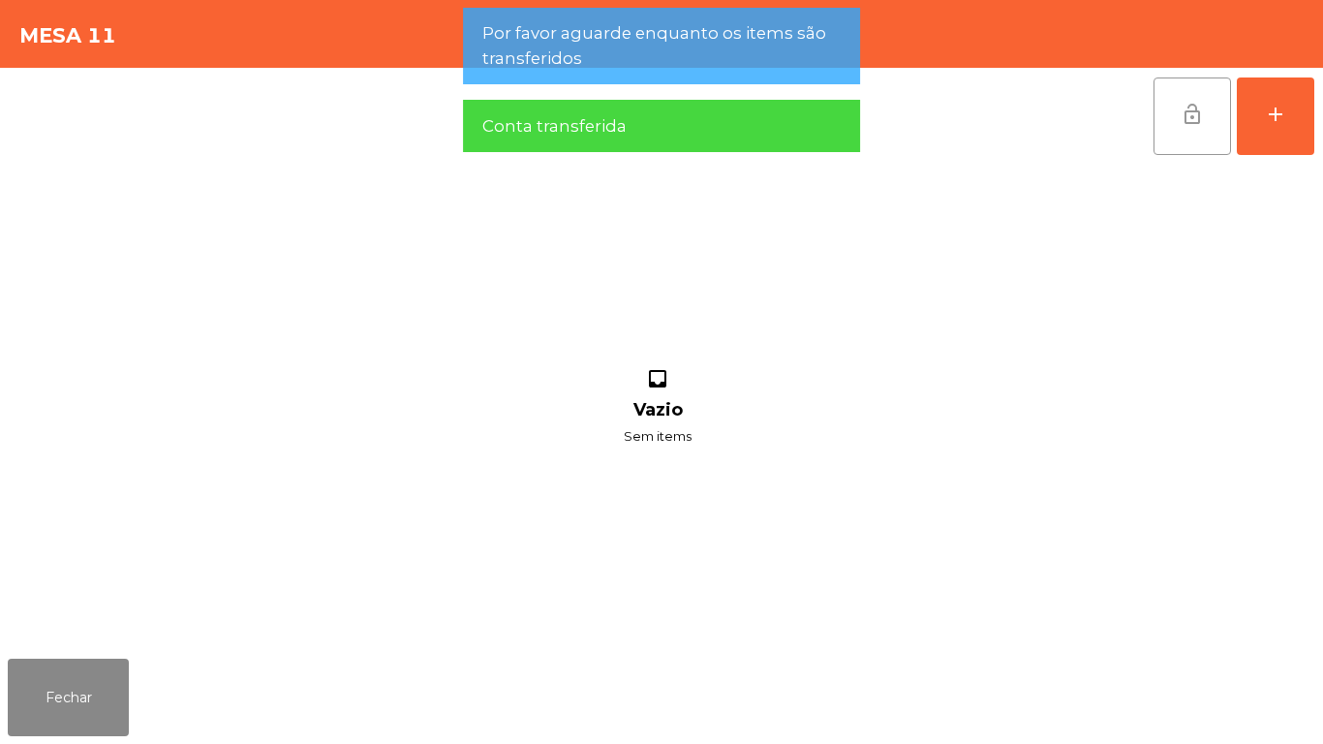
click at [1174, 113] on button "lock_open" at bounding box center [1191, 115] width 77 height 77
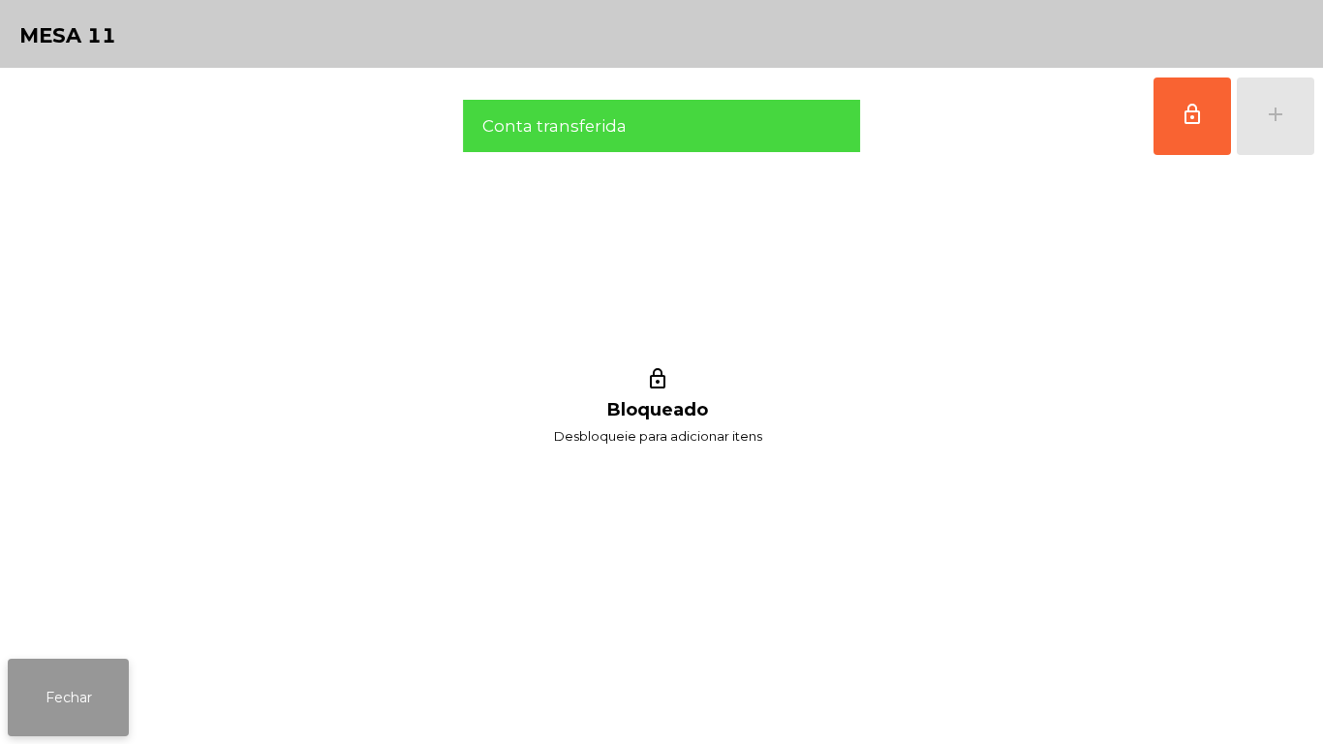
click at [75, 665] on button "Fechar" at bounding box center [68, 697] width 121 height 77
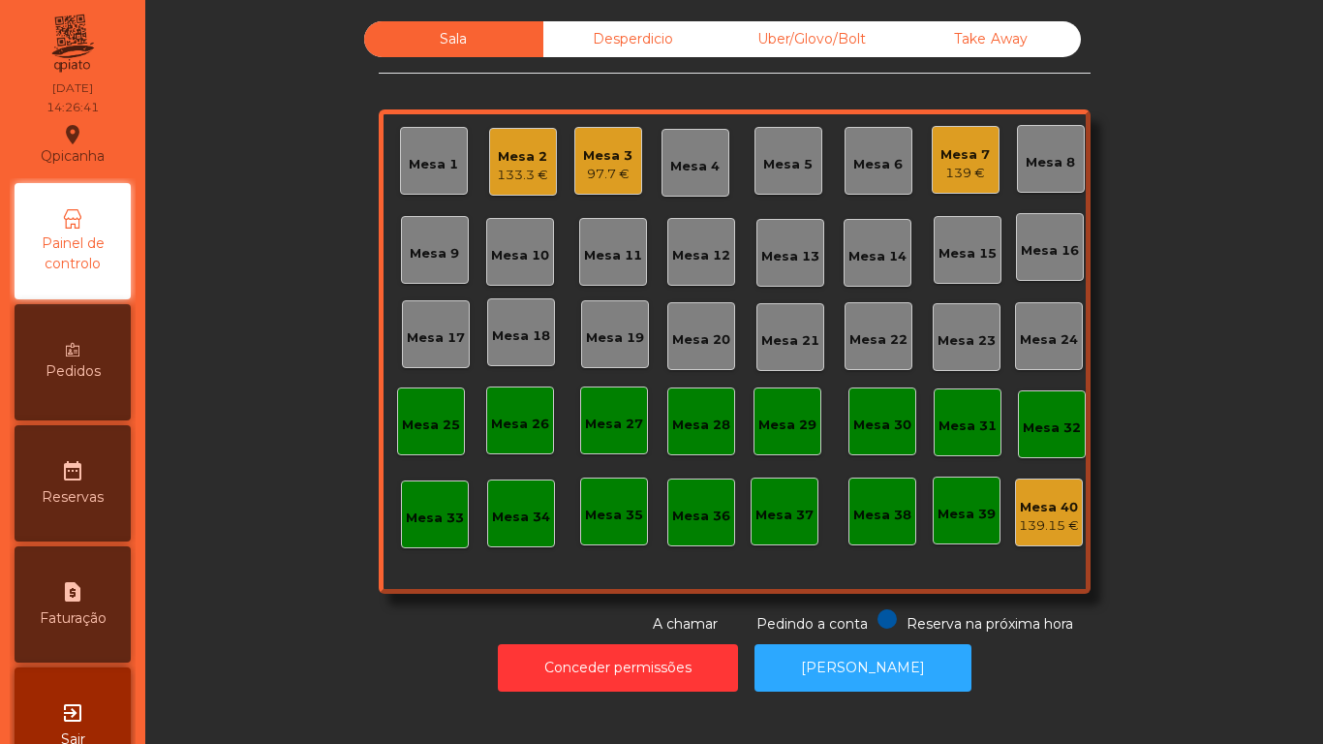
click at [957, 147] on div "Mesa 7" at bounding box center [964, 154] width 49 height 19
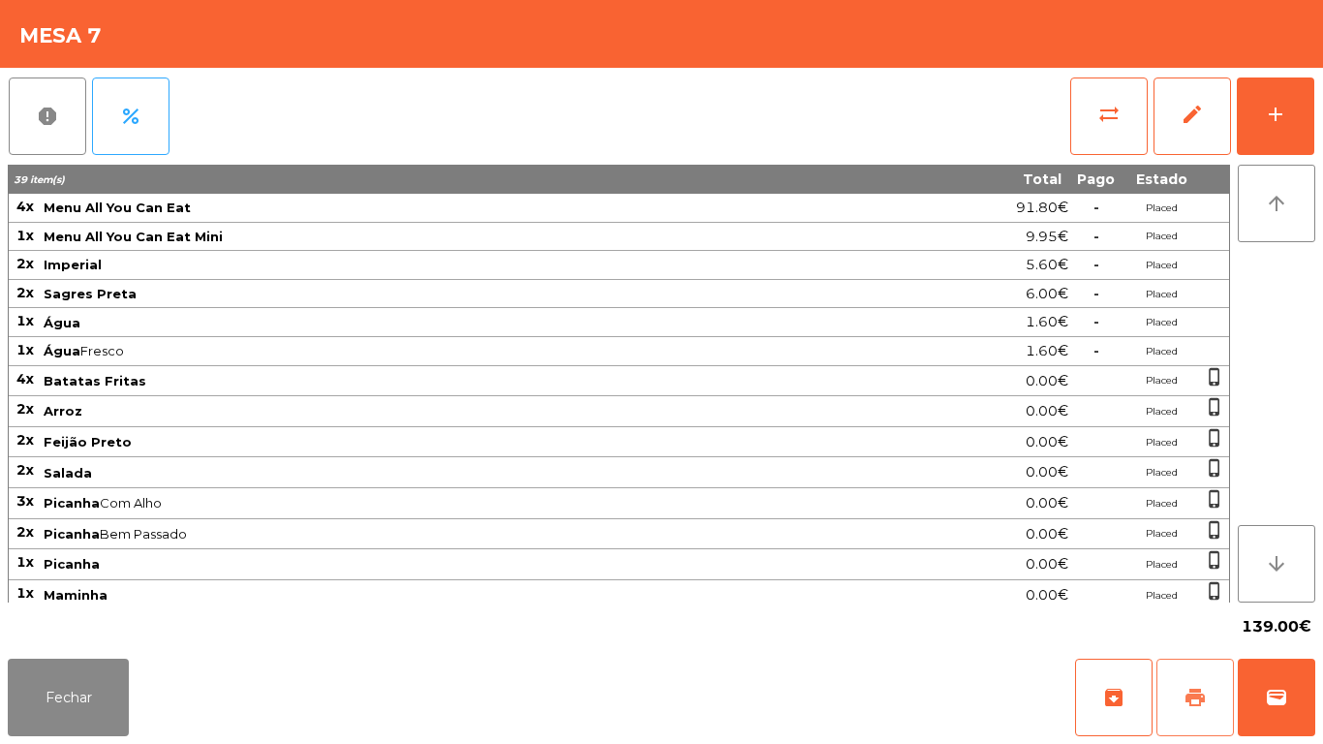
click at [1190, 693] on span "print" at bounding box center [1194, 697] width 23 height 23
click at [95, 676] on button "Fechar" at bounding box center [68, 697] width 121 height 77
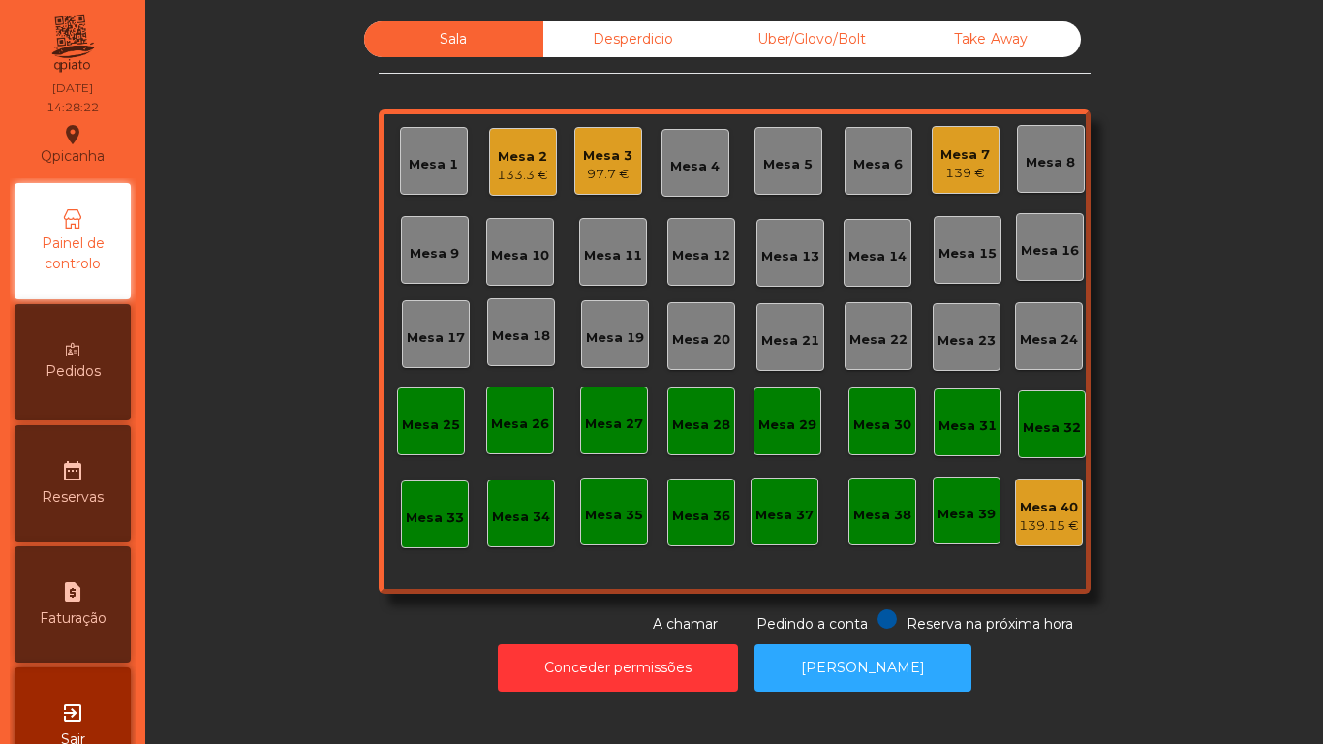
click at [967, 149] on div "Mesa 7" at bounding box center [964, 154] width 49 height 19
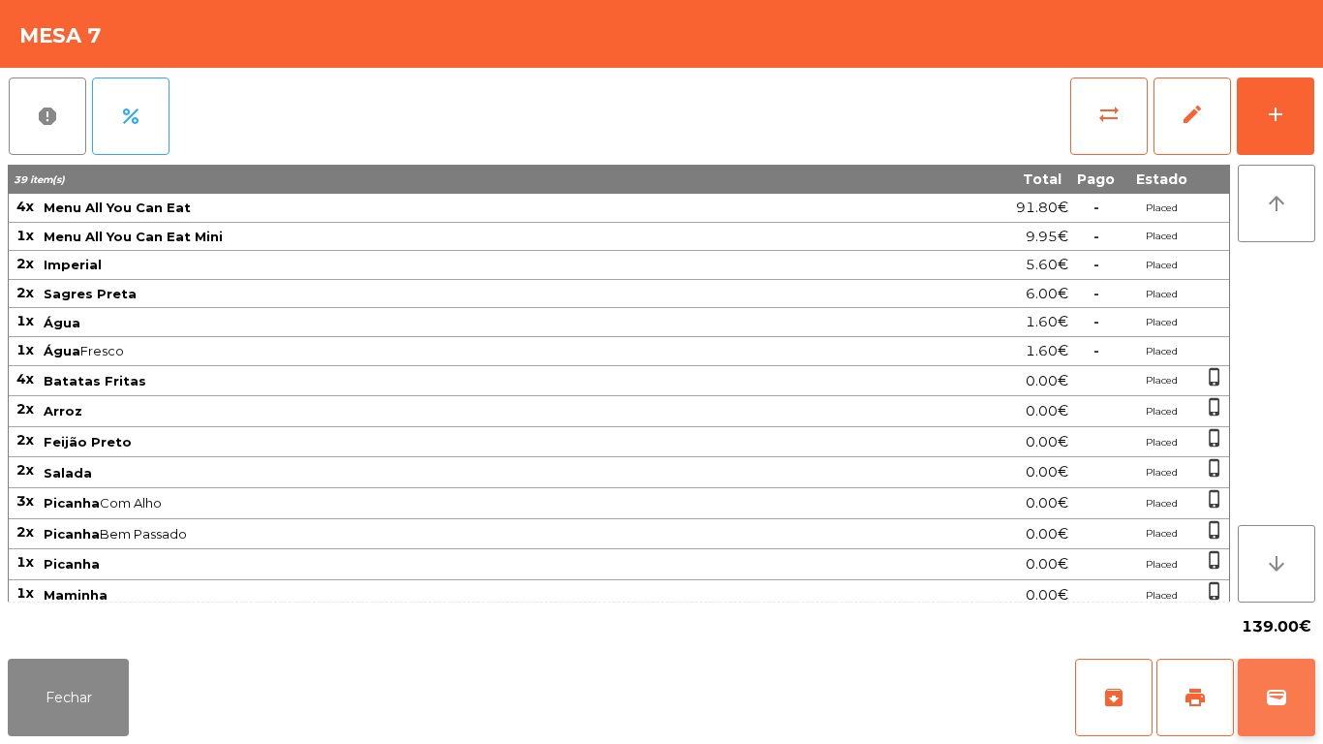
click at [1252, 715] on button "wallet" at bounding box center [1276, 697] width 77 height 77
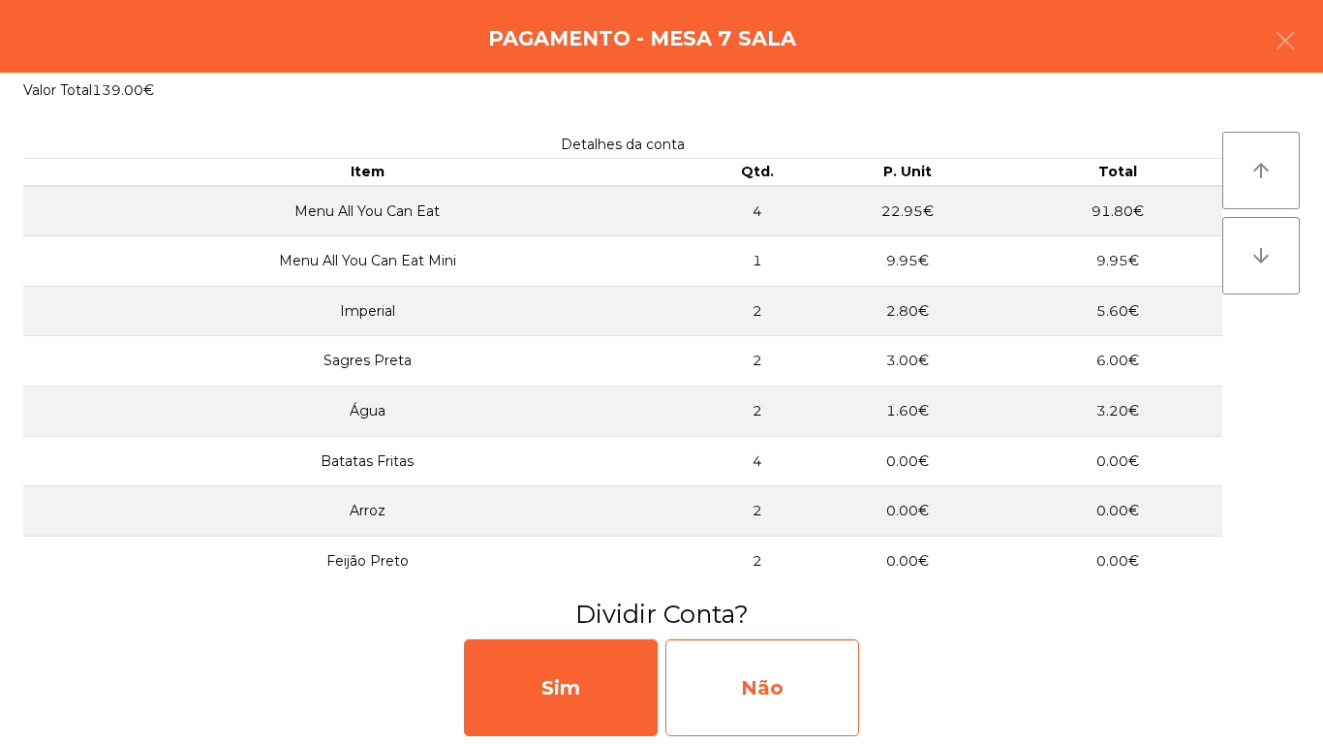
click at [763, 670] on div "Não" at bounding box center [762, 687] width 194 height 97
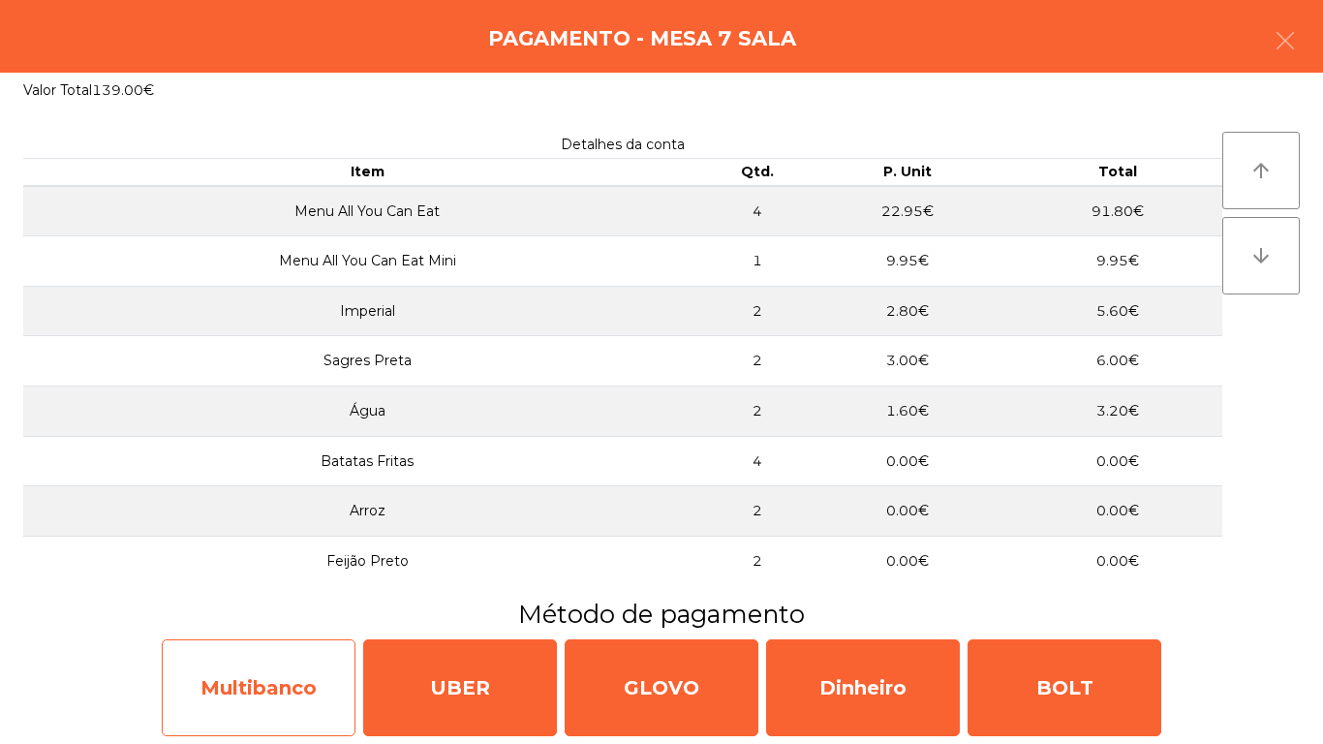
click at [265, 672] on div "Multibanco" at bounding box center [259, 687] width 194 height 97
select select "**"
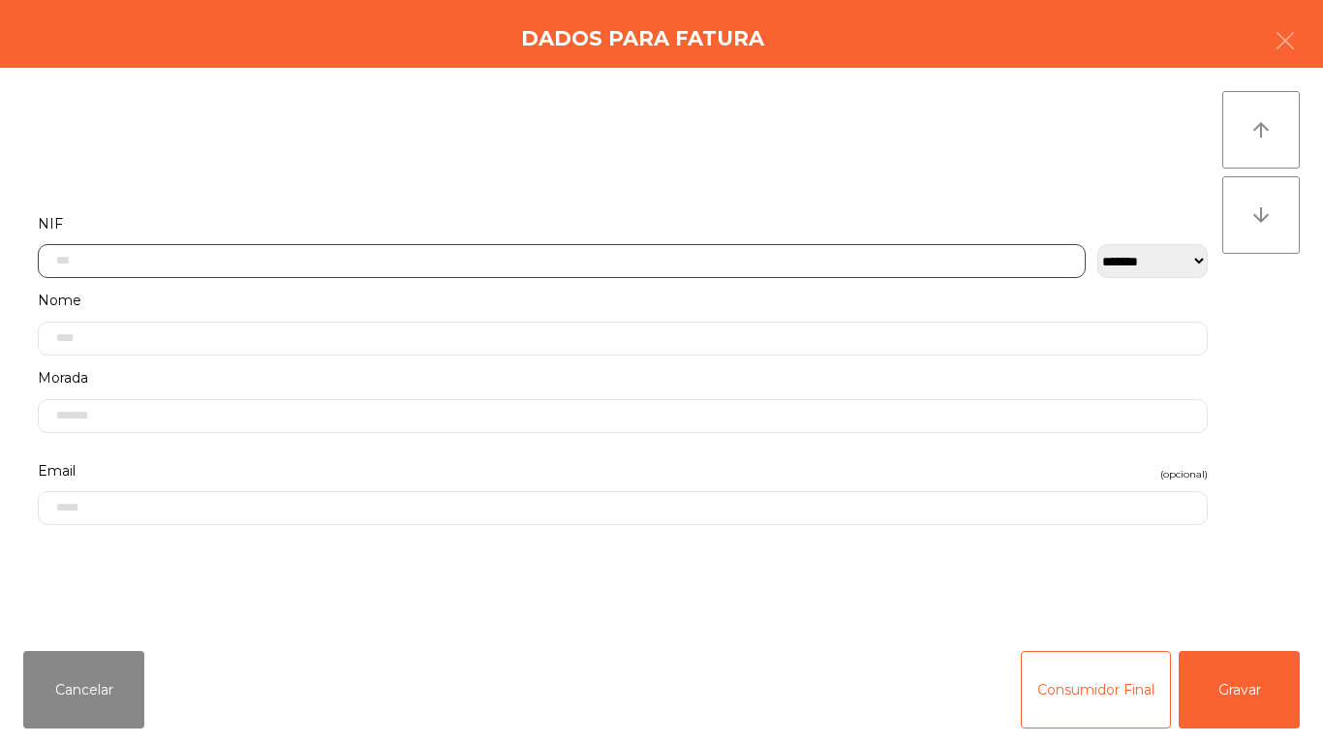
click at [324, 261] on input "text" at bounding box center [562, 261] width 1048 height 34
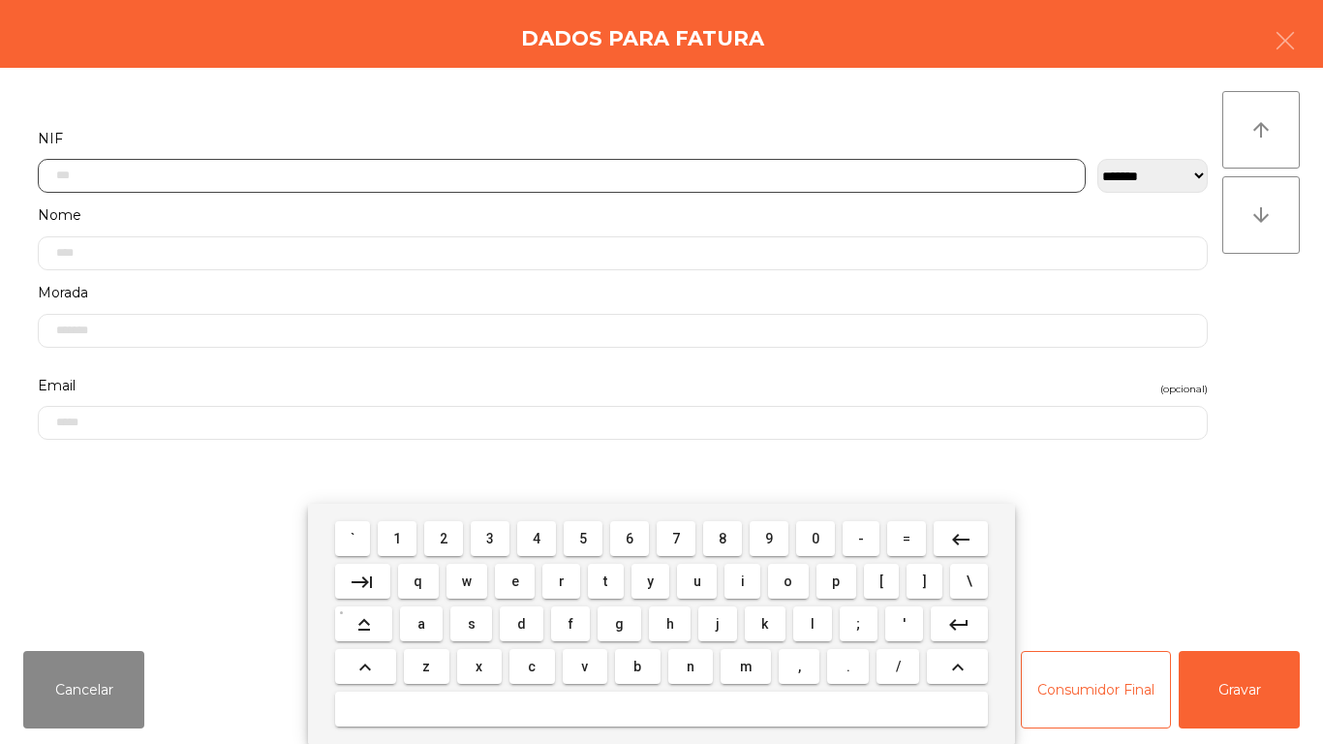
scroll to position [118, 0]
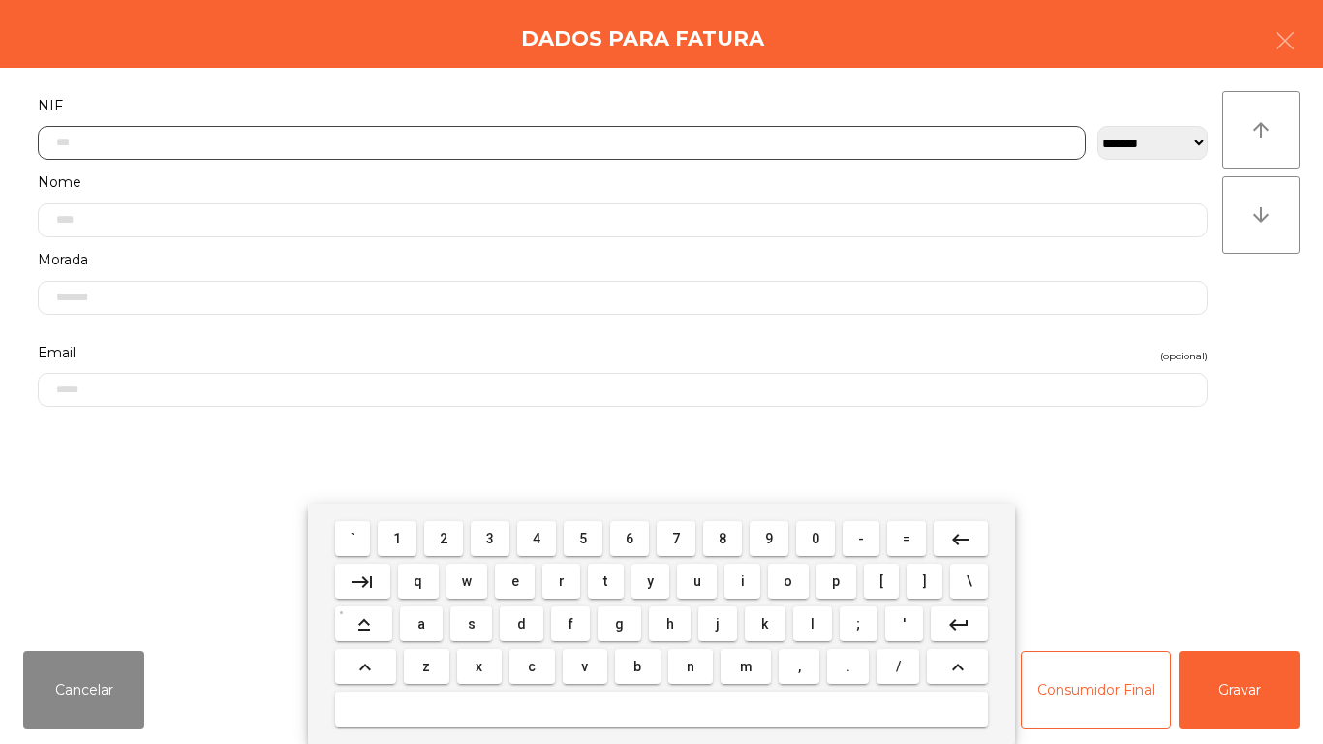
click at [399, 537] on span "1" at bounding box center [397, 538] width 8 height 15
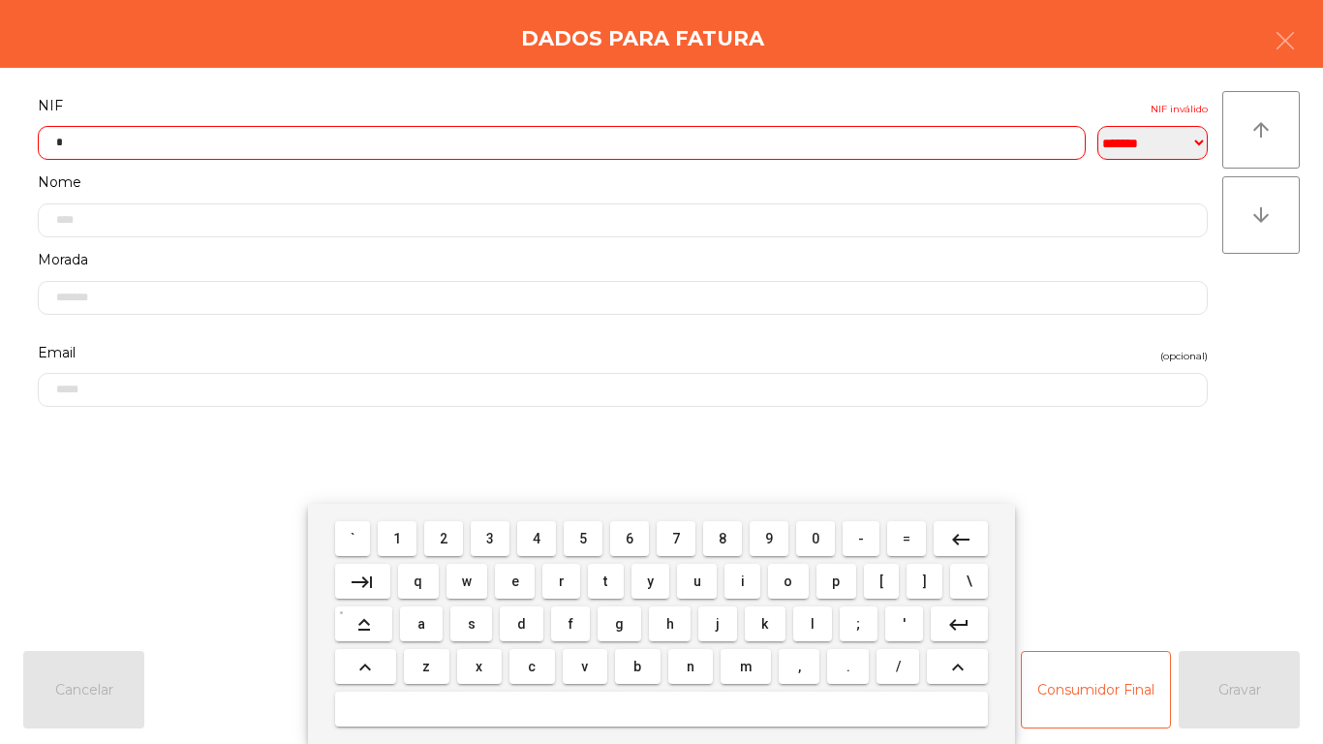
click at [629, 537] on span "6" at bounding box center [630, 538] width 8 height 15
click at [735, 542] on button "8" at bounding box center [722, 538] width 39 height 35
click at [951, 531] on mat-icon "keyboard_backspace" at bounding box center [960, 539] width 23 height 23
click at [773, 536] on span "9" at bounding box center [769, 538] width 8 height 15
click at [398, 537] on span "1" at bounding box center [397, 538] width 8 height 15
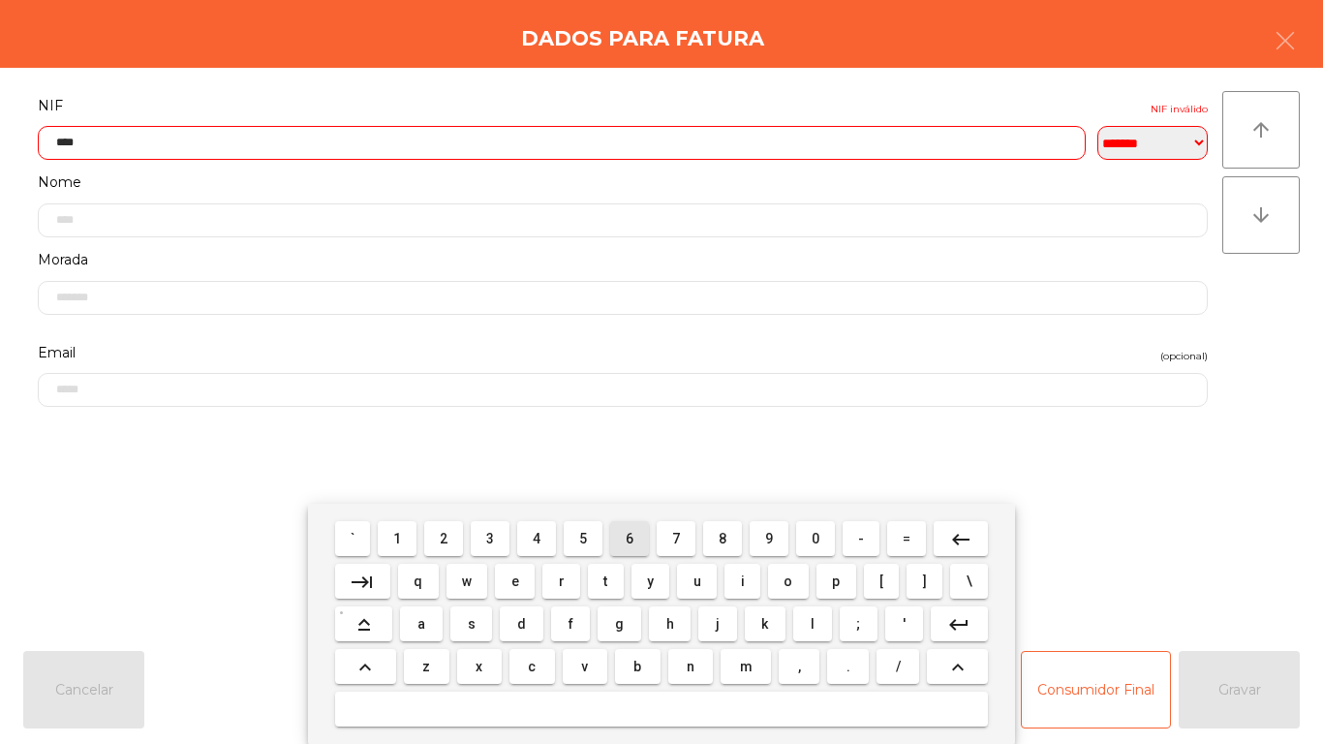
click at [628, 535] on span "6" at bounding box center [630, 538] width 8 height 15
click at [630, 533] on span "6" at bounding box center [630, 538] width 8 height 15
click at [492, 532] on span "3" at bounding box center [490, 538] width 8 height 15
click at [629, 536] on span "6" at bounding box center [630, 538] width 8 height 15
click at [721, 537] on span "8" at bounding box center [723, 538] width 8 height 15
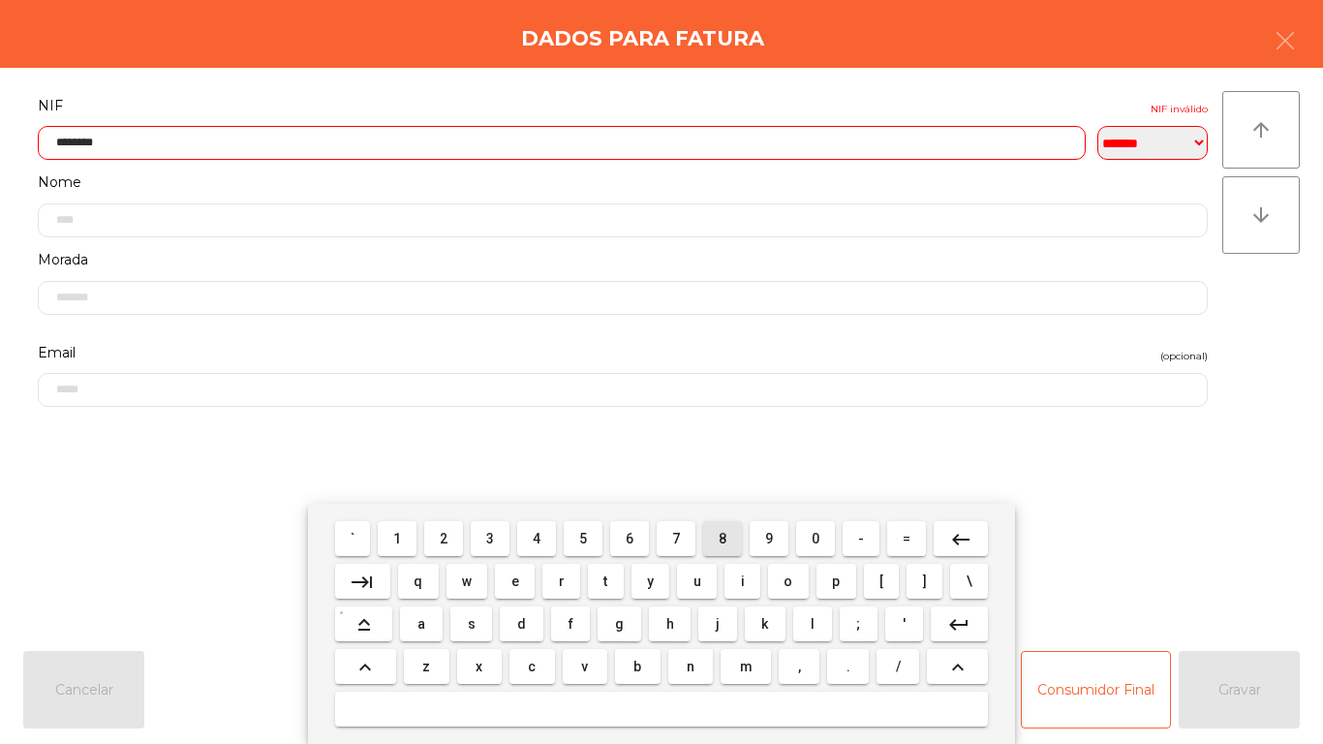
type input "*********"
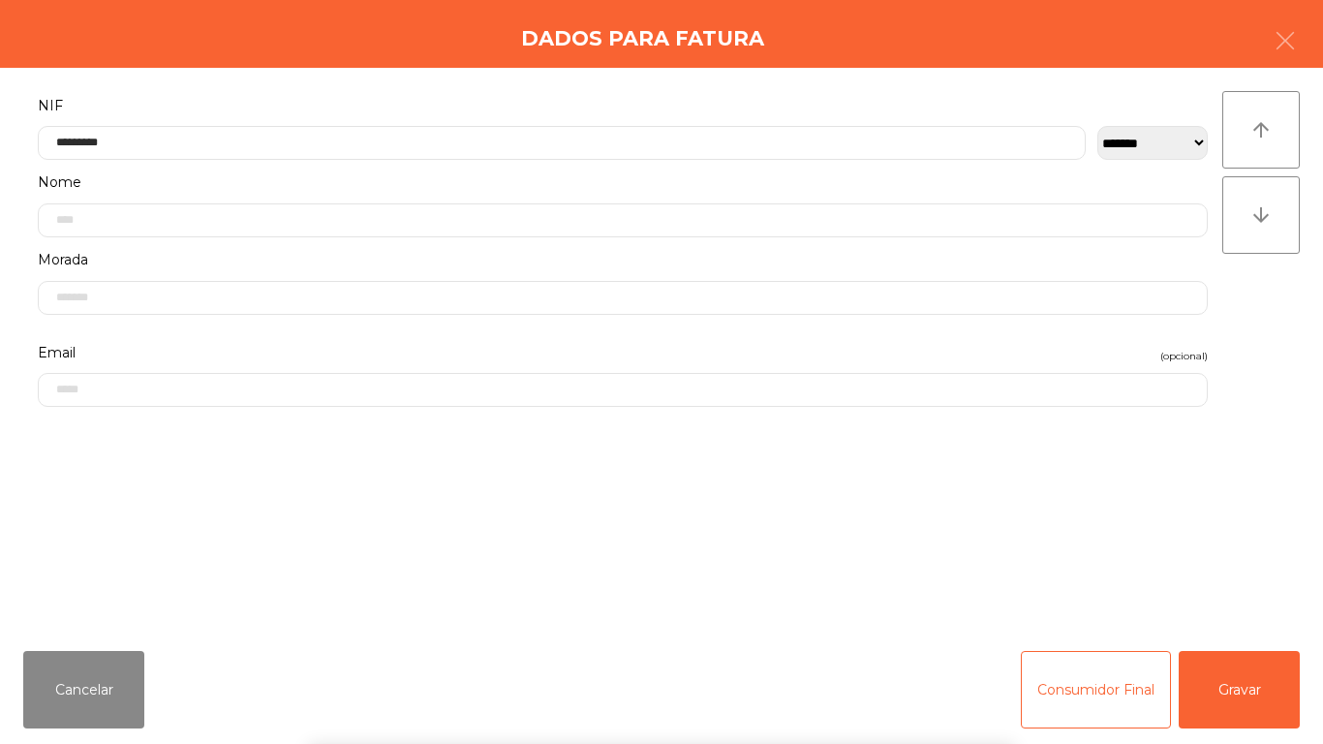
click at [1271, 681] on div "` 1 2 3 4 5 6 7 8 9 0 - = keyboard_backspace keyboard_tab q w e r t y u i o p […" at bounding box center [661, 624] width 1323 height 240
click at [1232, 693] on button "Gravar" at bounding box center [1239, 689] width 121 height 77
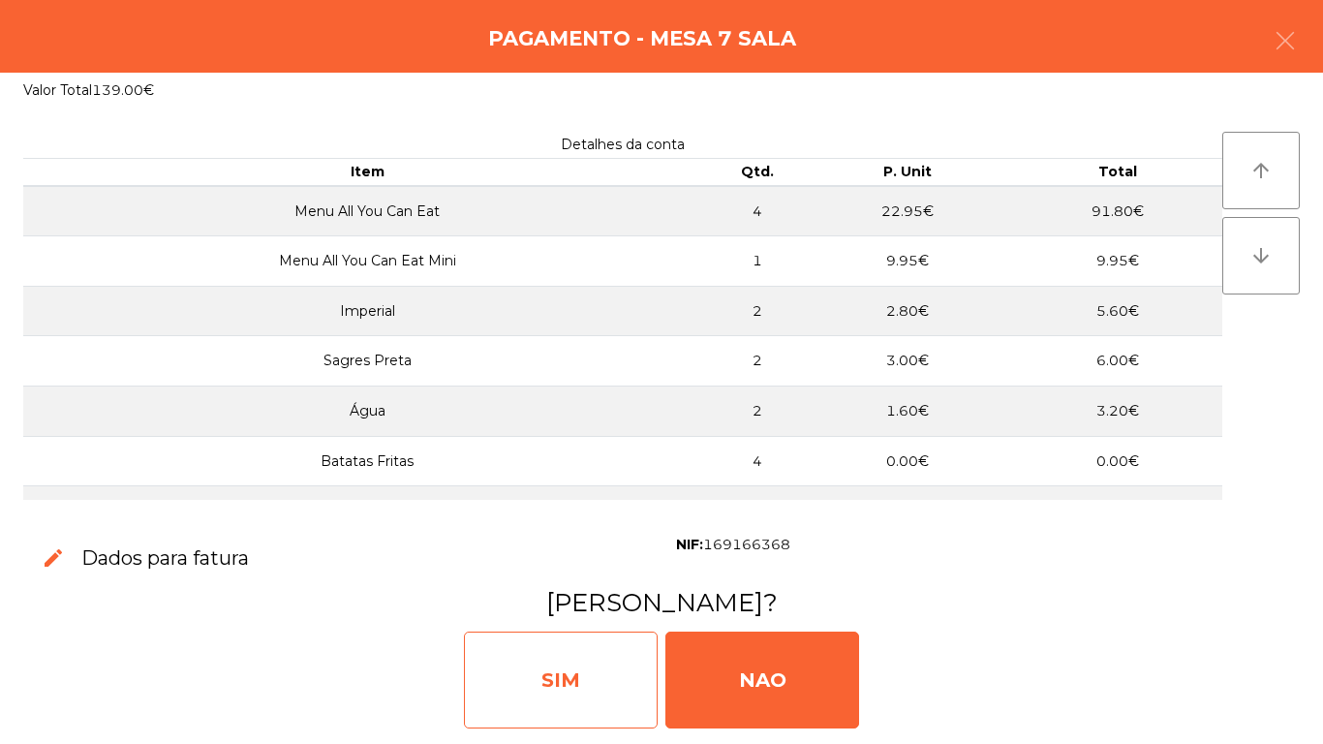
click at [600, 666] on div "SIM" at bounding box center [561, 679] width 194 height 97
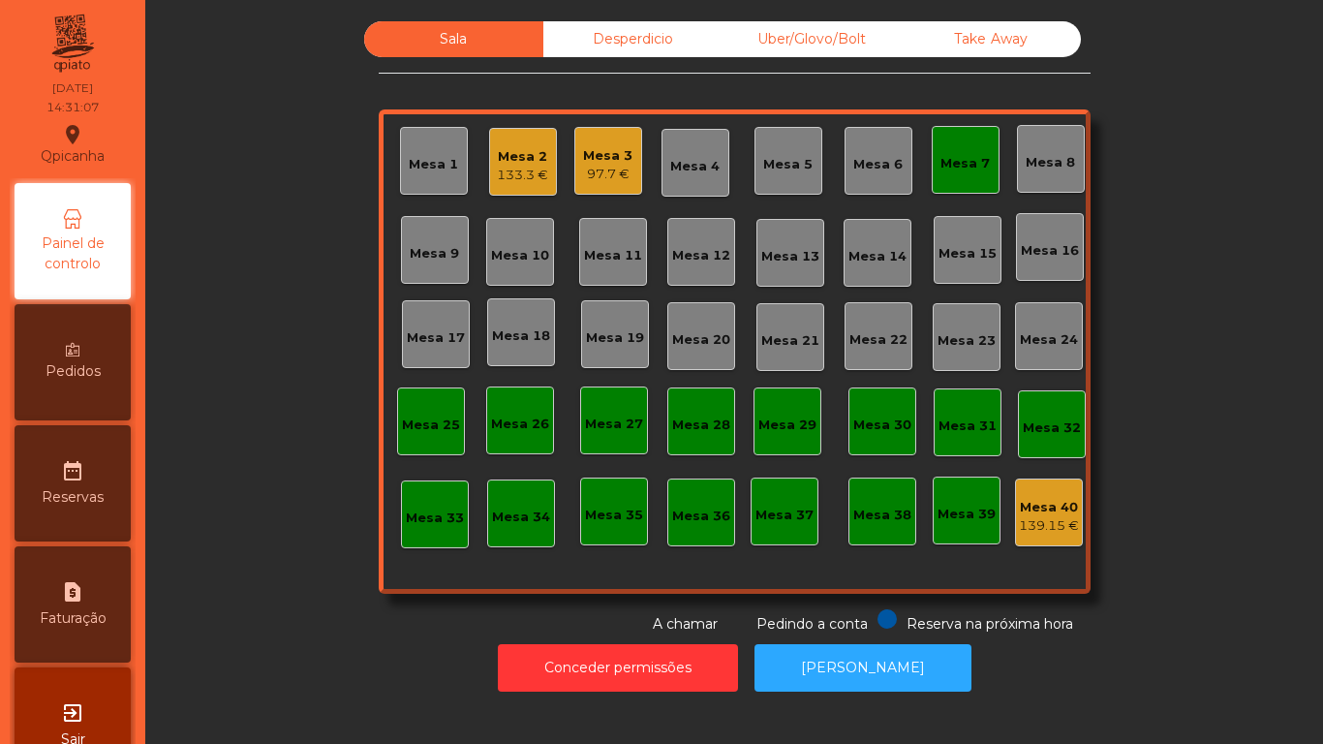
click at [974, 179] on div "Mesa 7" at bounding box center [966, 160] width 68 height 68
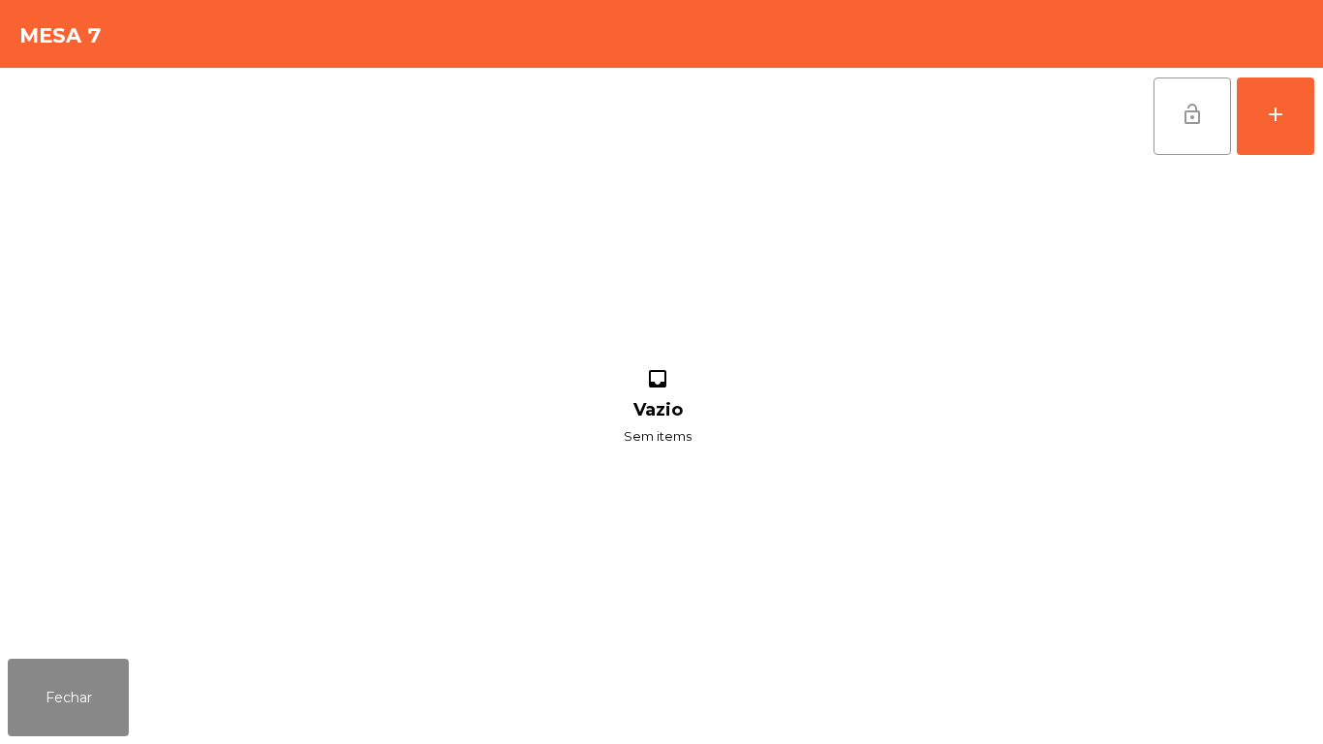
click at [1183, 135] on button "lock_open" at bounding box center [1191, 115] width 77 height 77
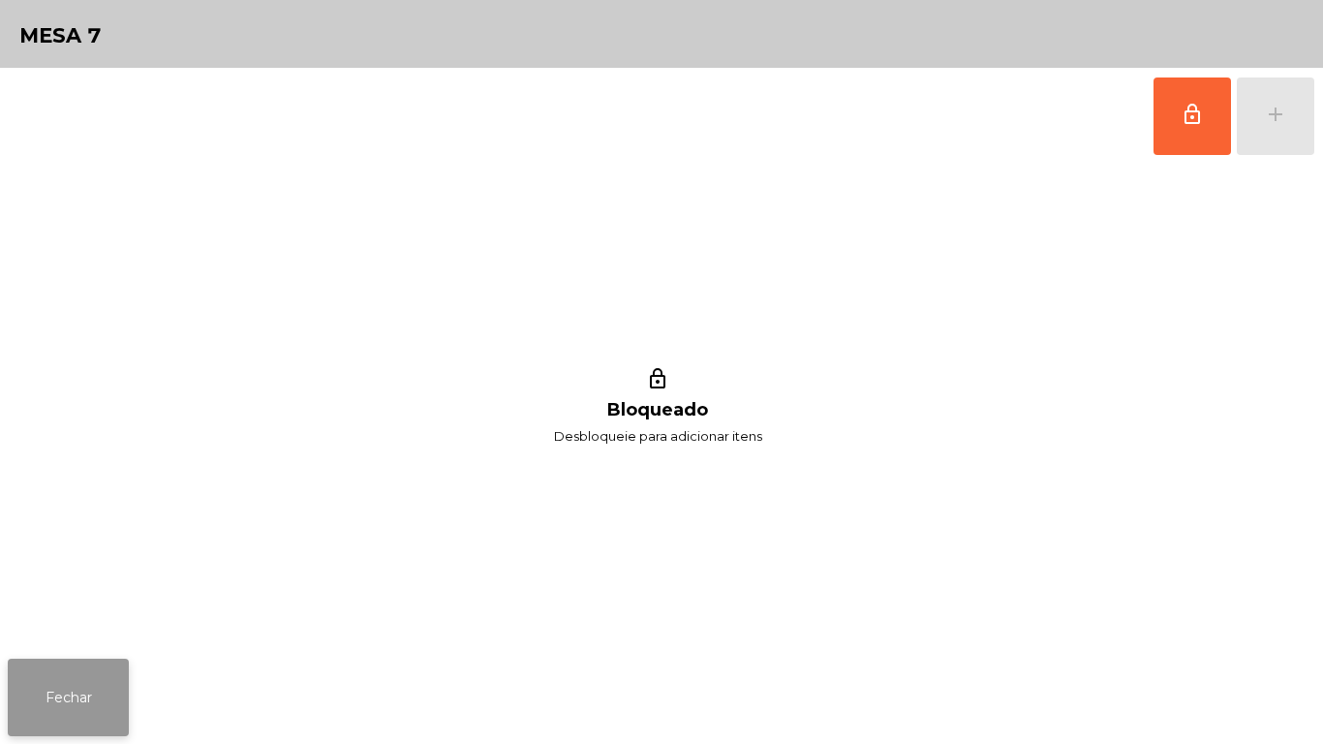
click at [108, 676] on button "Fechar" at bounding box center [68, 697] width 121 height 77
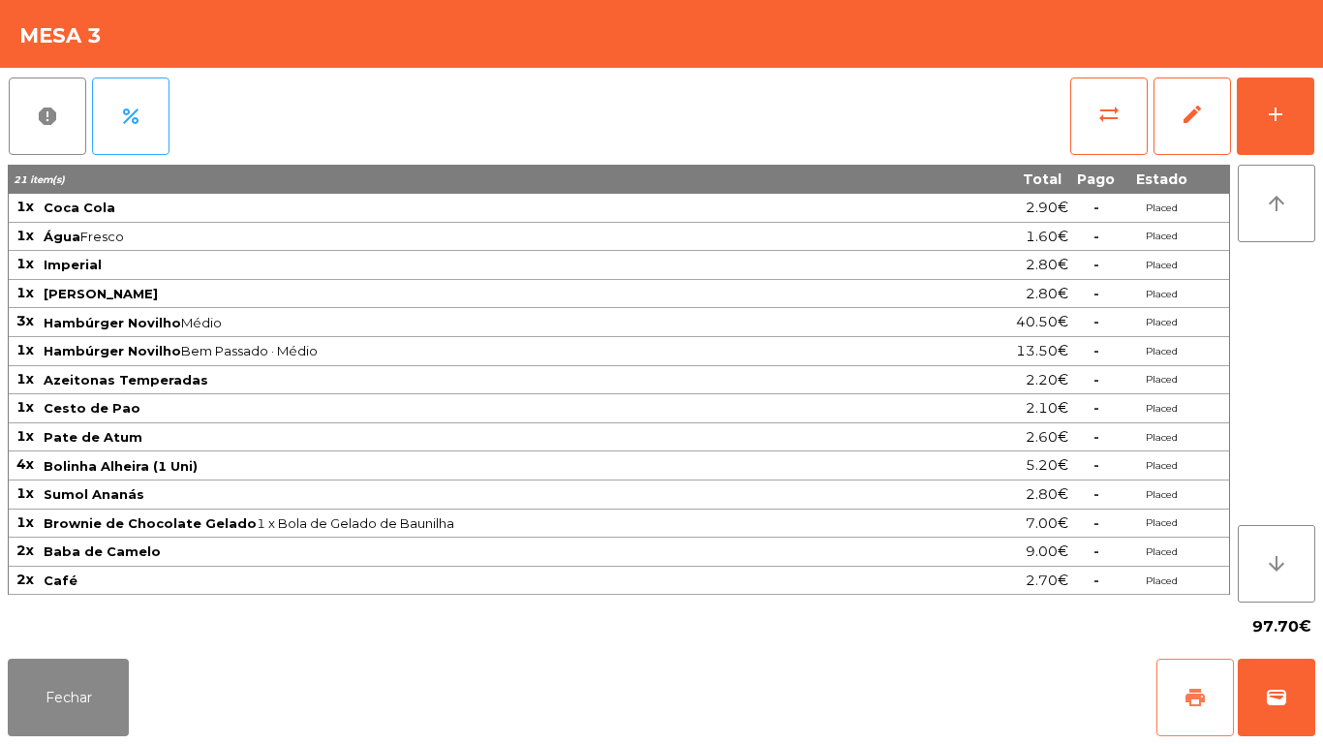
click at [1186, 692] on span "print" at bounding box center [1194, 697] width 23 height 23
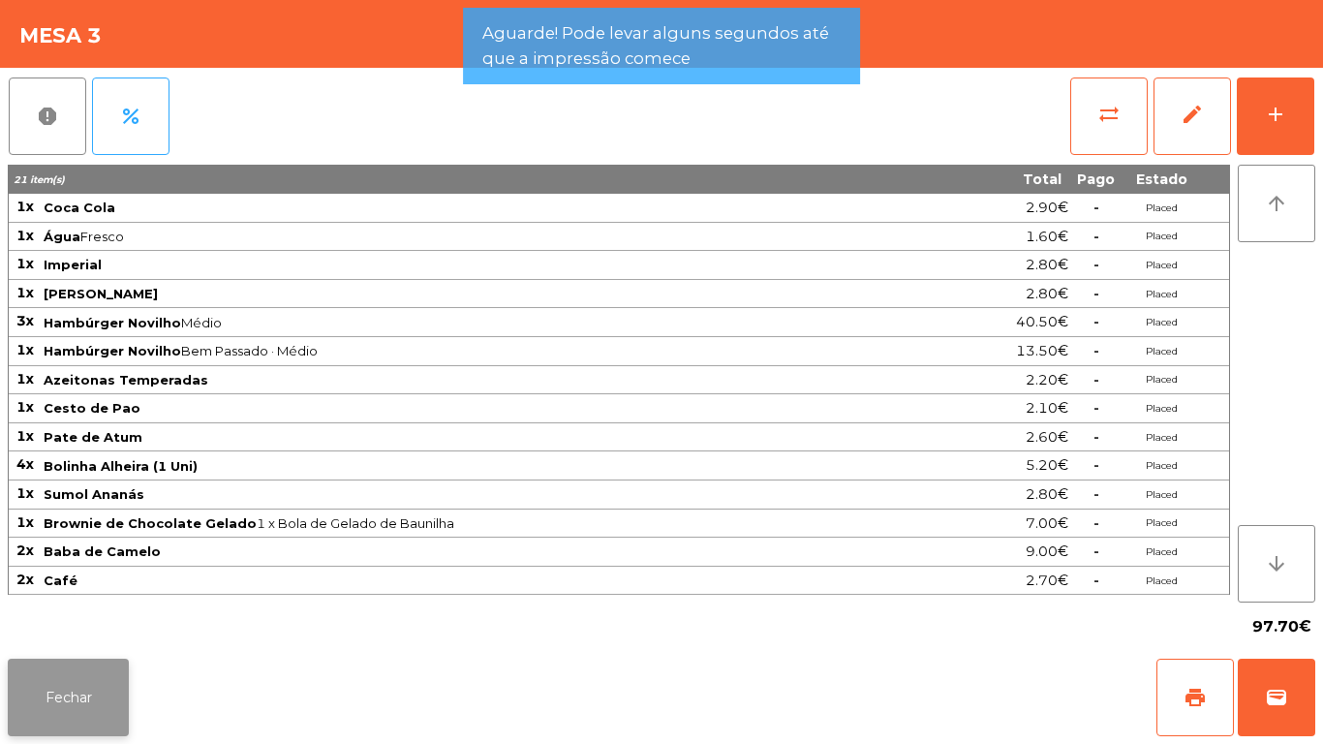
click at [62, 696] on button "Fechar" at bounding box center [68, 697] width 121 height 77
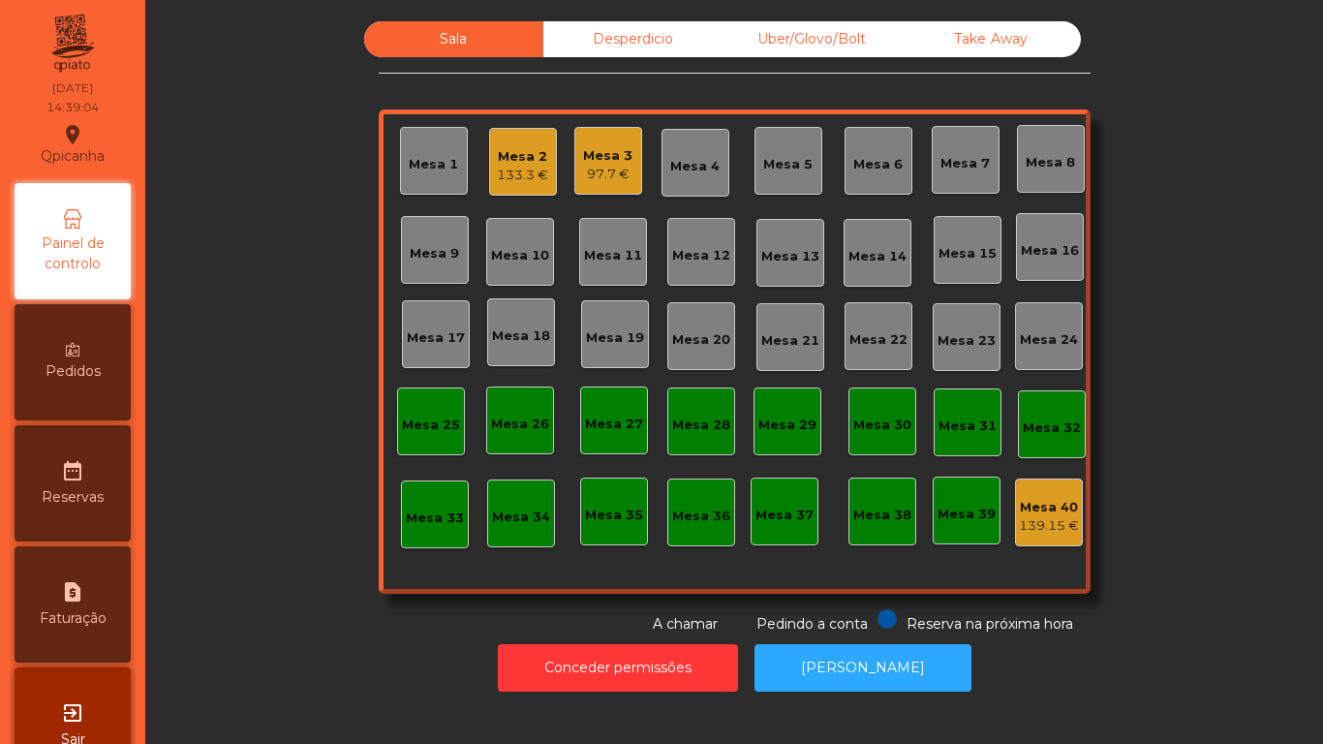
click at [598, 150] on div "Mesa 3" at bounding box center [607, 155] width 49 height 19
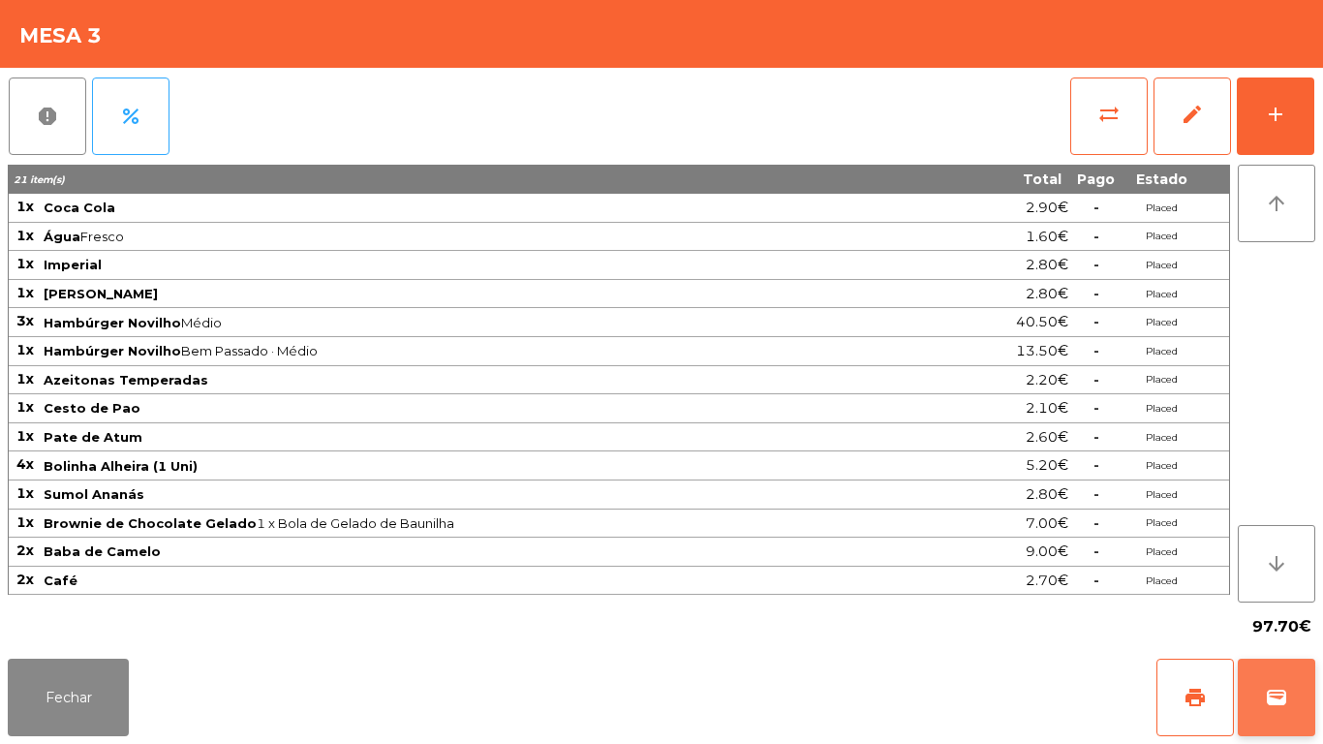
click at [1308, 725] on button "wallet" at bounding box center [1276, 697] width 77 height 77
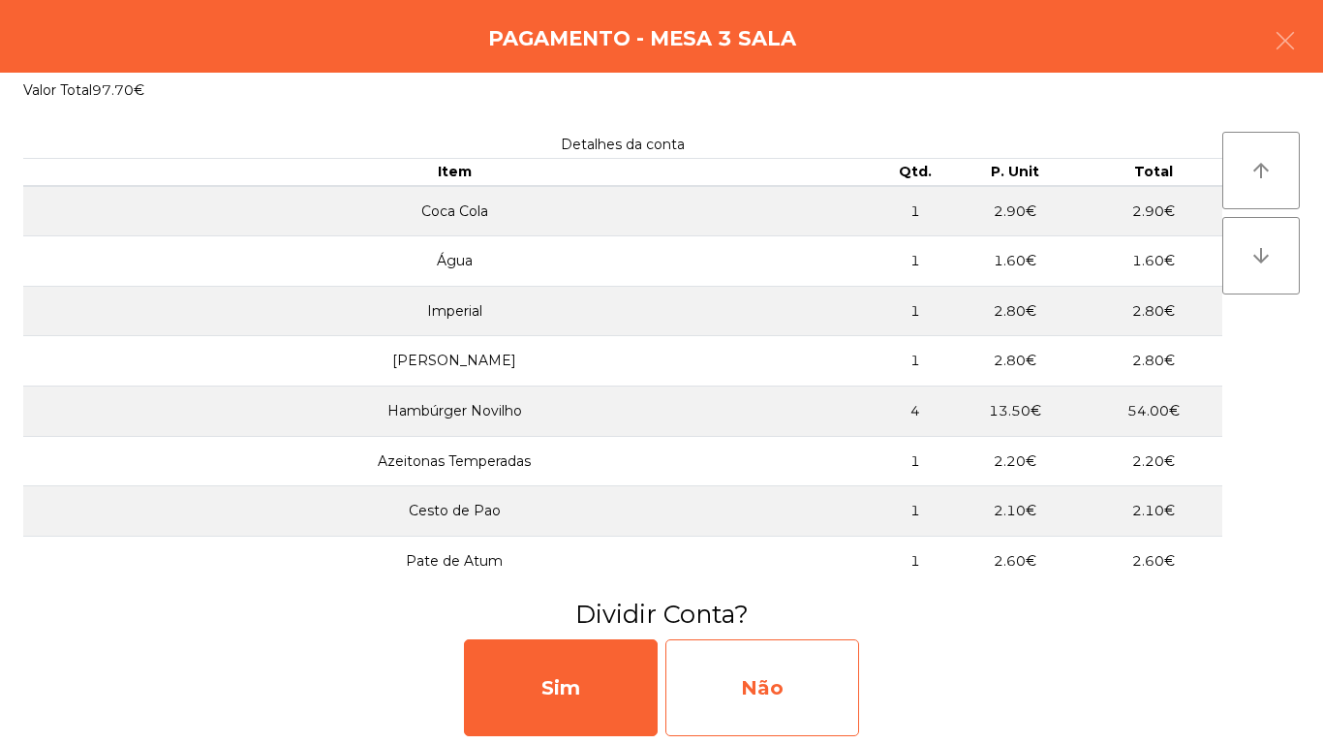
click at [806, 693] on div "Não" at bounding box center [762, 687] width 194 height 97
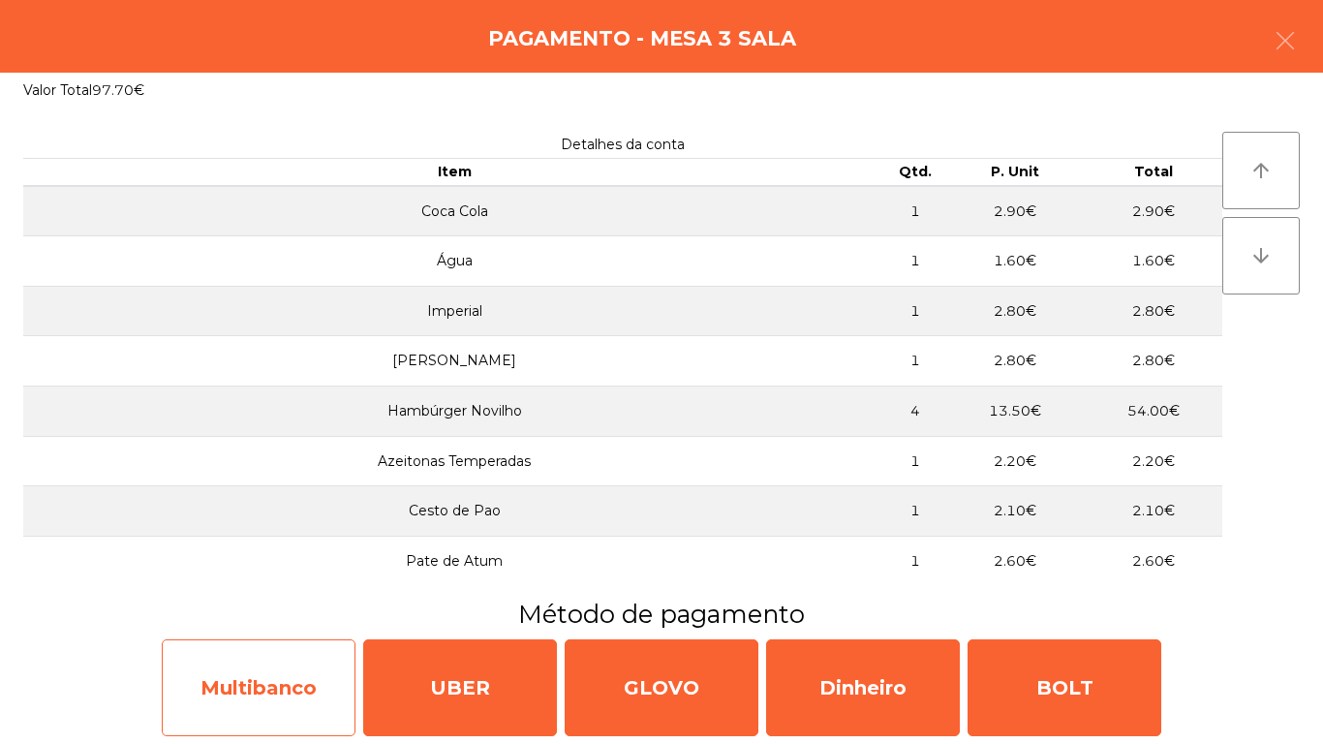
click at [295, 664] on div "Multibanco" at bounding box center [259, 687] width 194 height 97
select select "**"
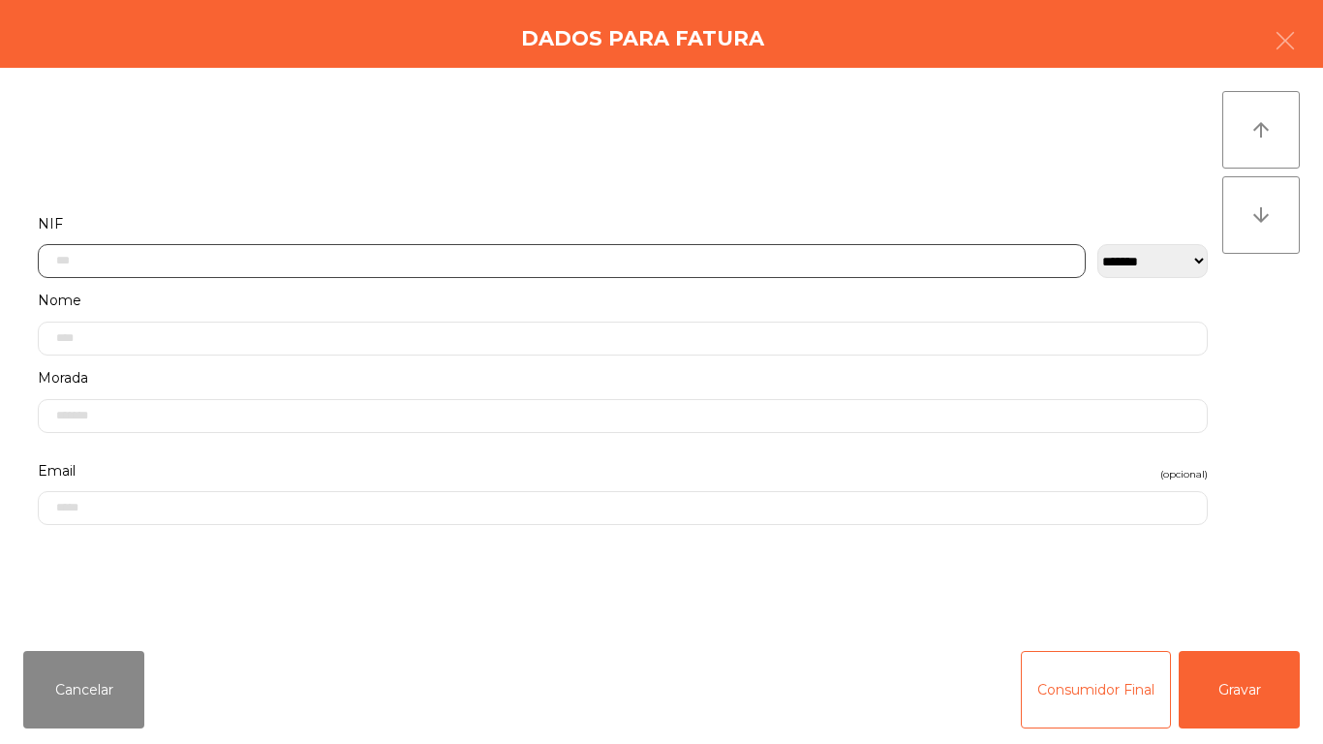
click at [405, 255] on input "text" at bounding box center [562, 261] width 1048 height 34
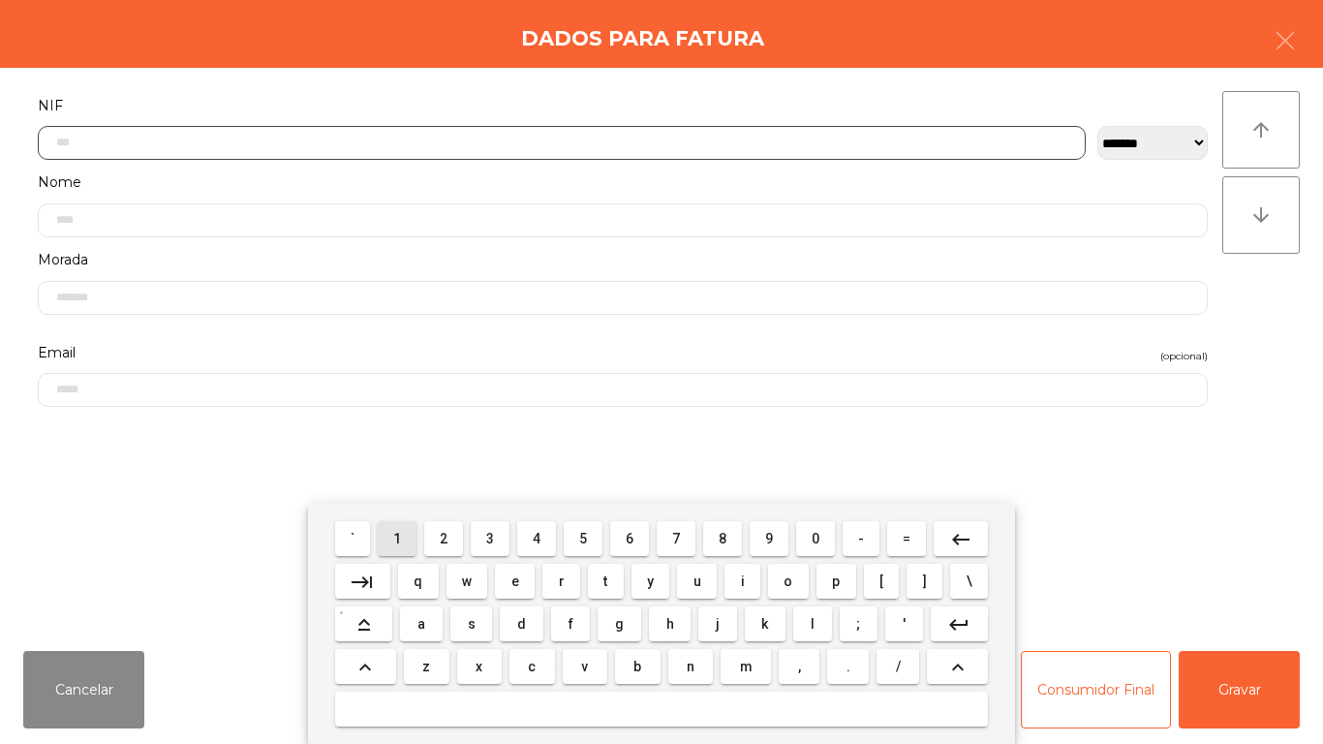
click at [401, 533] on span "1" at bounding box center [397, 538] width 8 height 15
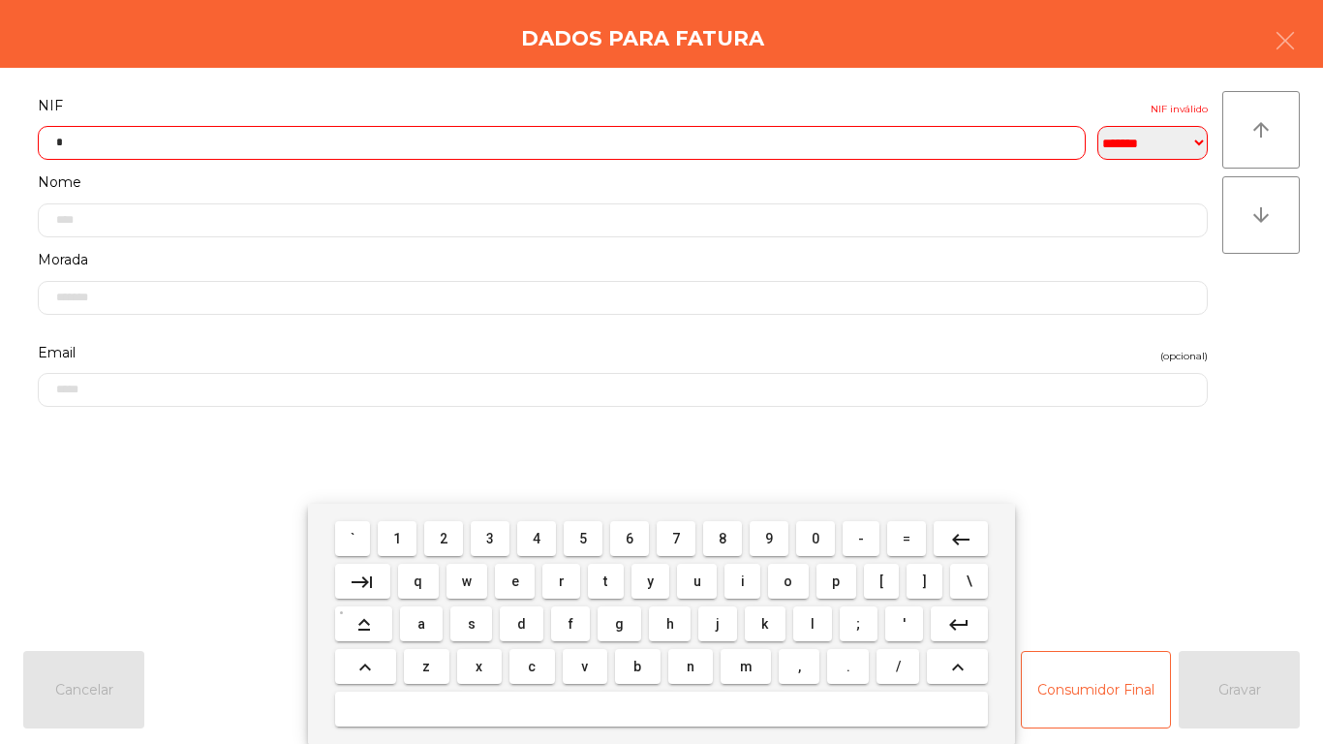
click at [815, 537] on span "0" at bounding box center [816, 538] width 8 height 15
click at [492, 537] on span "3" at bounding box center [490, 538] width 8 height 15
click at [537, 537] on span "4" at bounding box center [537, 538] width 8 height 15
click at [672, 538] on span "7" at bounding box center [676, 538] width 8 height 15
click at [769, 537] on span "9" at bounding box center [769, 538] width 8 height 15
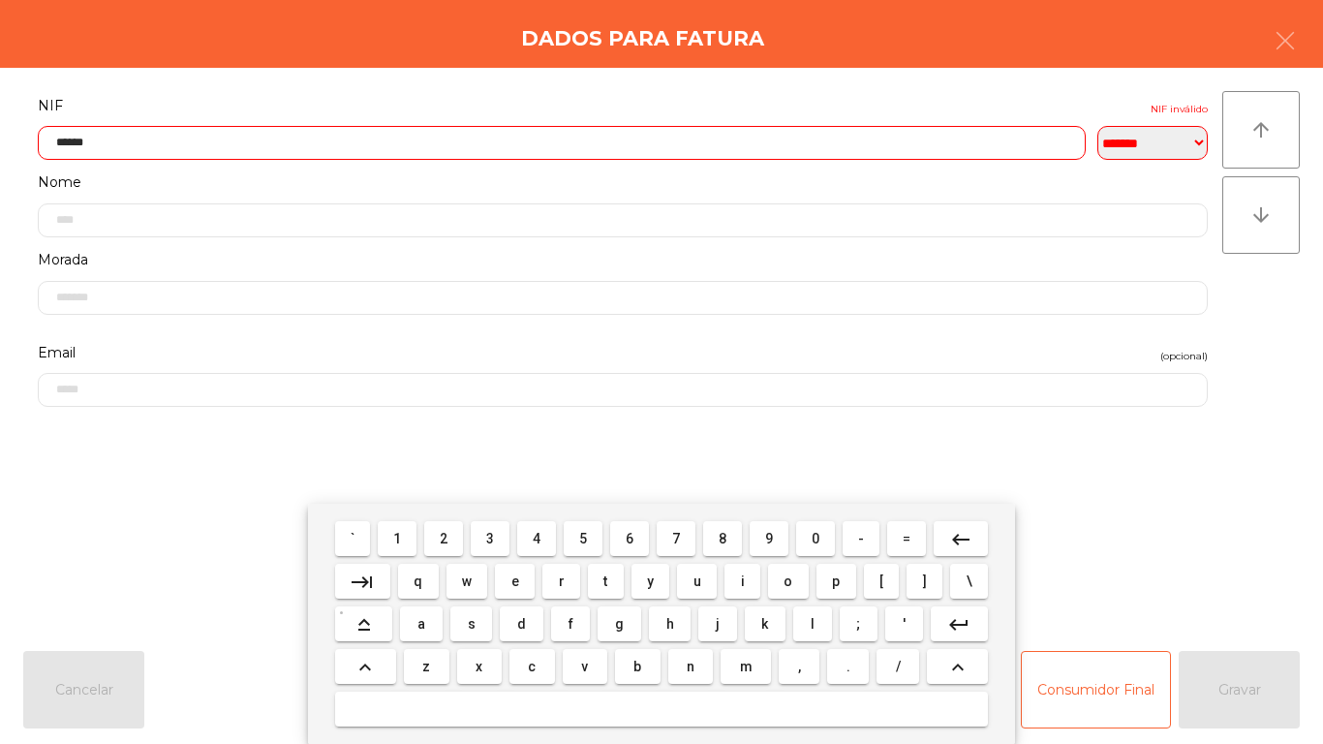
click at [722, 537] on span "8" at bounding box center [723, 538] width 8 height 15
click at [443, 543] on span "2" at bounding box center [444, 538] width 8 height 15
click at [414, 532] on button "1" at bounding box center [397, 538] width 39 height 35
type input "*********"
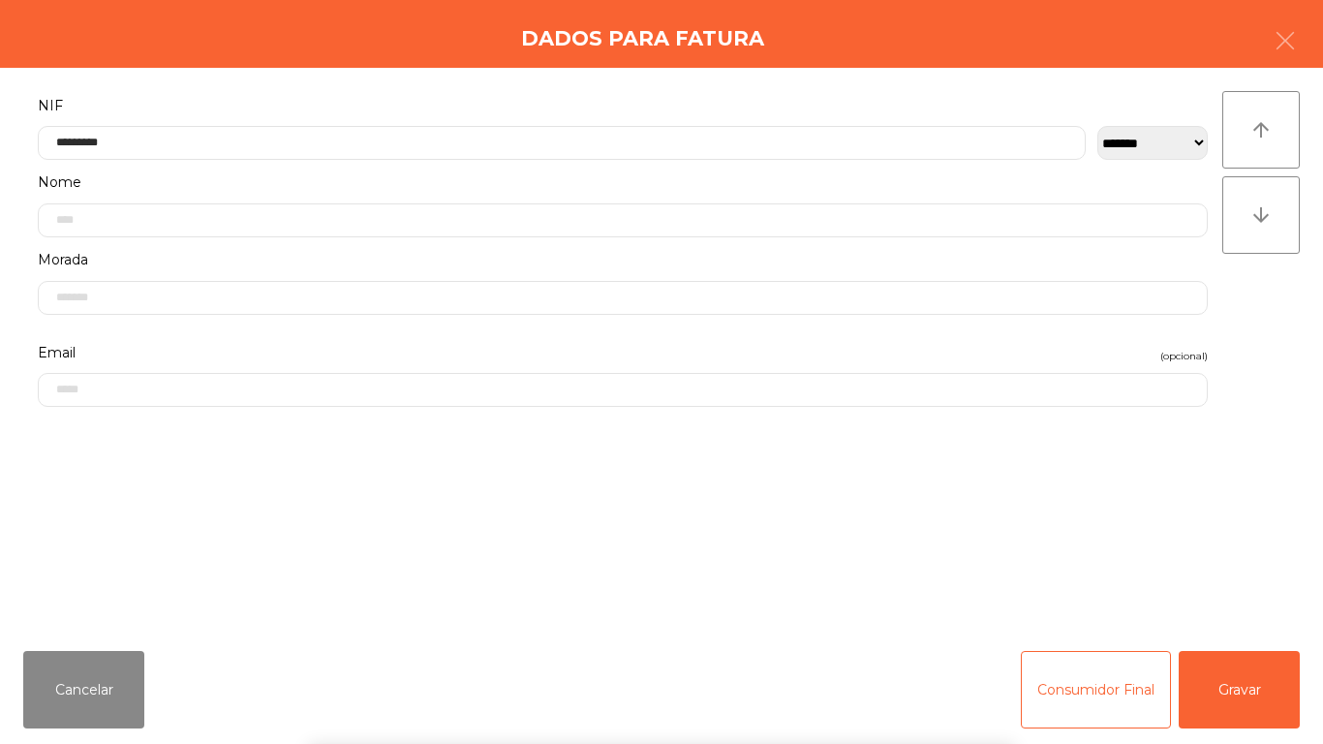
click at [1248, 695] on div "` 1 2 3 4 5 6 7 8 9 0 - = keyboard_backspace keyboard_tab q w e r t y u i o p […" at bounding box center [661, 624] width 1323 height 240
click at [1242, 677] on button "Gravar" at bounding box center [1239, 689] width 121 height 77
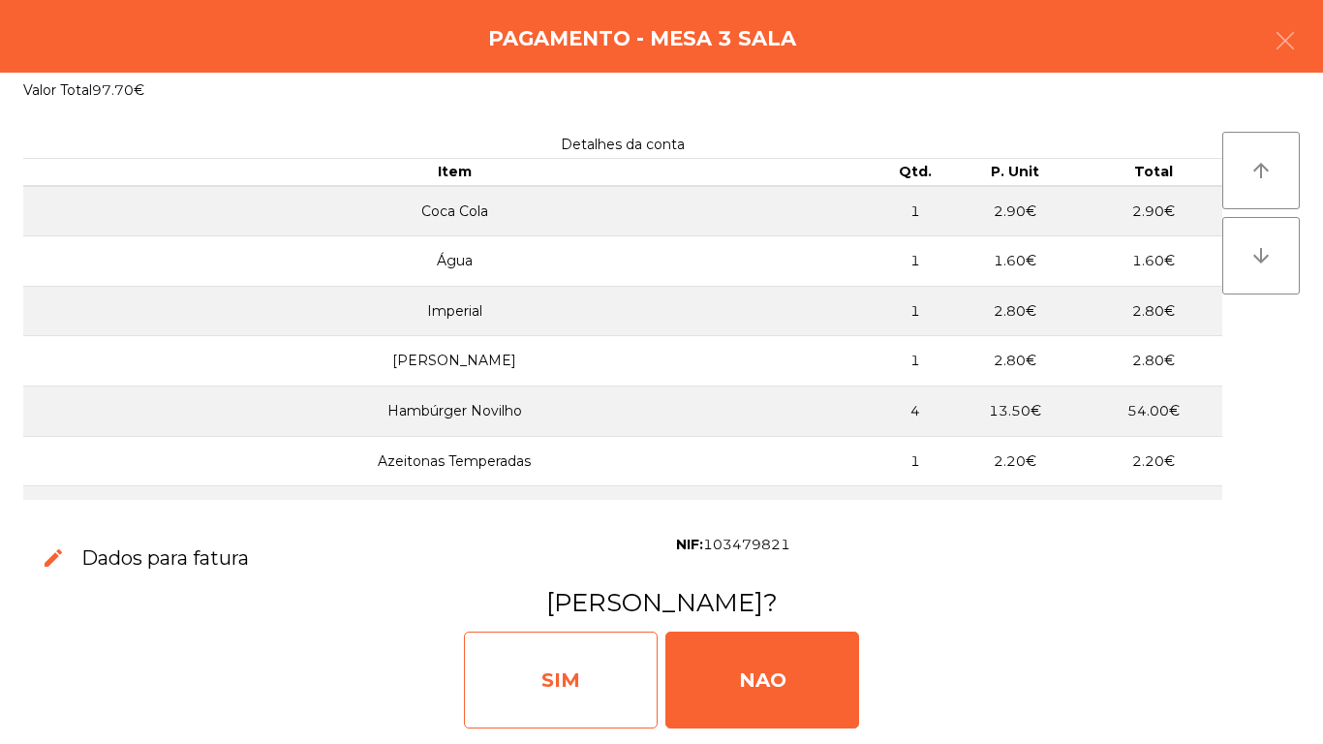
click at [560, 654] on div "SIM" at bounding box center [561, 679] width 194 height 97
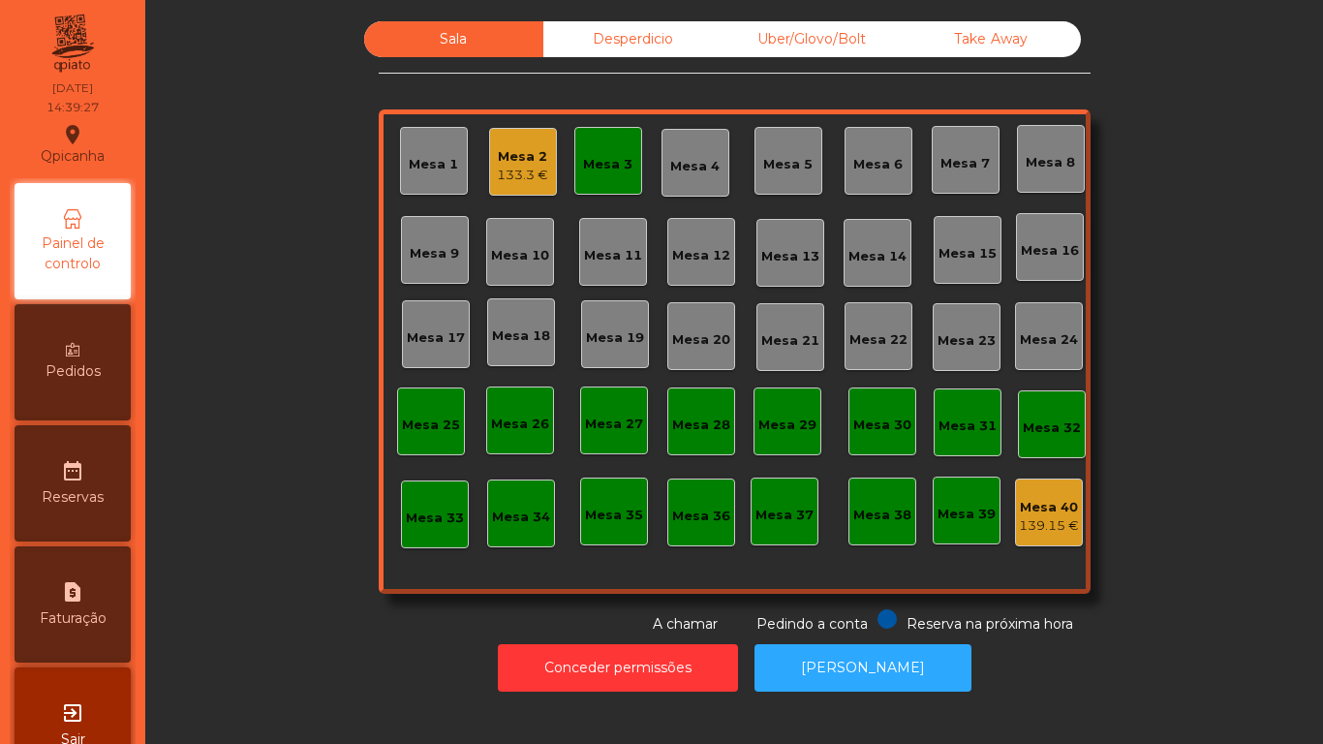
click at [592, 168] on div "Mesa 3" at bounding box center [607, 164] width 49 height 19
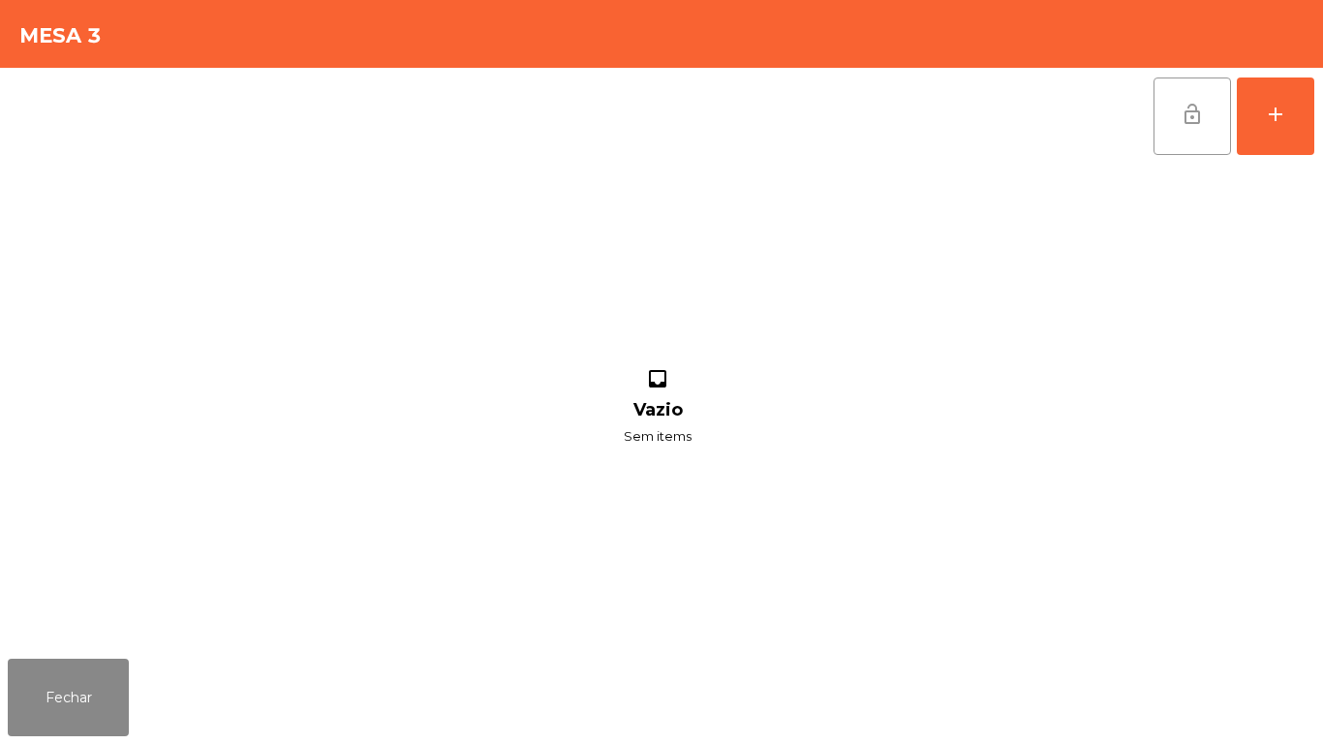
click at [1161, 113] on button "lock_open" at bounding box center [1191, 115] width 77 height 77
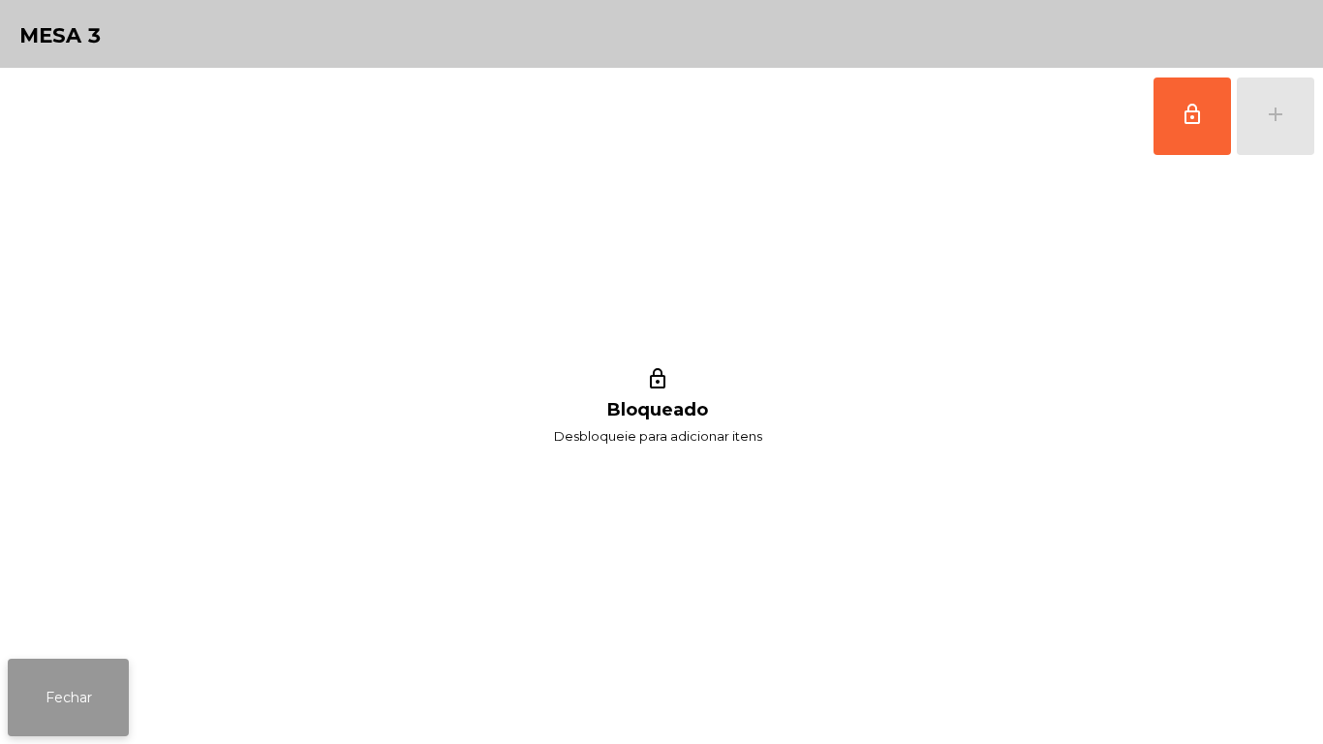
click at [96, 678] on button "Fechar" at bounding box center [68, 697] width 121 height 77
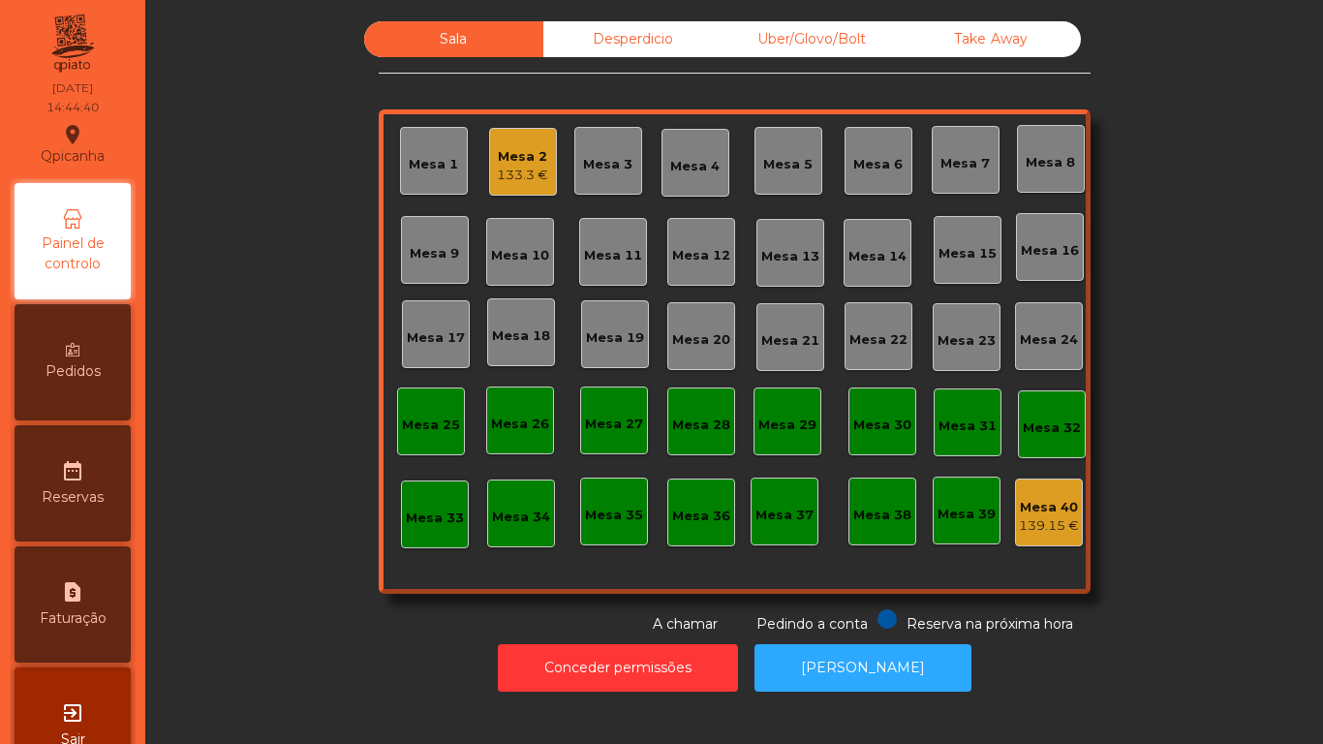
click at [1000, 39] on div "Take Away" at bounding box center [991, 39] width 179 height 36
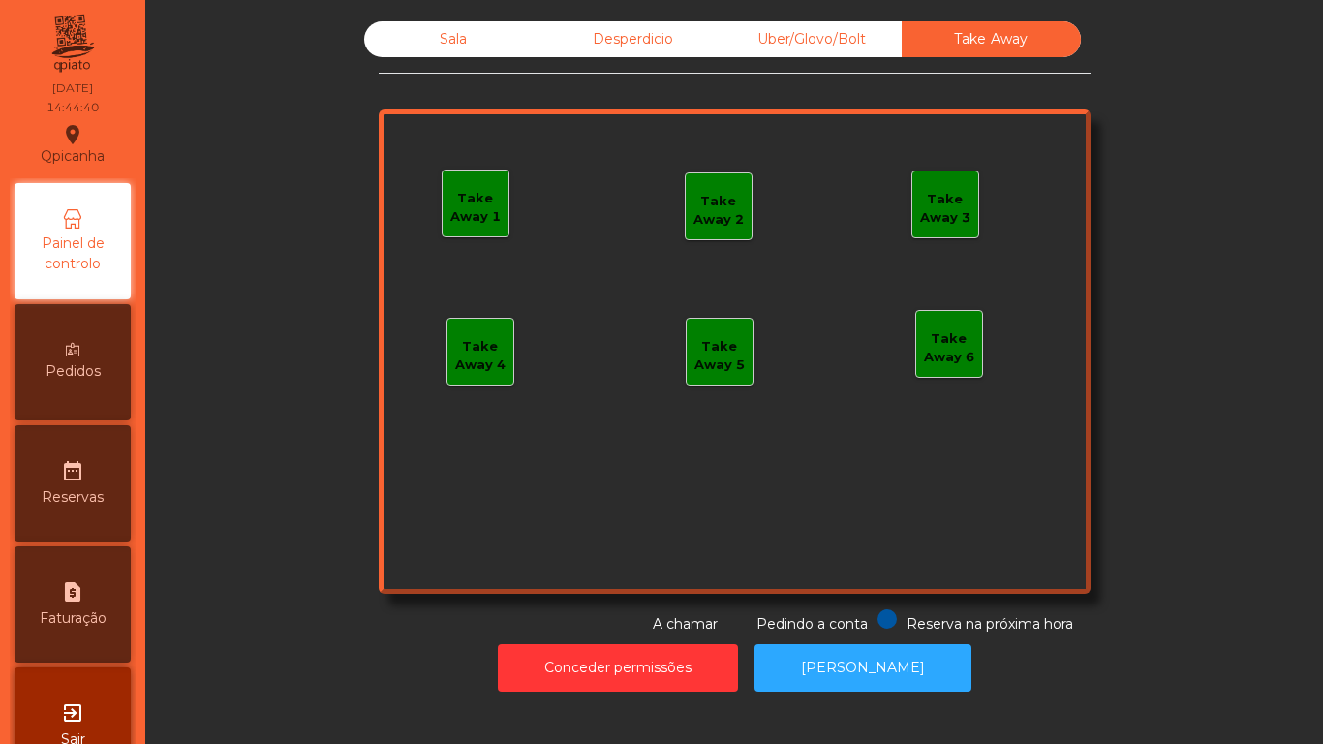
click at [471, 211] on div "Take Away 1" at bounding box center [476, 208] width 66 height 38
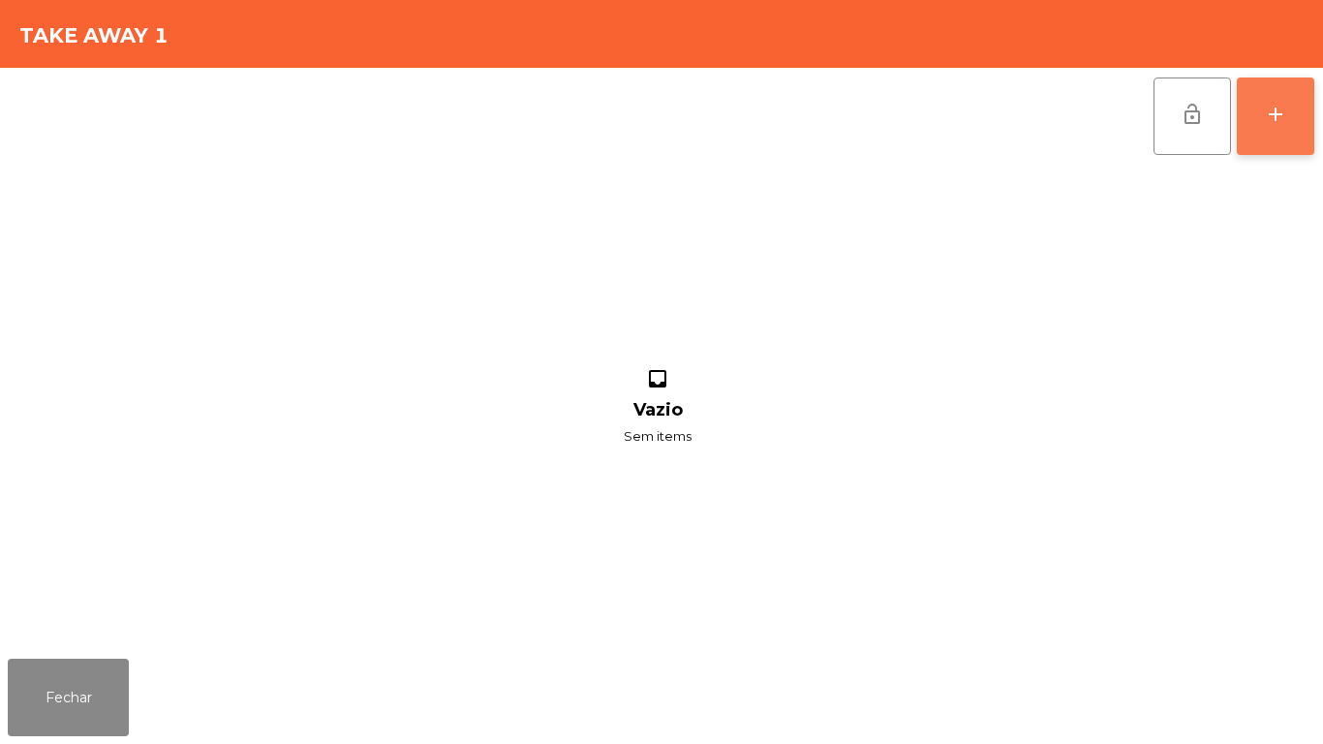
click at [1266, 109] on div "add" at bounding box center [1275, 114] width 23 height 23
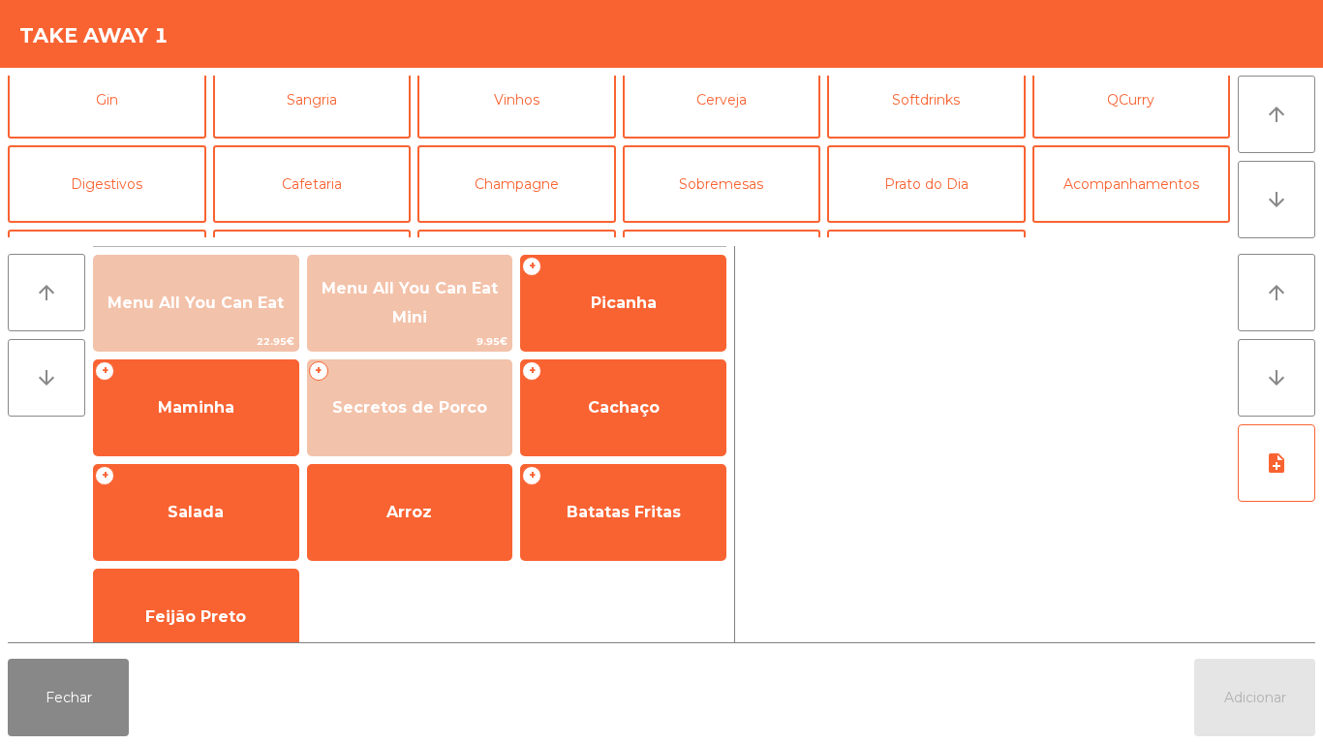
scroll to position [112, 0]
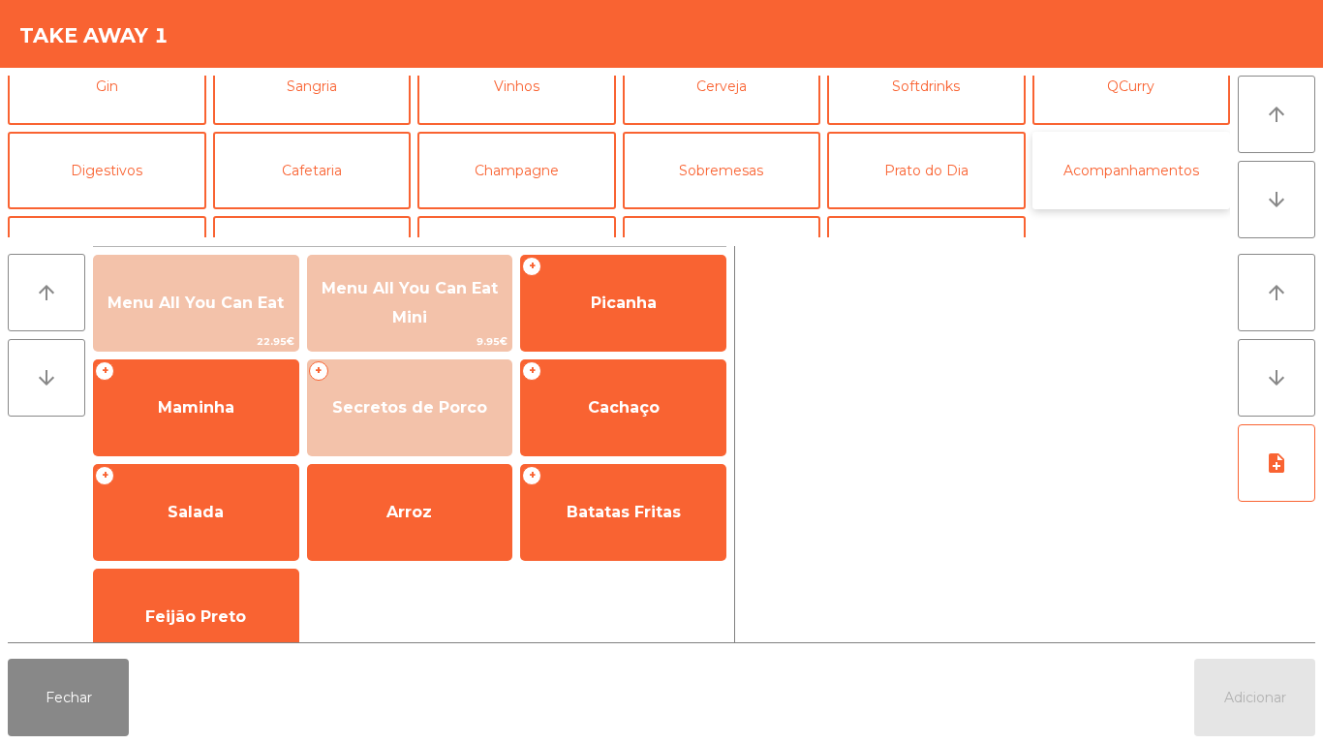
click at [1128, 180] on button "Acompanhamentos" at bounding box center [1131, 170] width 199 height 77
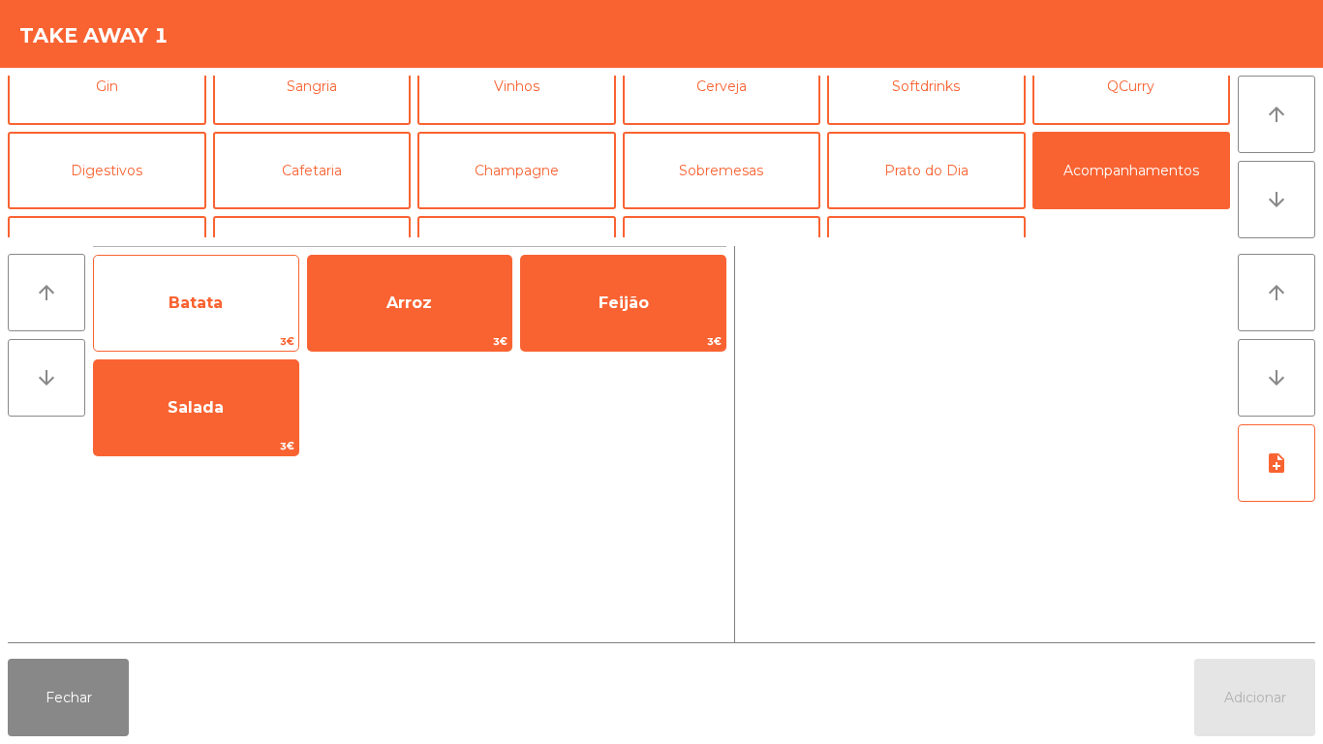
click at [230, 306] on span "Batata" at bounding box center [196, 303] width 204 height 52
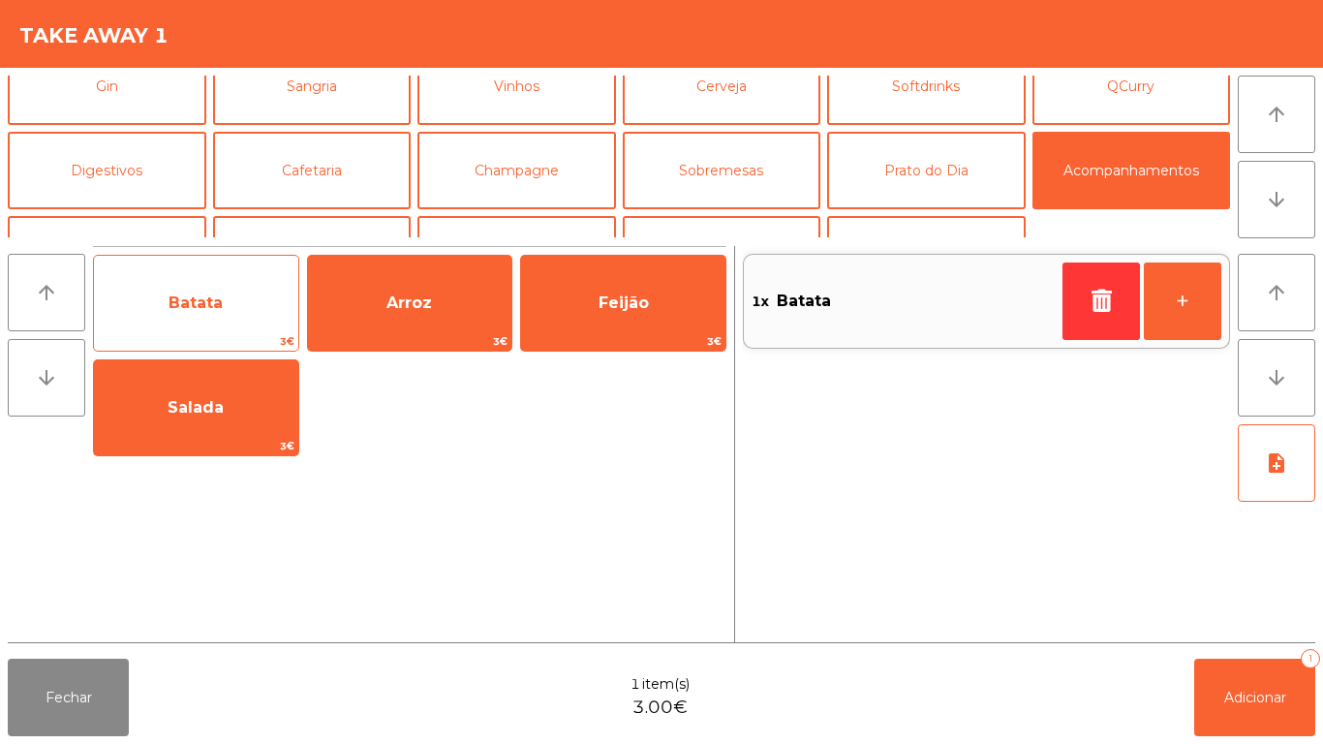
scroll to position [169, 0]
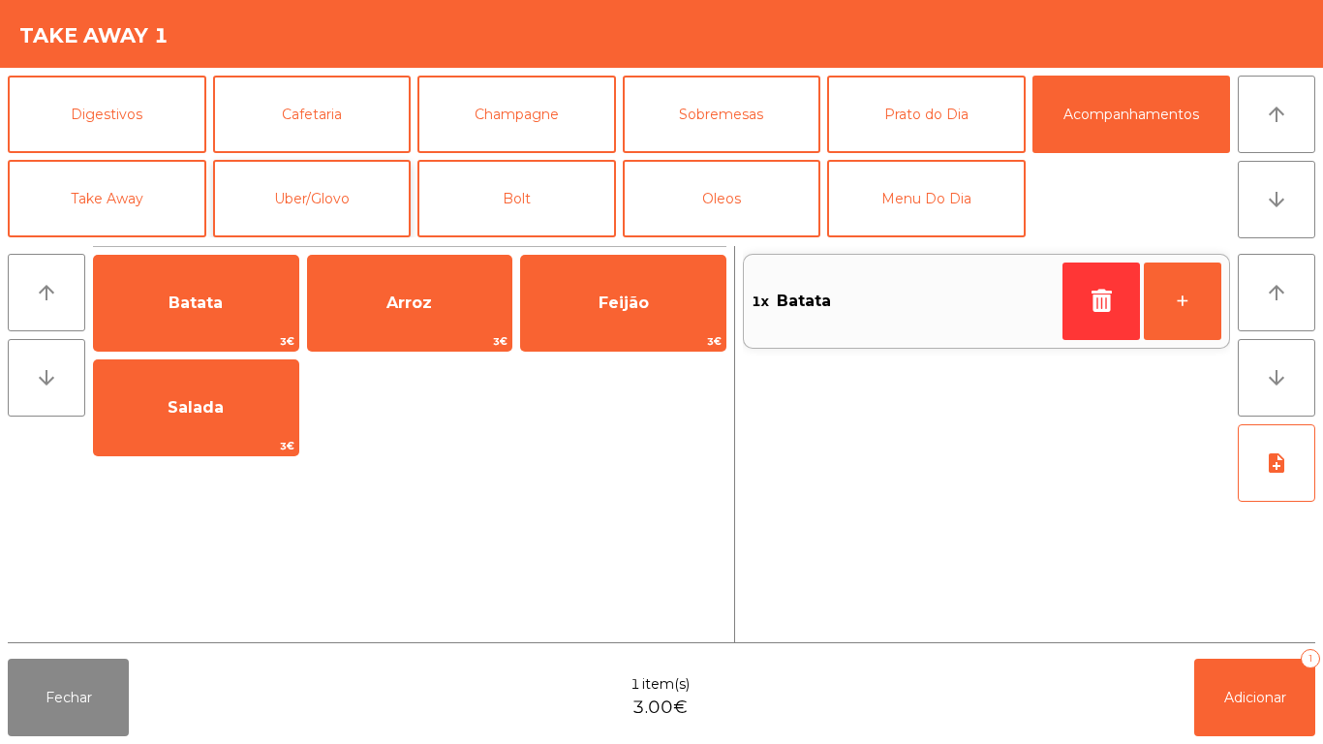
click at [348, 196] on button "Uber/Glovo" at bounding box center [312, 198] width 199 height 77
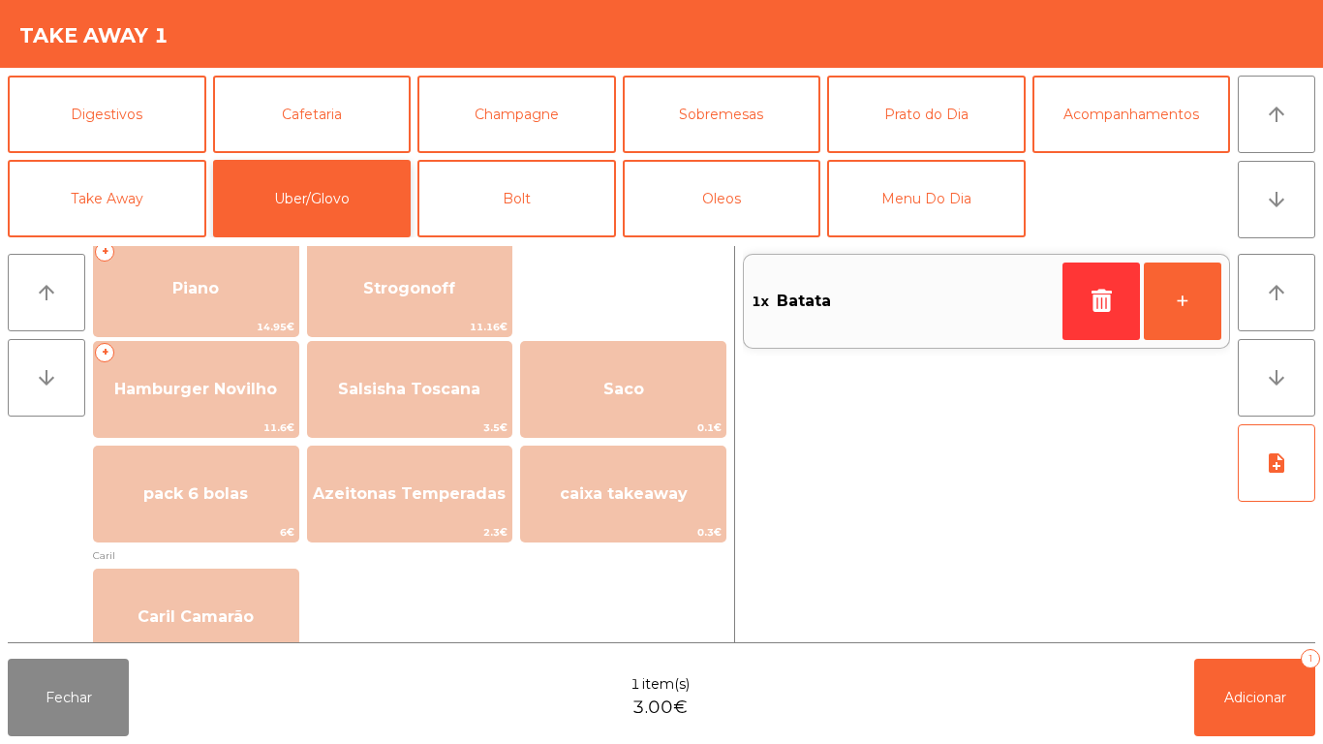
scroll to position [344, 0]
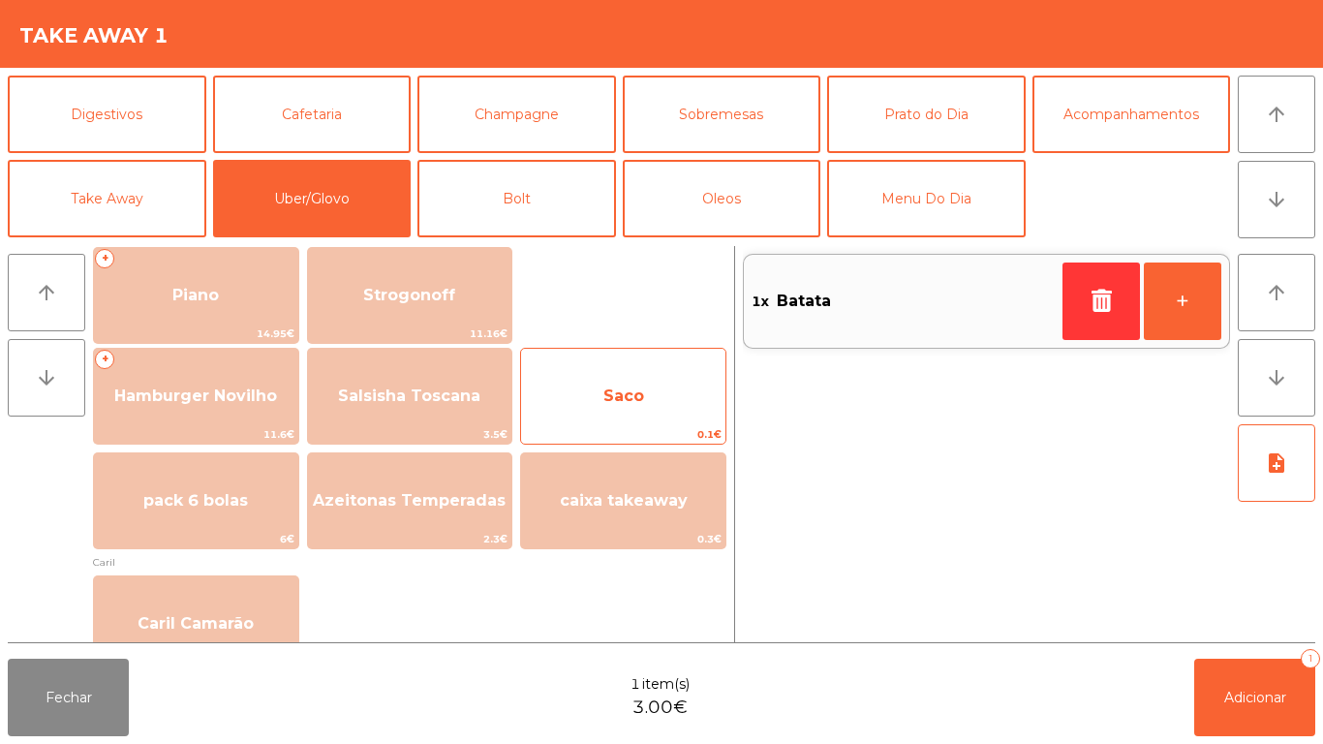
click at [639, 376] on span "Saco" at bounding box center [623, 396] width 204 height 52
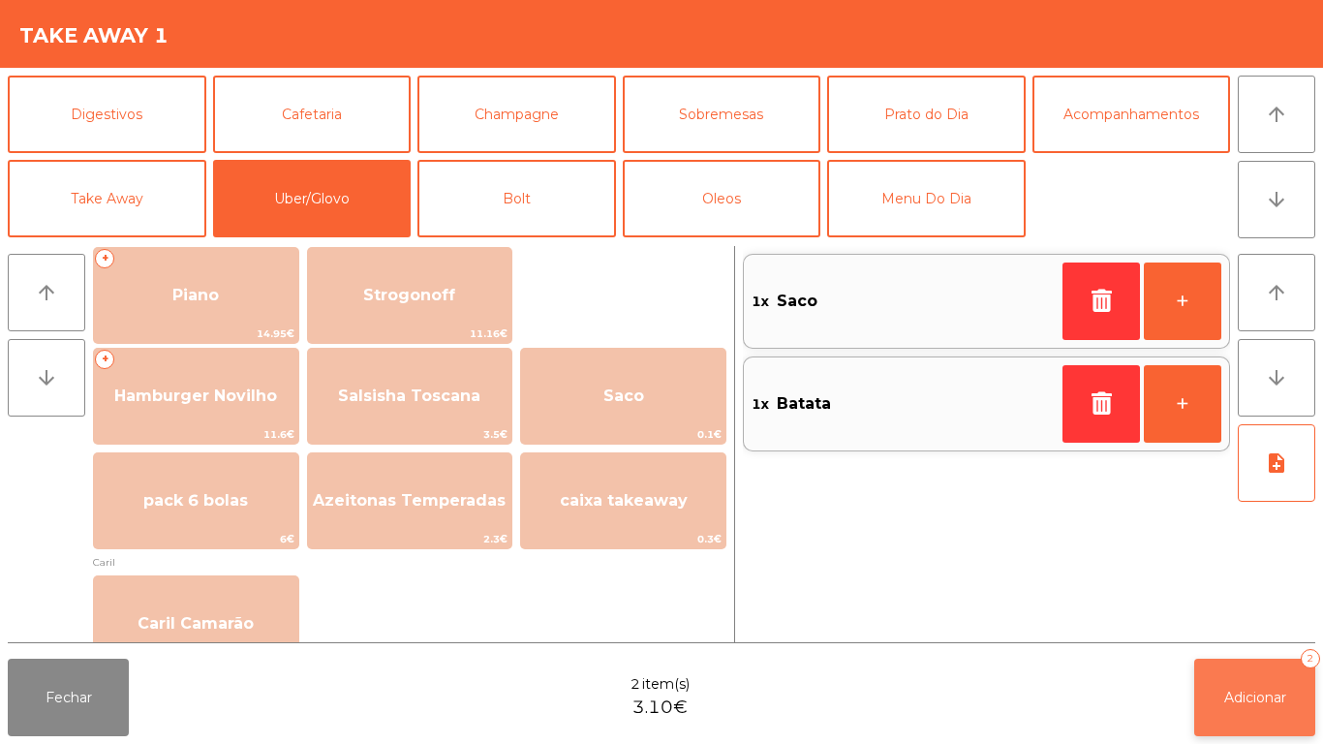
click at [1237, 697] on span "Adicionar" at bounding box center [1255, 697] width 62 height 17
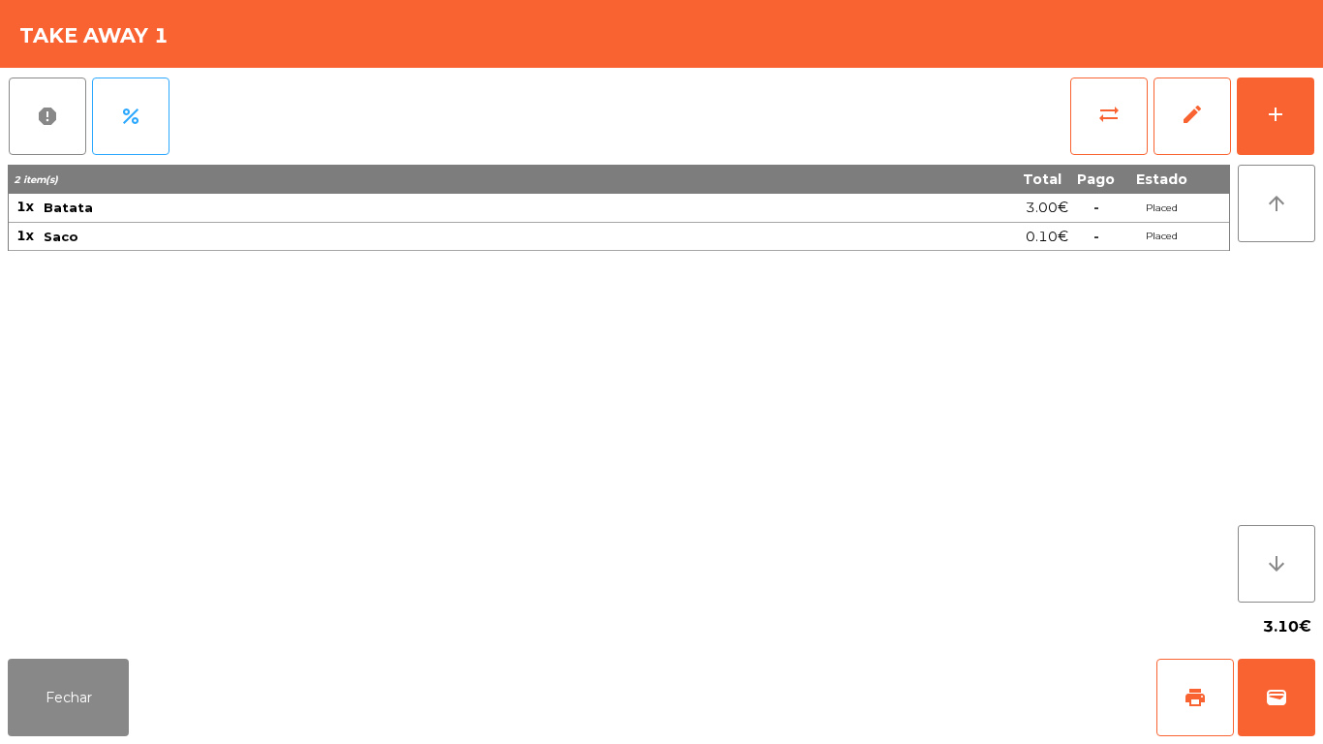
click at [1322, 679] on div "Fechar print wallet" at bounding box center [661, 697] width 1323 height 93
click at [1276, 679] on button "wallet" at bounding box center [1276, 697] width 77 height 77
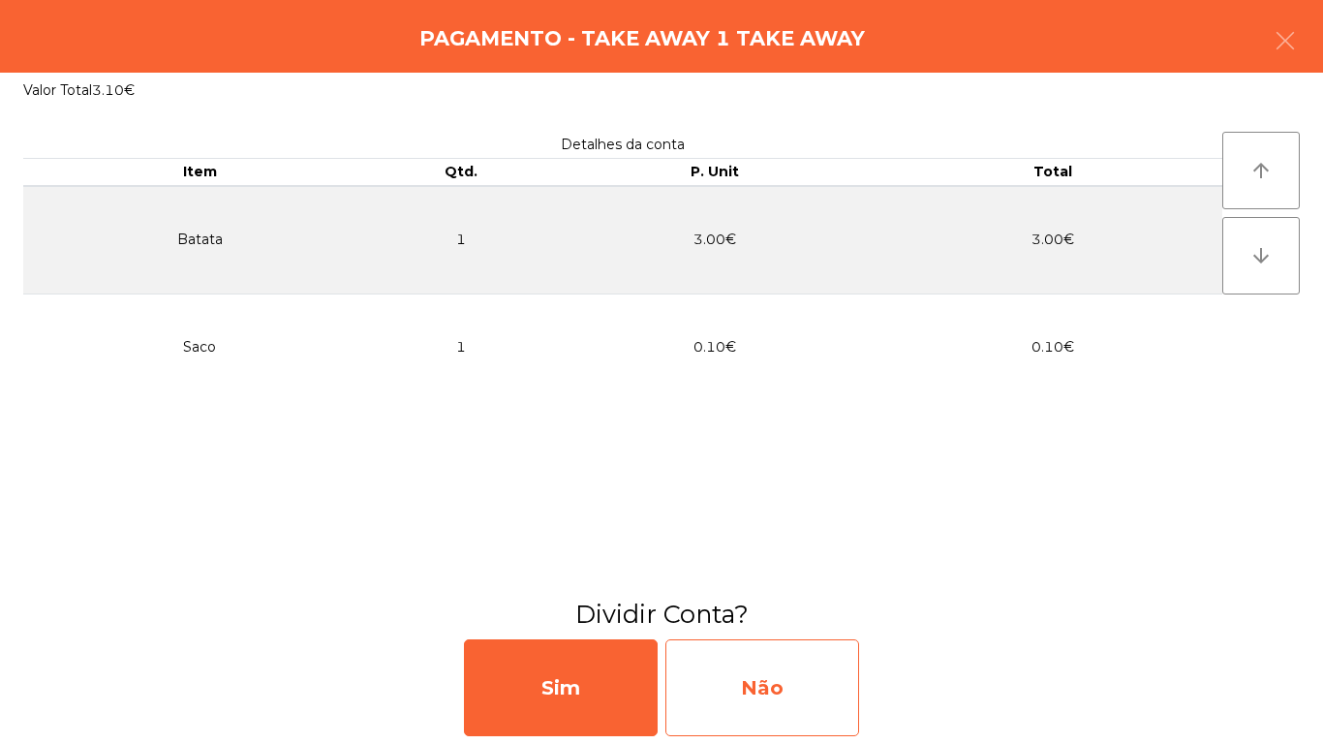
click at [779, 659] on div "Não" at bounding box center [762, 687] width 194 height 97
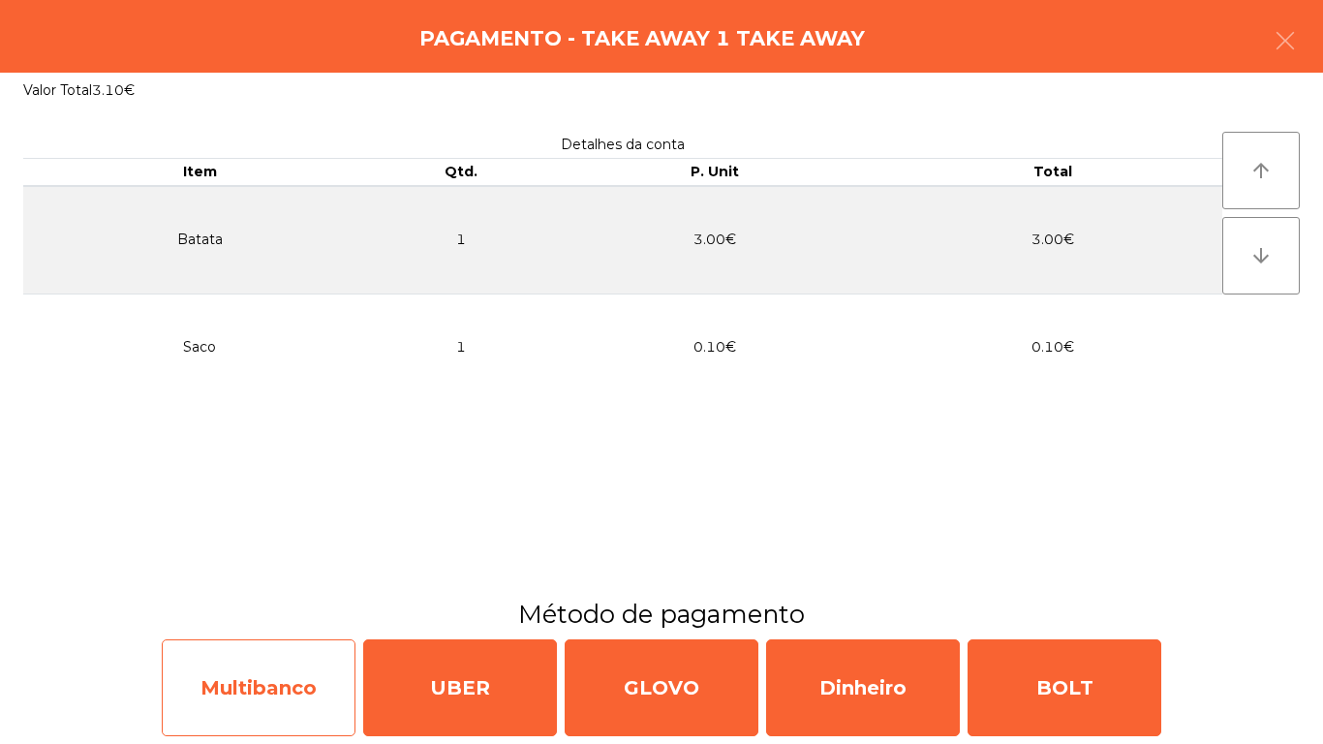
click at [290, 675] on div "Multibanco" at bounding box center [259, 687] width 194 height 97
select select "**"
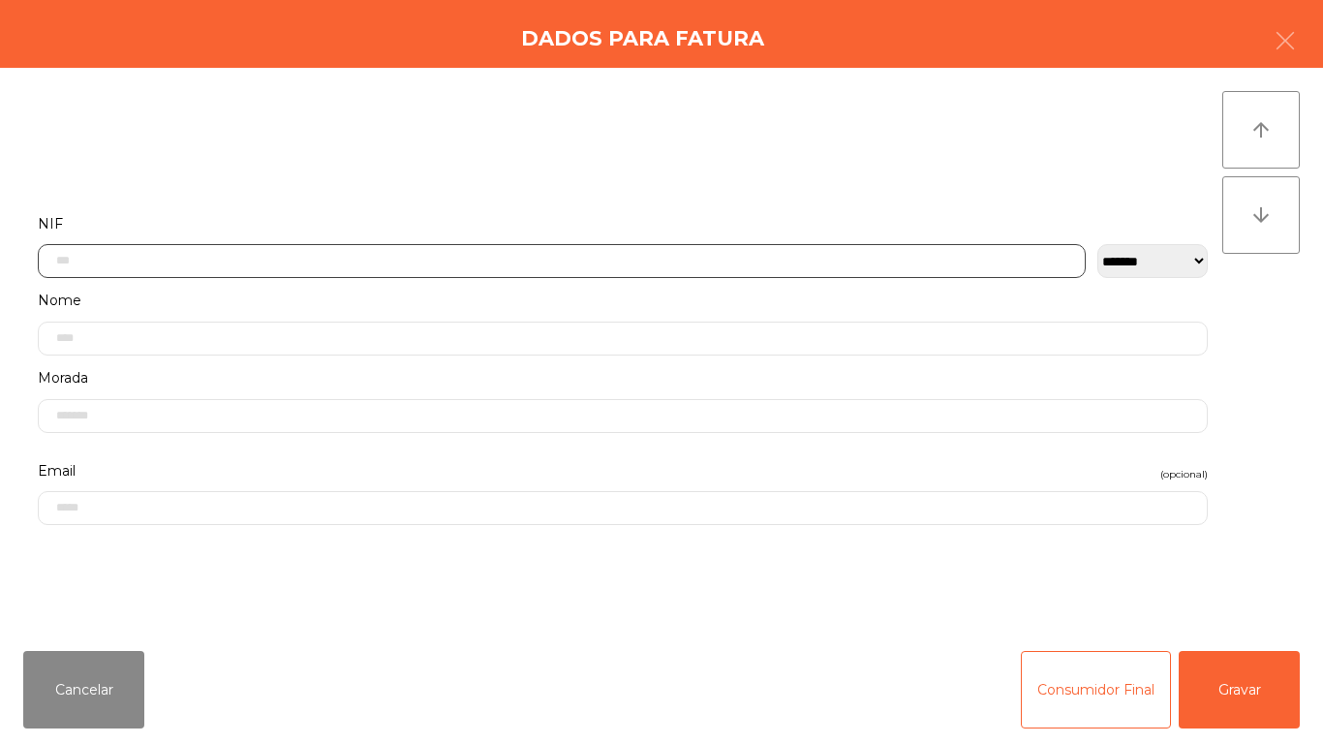
click at [315, 262] on input "text" at bounding box center [562, 261] width 1048 height 34
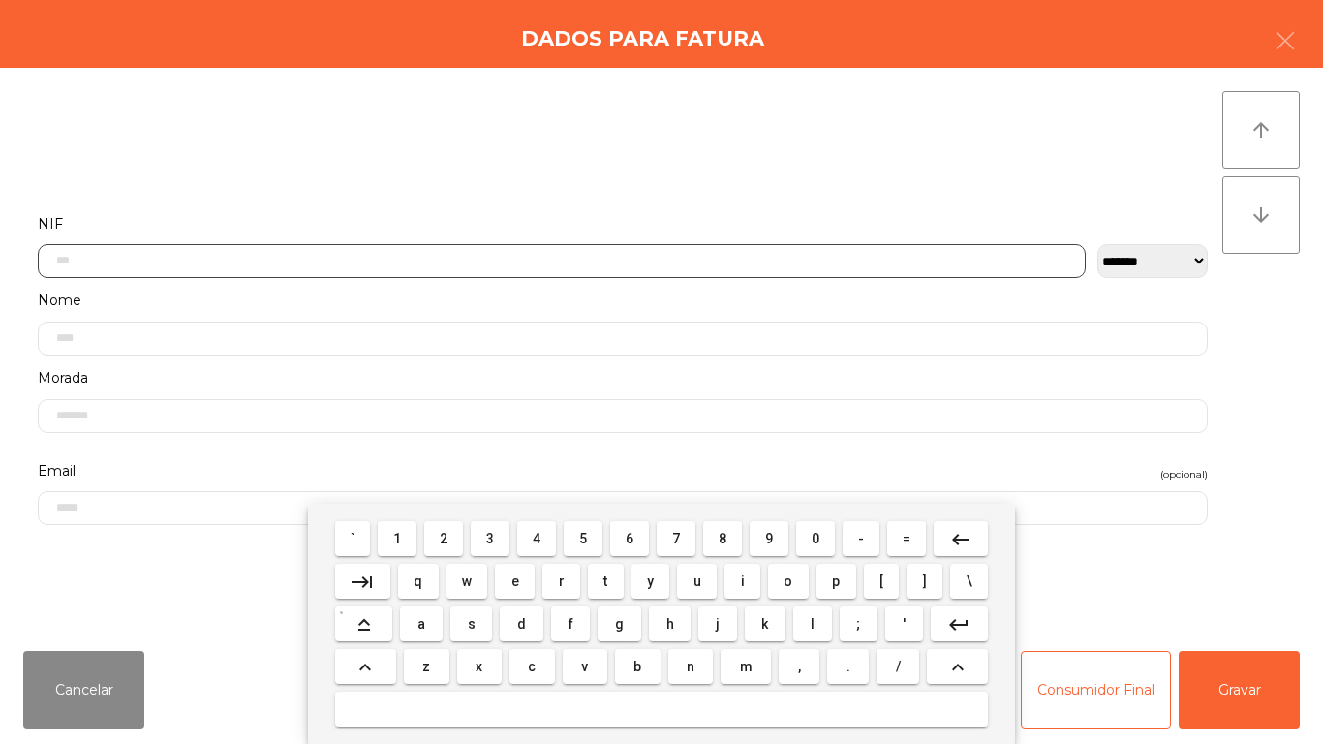
scroll to position [118, 0]
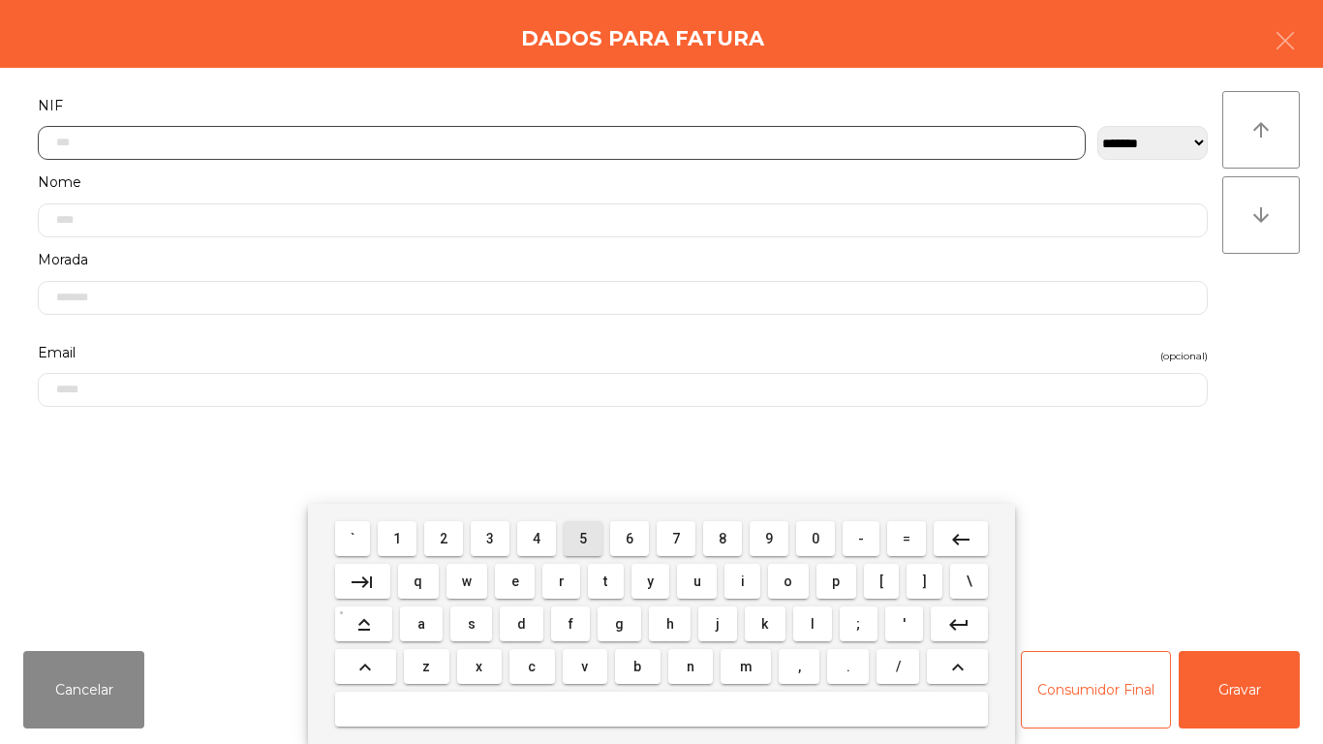
click at [583, 537] on span "5" at bounding box center [583, 538] width 8 height 15
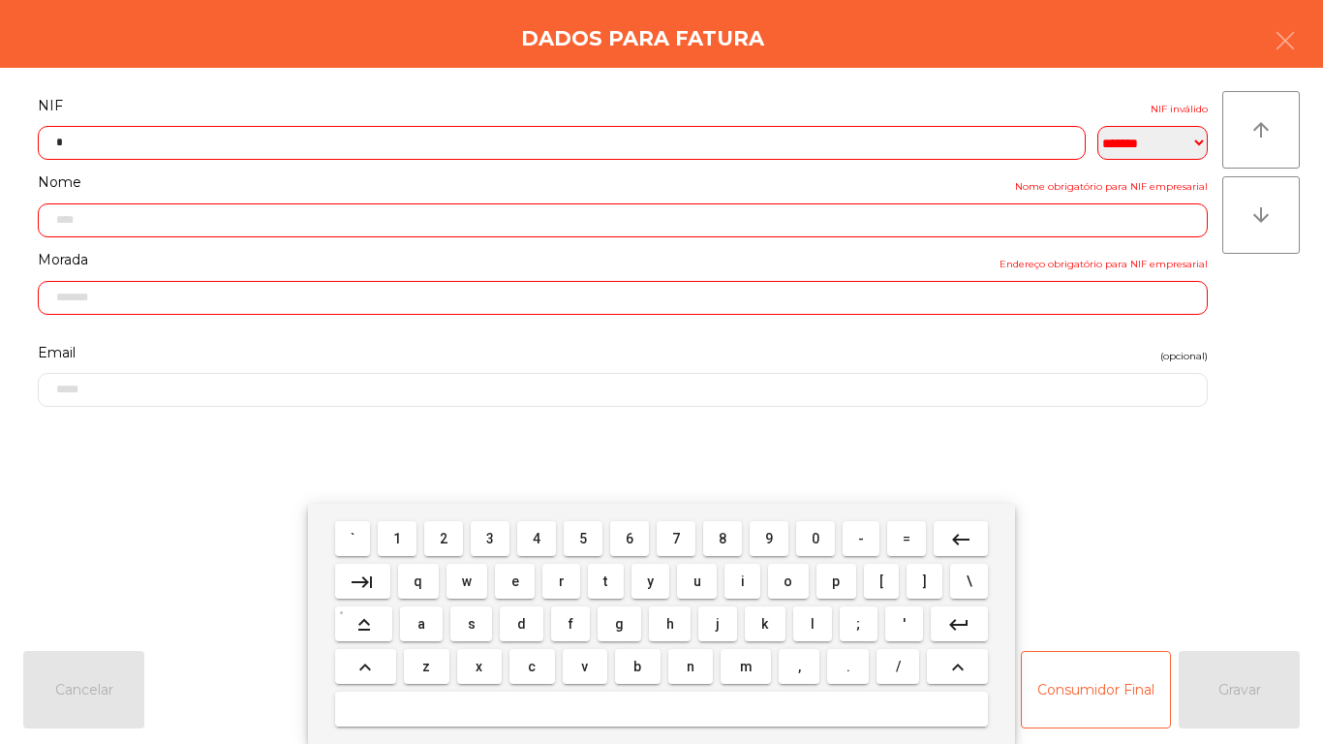
click at [399, 537] on span "1" at bounding box center [397, 538] width 8 height 15
click at [535, 532] on span "4" at bounding box center [537, 538] width 8 height 15
click at [398, 532] on span "1" at bounding box center [397, 538] width 8 height 15
click at [398, 537] on span "1" at bounding box center [397, 538] width 8 height 15
click at [769, 536] on span "9" at bounding box center [769, 538] width 8 height 15
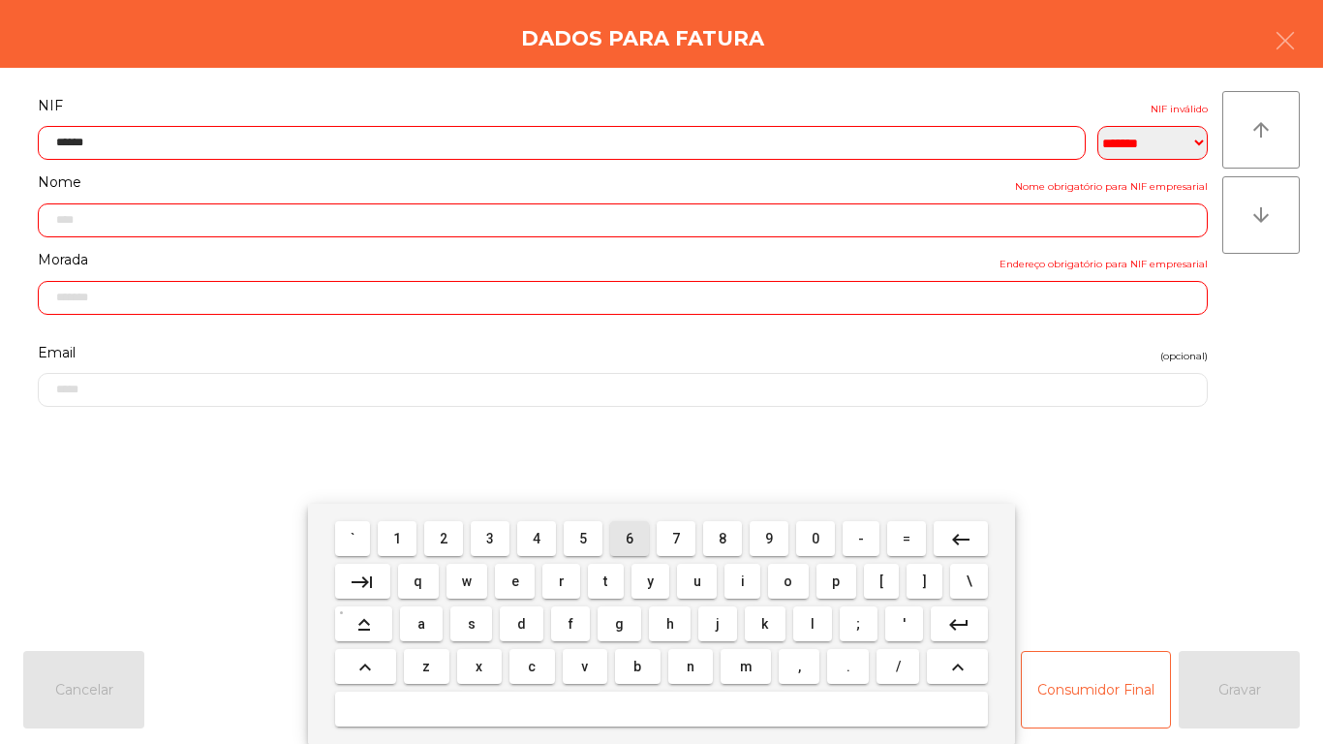
click at [629, 537] on span "6" at bounding box center [630, 538] width 8 height 15
click at [674, 534] on span "7" at bounding box center [676, 538] width 8 height 15
type input "*********"
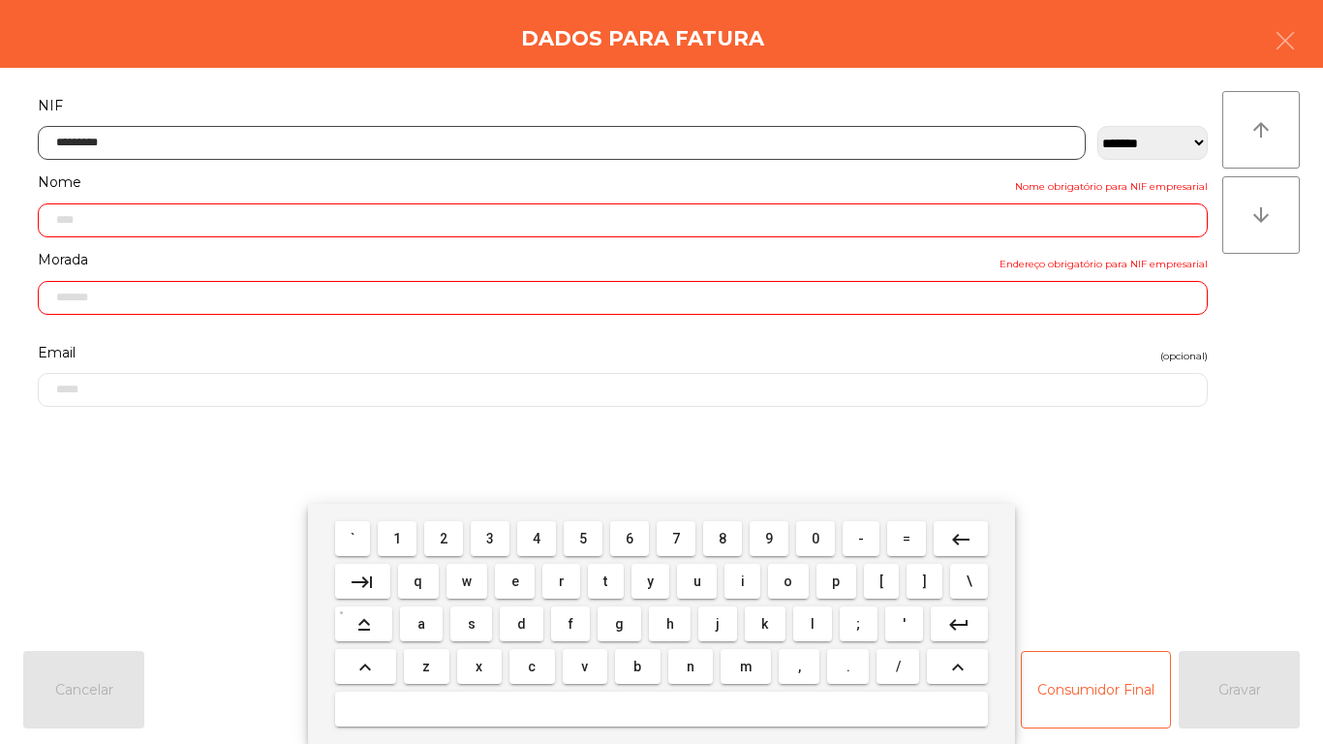
type input "**********"
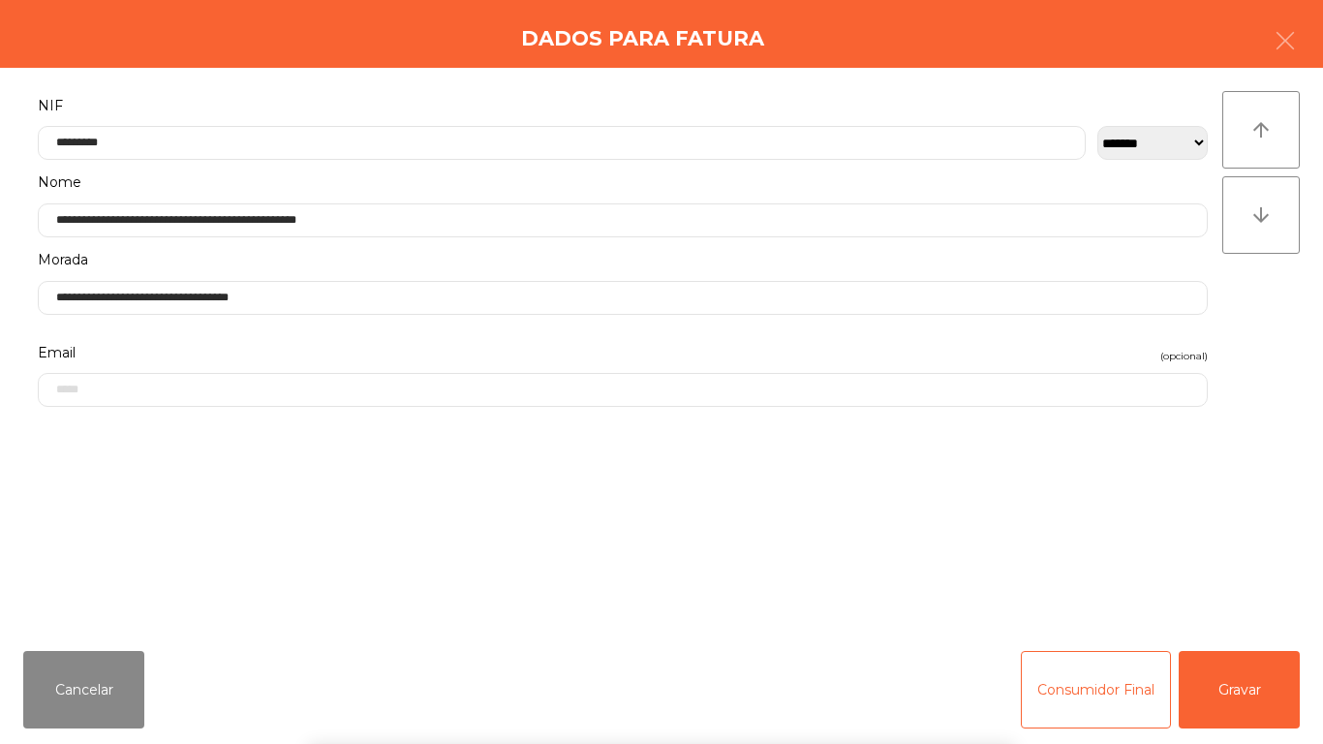
click at [1247, 679] on div "` 1 2 3 4 5 6 7 8 9 0 - = keyboard_backspace keyboard_tab q w e r t y u i o p […" at bounding box center [661, 624] width 1323 height 240
click at [1264, 687] on button "Gravar" at bounding box center [1239, 689] width 121 height 77
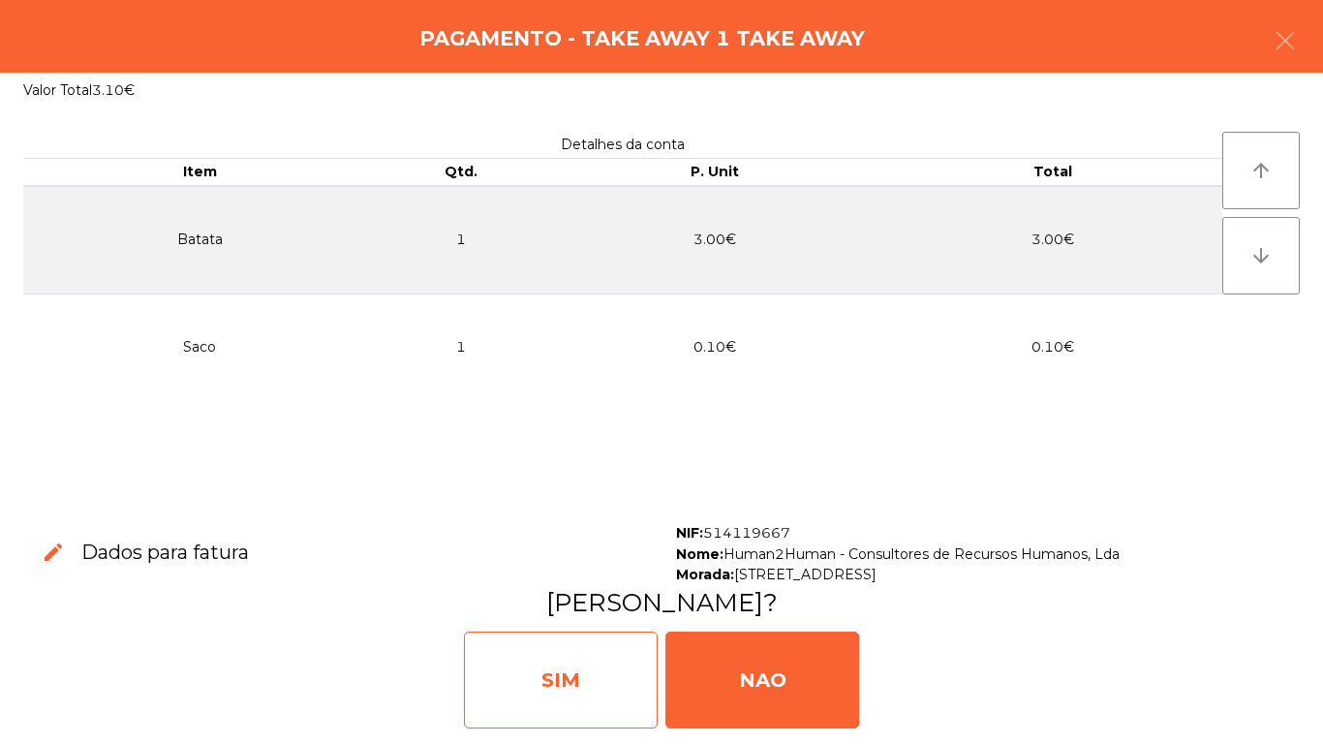
click at [577, 651] on div "SIM" at bounding box center [561, 679] width 194 height 97
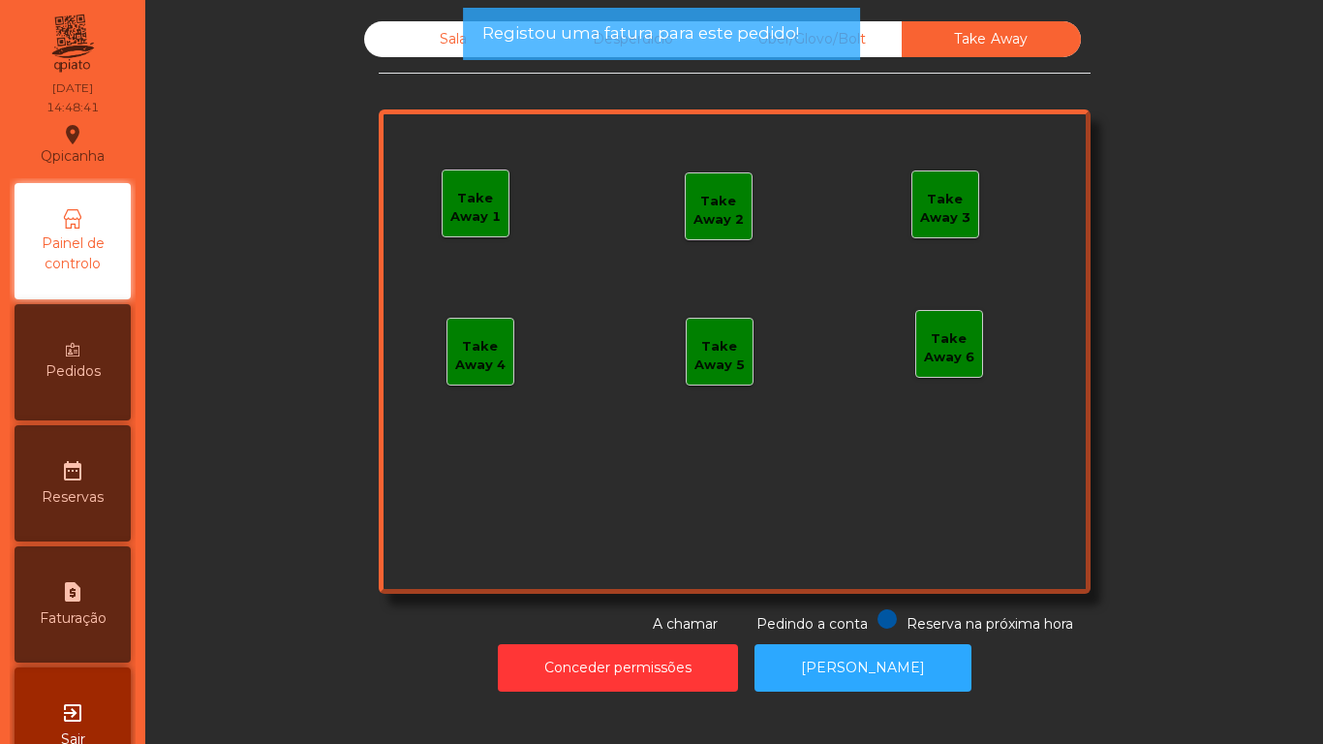
click at [874, 31] on div "Uber/Glovo/Bolt" at bounding box center [811, 39] width 179 height 36
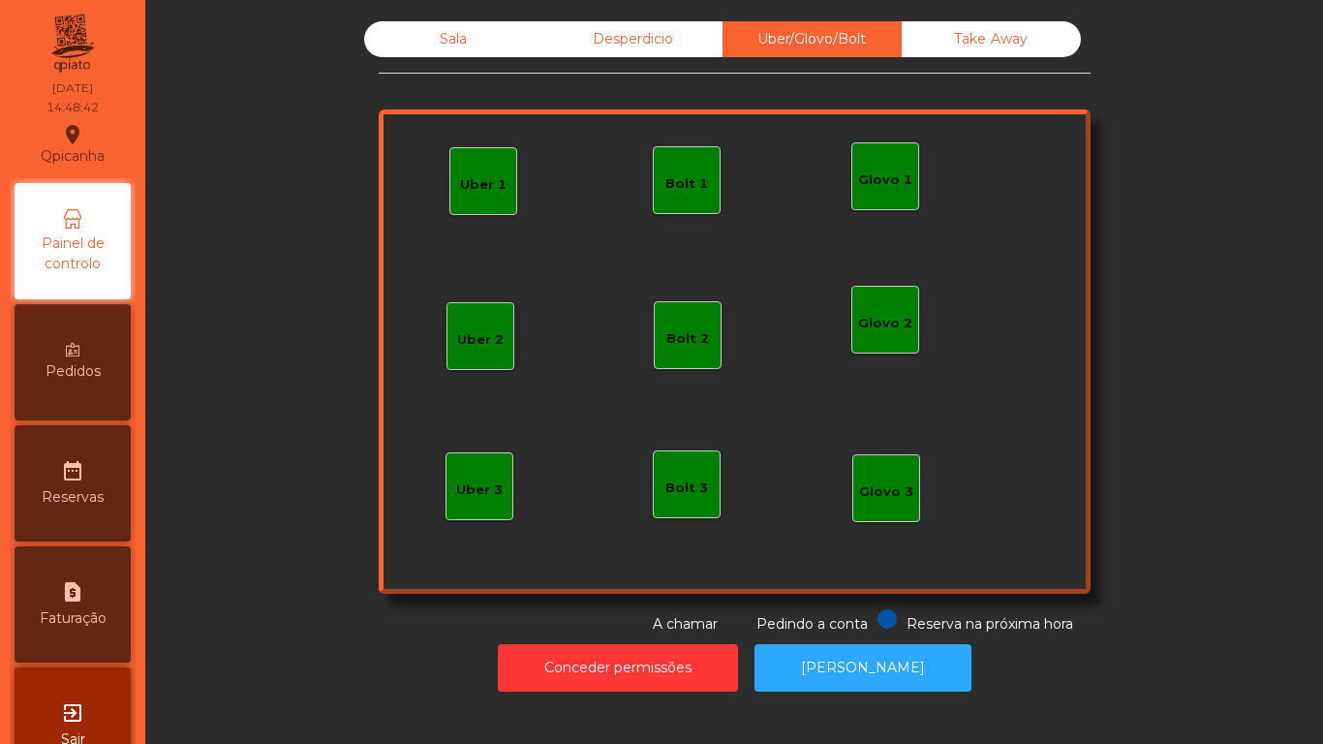
click at [640, 50] on div "Desperdicio" at bounding box center [632, 39] width 179 height 36
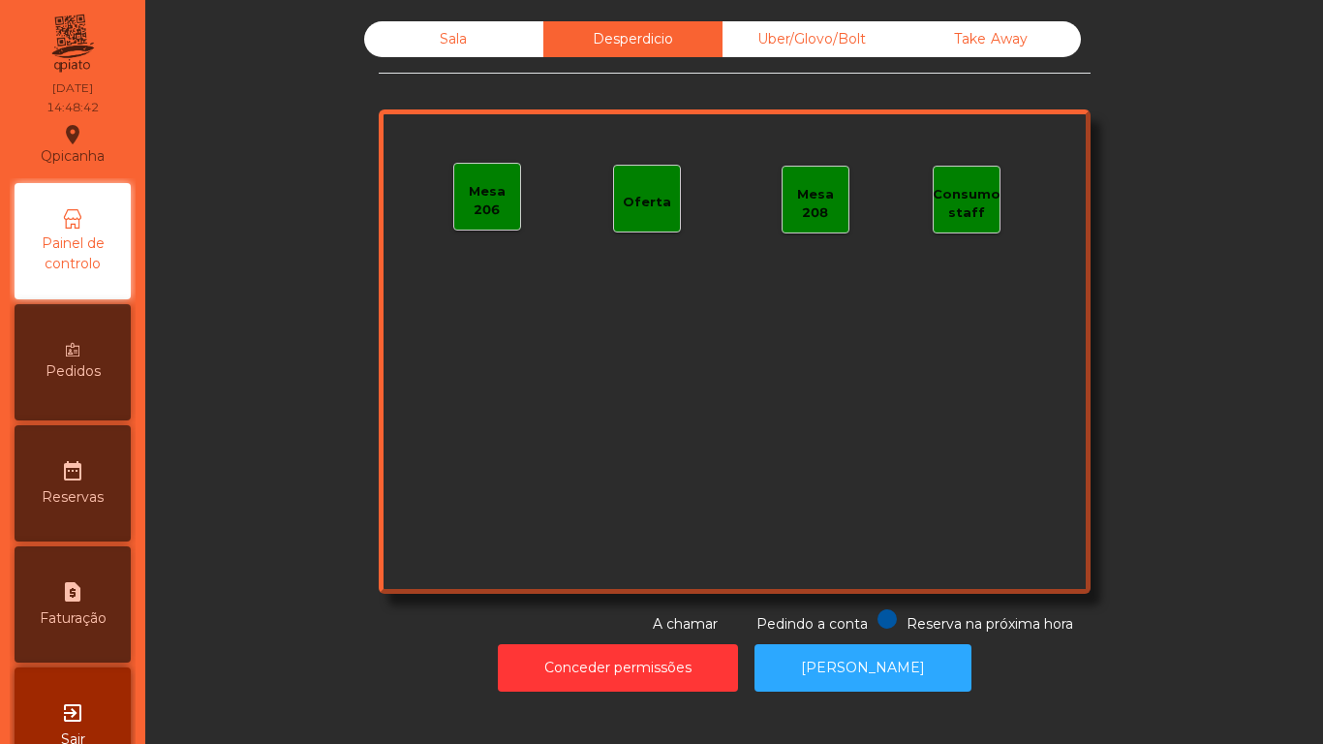
click at [454, 50] on div "Sala" at bounding box center [453, 39] width 179 height 36
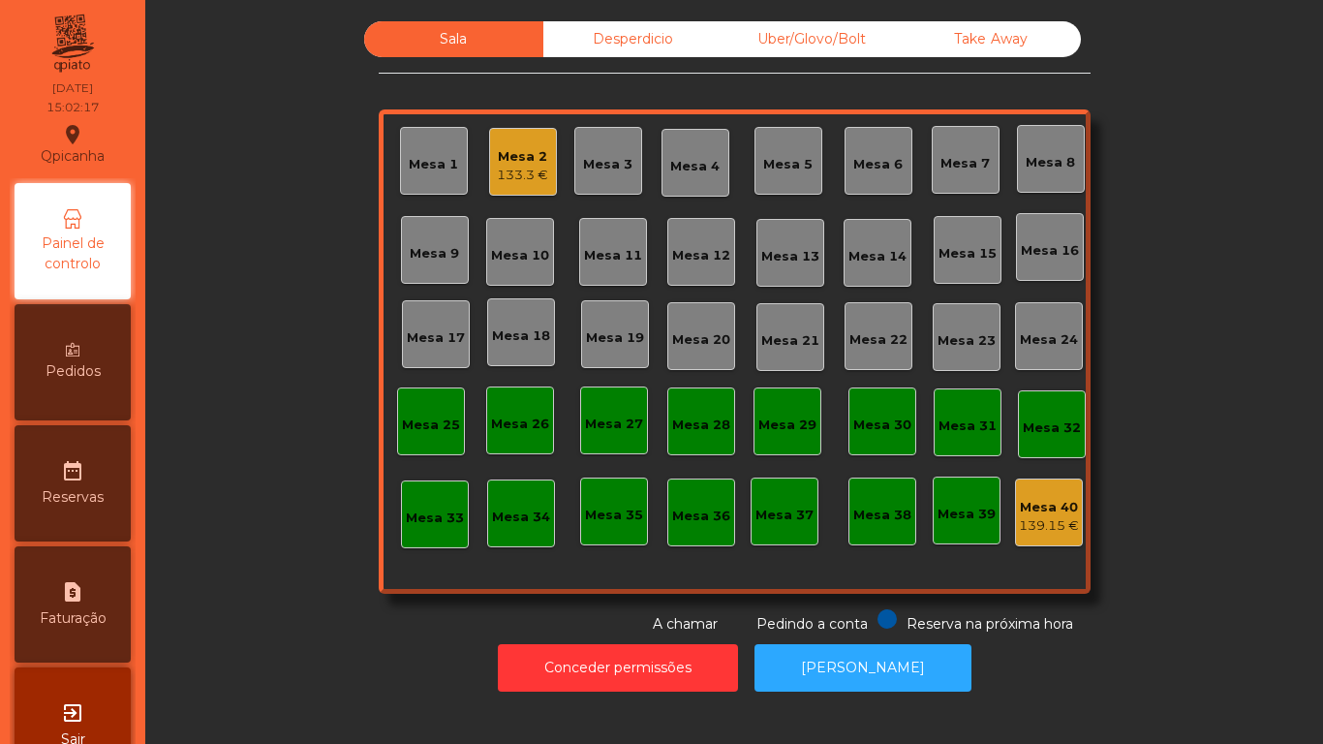
click at [500, 155] on div "Mesa 2" at bounding box center [522, 156] width 51 height 19
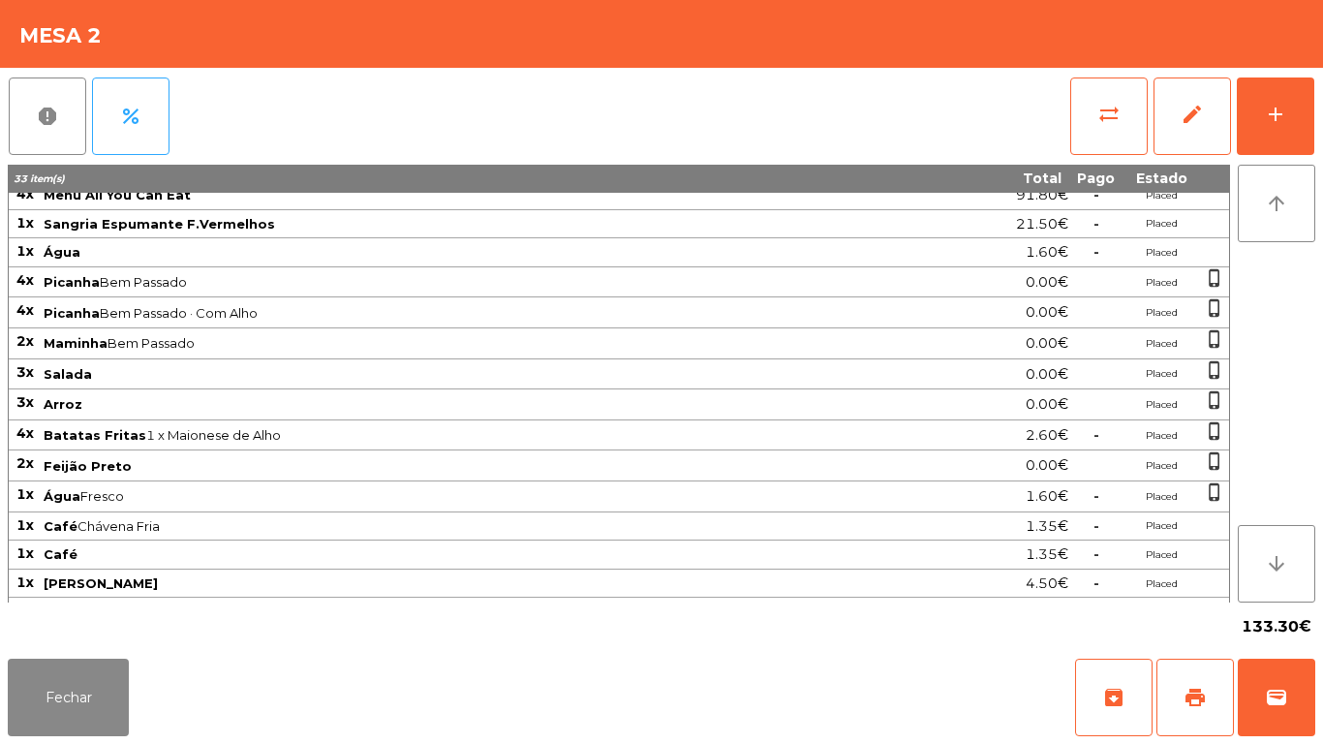
scroll to position [0, 0]
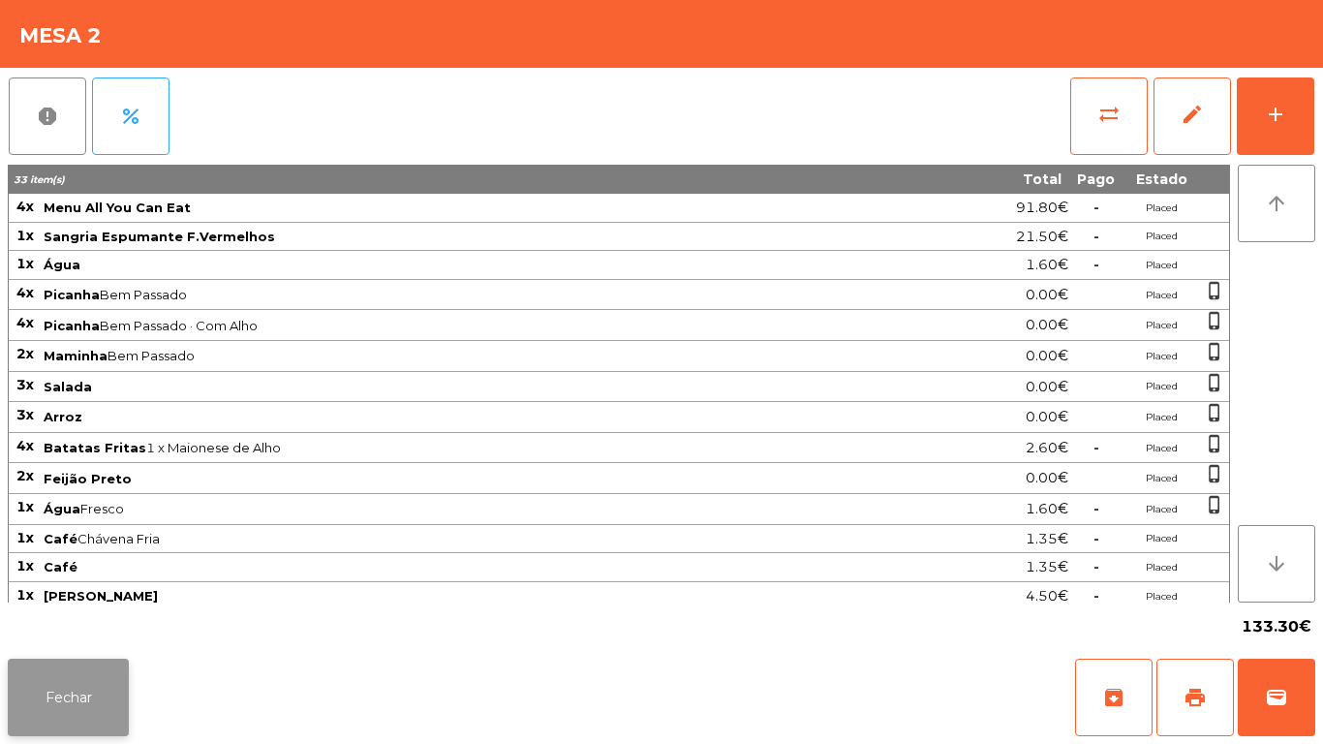
click at [126, 682] on button "Fechar" at bounding box center [68, 697] width 121 height 77
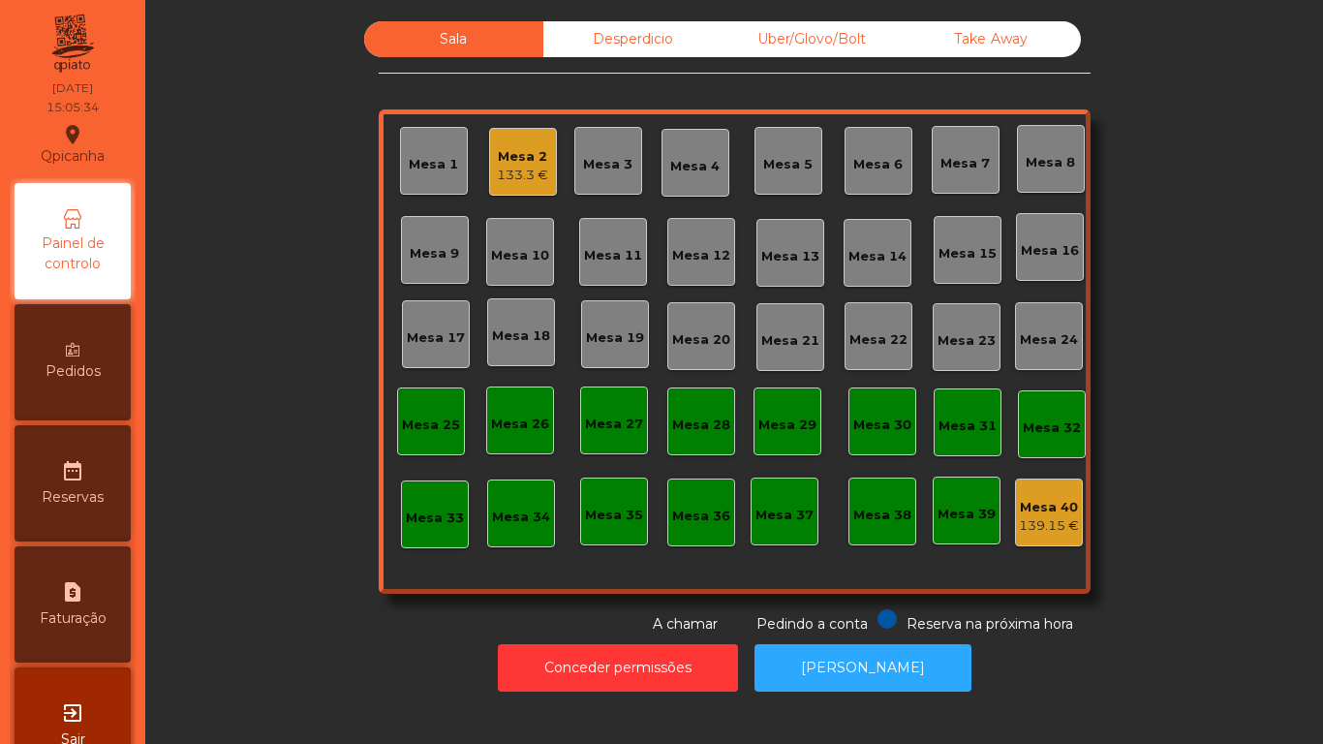
click at [544, 182] on div "Mesa 2 133.3 €" at bounding box center [523, 162] width 68 height 68
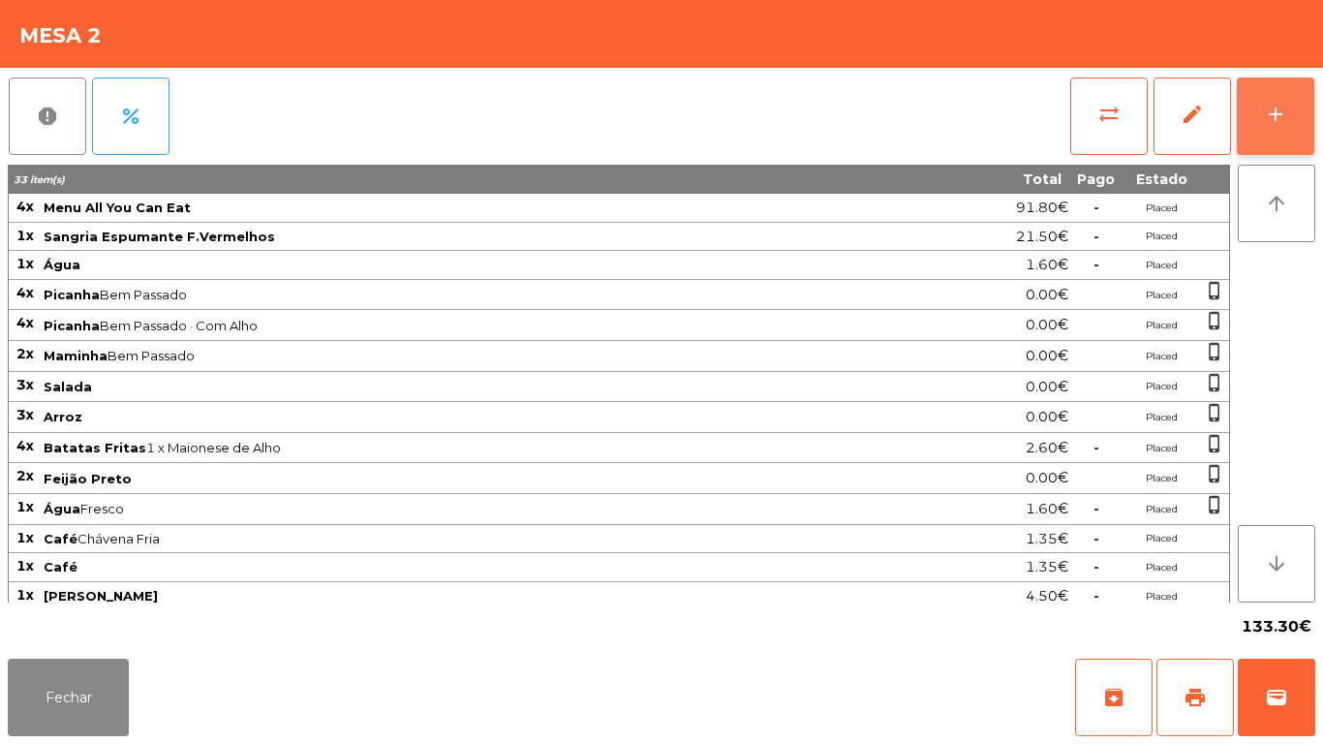
click at [1268, 121] on div "add" at bounding box center [1275, 114] width 23 height 23
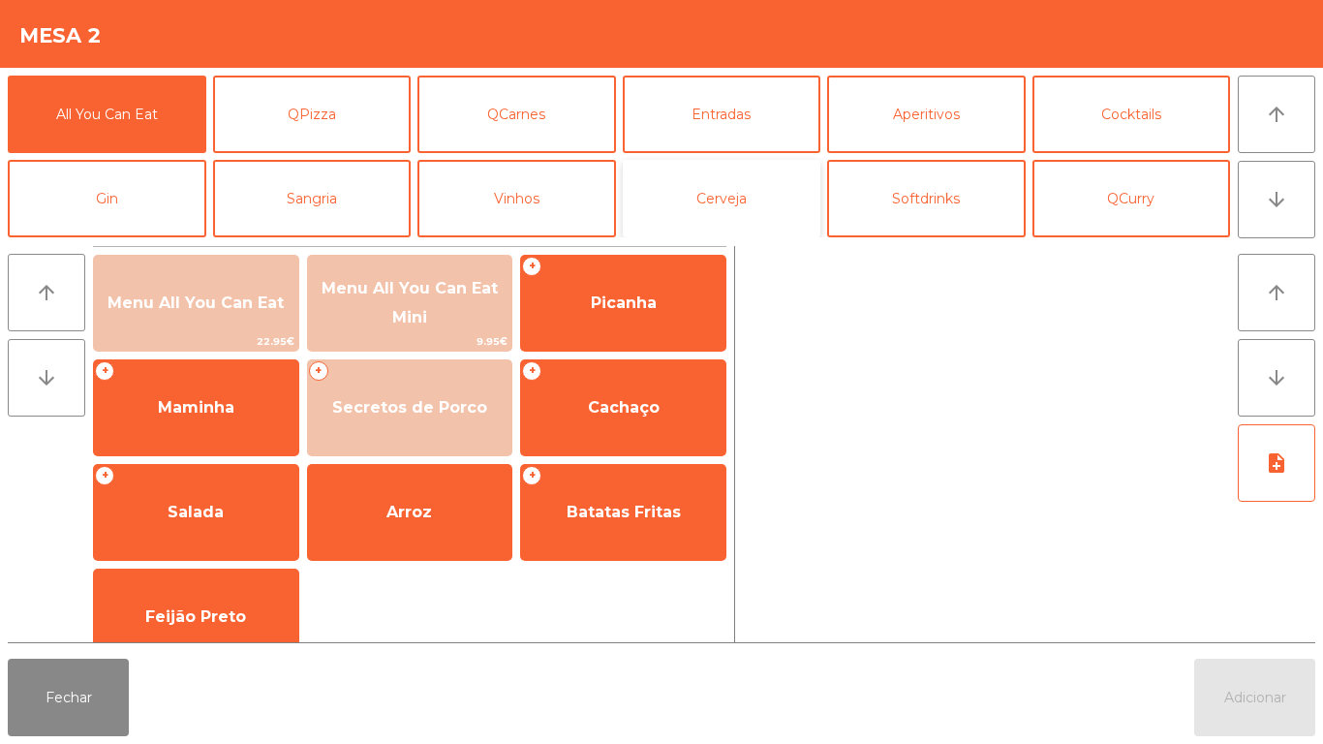
click at [700, 217] on button "Cerveja" at bounding box center [722, 198] width 199 height 77
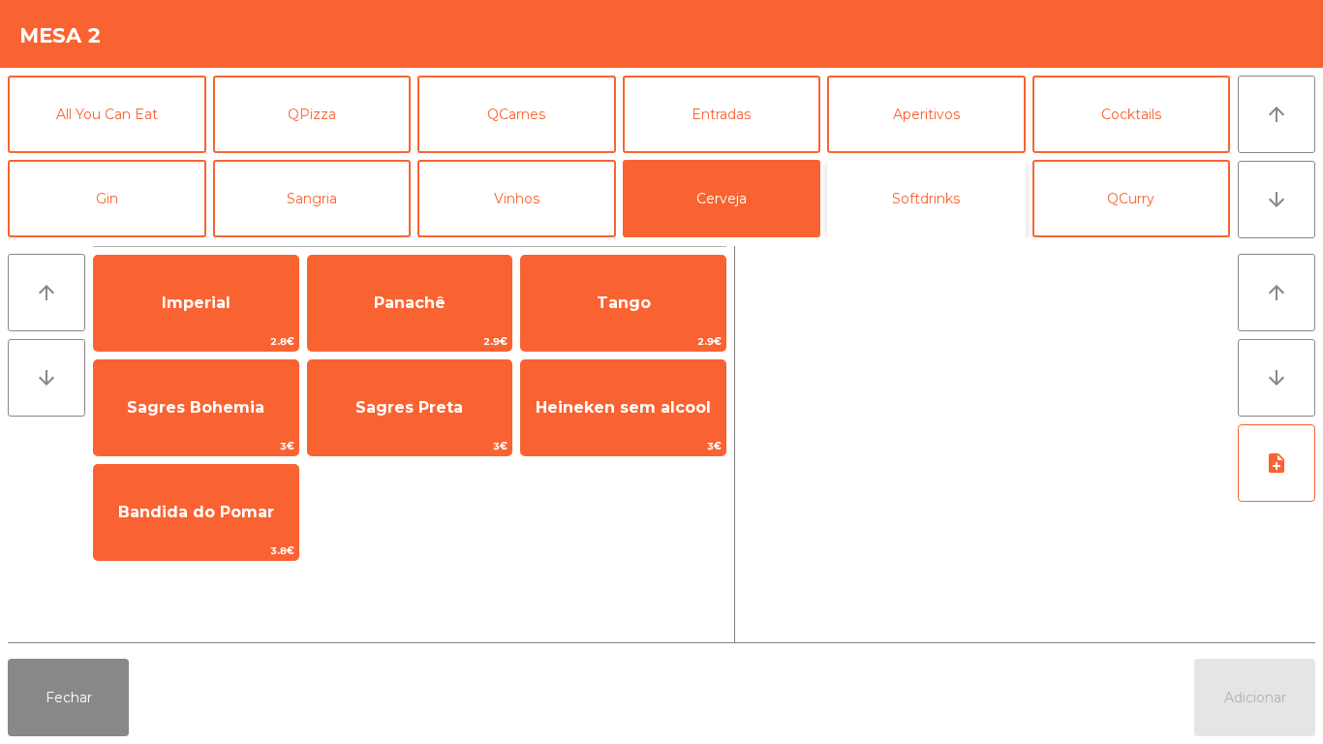
click at [924, 212] on button "Softdrinks" at bounding box center [926, 198] width 199 height 77
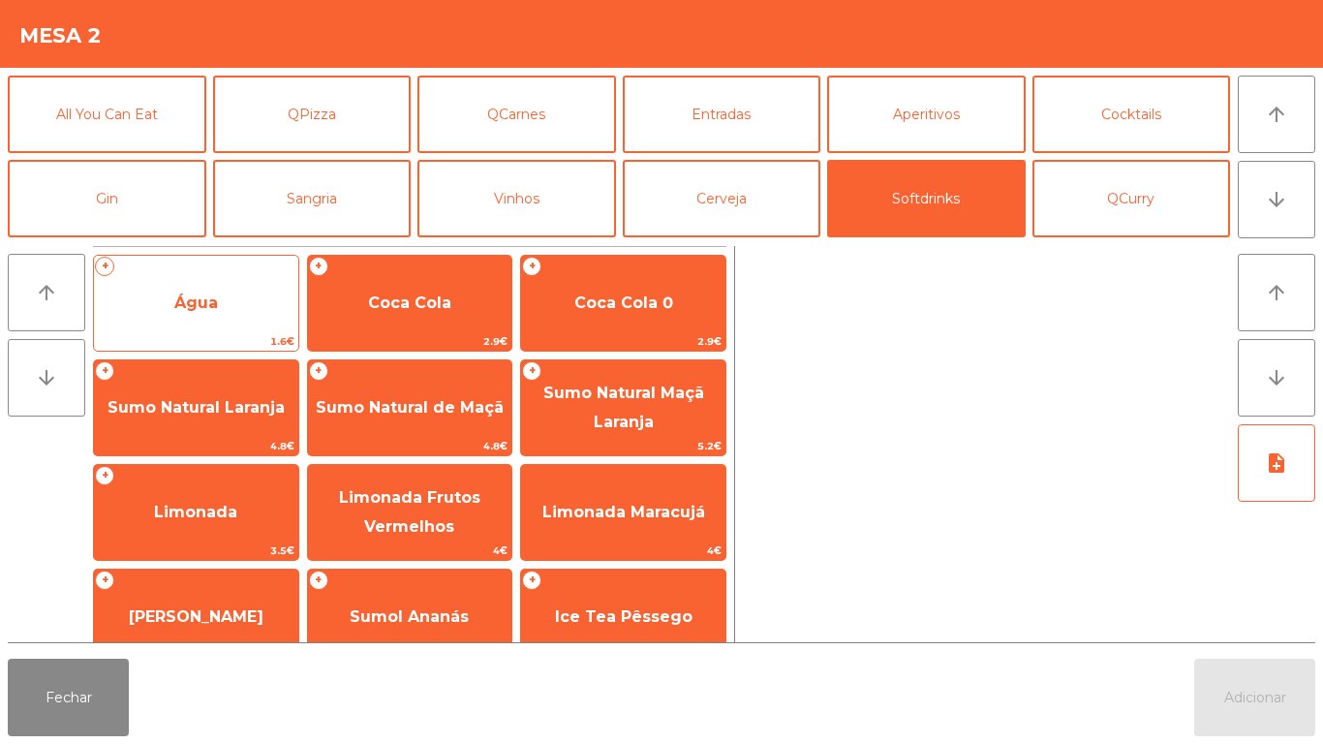
click at [170, 309] on span "Água" at bounding box center [196, 303] width 204 height 52
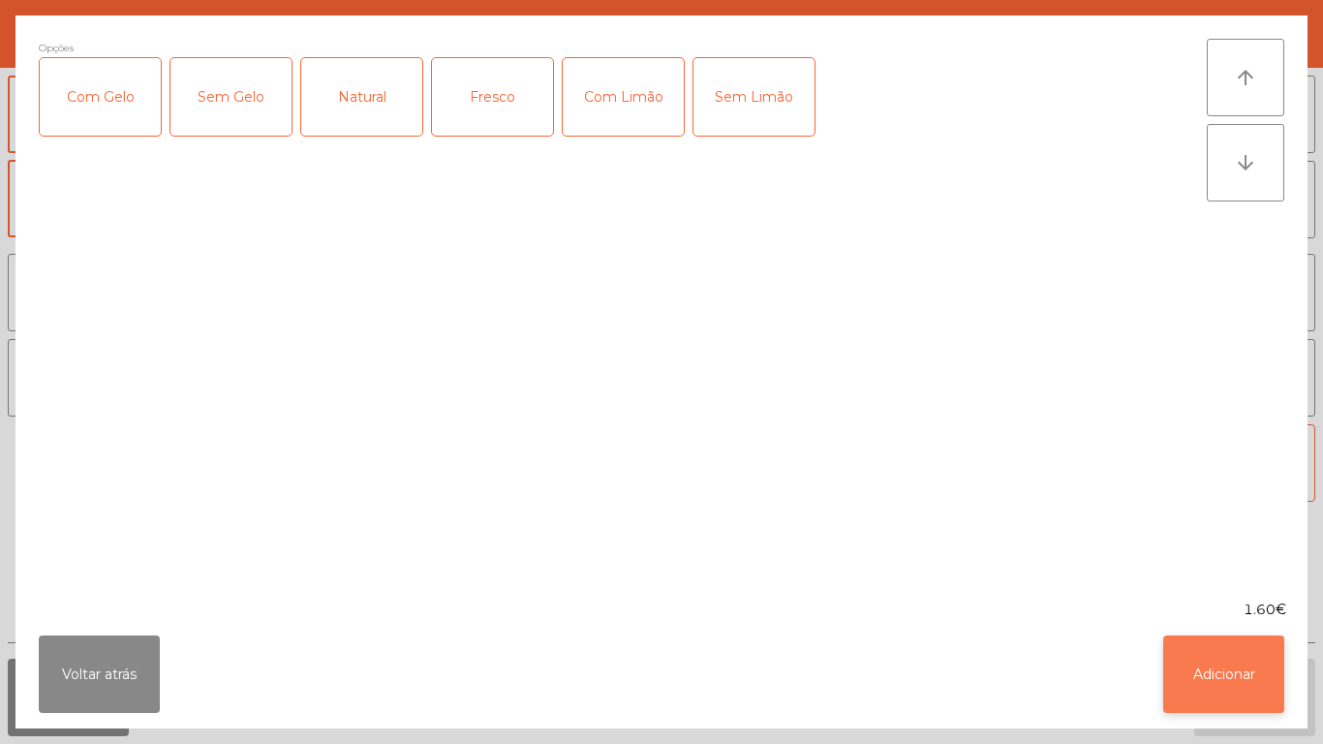
click at [1221, 662] on button "Adicionar" at bounding box center [1223, 673] width 121 height 77
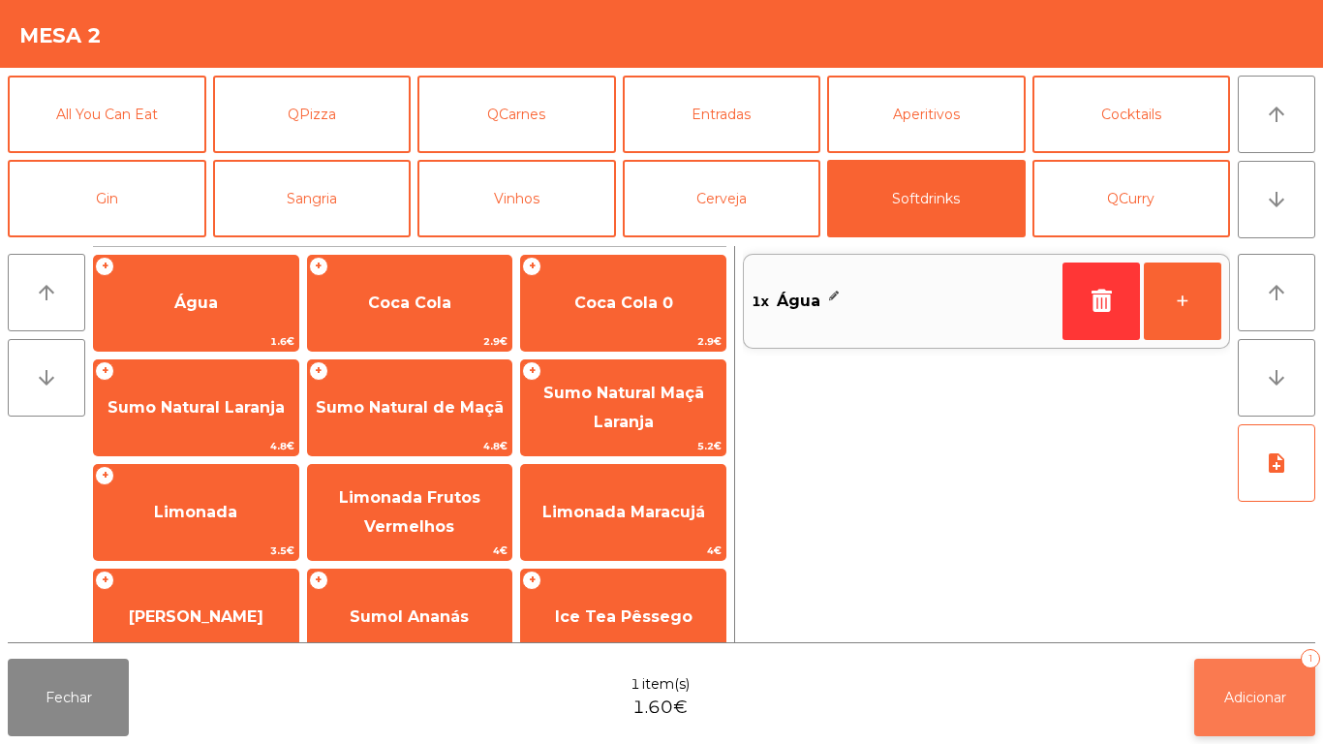
click at [1244, 675] on button "Adicionar 1" at bounding box center [1254, 697] width 121 height 77
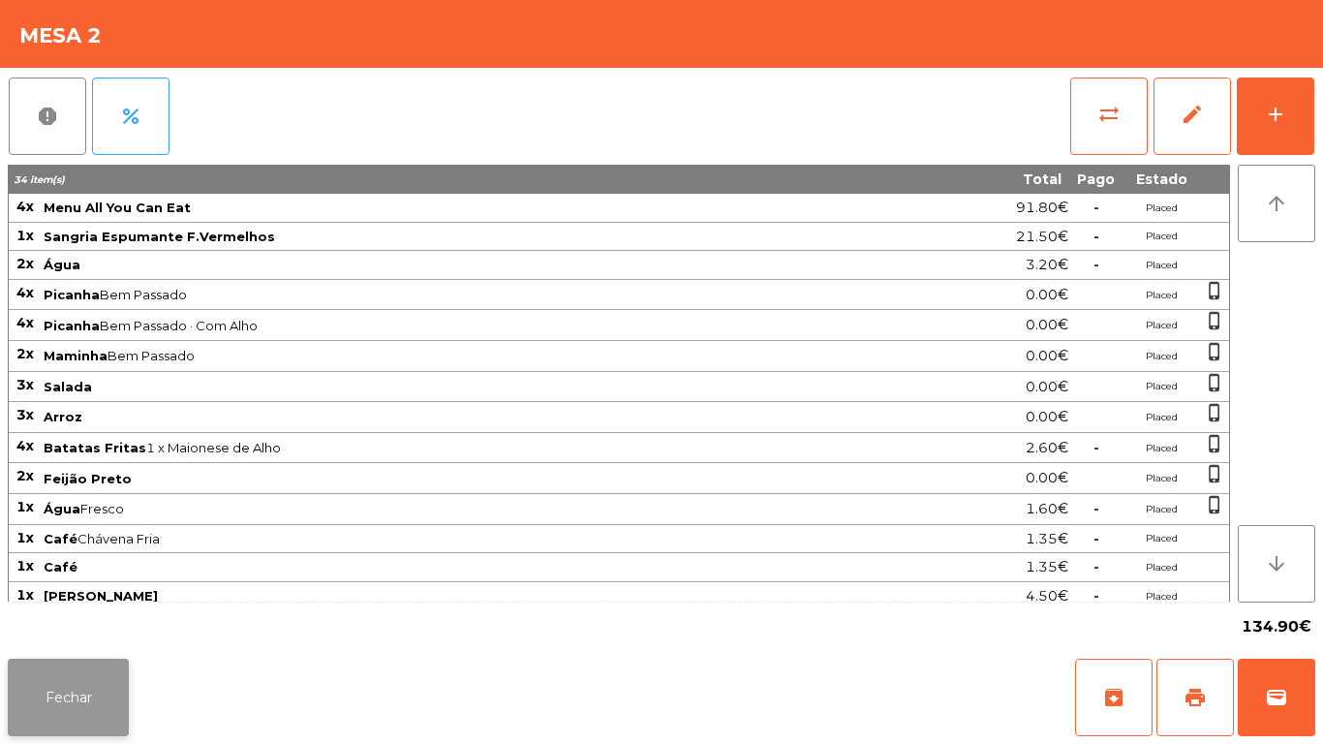
click at [88, 665] on button "Fechar" at bounding box center [68, 697] width 121 height 77
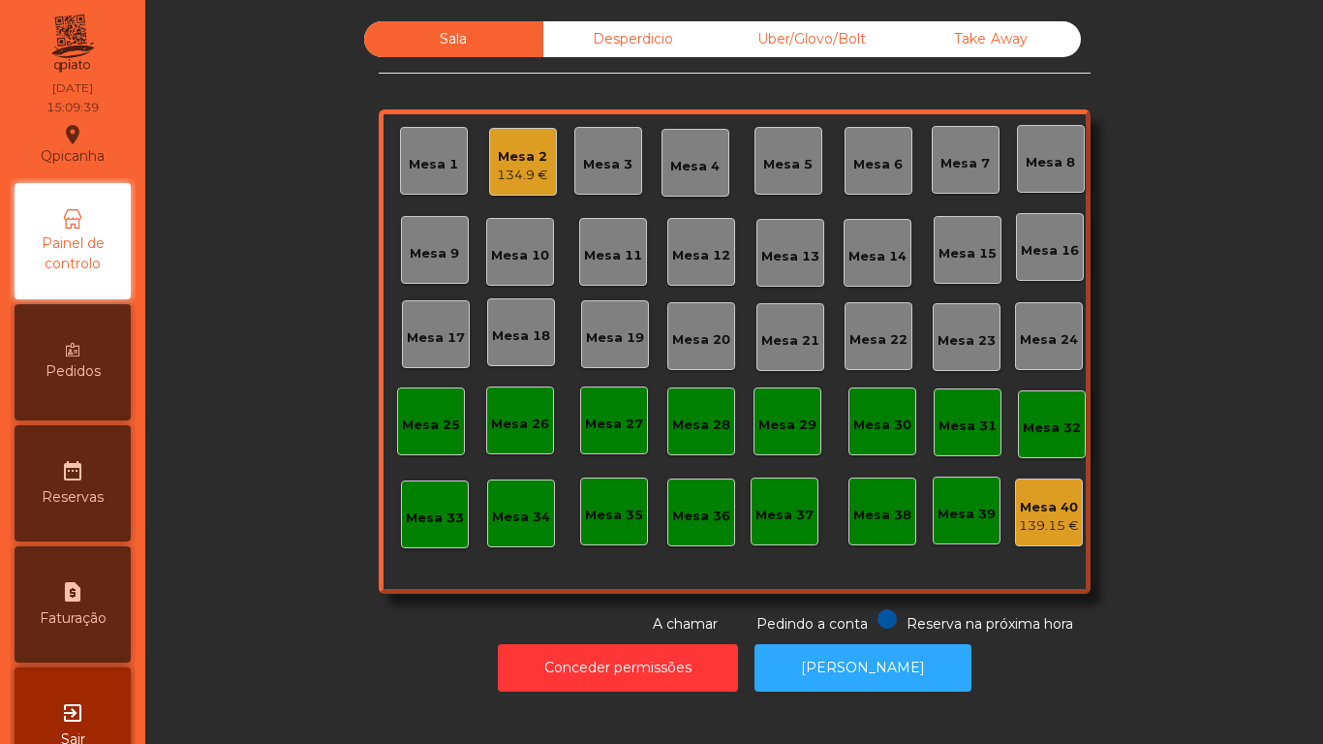
click at [654, 49] on div "Desperdicio" at bounding box center [632, 39] width 179 height 36
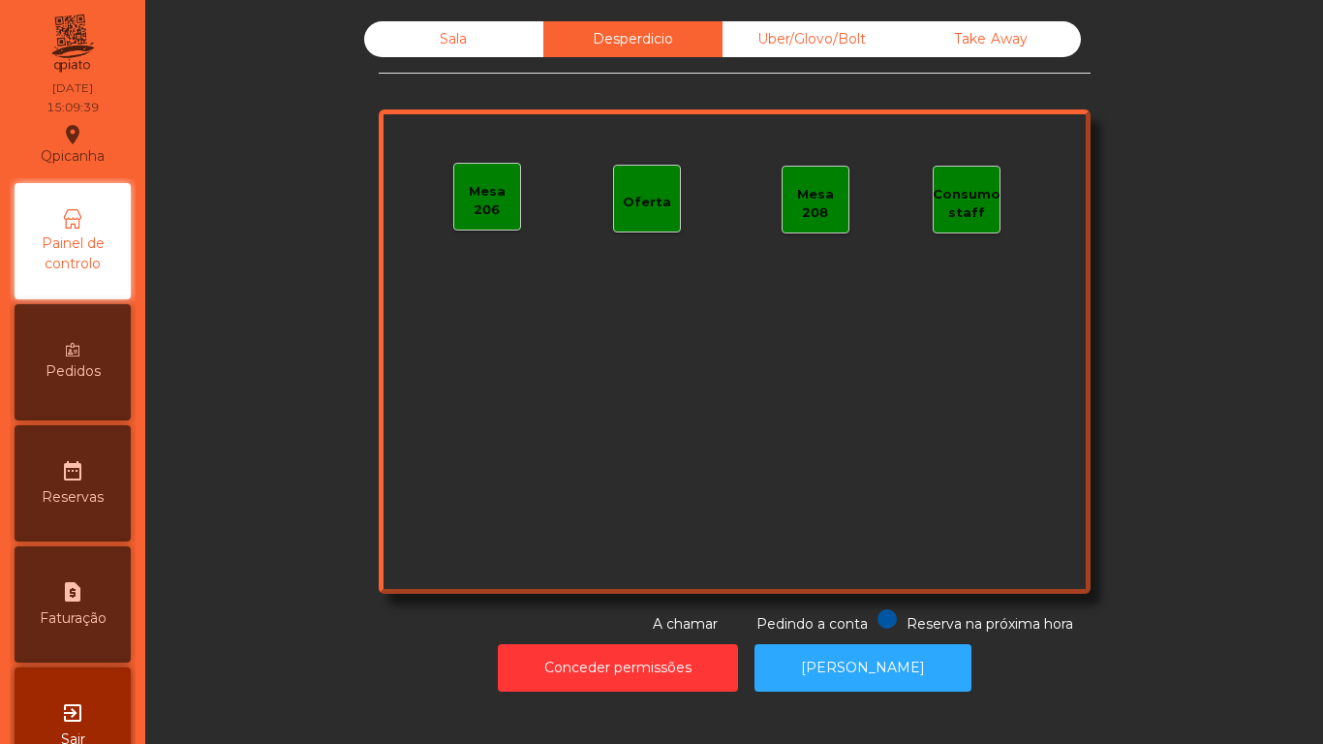
click at [826, 50] on div "Uber/Glovo/Bolt" at bounding box center [811, 39] width 179 height 36
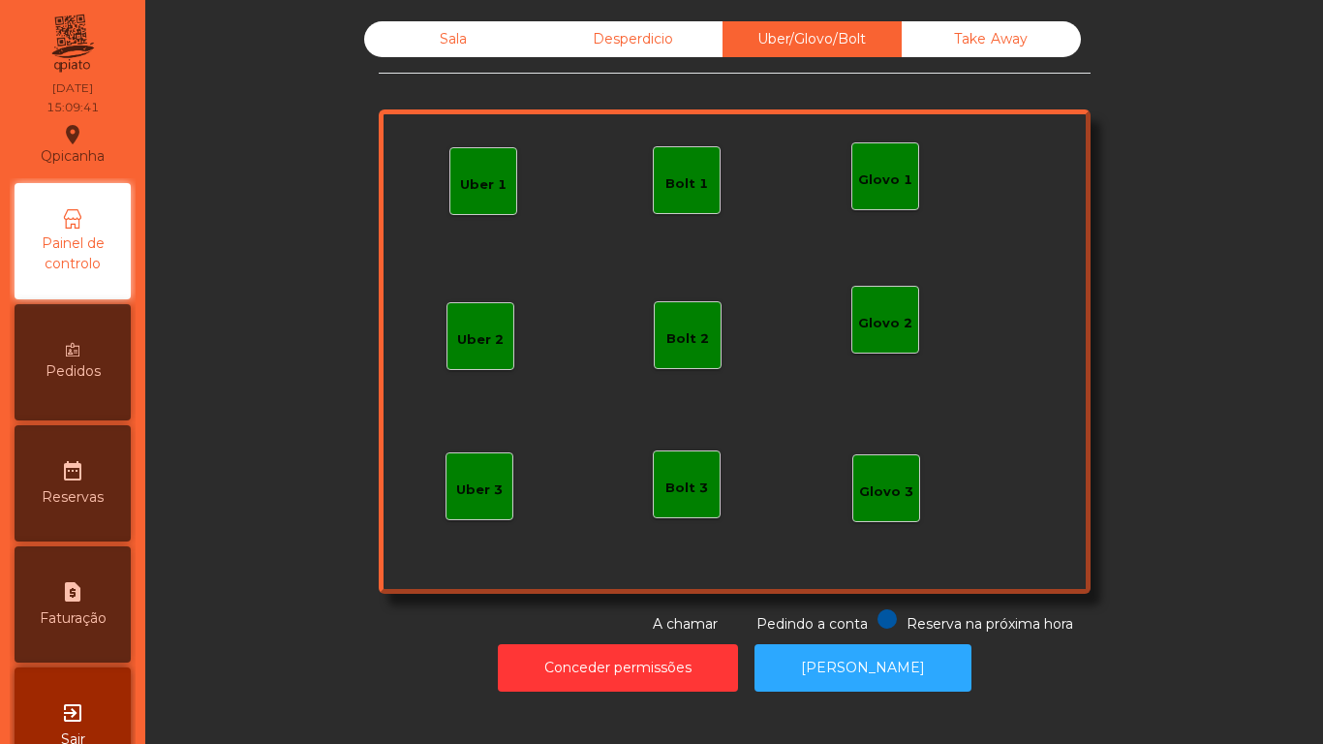
click at [1015, 46] on div "Take Away" at bounding box center [991, 39] width 179 height 36
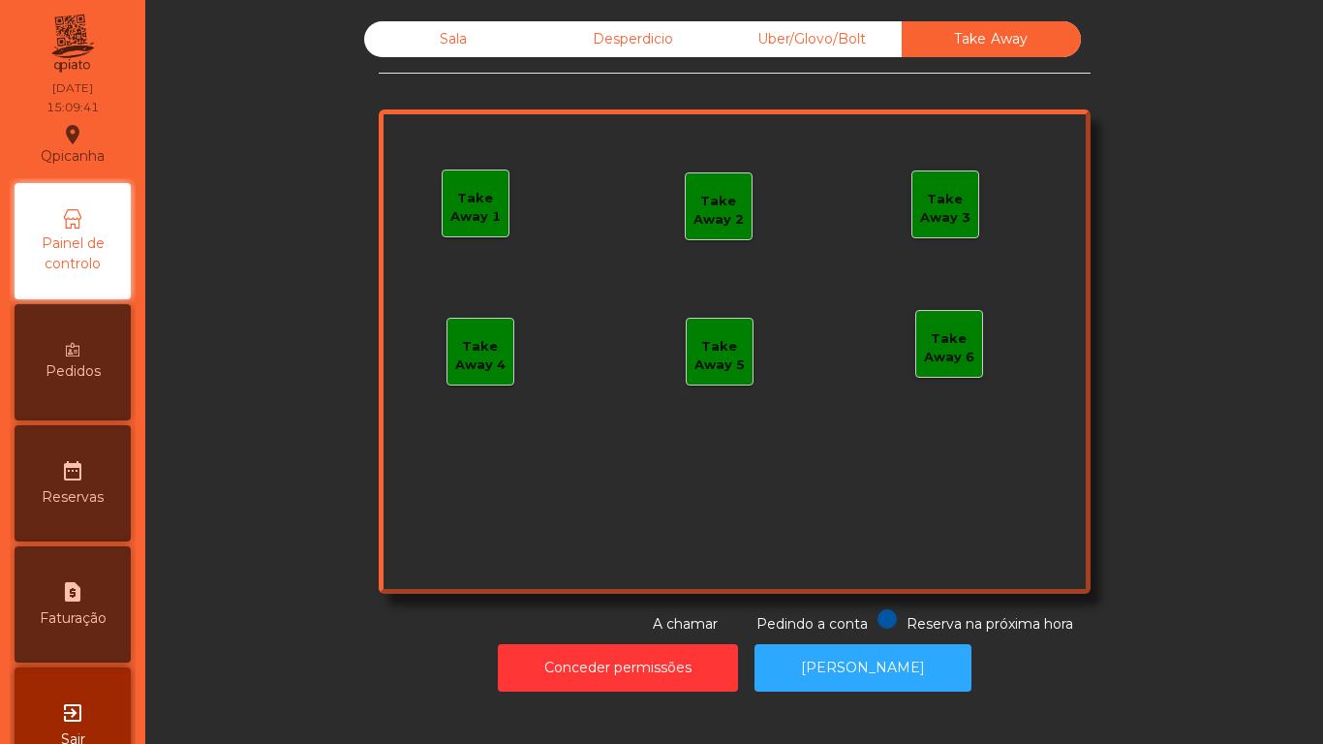
click at [554, 54] on div "Desperdicio" at bounding box center [632, 39] width 179 height 36
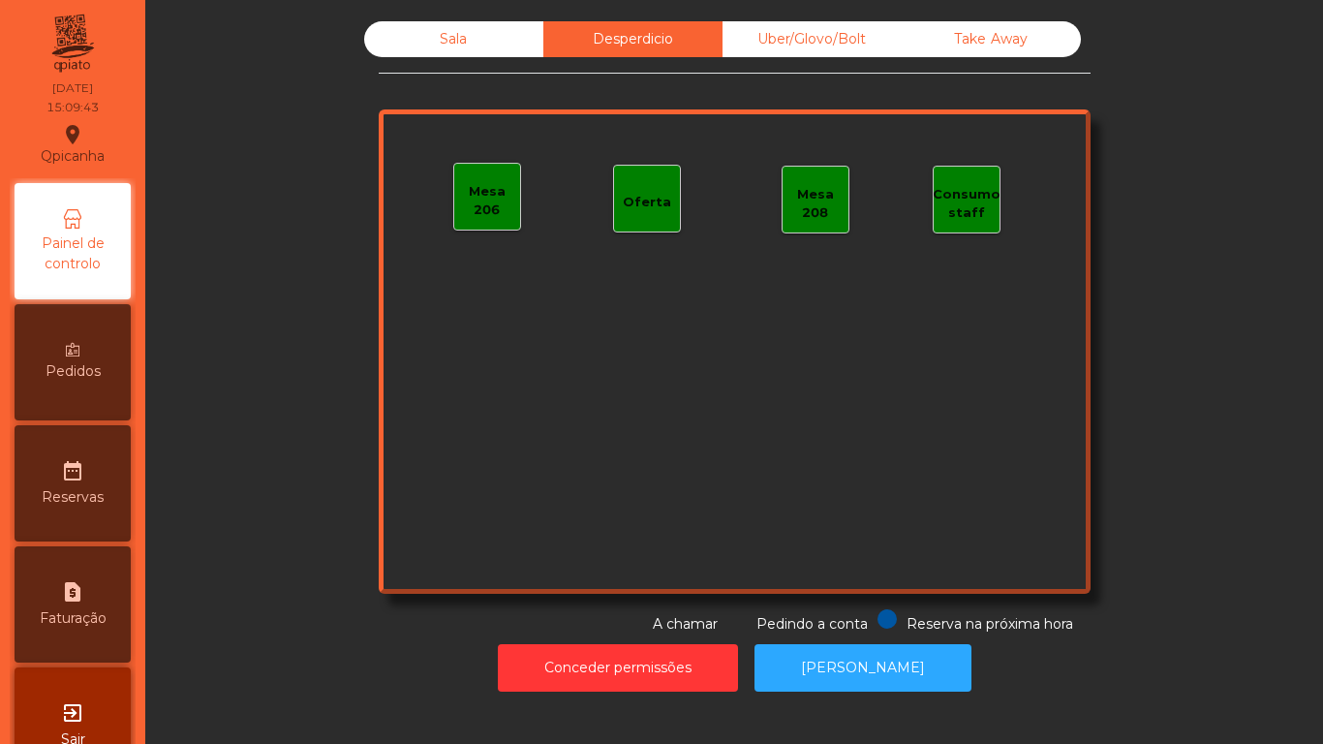
click at [415, 56] on div "Sala" at bounding box center [453, 39] width 179 height 36
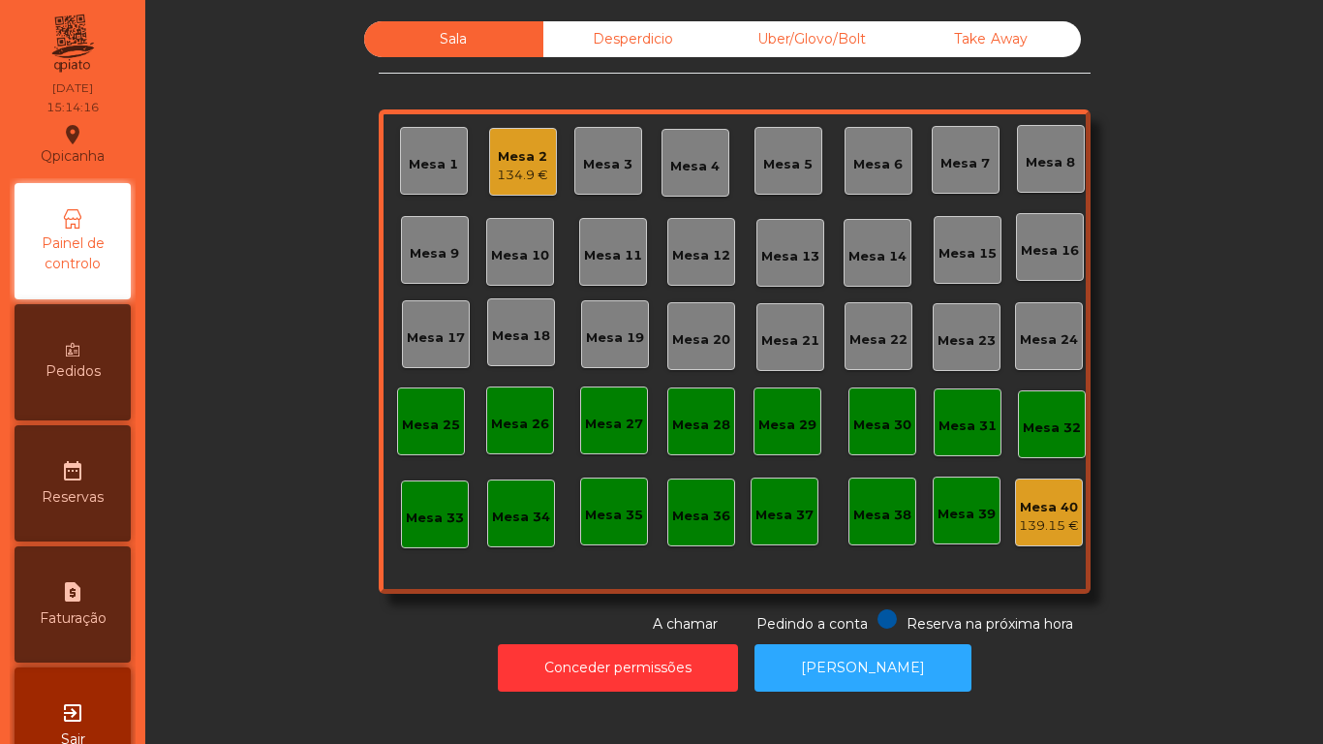
click at [526, 184] on div "134.9 €" at bounding box center [522, 175] width 51 height 19
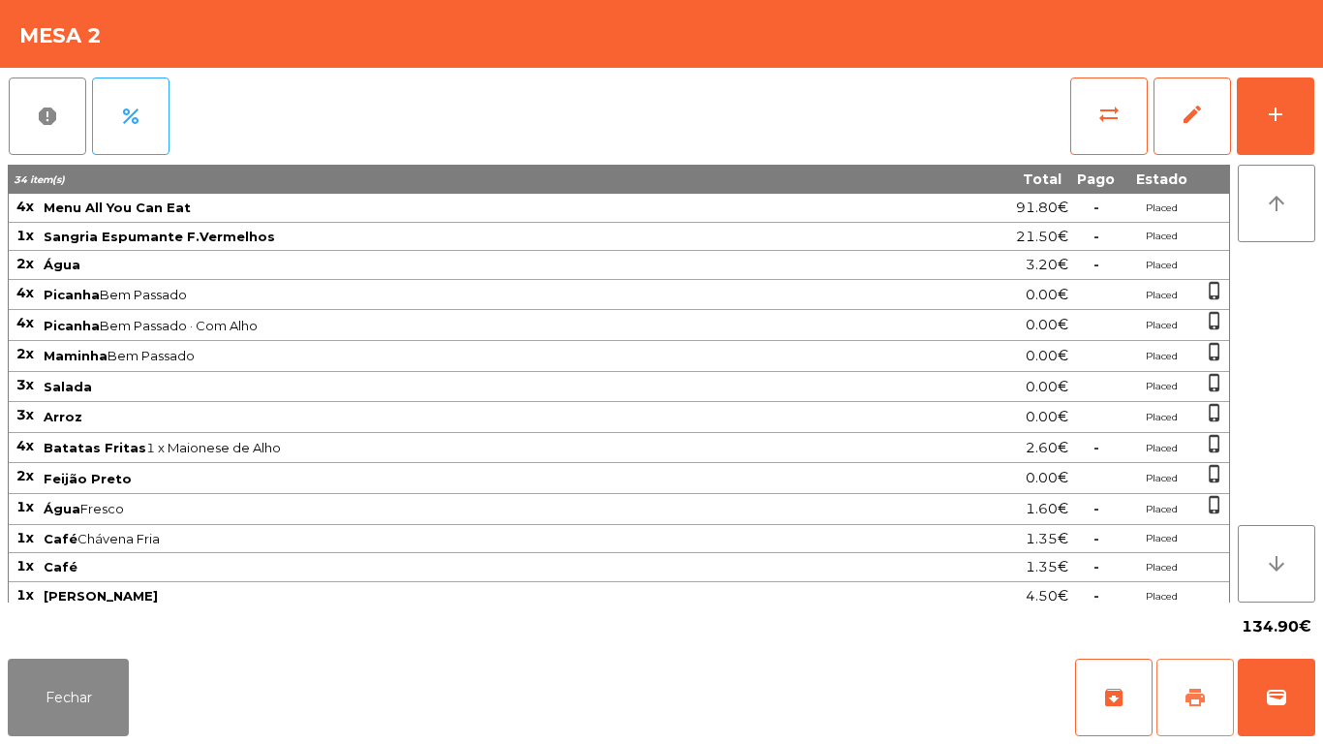
click at [1231, 660] on button "print" at bounding box center [1194, 697] width 77 height 77
click at [1283, 691] on span "wallet" at bounding box center [1276, 697] width 23 height 23
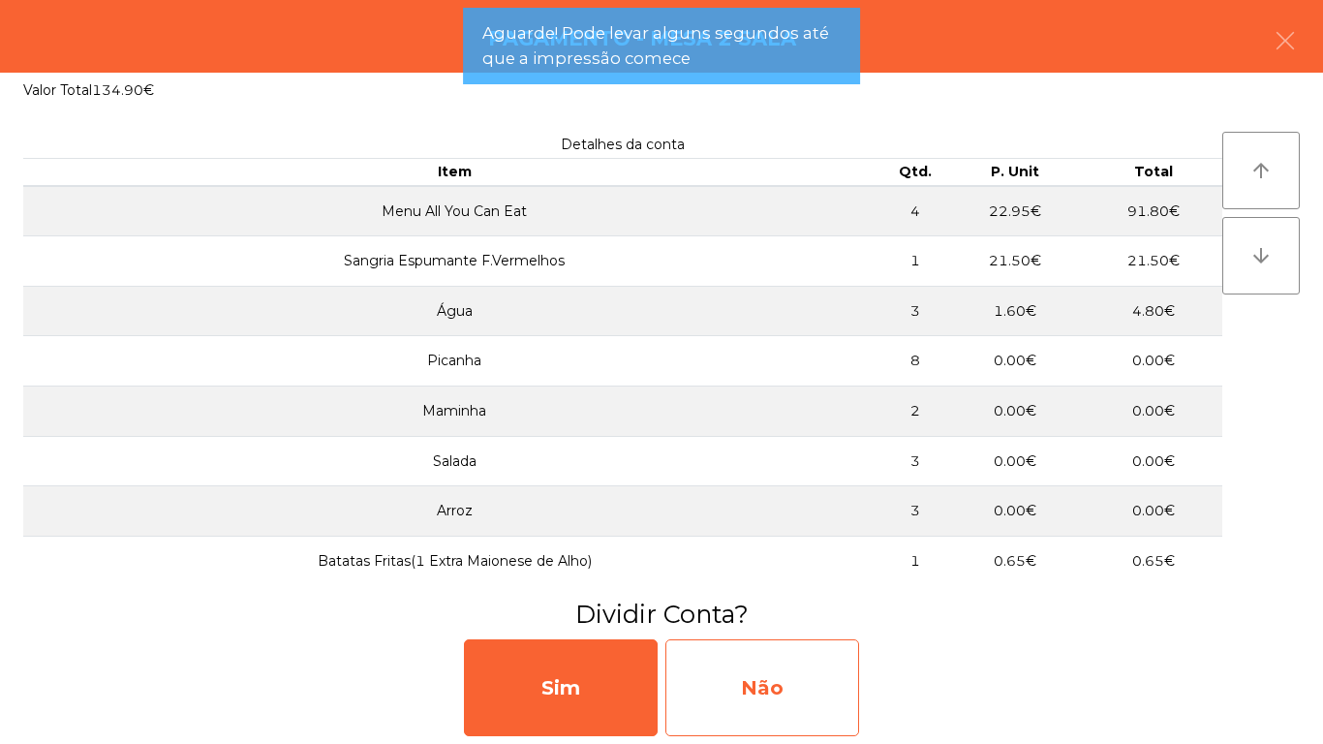
click at [793, 689] on div "Não" at bounding box center [762, 687] width 194 height 97
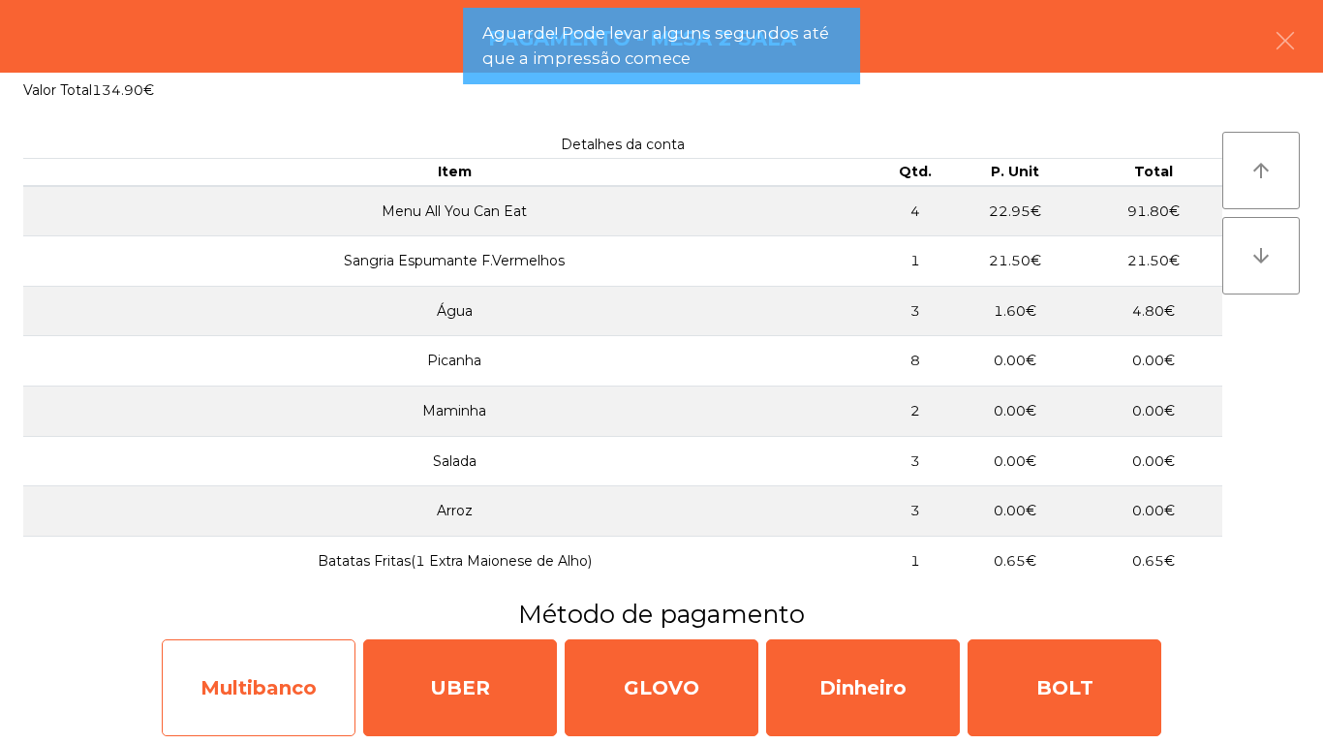
click at [310, 661] on div "Multibanco" at bounding box center [259, 687] width 194 height 97
select select "**"
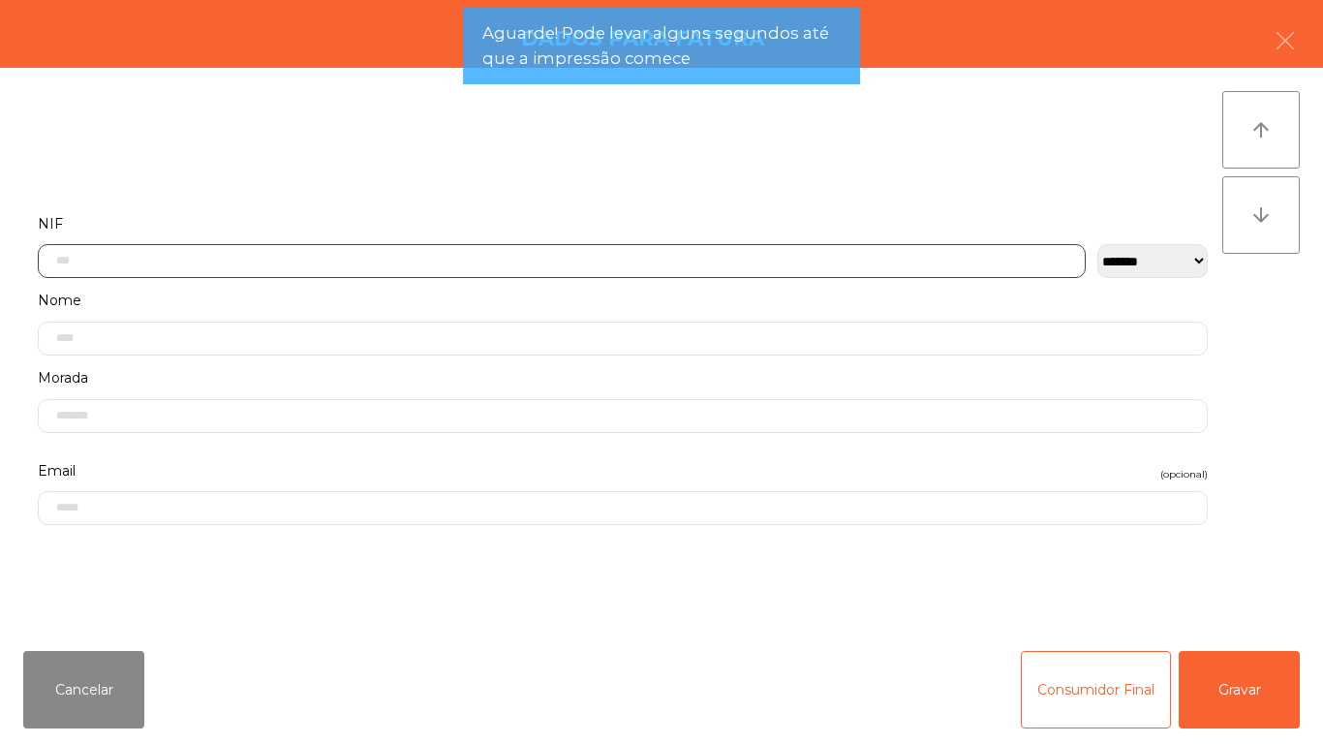
click at [529, 267] on input "text" at bounding box center [562, 261] width 1048 height 34
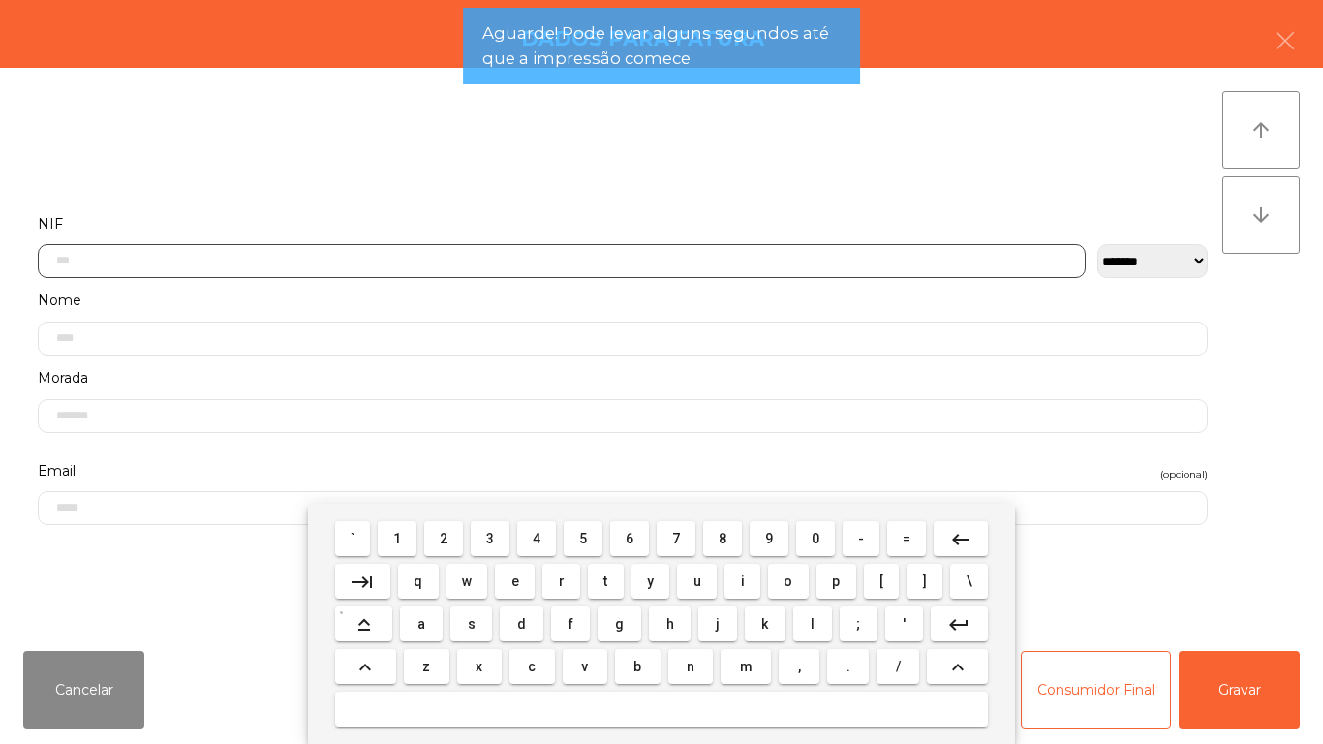
scroll to position [118, 0]
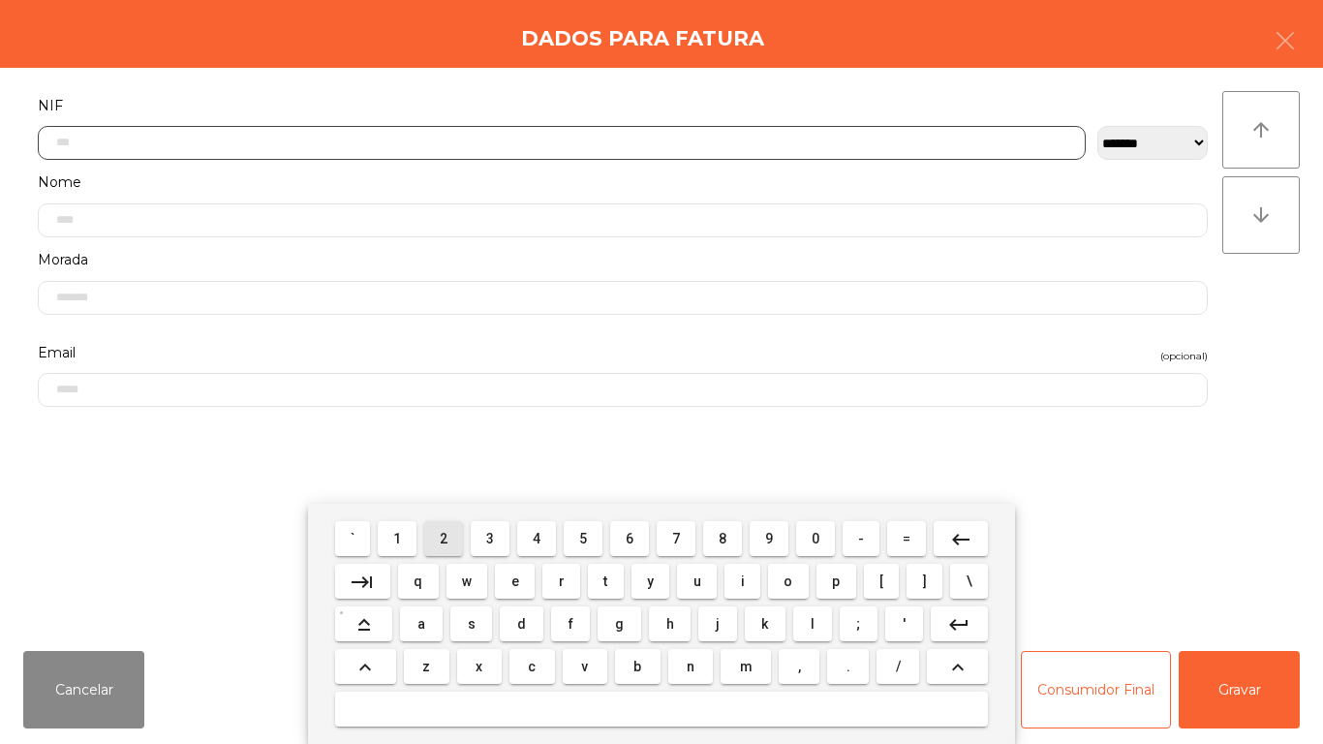
click at [448, 525] on button "2" at bounding box center [443, 538] width 39 height 35
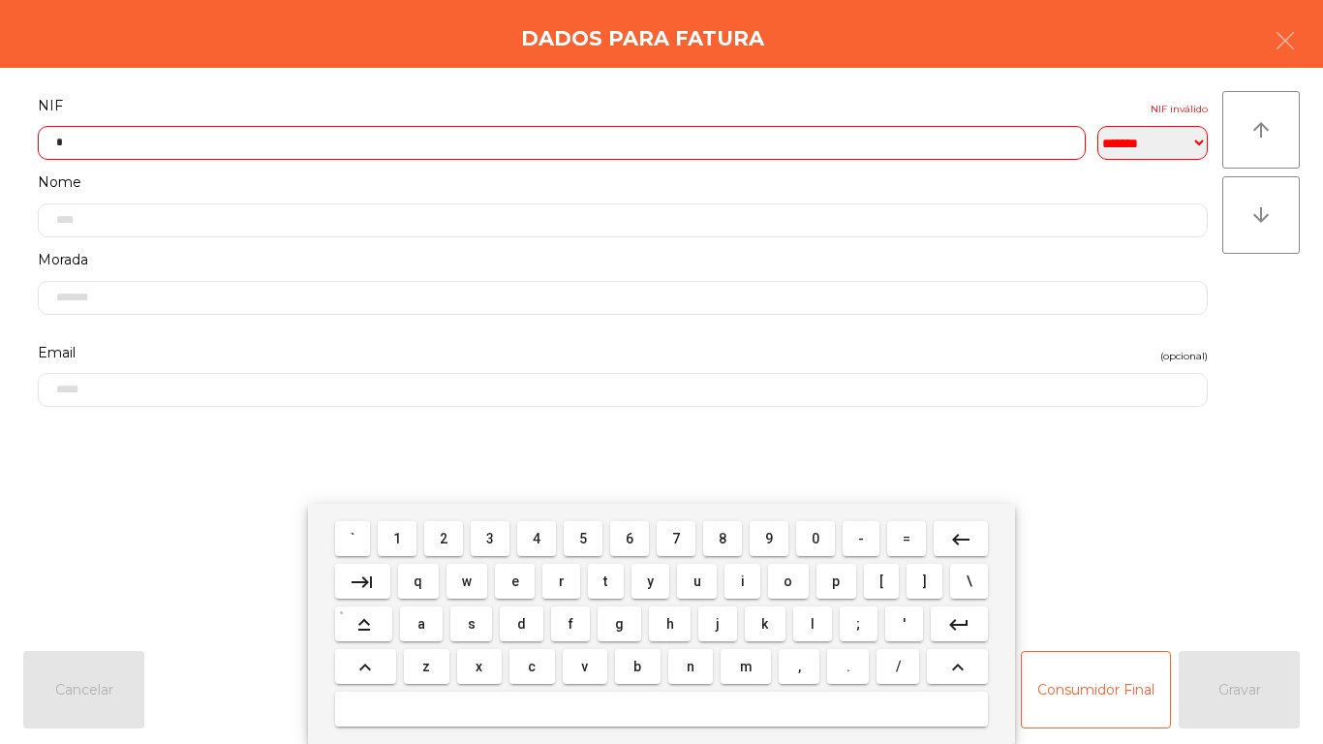
click at [676, 537] on span "7" at bounding box center [676, 538] width 8 height 15
click at [445, 537] on span "2" at bounding box center [444, 538] width 8 height 15
click at [813, 537] on span "0" at bounding box center [816, 538] width 8 height 15
click at [726, 535] on span "8" at bounding box center [723, 538] width 8 height 15
click at [725, 538] on span "8" at bounding box center [723, 538] width 8 height 15
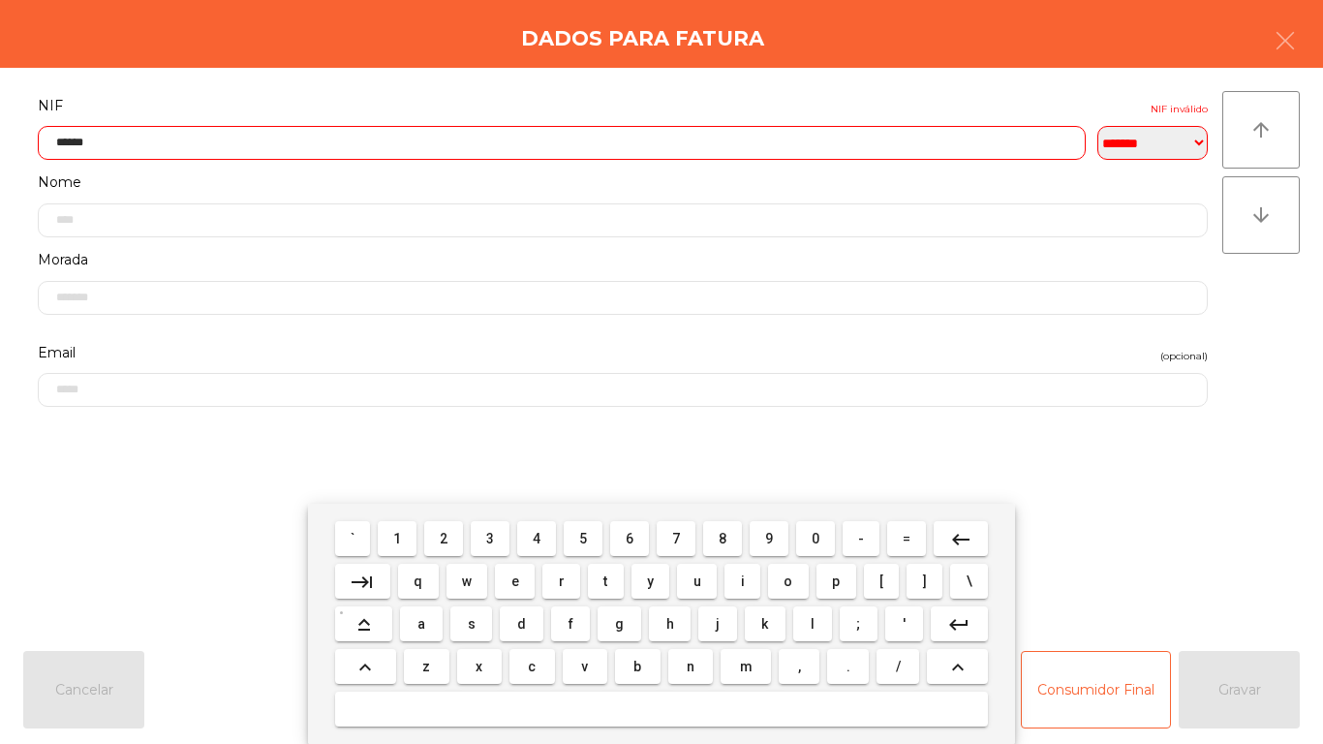
click at [491, 537] on span "3" at bounding box center [490, 538] width 8 height 15
click at [680, 531] on span "7" at bounding box center [676, 538] width 8 height 15
click at [538, 535] on span "4" at bounding box center [537, 538] width 8 height 15
type input "*********"
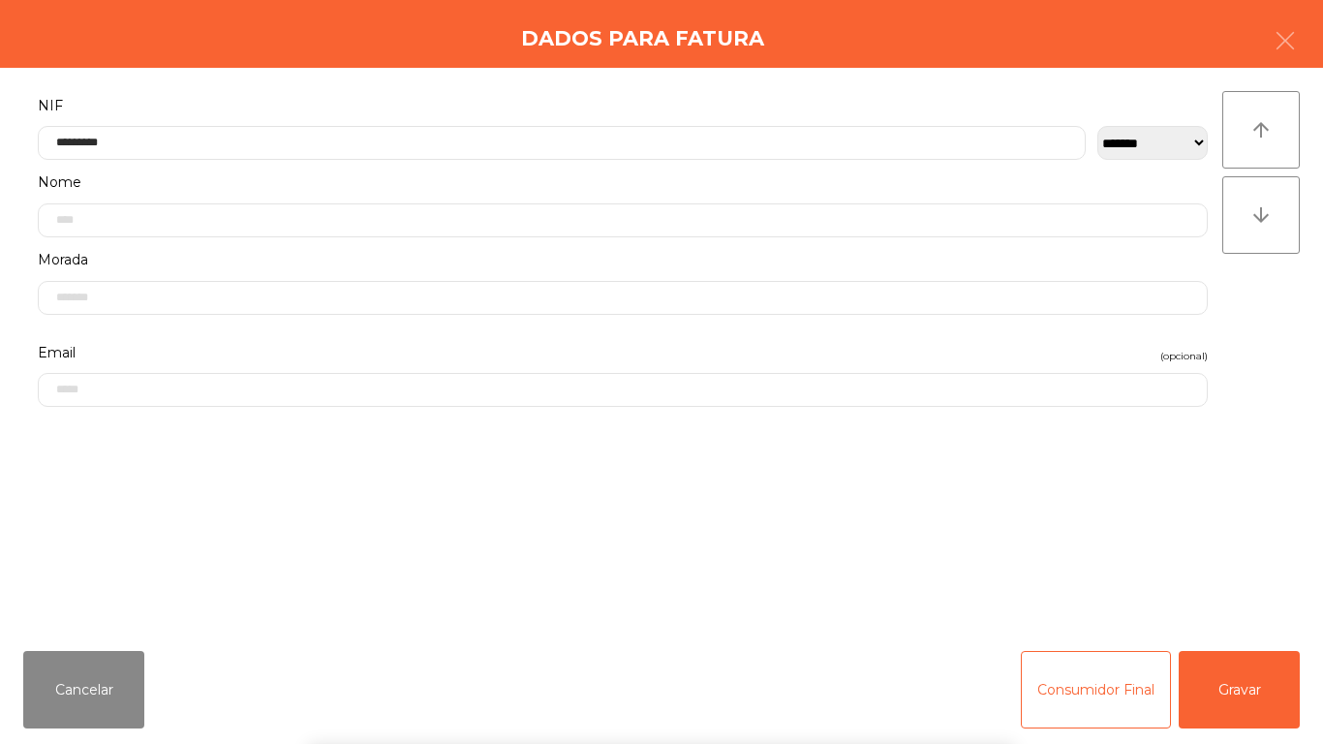
click at [1267, 674] on div "` 1 2 3 4 5 6 7 8 9 0 - = keyboard_backspace keyboard_tab q w e r t y u i o p […" at bounding box center [661, 624] width 1323 height 240
click at [1275, 685] on button "Gravar" at bounding box center [1239, 689] width 121 height 77
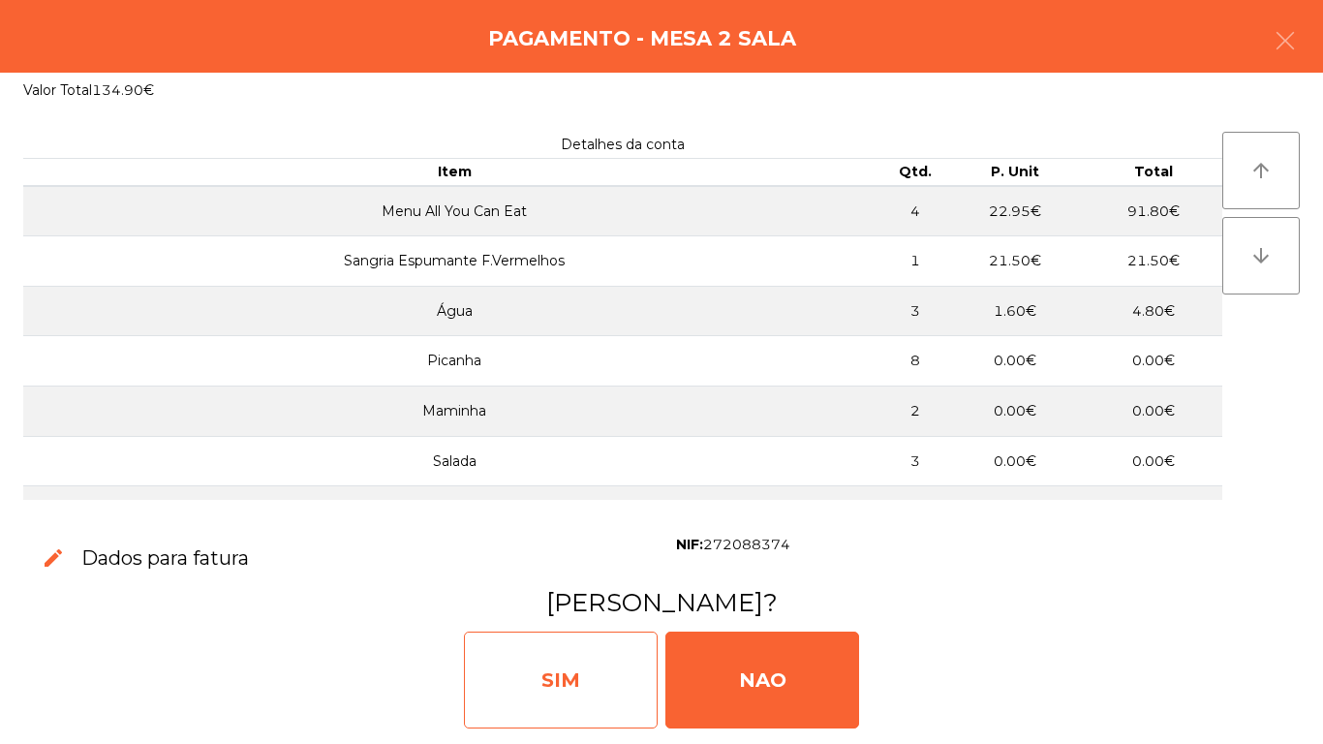
click at [584, 658] on div "SIM" at bounding box center [561, 679] width 194 height 97
